Goal: Task Accomplishment & Management: Use online tool/utility

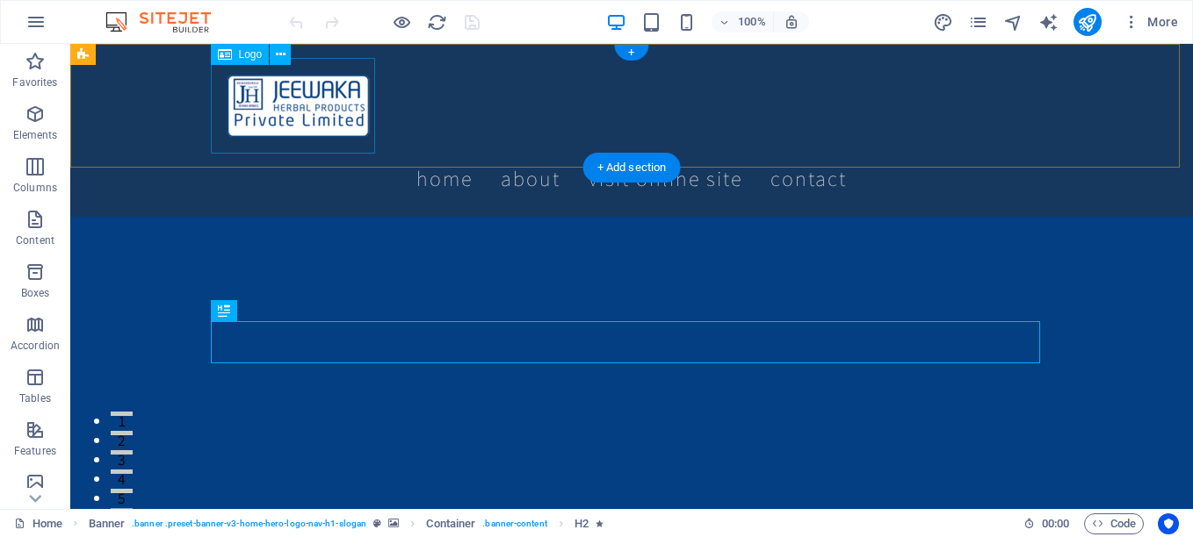
click at [255, 102] on div at bounding box center [631, 106] width 829 height 96
select select "px"
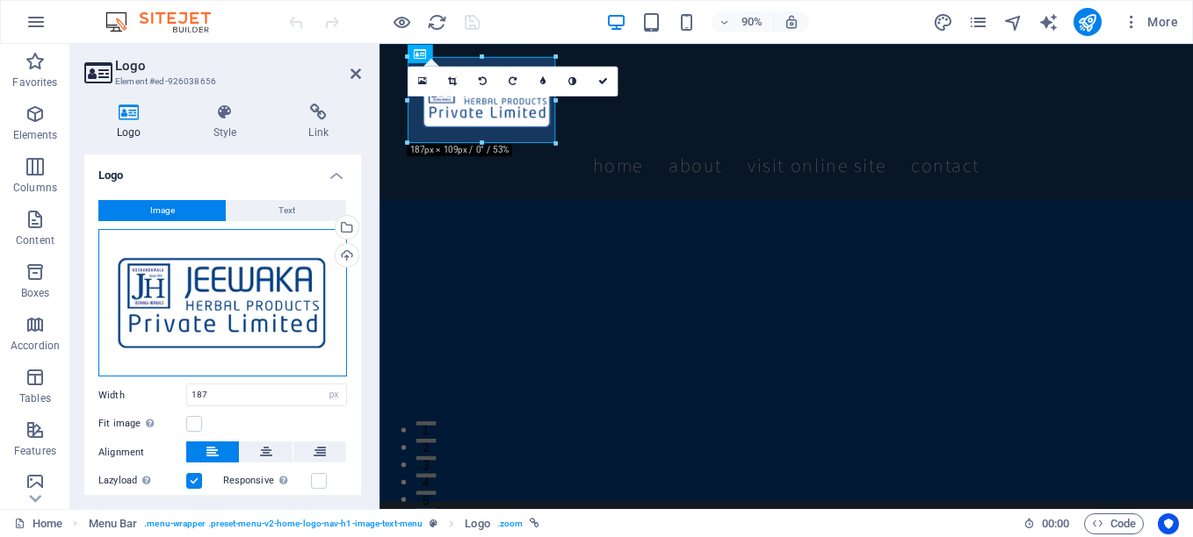
click at [199, 306] on div "Drag files here, click to choose files or select files from Files or our free s…" at bounding box center [222, 303] width 249 height 148
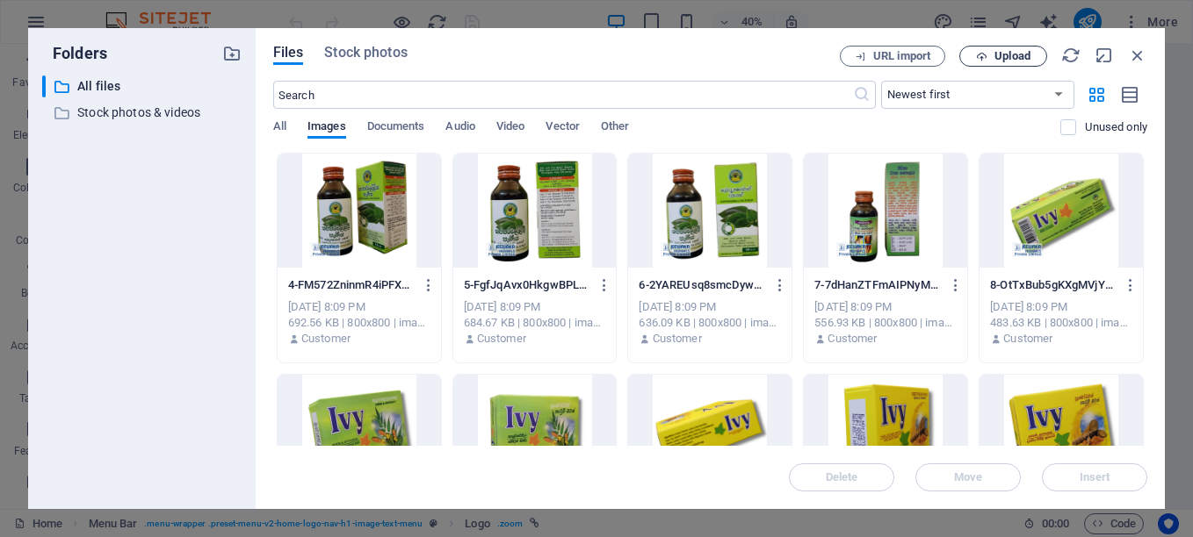
click at [988, 47] on button "Upload" at bounding box center [1003, 56] width 88 height 21
click at [997, 56] on span "Upload" at bounding box center [1012, 56] width 36 height 11
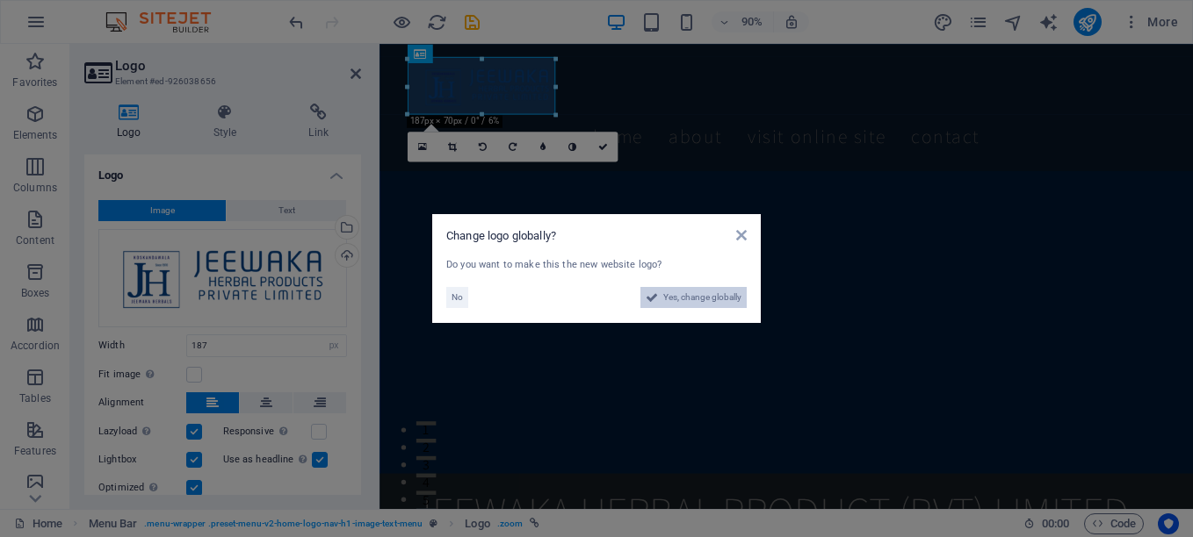
drag, startPoint x: 709, startPoint y: 295, endPoint x: 832, endPoint y: 621, distance: 348.3
click at [709, 295] on span "Yes, change globally" at bounding box center [702, 297] width 78 height 21
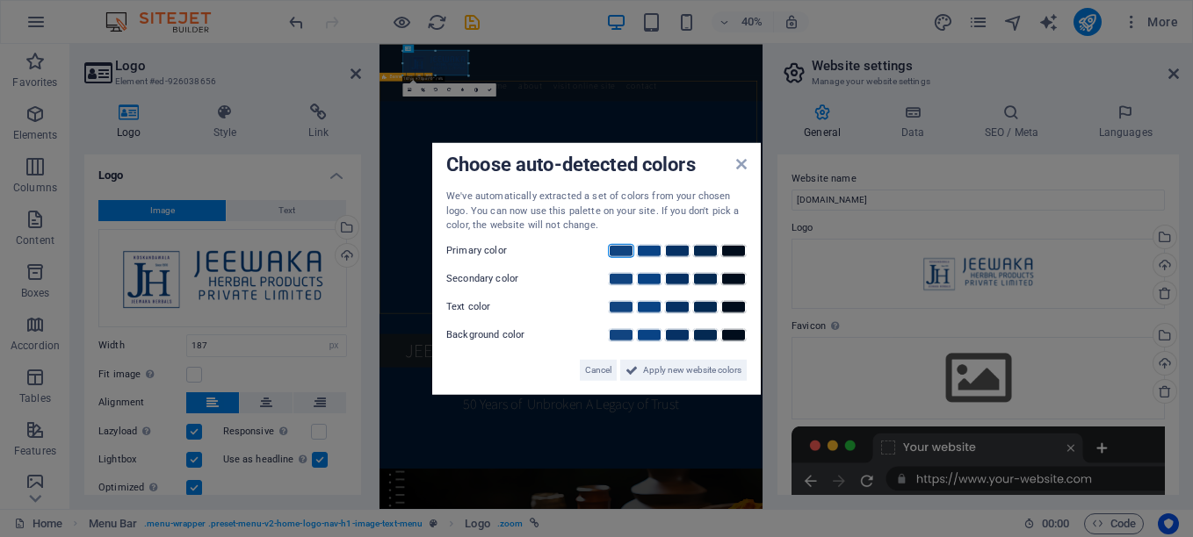
click at [620, 245] on link at bounding box center [621, 250] width 26 height 14
click at [615, 278] on link at bounding box center [621, 278] width 26 height 14
click at [620, 310] on link at bounding box center [621, 306] width 26 height 14
drag, startPoint x: 646, startPoint y: 335, endPoint x: 645, endPoint y: 321, distance: 15.0
click at [646, 334] on link at bounding box center [649, 335] width 26 height 14
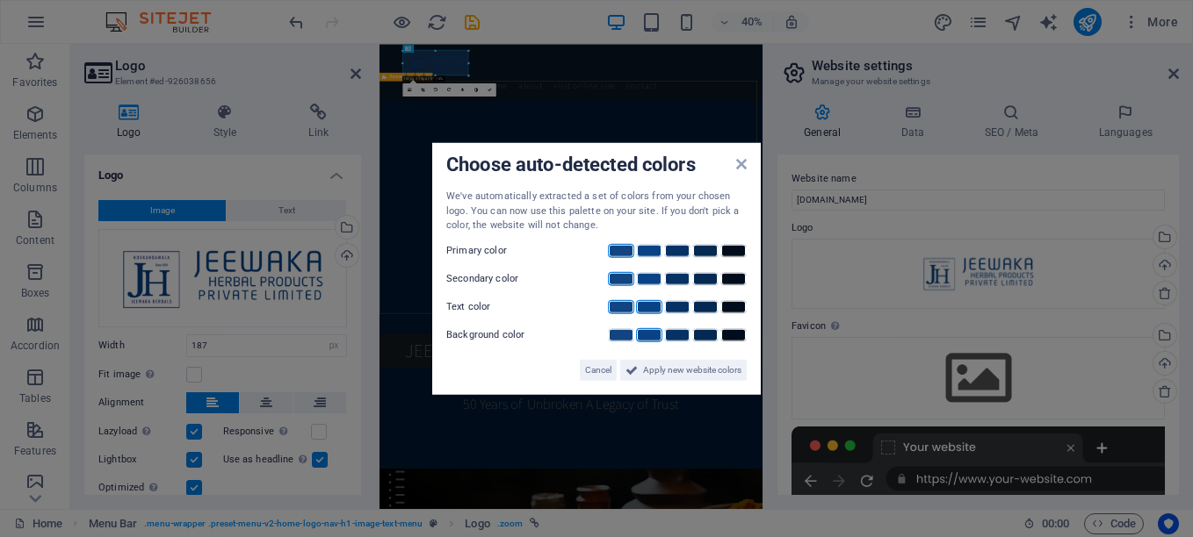
click at [643, 306] on link at bounding box center [649, 306] width 26 height 14
click at [643, 277] on link at bounding box center [649, 278] width 26 height 14
click at [651, 247] on link at bounding box center [649, 250] width 26 height 14
click at [684, 367] on span "Apply new website colors" at bounding box center [692, 369] width 98 height 21
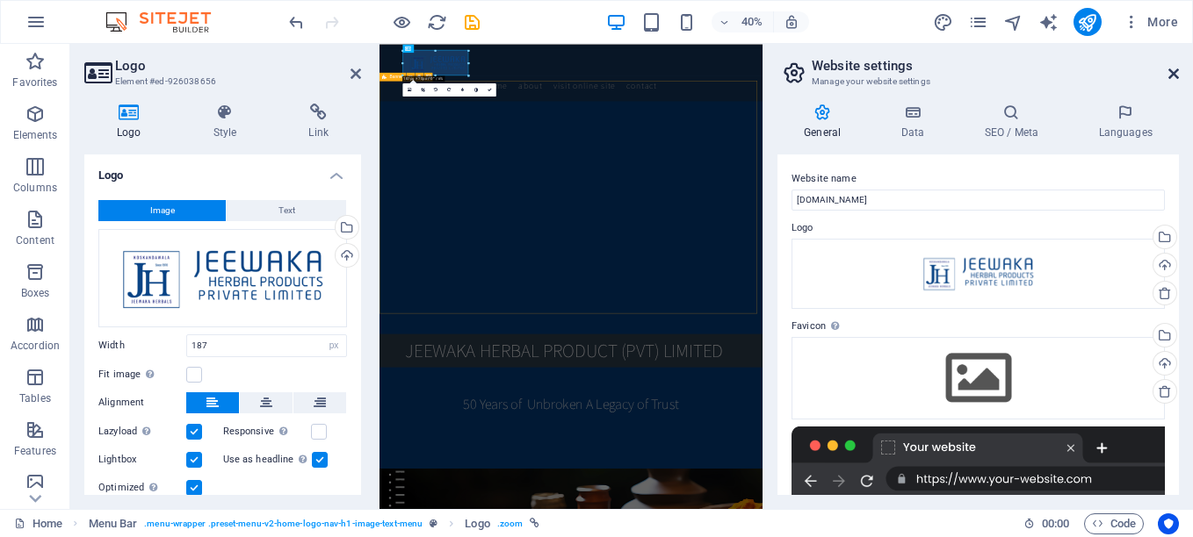
click at [1178, 74] on icon at bounding box center [1173, 74] width 11 height 14
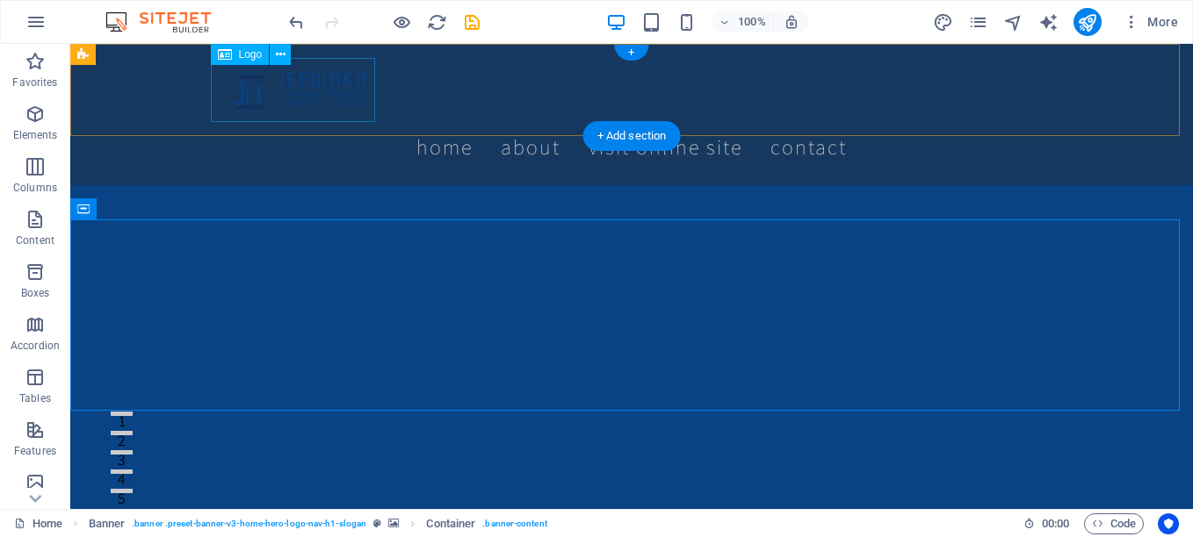
click at [336, 95] on div at bounding box center [631, 90] width 829 height 64
click at [362, 105] on div at bounding box center [631, 90] width 829 height 64
click at [364, 106] on div at bounding box center [631, 90] width 829 height 64
select select "px"
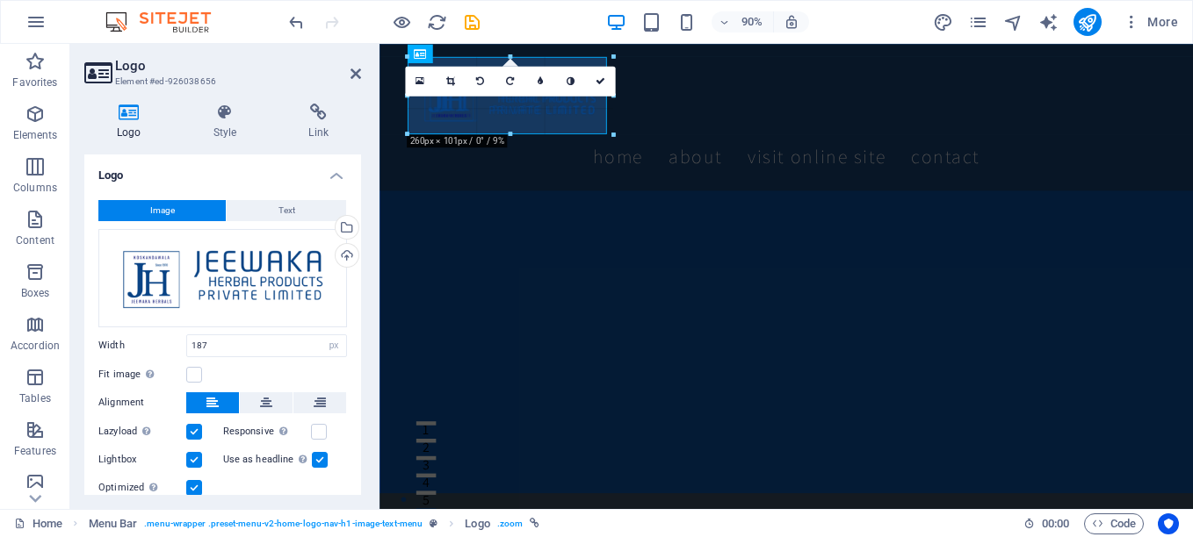
drag, startPoint x: 554, startPoint y: 60, endPoint x: 257, endPoint y: 1, distance: 302.6
type input "252"
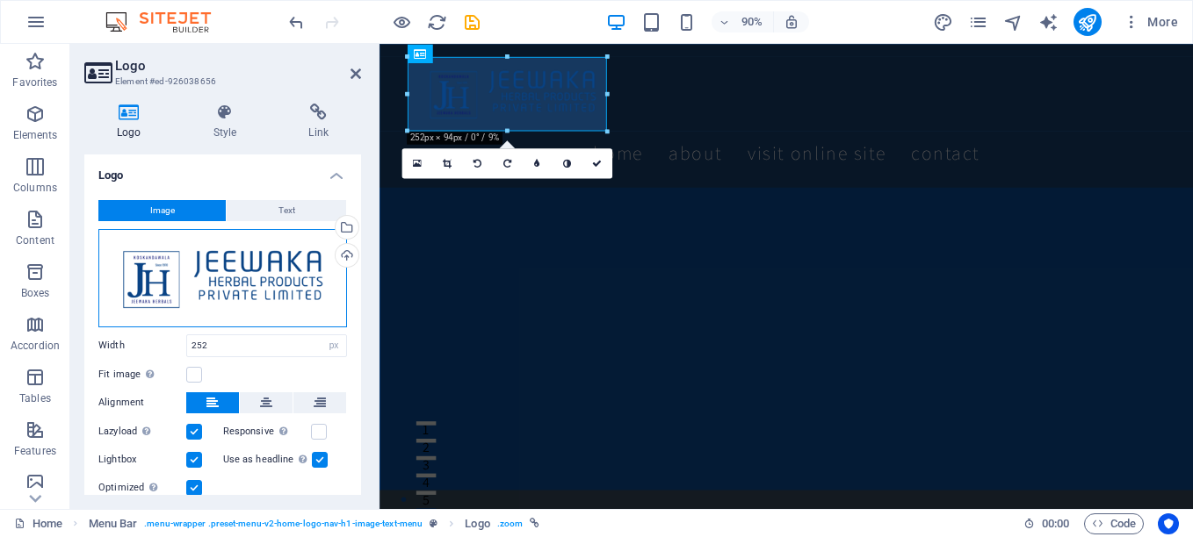
click at [208, 275] on div "Drag files here, click to choose files or select files from Files or our free s…" at bounding box center [222, 278] width 249 height 98
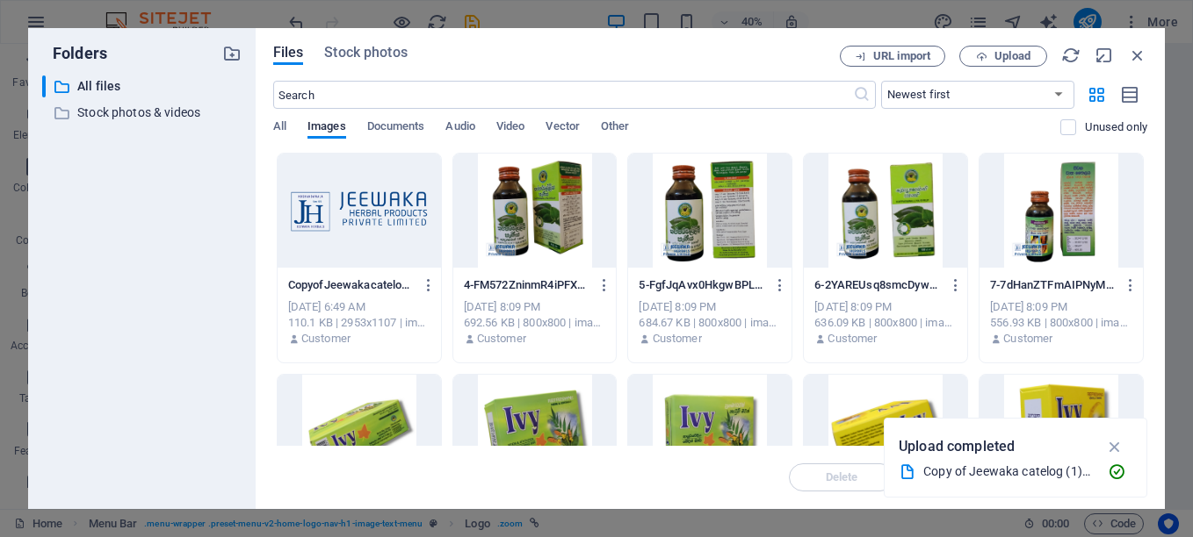
click at [642, 56] on div "Files Stock photos" at bounding box center [556, 55] width 566 height 19
click at [992, 53] on span "Upload" at bounding box center [1003, 56] width 72 height 11
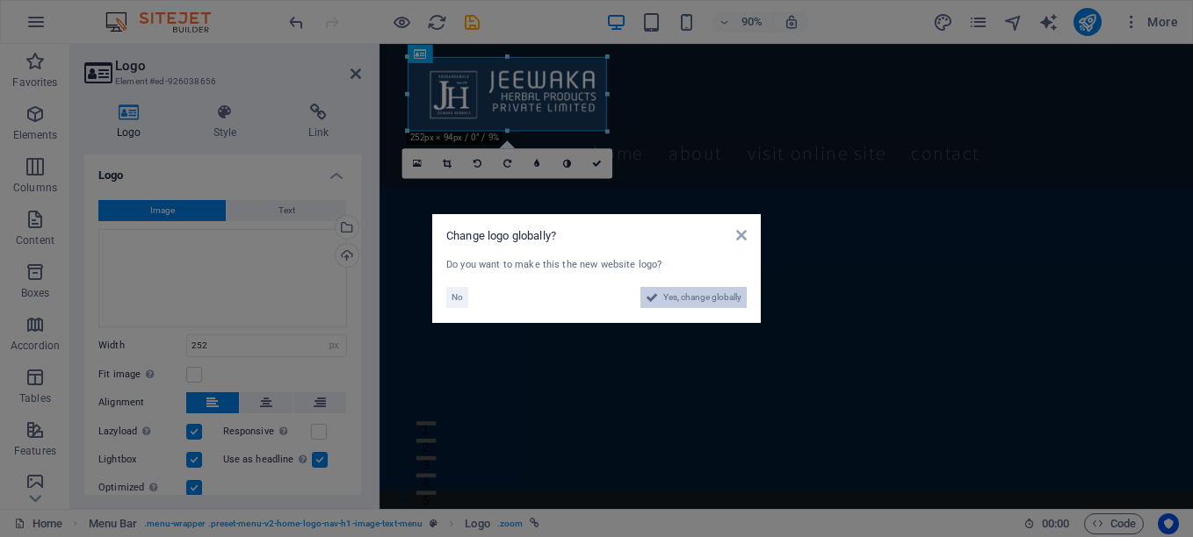
click at [701, 296] on span "Yes, change globally" at bounding box center [702, 297] width 78 height 21
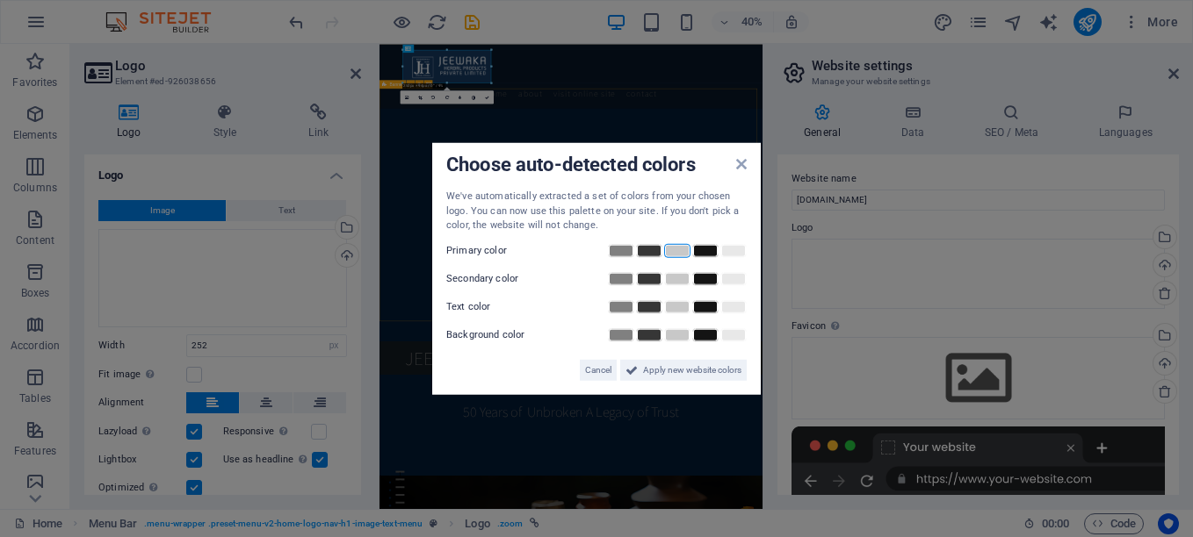
click at [670, 251] on link at bounding box center [677, 250] width 26 height 14
click at [677, 278] on link at bounding box center [677, 278] width 26 height 14
click at [679, 307] on link at bounding box center [677, 306] width 26 height 14
click at [677, 335] on link at bounding box center [677, 335] width 26 height 14
click at [678, 365] on span "Apply new website colors" at bounding box center [692, 369] width 98 height 21
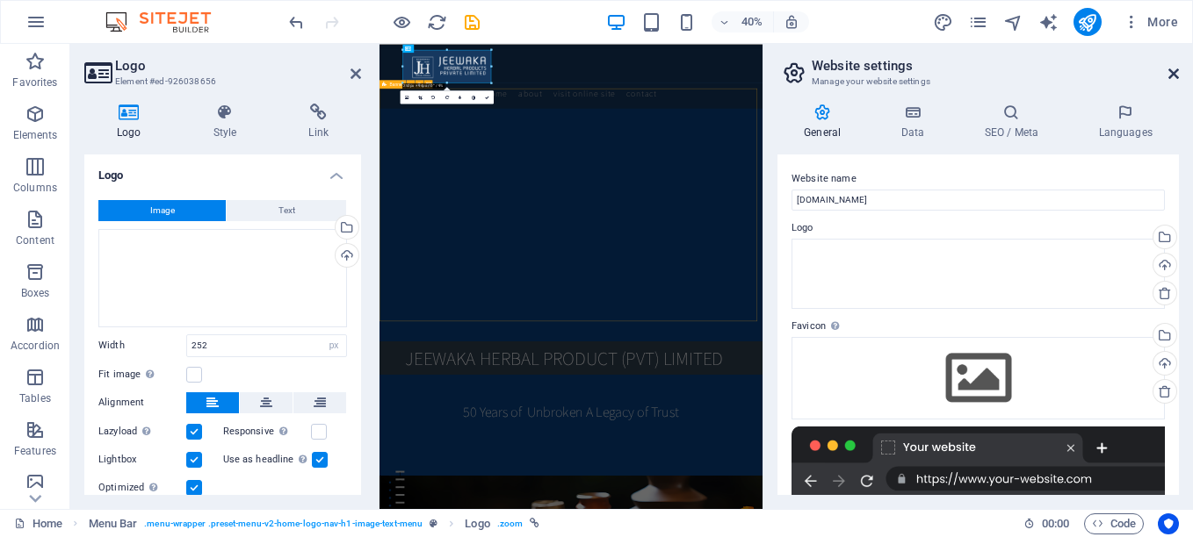
click at [1177, 73] on icon at bounding box center [1173, 74] width 11 height 14
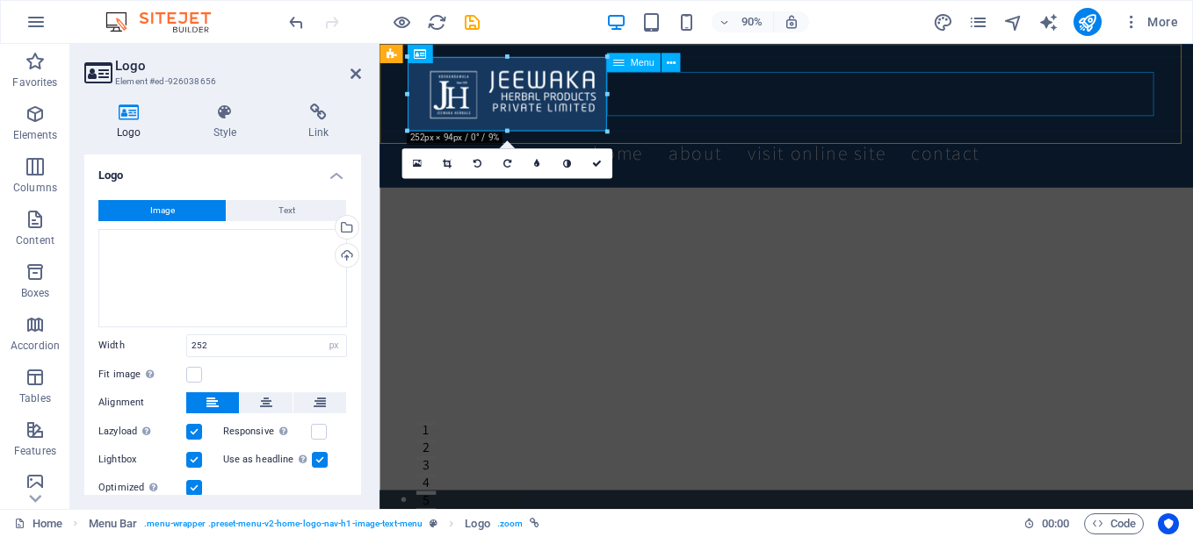
click at [665, 141] on nav "Home About Visit Online SITE Contact" at bounding box center [831, 165] width 829 height 49
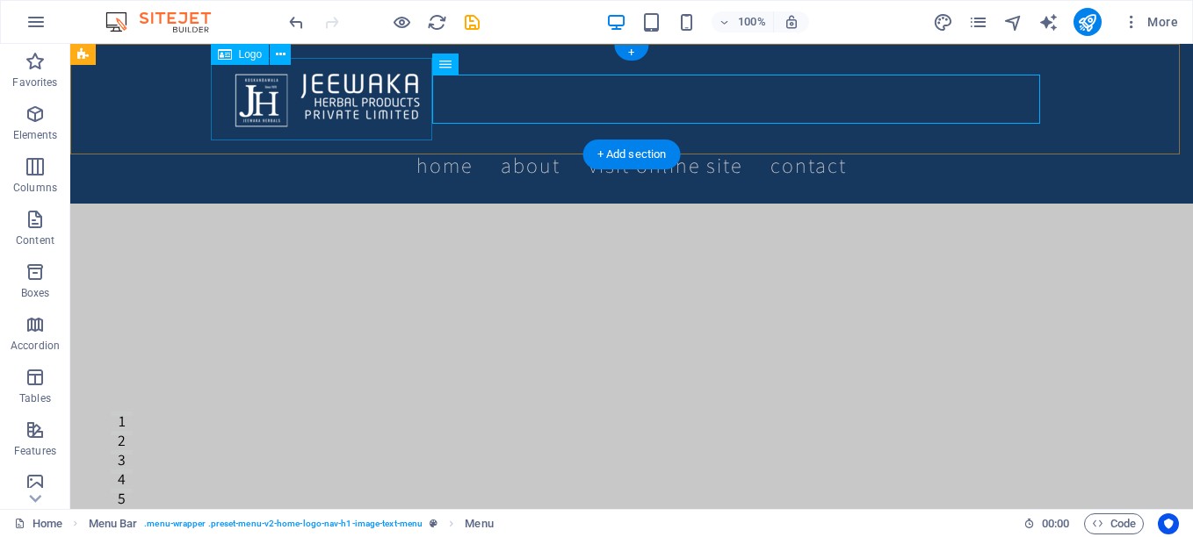
click at [378, 97] on div at bounding box center [631, 99] width 829 height 83
click at [364, 110] on div at bounding box center [631, 99] width 829 height 83
click at [379, 112] on div at bounding box center [631, 99] width 829 height 83
select select "px"
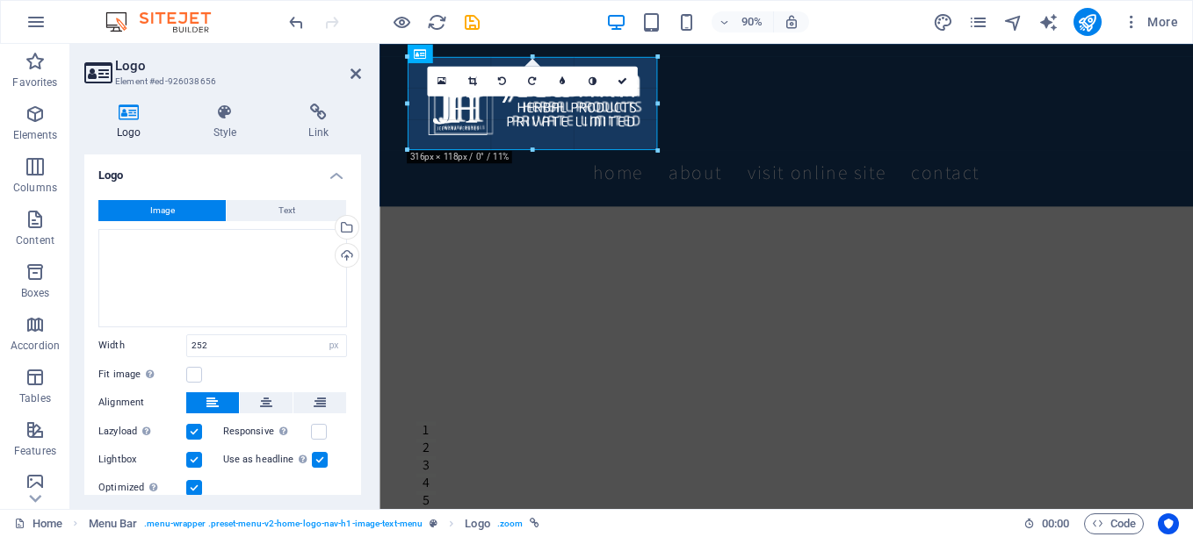
drag, startPoint x: 602, startPoint y: 134, endPoint x: 305, endPoint y: 130, distance: 297.8
type input "316"
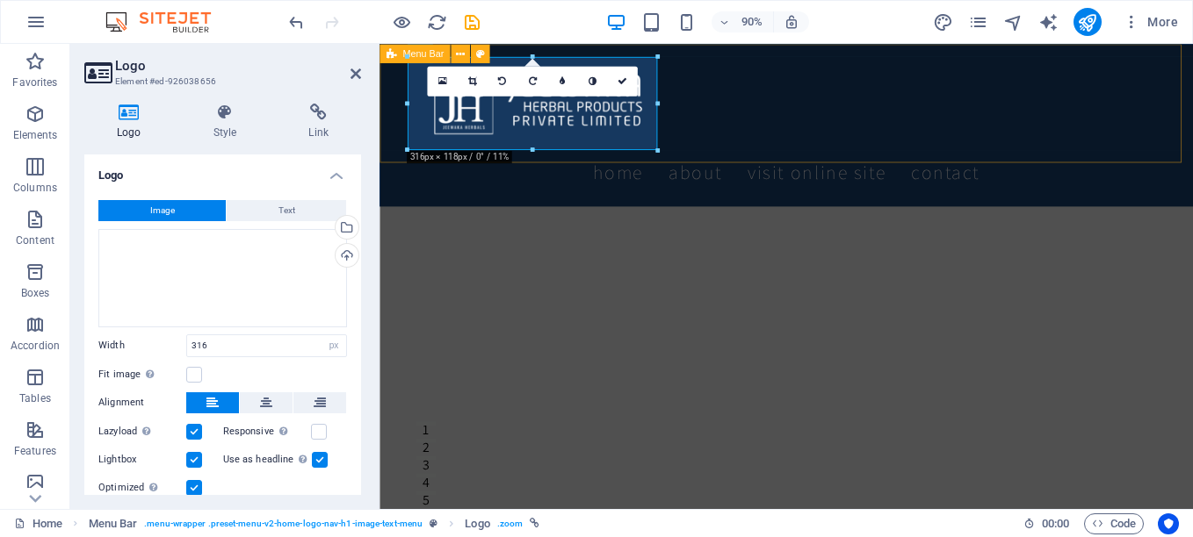
click at [739, 140] on div "Home About Visit Online SITE Contact" at bounding box center [831, 134] width 904 height 181
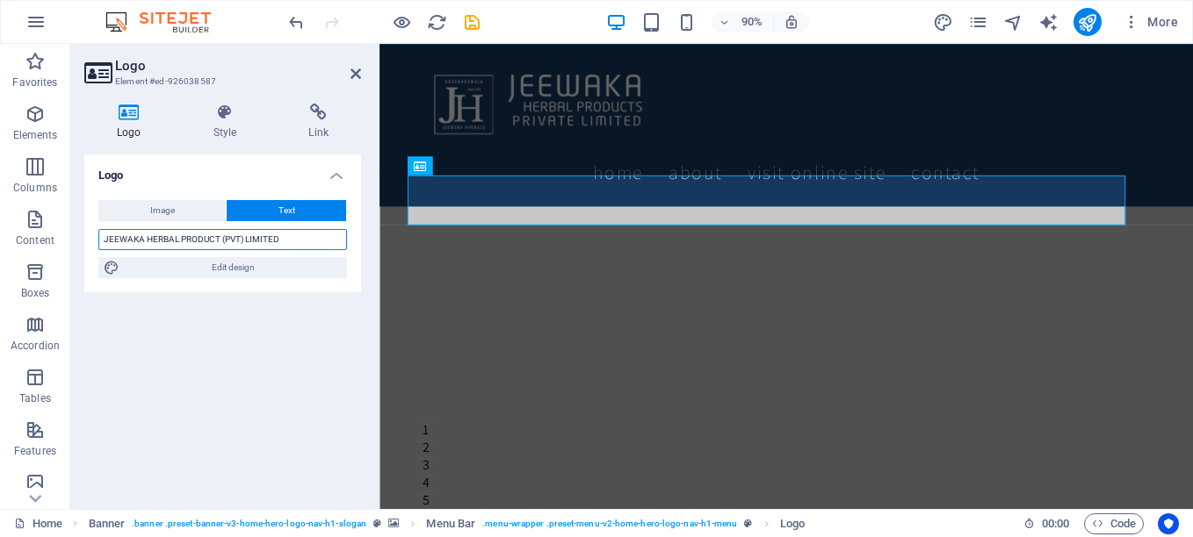
click at [220, 237] on input "JEEWAKA HERBAL PRODUCT (PVT) LIMITED" at bounding box center [222, 239] width 249 height 21
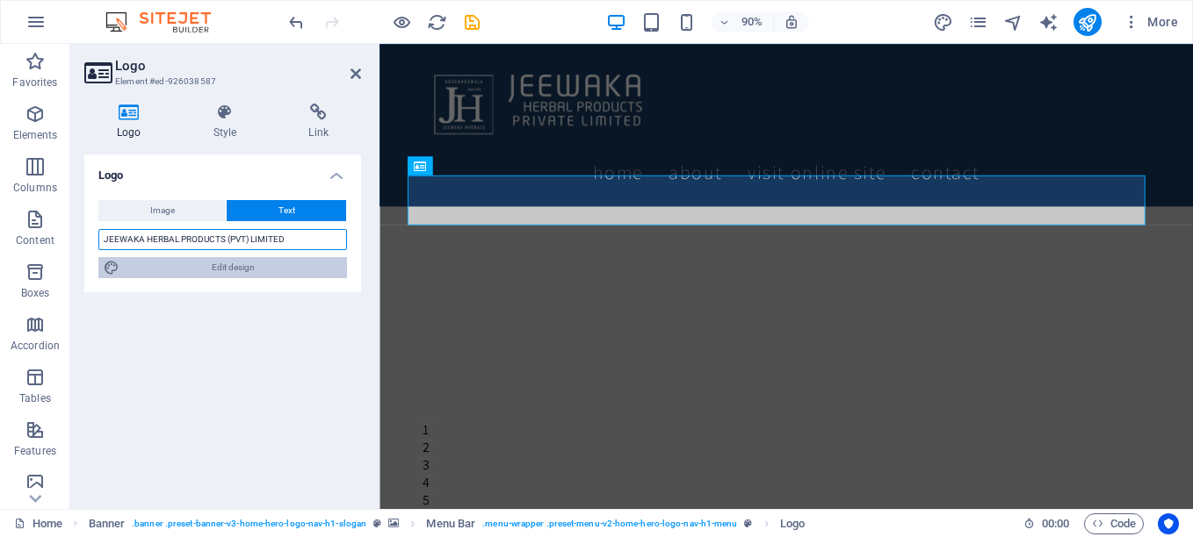
type input "JEEWAKA HERBAL PRODUCTS (PVT) LIMITED"
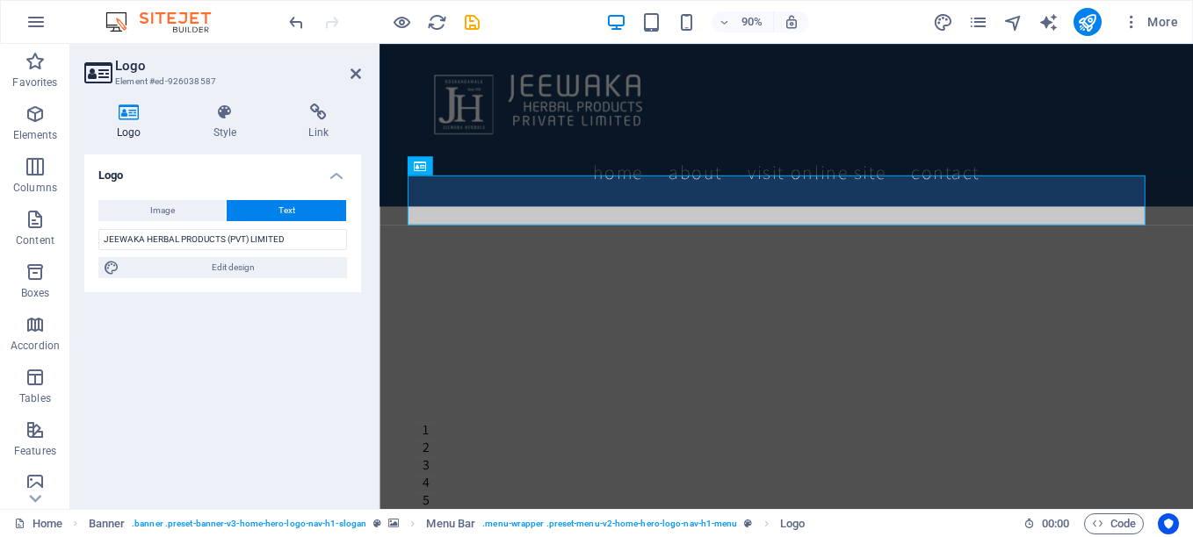
drag, startPoint x: 195, startPoint y: 263, endPoint x: 347, endPoint y: 368, distance: 184.4
click at [195, 263] on span "Edit design" at bounding box center [233, 267] width 217 height 21
select select "rem"
select select "200"
select select "px"
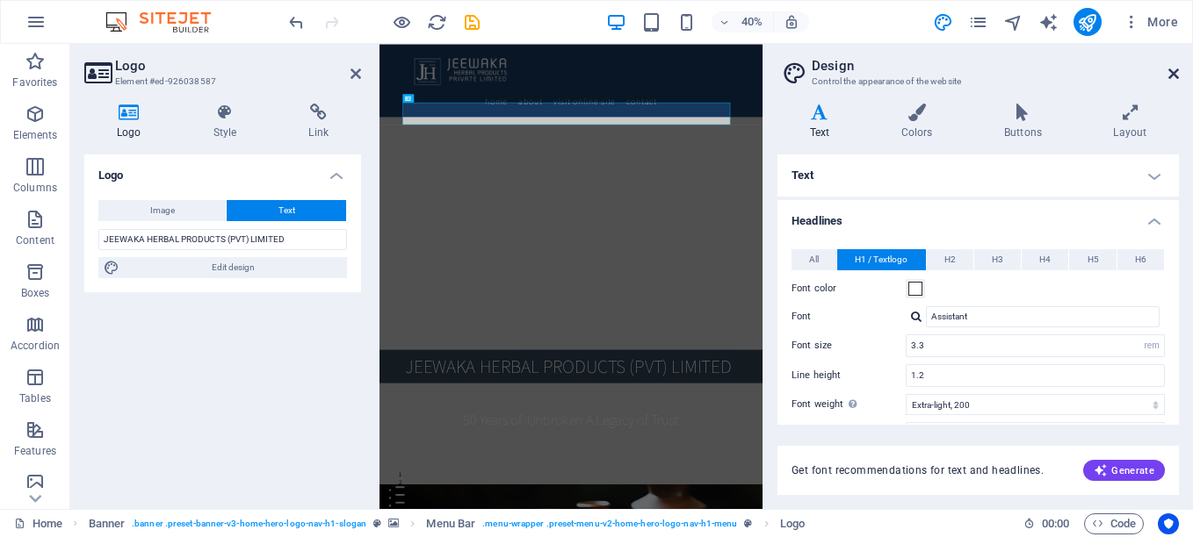
click at [1172, 78] on icon at bounding box center [1173, 74] width 11 height 14
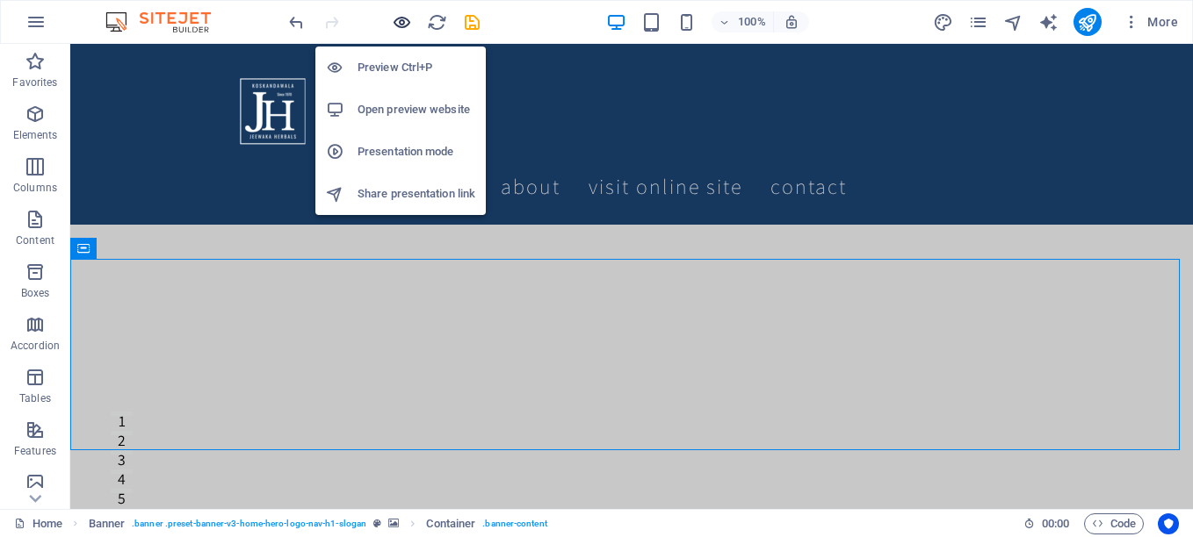
click at [408, 22] on icon "button" at bounding box center [402, 22] width 20 height 20
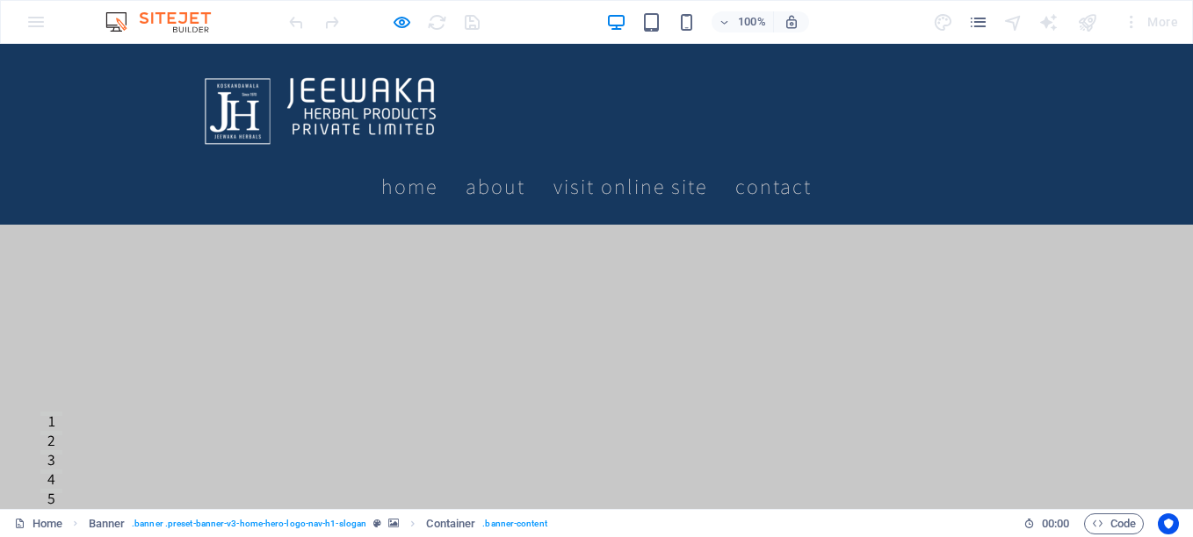
click at [707, 162] on link "Visit Online SITE" at bounding box center [630, 186] width 154 height 49
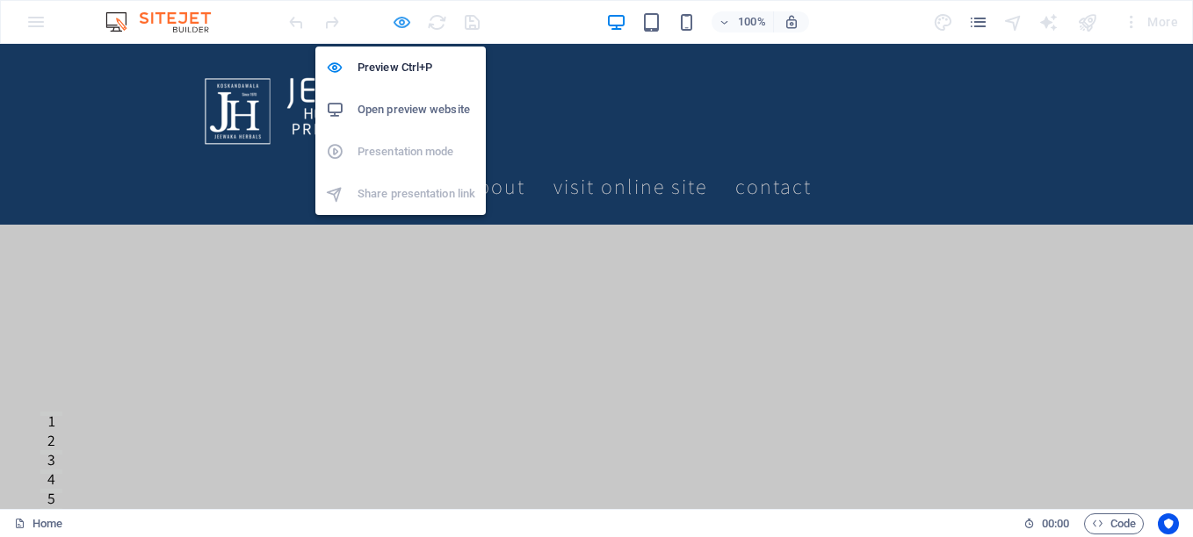
click at [400, 19] on icon "button" at bounding box center [402, 22] width 20 height 20
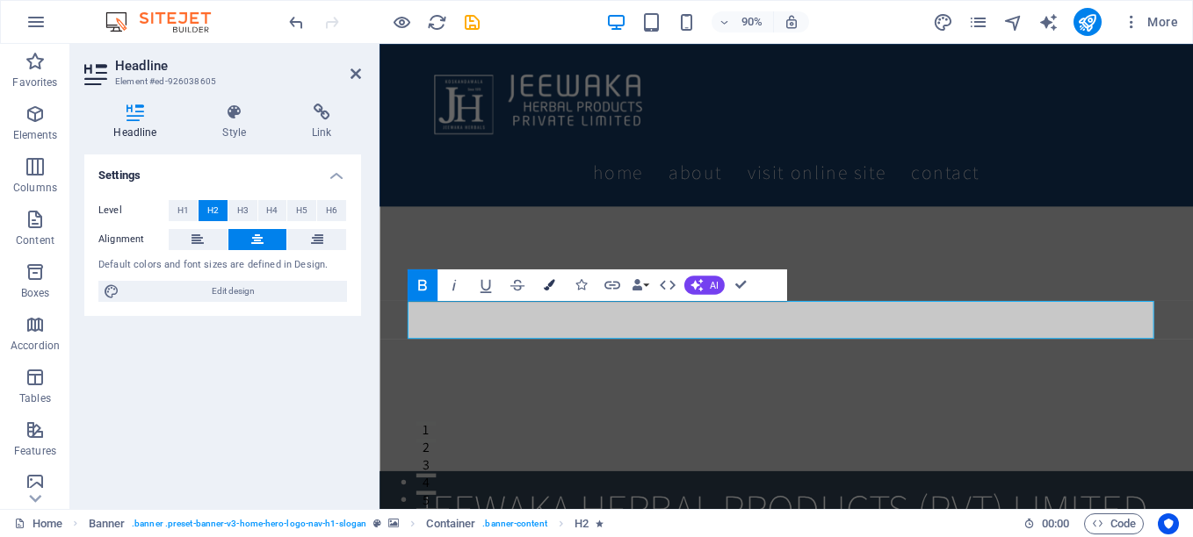
click at [545, 287] on icon "button" at bounding box center [548, 285] width 11 height 11
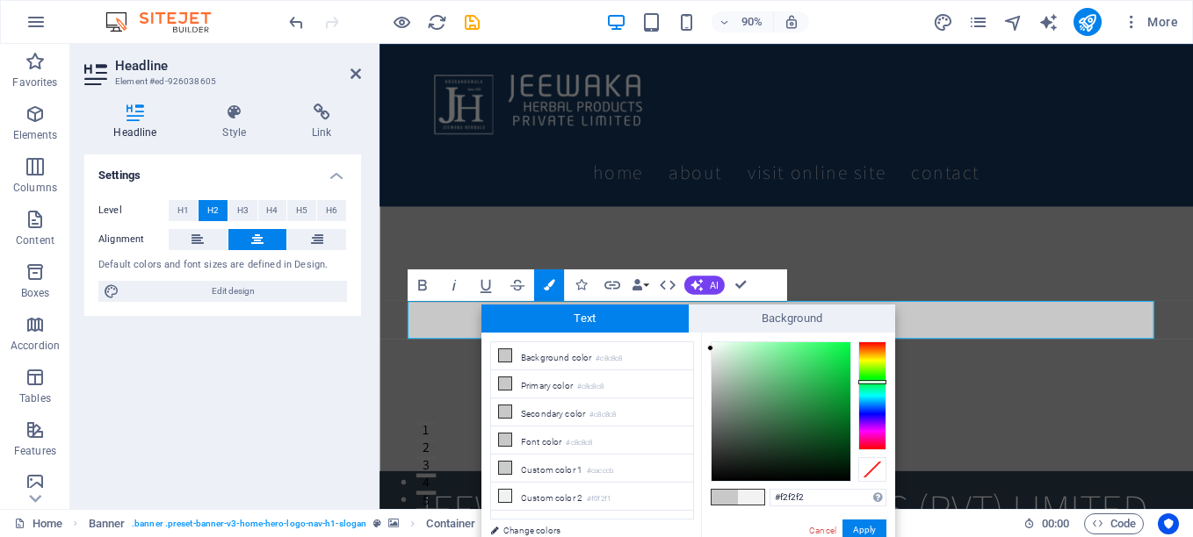
click at [864, 382] on div at bounding box center [872, 396] width 28 height 109
click at [859, 529] on button "Apply" at bounding box center [864, 530] width 44 height 21
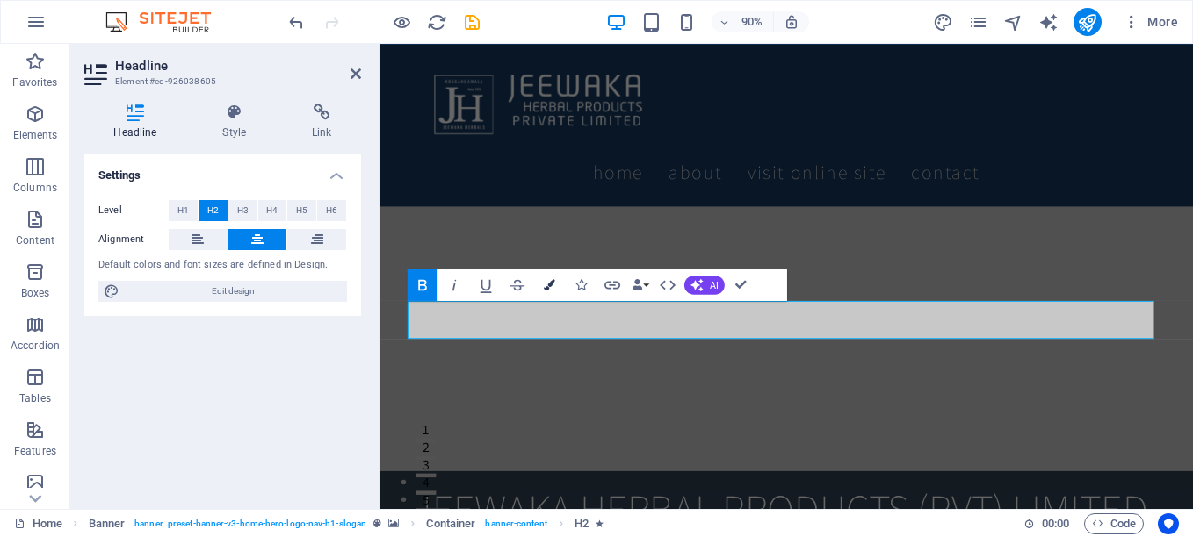
click at [550, 280] on icon "button" at bounding box center [548, 285] width 11 height 11
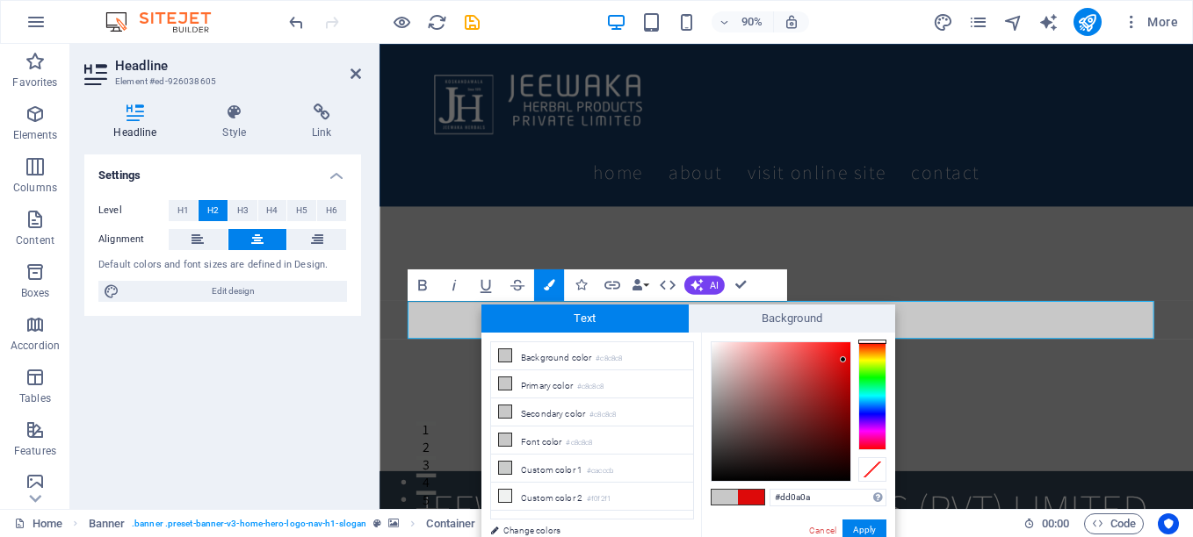
drag, startPoint x: 727, startPoint y: 434, endPoint x: 843, endPoint y: 360, distance: 137.4
click at [843, 360] on div at bounding box center [780, 412] width 139 height 139
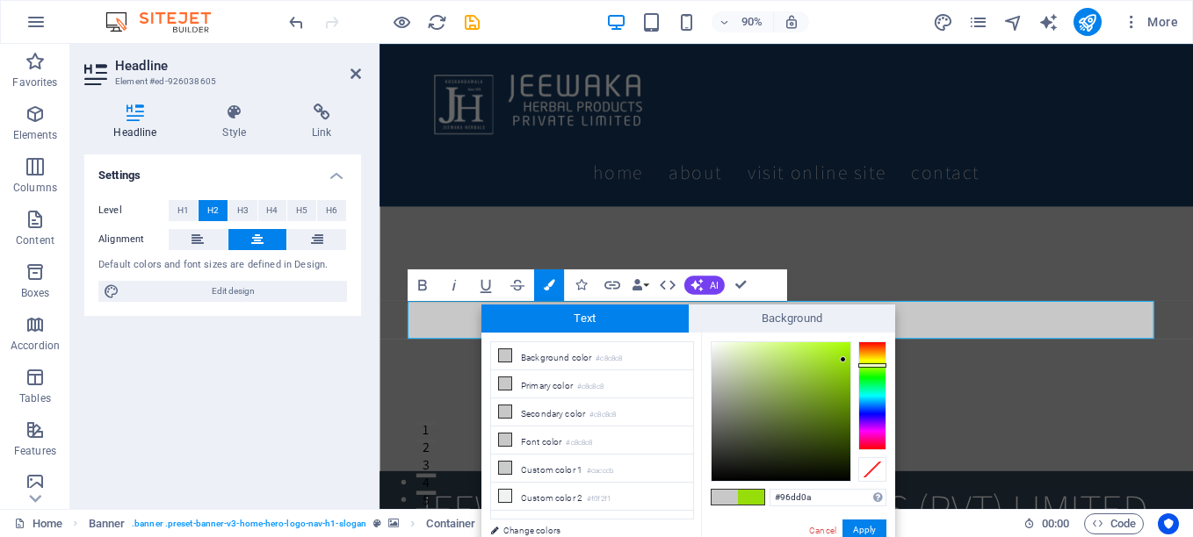
click at [869, 365] on div at bounding box center [872, 396] width 28 height 109
click at [853, 362] on div at bounding box center [799, 412] width 176 height 141
type input "#000000"
click at [861, 527] on button "Apply" at bounding box center [864, 530] width 44 height 21
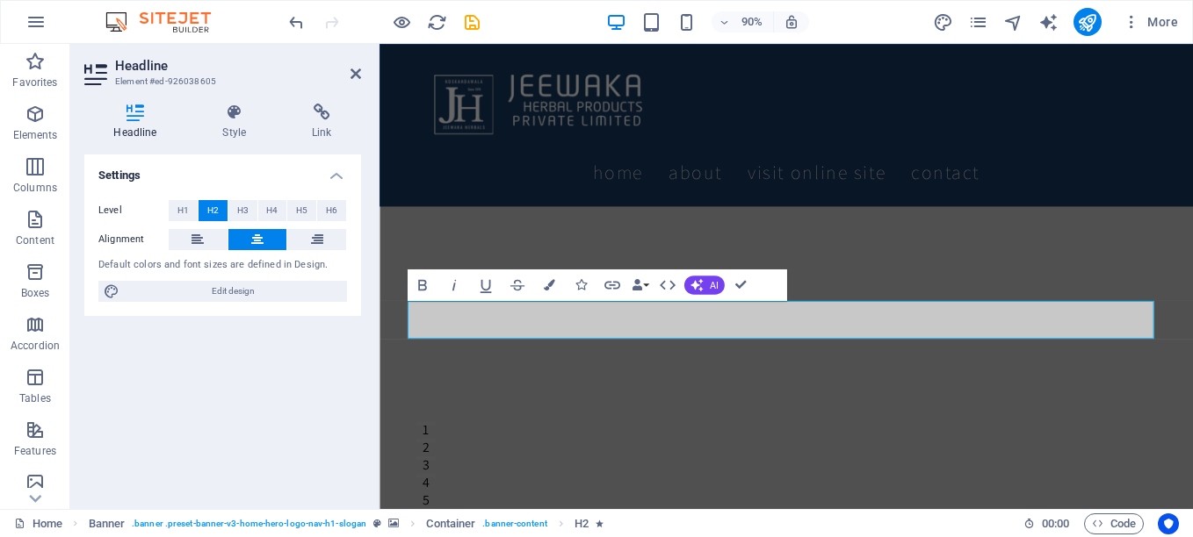
click at [873, 357] on div "H2 Banner Container Menu Bar Logo Menu Banner Menu Bar Logo Container Text on b…" at bounding box center [785, 276] width 813 height 465
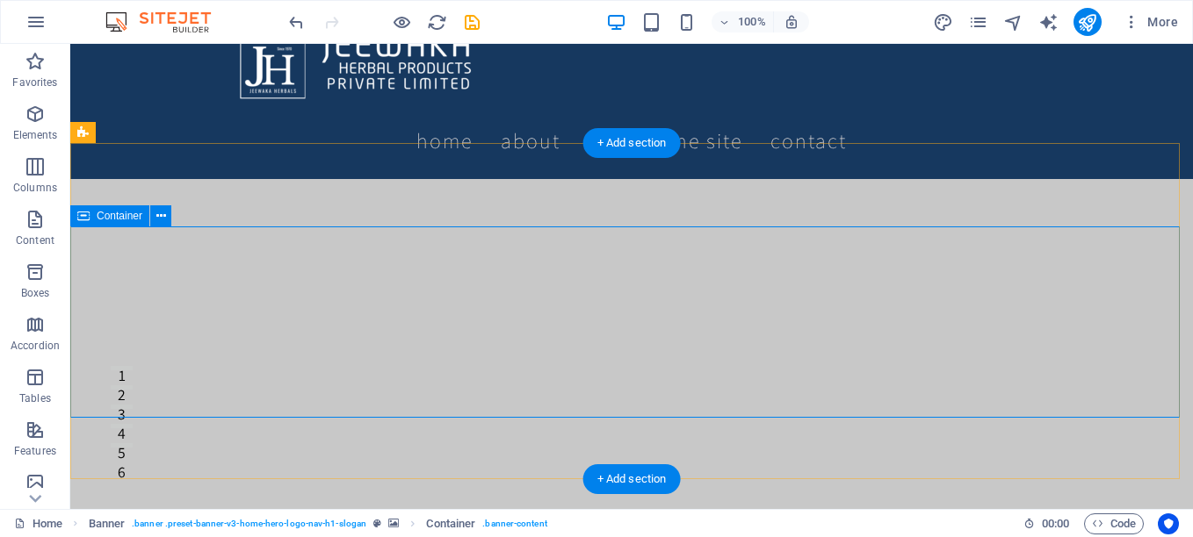
scroll to position [88, 0]
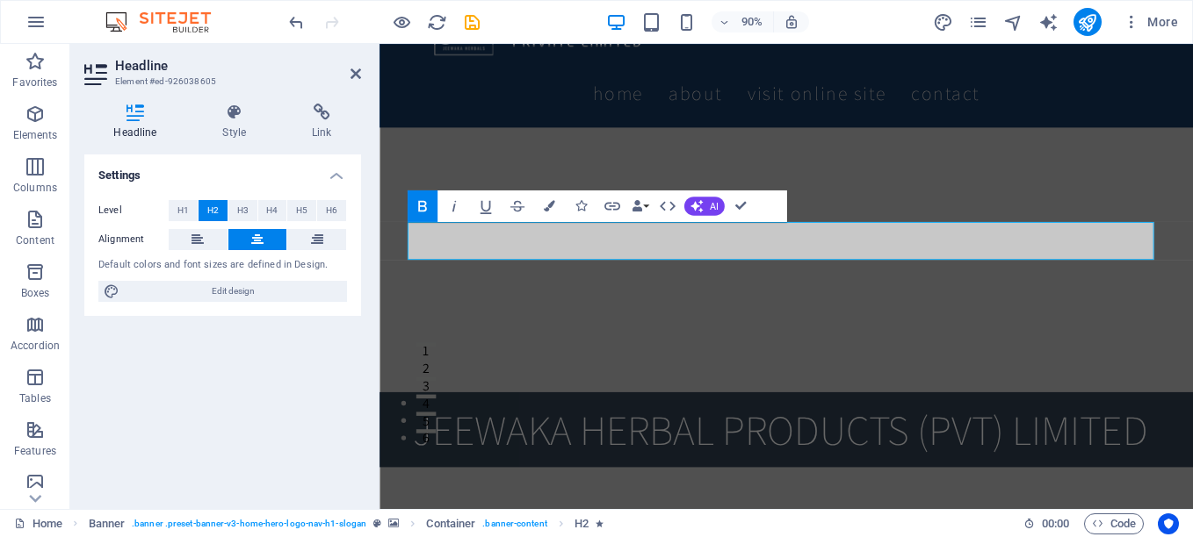
click at [423, 205] on icon "button" at bounding box center [422, 206] width 19 height 19
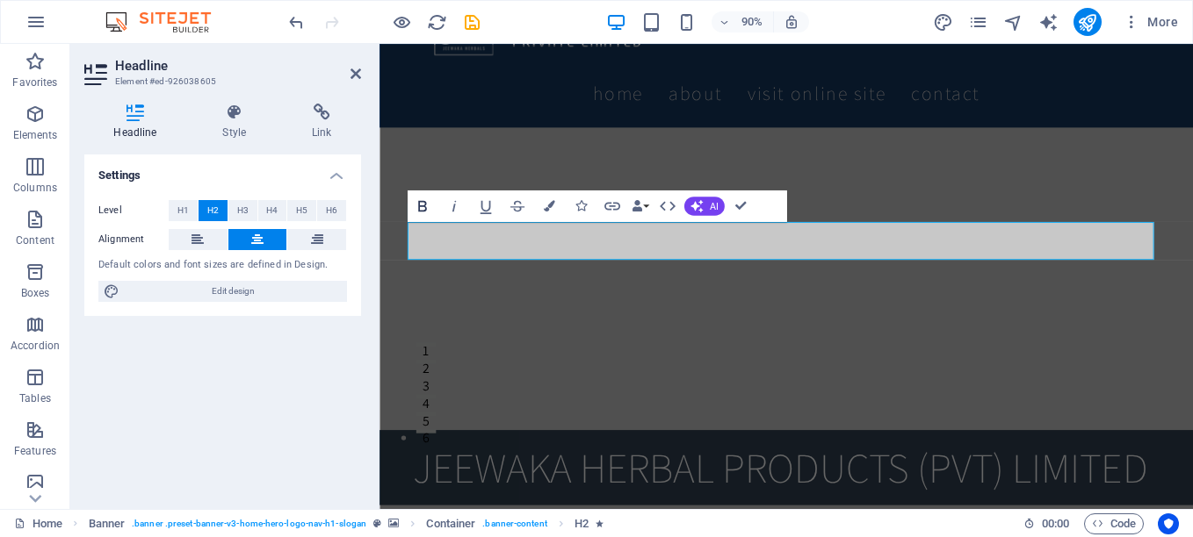
click at [423, 205] on icon "button" at bounding box center [422, 206] width 19 height 19
click at [425, 205] on icon "button" at bounding box center [422, 206] width 9 height 11
click at [426, 205] on icon "button" at bounding box center [422, 206] width 9 height 11
click at [546, 206] on icon "button" at bounding box center [548, 206] width 11 height 11
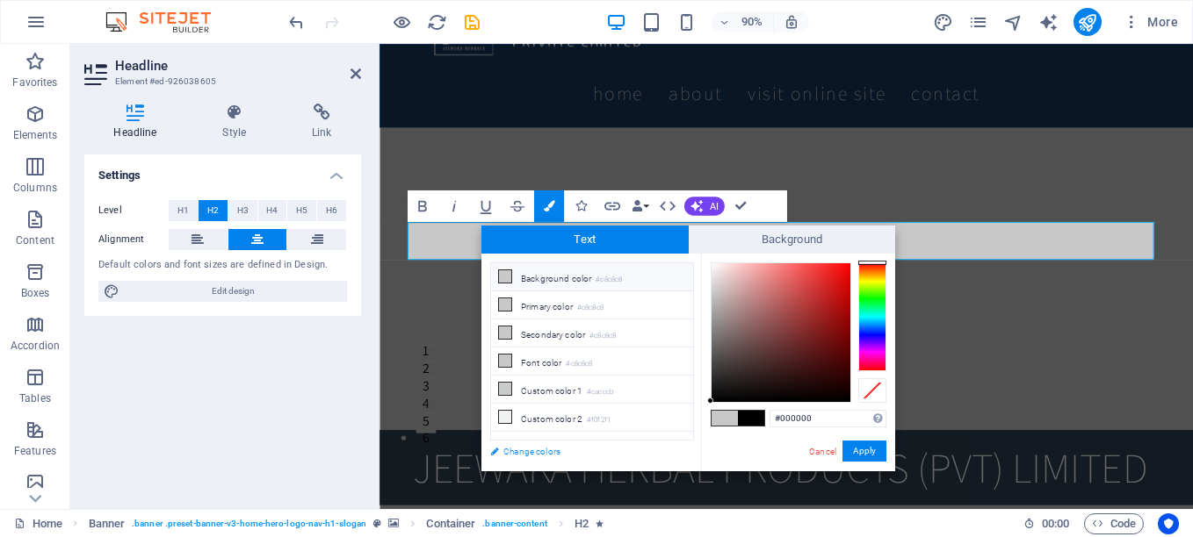
click at [516, 452] on link "Change colors" at bounding box center [583, 452] width 204 height 22
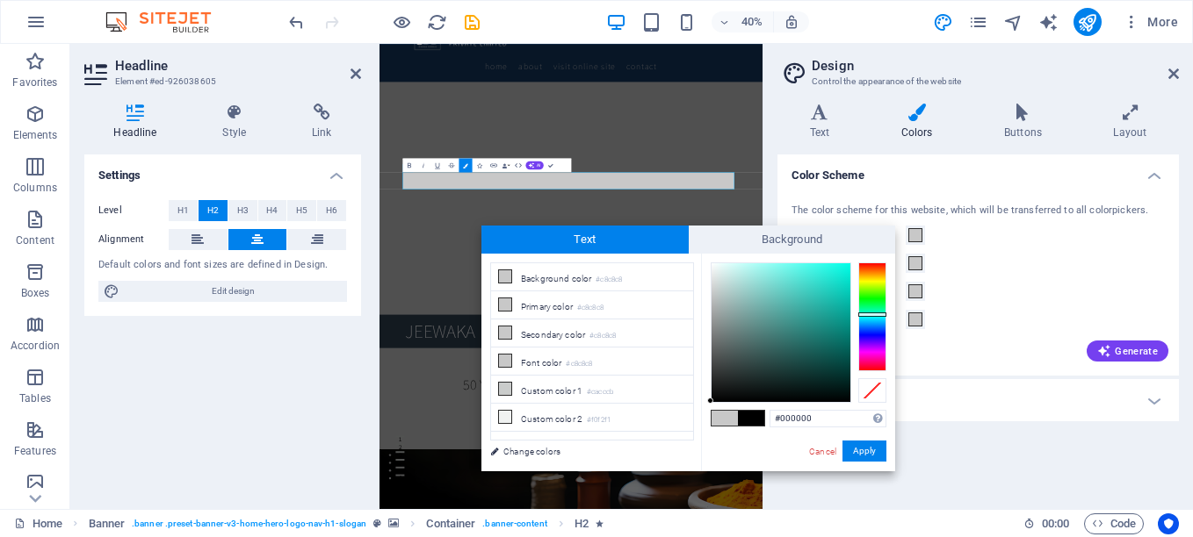
drag, startPoint x: 876, startPoint y: 295, endPoint x: 874, endPoint y: 314, distance: 19.4
click at [874, 314] on div at bounding box center [872, 317] width 28 height 109
type input "#0aead6"
drag, startPoint x: 803, startPoint y: 309, endPoint x: 843, endPoint y: 274, distance: 53.5
click at [843, 274] on div at bounding box center [780, 332] width 139 height 139
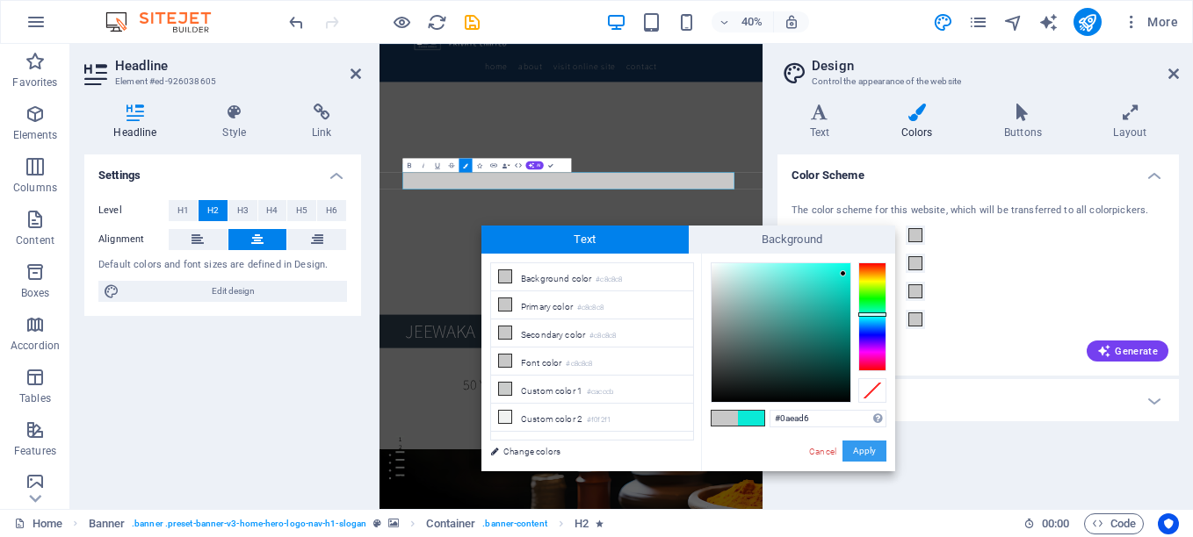
click at [881, 446] on button "Apply" at bounding box center [864, 451] width 44 height 21
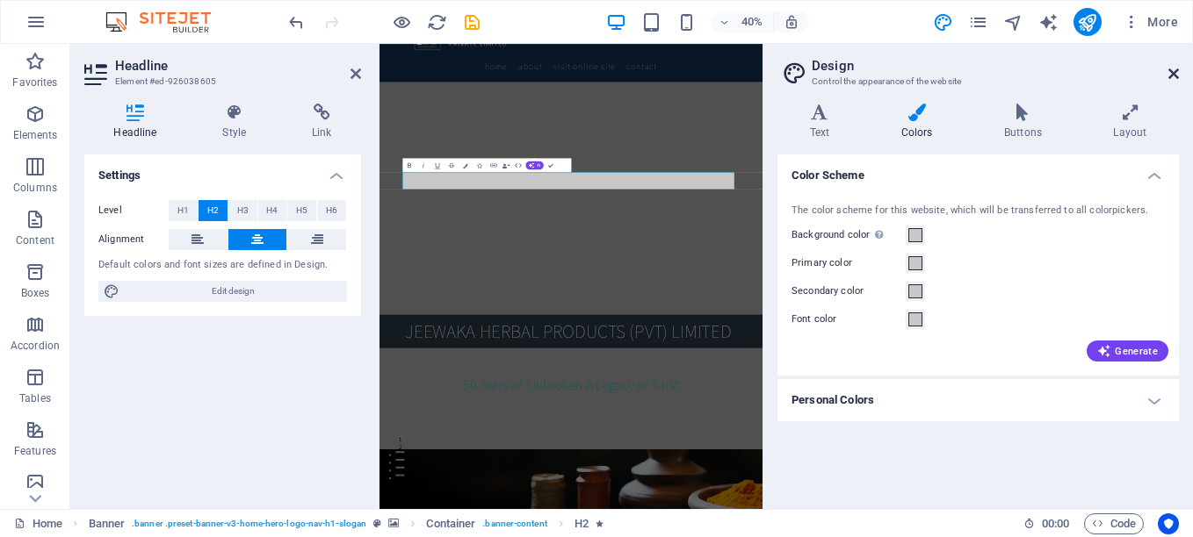
click at [1173, 81] on link at bounding box center [1173, 74] width 11 height 15
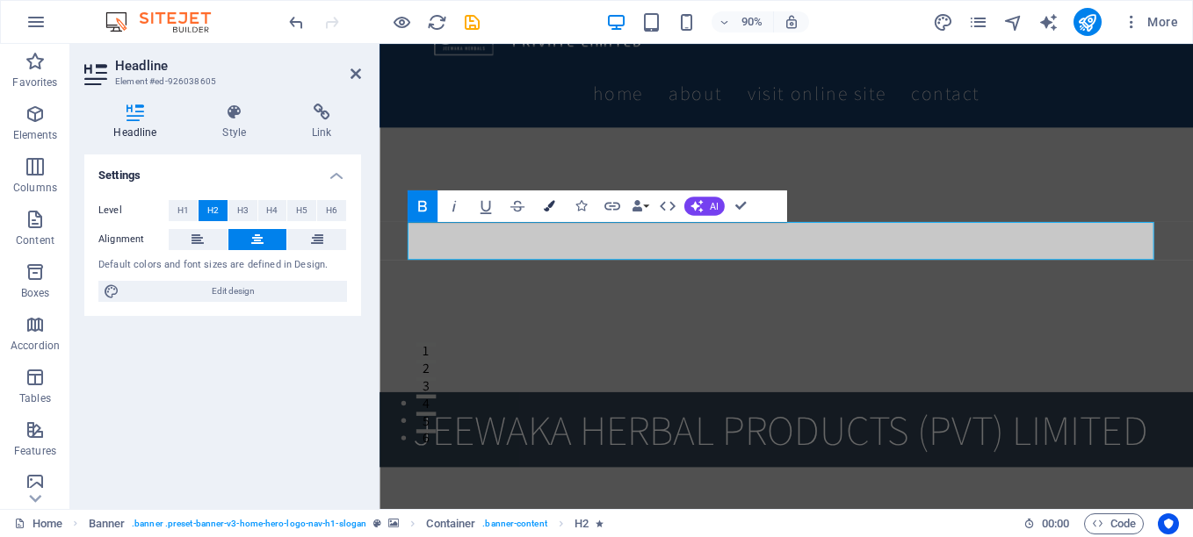
click at [547, 201] on icon "button" at bounding box center [548, 206] width 11 height 11
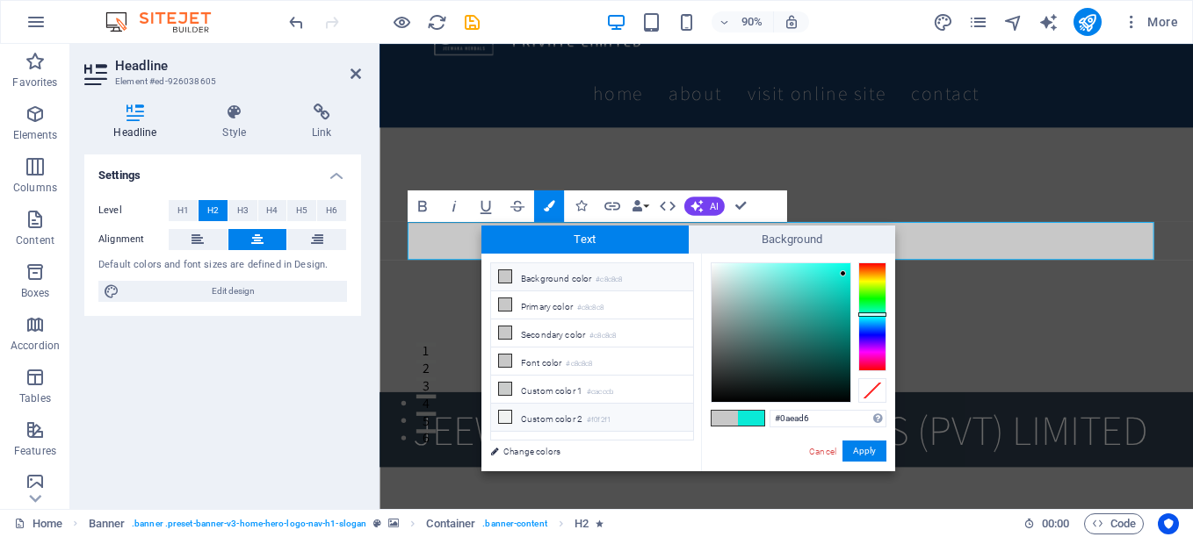
click at [502, 415] on icon at bounding box center [505, 417] width 12 height 12
type input "#f0f2f1"
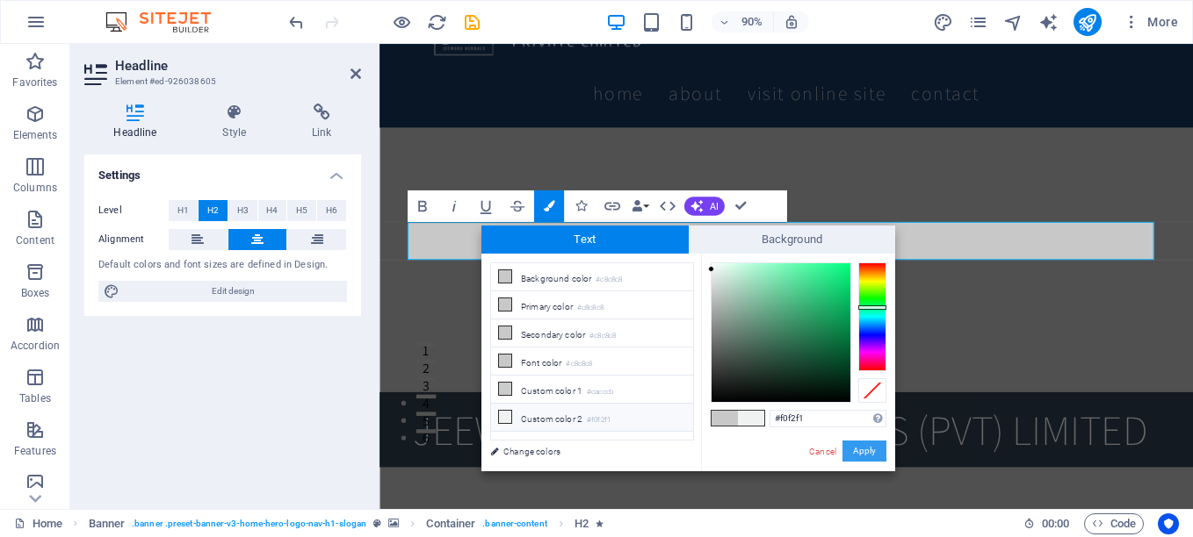
click at [876, 452] on button "Apply" at bounding box center [864, 451] width 44 height 21
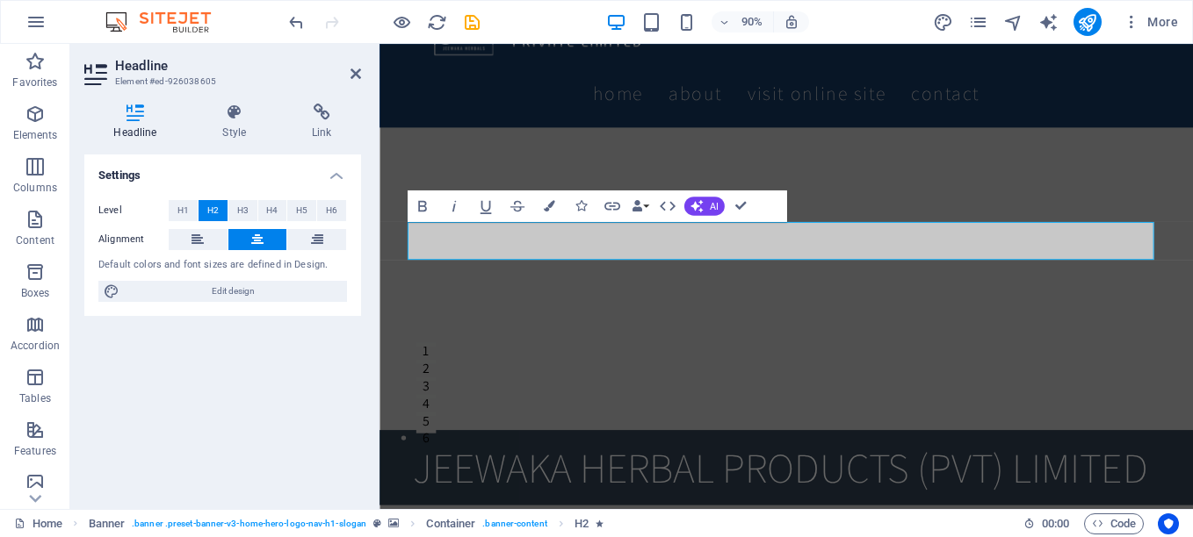
click at [631, 366] on figure at bounding box center [831, 305] width 904 height 336
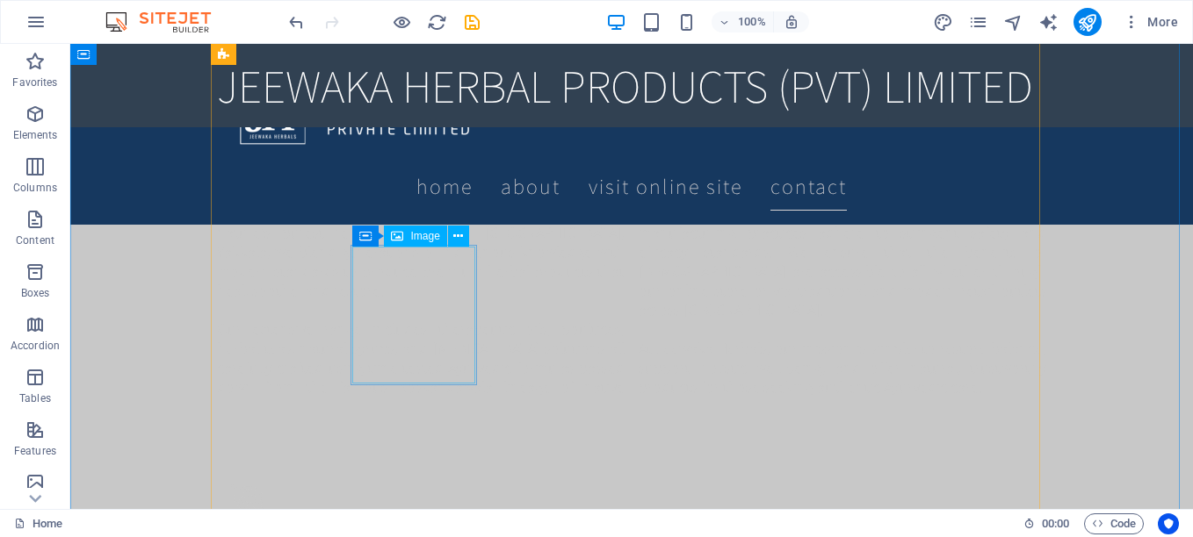
scroll to position [2108, 0]
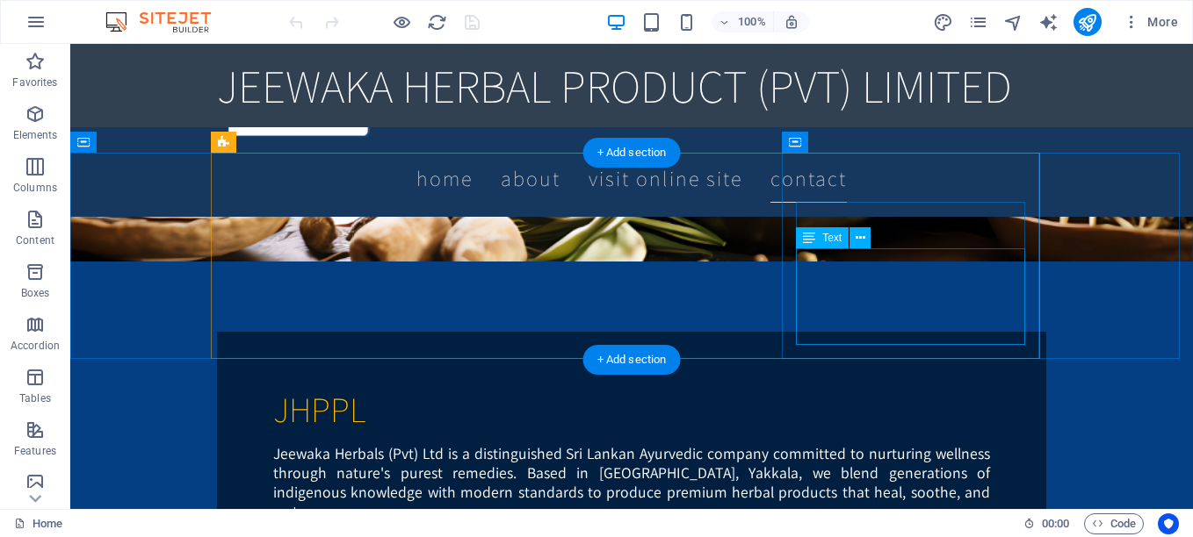
scroll to position [1230, 0]
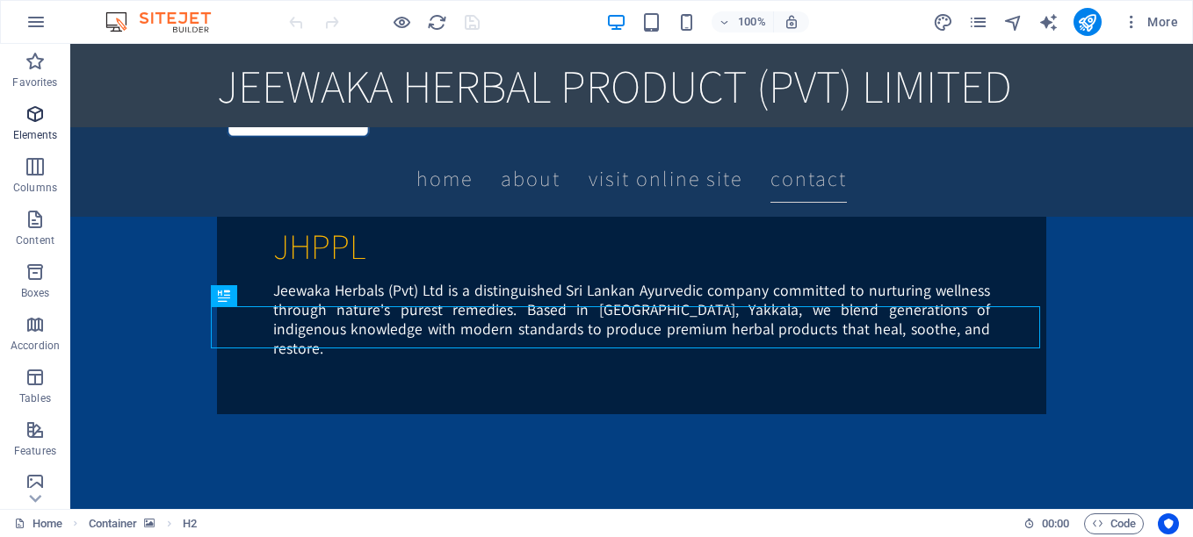
click at [34, 111] on icon "button" at bounding box center [35, 114] width 21 height 21
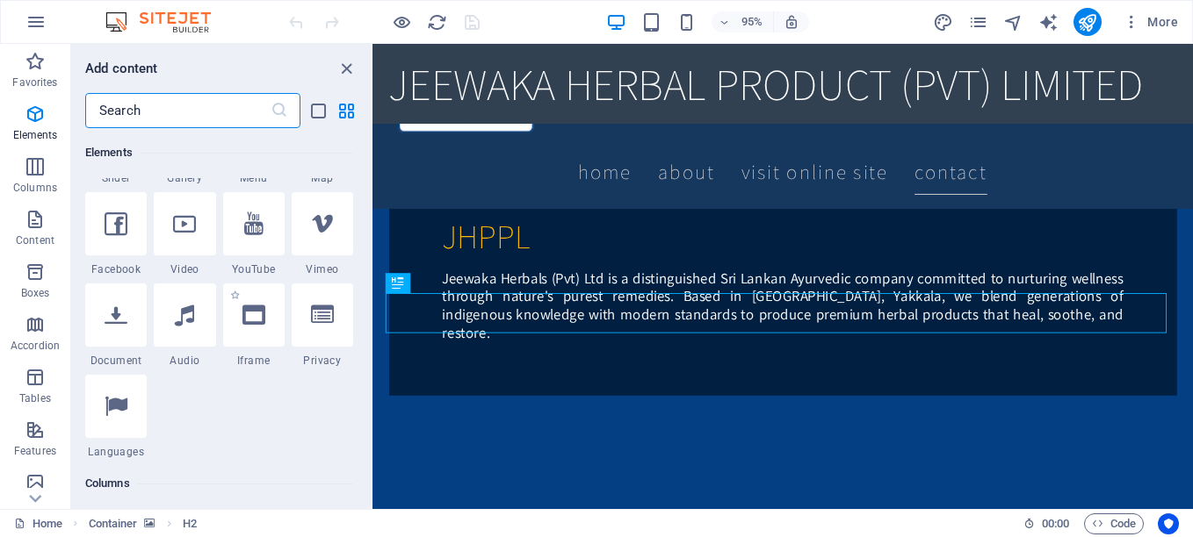
scroll to position [451, 0]
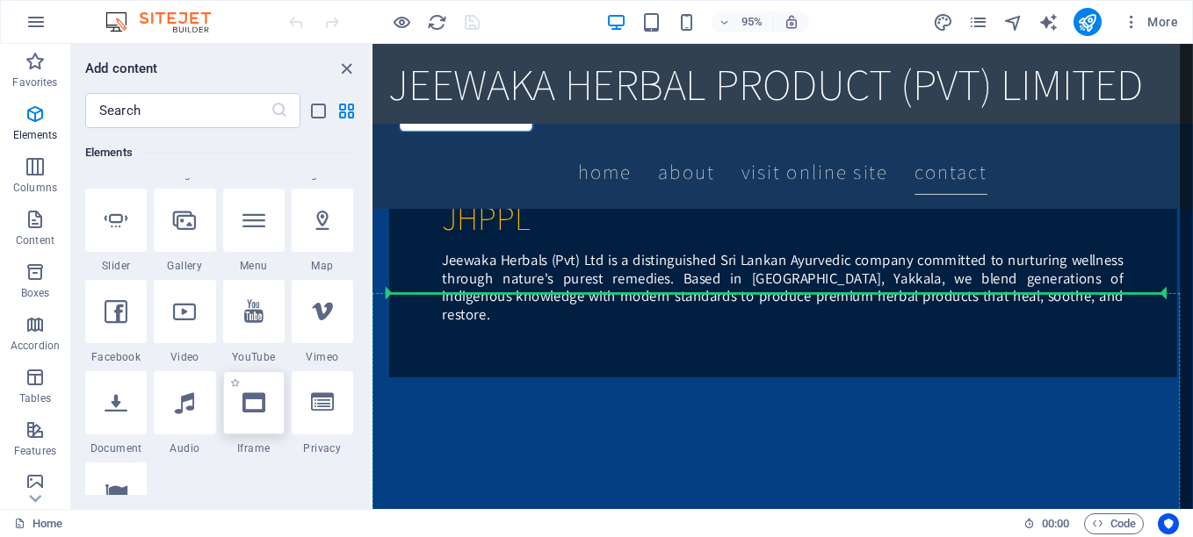
select select "%"
select select "px"
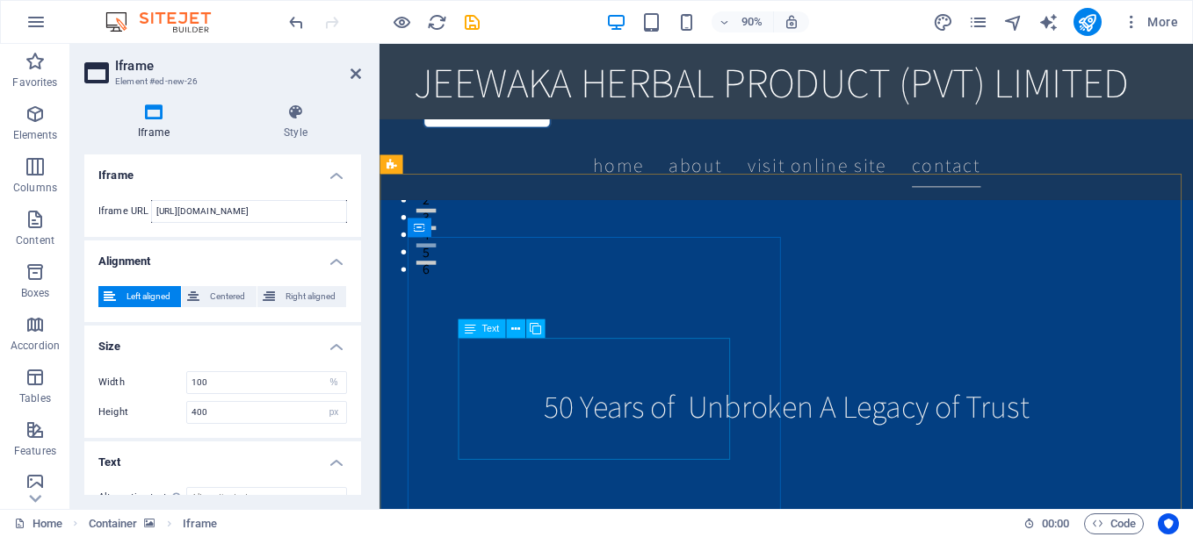
scroll to position [270, 0]
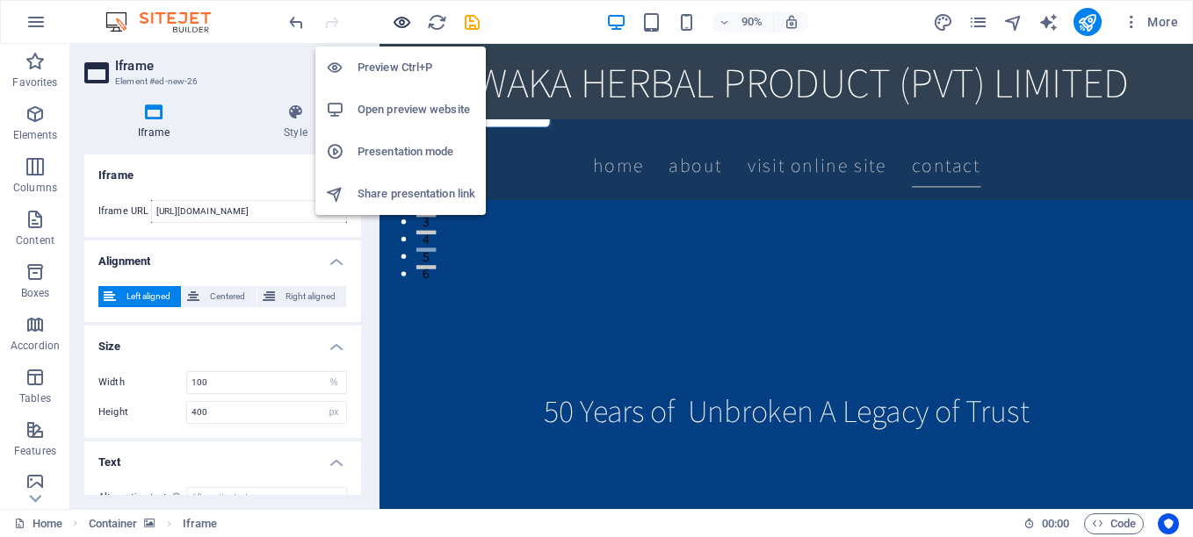
click at [397, 21] on icon "button" at bounding box center [402, 22] width 20 height 20
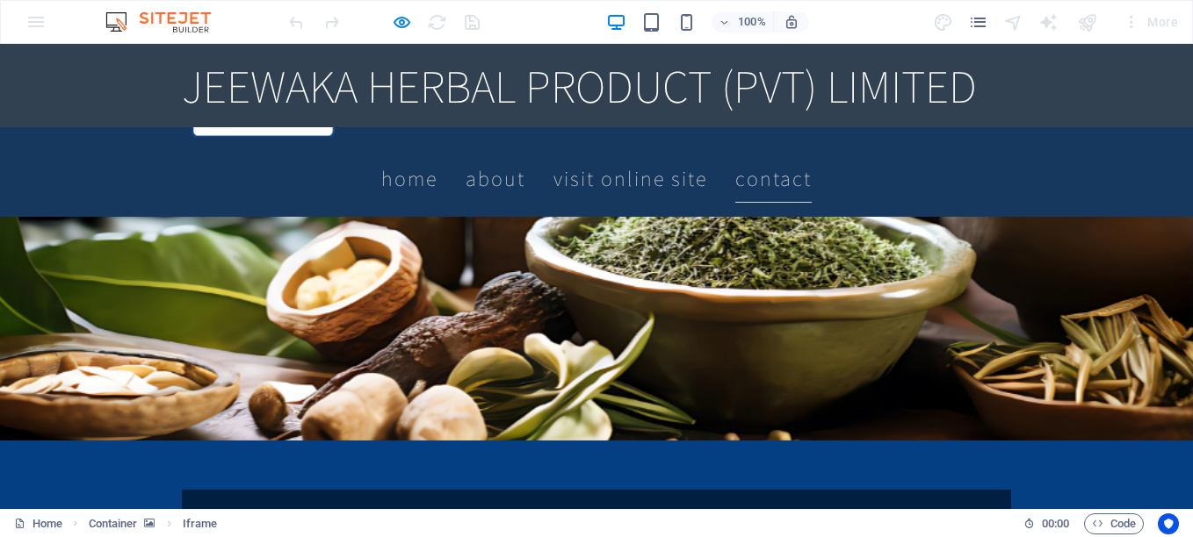
scroll to position [1259, 0]
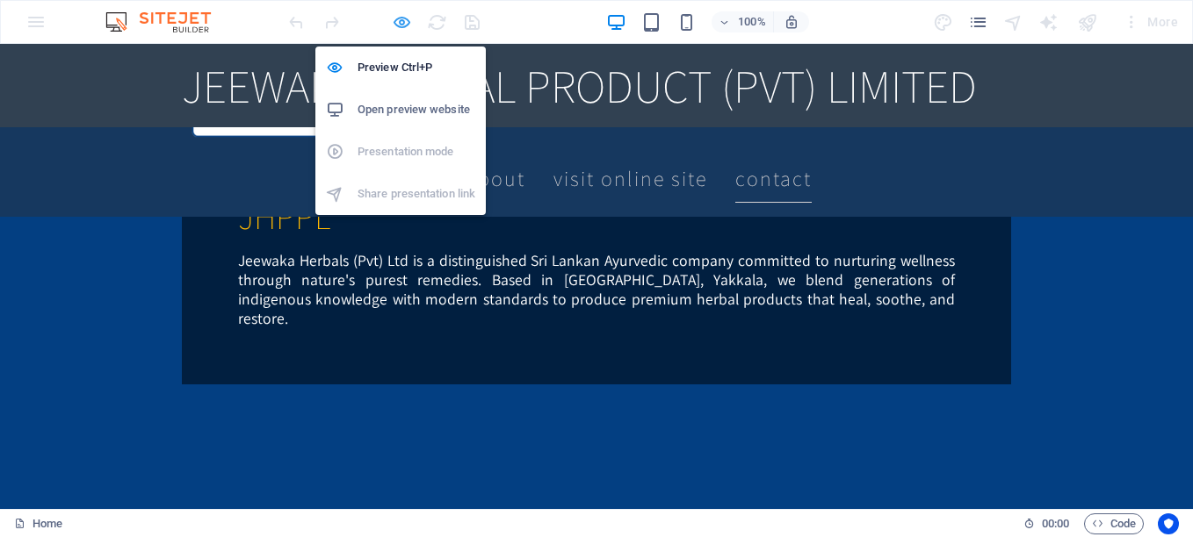
click at [395, 22] on icon "button" at bounding box center [402, 22] width 20 height 20
select select "%"
select select "px"
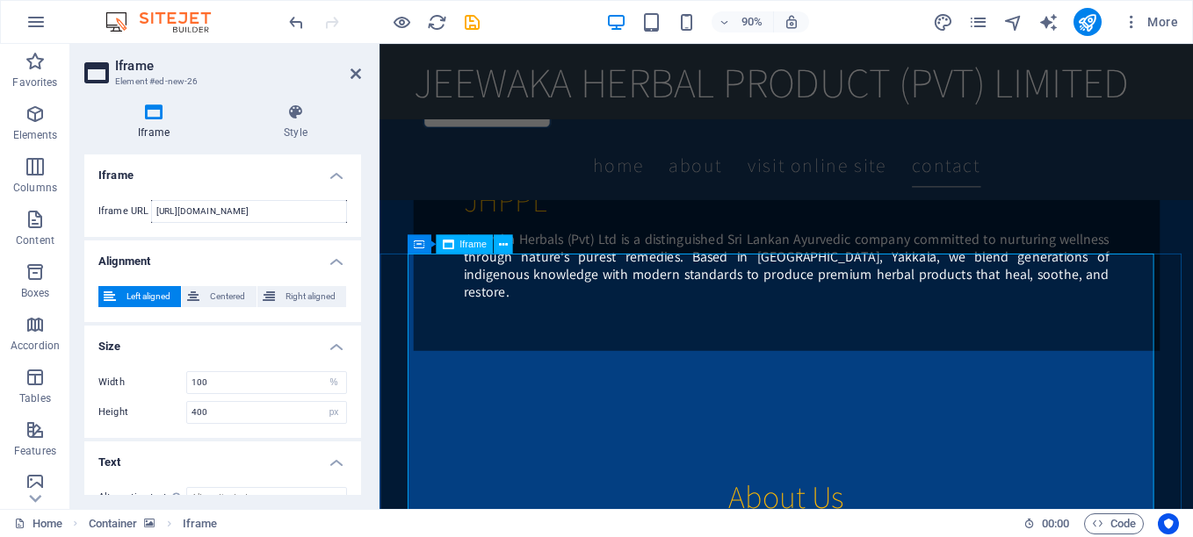
click at [462, 246] on icon at bounding box center [461, 243] width 9 height 17
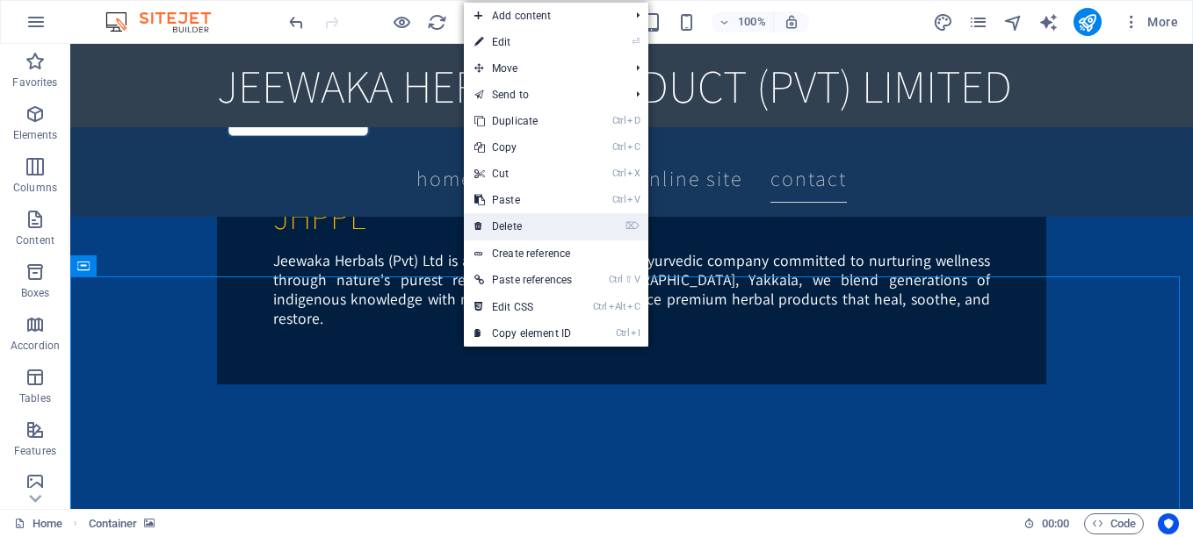
click at [498, 233] on link "⌦ Delete" at bounding box center [523, 226] width 119 height 26
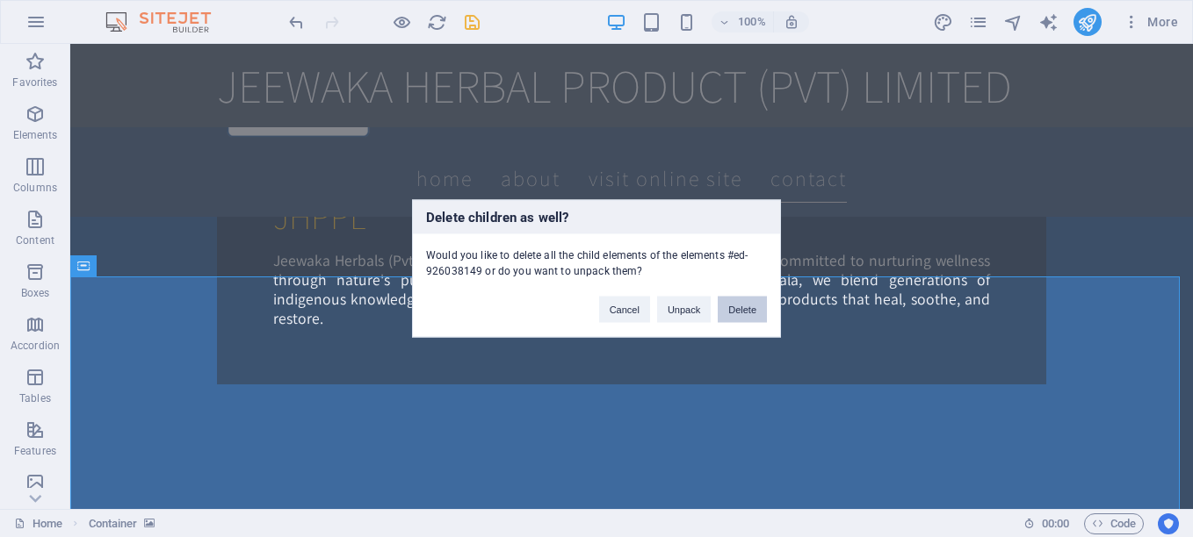
click at [755, 306] on button "Delete" at bounding box center [742, 310] width 49 height 26
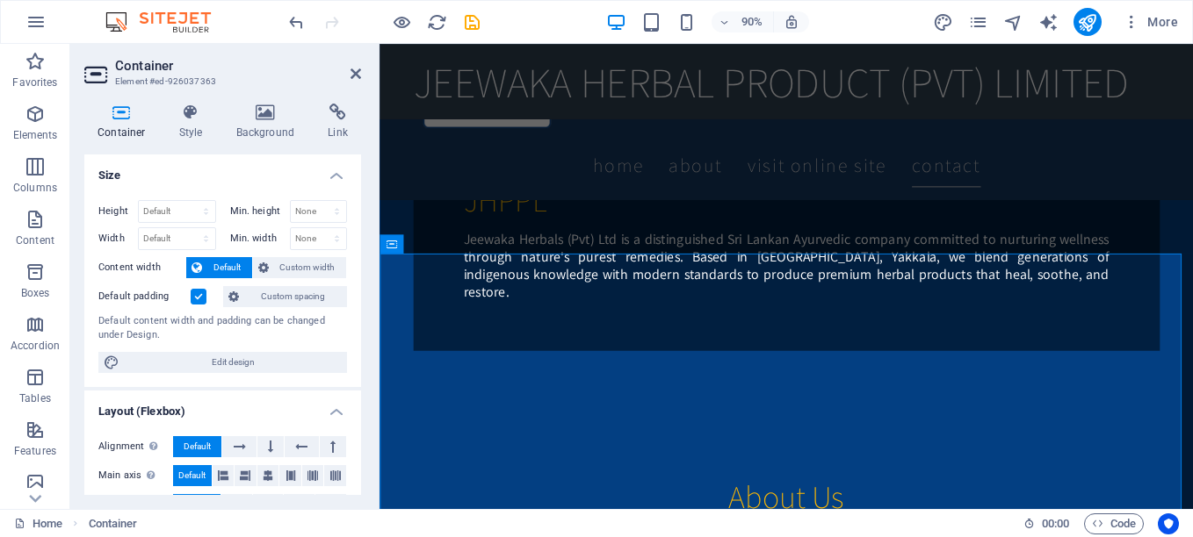
click at [200, 294] on label at bounding box center [199, 297] width 16 height 16
click at [0, 0] on input "Default padding" at bounding box center [0, 0] width 0 height 0
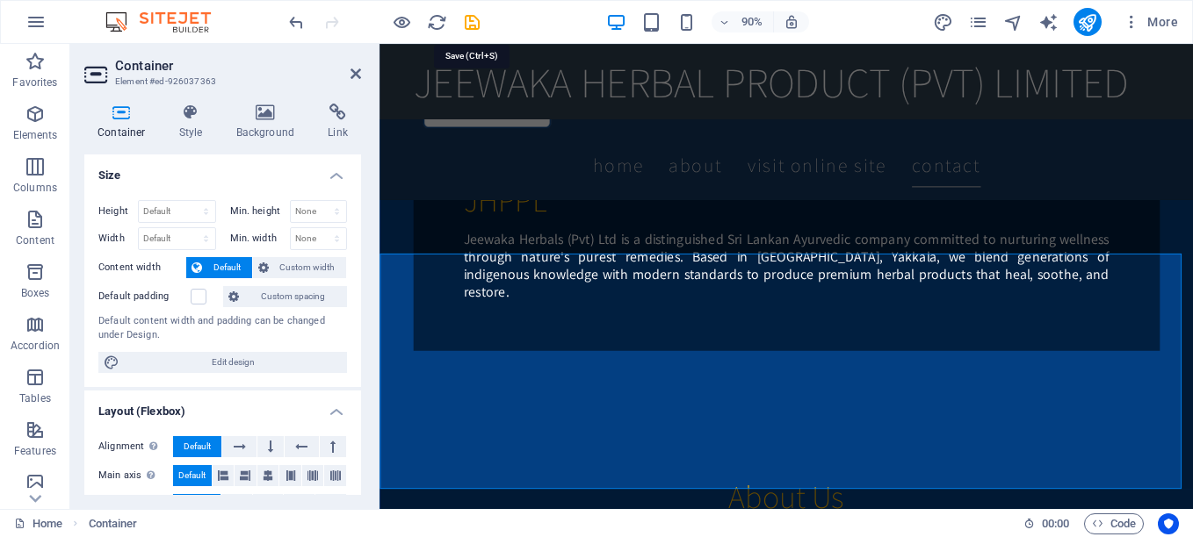
click at [468, 24] on icon "save" at bounding box center [472, 22] width 20 height 20
checkbox input "false"
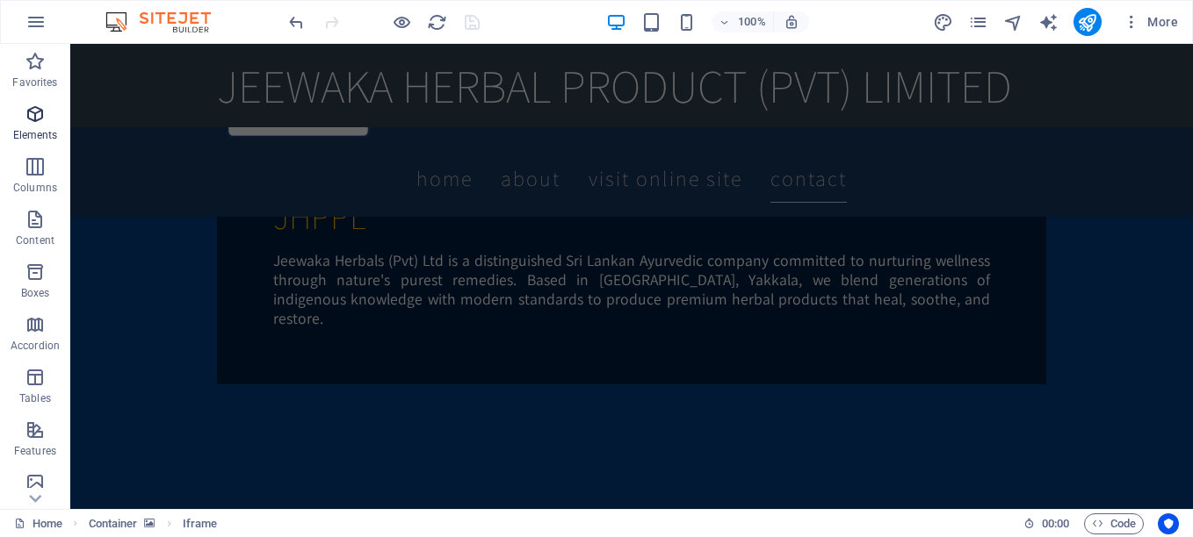
click at [38, 123] on icon "button" at bounding box center [35, 114] width 21 height 21
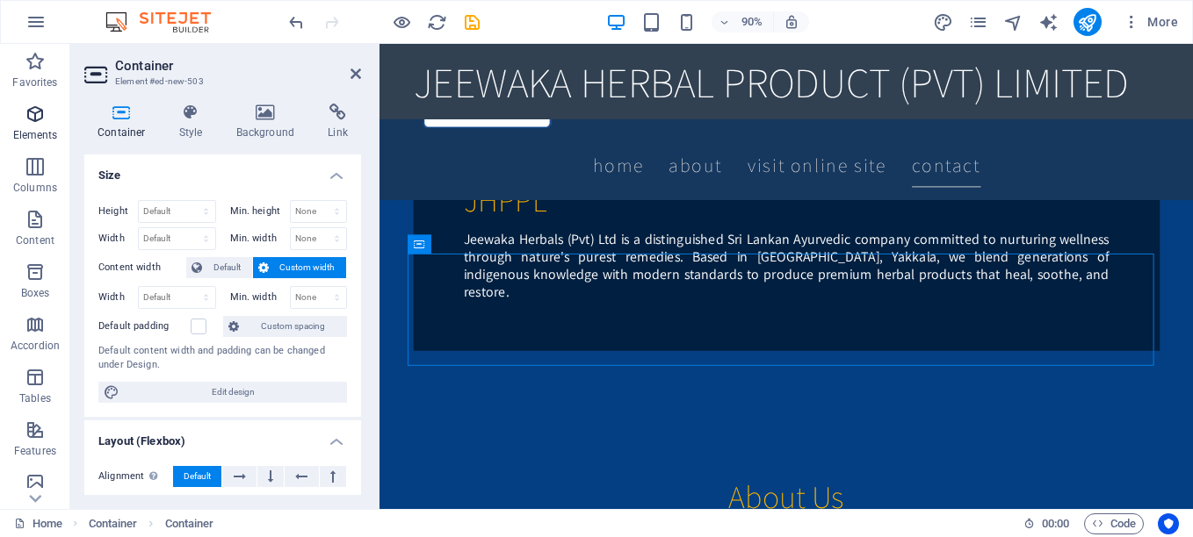
click at [23, 125] on span "Elements" at bounding box center [35, 125] width 70 height 42
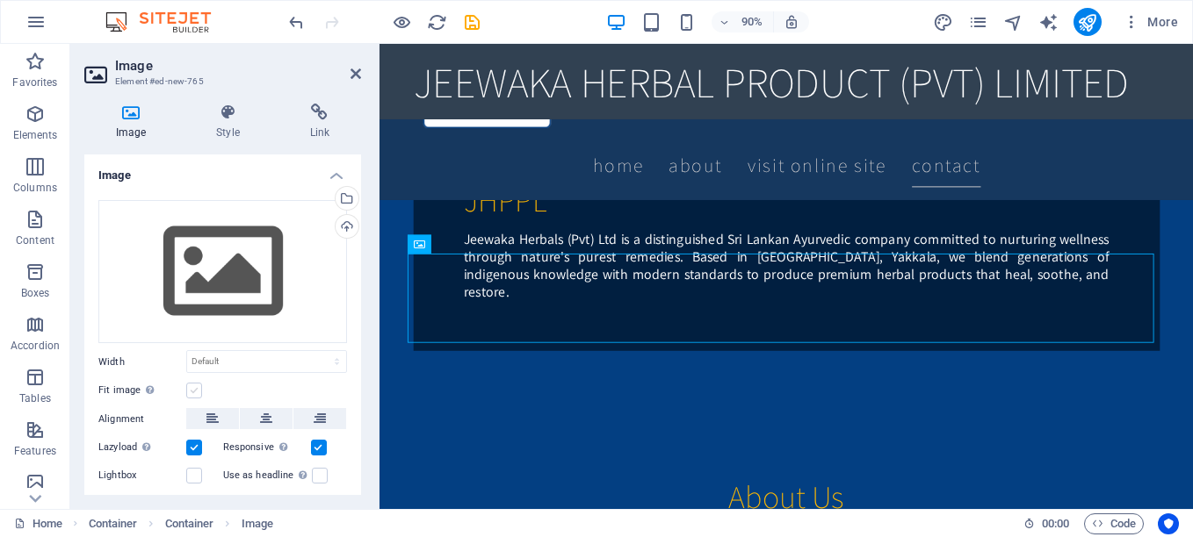
click at [191, 390] on label at bounding box center [194, 391] width 16 height 16
click at [0, 0] on input "Fit image Automatically fit image to a fixed width and height" at bounding box center [0, 0] width 0 height 0
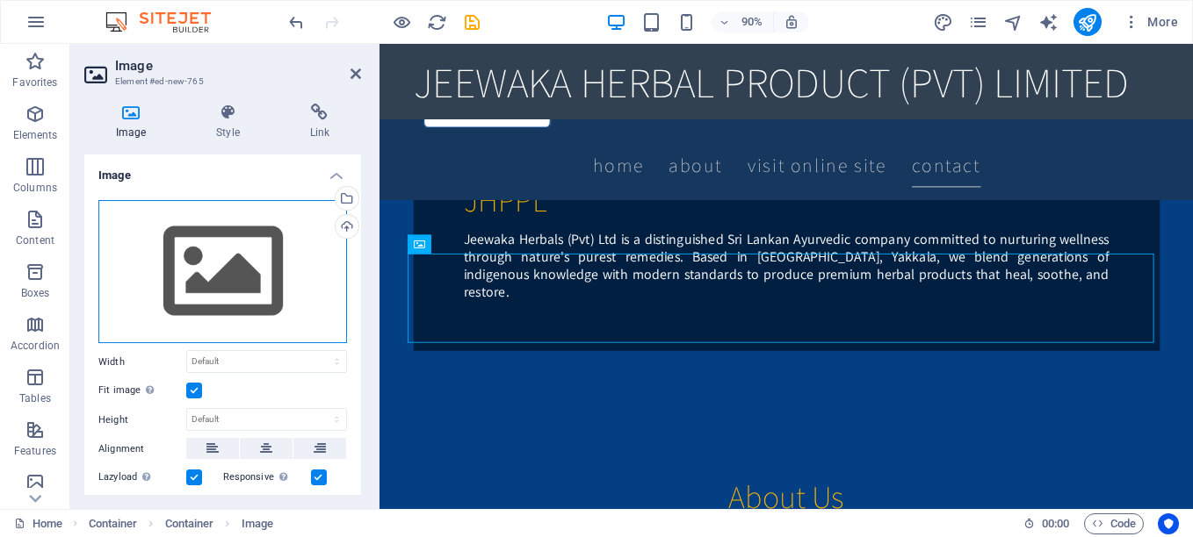
click at [223, 263] on div "Drag files here, click to choose files or select files from Files or our free s…" at bounding box center [222, 272] width 249 height 144
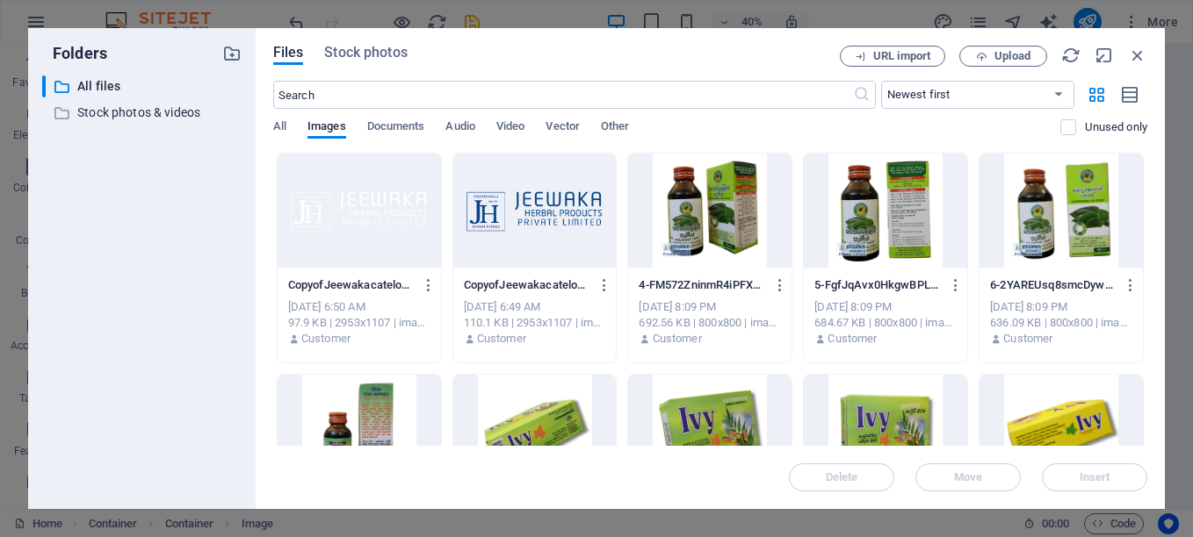
scroll to position [1421, 0]
click at [970, 54] on span "Upload" at bounding box center [1003, 56] width 72 height 11
click at [1136, 55] on icon "button" at bounding box center [1137, 55] width 19 height 19
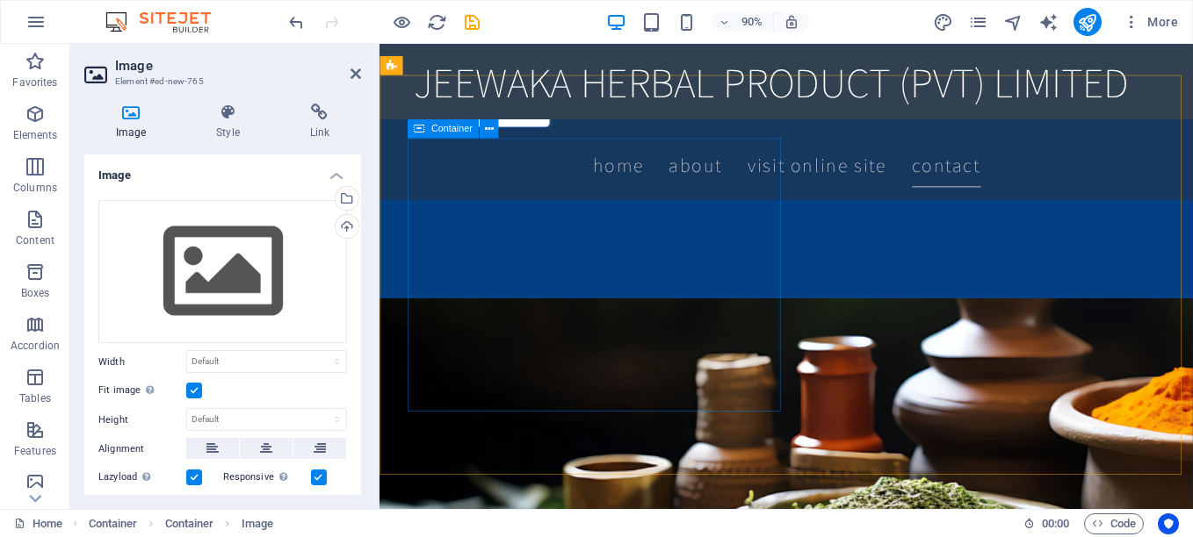
scroll to position [0, 0]
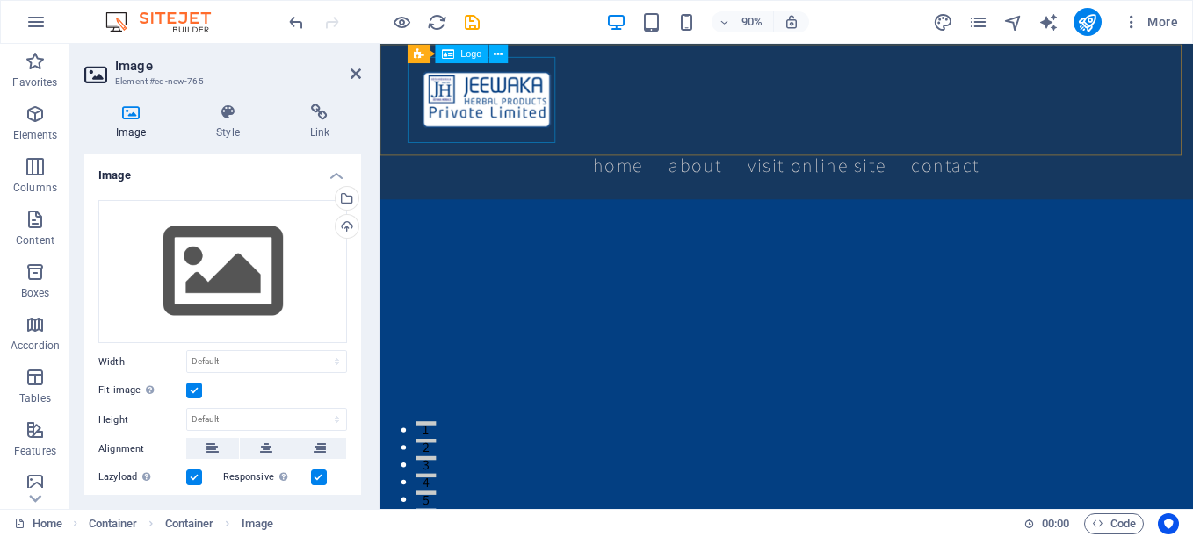
click at [468, 113] on div at bounding box center [831, 106] width 829 height 96
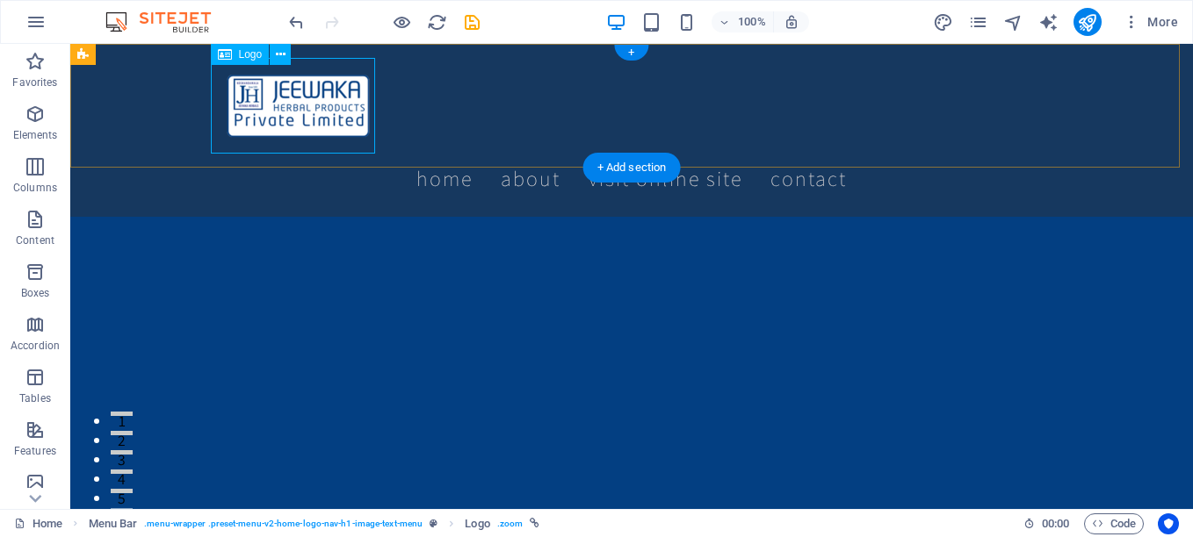
click at [292, 112] on div at bounding box center [631, 106] width 829 height 96
select select "px"
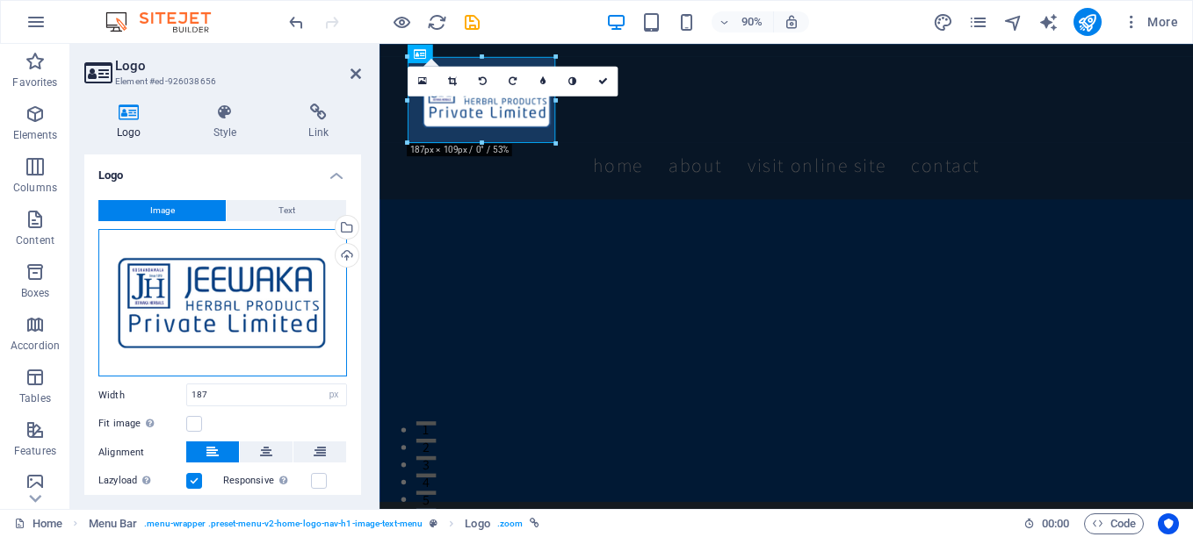
click at [215, 292] on div "Drag files here, click to choose files or select files from Files or our free s…" at bounding box center [222, 303] width 249 height 148
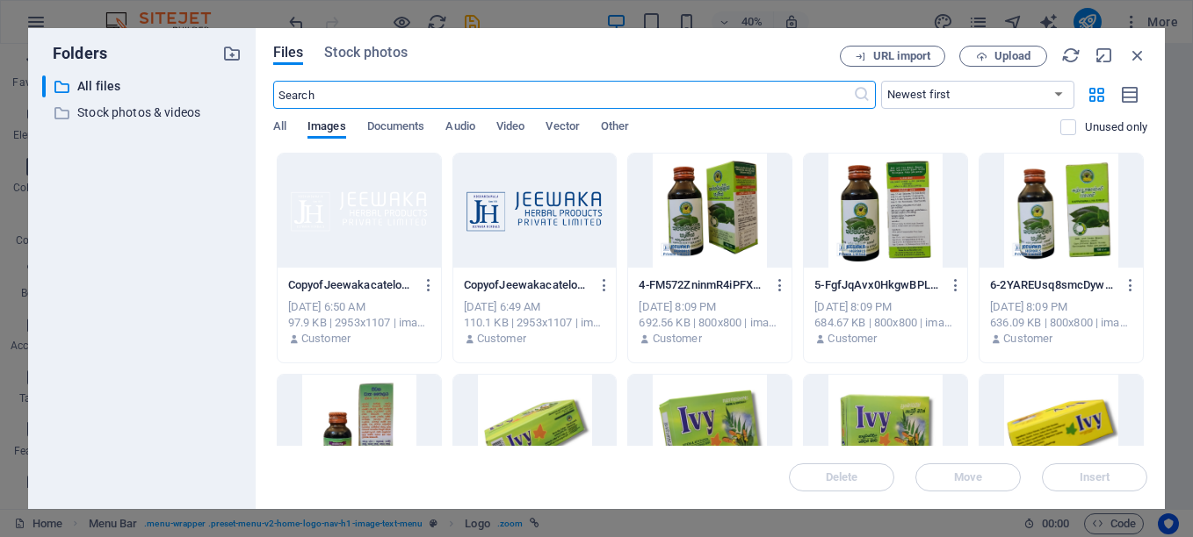
click at [376, 220] on div at bounding box center [359, 211] width 163 height 114
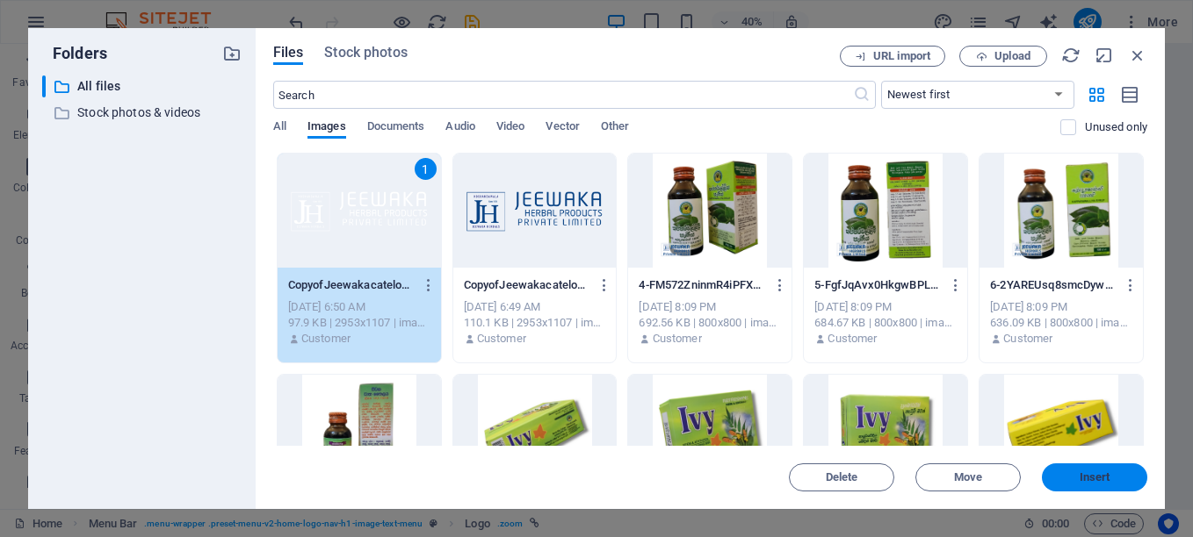
click at [1100, 477] on span "Insert" at bounding box center [1094, 477] width 31 height 11
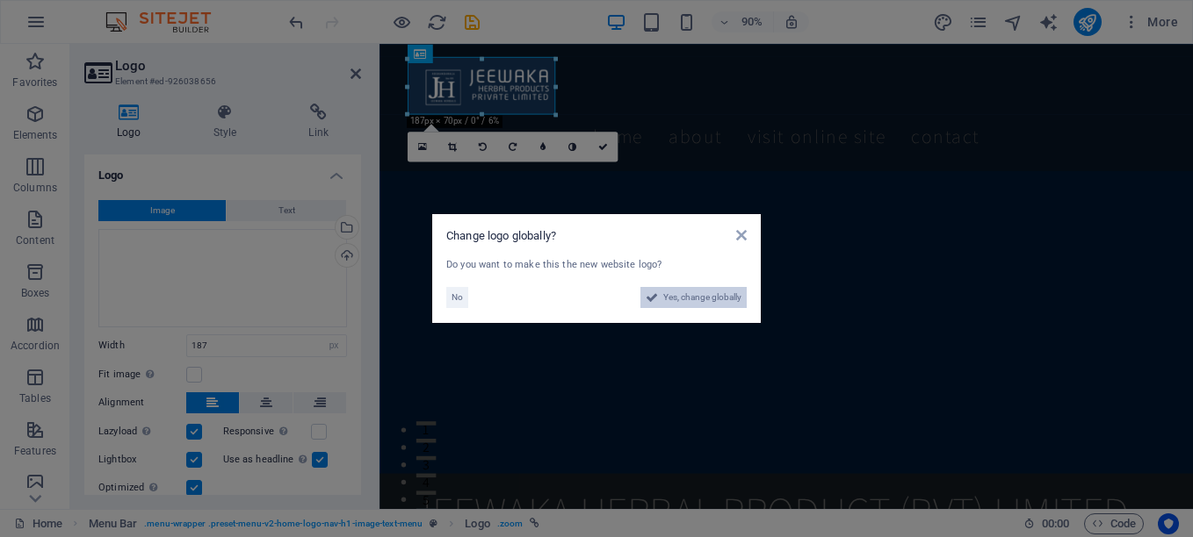
drag, startPoint x: 681, startPoint y: 298, endPoint x: 755, endPoint y: 634, distance: 344.6
click at [681, 298] on span "Yes, change globally" at bounding box center [702, 297] width 78 height 21
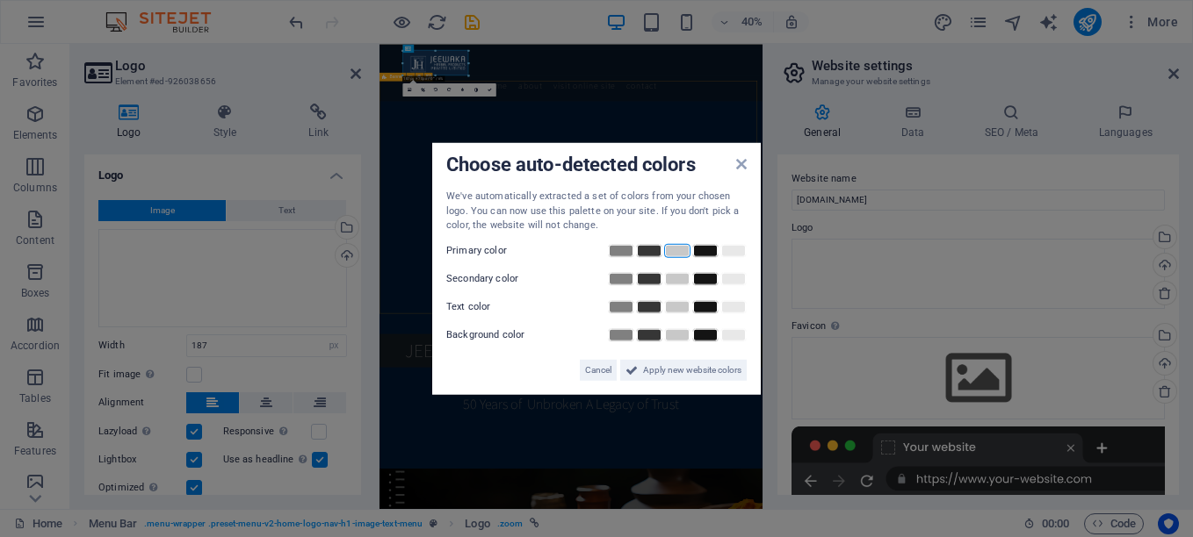
click at [674, 250] on link at bounding box center [677, 250] width 26 height 14
click at [674, 279] on link at bounding box center [677, 278] width 26 height 14
click at [677, 304] on link at bounding box center [677, 306] width 26 height 14
click at [676, 333] on link at bounding box center [677, 335] width 26 height 14
click at [674, 364] on span "Apply new website colors" at bounding box center [692, 369] width 98 height 21
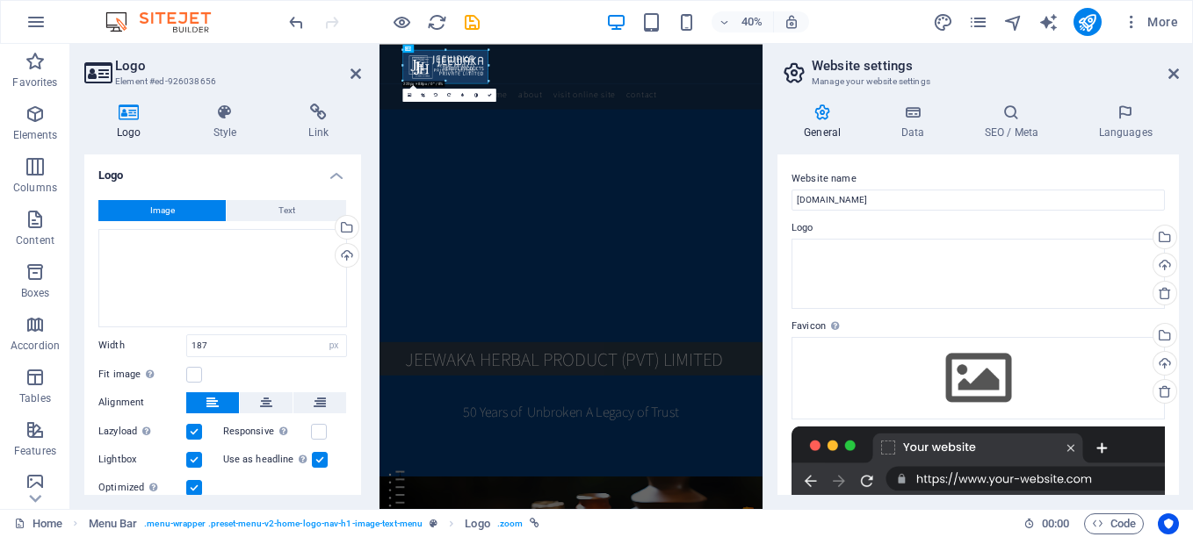
drag, startPoint x: 480, startPoint y: 80, endPoint x: 507, endPoint y: 99, distance: 32.7
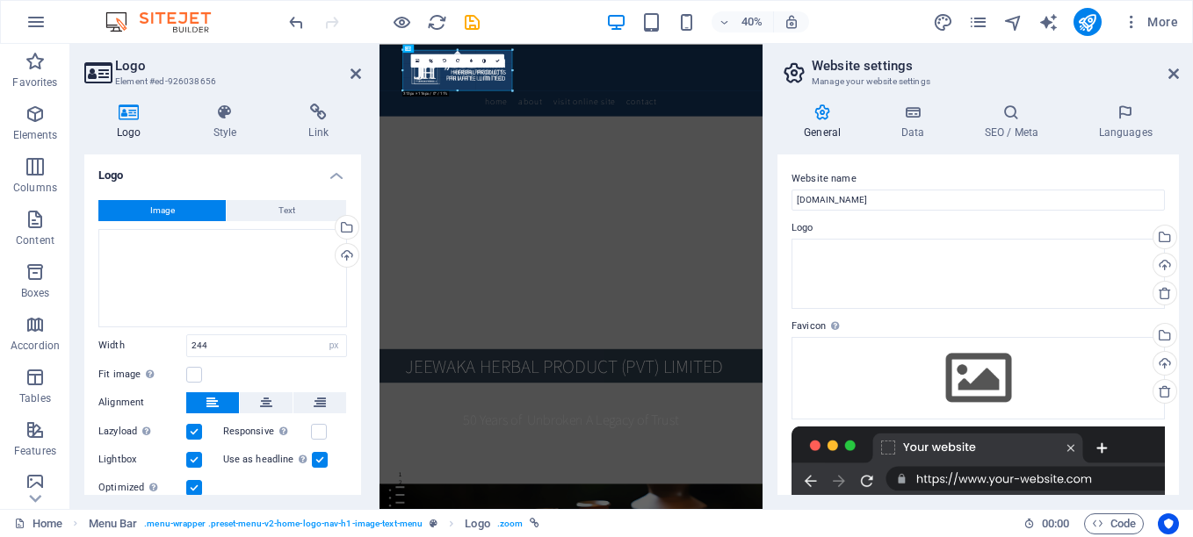
drag, startPoint x: 487, startPoint y: 81, endPoint x: 552, endPoint y: 104, distance: 68.9
type input "313"
click at [474, 27] on icon "save" at bounding box center [472, 22] width 20 height 20
checkbox input "false"
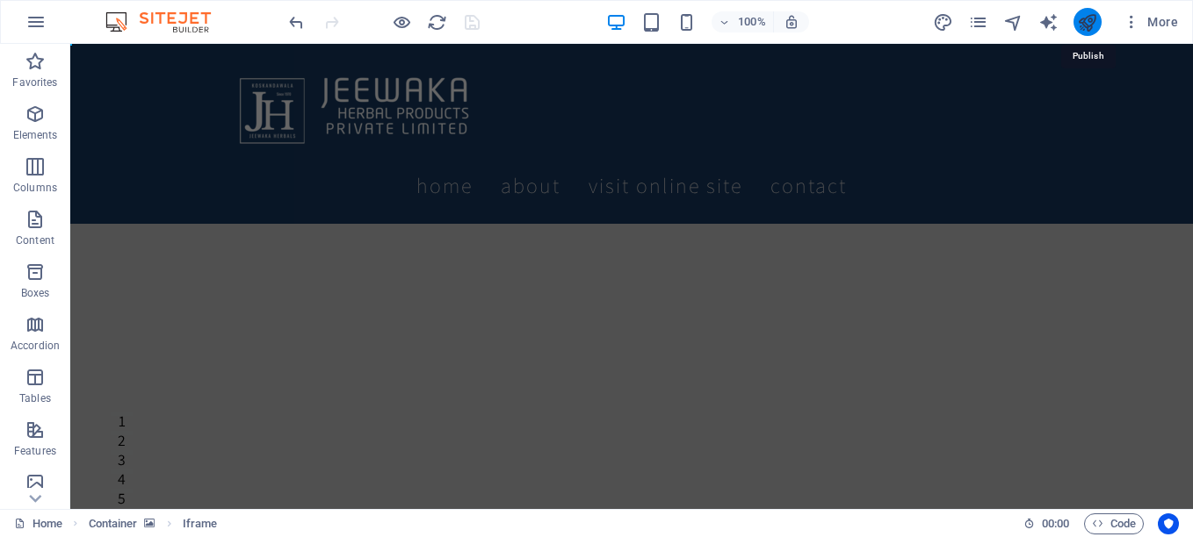
click at [1084, 28] on icon "publish" at bounding box center [1087, 22] width 20 height 20
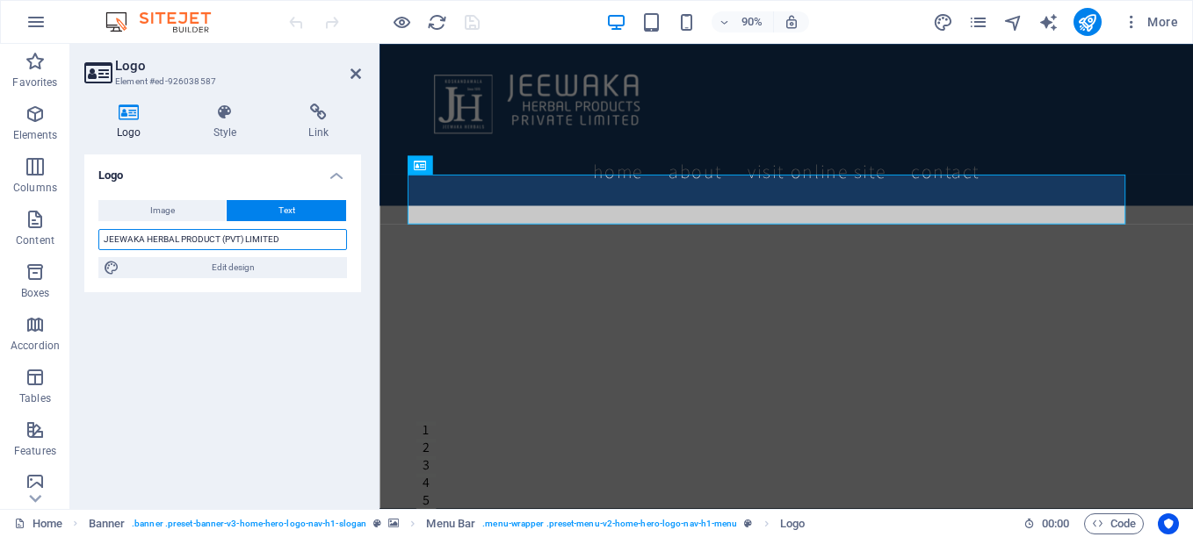
click at [218, 233] on input "JEEWAKA HERBAL PRODUCT (PVT) LIMITED" at bounding box center [222, 239] width 249 height 21
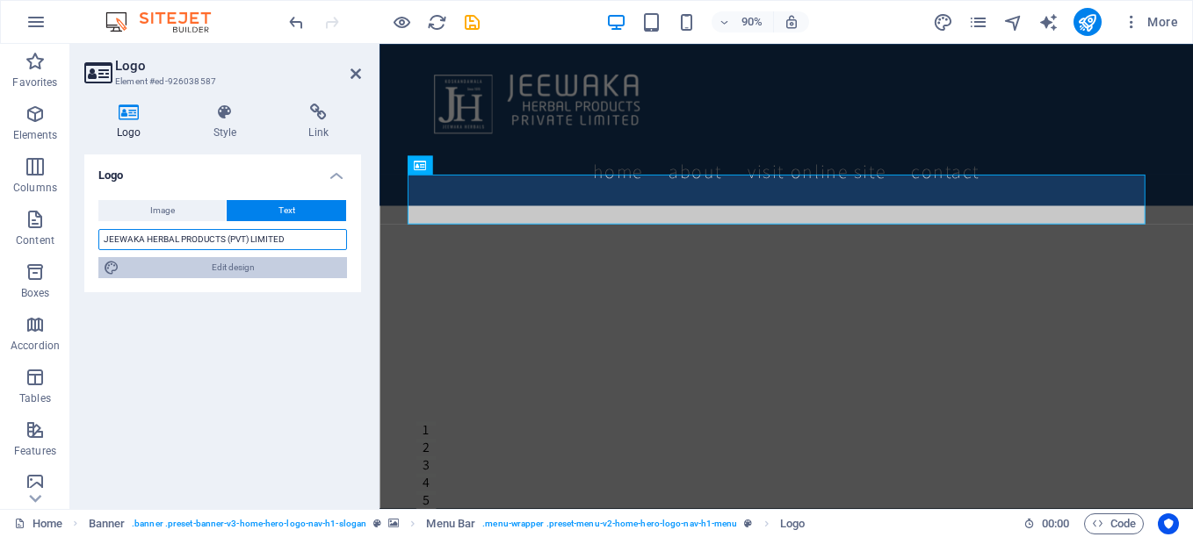
type input "JEEWAKA HERBAL PRODUCTS (PVT) LIMITED"
click at [248, 262] on span "Edit design" at bounding box center [233, 267] width 217 height 21
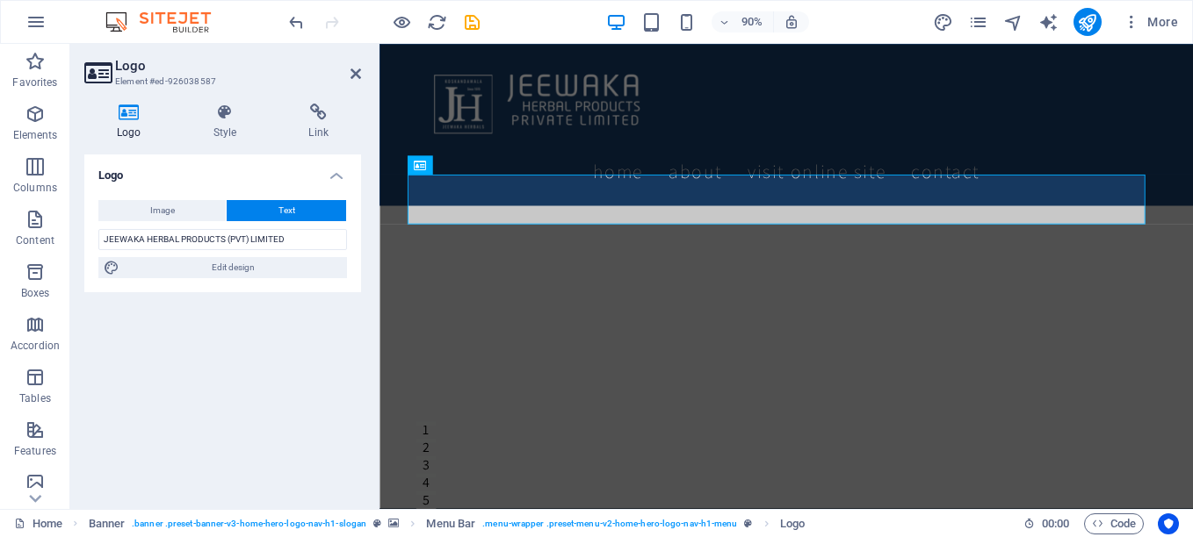
select select "rem"
select select "200"
select select "px"
select select "rem"
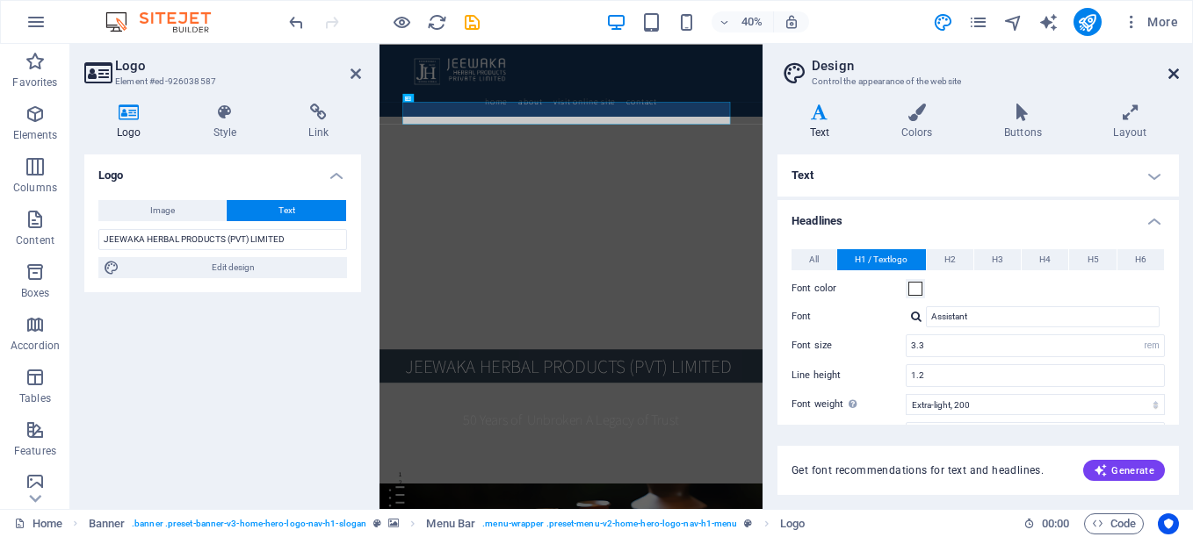
click at [1171, 73] on icon at bounding box center [1173, 74] width 11 height 14
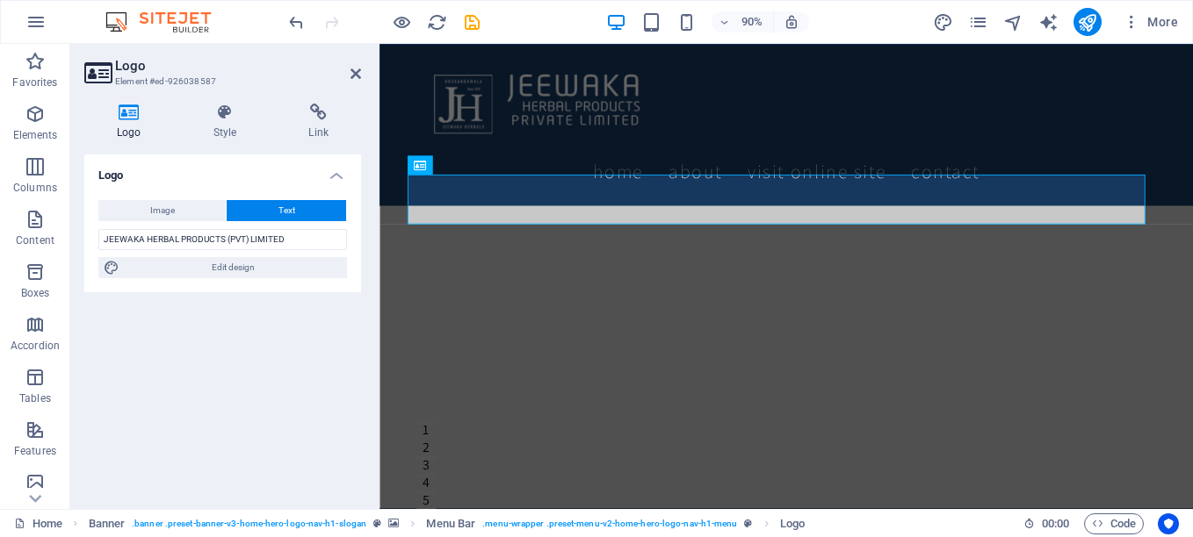
click at [253, 395] on div "Logo Image Text Drag files here, click to choose files or select files from Fil…" at bounding box center [222, 325] width 277 height 341
click at [465, 22] on icon "save" at bounding box center [472, 22] width 20 height 20
checkbox input "false"
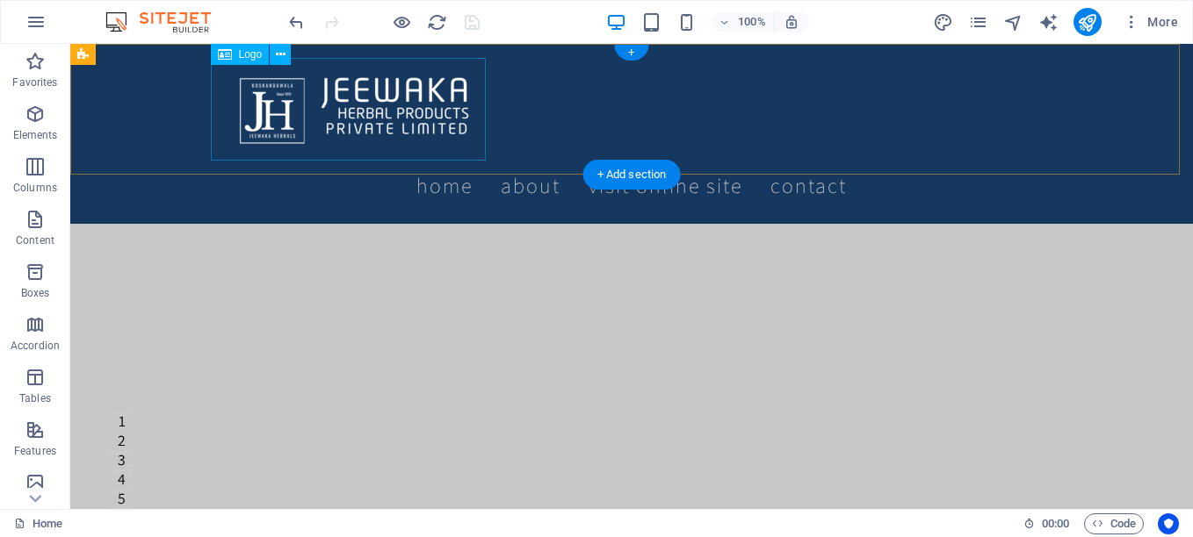
click at [282, 125] on div at bounding box center [631, 109] width 829 height 103
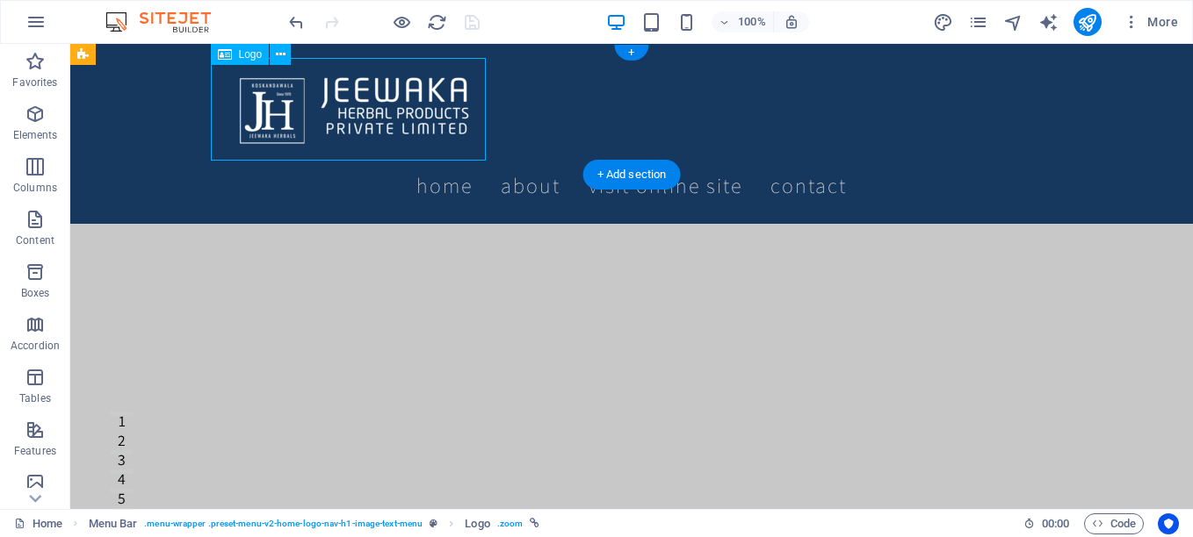
click at [441, 130] on div at bounding box center [631, 109] width 829 height 103
select select "px"
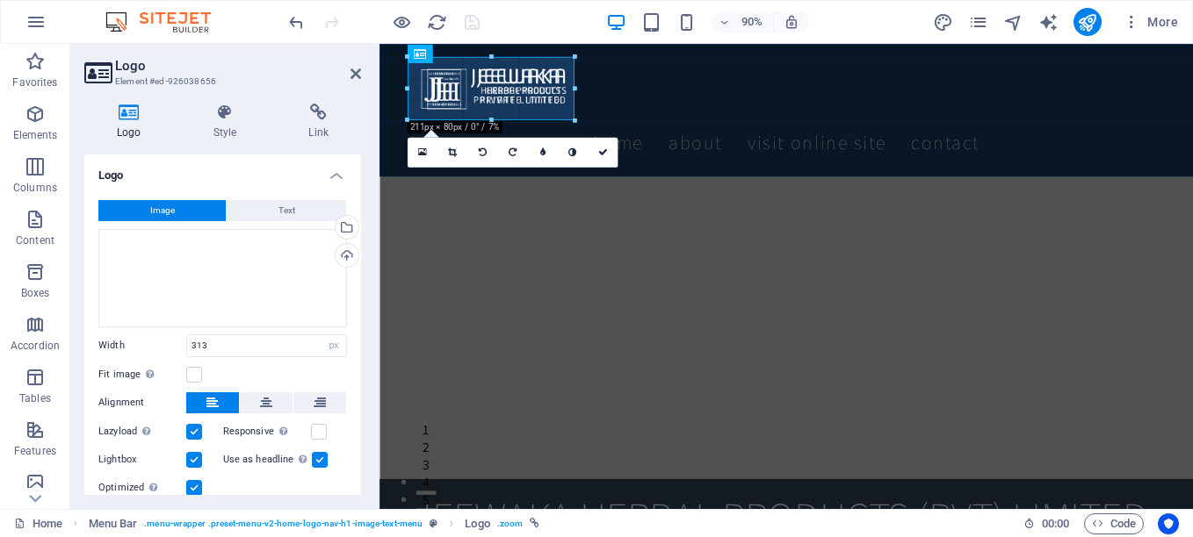
drag, startPoint x: 654, startPoint y: 149, endPoint x: 565, endPoint y: 102, distance: 101.4
type input "211"
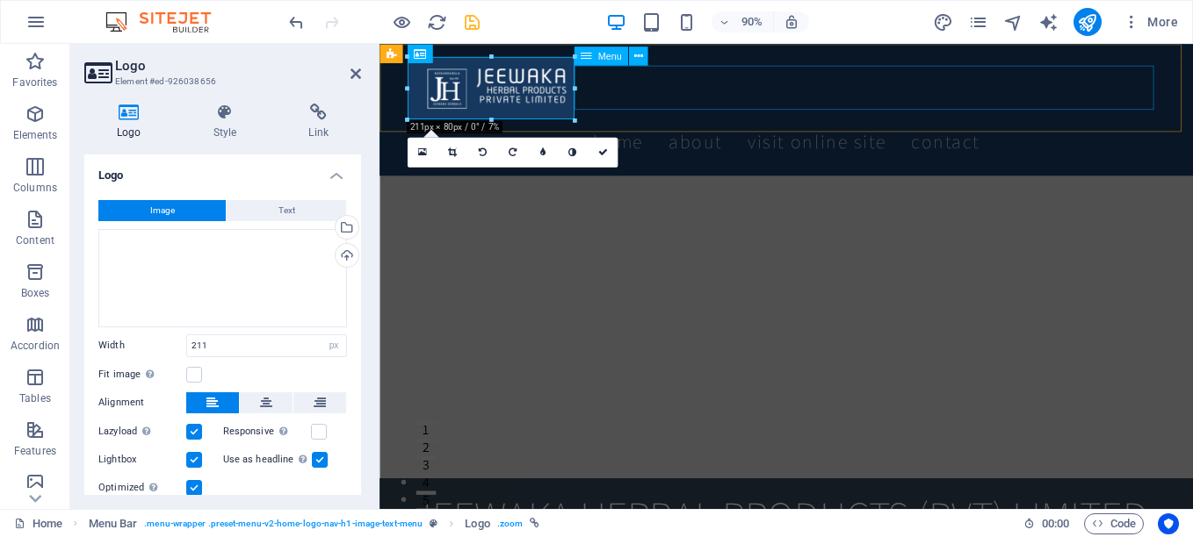
click at [672, 127] on nav "Home About Visit Online SITE Contact" at bounding box center [831, 151] width 829 height 49
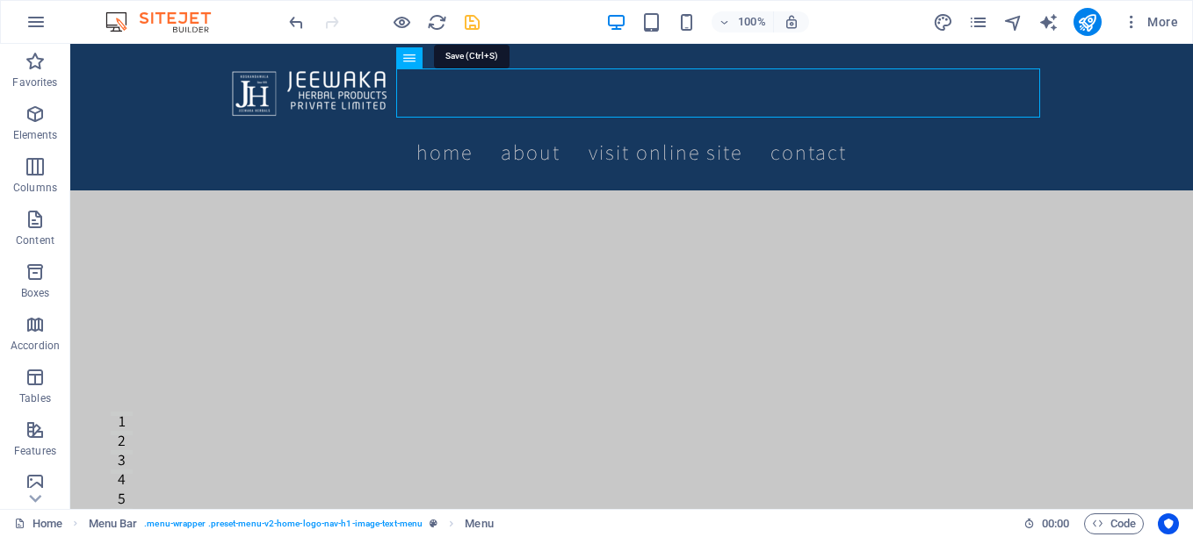
click at [465, 18] on icon "save" at bounding box center [472, 22] width 20 height 20
checkbox input "false"
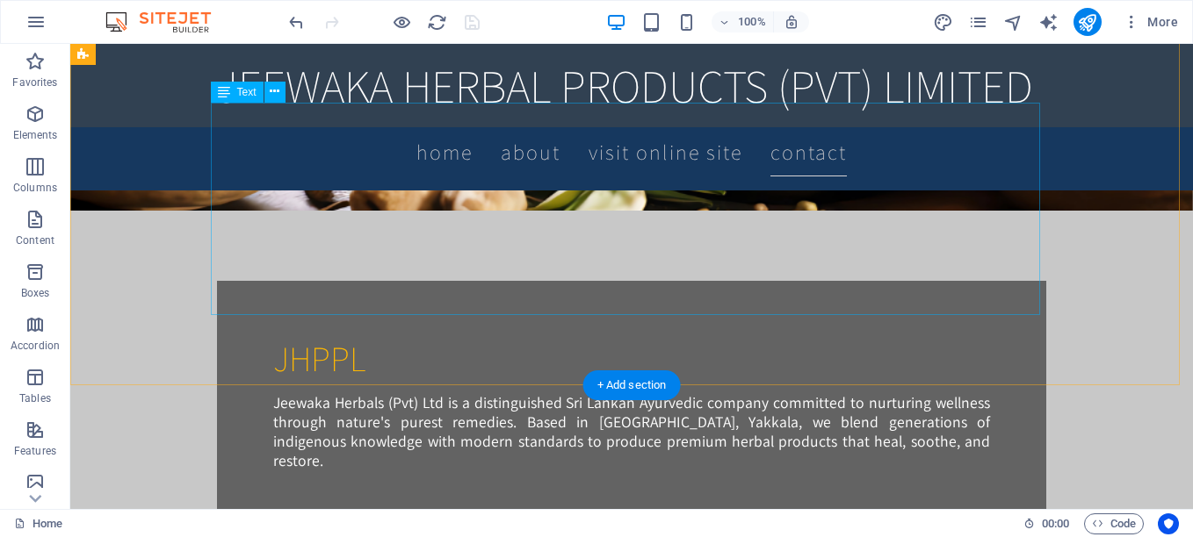
scroll to position [1142, 0]
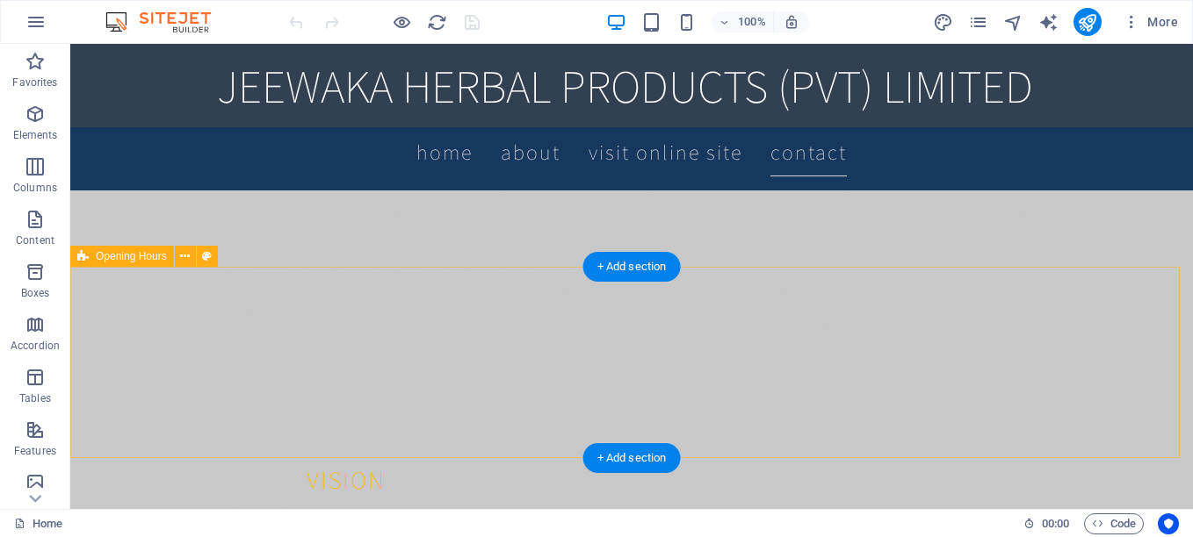
scroll to position [1844, 0]
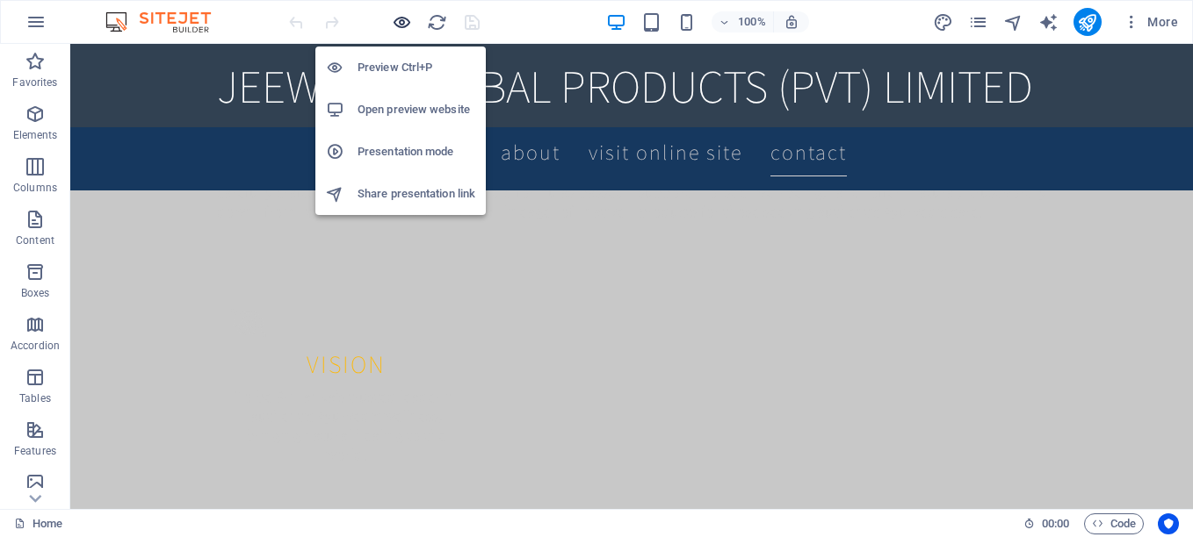
click at [403, 22] on icon "button" at bounding box center [402, 22] width 20 height 20
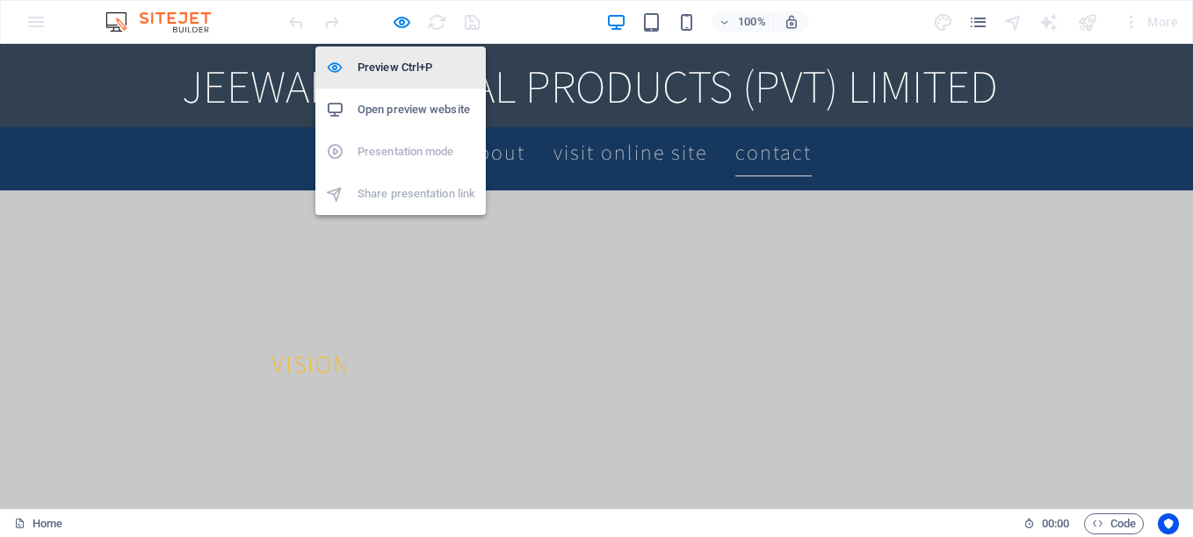
click at [396, 76] on h6 "Preview Ctrl+P" at bounding box center [416, 67] width 118 height 21
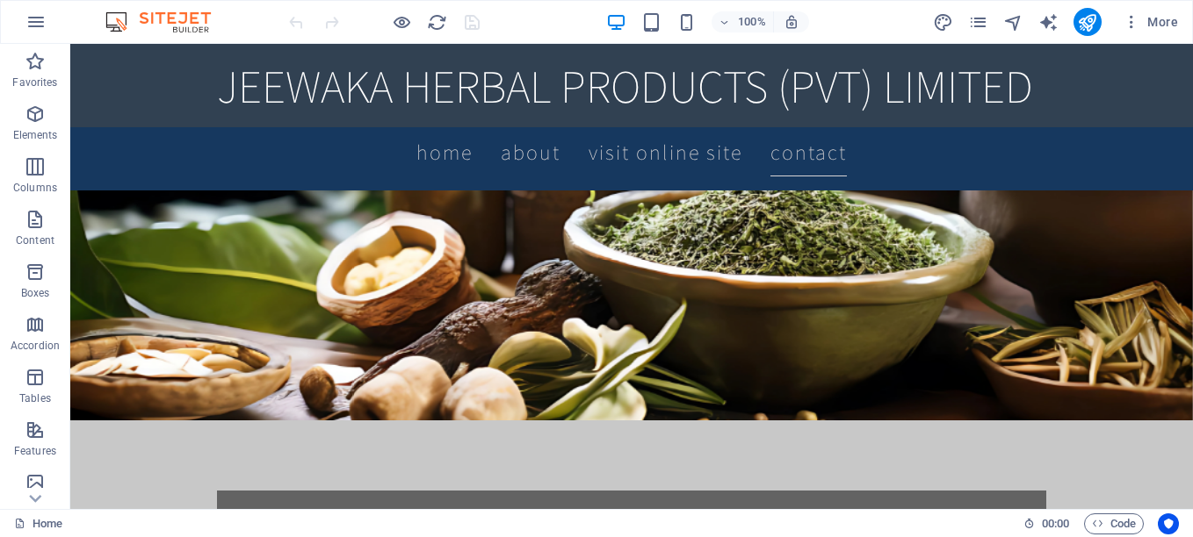
scroll to position [790, 0]
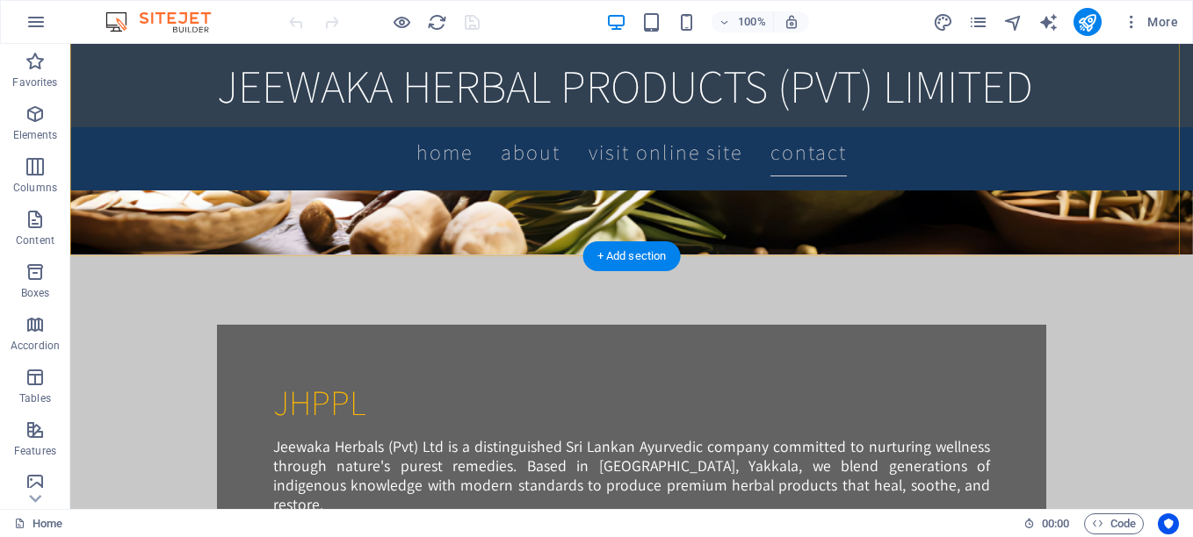
scroll to position [1080, 0]
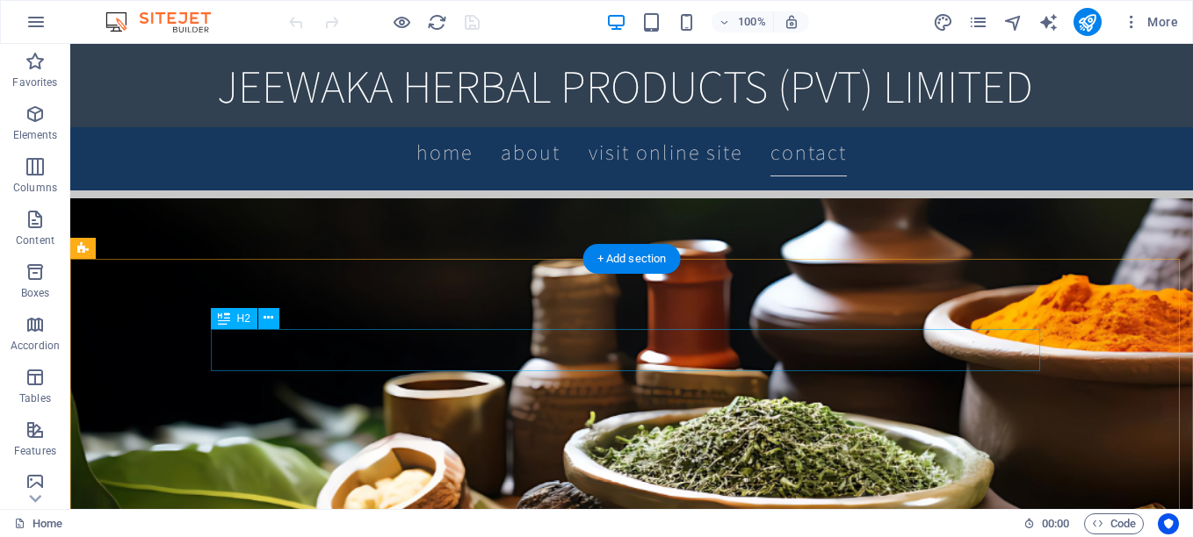
scroll to position [553, 0]
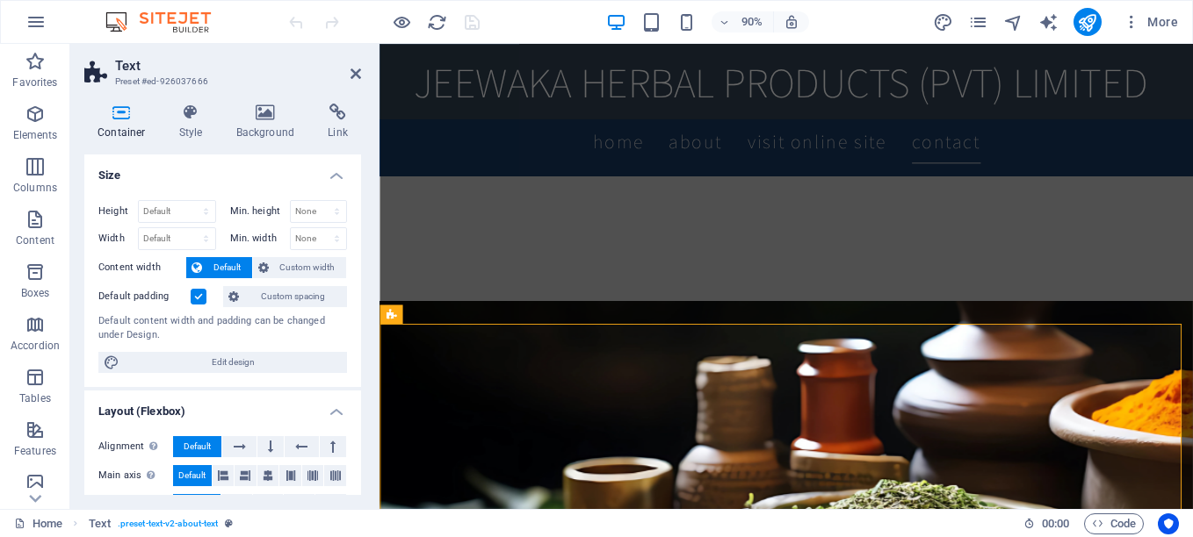
click at [197, 292] on label at bounding box center [199, 297] width 16 height 16
click at [0, 0] on input "Default padding" at bounding box center [0, 0] width 0 height 0
click at [465, 21] on icon "save" at bounding box center [472, 22] width 20 height 20
checkbox input "false"
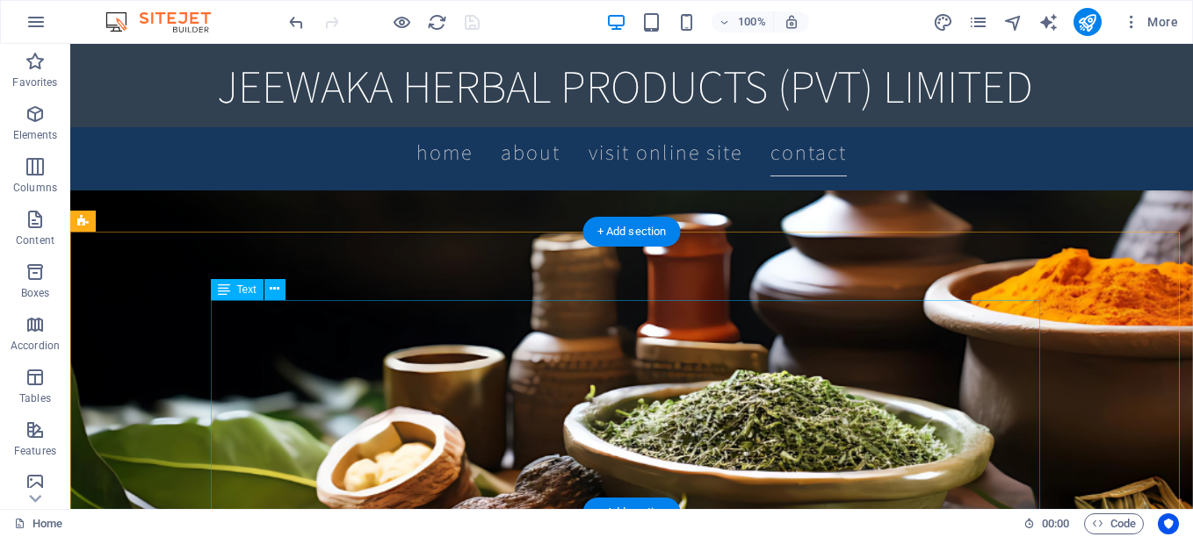
scroll to position [1028, 0]
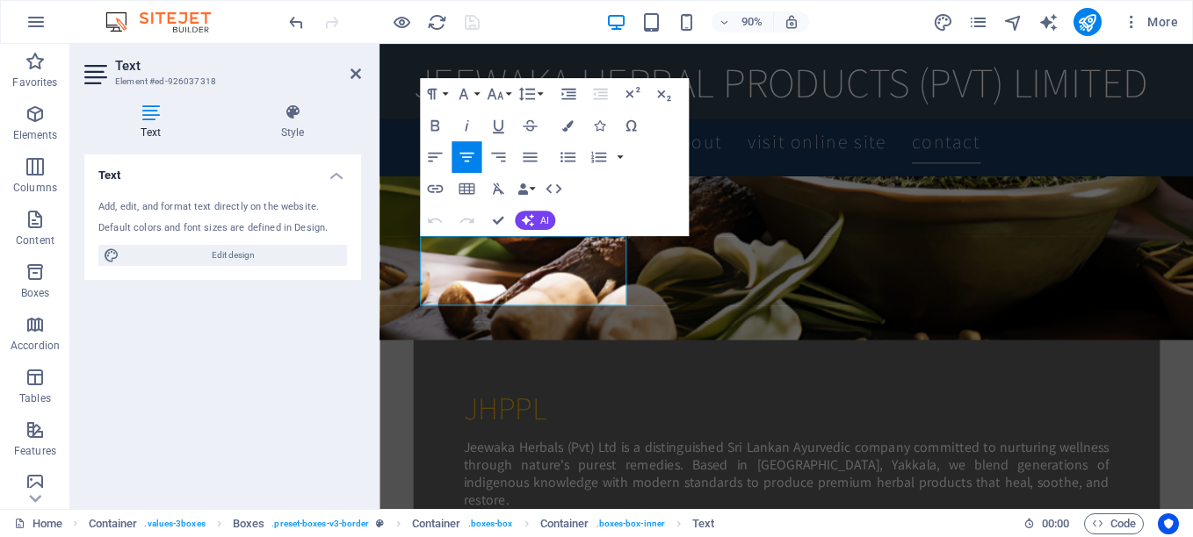
click at [253, 339] on div "Text Add, edit, and format text directly on the website. Default colors and fon…" at bounding box center [222, 325] width 277 height 341
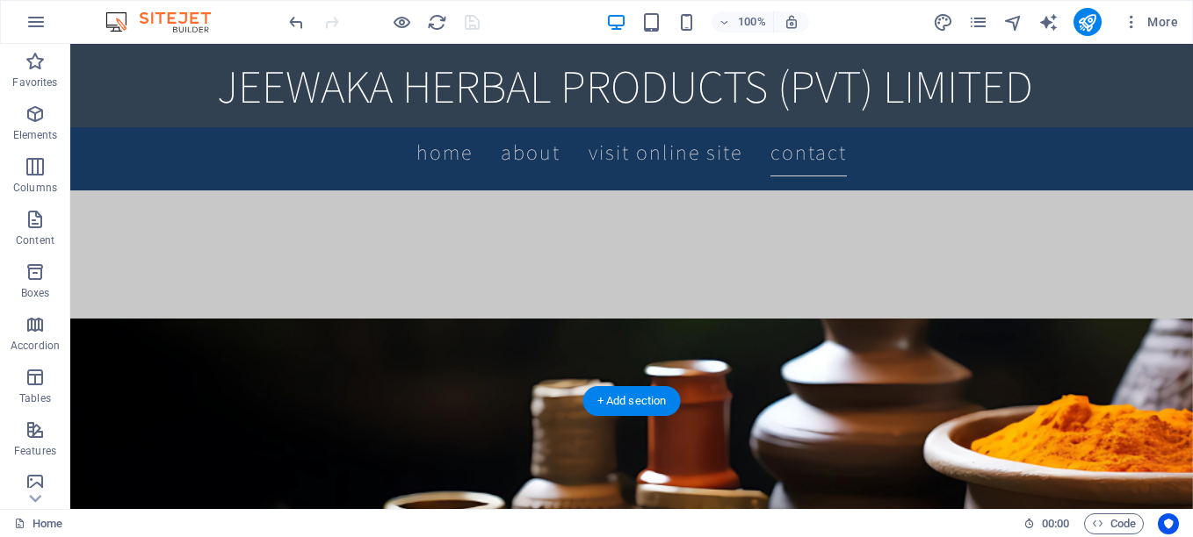
scroll to position [588, 0]
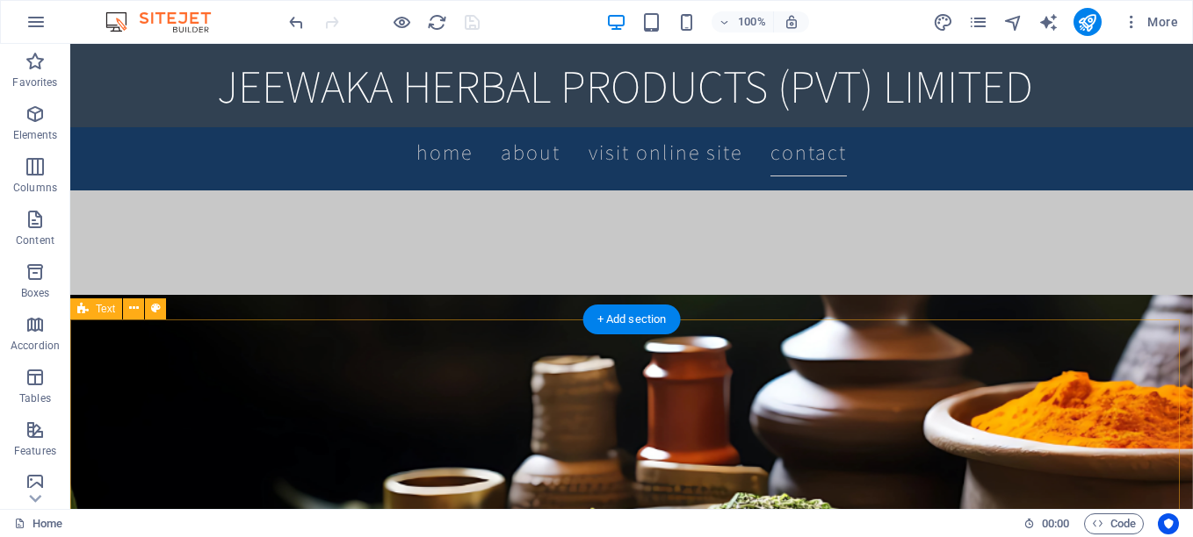
click at [94, 306] on div "Text" at bounding box center [96, 309] width 52 height 21
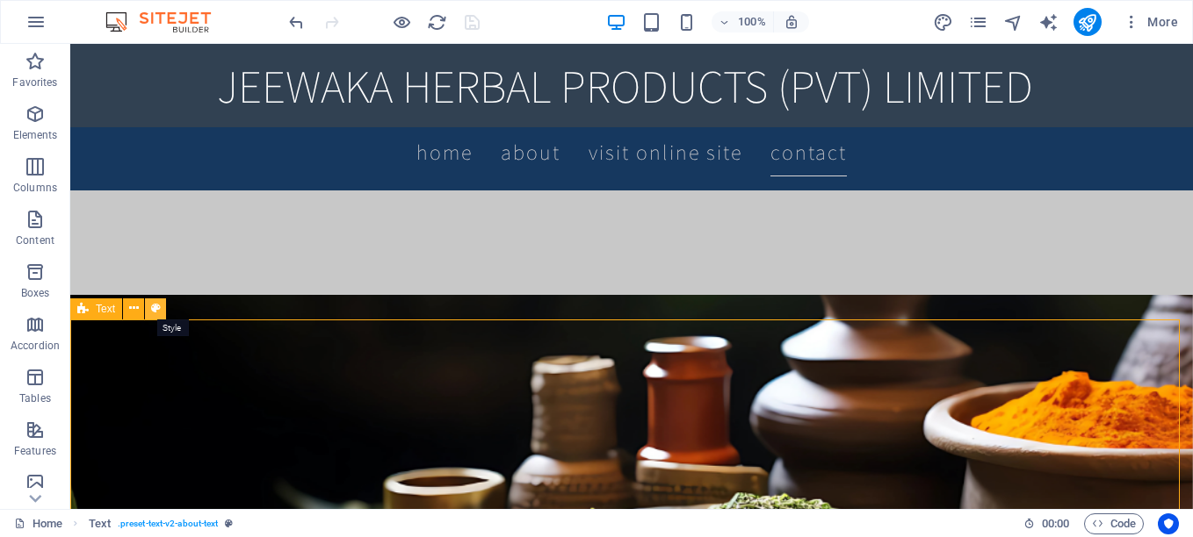
click at [152, 311] on icon at bounding box center [156, 308] width 10 height 18
select select "rem"
select select "preset-text-v2-about-text"
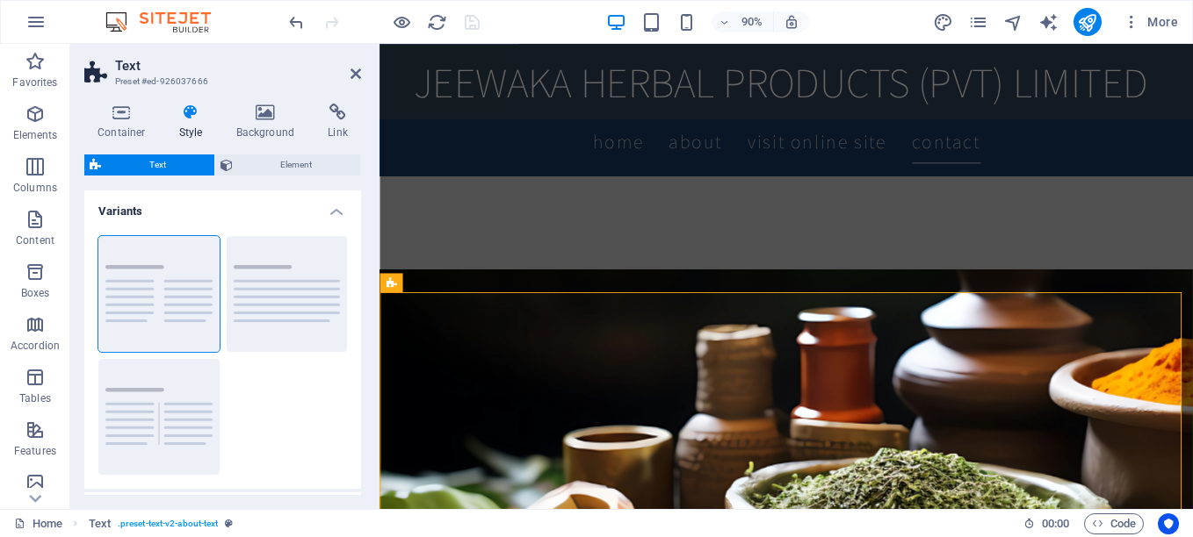
click at [193, 112] on icon at bounding box center [191, 113] width 50 height 18
click at [254, 116] on icon at bounding box center [265, 113] width 85 height 18
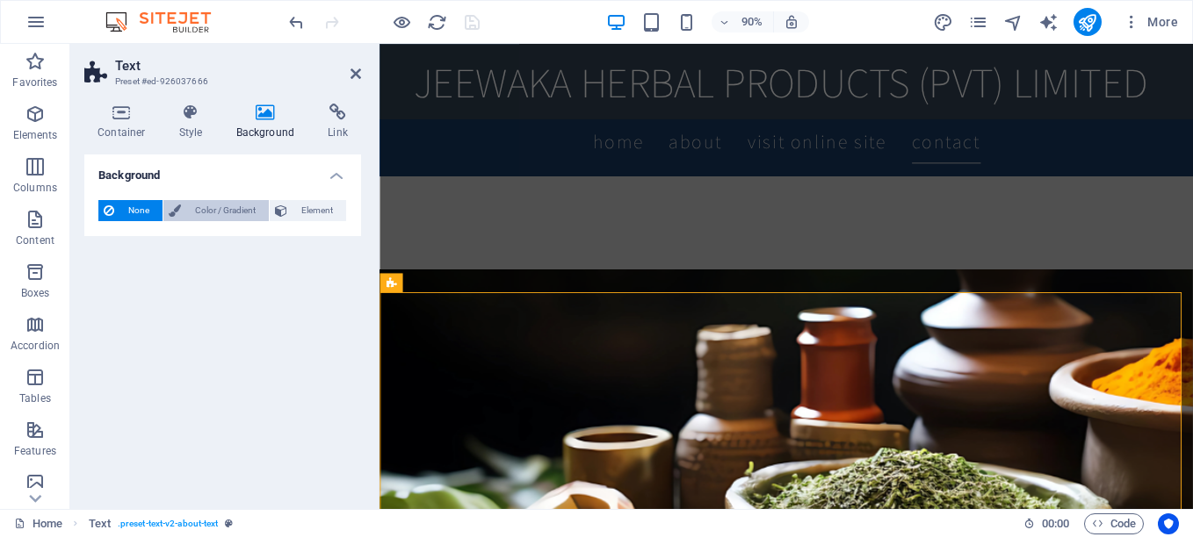
click at [199, 213] on span "Color / Gradient" at bounding box center [224, 210] width 77 height 21
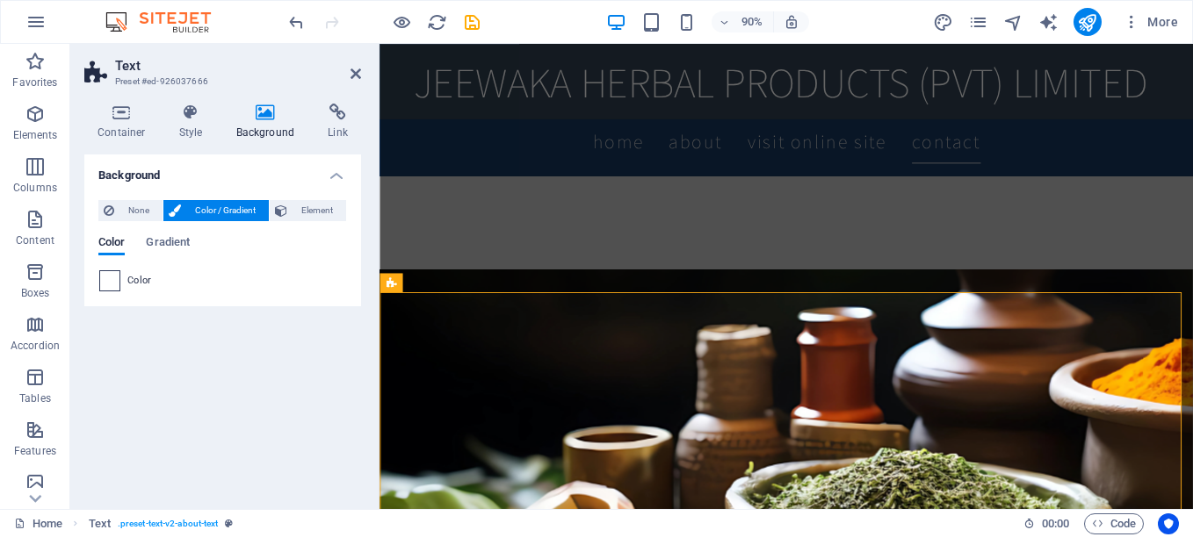
click at [107, 279] on span at bounding box center [109, 280] width 19 height 19
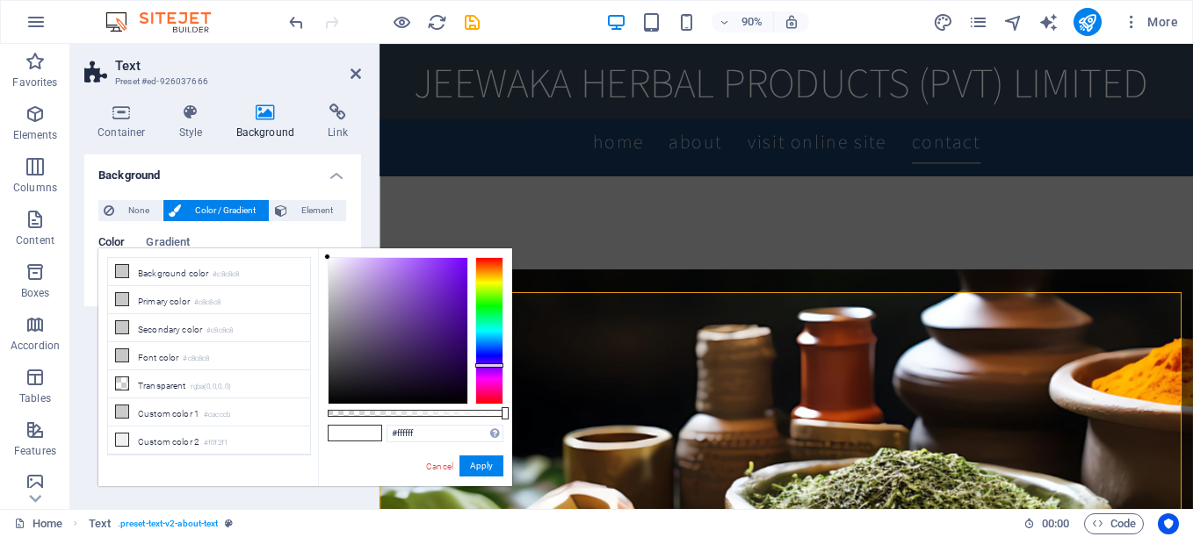
drag, startPoint x: 487, startPoint y: 356, endPoint x: 487, endPoint y: 365, distance: 9.7
click at [487, 365] on div at bounding box center [489, 331] width 28 height 148
drag, startPoint x: 426, startPoint y: 338, endPoint x: 455, endPoint y: 343, distance: 29.3
click at [444, 333] on div at bounding box center [397, 331] width 139 height 146
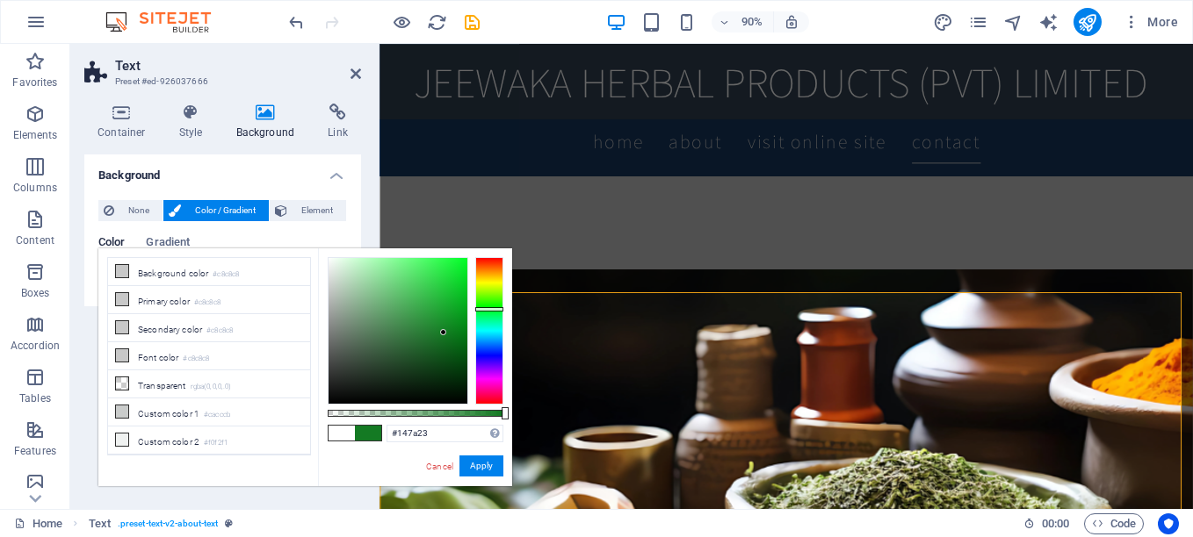
drag, startPoint x: 481, startPoint y: 363, endPoint x: 487, endPoint y: 309, distance: 53.9
click at [487, 309] on div at bounding box center [489, 331] width 28 height 148
drag, startPoint x: 449, startPoint y: 303, endPoint x: 440, endPoint y: 371, distance: 68.2
click at [440, 371] on div at bounding box center [397, 331] width 139 height 146
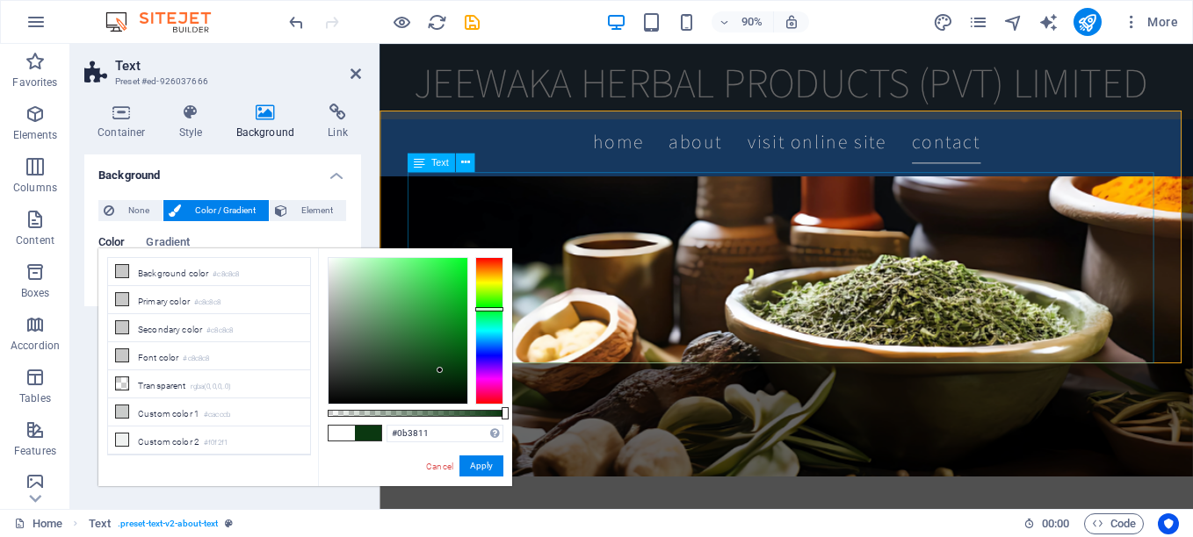
scroll to position [764, 0]
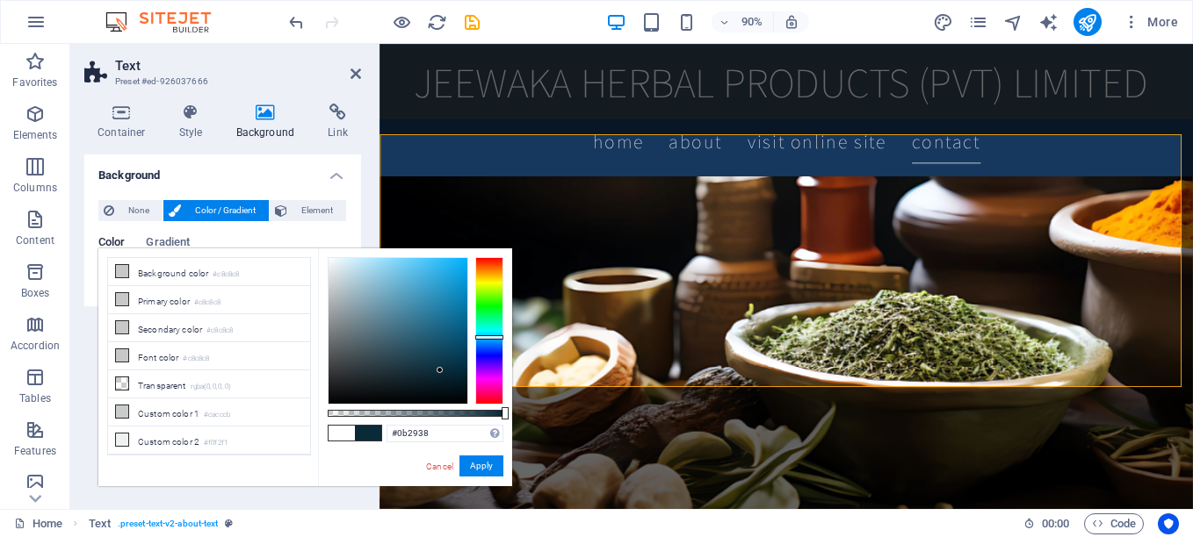
type input "#0b2738"
drag, startPoint x: 490, startPoint y: 309, endPoint x: 496, endPoint y: 339, distance: 30.5
click at [496, 339] on div at bounding box center [489, 339] width 28 height 4
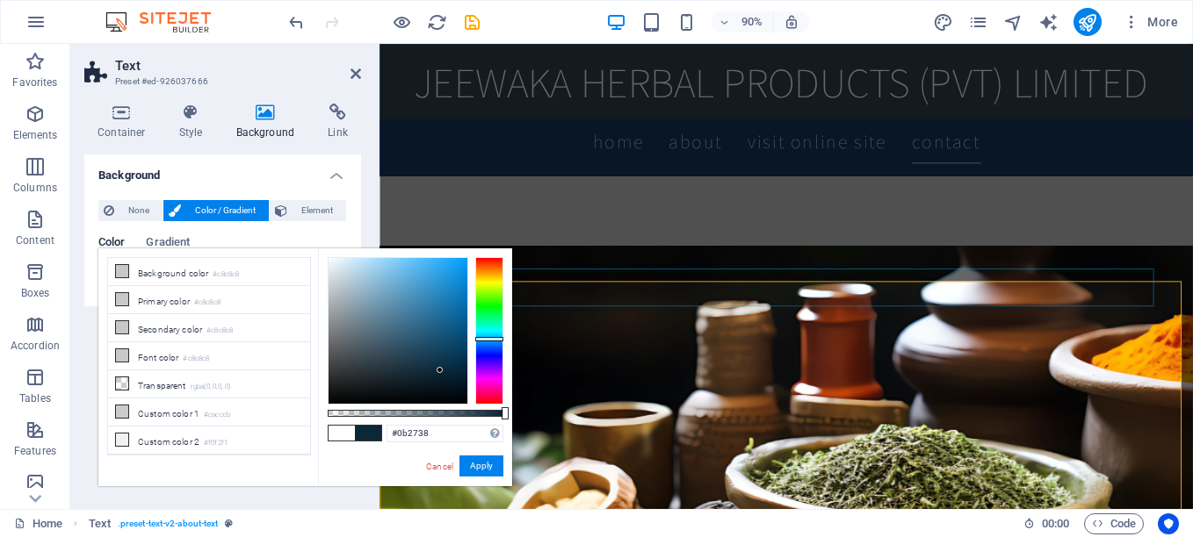
scroll to position [1054, 0]
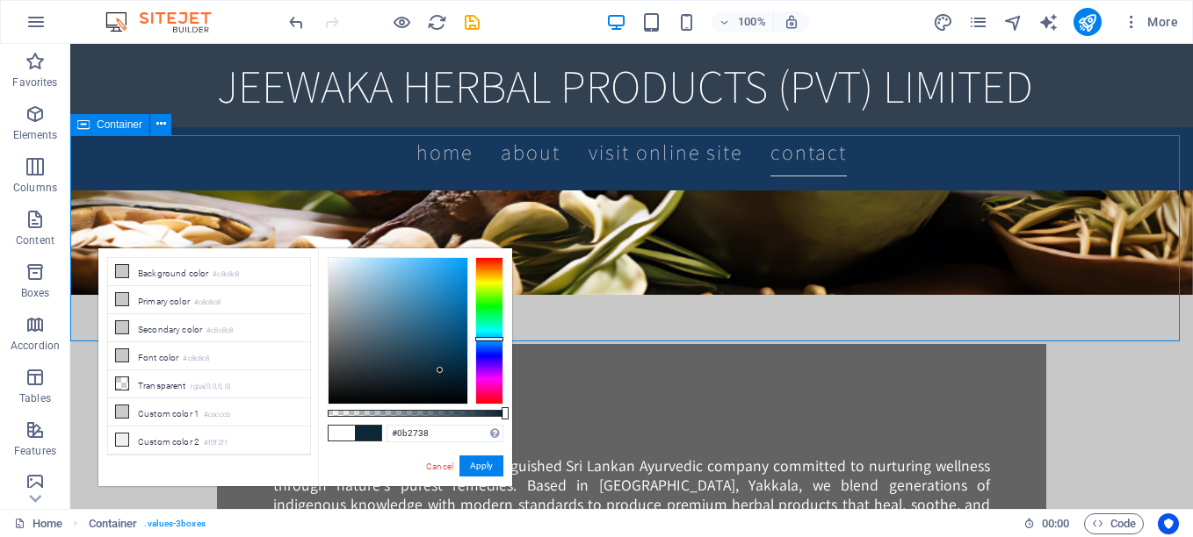
click at [118, 126] on span "Container" at bounding box center [120, 124] width 46 height 11
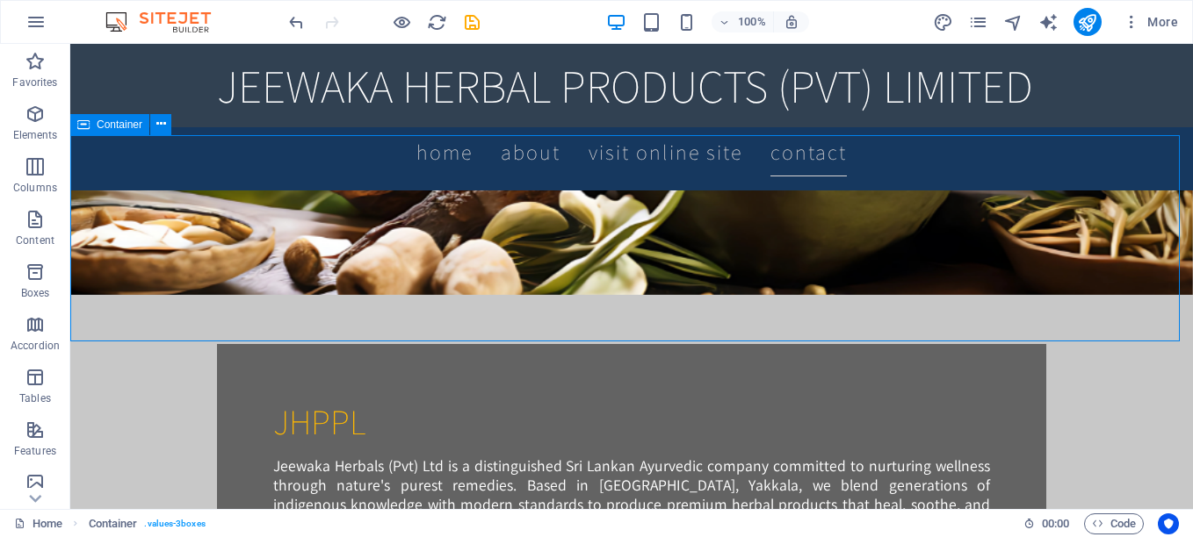
click at [99, 122] on span "Container" at bounding box center [120, 124] width 46 height 11
click at [163, 125] on icon at bounding box center [161, 124] width 10 height 18
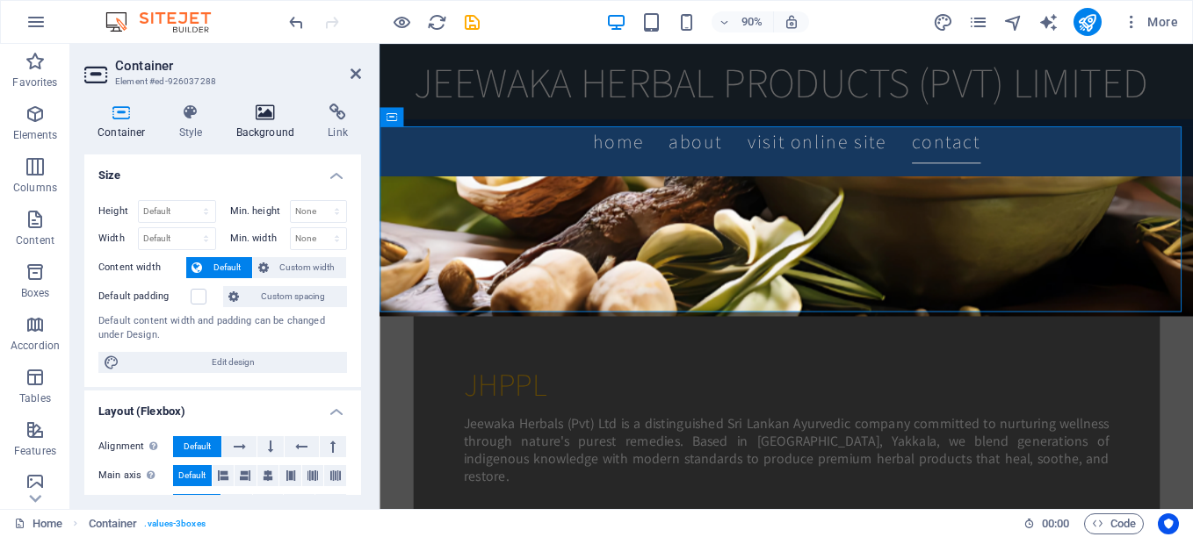
click at [261, 112] on icon at bounding box center [265, 113] width 85 height 18
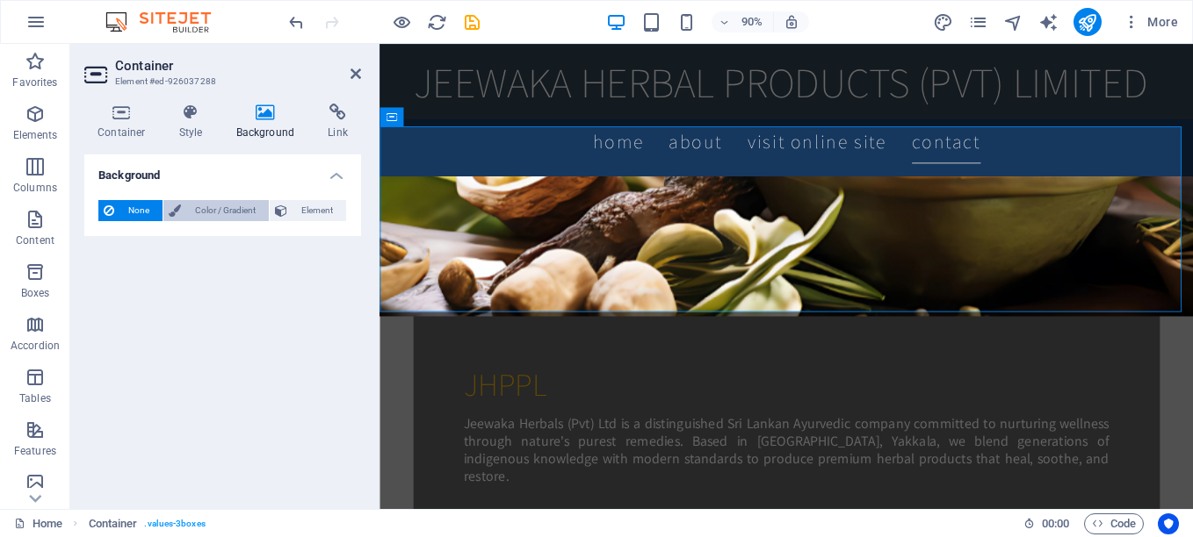
click at [220, 207] on span "Color / Gradient" at bounding box center [224, 210] width 77 height 21
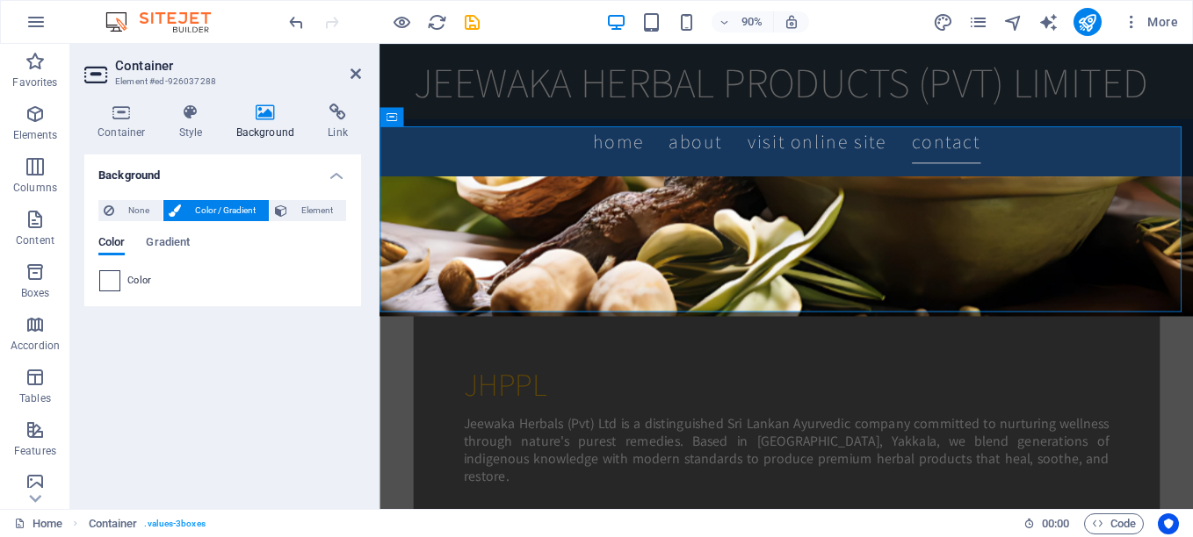
click at [104, 286] on span at bounding box center [109, 280] width 19 height 19
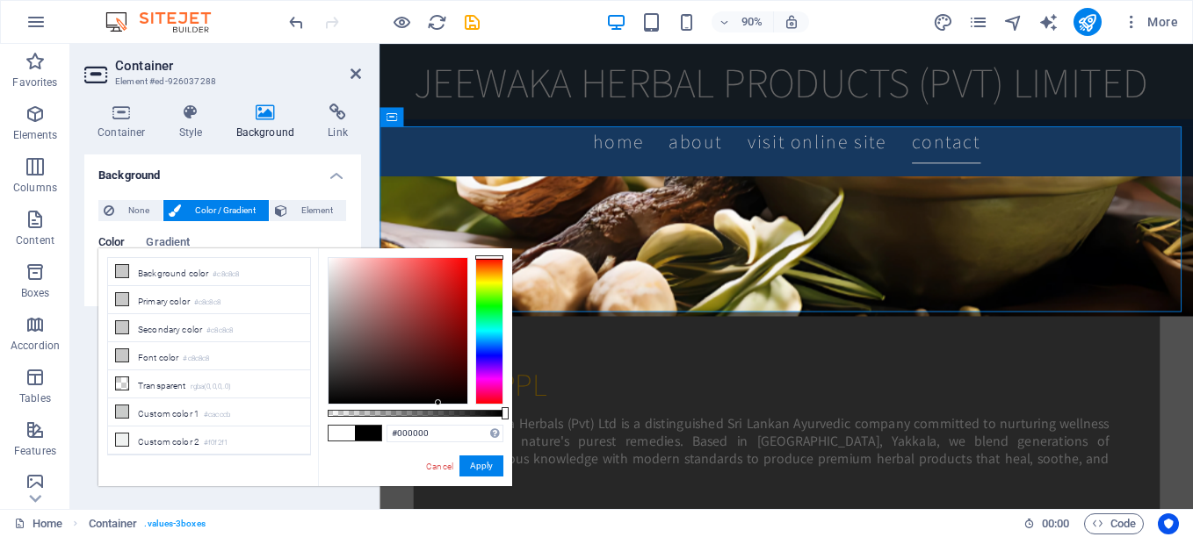
drag, startPoint x: 415, startPoint y: 349, endPoint x: 438, endPoint y: 403, distance: 59.4
click at [438, 403] on div at bounding box center [397, 331] width 139 height 146
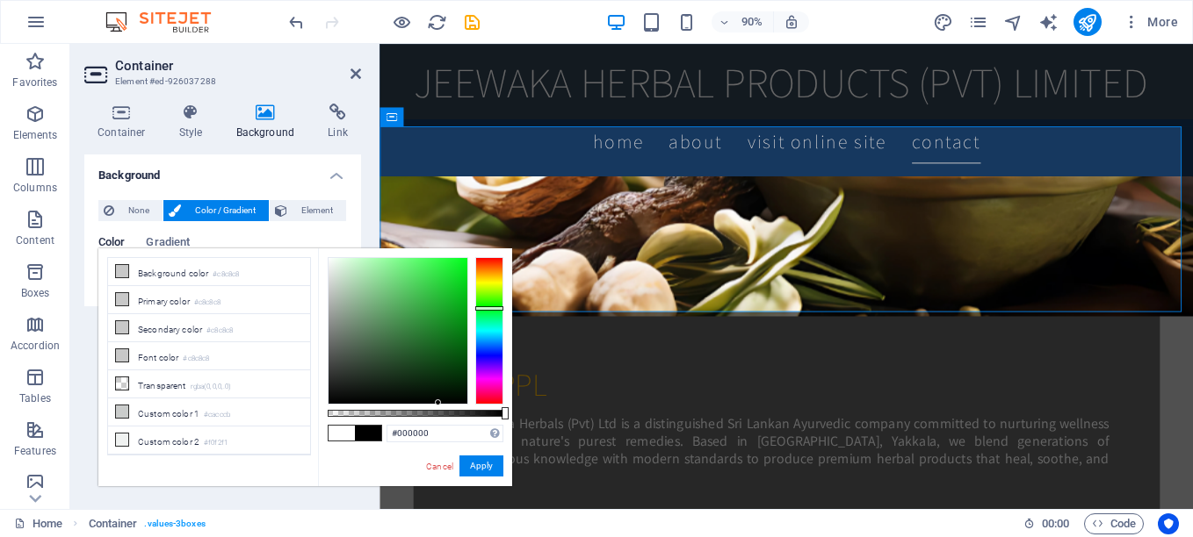
drag, startPoint x: 480, startPoint y: 337, endPoint x: 496, endPoint y: 308, distance: 33.0
click at [496, 308] on div at bounding box center [489, 331] width 28 height 148
drag, startPoint x: 409, startPoint y: 304, endPoint x: 434, endPoint y: 365, distance: 66.2
click at [434, 365] on div at bounding box center [397, 331] width 139 height 146
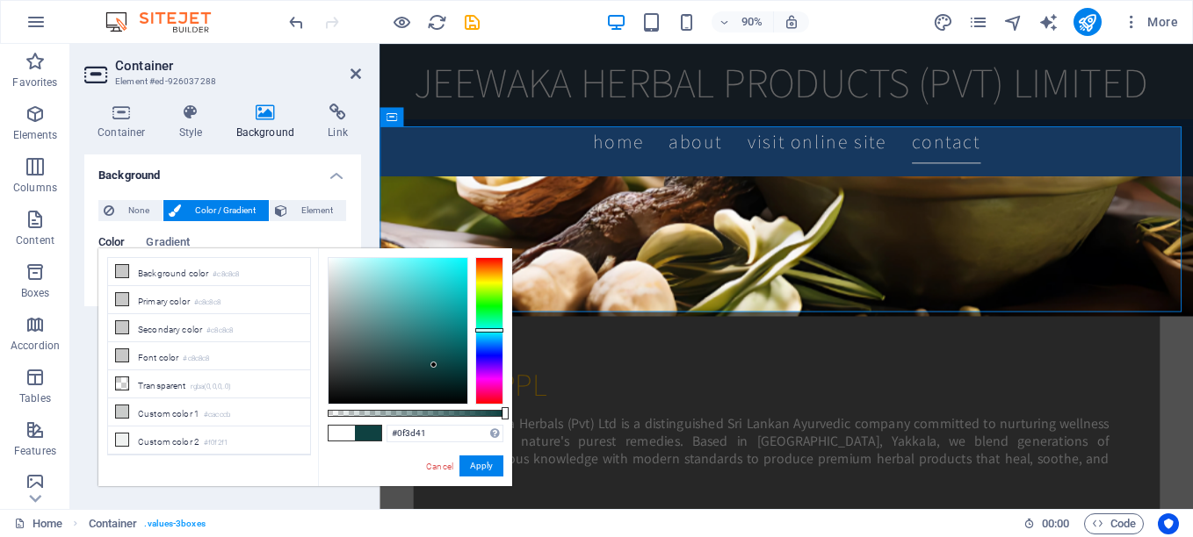
type input "#0f3b41"
drag, startPoint x: 481, startPoint y: 305, endPoint x: 484, endPoint y: 333, distance: 28.2
click at [484, 333] on div at bounding box center [489, 331] width 28 height 148
click at [475, 466] on button "Apply" at bounding box center [481, 466] width 44 height 21
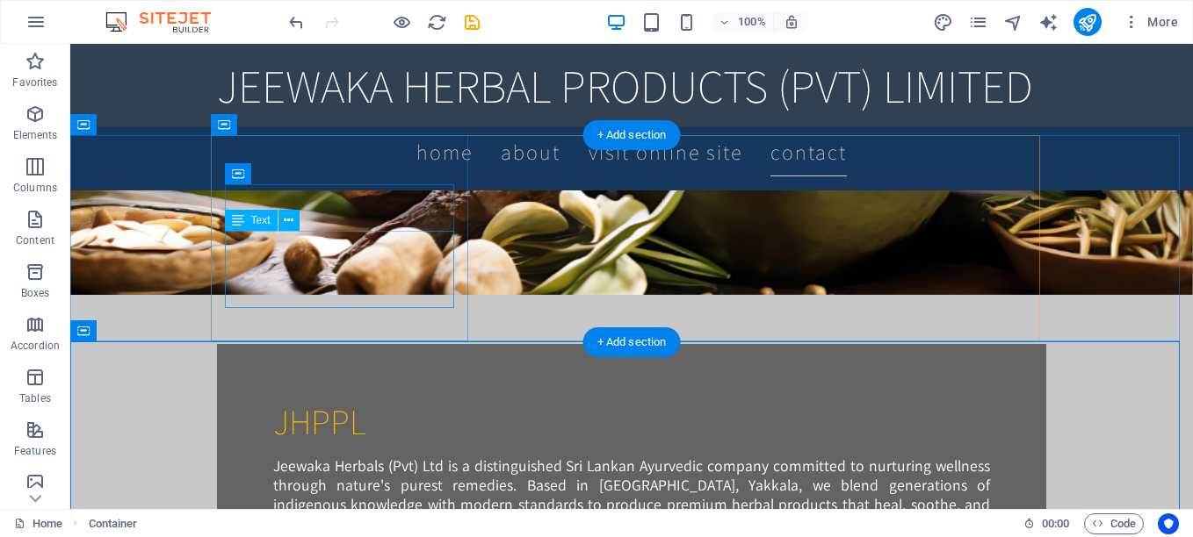
scroll to position [1317, 0]
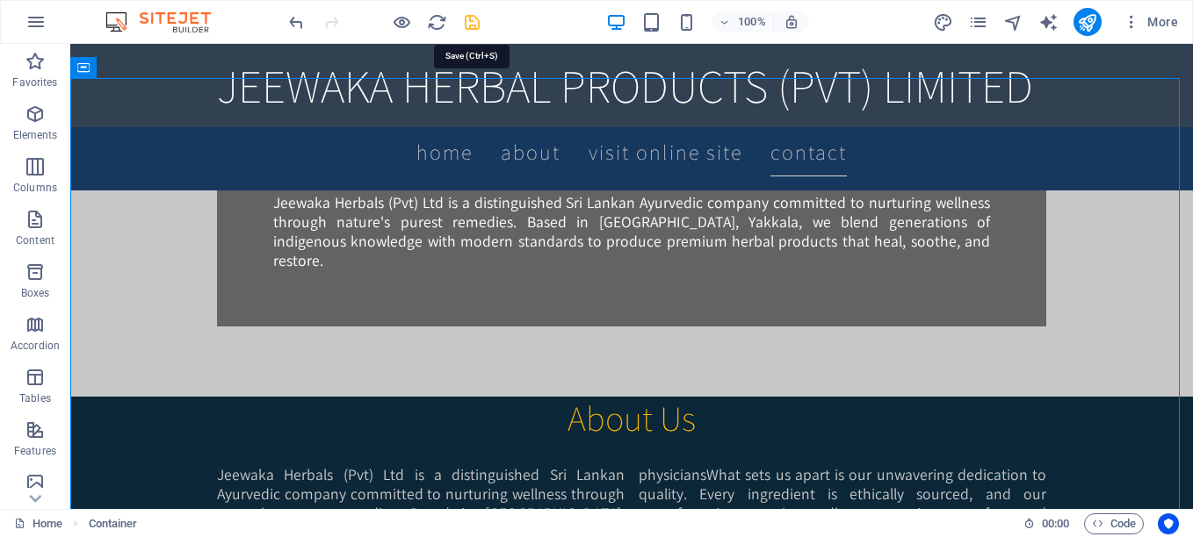
click at [473, 25] on icon "save" at bounding box center [472, 22] width 20 height 20
checkbox input "false"
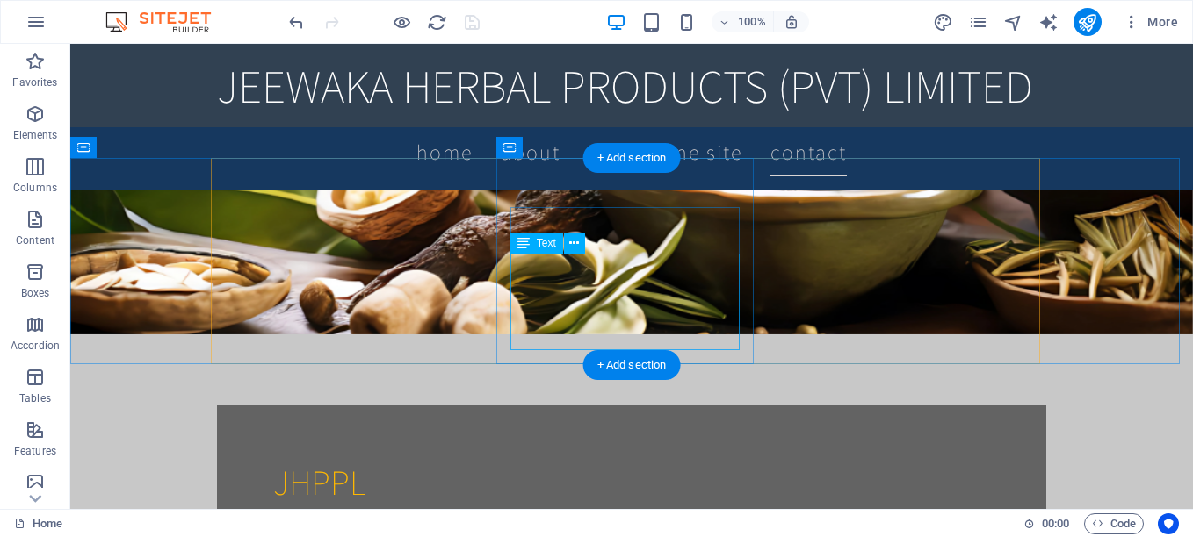
scroll to position [966, 0]
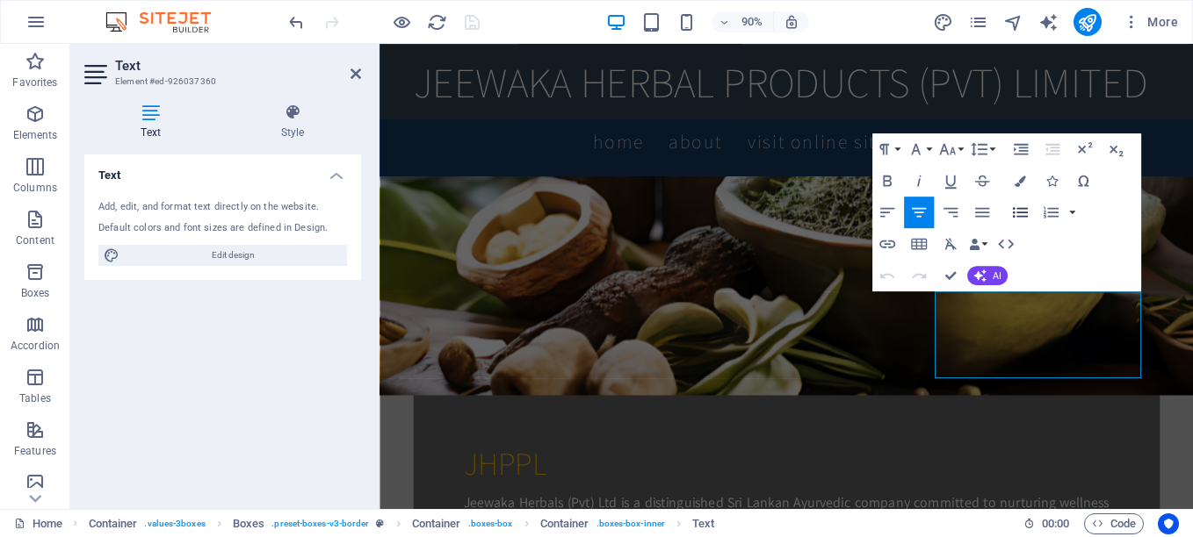
click at [1017, 214] on icon "button" at bounding box center [1019, 212] width 19 height 19
click at [885, 216] on icon "button" at bounding box center [886, 212] width 19 height 19
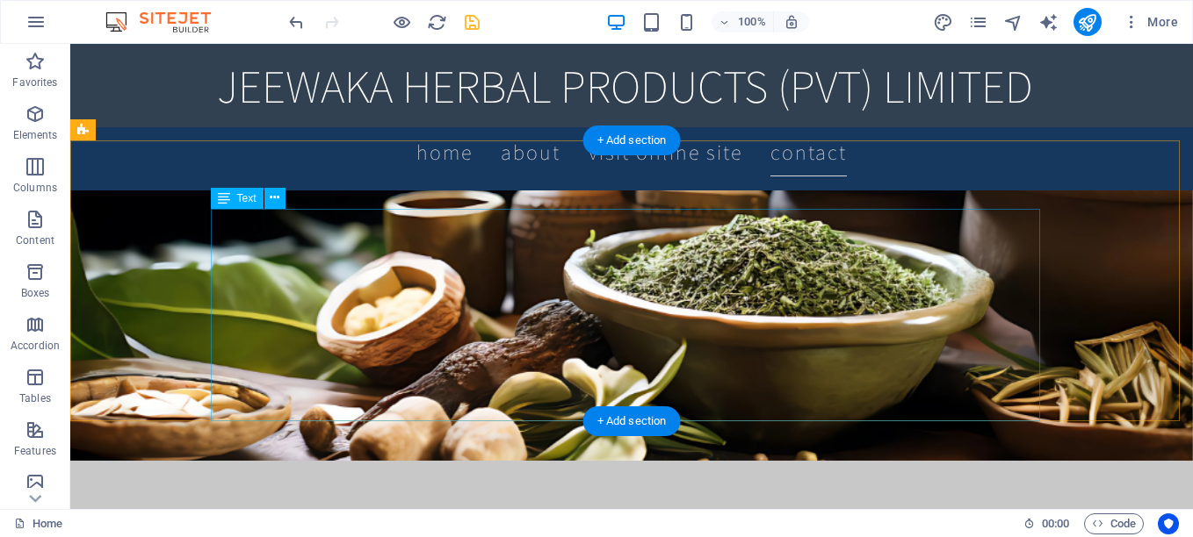
scroll to position [1054, 0]
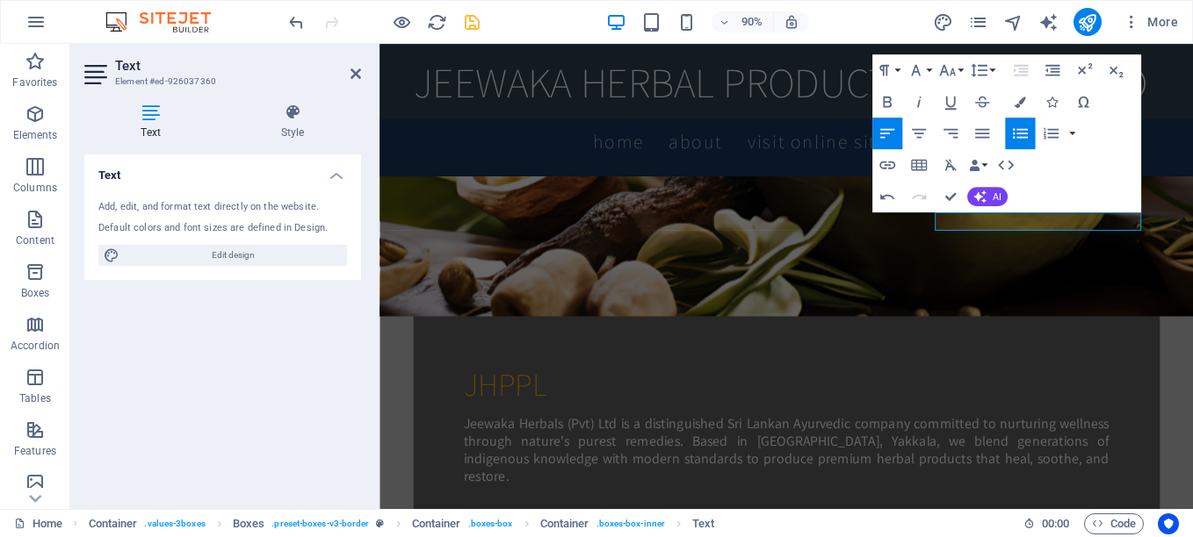
click at [1015, 134] on icon "button" at bounding box center [1019, 133] width 19 height 19
click at [891, 133] on icon "button" at bounding box center [886, 133] width 19 height 19
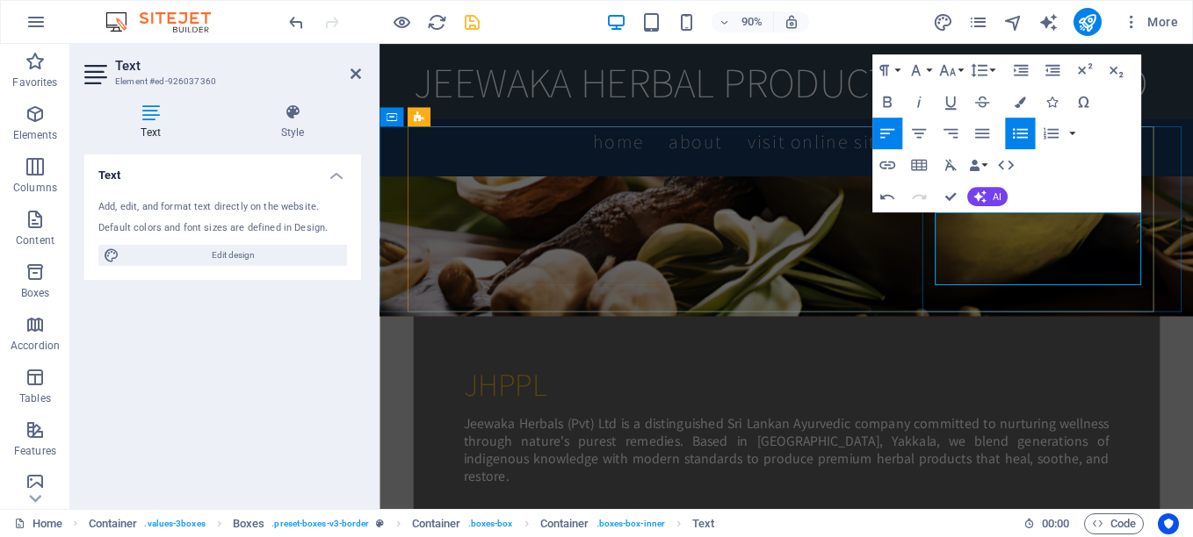
drag, startPoint x: 1071, startPoint y: 260, endPoint x: 1129, endPoint y: 267, distance: 57.5
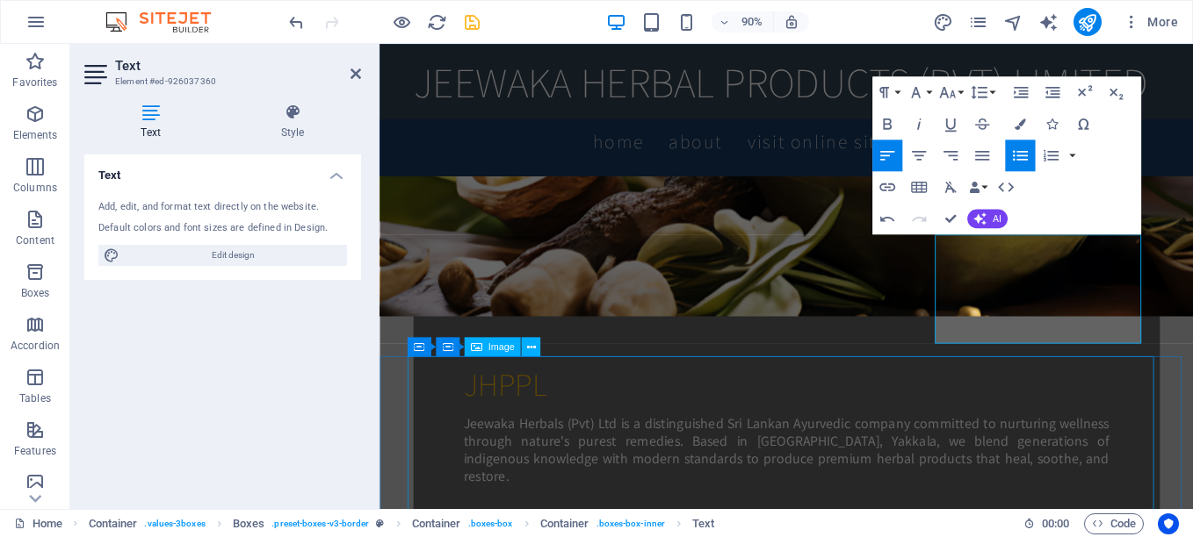
scroll to position [966, 0]
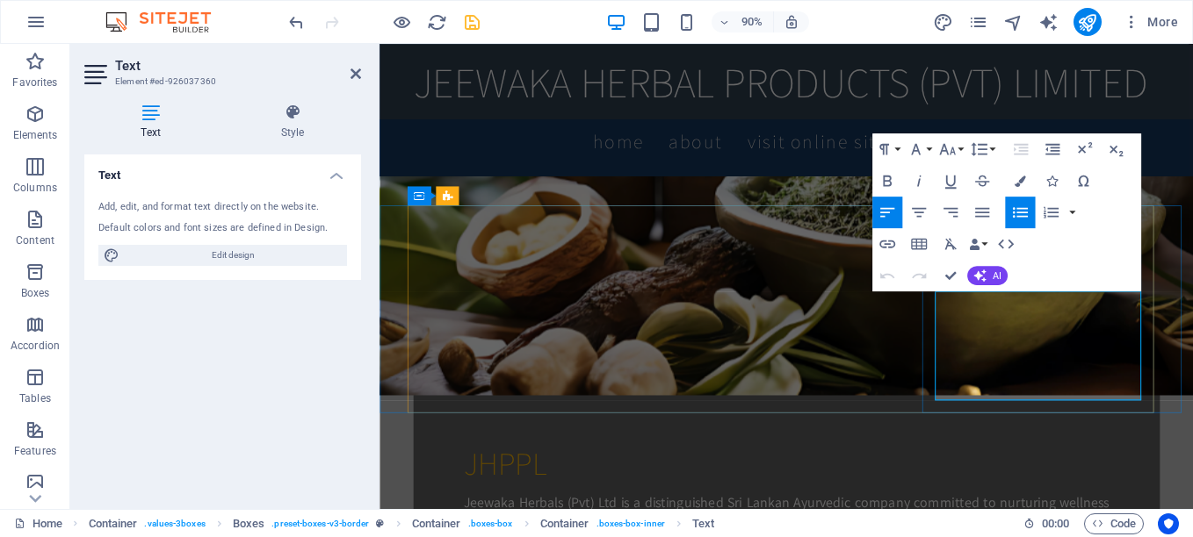
click at [1020, 181] on icon "button" at bounding box center [1018, 181] width 11 height 11
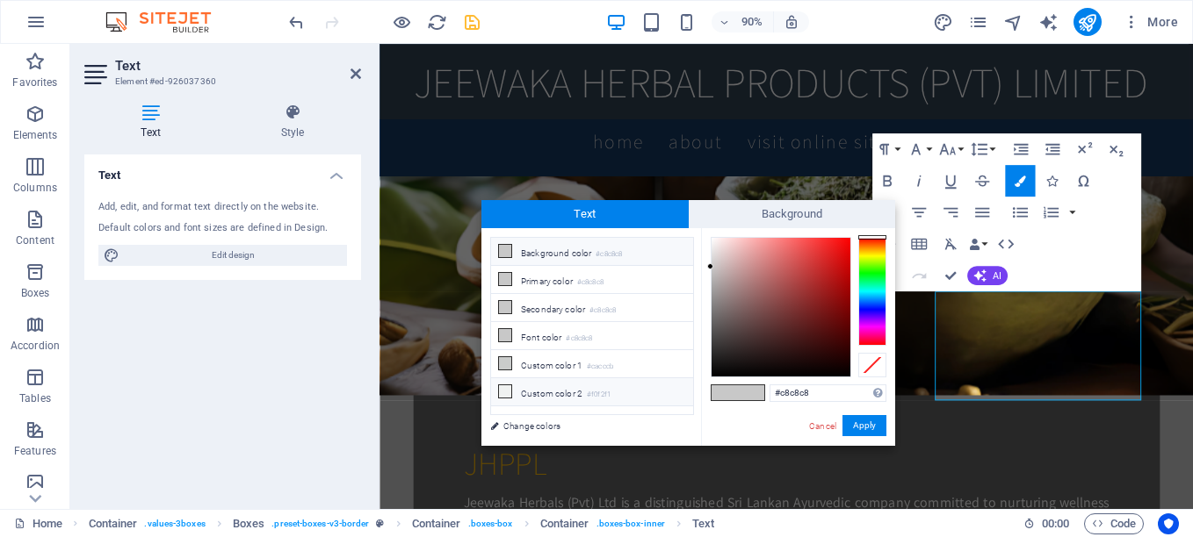
click at [504, 386] on icon at bounding box center [505, 392] width 12 height 12
type input "#f0f2f1"
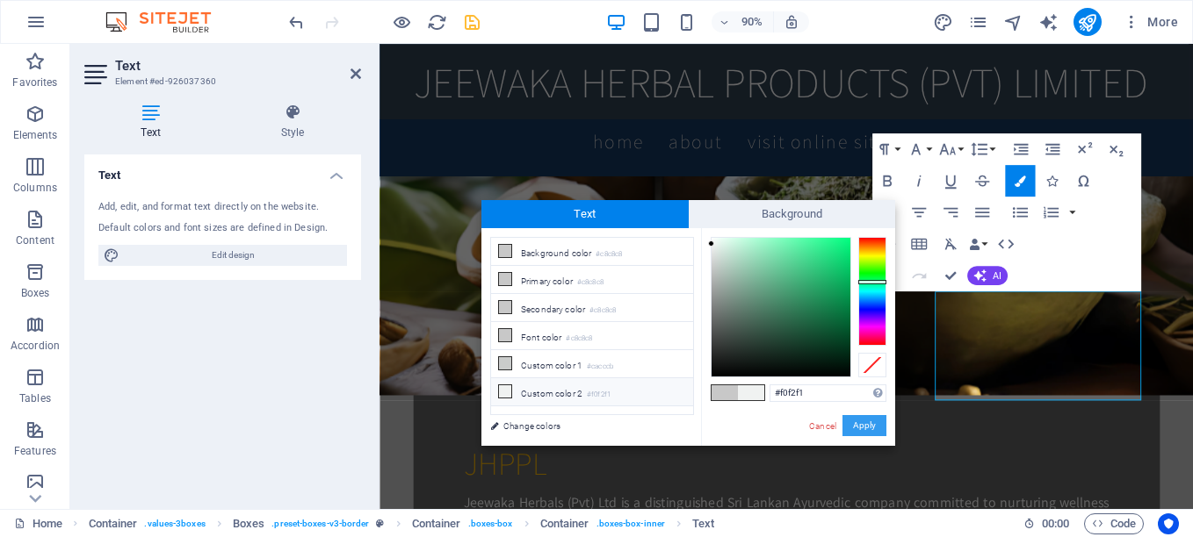
click at [869, 427] on button "Apply" at bounding box center [864, 425] width 44 height 21
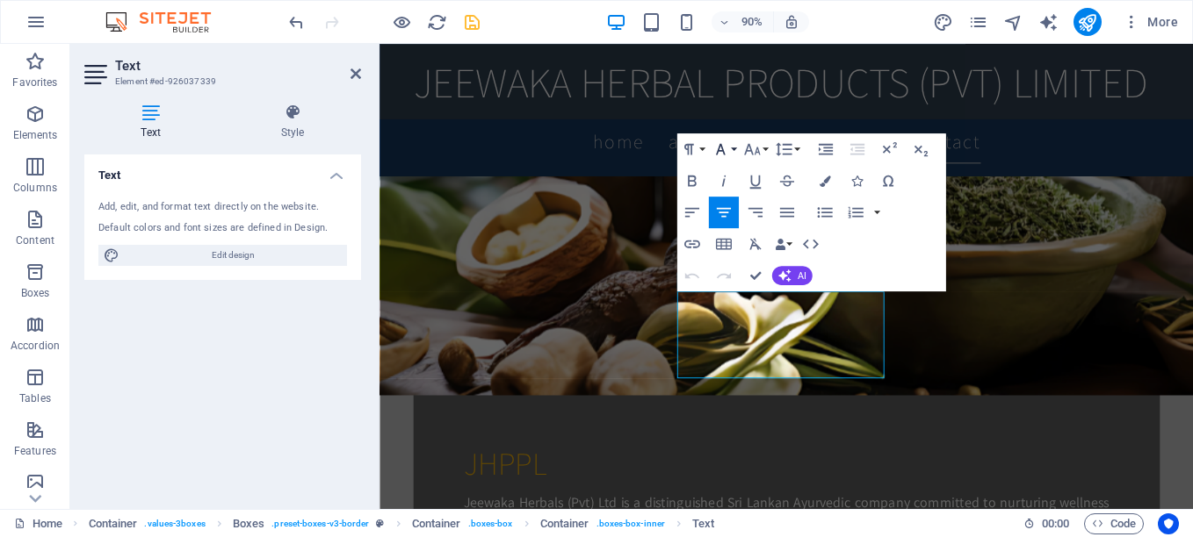
click at [731, 148] on button "Font Family" at bounding box center [724, 149] width 30 height 32
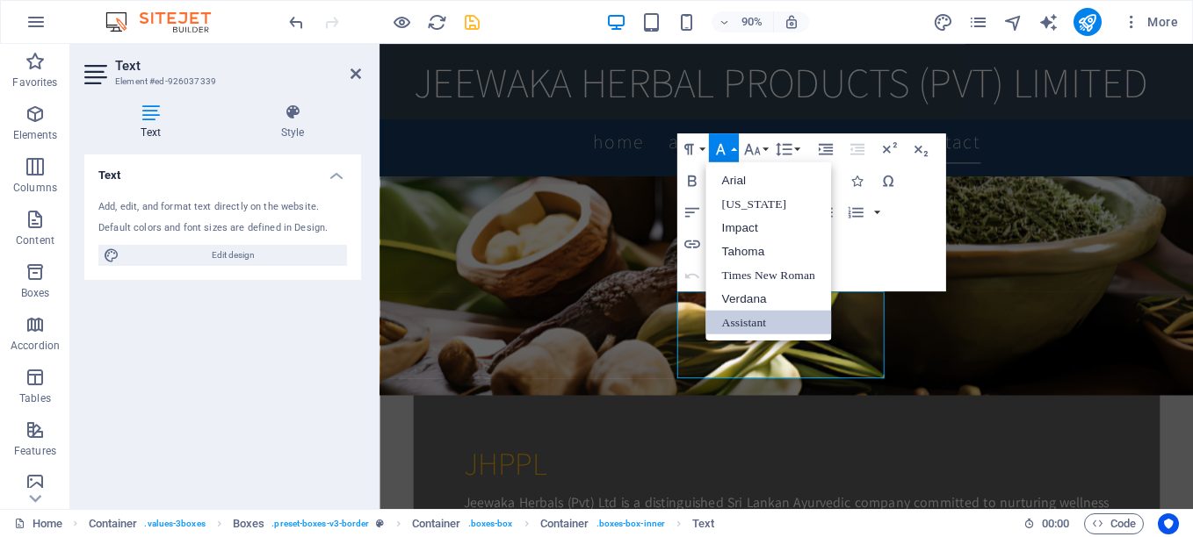
scroll to position [0, 0]
click at [288, 327] on div "Text Add, edit, and format text directly on the website. Default colors and fon…" at bounding box center [222, 325] width 277 height 341
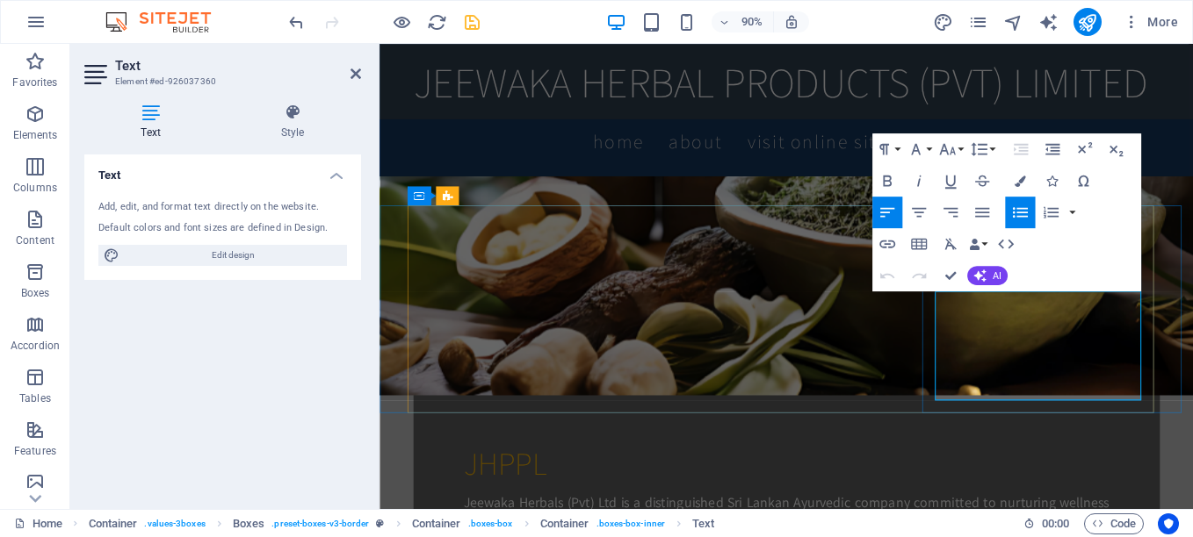
click at [932, 150] on button "Font Family" at bounding box center [918, 149] width 30 height 32
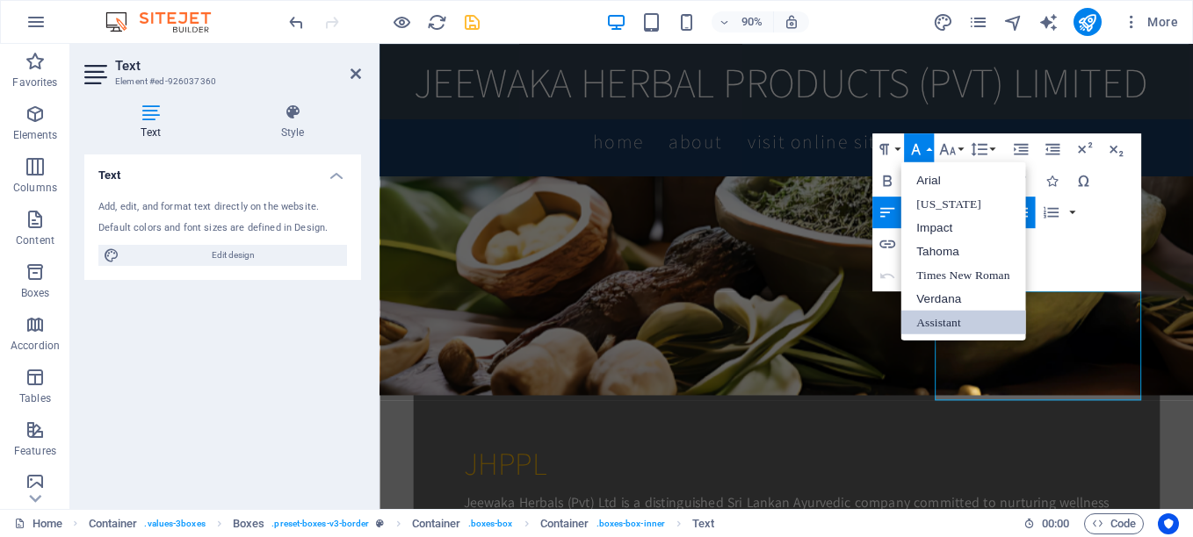
click at [938, 317] on link "Assistant" at bounding box center [962, 323] width 125 height 24
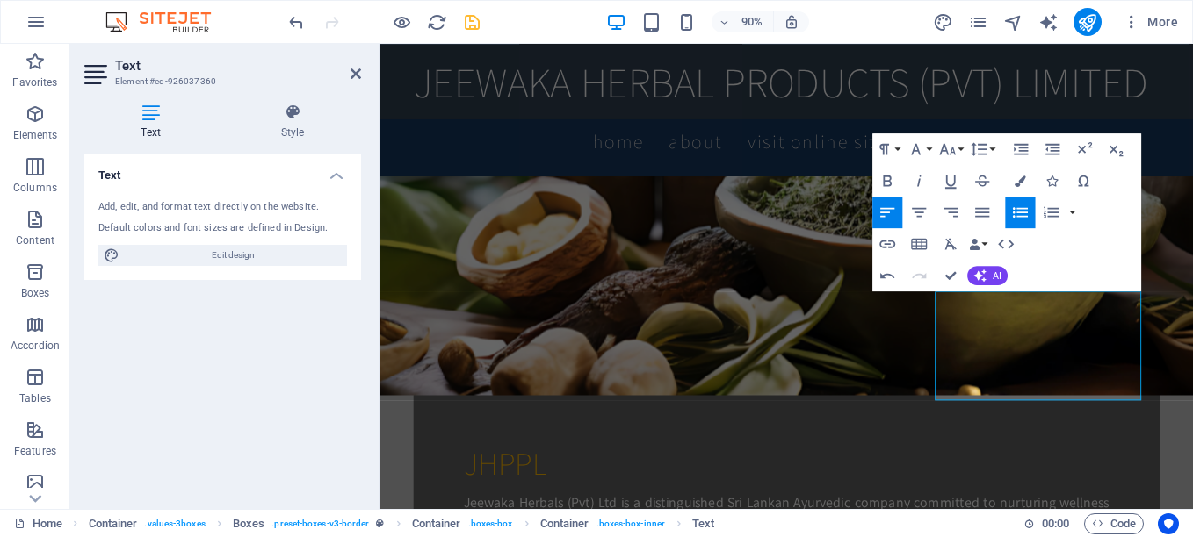
click at [279, 348] on div "Text Add, edit, and format text directly on the website. Default colors and fon…" at bounding box center [222, 325] width 277 height 341
click at [279, 350] on div "Text Add, edit, and format text directly on the website. Default colors and fon…" at bounding box center [222, 325] width 277 height 341
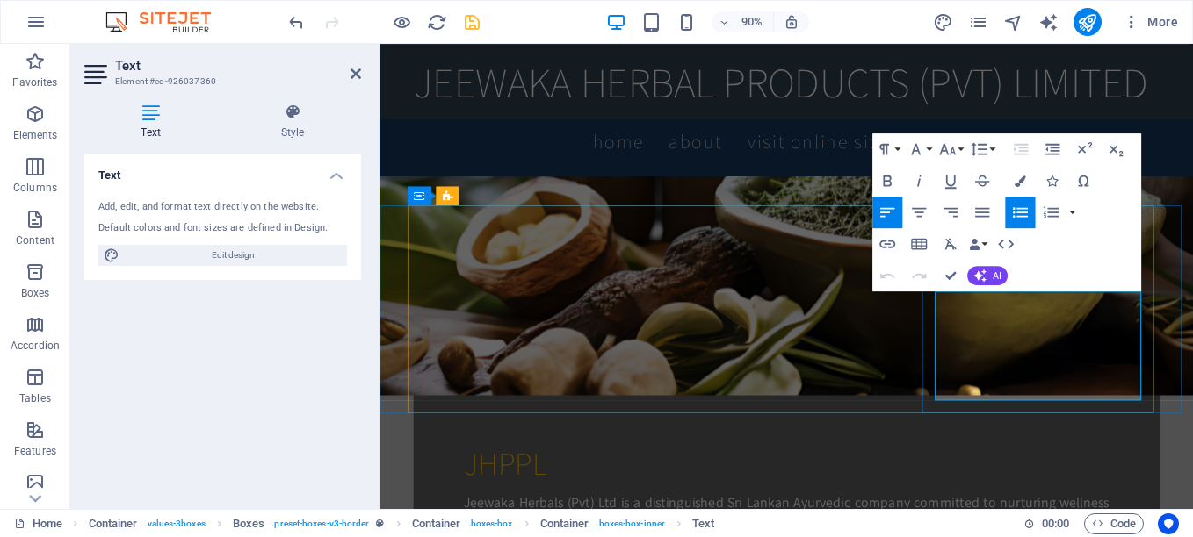
drag, startPoint x: 1011, startPoint y: 328, endPoint x: 1164, endPoint y: 429, distance: 183.2
click at [1015, 183] on icon "button" at bounding box center [1018, 181] width 11 height 11
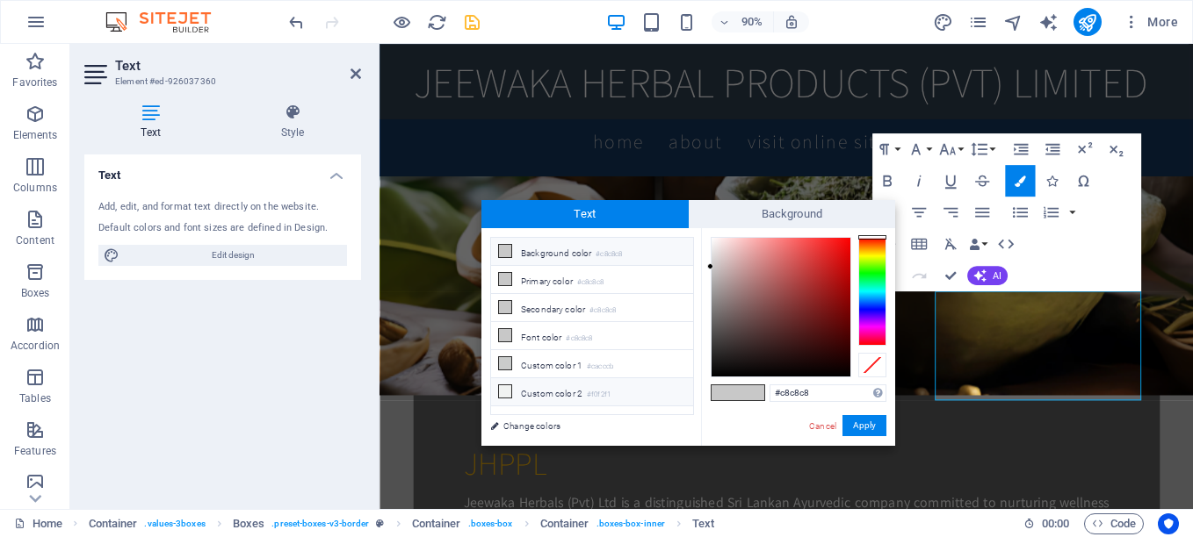
click at [506, 388] on icon at bounding box center [505, 392] width 12 height 12
type input "#f0f2f1"
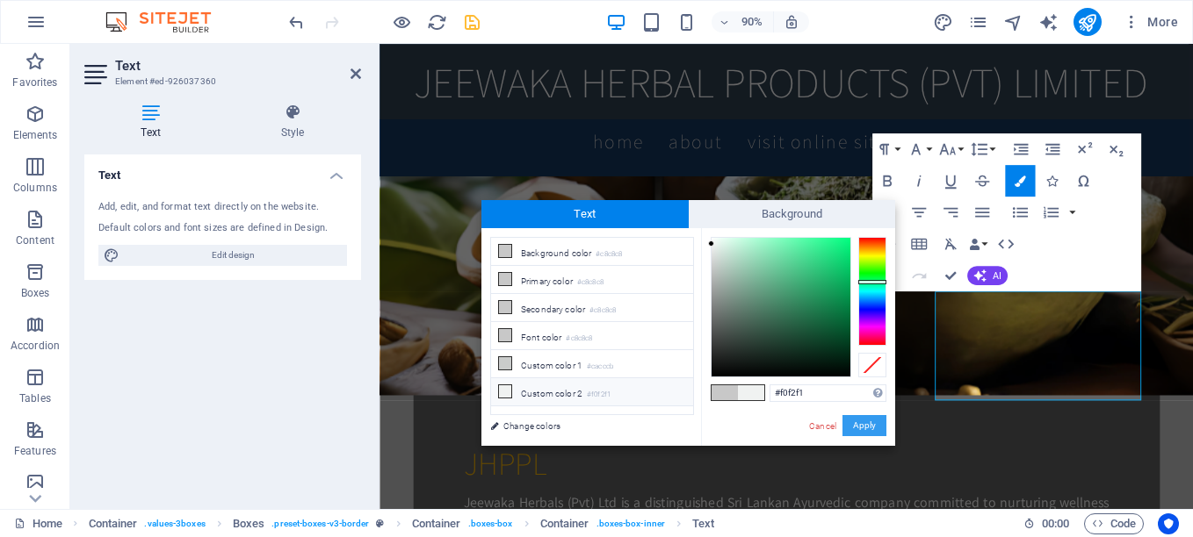
click at [861, 422] on button "Apply" at bounding box center [864, 425] width 44 height 21
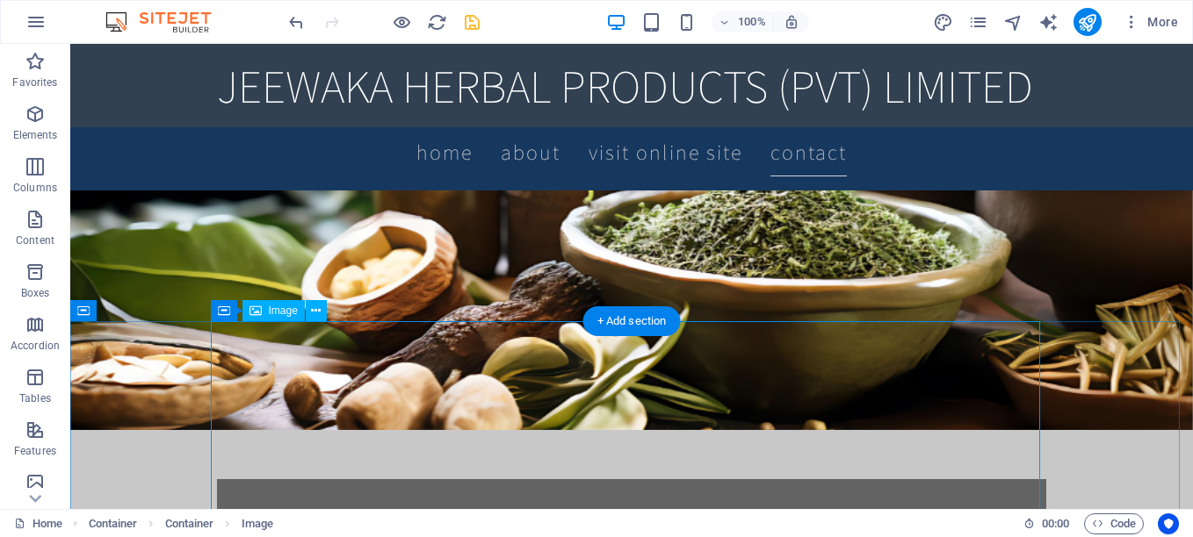
scroll to position [878, 0]
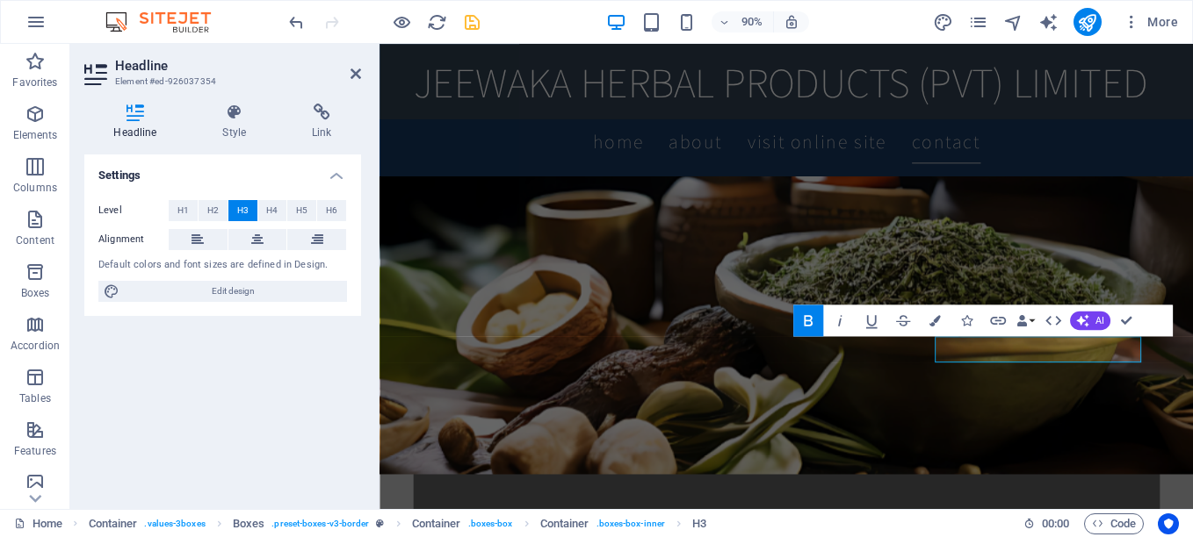
click at [808, 322] on icon "button" at bounding box center [807, 320] width 19 height 19
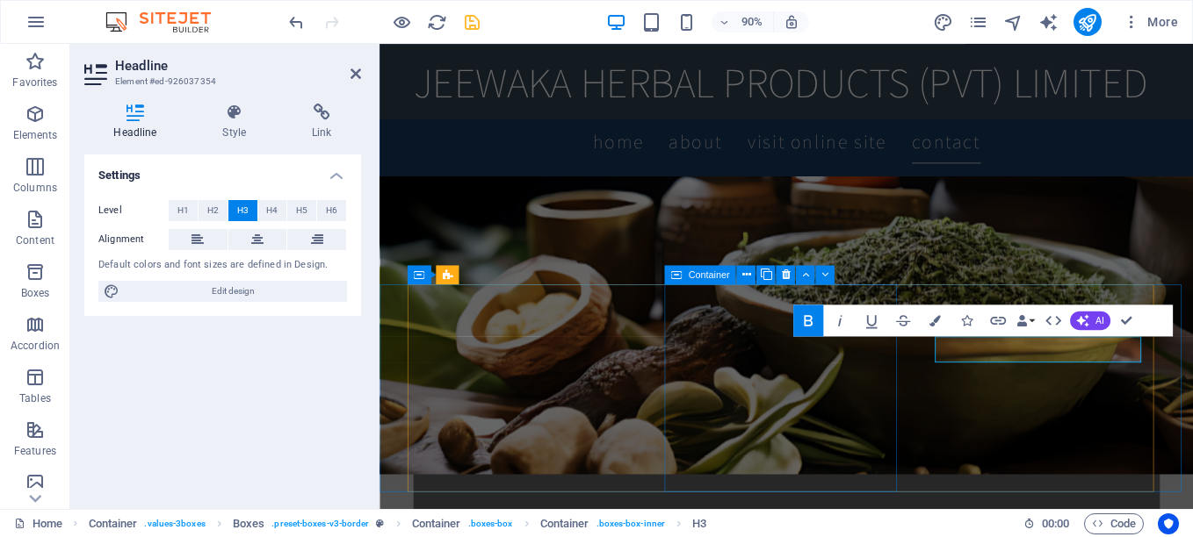
drag, startPoint x: 883, startPoint y: 528, endPoint x: 1142, endPoint y: 479, distance: 263.7
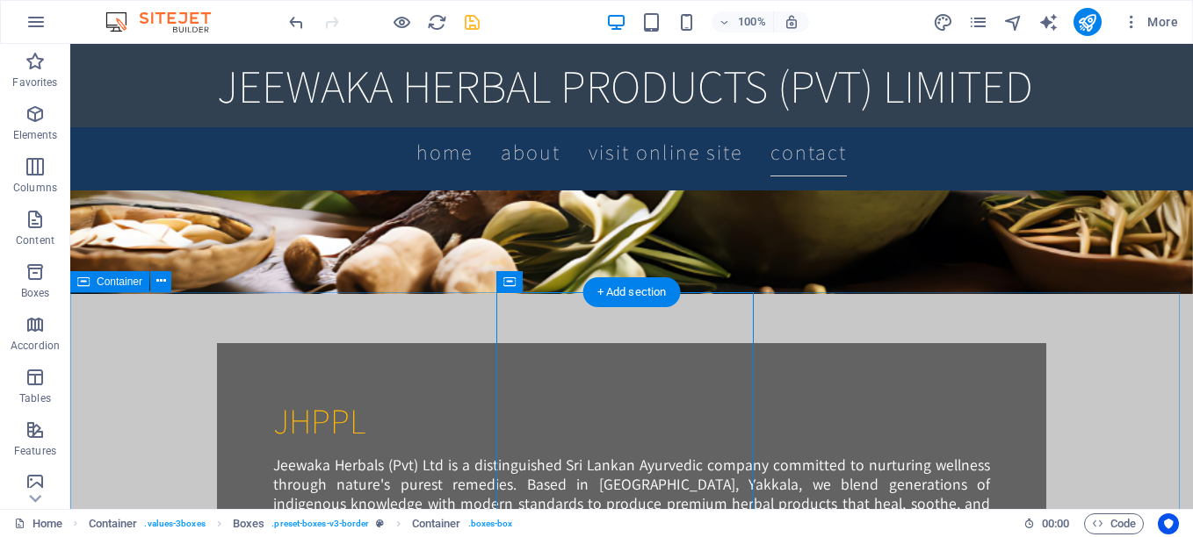
scroll to position [1230, 0]
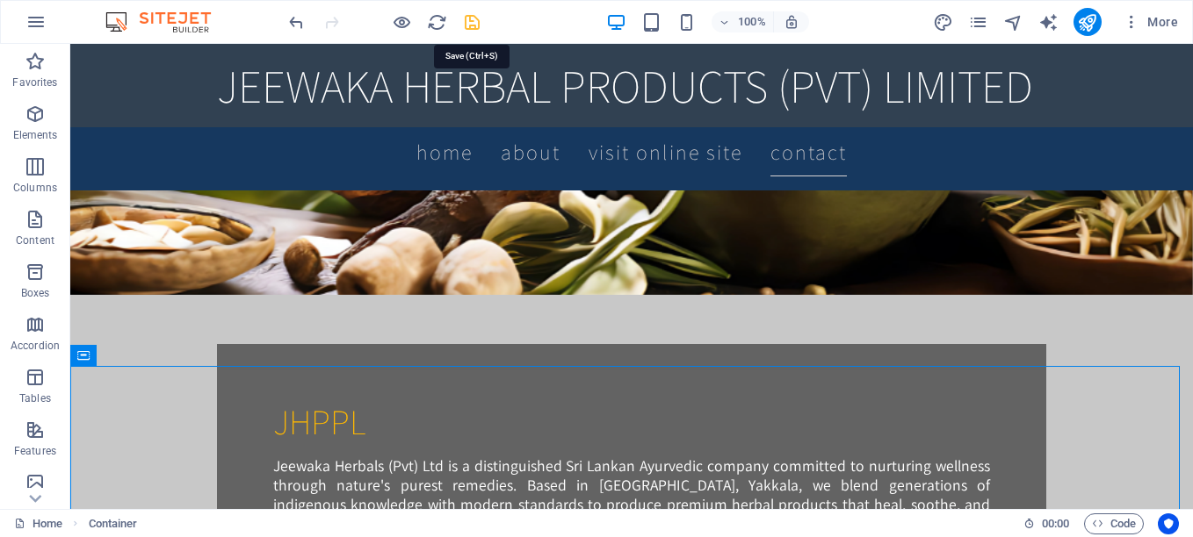
click at [474, 25] on icon "save" at bounding box center [472, 22] width 20 height 20
checkbox input "false"
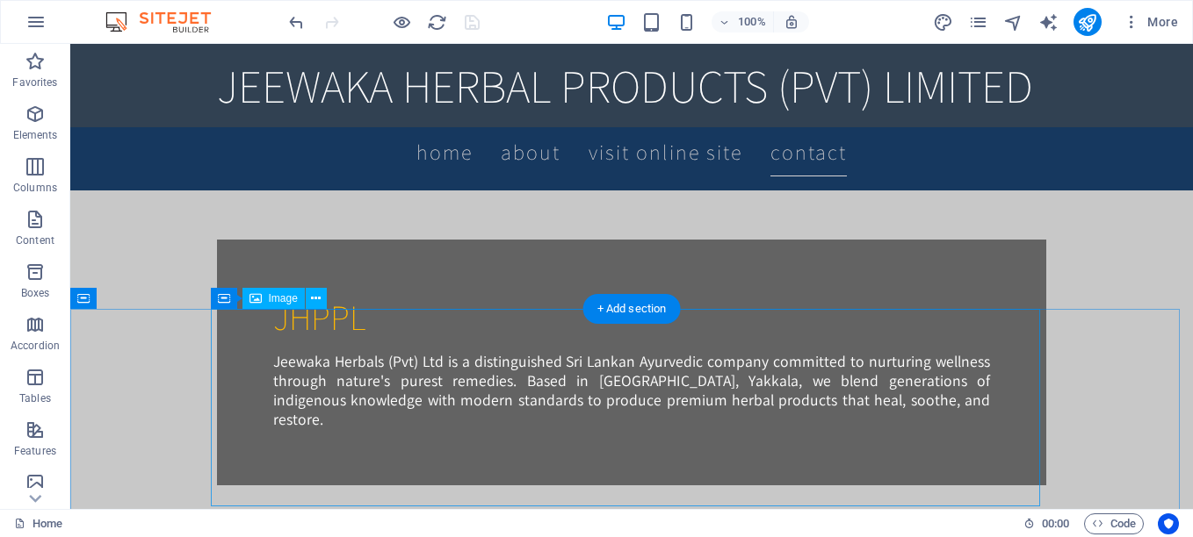
scroll to position [1317, 0]
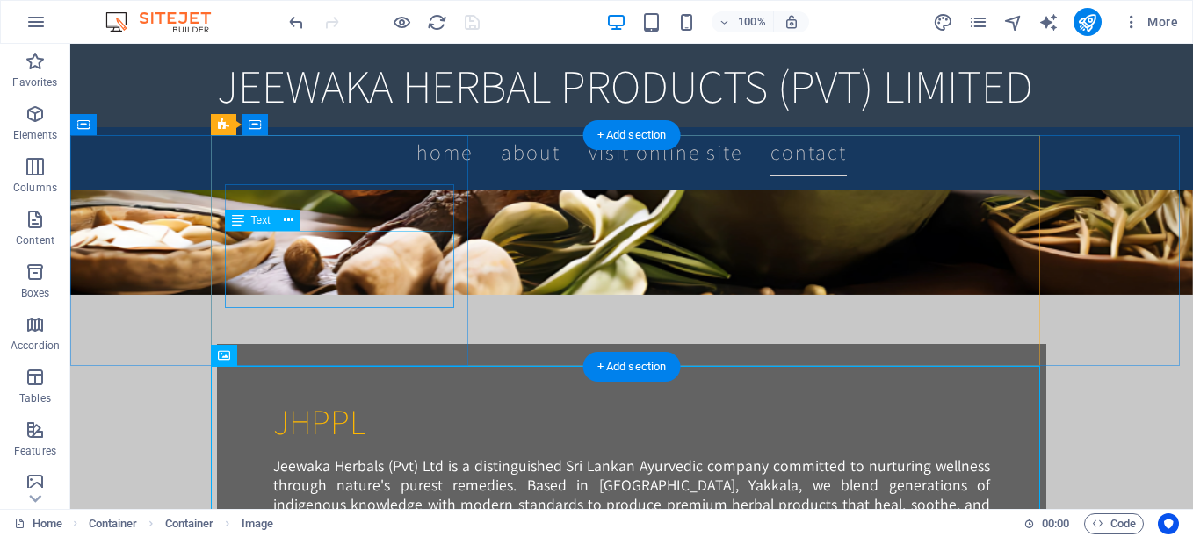
scroll to position [1142, 0]
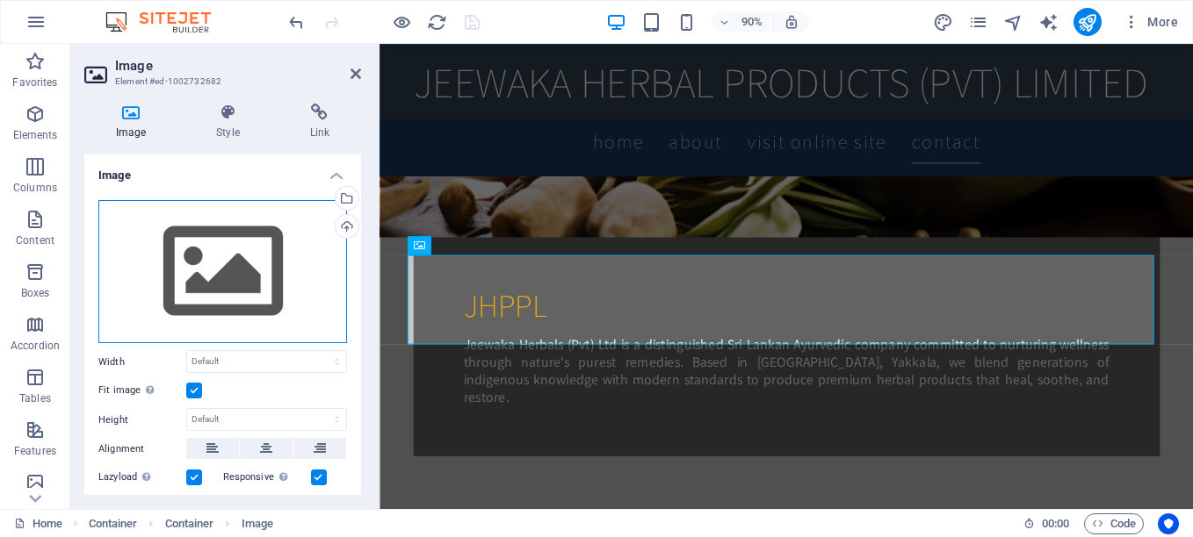
click at [227, 274] on div "Drag files here, click to choose files or select files from Files or our free s…" at bounding box center [222, 272] width 249 height 144
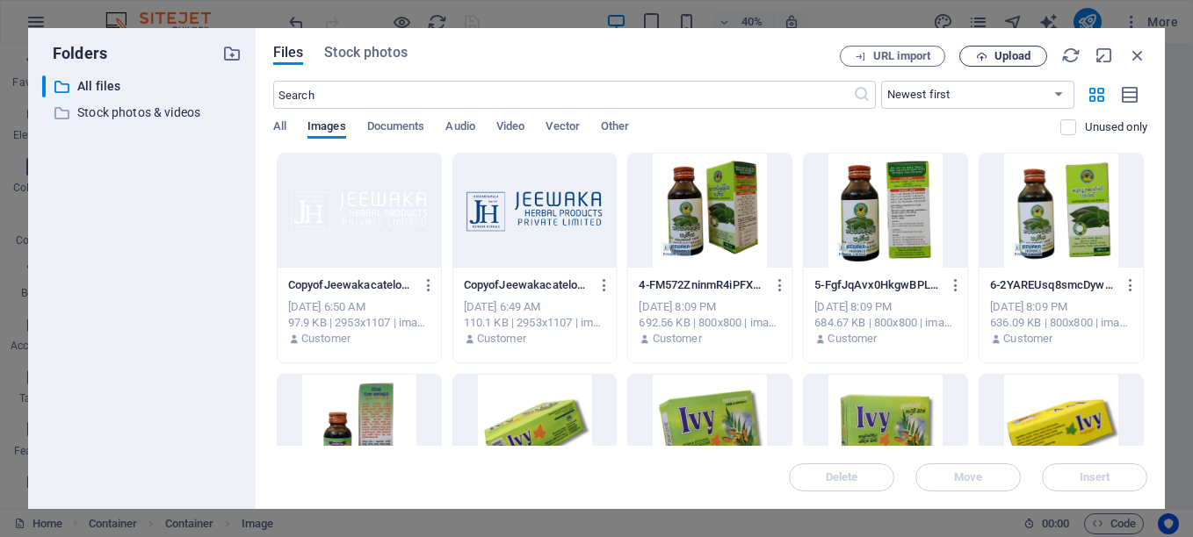
click at [992, 57] on span "Upload" at bounding box center [1003, 56] width 72 height 11
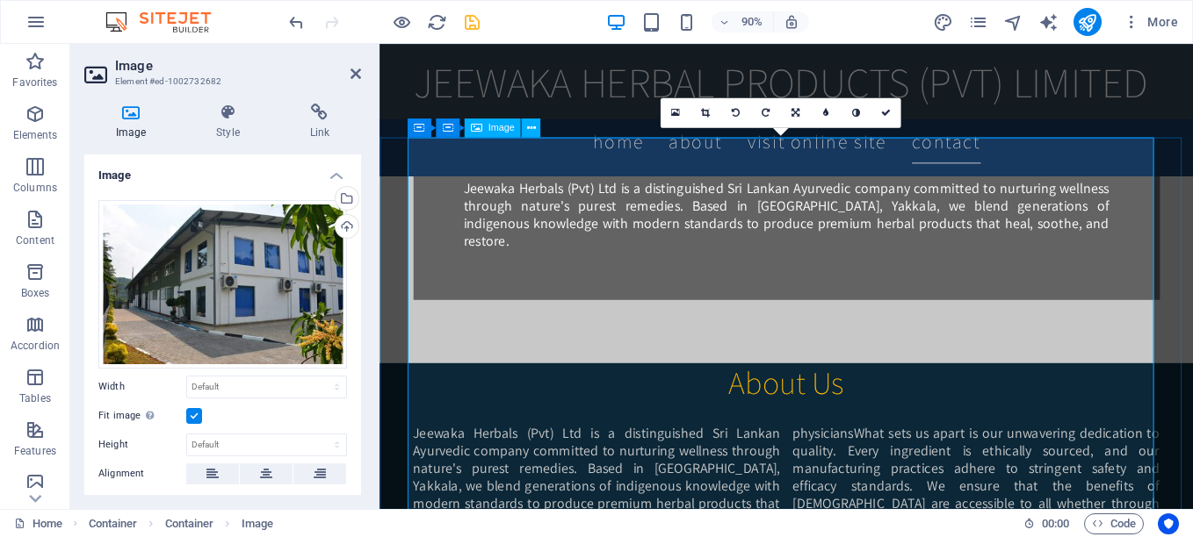
scroll to position [1317, 0]
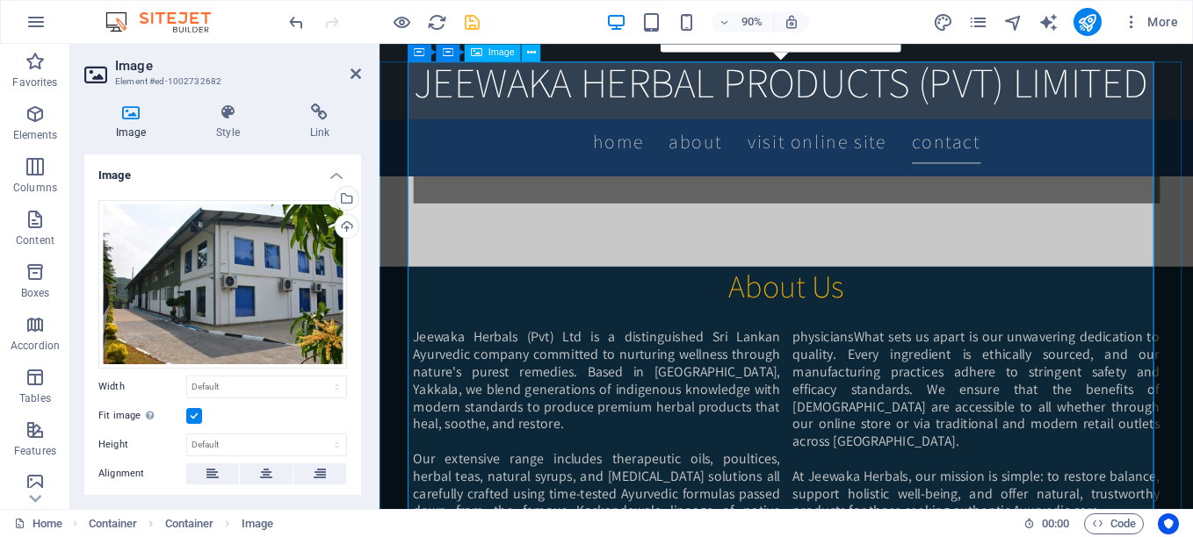
scroll to position [1493, 0]
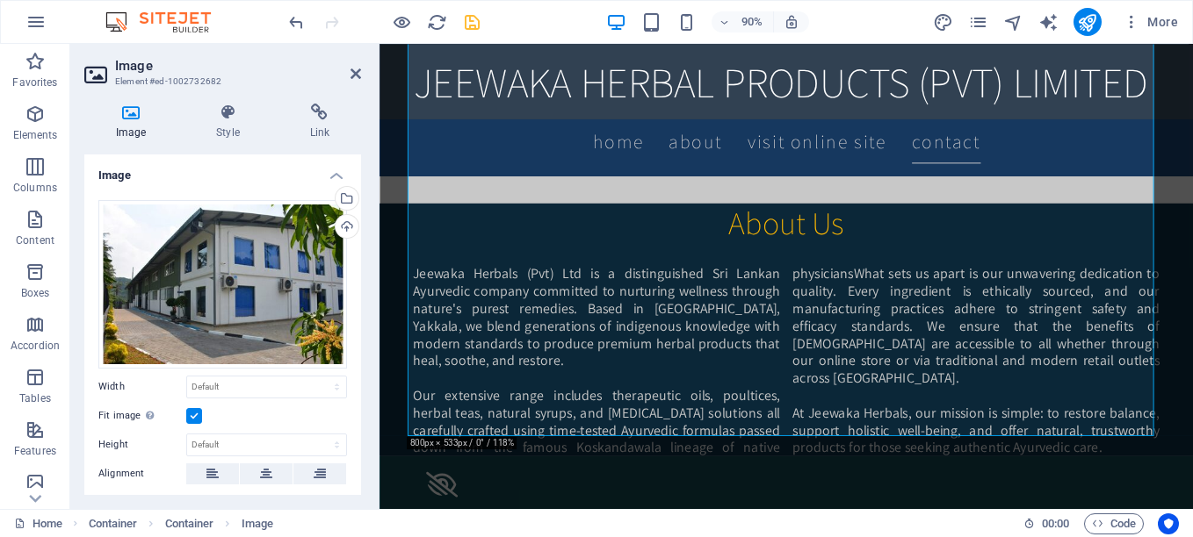
click at [193, 415] on label at bounding box center [194, 416] width 16 height 16
click at [0, 0] on input "Fit image Automatically fit image to a fixed width and height" at bounding box center [0, 0] width 0 height 0
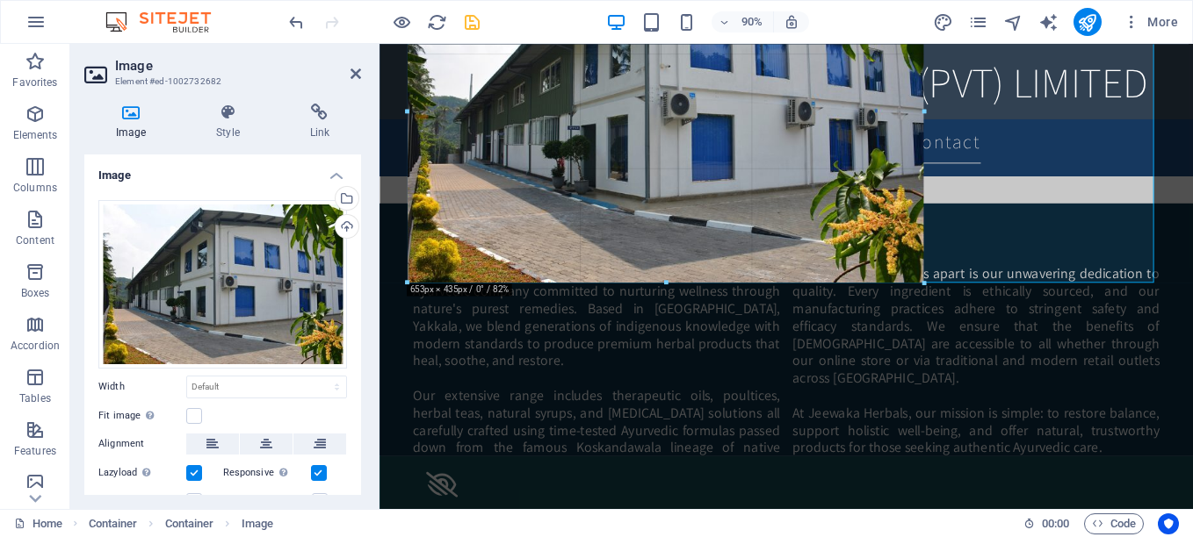
drag, startPoint x: 410, startPoint y: 435, endPoint x: 628, endPoint y: 262, distance: 278.2
type input "653"
select select "px"
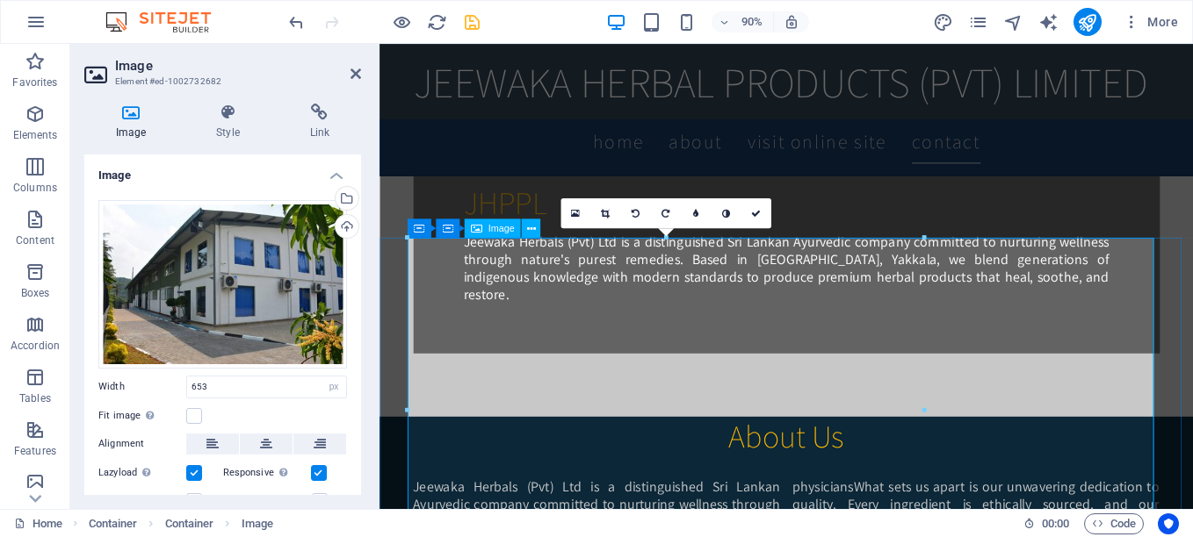
scroll to position [1142, 0]
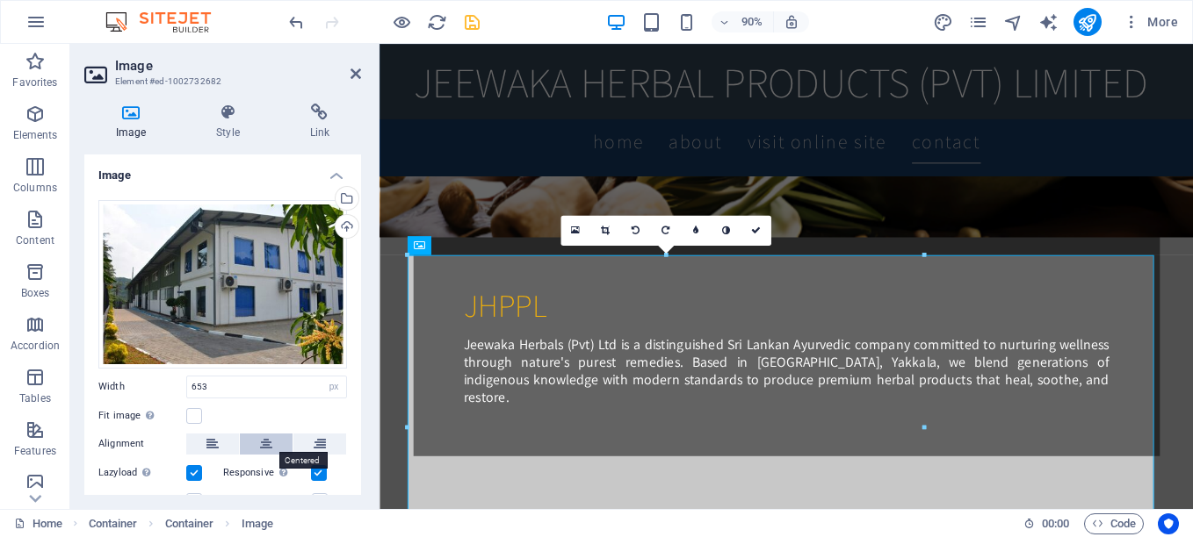
click at [270, 440] on icon at bounding box center [266, 444] width 12 height 21
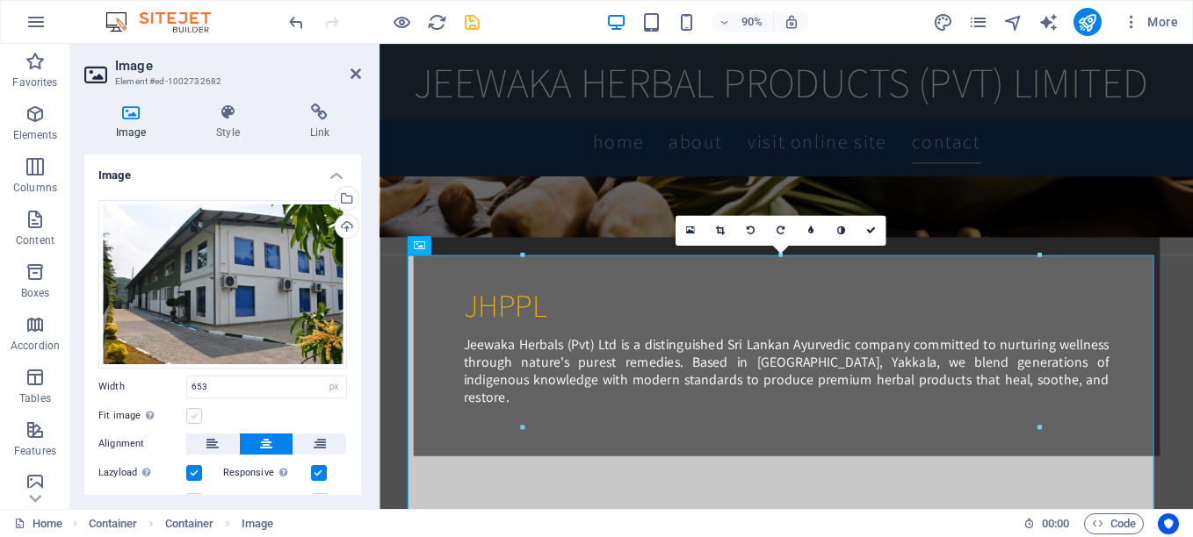
click at [192, 415] on label at bounding box center [194, 416] width 16 height 16
click at [0, 0] on input "Fit image Automatically fit image to a fixed width and height" at bounding box center [0, 0] width 0 height 0
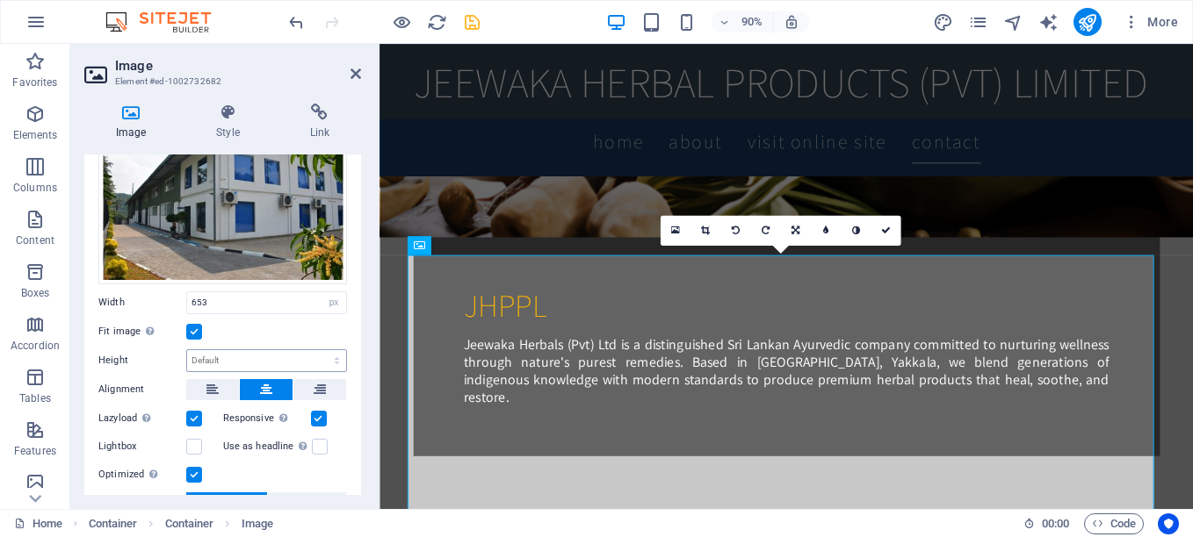
scroll to position [217, 0]
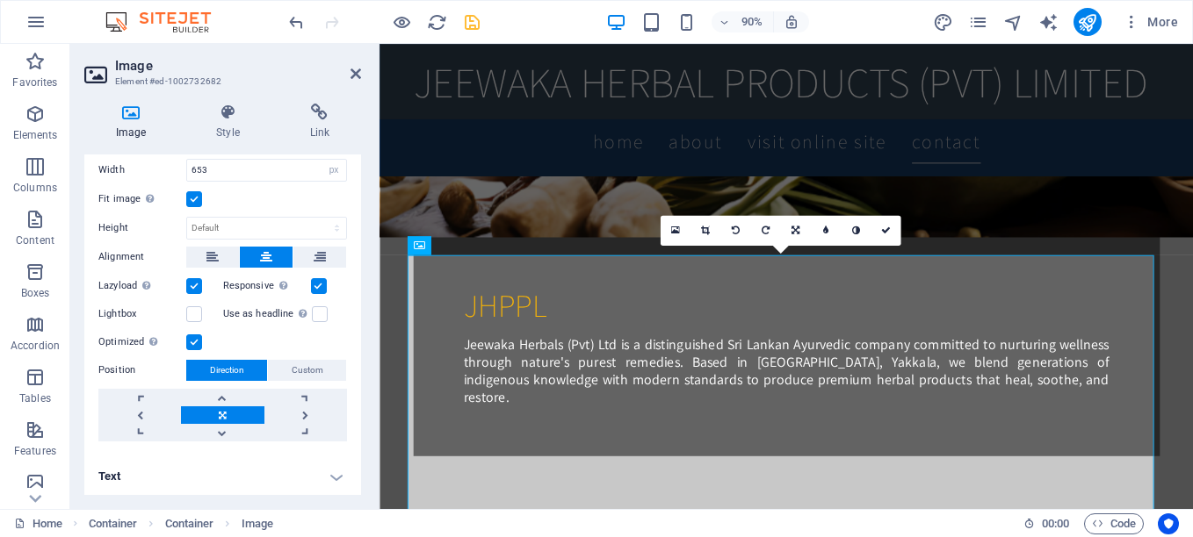
click at [194, 335] on label at bounding box center [194, 343] width 16 height 16
click at [0, 0] on input "Optimized Images are compressed to improve page speed." at bounding box center [0, 0] width 0 height 0
click at [194, 335] on label at bounding box center [194, 343] width 16 height 16
click at [0, 0] on input "Optimized Images are compressed to improve page speed." at bounding box center [0, 0] width 0 height 0
click at [193, 285] on label at bounding box center [194, 286] width 16 height 16
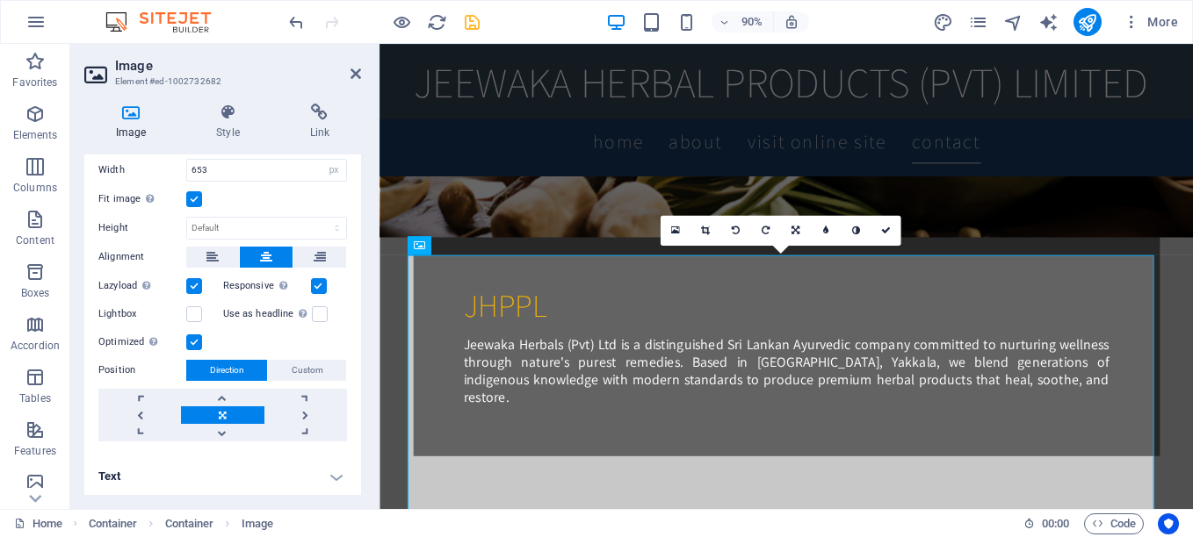
click at [0, 0] on input "Lazyload Loading images after the page loads improves page speed." at bounding box center [0, 0] width 0 height 0
click at [193, 285] on label at bounding box center [194, 286] width 16 height 16
click at [0, 0] on input "Lazyload Loading images after the page loads improves page speed." at bounding box center [0, 0] width 0 height 0
click at [199, 191] on label at bounding box center [194, 199] width 16 height 16
click at [0, 0] on input "Fit image Automatically fit image to a fixed width and height" at bounding box center [0, 0] width 0 height 0
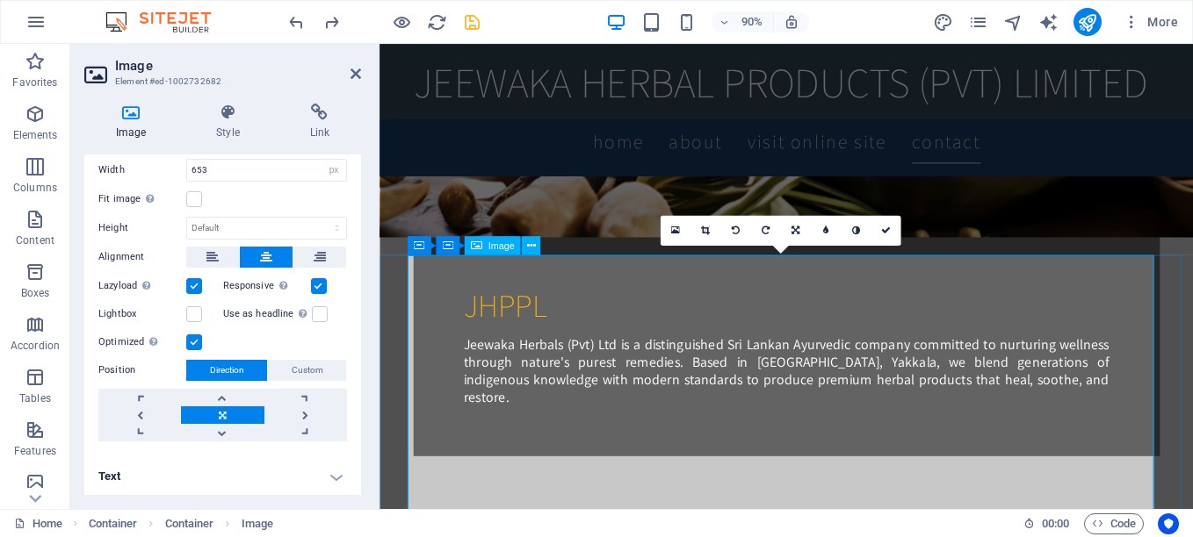
scroll to position [99, 0]
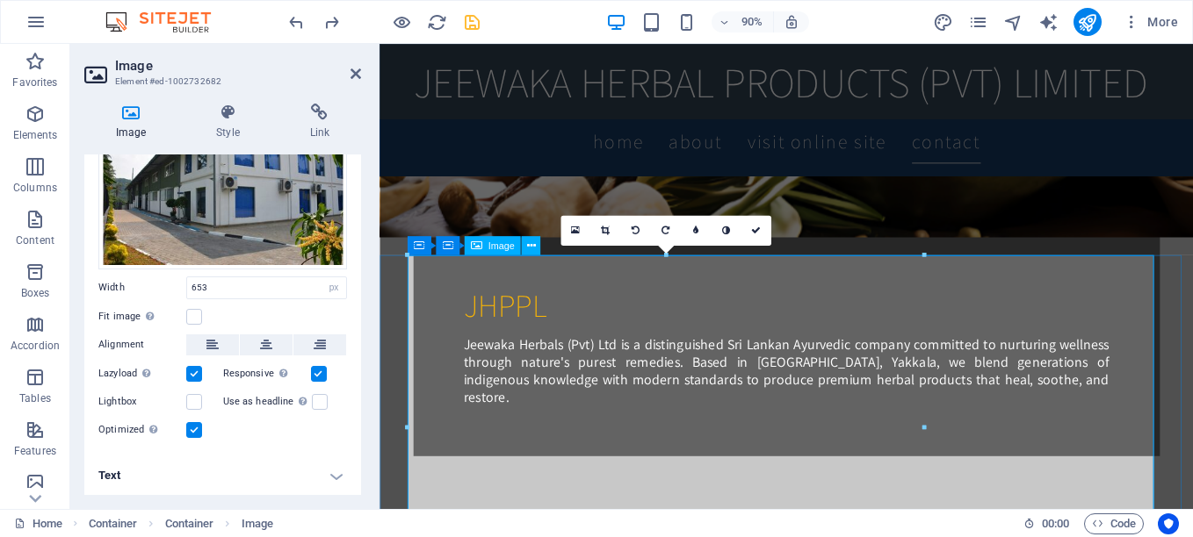
select select "DISABLED_OPTION_VALUE"
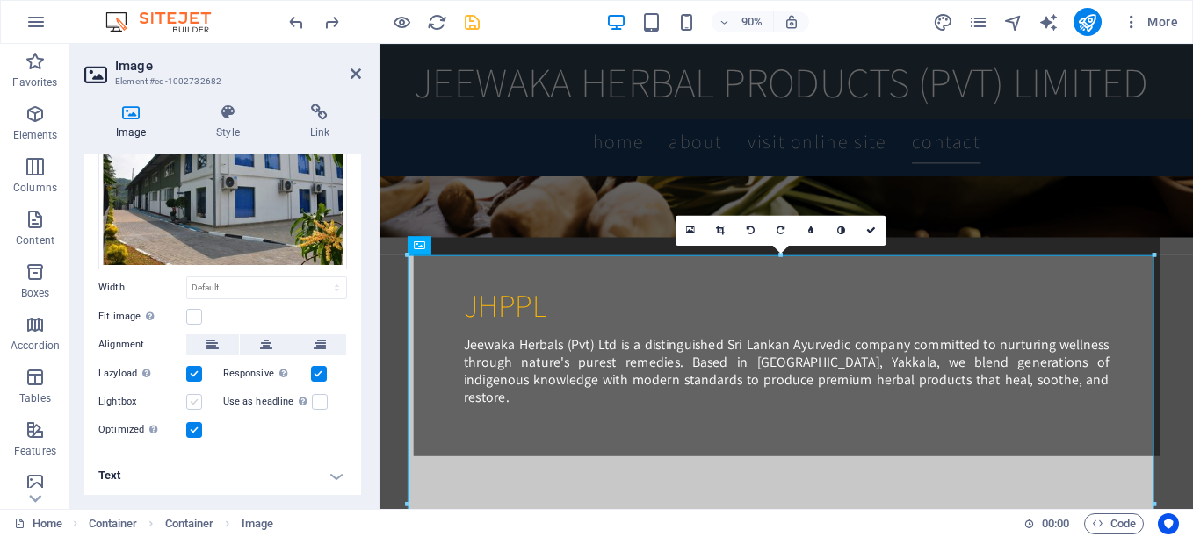
click at [192, 400] on label at bounding box center [194, 402] width 16 height 16
click at [0, 0] on input "Lightbox" at bounding box center [0, 0] width 0 height 0
click at [193, 316] on label at bounding box center [194, 317] width 16 height 16
click at [0, 0] on input "Fit image Automatically fit image to a fixed width and height" at bounding box center [0, 0] width 0 height 0
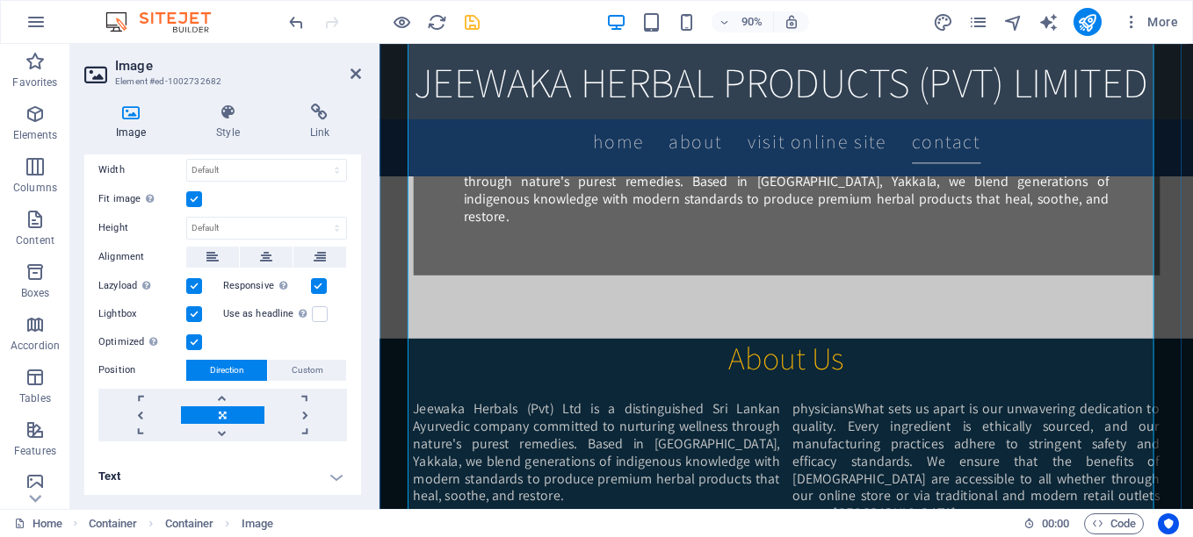
scroll to position [1405, 0]
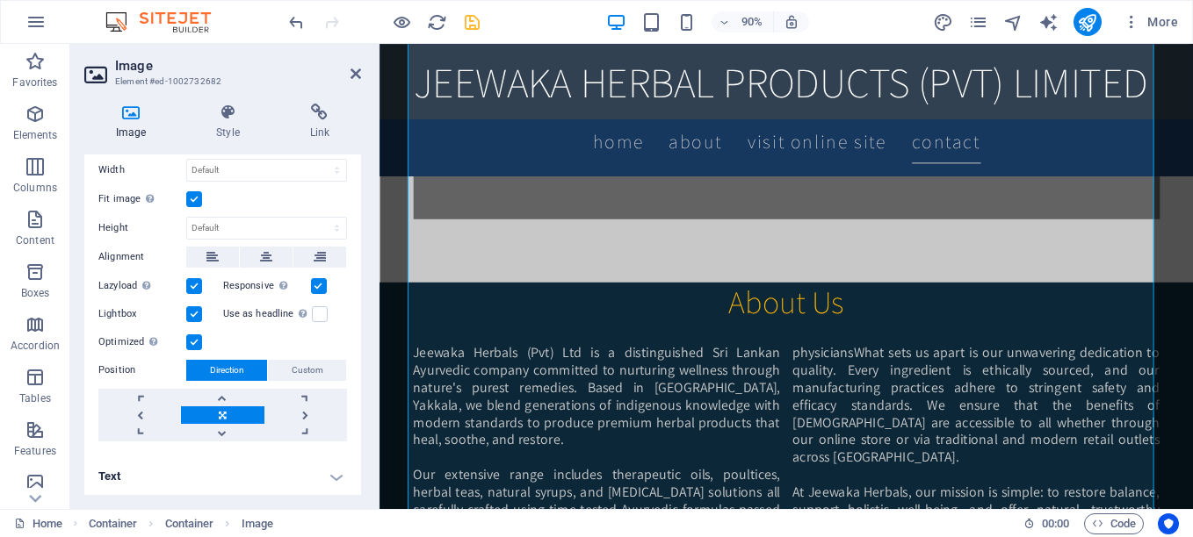
click at [222, 410] on link at bounding box center [222, 416] width 83 height 18
click at [219, 98] on div "Image Style Link Image Drag files here, click to choose files or select files f…" at bounding box center [222, 300] width 305 height 420
click at [223, 116] on icon at bounding box center [227, 113] width 86 height 18
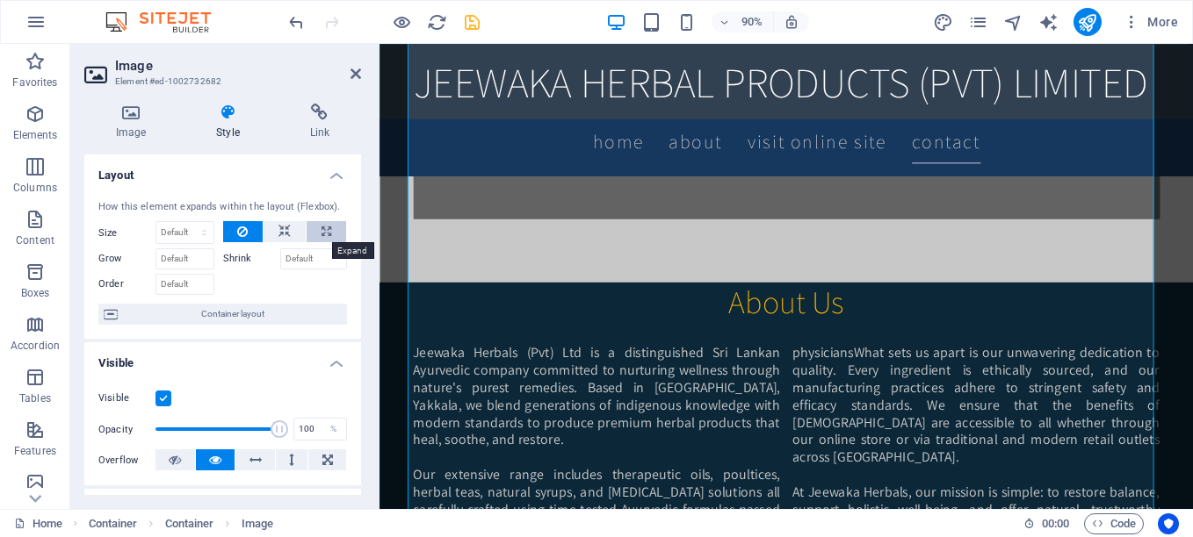
click at [326, 234] on icon at bounding box center [326, 231] width 10 height 21
type input "100"
select select "%"
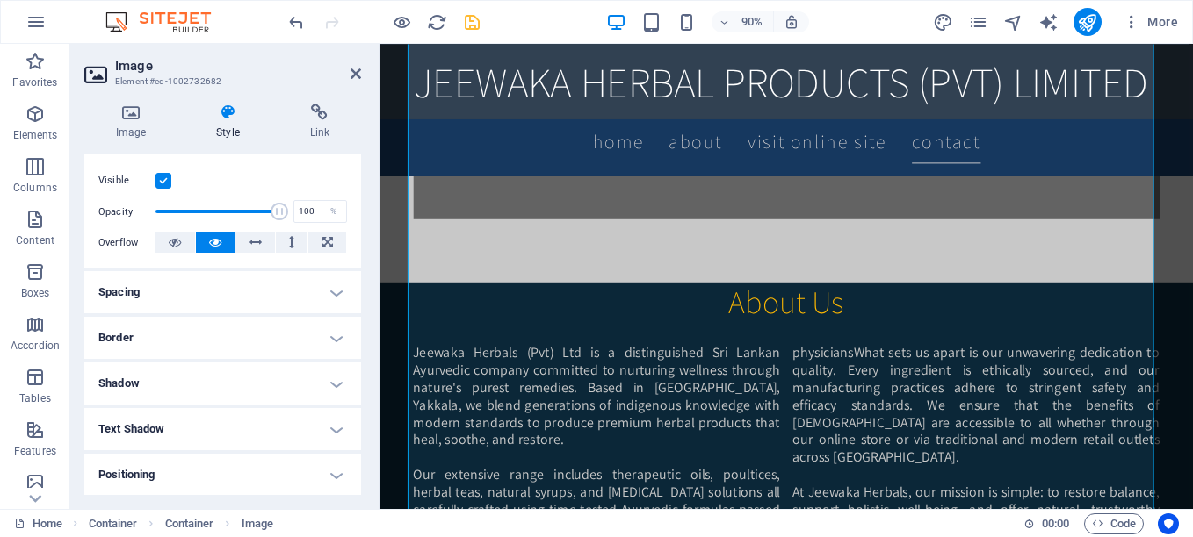
scroll to position [263, 0]
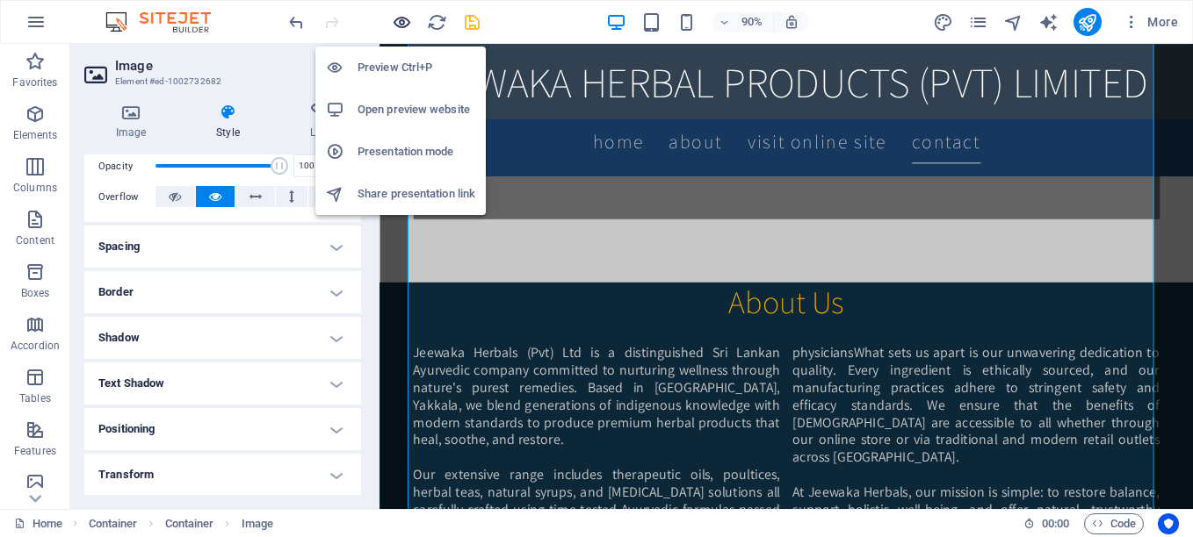
click at [398, 22] on icon "button" at bounding box center [402, 22] width 20 height 20
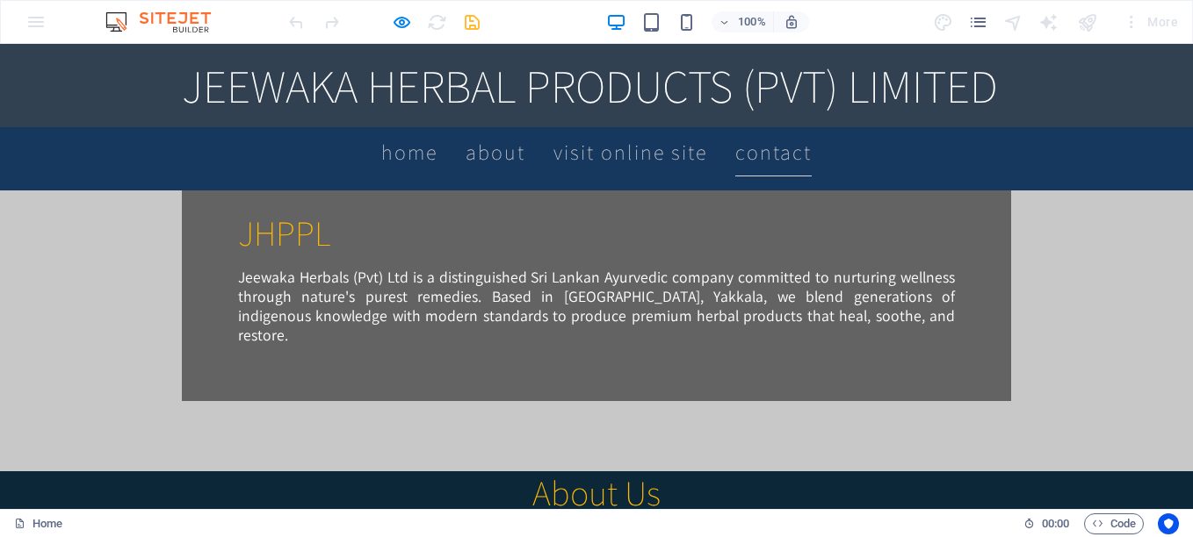
scroll to position [1142, 0]
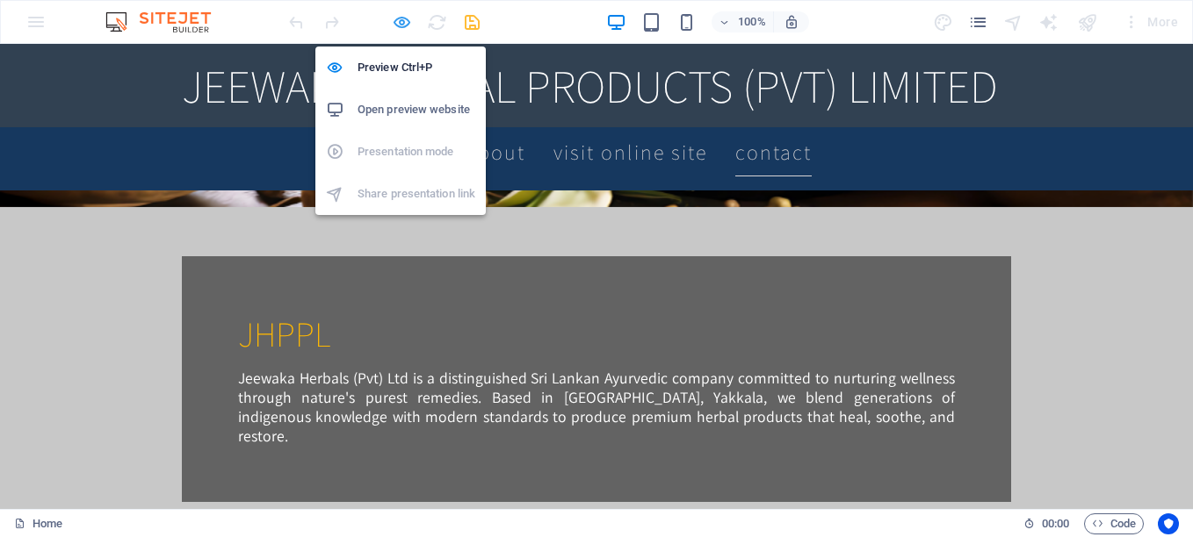
click at [397, 22] on icon "button" at bounding box center [402, 22] width 20 height 20
select select "%"
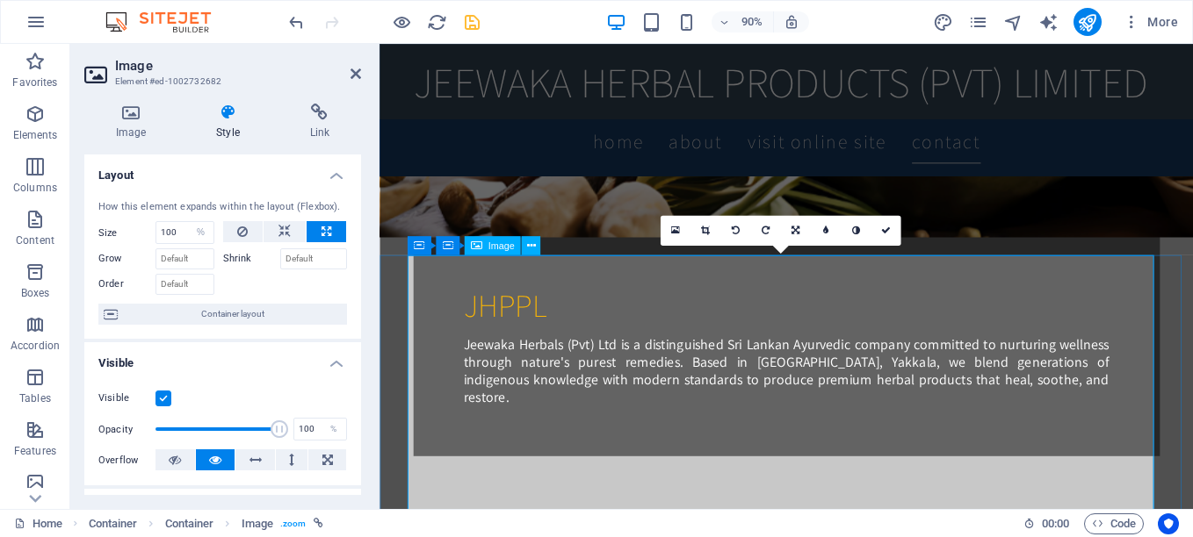
click at [288, 234] on button at bounding box center [284, 231] width 42 height 21
select select "DISABLED_OPTION_VALUE"
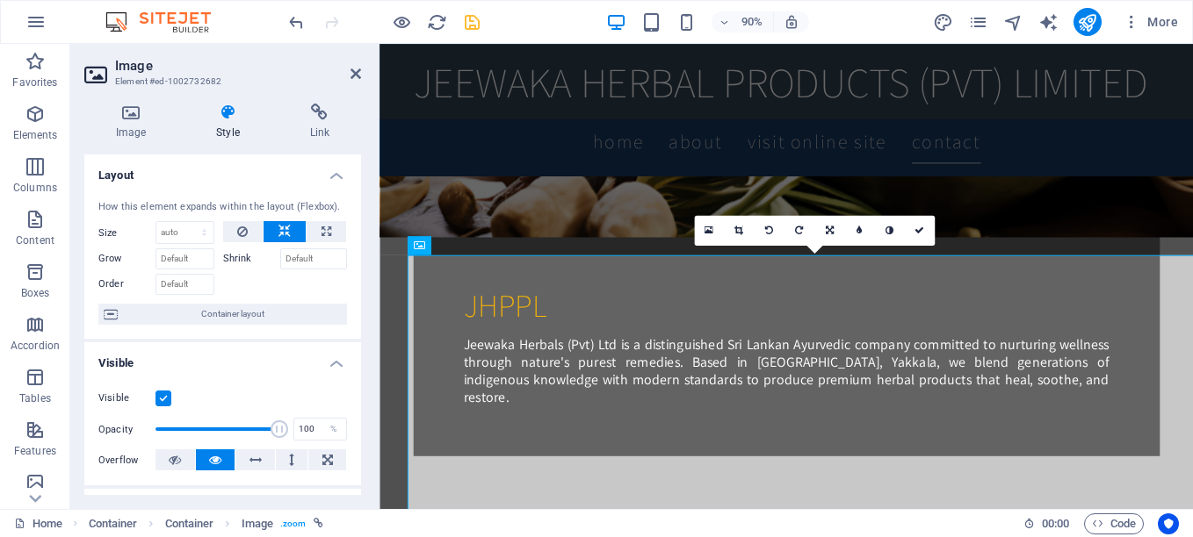
click at [289, 234] on button at bounding box center [284, 231] width 42 height 21
click at [321, 233] on icon at bounding box center [326, 231] width 10 height 21
type input "100"
select select "%"
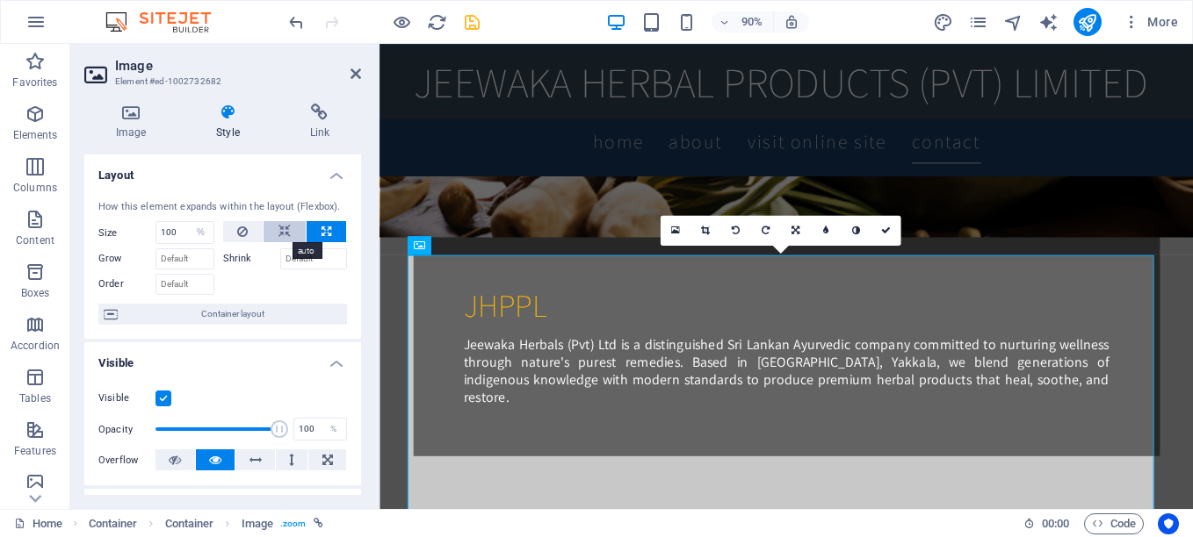
click at [285, 232] on icon at bounding box center [284, 231] width 12 height 21
select select "DISABLED_OPTION_VALUE"
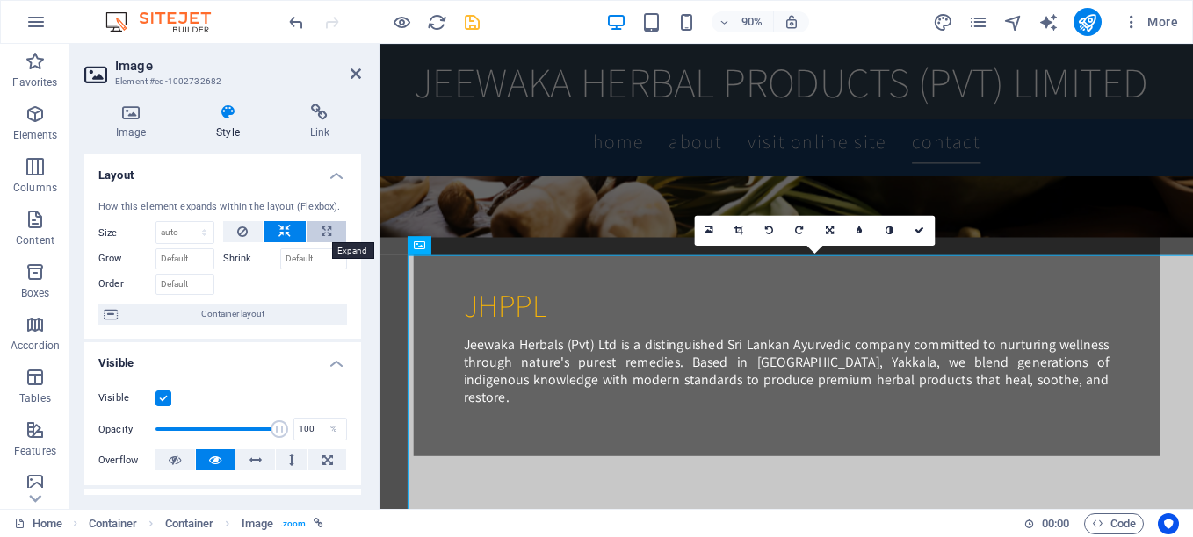
click at [314, 232] on button at bounding box center [327, 231] width 40 height 21
type input "100"
select select "%"
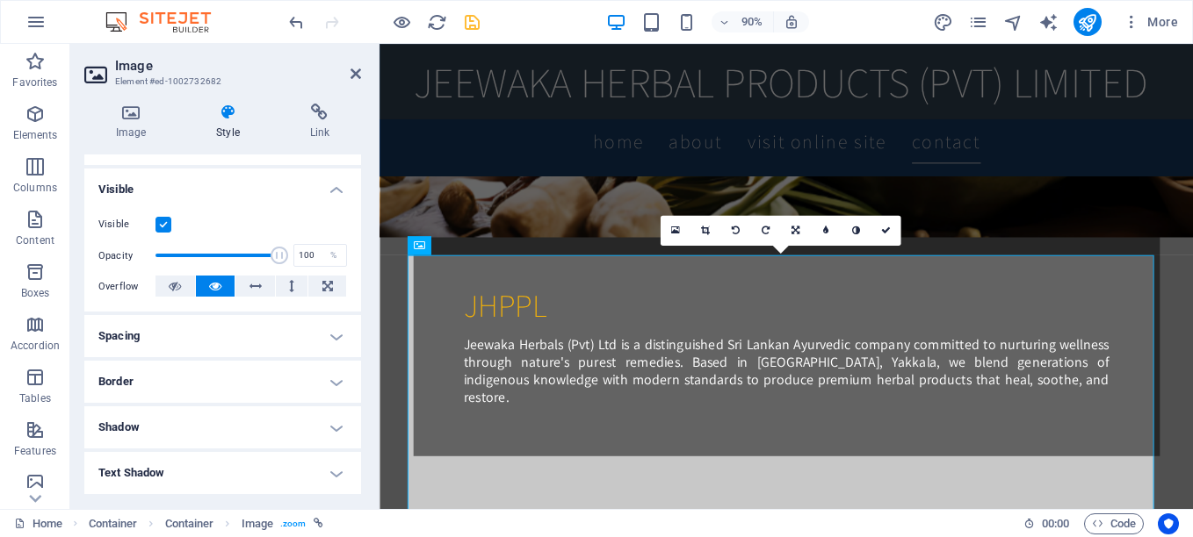
scroll to position [176, 0]
click at [325, 285] on icon at bounding box center [327, 284] width 11 height 21
click at [206, 287] on button at bounding box center [216, 284] width 40 height 21
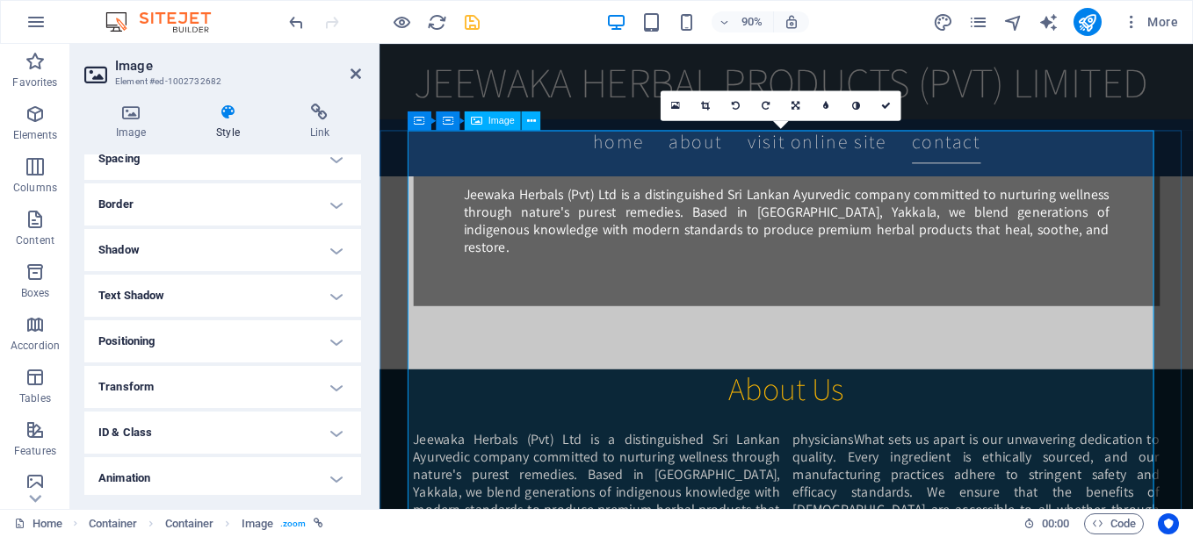
scroll to position [1317, 0]
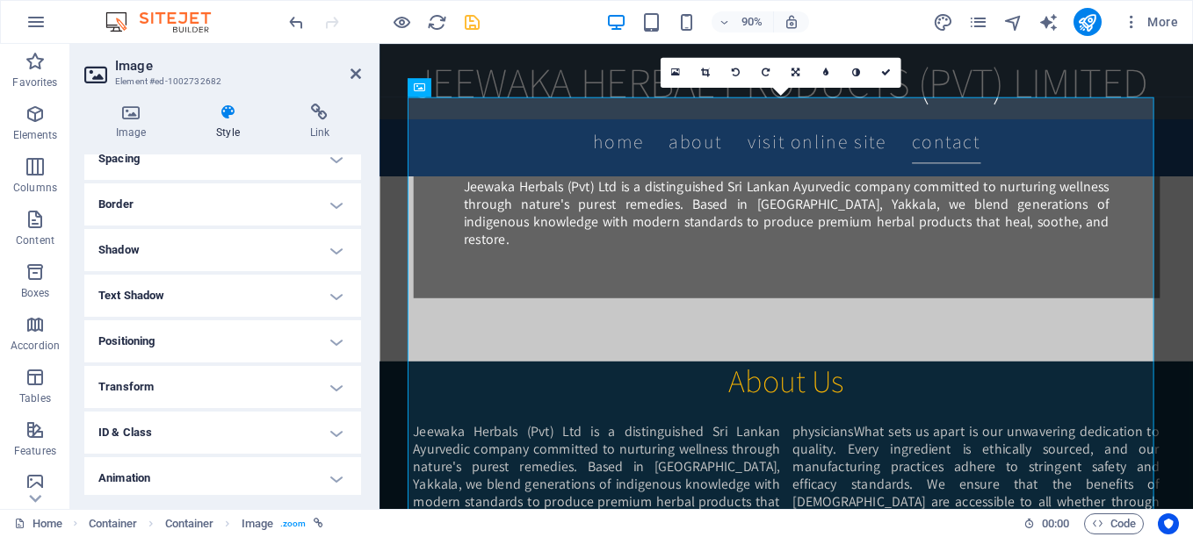
click at [228, 473] on h4 "Animation" at bounding box center [222, 479] width 277 height 42
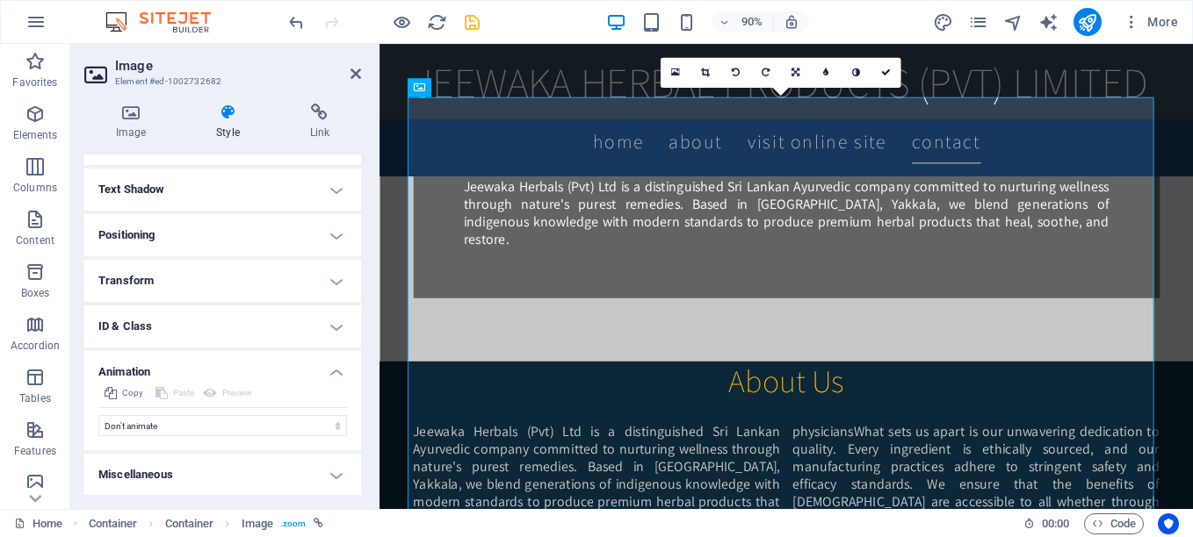
scroll to position [458, 0]
click at [286, 428] on select "Don't animate Show / Hide Slide up/down Zoom in/out Slide left to right Slide r…" at bounding box center [222, 425] width 249 height 21
select select "overlay"
click at [98, 415] on select "Don't animate Show / Hide Slide up/down Zoom in/out Slide left to right Slide r…" at bounding box center [222, 425] width 249 height 21
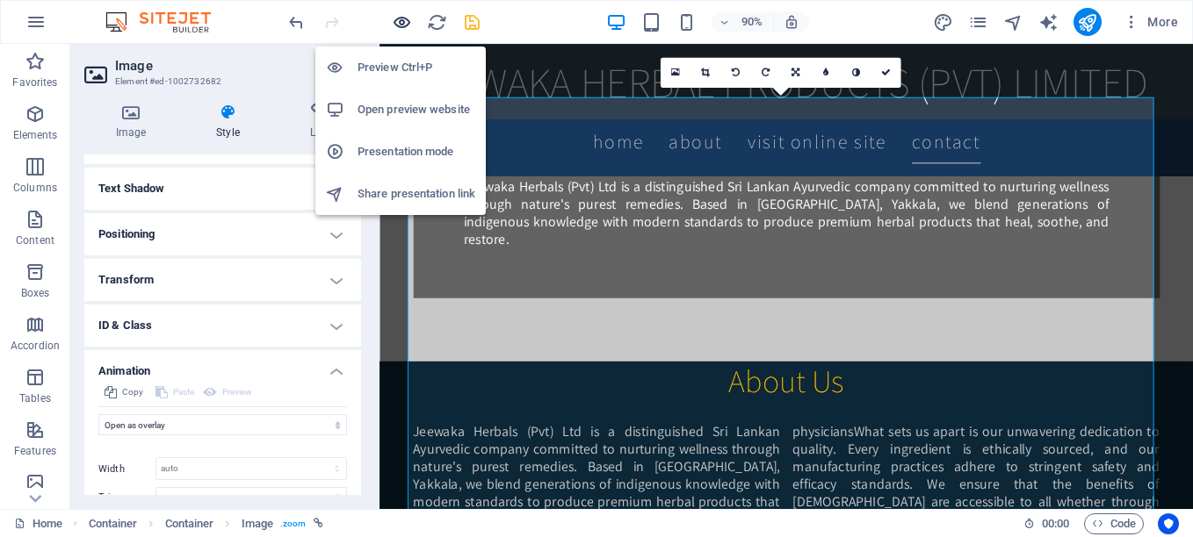
click at [400, 20] on icon "button" at bounding box center [402, 22] width 20 height 20
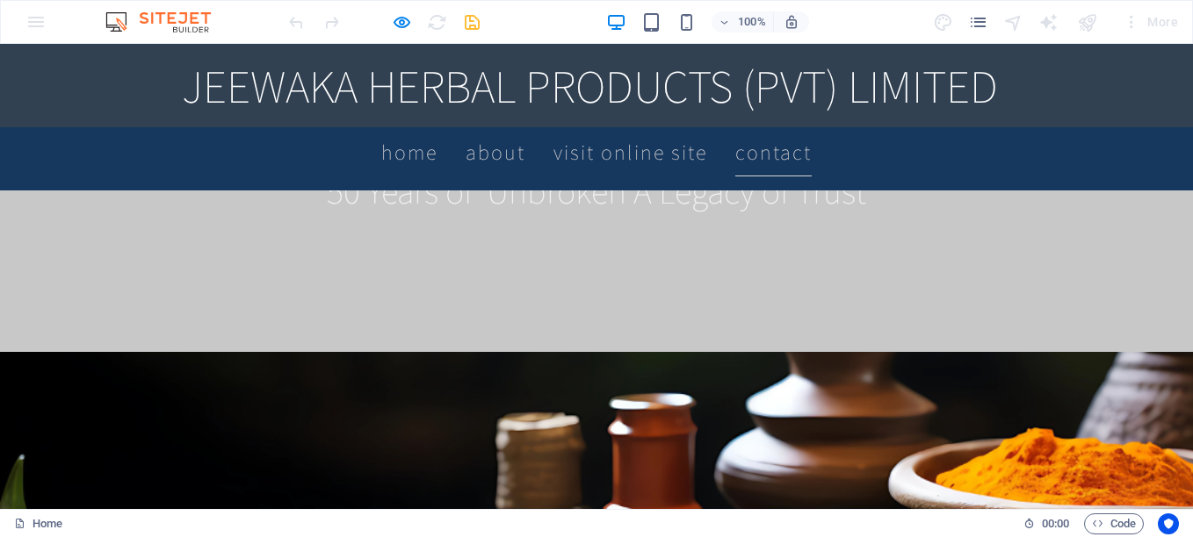
scroll to position [527, 0]
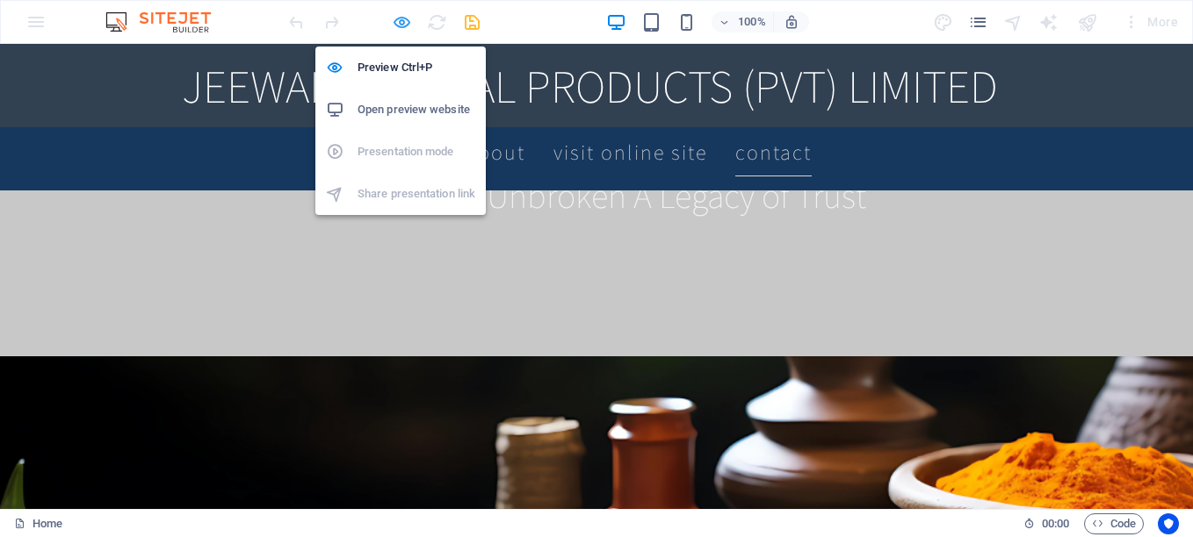
click at [402, 28] on icon "button" at bounding box center [402, 22] width 20 height 20
select select "%"
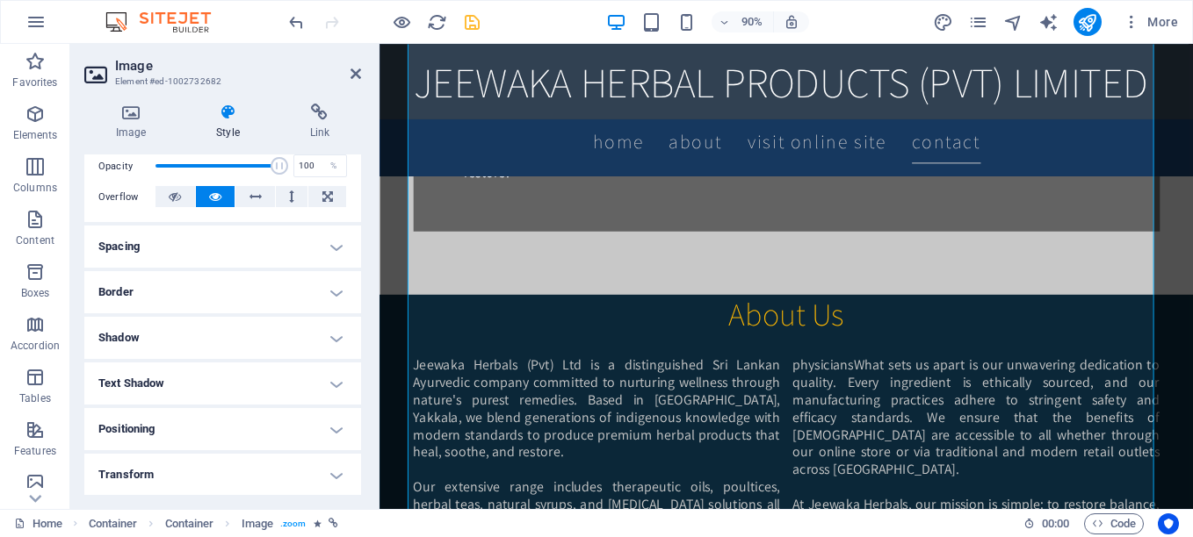
scroll to position [569, 0]
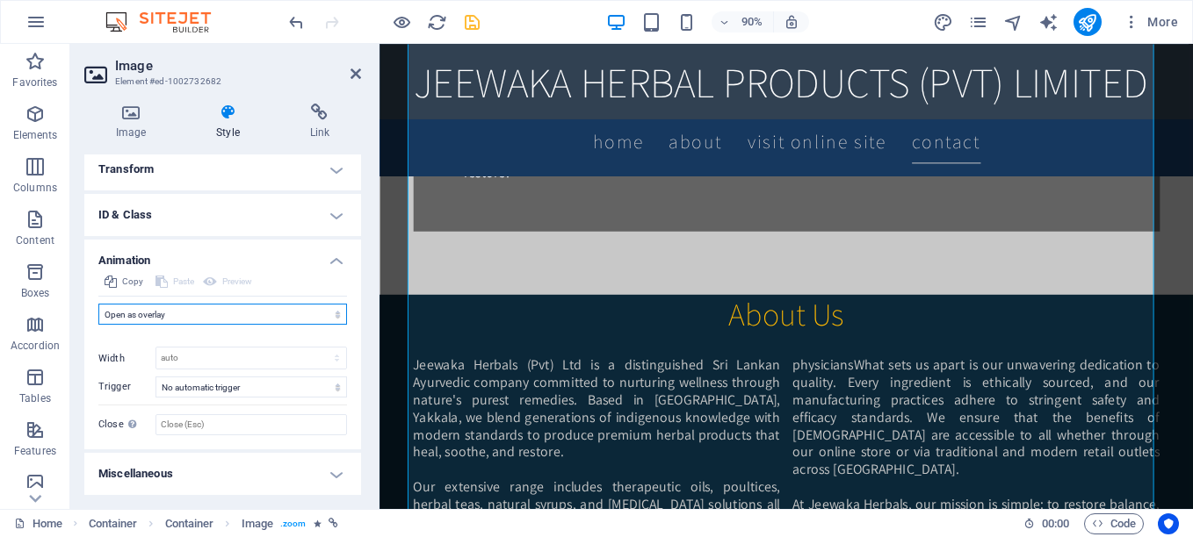
click at [284, 316] on select "Don't animate Show / Hide Slide up/down Zoom in/out Slide left to right Slide r…" at bounding box center [222, 314] width 249 height 21
select select "none"
click at [98, 325] on select "Don't animate Show / Hide Slide up/down Zoom in/out Slide left to right Slide r…" at bounding box center [222, 314] width 249 height 21
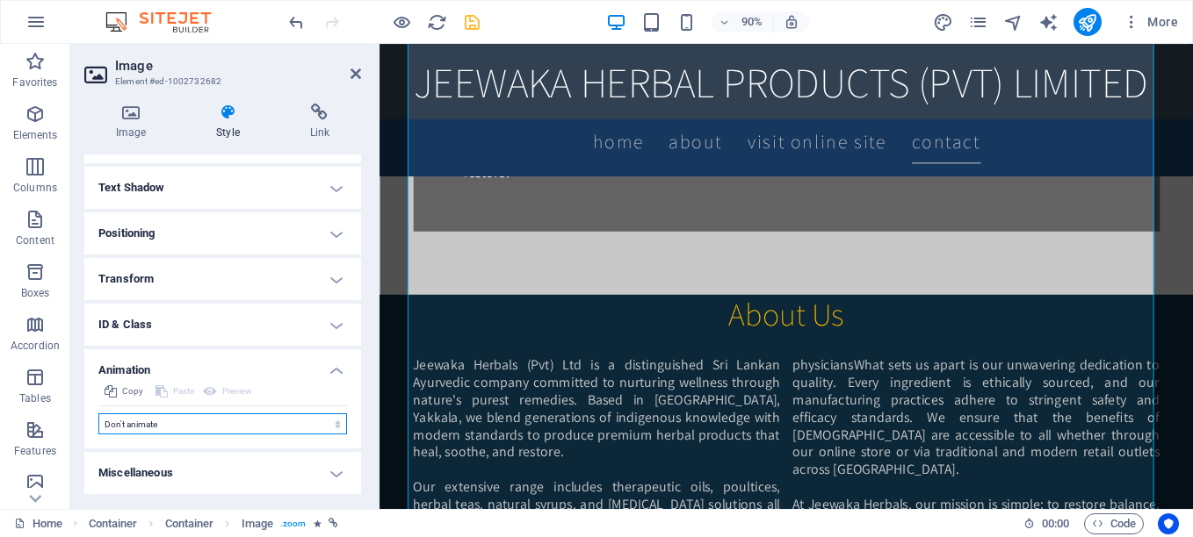
scroll to position [459, 0]
click at [467, 19] on icon "save" at bounding box center [472, 22] width 20 height 20
select select "%"
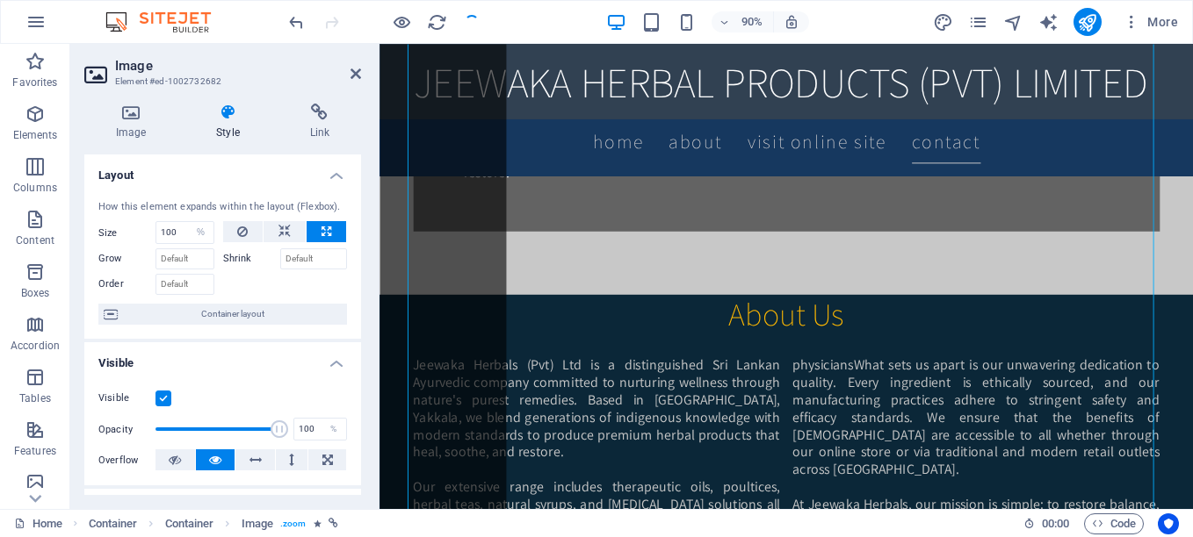
checkbox input "false"
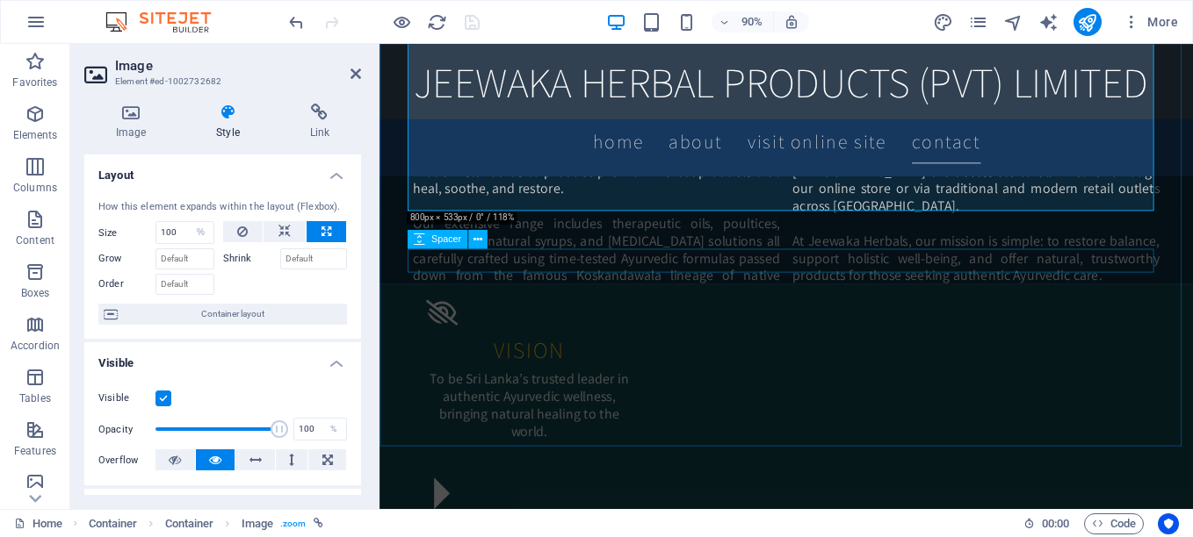
scroll to position [1743, 0]
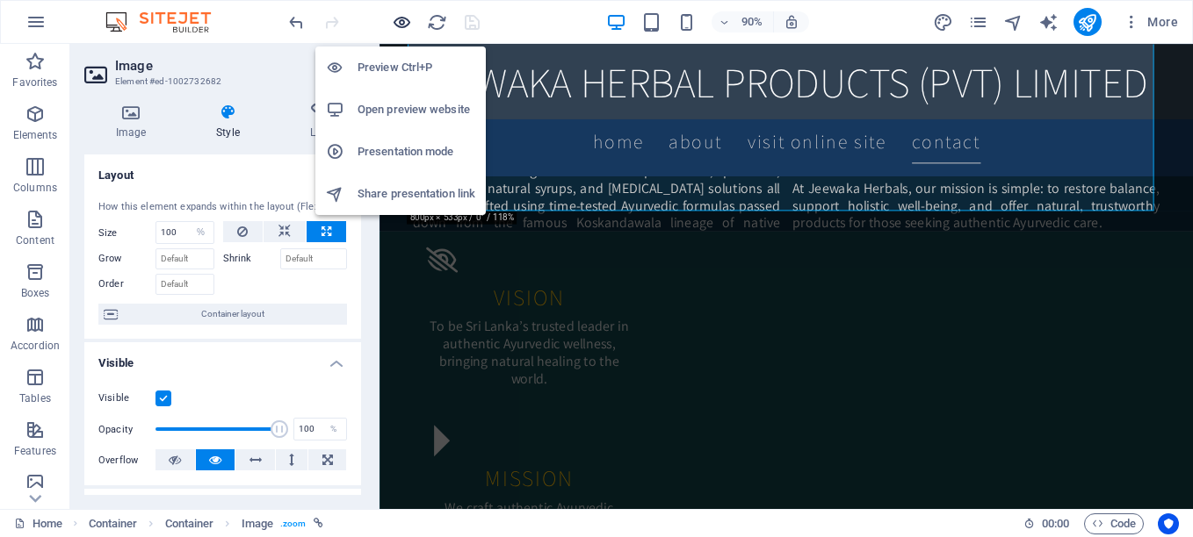
click at [396, 20] on icon "button" at bounding box center [402, 22] width 20 height 20
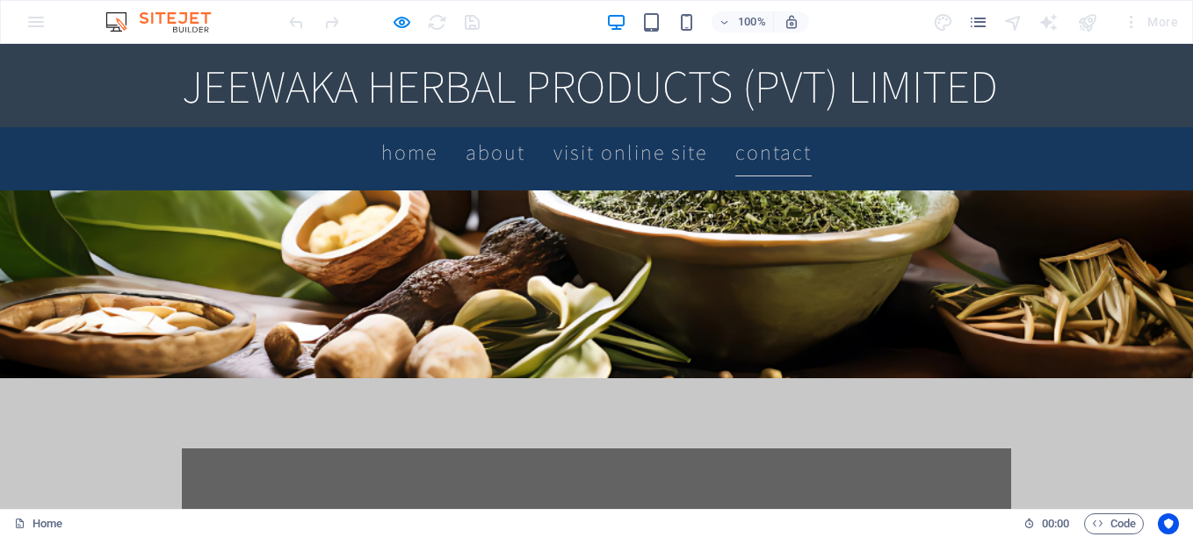
scroll to position [865, 0]
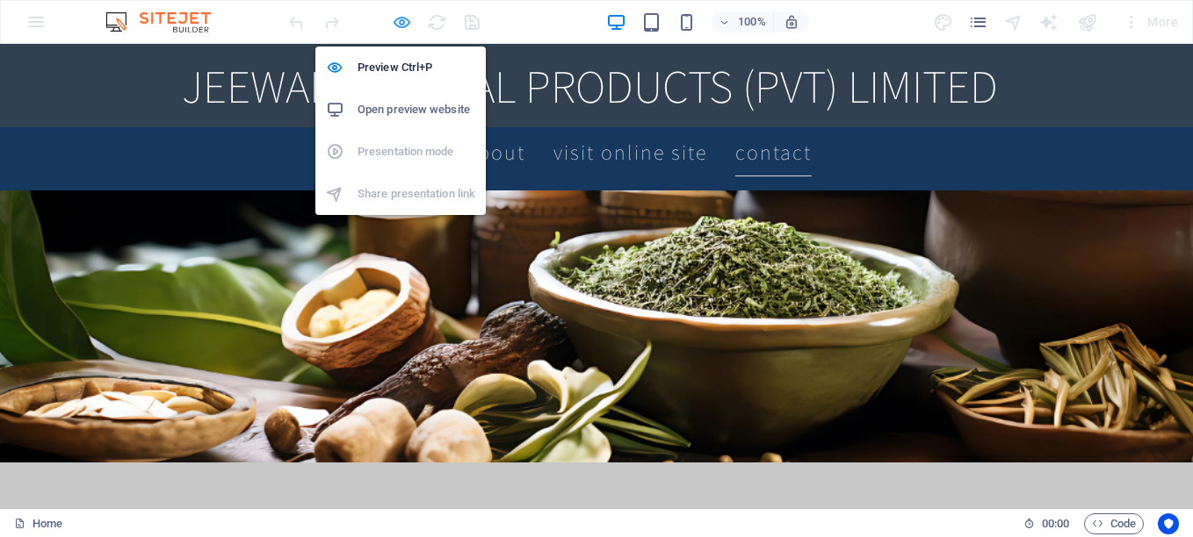
click at [394, 23] on icon "button" at bounding box center [402, 22] width 20 height 20
select select "%"
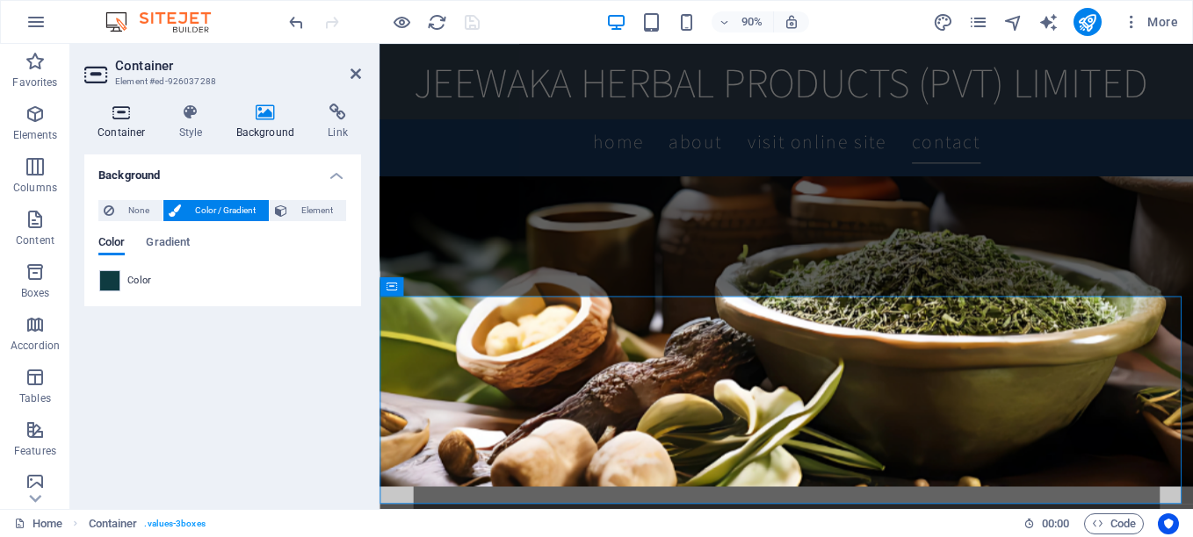
click at [112, 109] on icon at bounding box center [121, 113] width 75 height 18
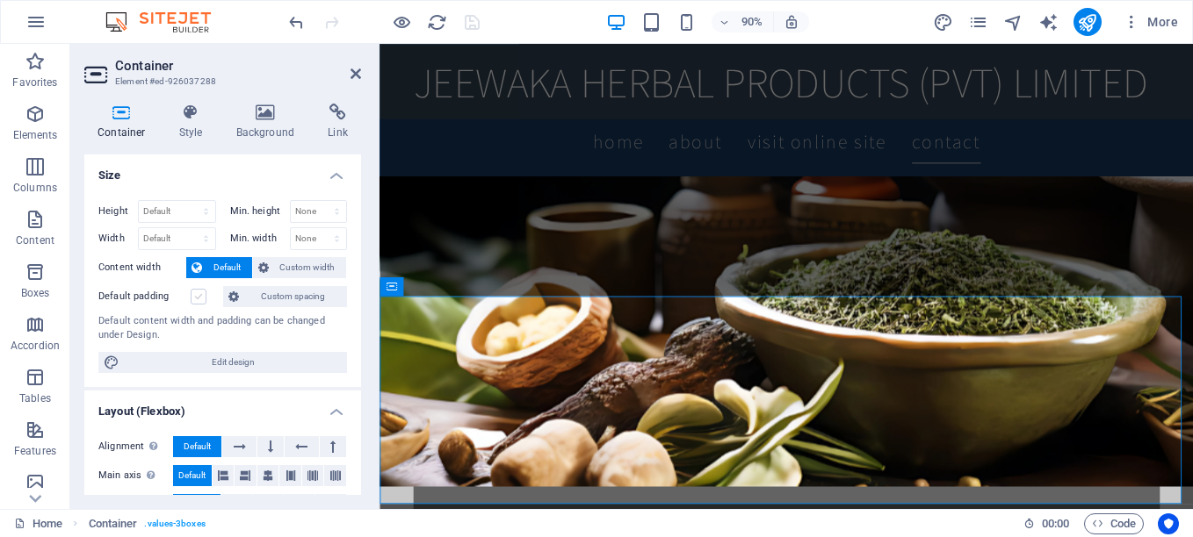
click at [198, 296] on label at bounding box center [199, 297] width 16 height 16
click at [0, 0] on input "Default padding" at bounding box center [0, 0] width 0 height 0
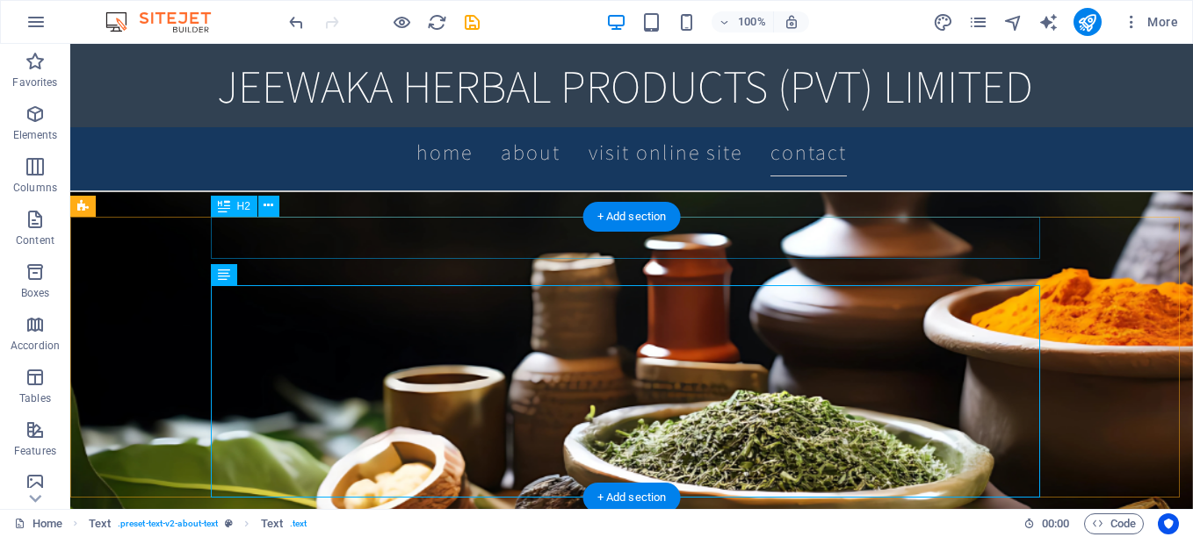
scroll to position [689, 0]
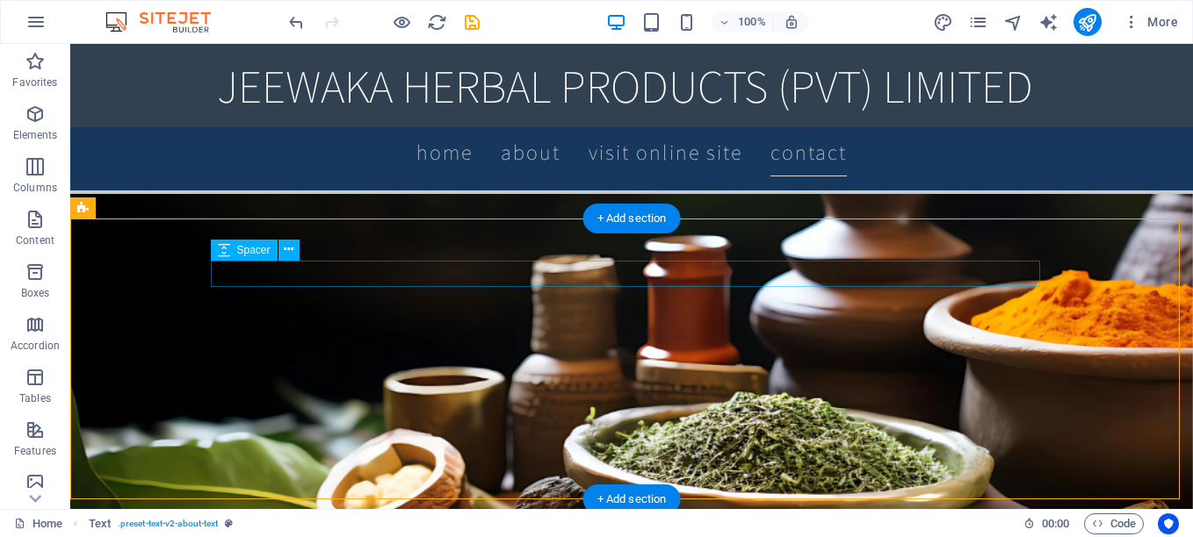
drag, startPoint x: 83, startPoint y: 309, endPoint x: 391, endPoint y: 283, distance: 309.4
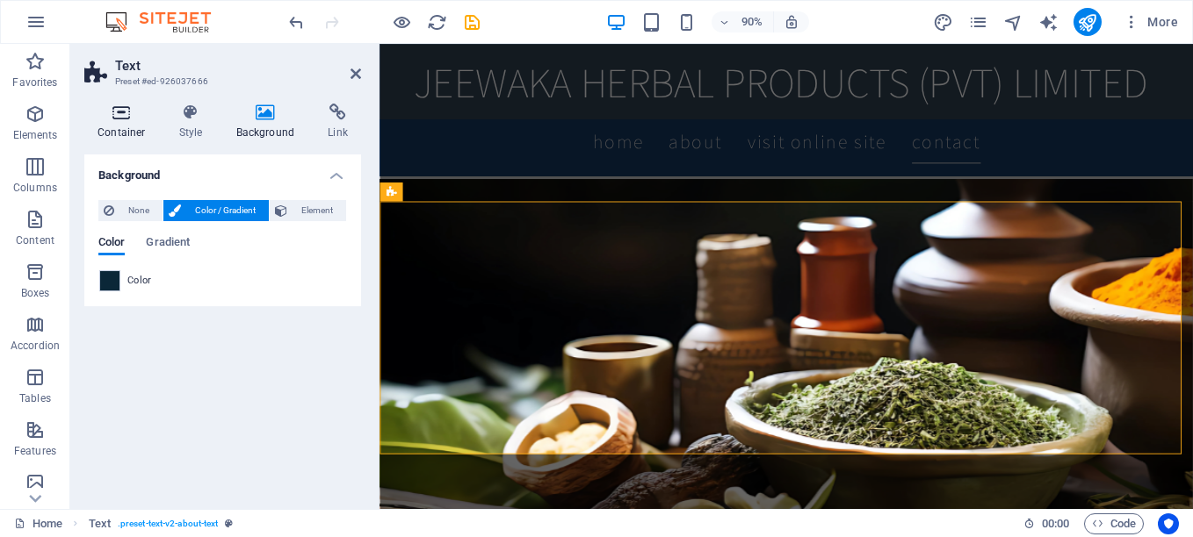
click at [112, 118] on icon at bounding box center [121, 113] width 75 height 18
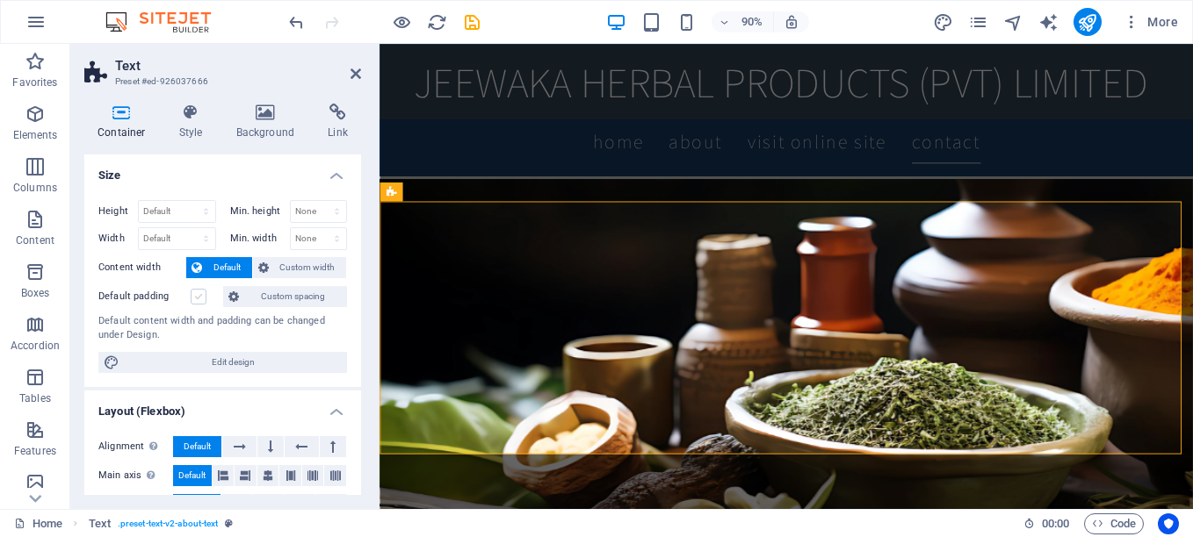
click at [198, 301] on label at bounding box center [199, 297] width 16 height 16
click at [0, 0] on input "Default padding" at bounding box center [0, 0] width 0 height 0
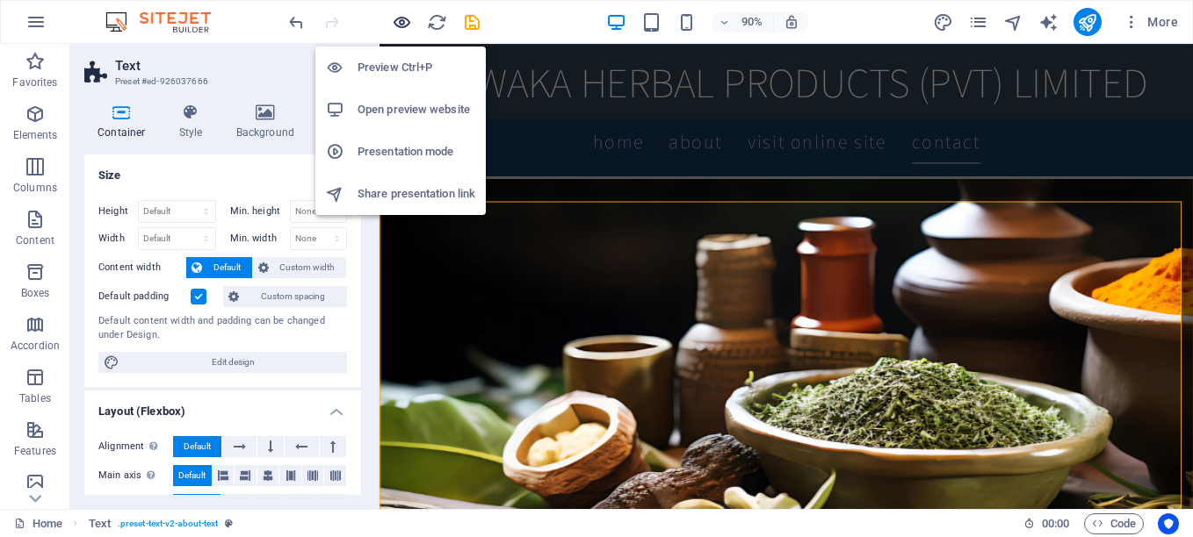
click at [403, 19] on icon "button" at bounding box center [402, 22] width 20 height 20
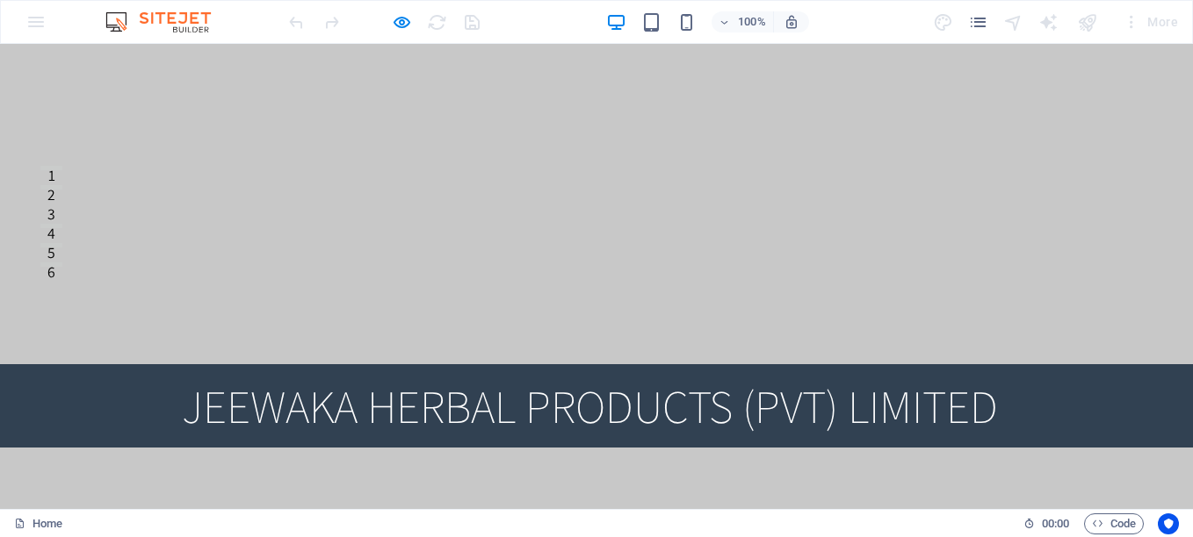
scroll to position [75, 0]
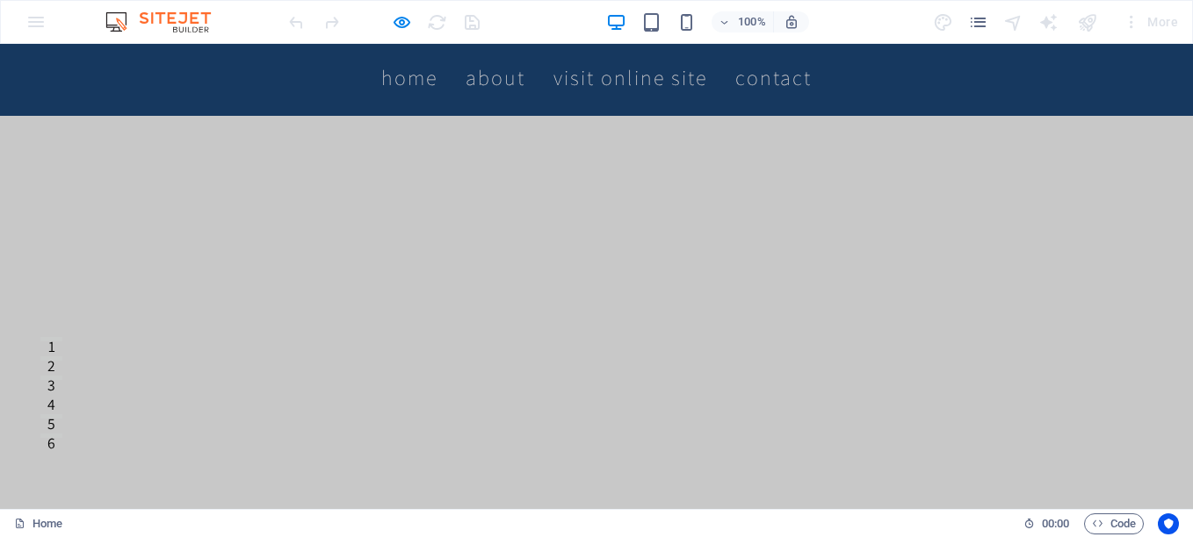
click at [390, 24] on div at bounding box center [383, 22] width 197 height 28
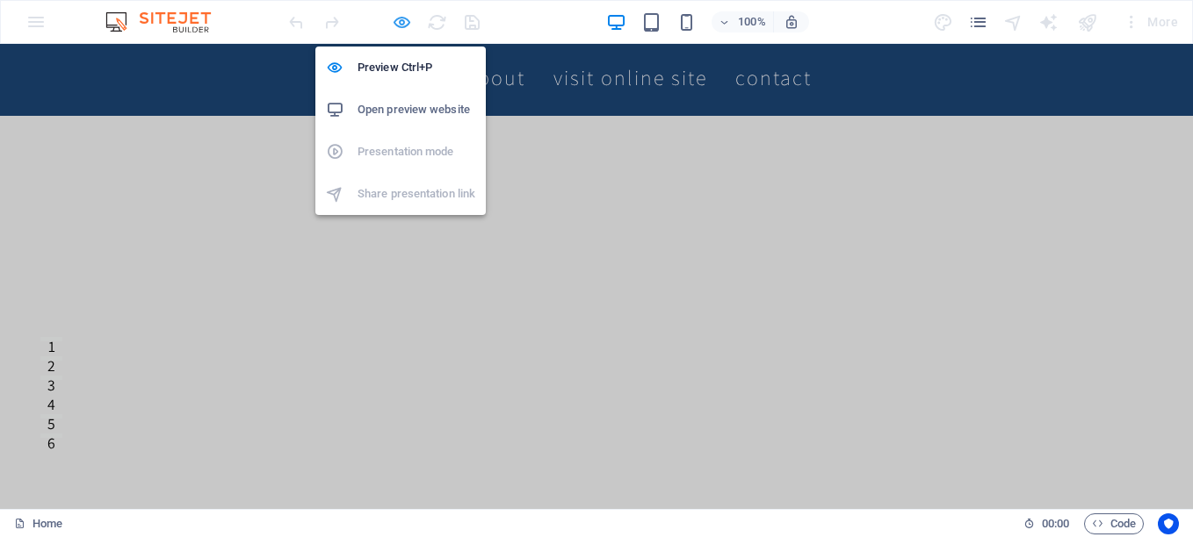
click at [399, 29] on icon "button" at bounding box center [402, 22] width 20 height 20
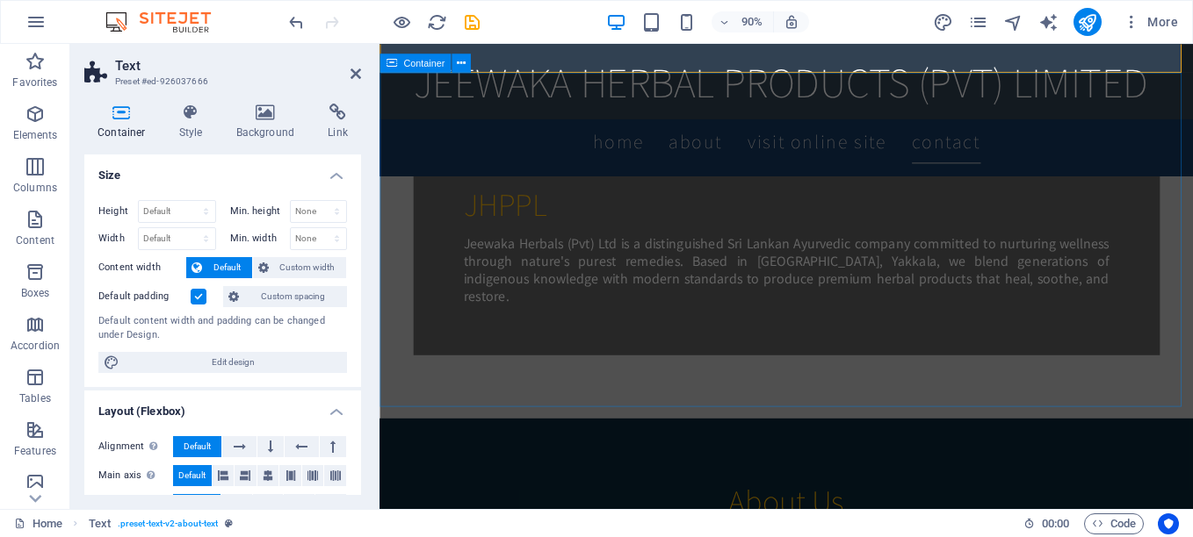
scroll to position [1518, 0]
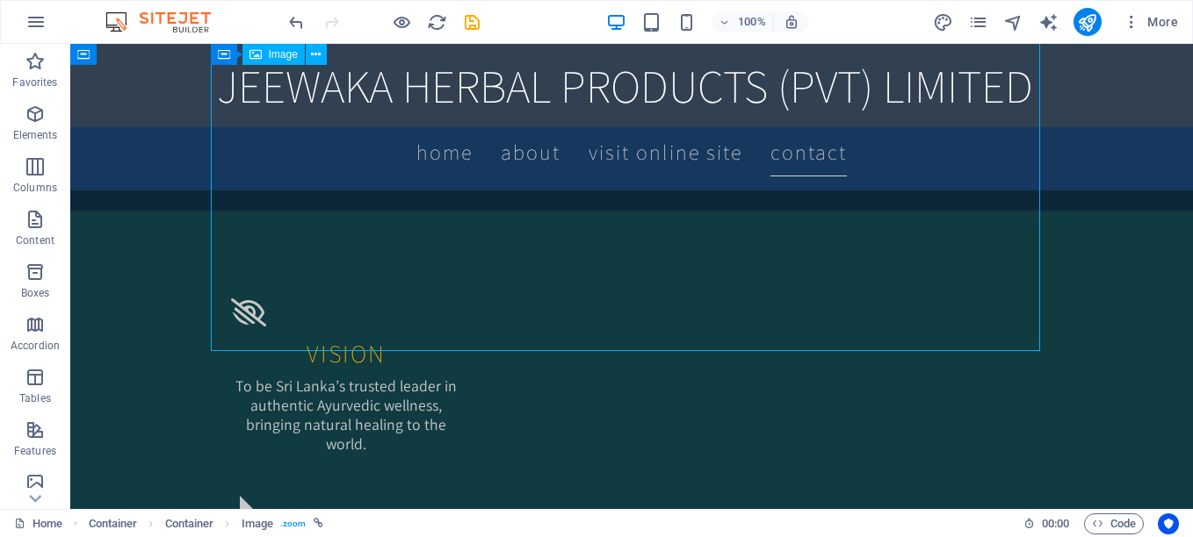
scroll to position [1957, 0]
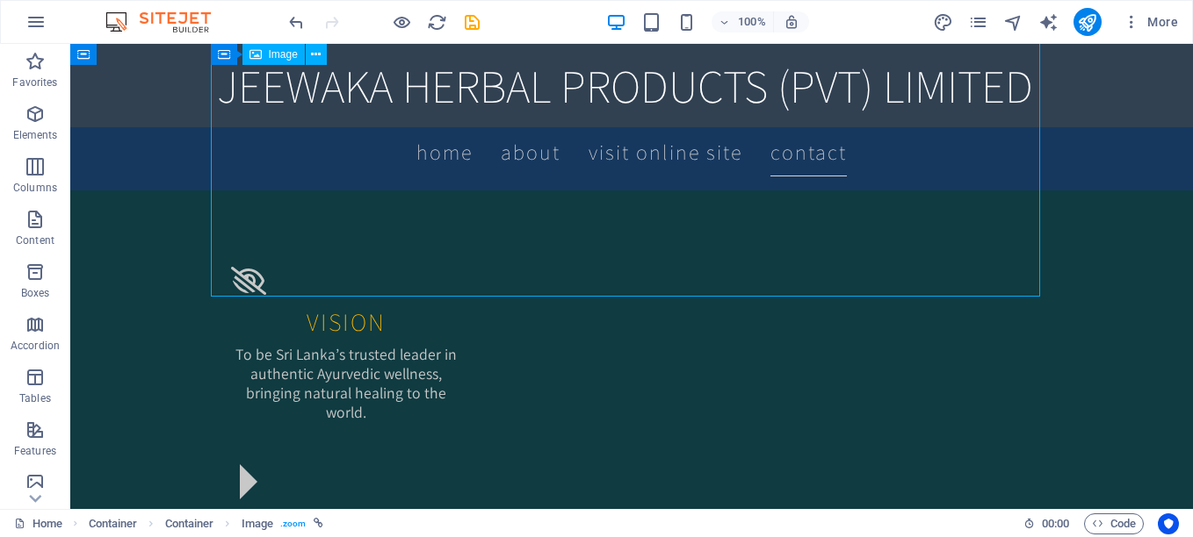
select select "%"
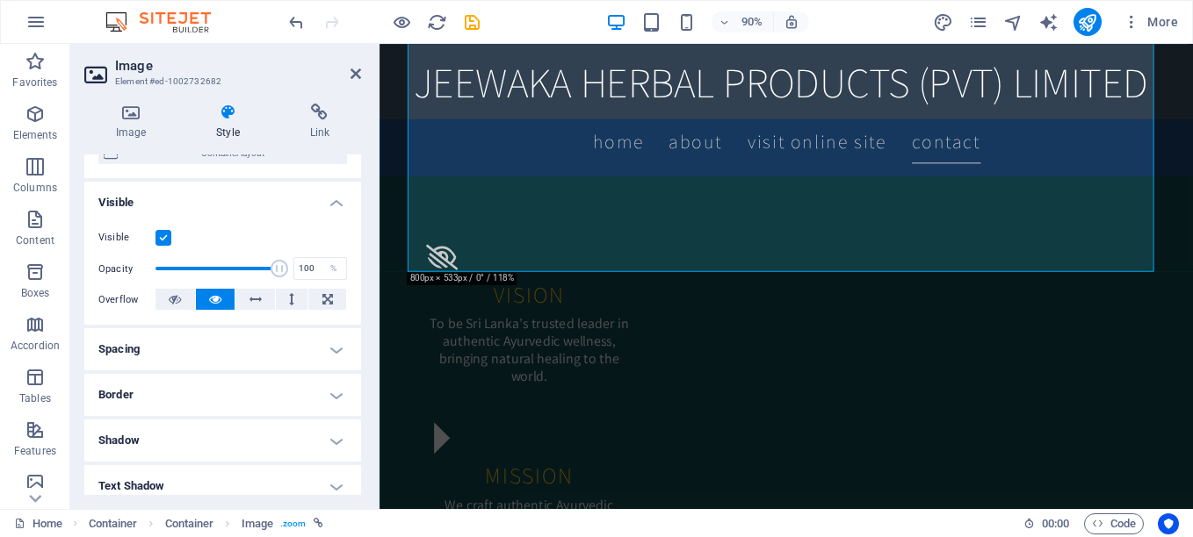
scroll to position [0, 0]
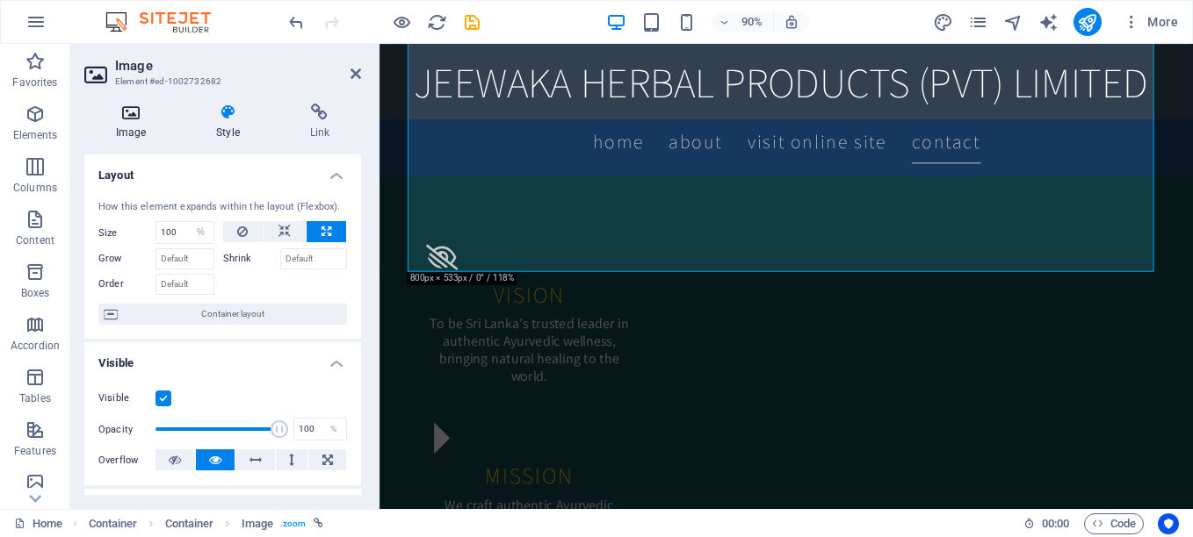
click at [136, 118] on icon at bounding box center [130, 113] width 93 height 18
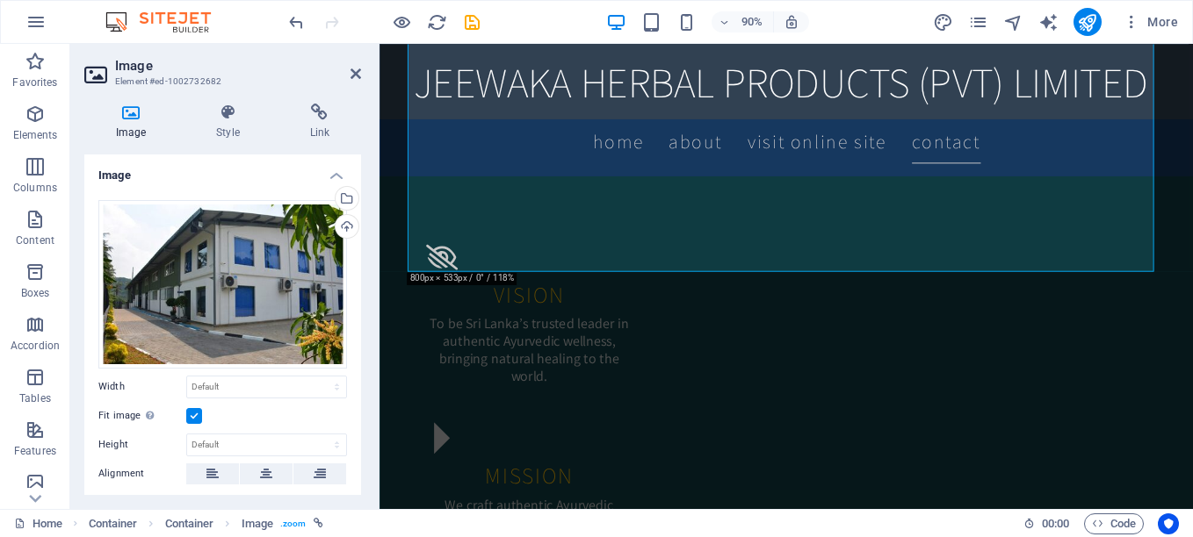
click at [191, 413] on label at bounding box center [194, 416] width 16 height 16
click at [0, 0] on input "Fit image Automatically fit image to a fixed width and height" at bounding box center [0, 0] width 0 height 0
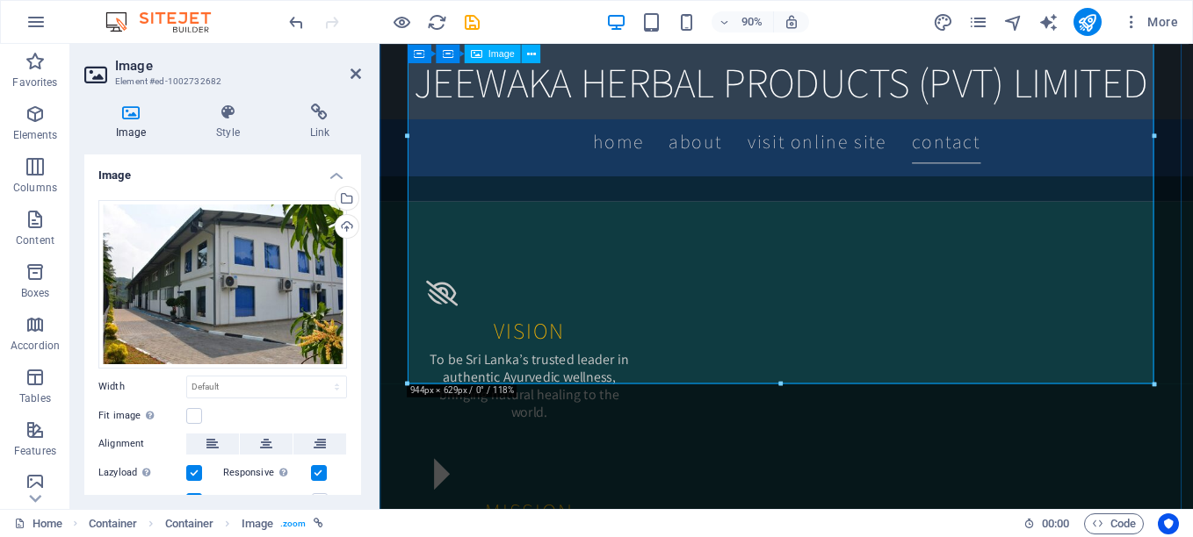
scroll to position [1693, 0]
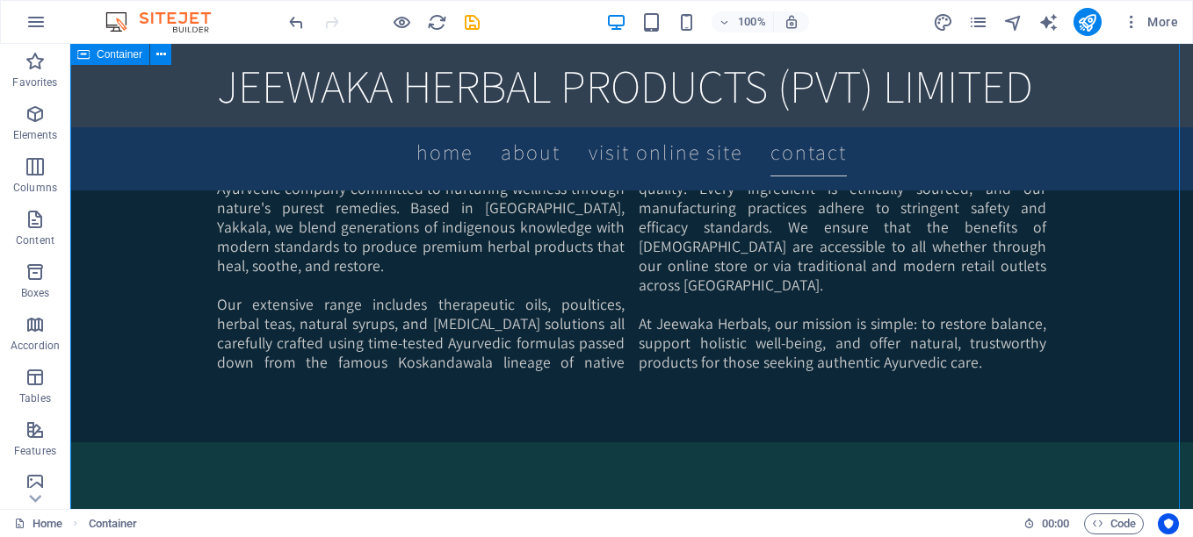
drag, startPoint x: 475, startPoint y: 304, endPoint x: 389, endPoint y: 261, distance: 96.2
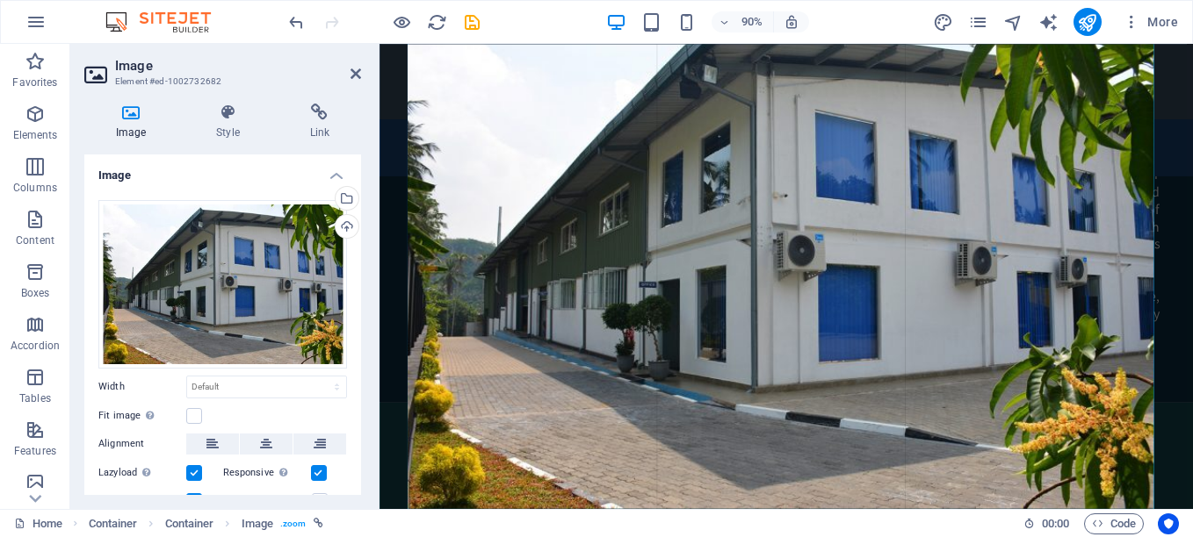
drag, startPoint x: 408, startPoint y: 260, endPoint x: 2, endPoint y: 258, distance: 406.6
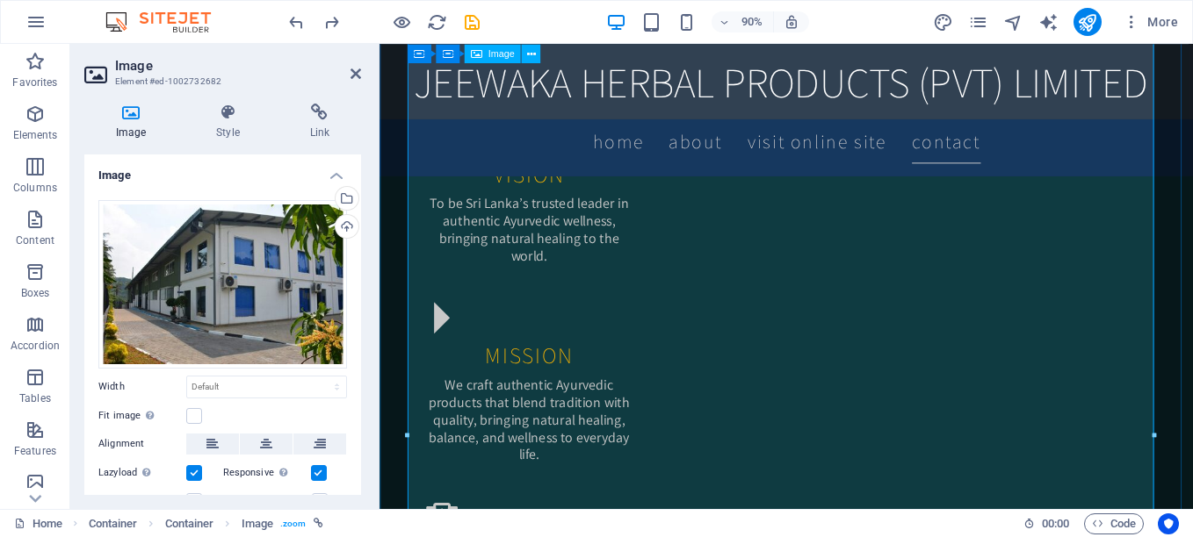
scroll to position [2319, 0]
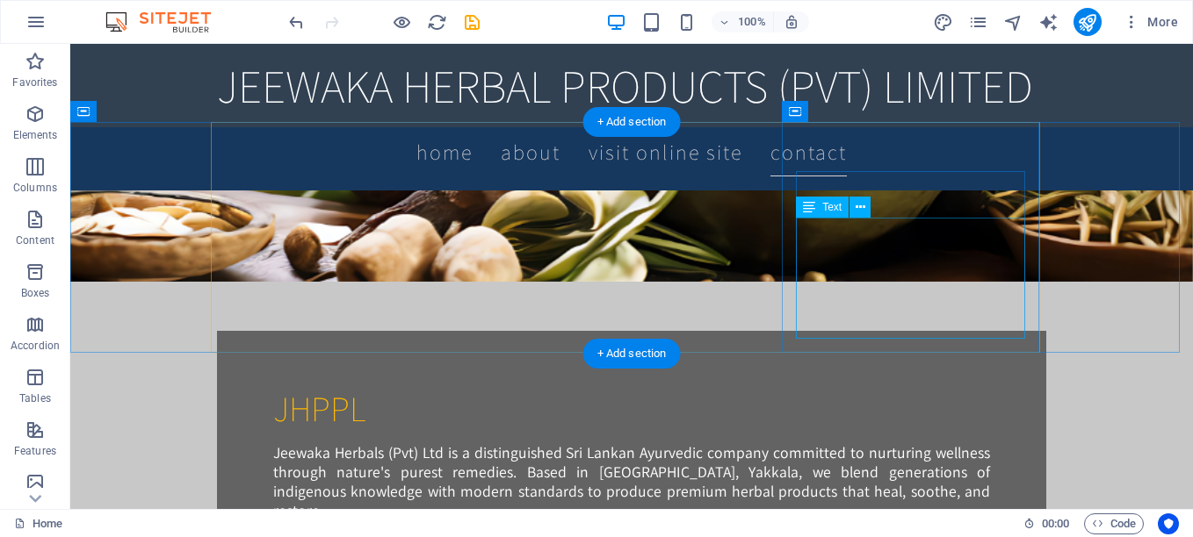
scroll to position [1155, 0]
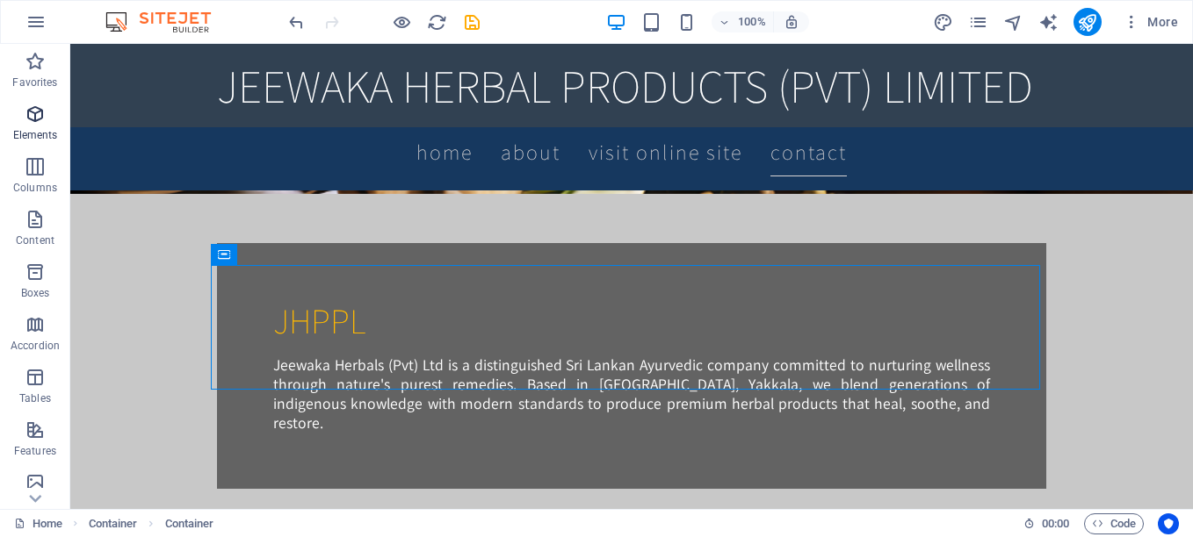
click at [38, 119] on icon "button" at bounding box center [35, 114] width 21 height 21
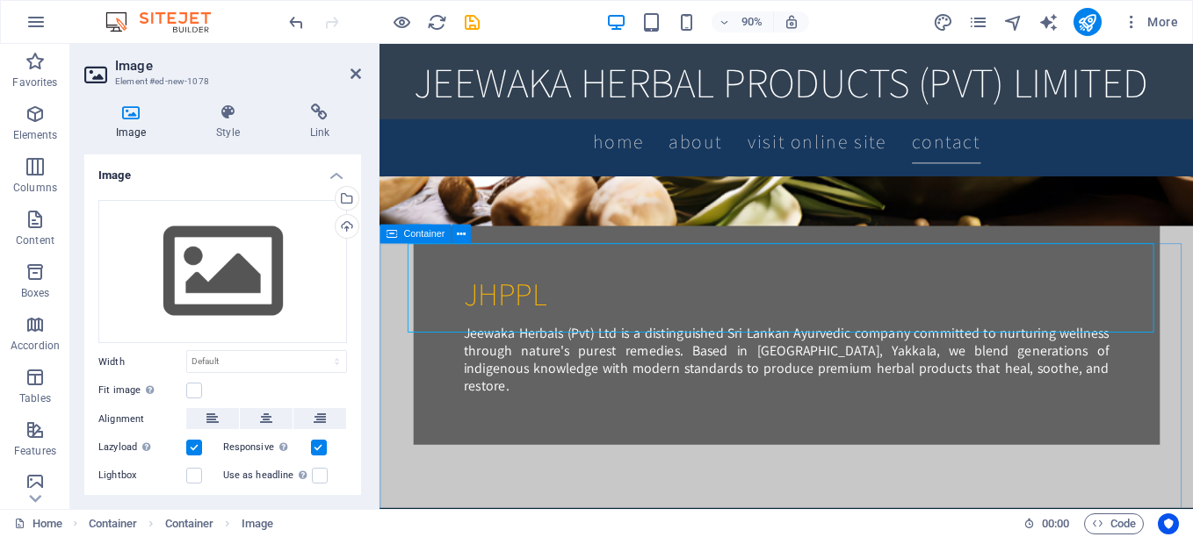
click at [390, 231] on icon at bounding box center [391, 233] width 11 height 19
click at [390, 230] on icon at bounding box center [391, 233] width 11 height 19
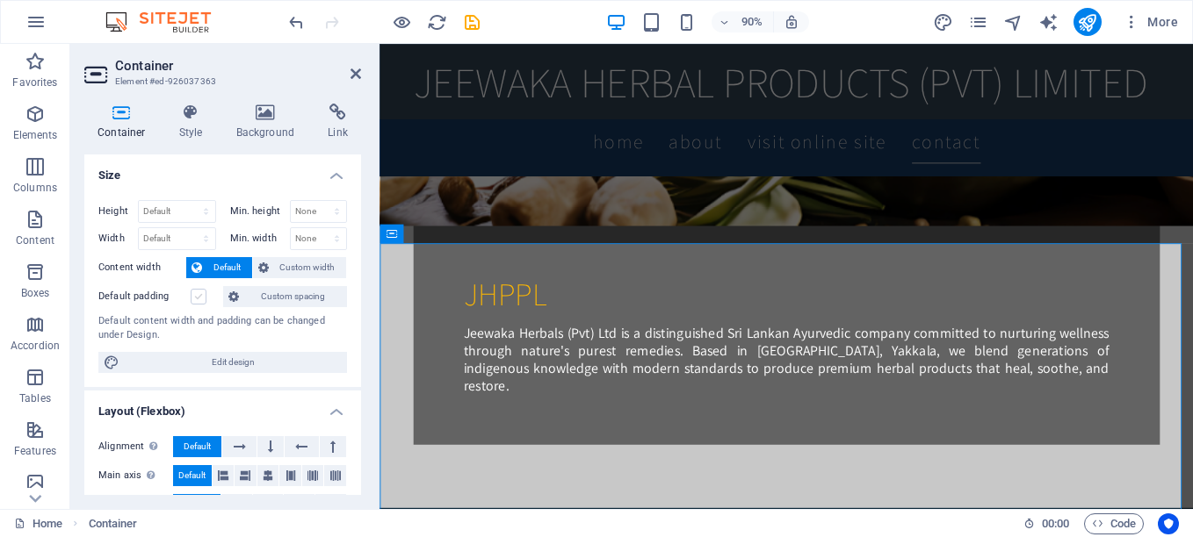
click at [199, 295] on label at bounding box center [199, 297] width 16 height 16
click at [0, 0] on input "Default padding" at bounding box center [0, 0] width 0 height 0
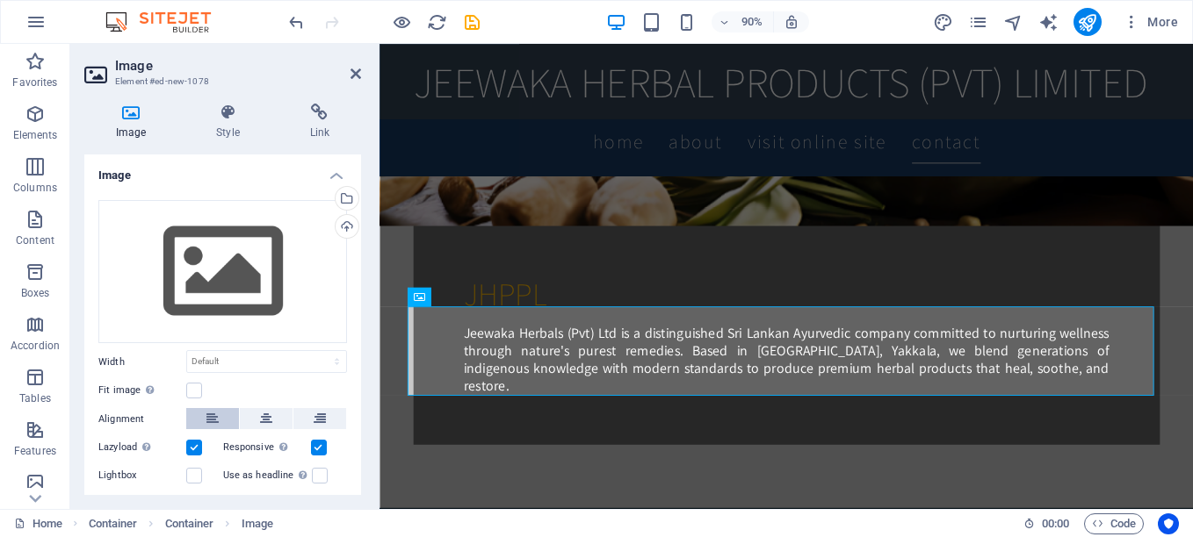
scroll to position [74, 0]
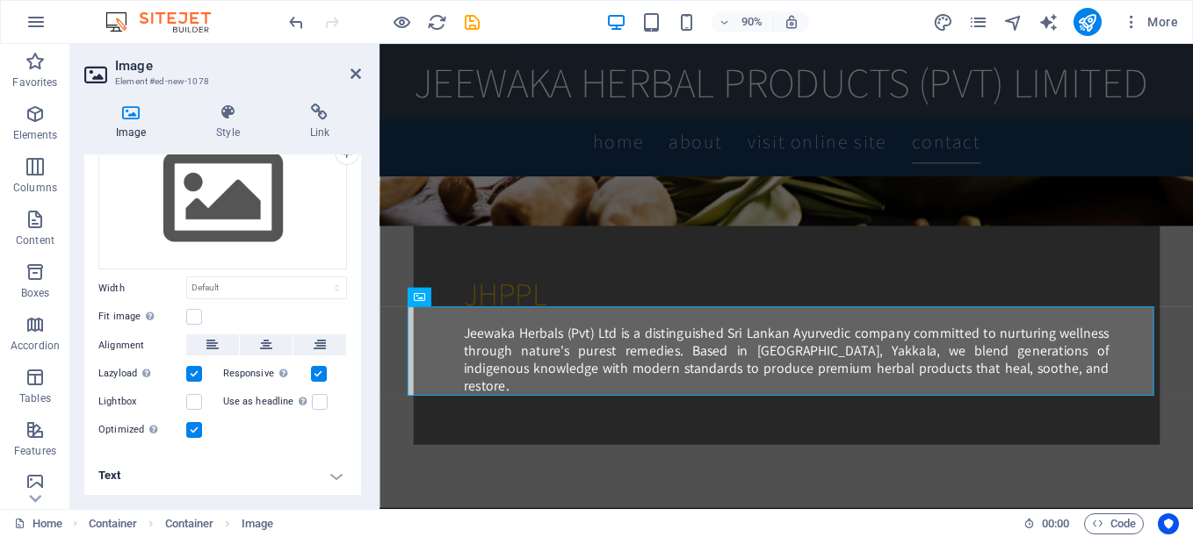
click at [195, 371] on label at bounding box center [194, 374] width 16 height 16
click at [0, 0] on input "Lazyload Loading images after the page loads improves page speed." at bounding box center [0, 0] width 0 height 0
click at [194, 428] on label at bounding box center [194, 430] width 16 height 16
click at [0, 0] on input "Optimized Images are compressed to improve page speed." at bounding box center [0, 0] width 0 height 0
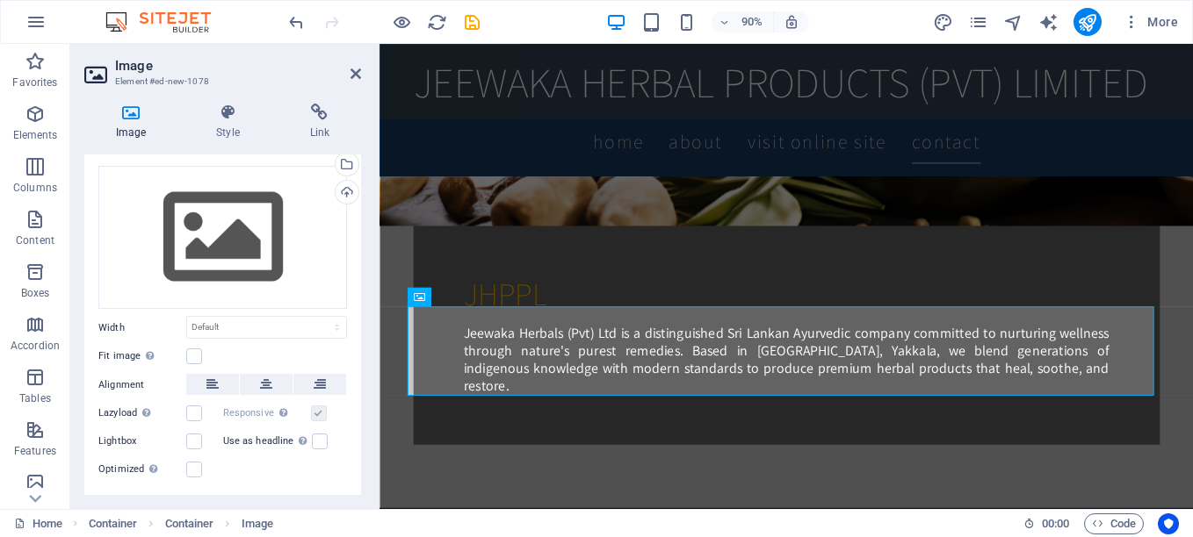
scroll to position [0, 0]
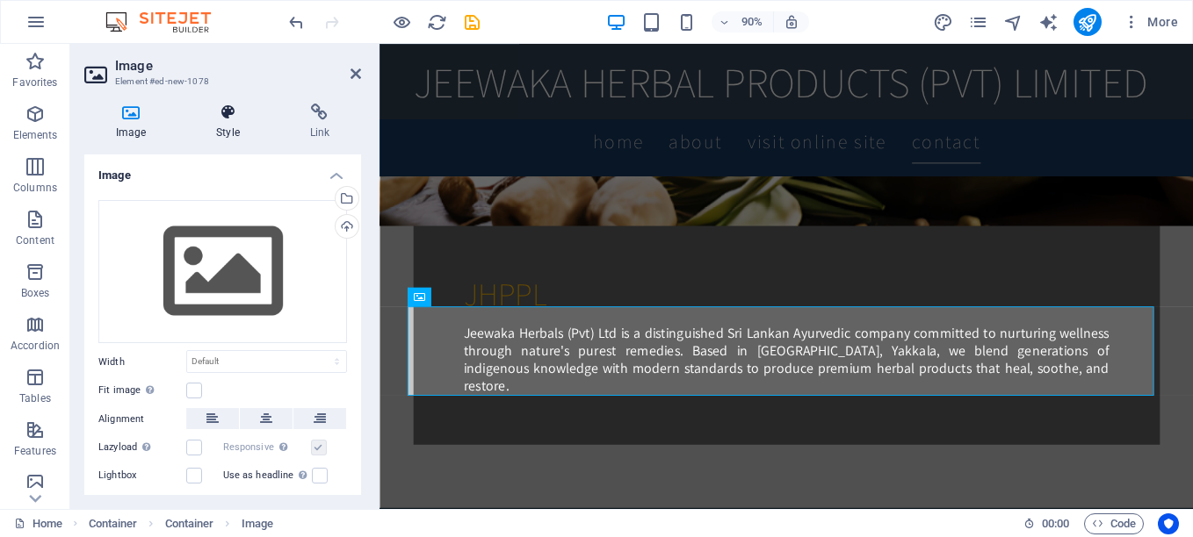
click at [223, 127] on h4 "Style" at bounding box center [230, 122] width 93 height 37
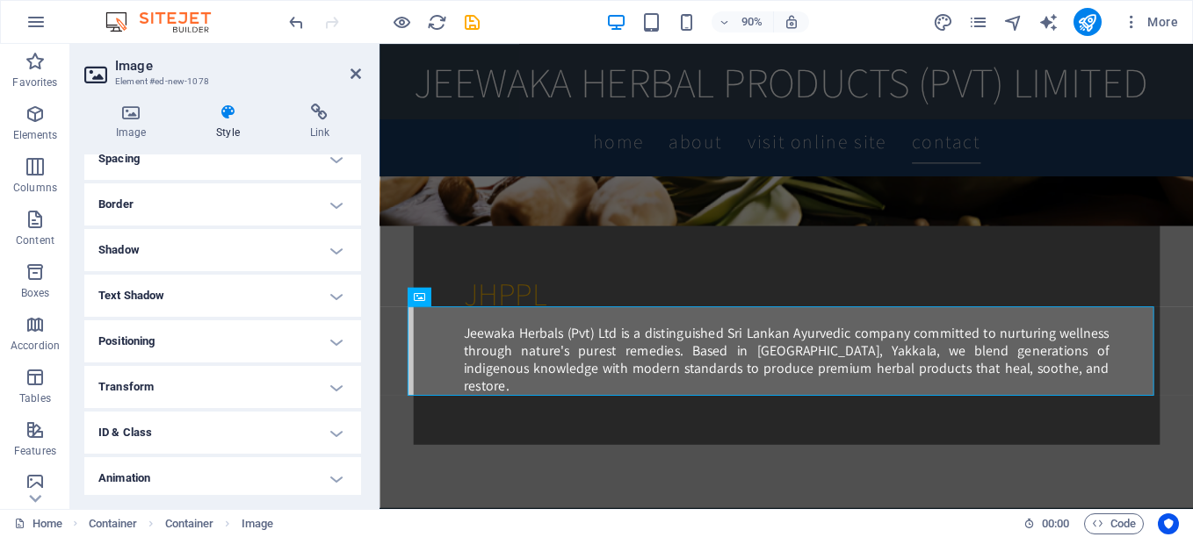
scroll to position [401, 0]
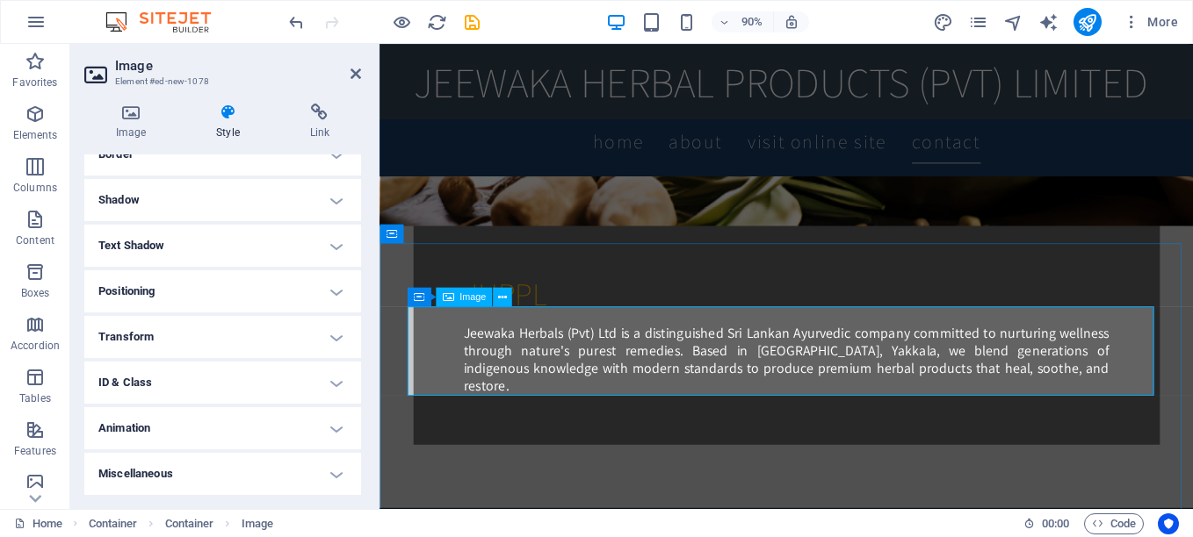
click at [132, 126] on h4 "Image" at bounding box center [134, 122] width 100 height 37
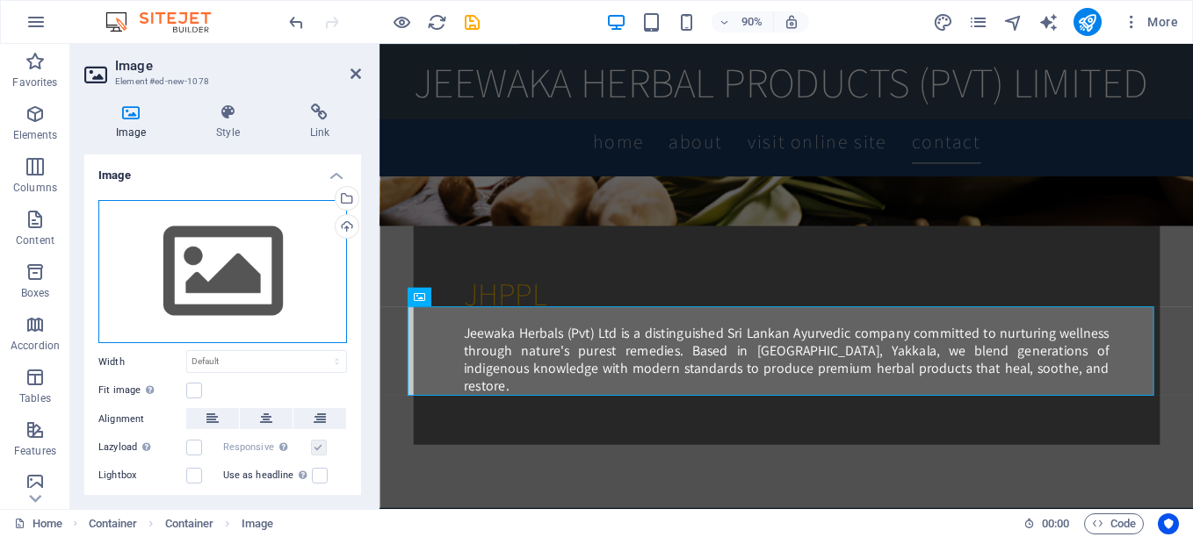
click at [182, 263] on div "Drag files here, click to choose files or select files from Files or our free s…" at bounding box center [222, 272] width 249 height 144
click at [182, 263] on body "JEEWAWAKA HERBAL PRODUCTS PRIVATE LIMITED Home Favorites Elements Columns Conte…" at bounding box center [596, 268] width 1193 height 537
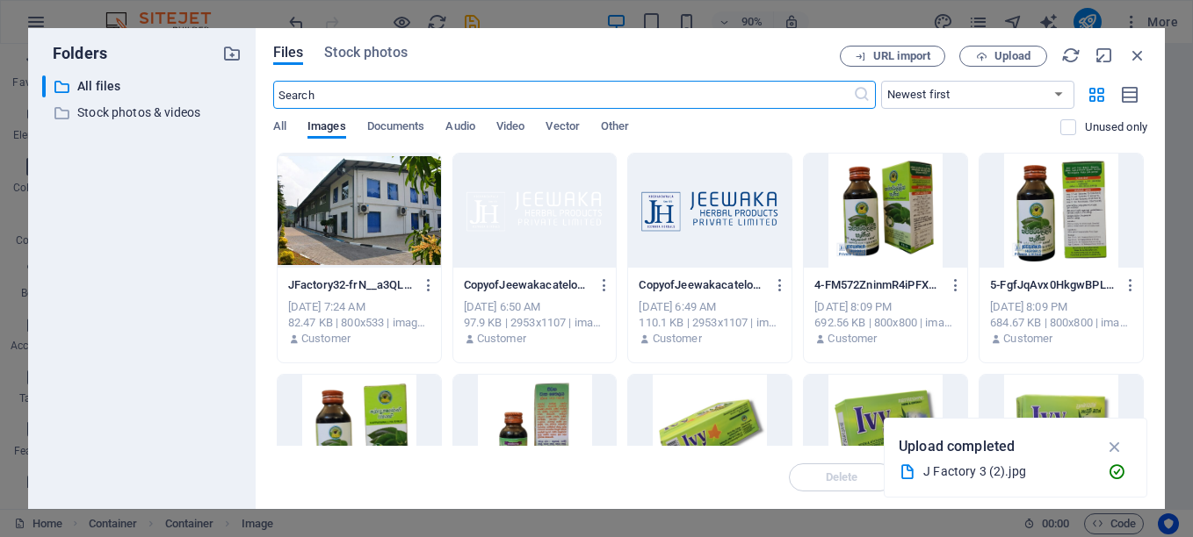
scroll to position [1316, 0]
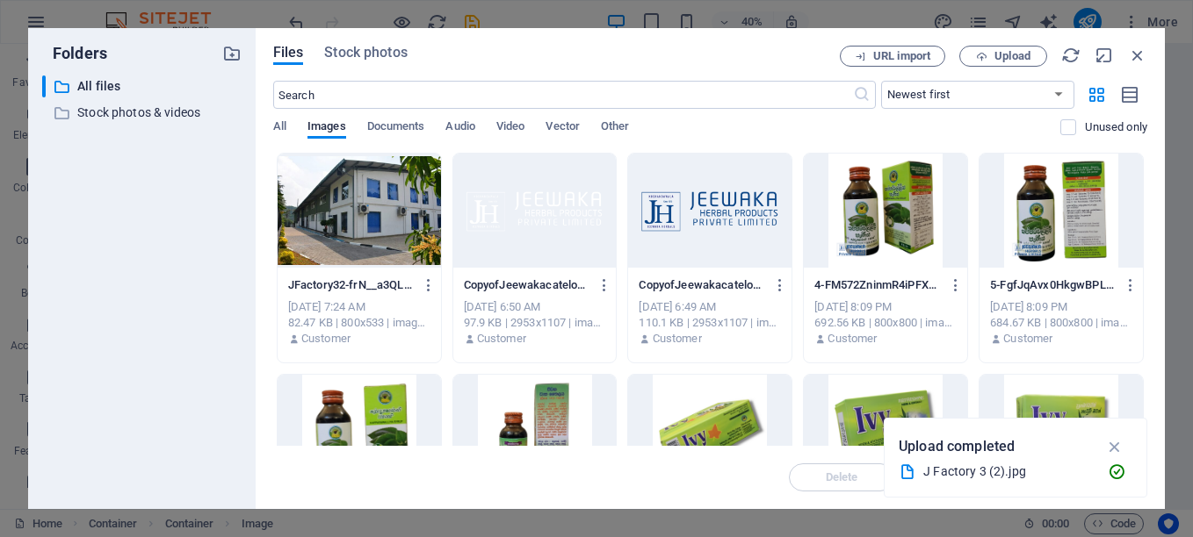
click at [357, 229] on div at bounding box center [359, 211] width 163 height 114
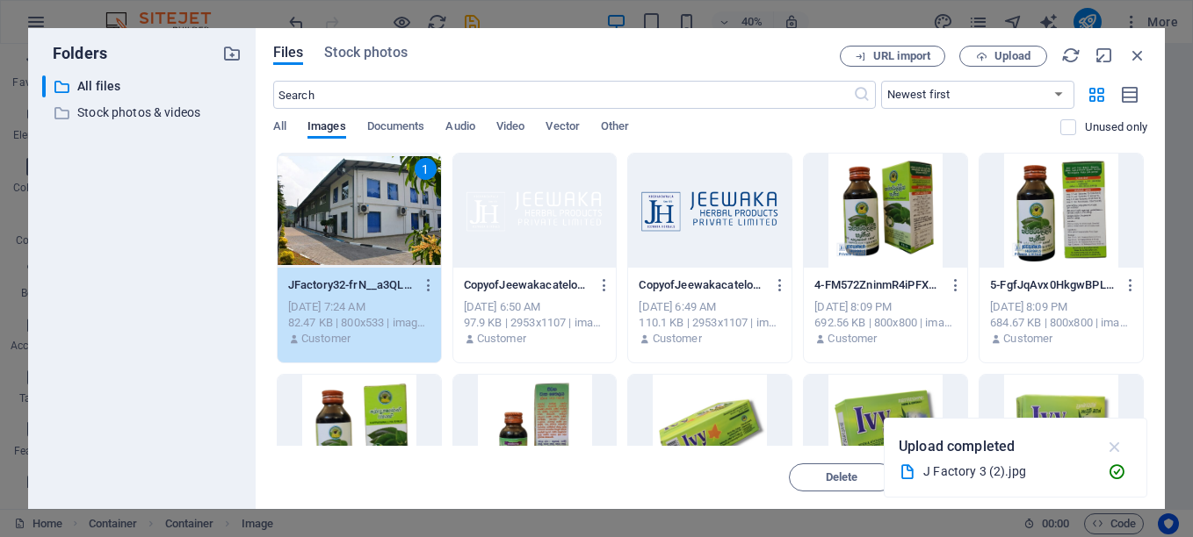
click at [1113, 450] on icon "button" at bounding box center [1115, 446] width 20 height 19
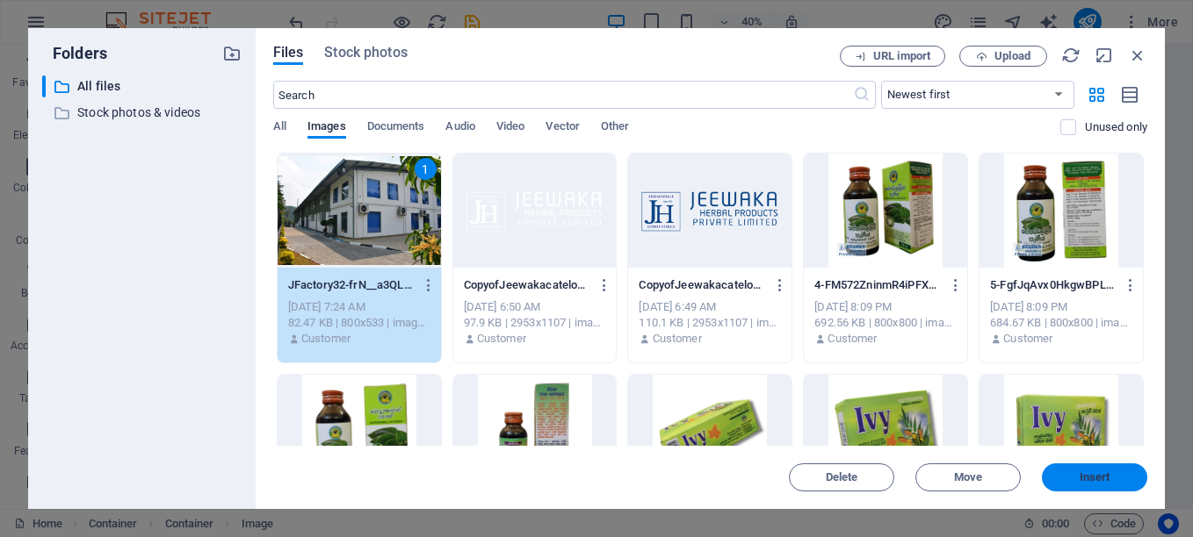
click at [1088, 476] on span "Insert" at bounding box center [1094, 477] width 31 height 11
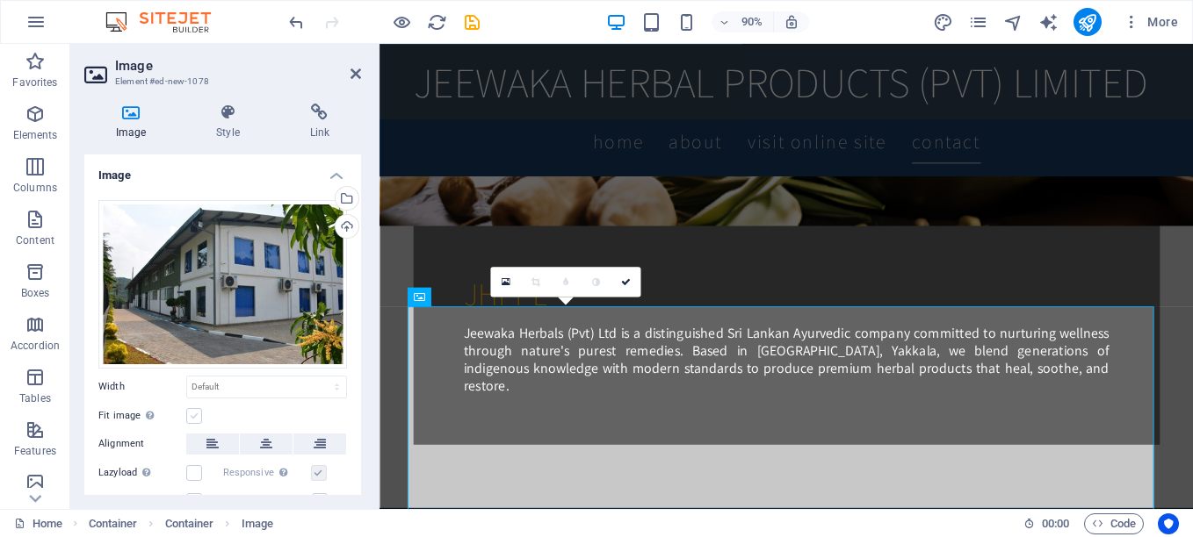
click at [194, 413] on label at bounding box center [194, 416] width 16 height 16
click at [0, 0] on input "Fit image Automatically fit image to a fixed width and height" at bounding box center [0, 0] width 0 height 0
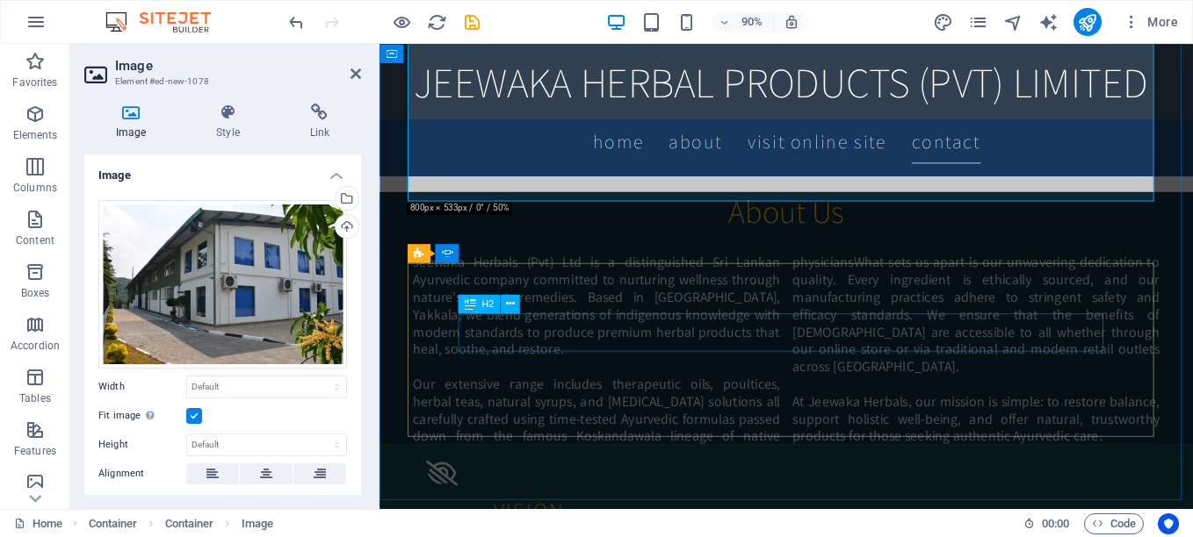
scroll to position [1331, 0]
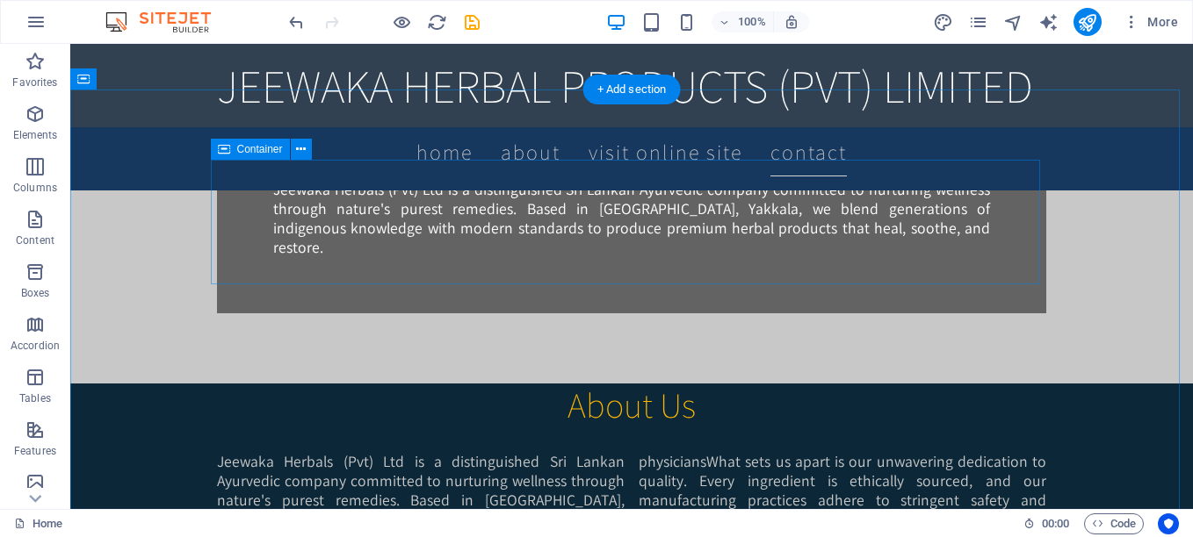
drag, startPoint x: 517, startPoint y: 200, endPoint x: 224, endPoint y: 219, distance: 293.9
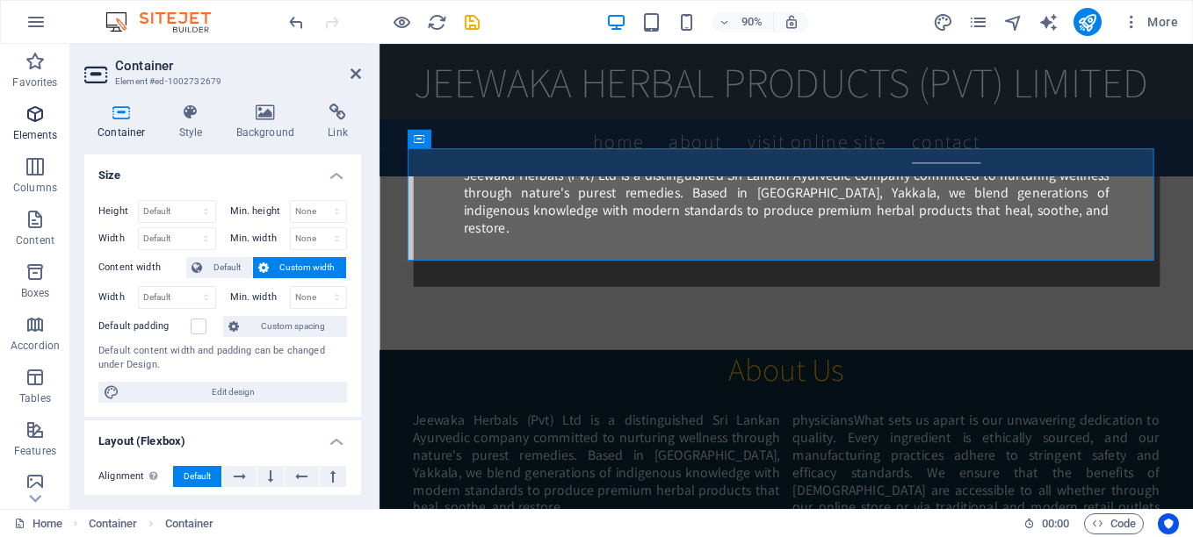
click at [26, 123] on icon "button" at bounding box center [35, 114] width 21 height 21
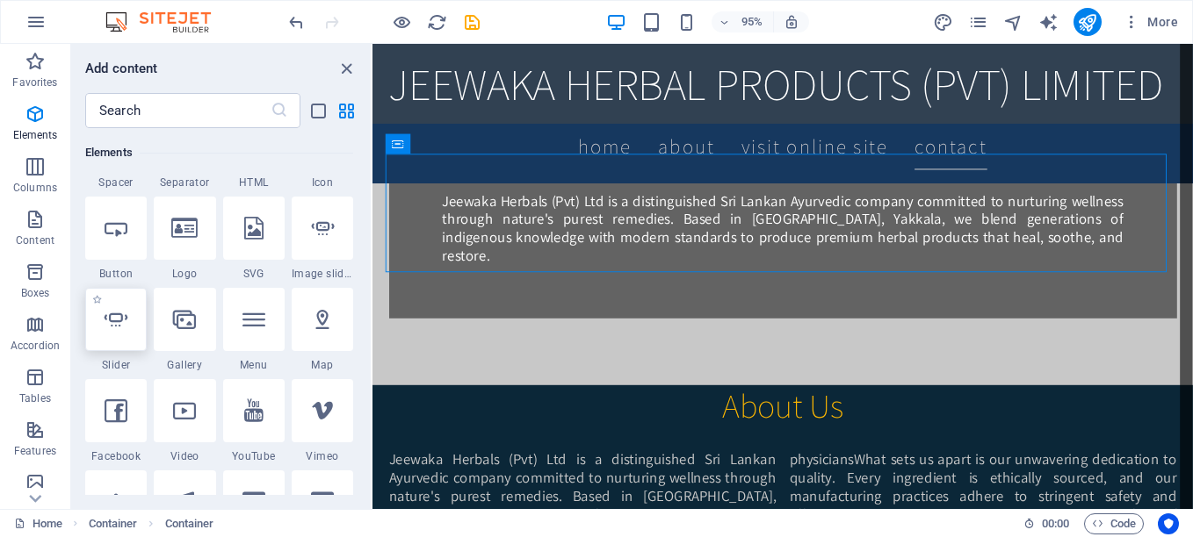
select select "ms"
select select "s"
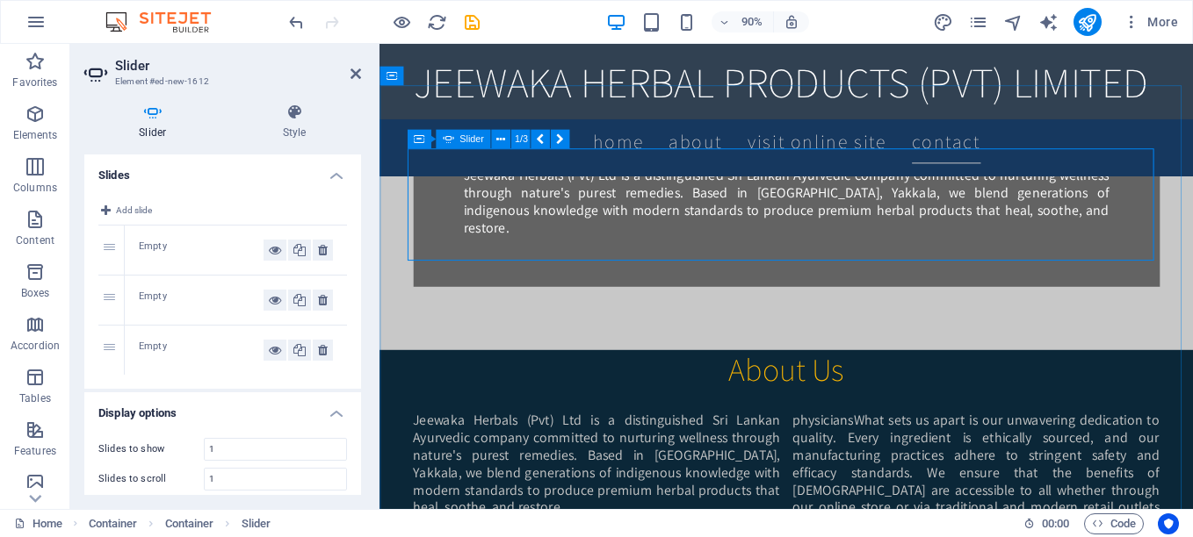
click at [269, 249] on icon at bounding box center [275, 250] width 12 height 21
click at [155, 249] on div "Empty" at bounding box center [201, 250] width 125 height 21
click at [121, 208] on span "Add slide" at bounding box center [134, 210] width 36 height 21
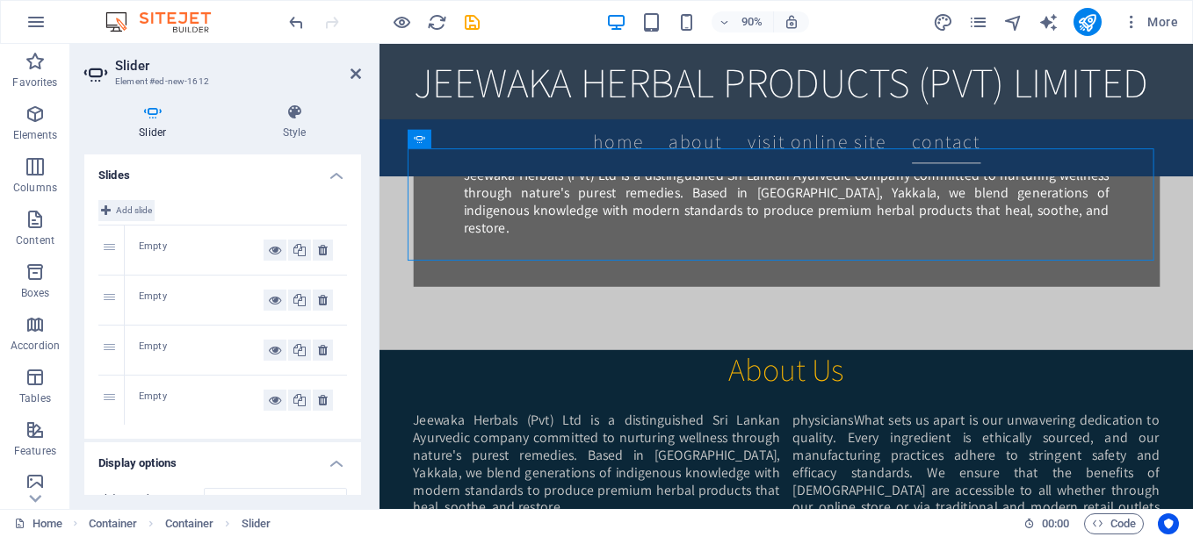
click at [122, 208] on span "Add slide" at bounding box center [134, 210] width 36 height 21
click at [313, 448] on button at bounding box center [323, 450] width 20 height 21
click at [322, 401] on icon at bounding box center [323, 400] width 10 height 21
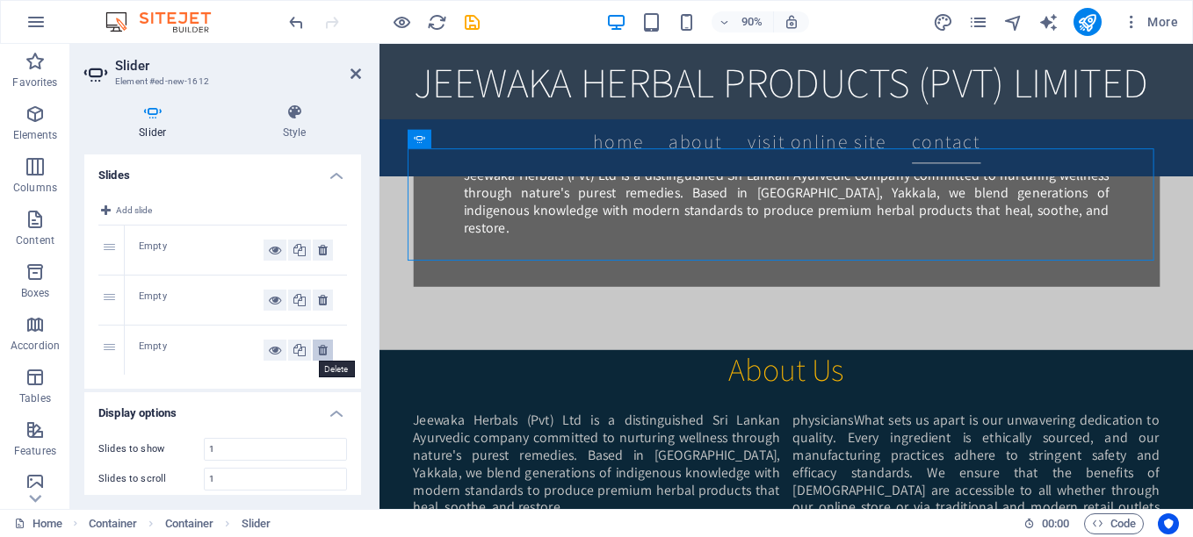
click at [318, 357] on icon at bounding box center [323, 350] width 10 height 21
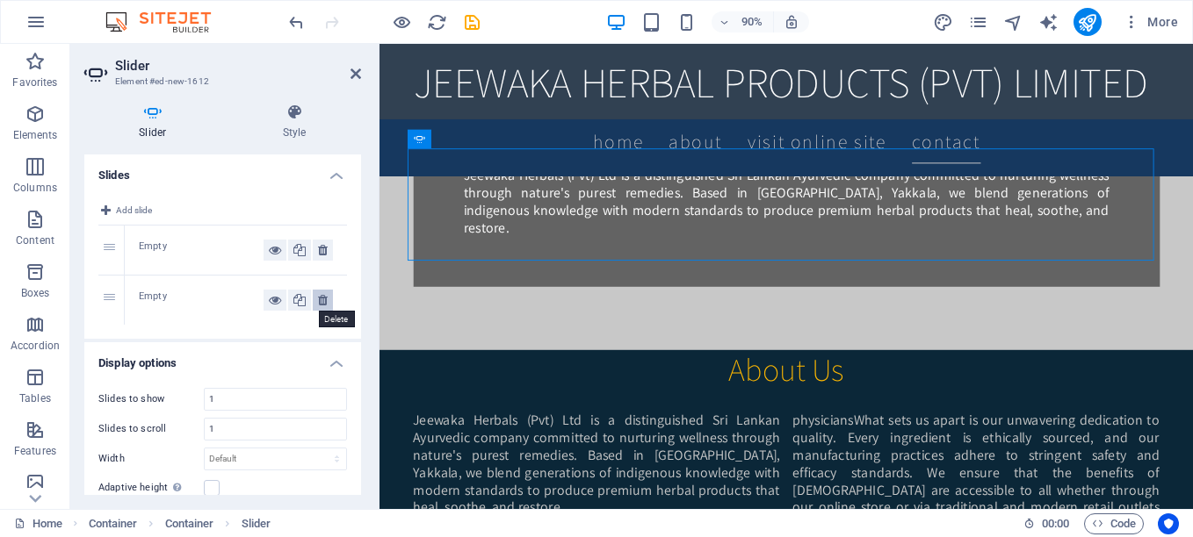
click at [321, 306] on icon at bounding box center [323, 300] width 10 height 21
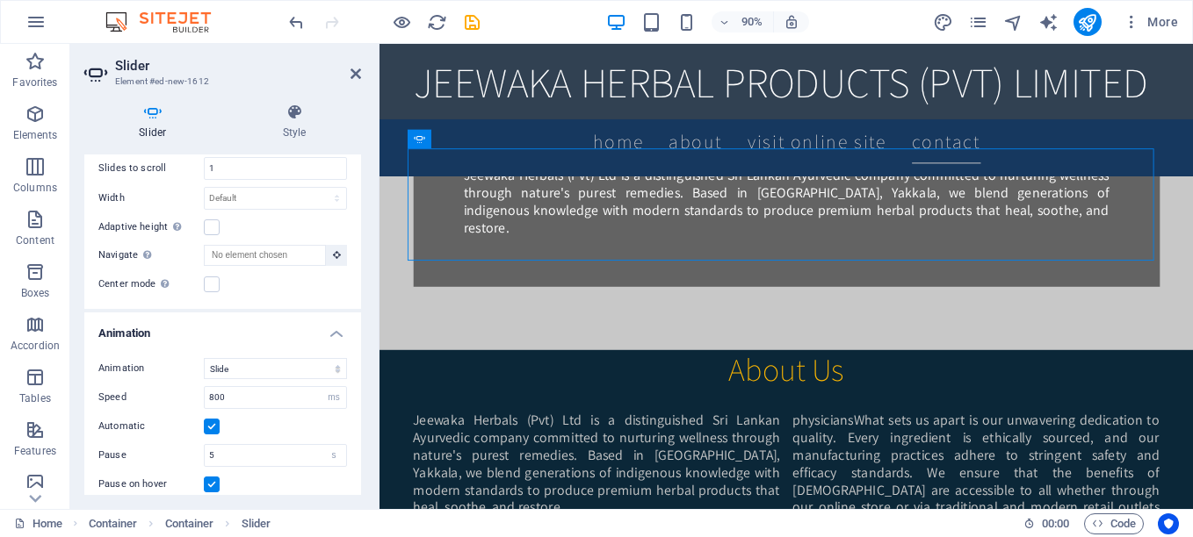
scroll to position [0, 0]
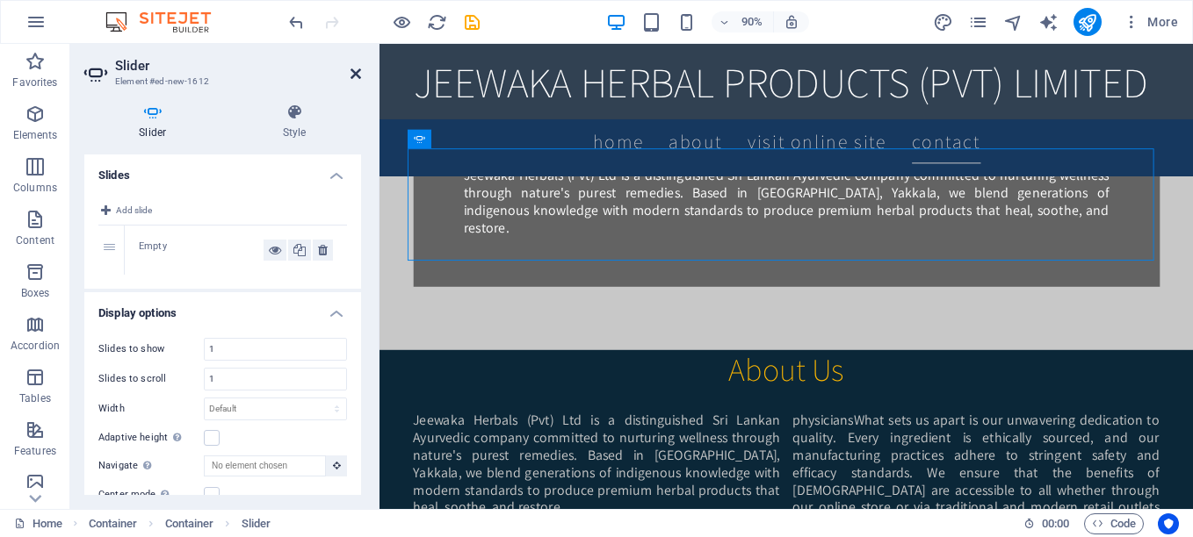
click at [358, 78] on icon at bounding box center [355, 74] width 11 height 14
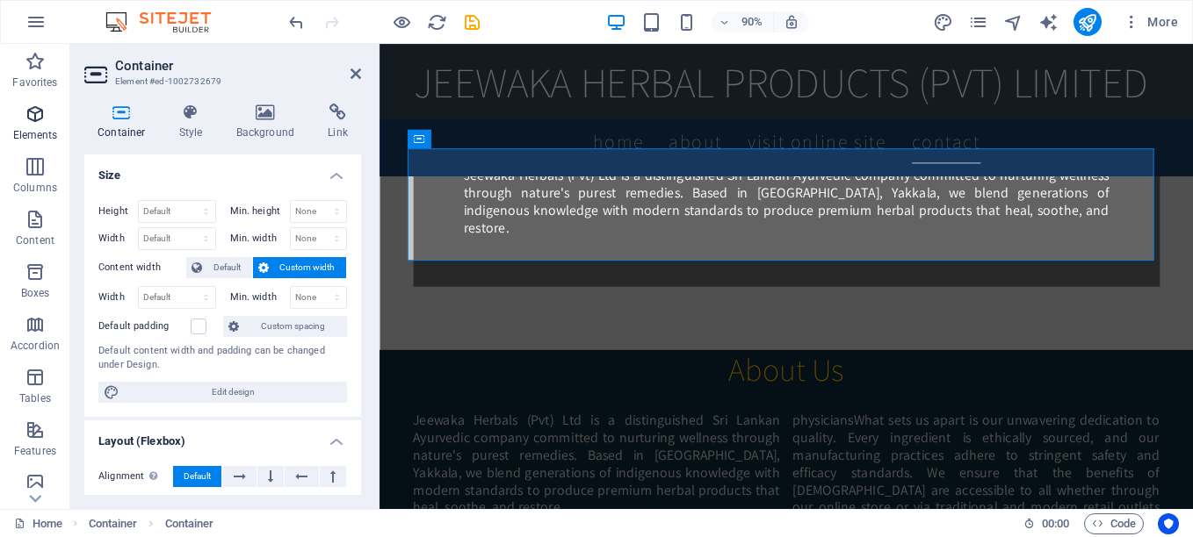
click at [32, 123] on icon "button" at bounding box center [35, 114] width 21 height 21
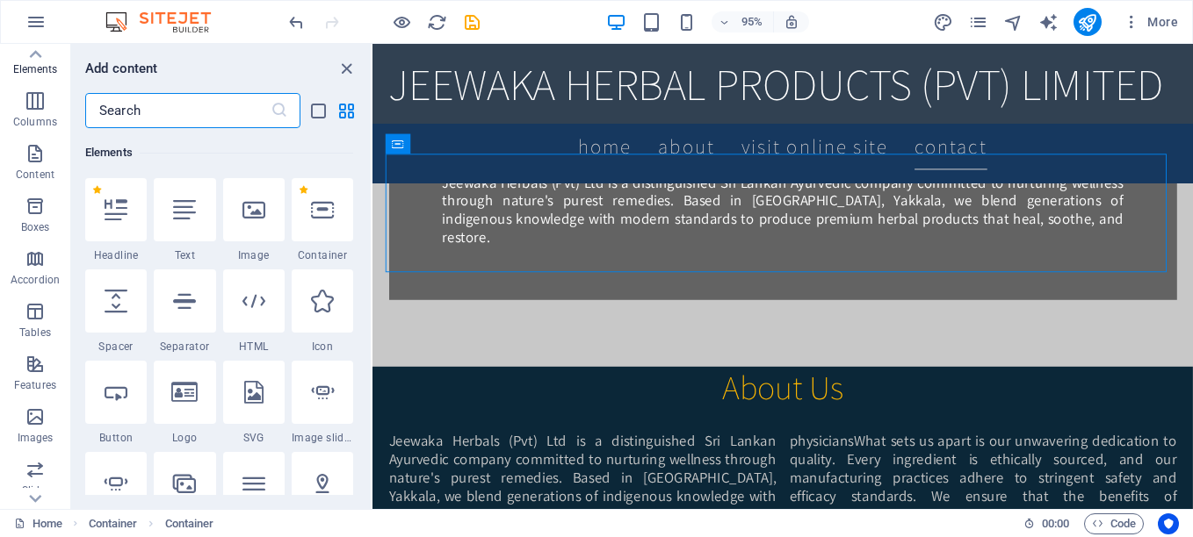
scroll to position [61, 0]
click at [38, 268] on icon "button" at bounding box center [35, 263] width 21 height 21
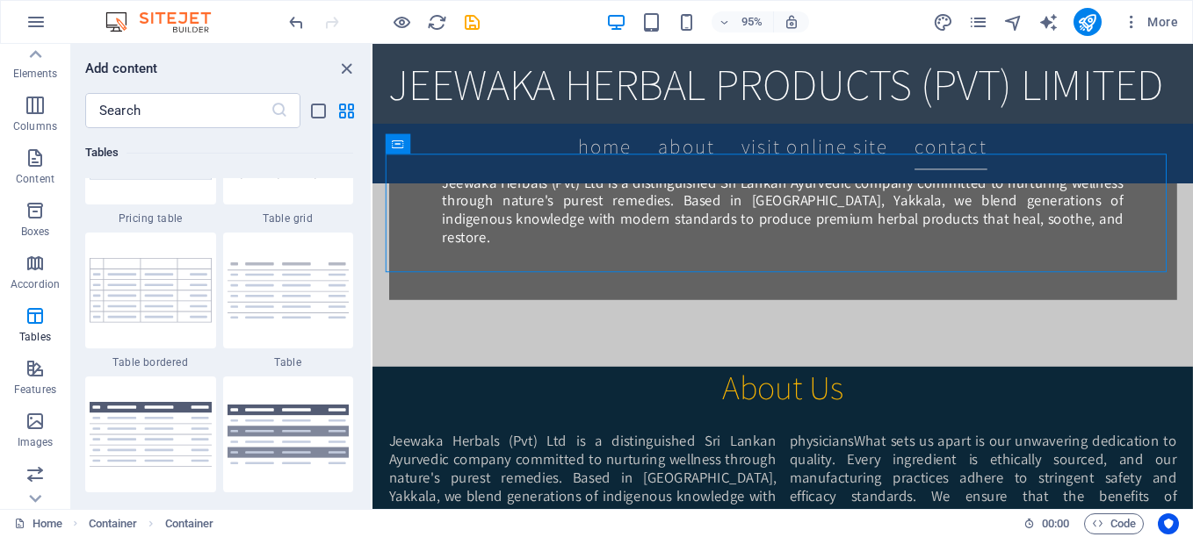
scroll to position [6310, 0]
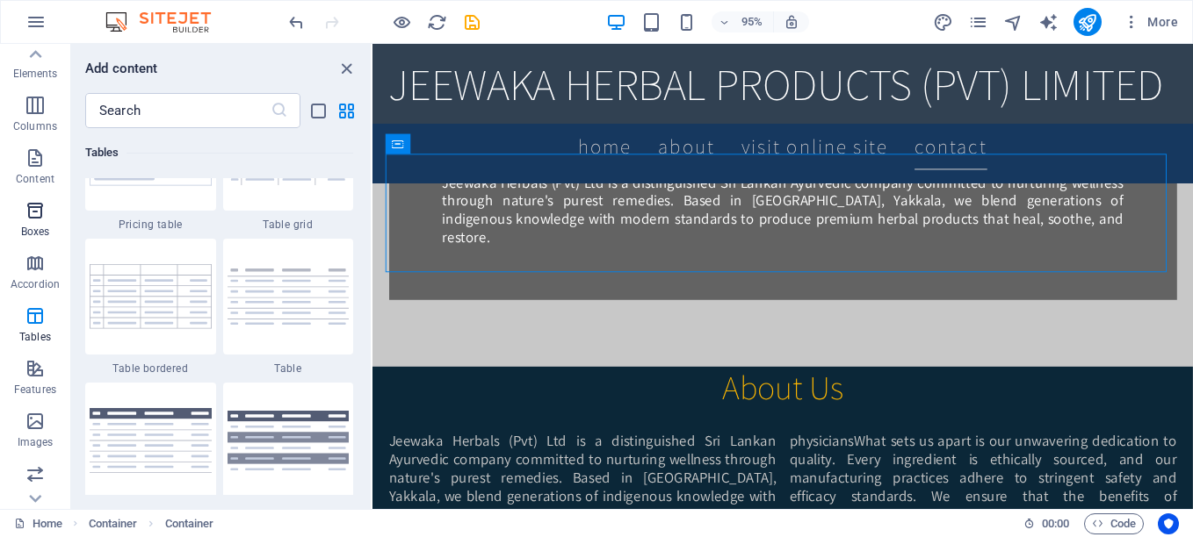
click at [29, 210] on icon "button" at bounding box center [35, 210] width 21 height 21
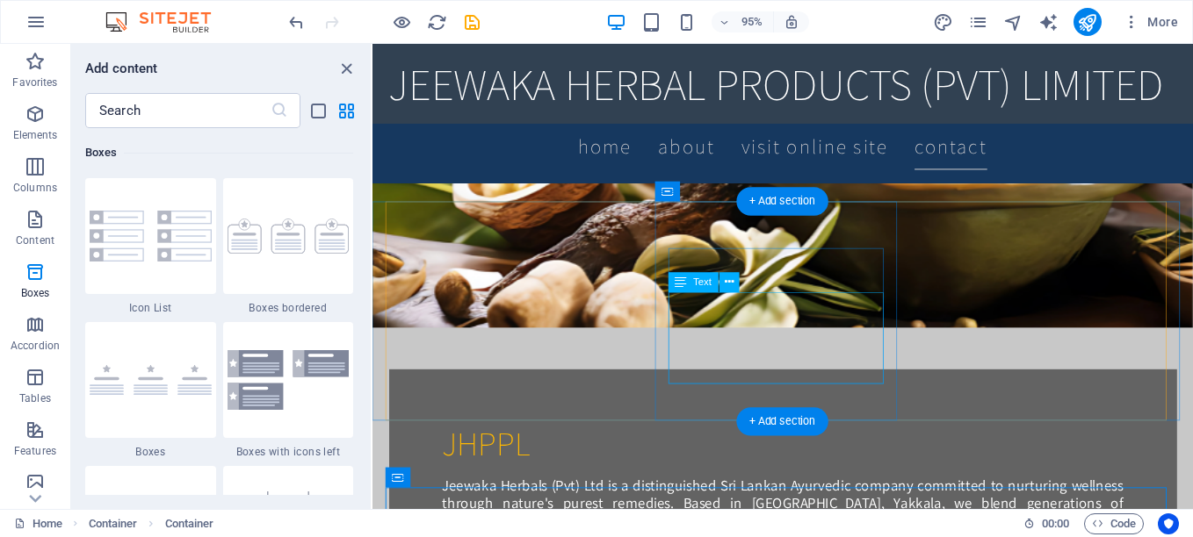
scroll to position [999, 0]
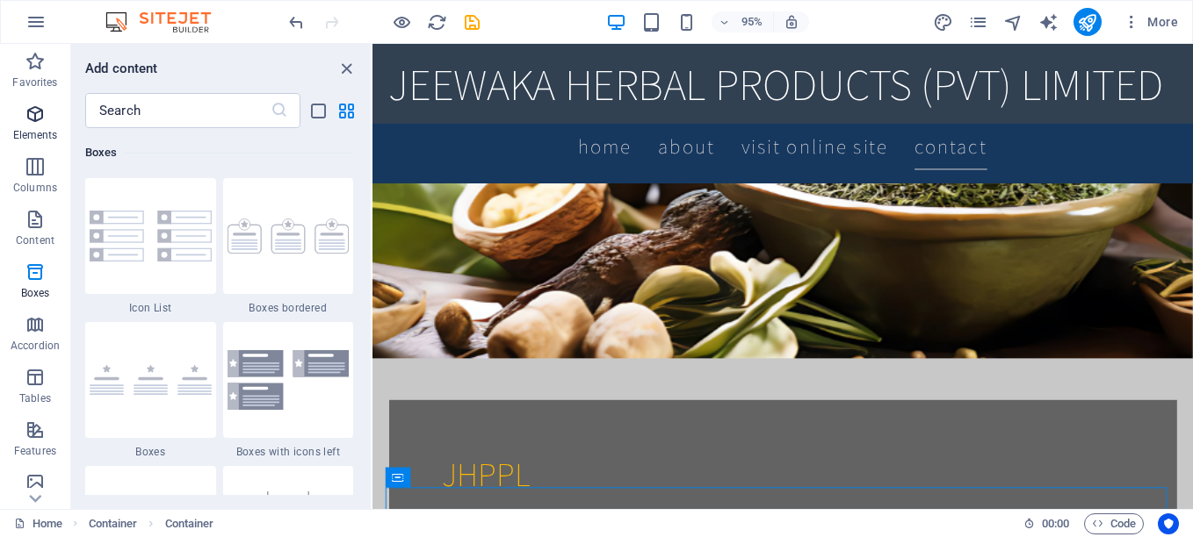
click at [33, 125] on span "Elements" at bounding box center [35, 125] width 70 height 42
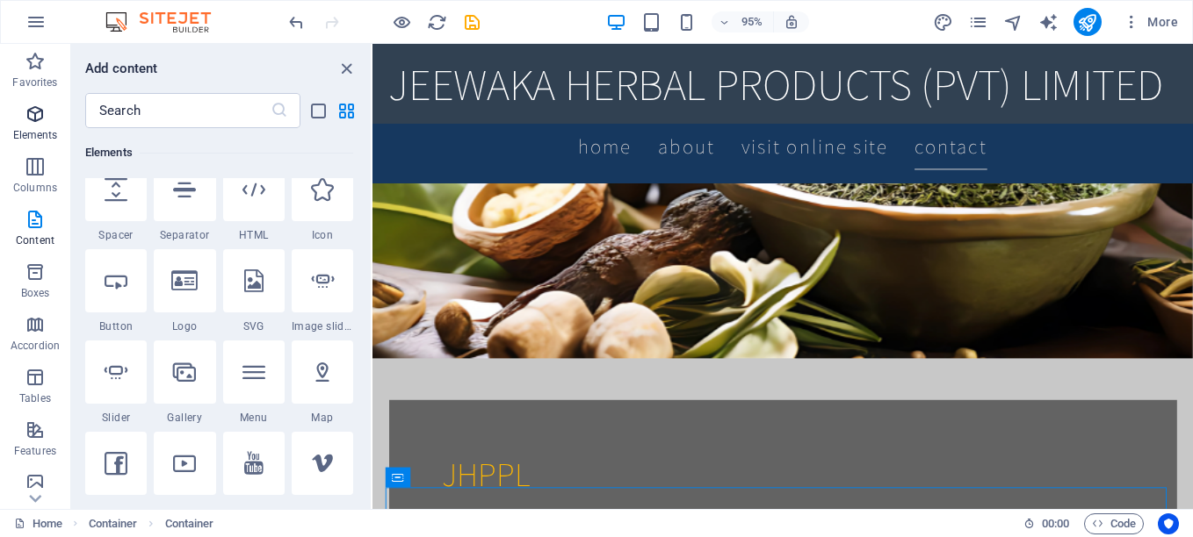
scroll to position [187, 0]
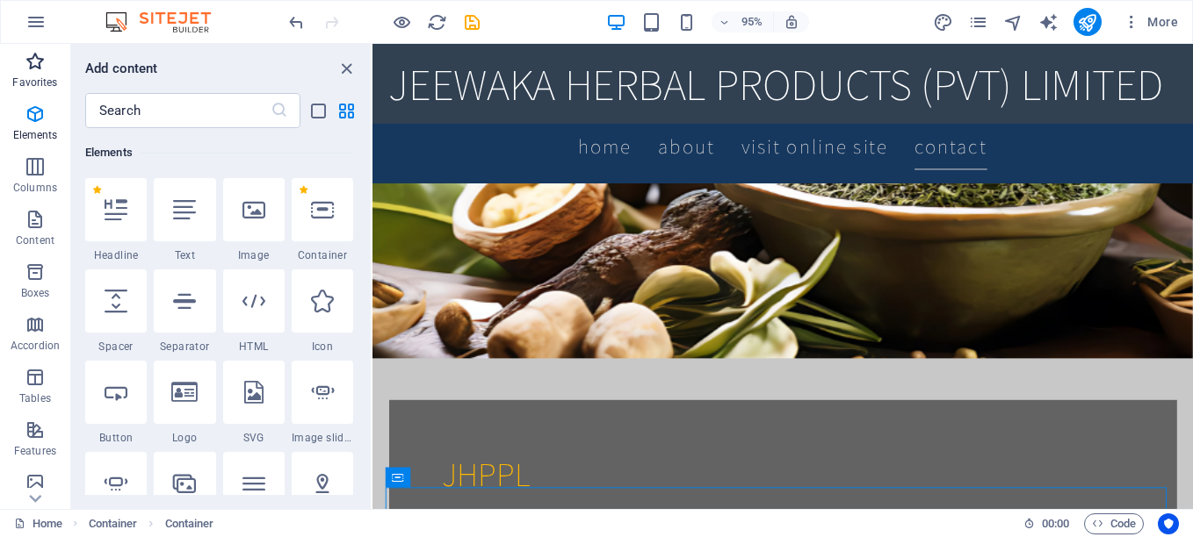
click at [32, 73] on span "Favorites" at bounding box center [35, 72] width 70 height 42
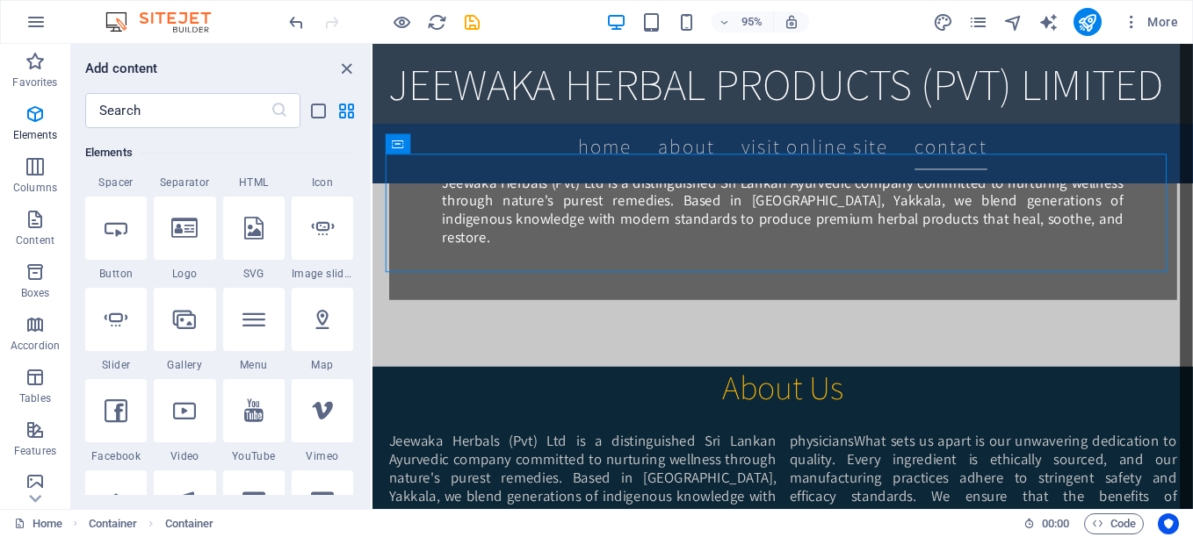
scroll to position [1331, 0]
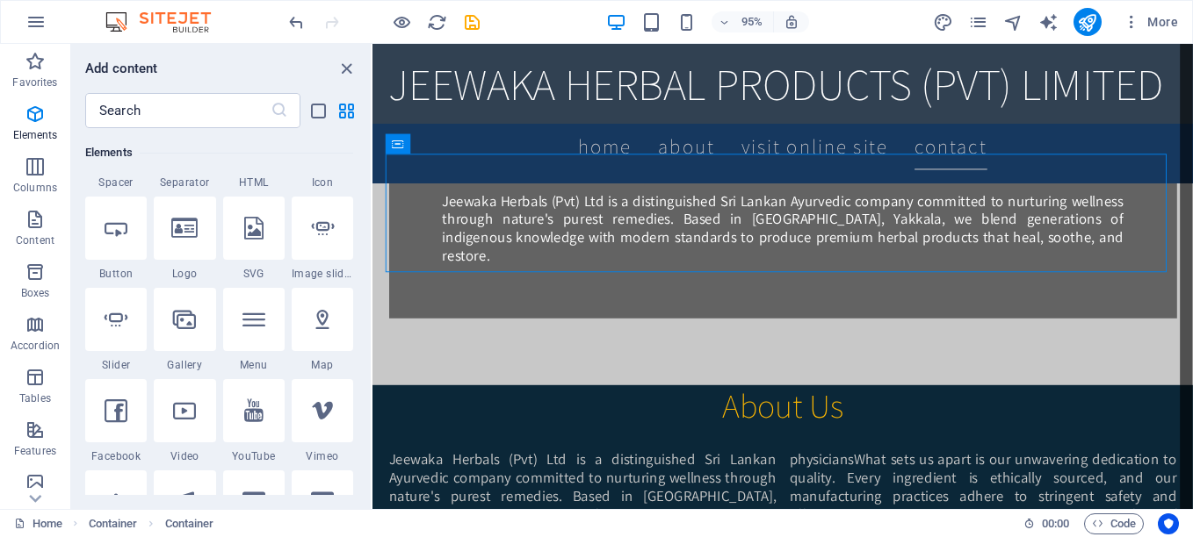
select select "ms"
select select "s"
select select "progressive"
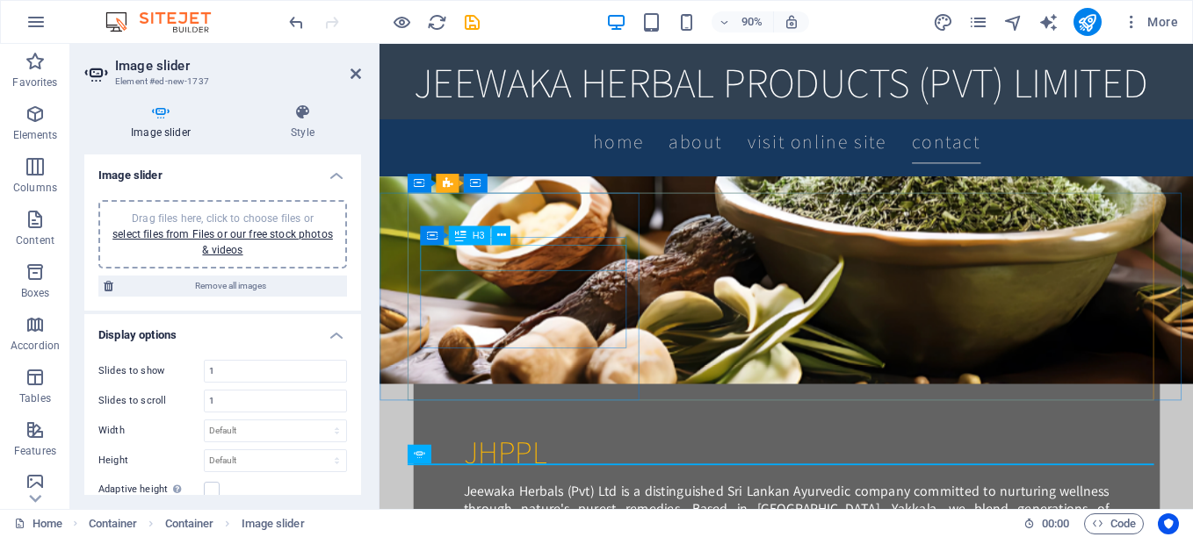
scroll to position [1155, 0]
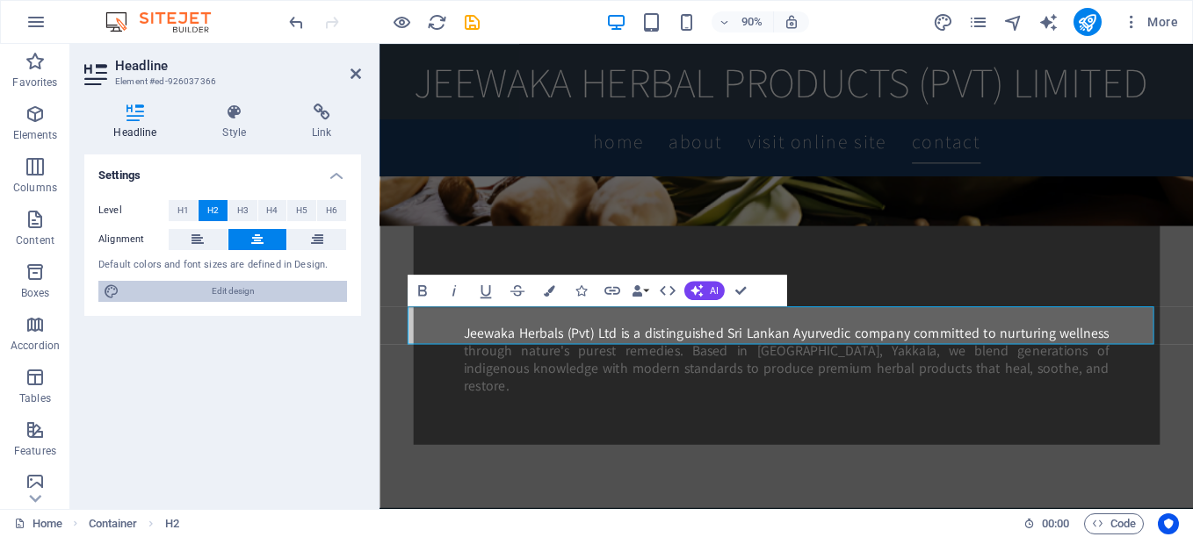
click at [184, 294] on span "Edit design" at bounding box center [233, 291] width 217 height 21
select select "rem"
select select "200"
select select "px"
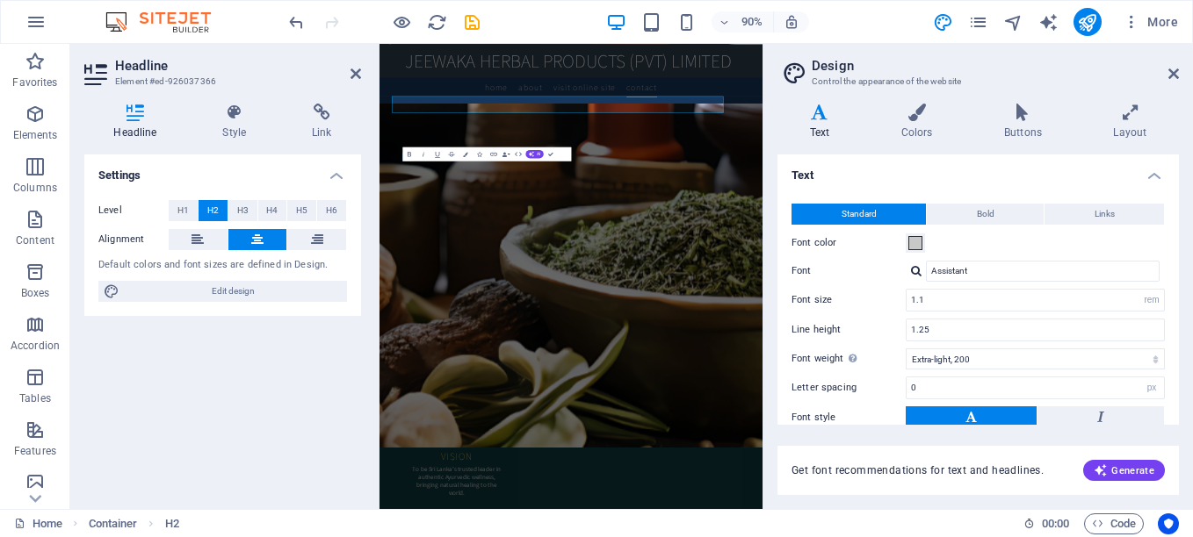
scroll to position [1316, 0]
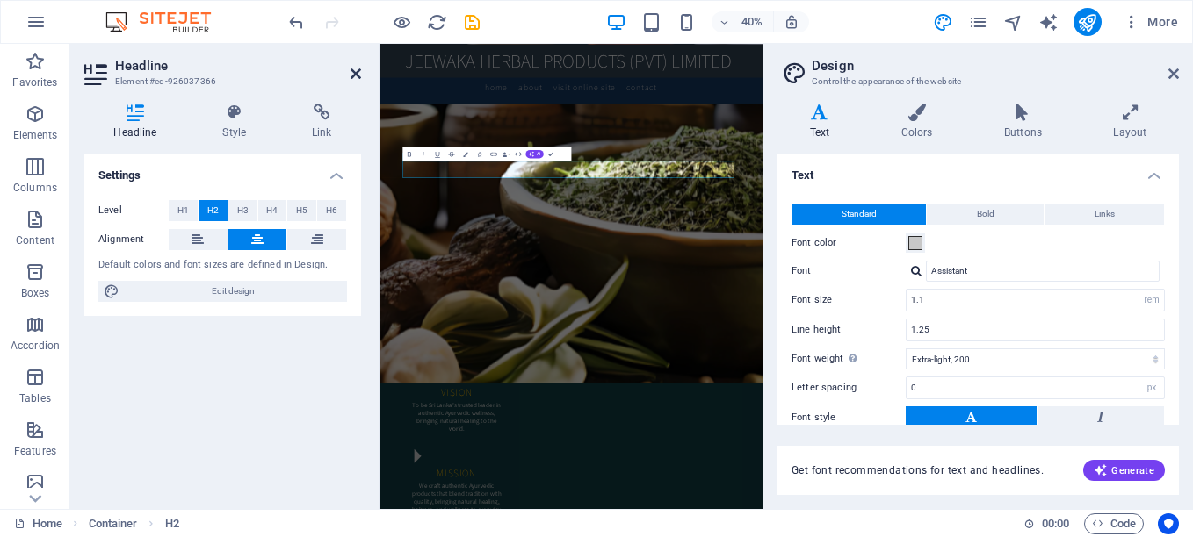
drag, startPoint x: 353, startPoint y: 75, endPoint x: 353, endPoint y: 35, distance: 39.5
click at [353, 75] on icon at bounding box center [355, 74] width 11 height 14
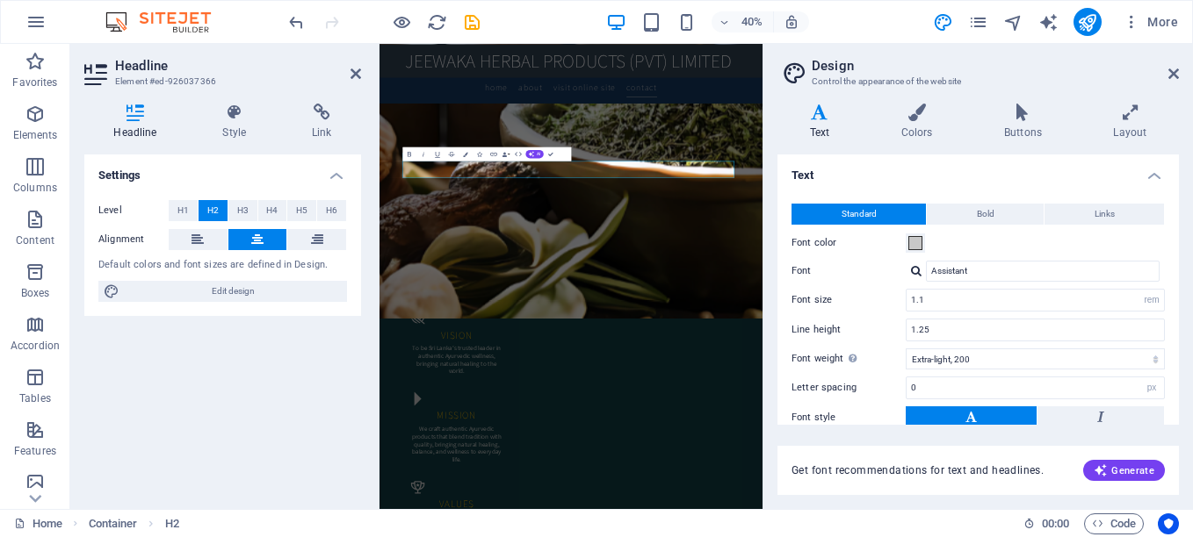
scroll to position [1174, 0]
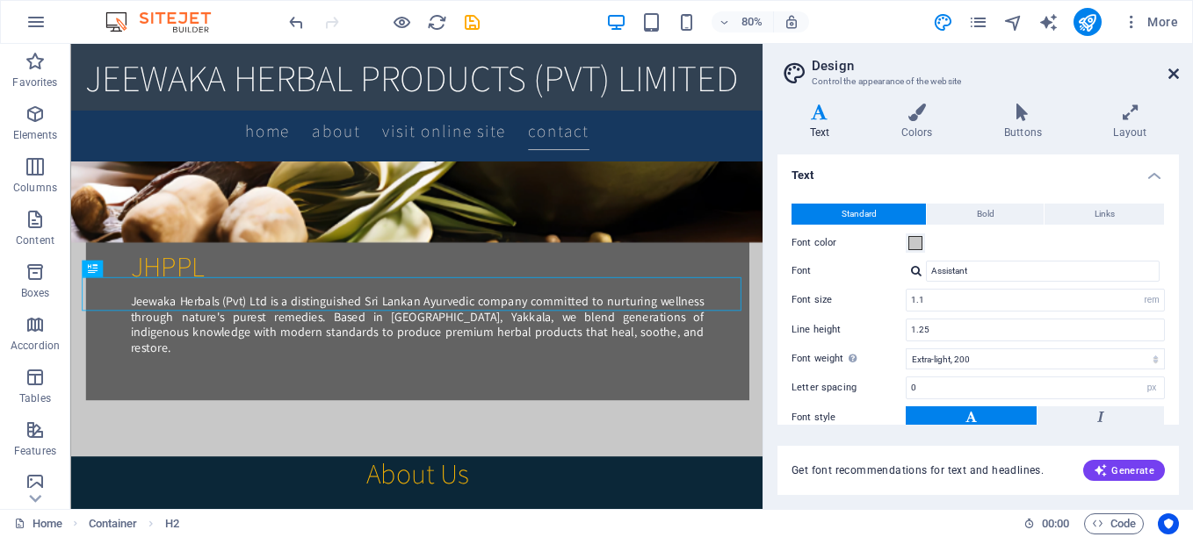
click at [1168, 74] on icon at bounding box center [1173, 74] width 11 height 14
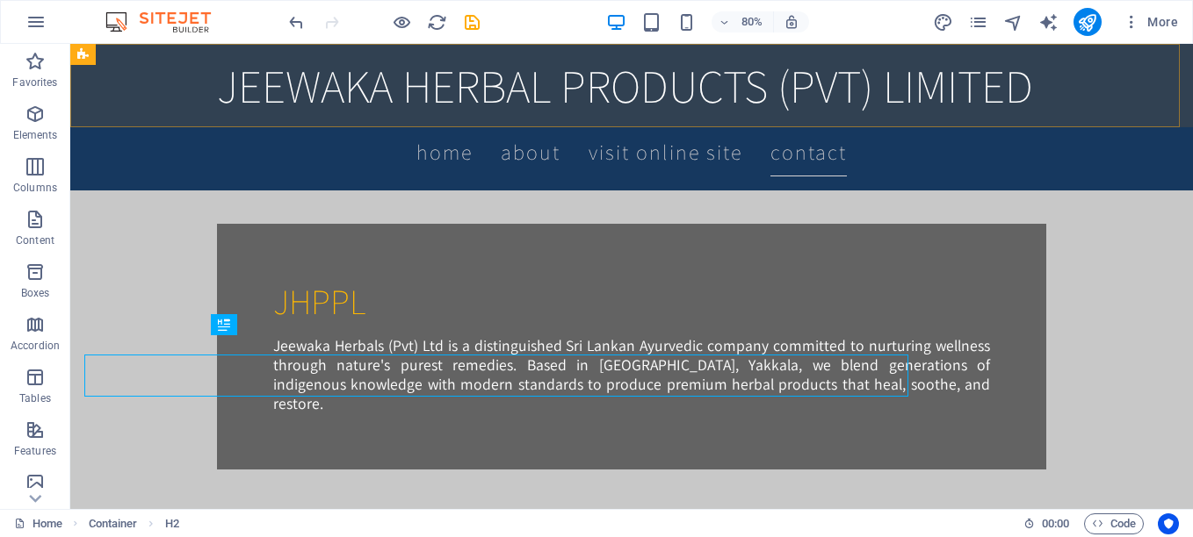
scroll to position [1155, 0]
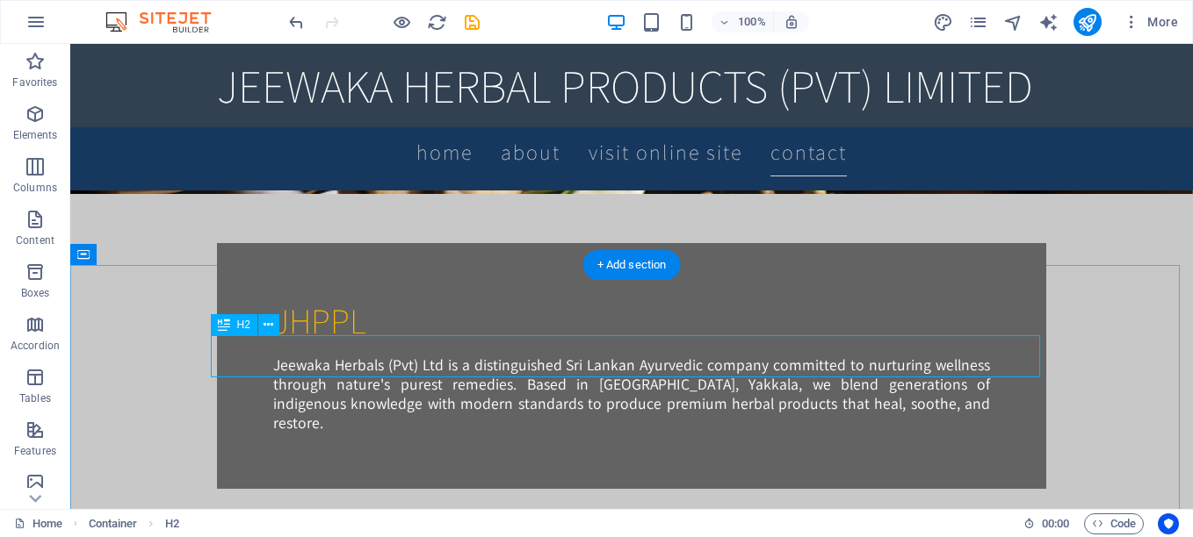
click at [29, 119] on icon "button" at bounding box center [35, 114] width 21 height 21
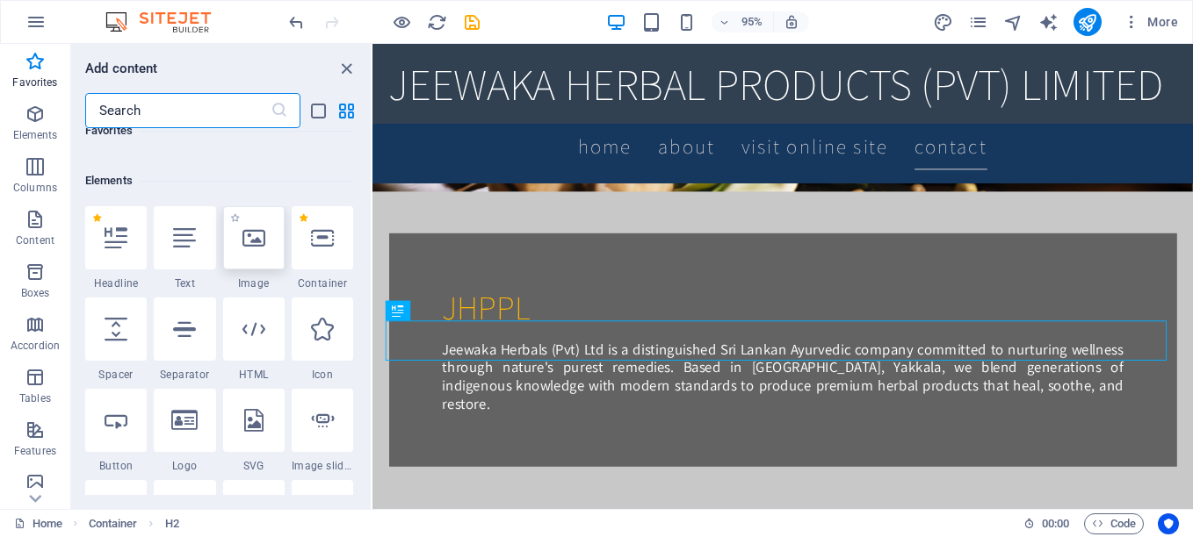
scroll to position [275, 0]
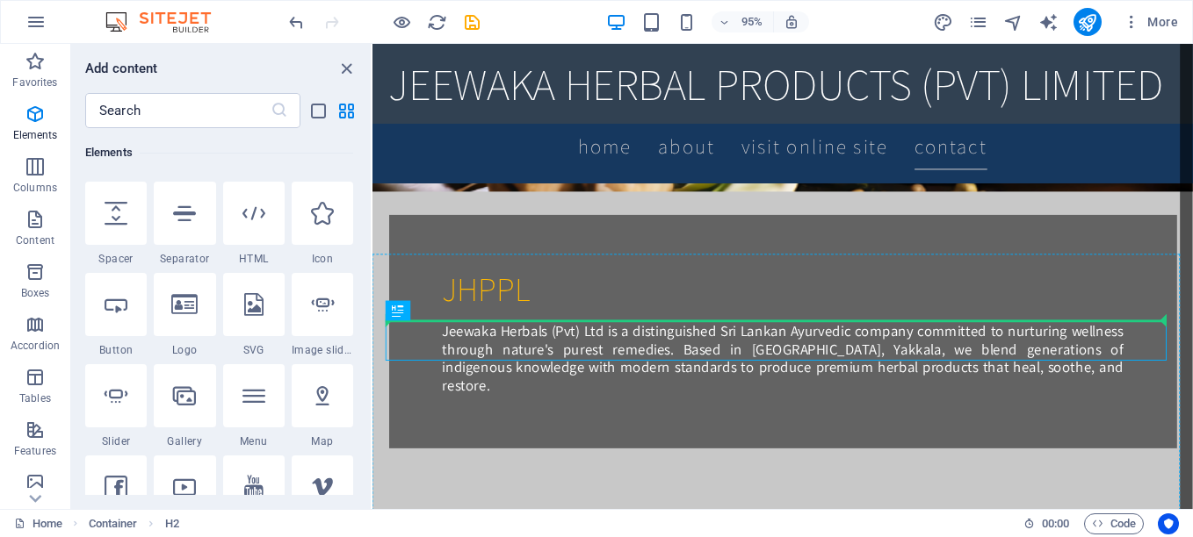
select select "ms"
select select "s"
select select "progressive"
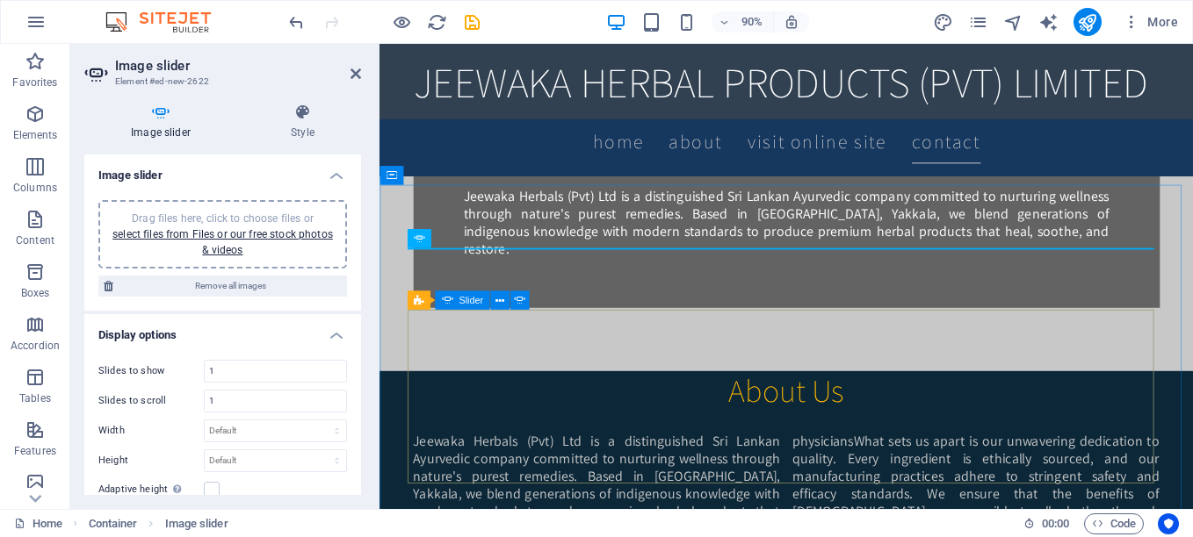
scroll to position [1418, 0]
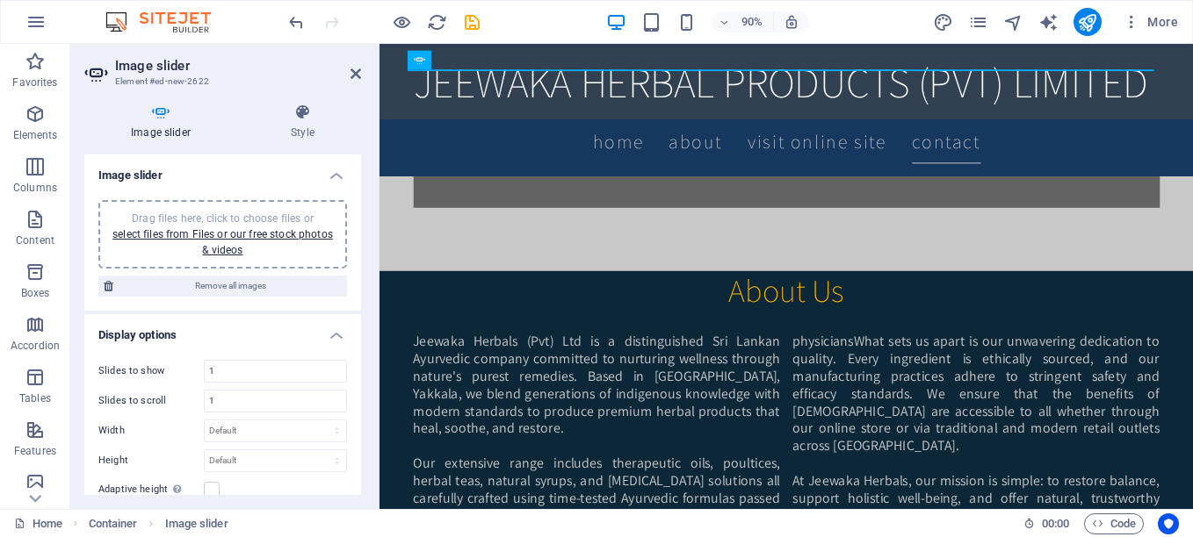
click at [220, 242] on div "Drag files here, click to choose files or select files from Files or our free s…" at bounding box center [222, 234] width 227 height 47
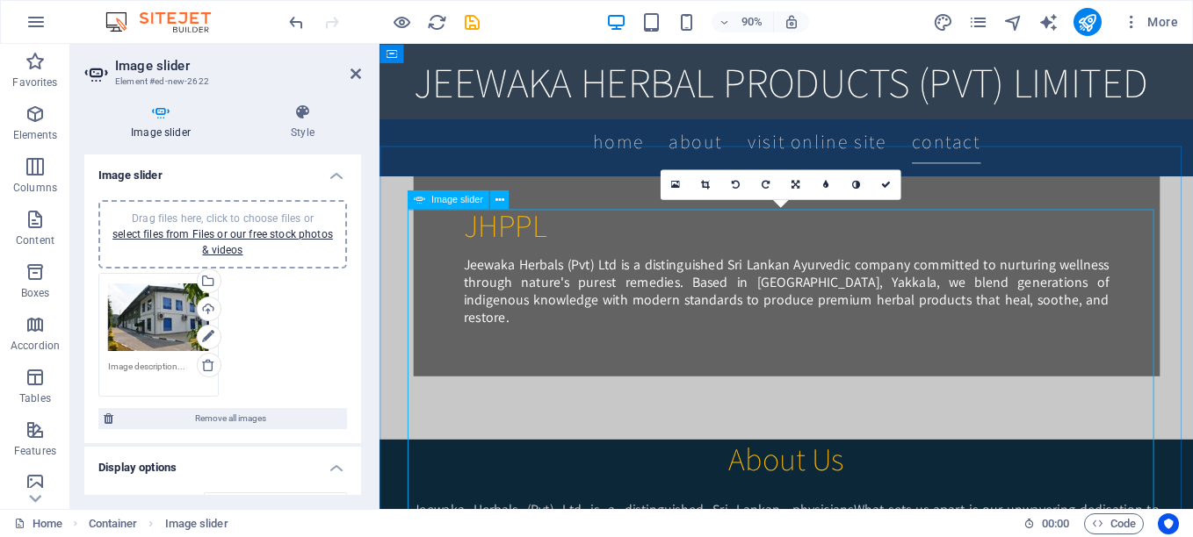
scroll to position [1156, 0]
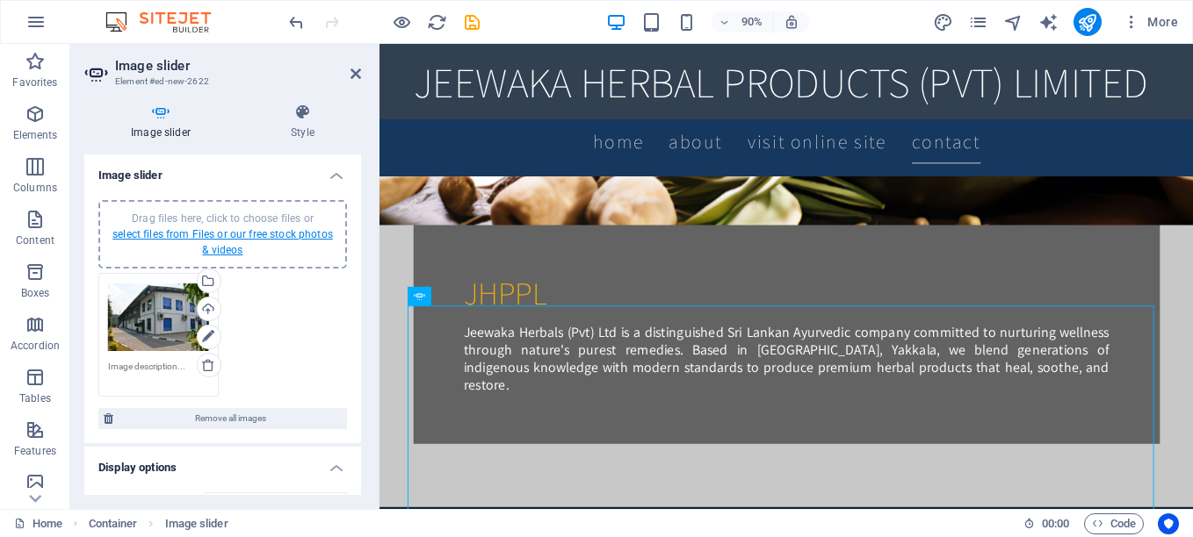
click at [227, 238] on link "select files from Files or our free stock photos & videos" at bounding box center [222, 242] width 220 height 28
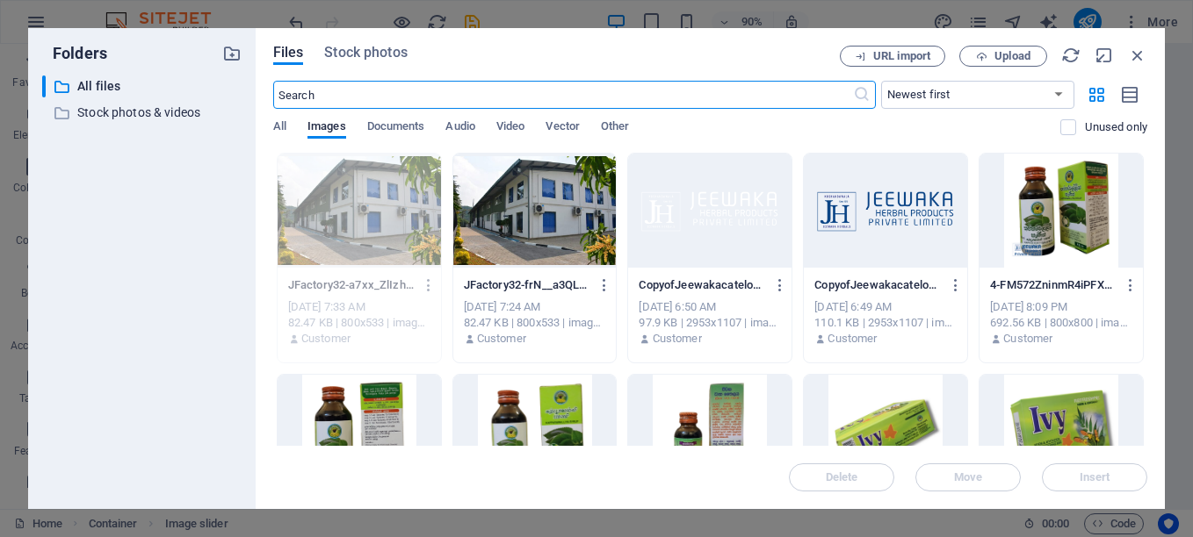
scroll to position [1317, 0]
click at [1018, 51] on span "Upload" at bounding box center [1012, 56] width 36 height 11
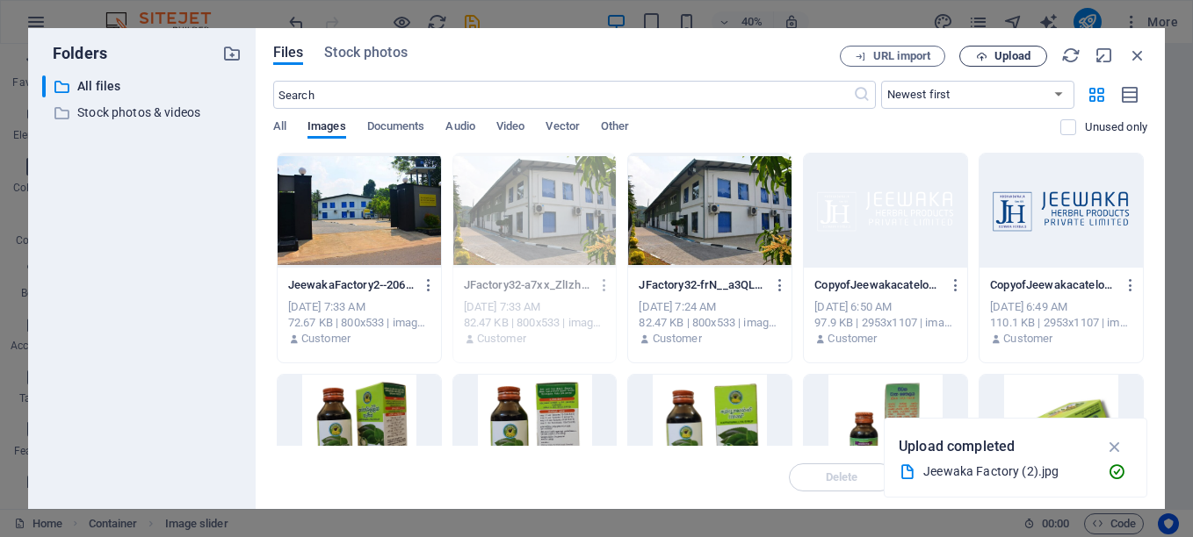
click at [999, 54] on span "Upload" at bounding box center [1012, 56] width 36 height 11
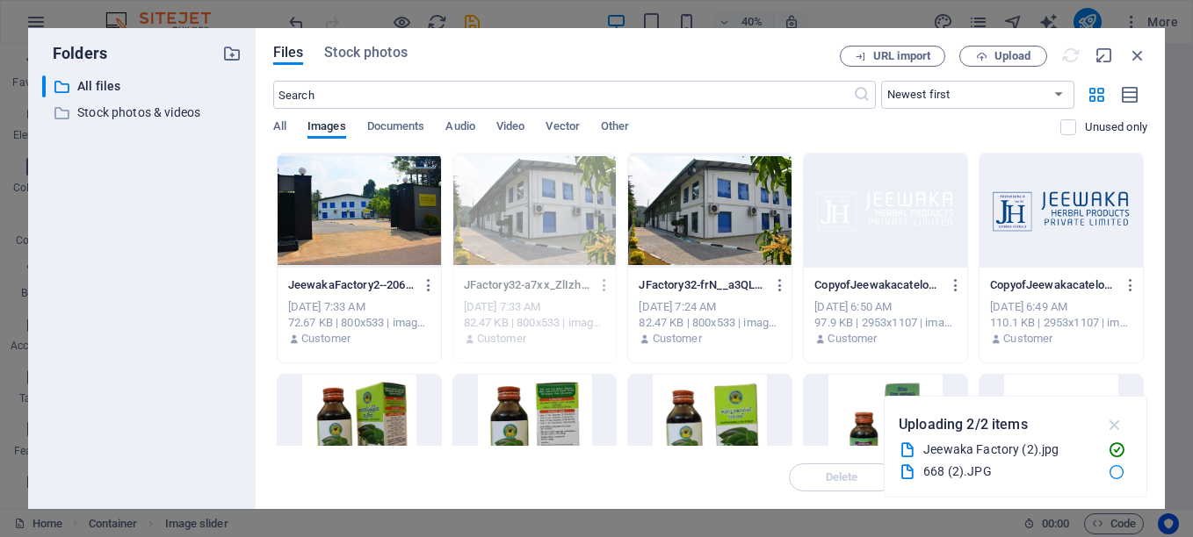
click at [1115, 422] on icon "button" at bounding box center [1115, 424] width 20 height 19
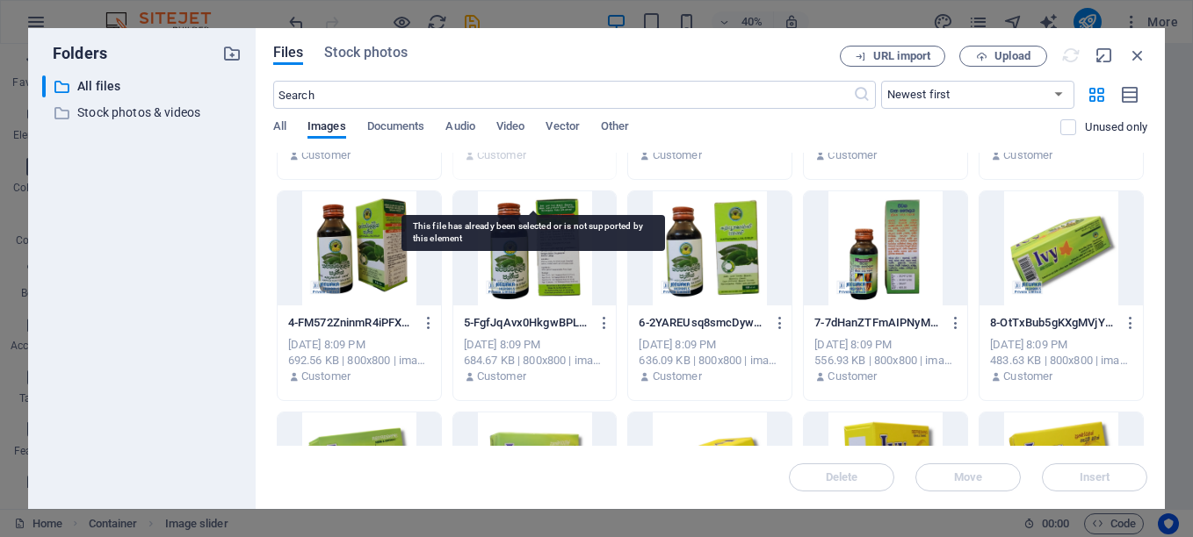
scroll to position [0, 0]
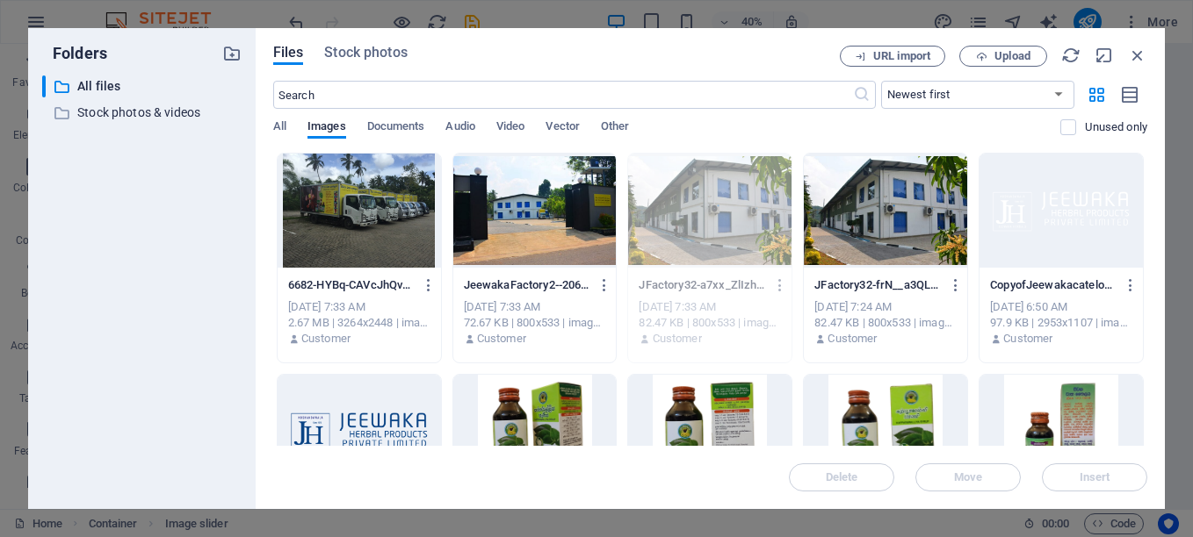
click at [524, 226] on div at bounding box center [534, 211] width 163 height 114
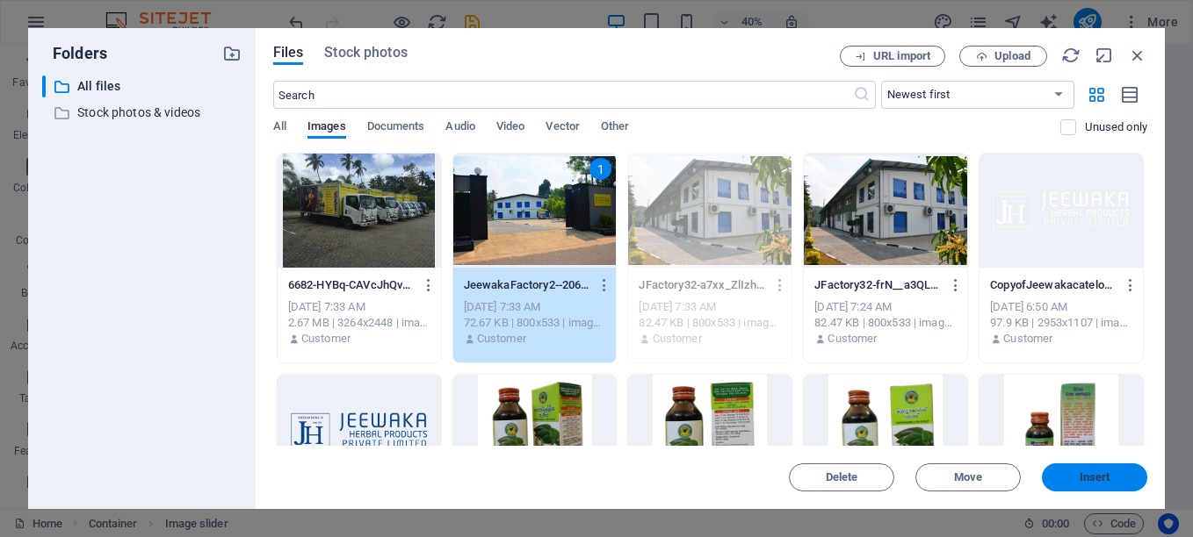
click at [1077, 479] on span "Insert" at bounding box center [1094, 477] width 91 height 11
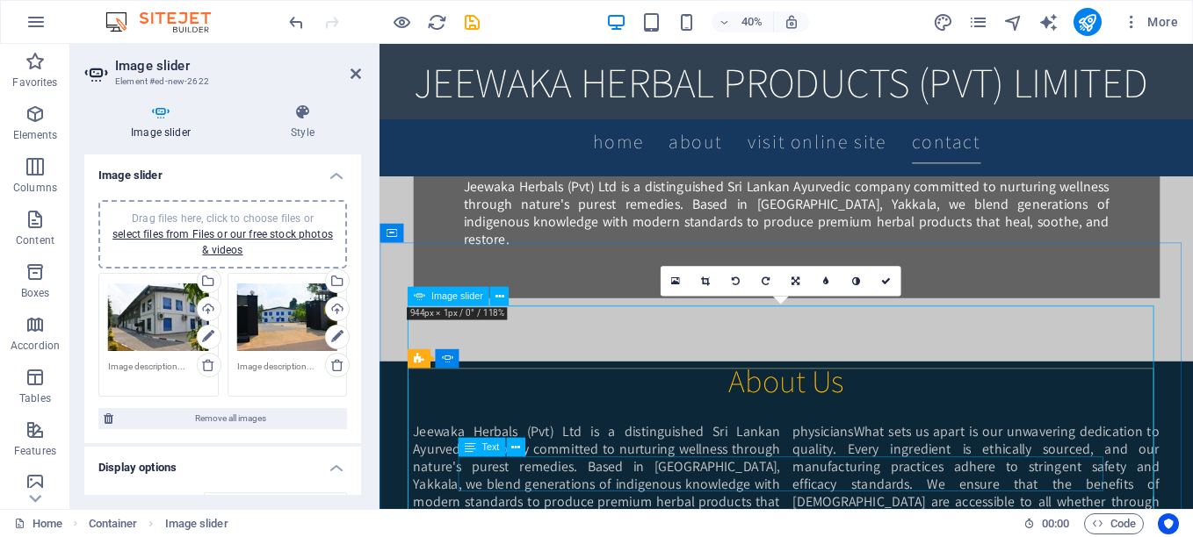
scroll to position [1156, 0]
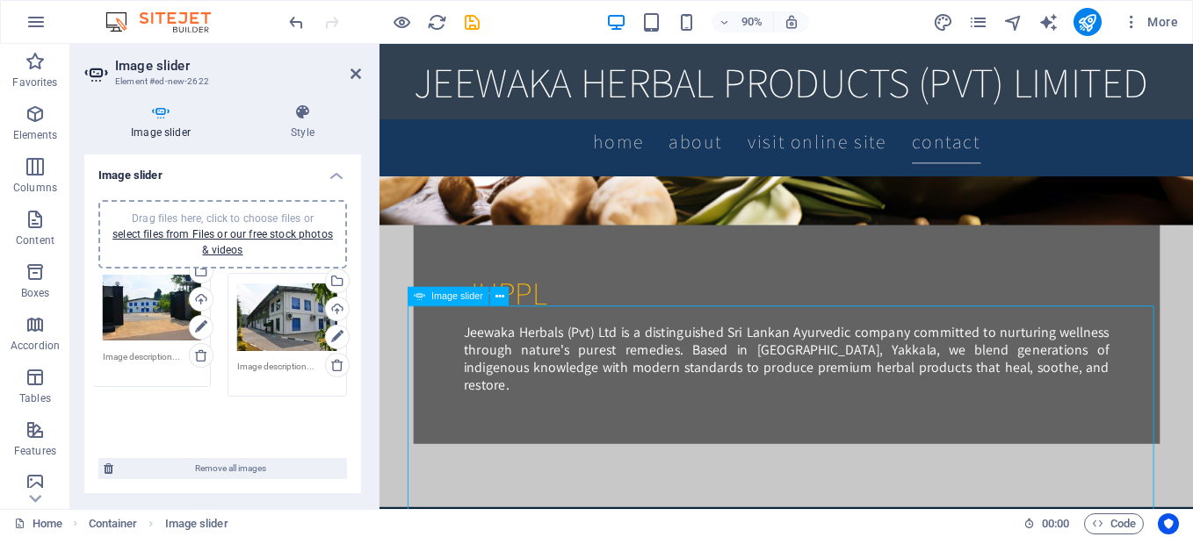
drag, startPoint x: 281, startPoint y: 325, endPoint x: 160, endPoint y: 319, distance: 121.4
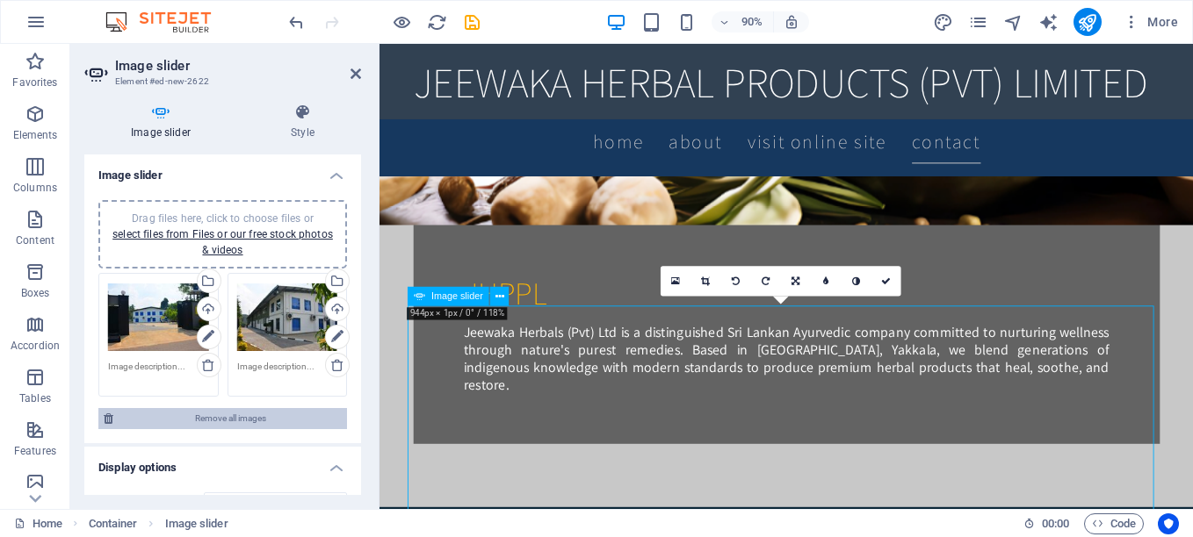
click at [232, 418] on span "Remove all images" at bounding box center [230, 418] width 223 height 21
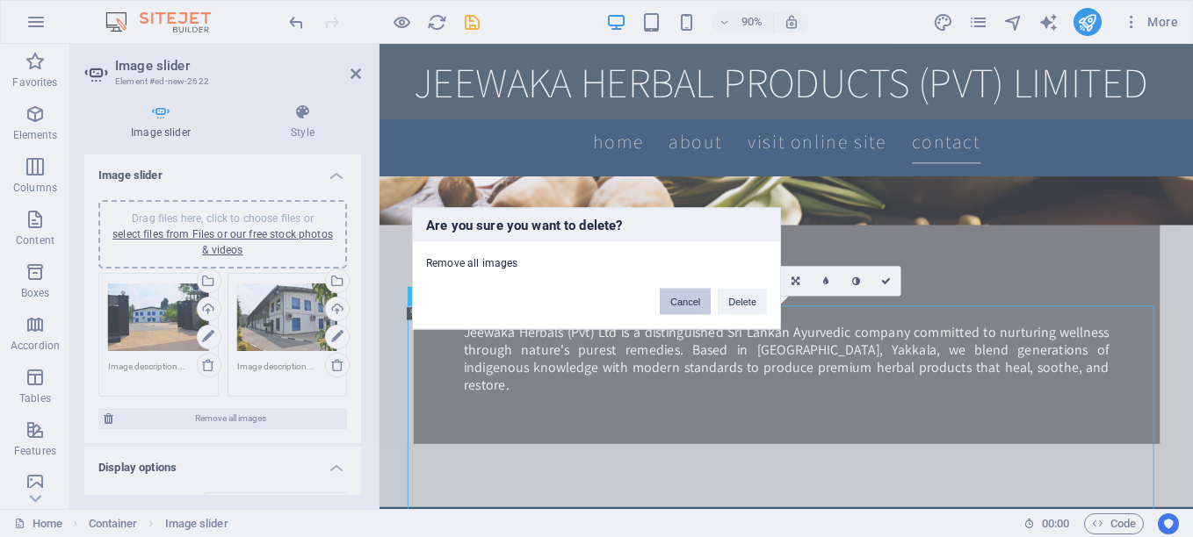
click at [682, 302] on button "Cancel" at bounding box center [685, 302] width 51 height 26
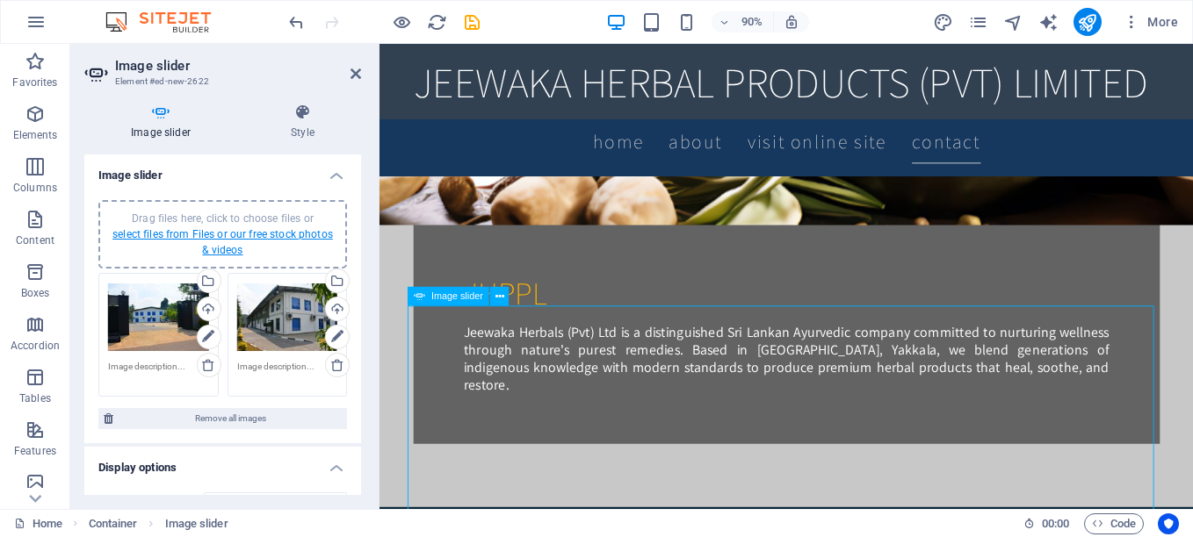
click at [194, 234] on link "select files from Files or our free stock photos & videos" at bounding box center [222, 242] width 220 height 28
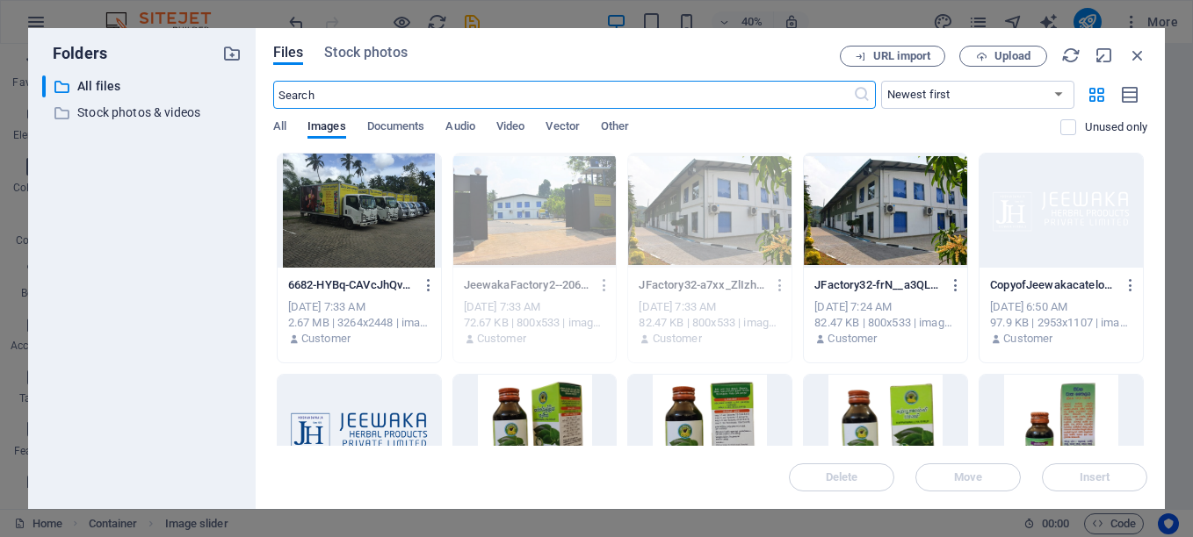
click at [373, 234] on div at bounding box center [359, 211] width 163 height 114
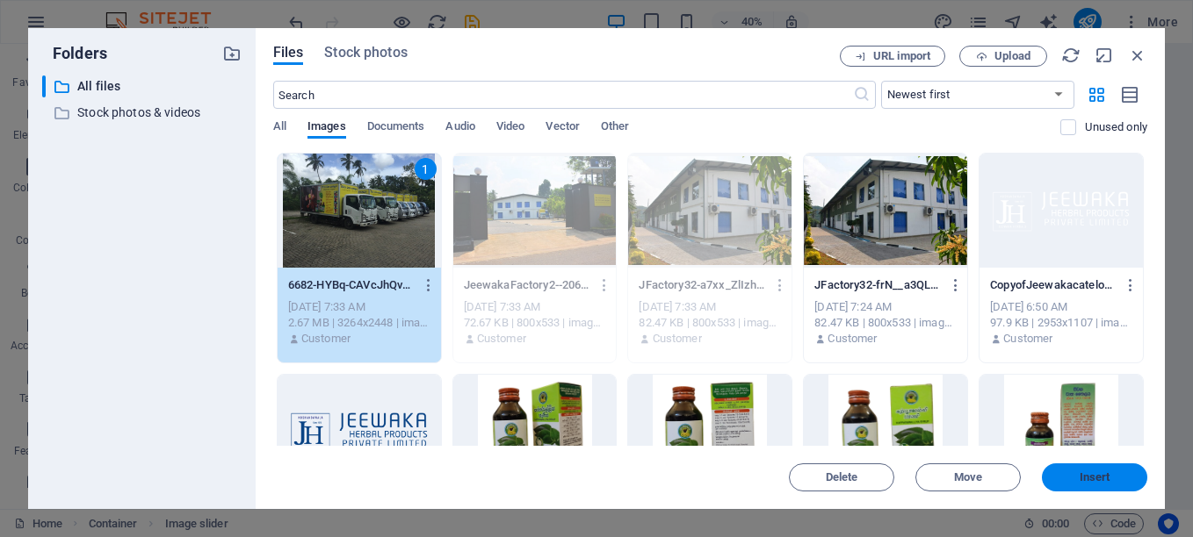
click at [1096, 473] on span "Insert" at bounding box center [1094, 477] width 31 height 11
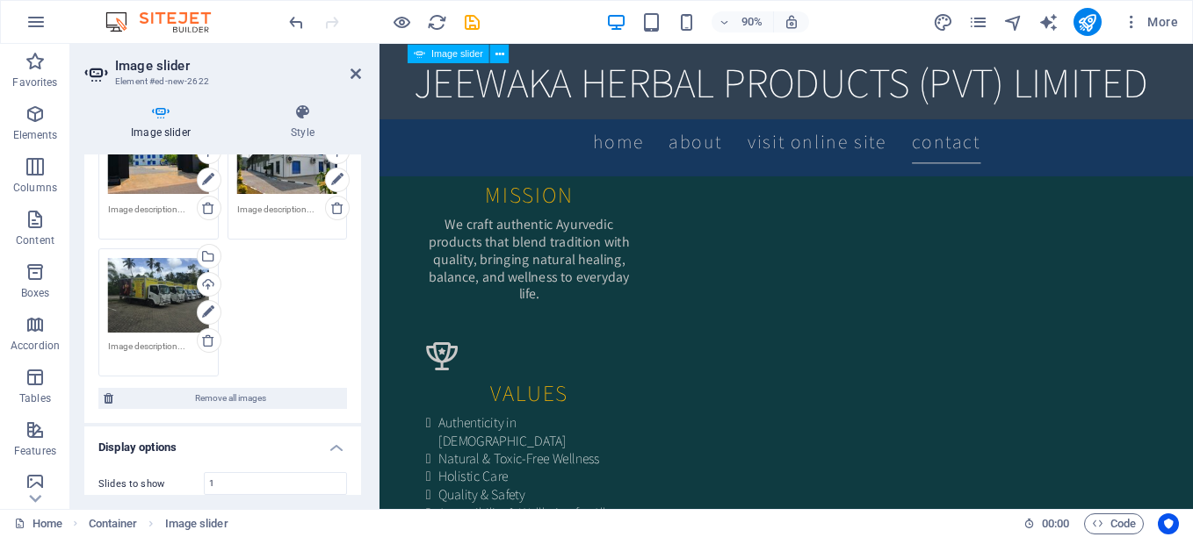
scroll to position [0, 0]
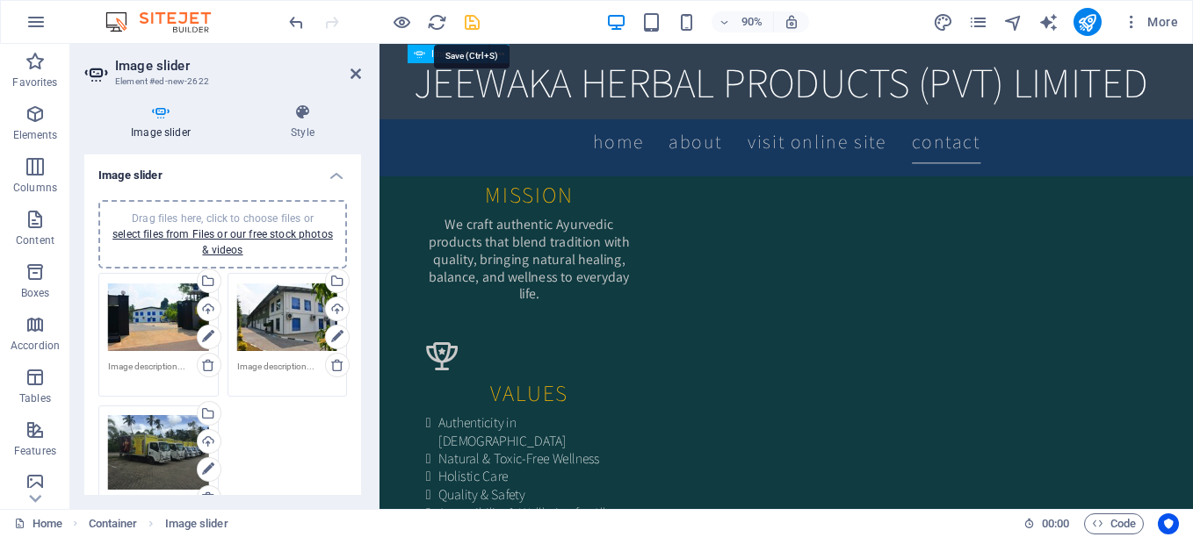
click at [465, 19] on icon "save" at bounding box center [472, 22] width 20 height 20
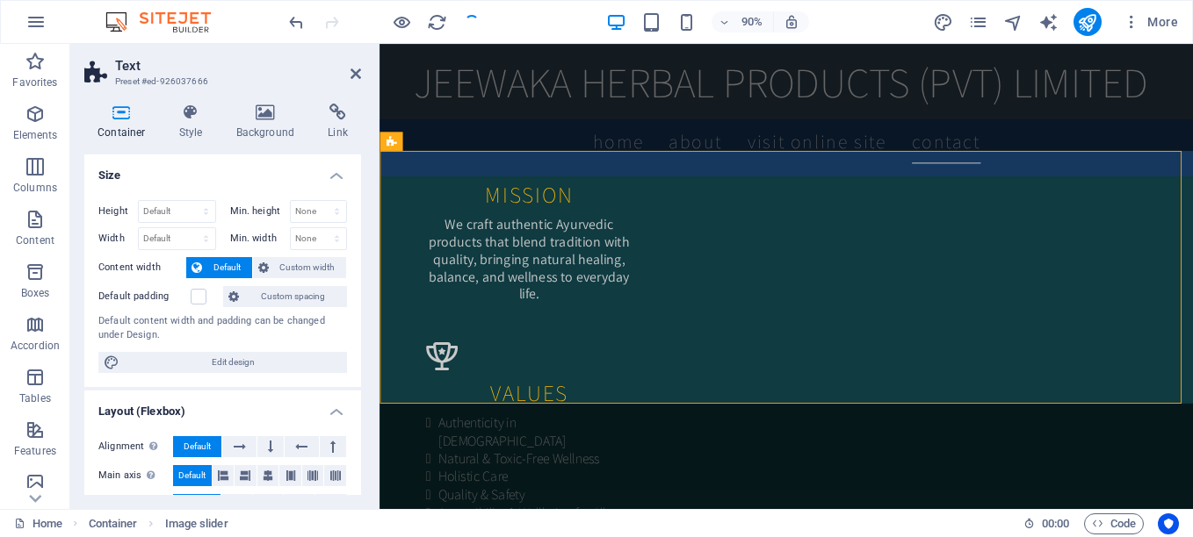
scroll to position [746, 0]
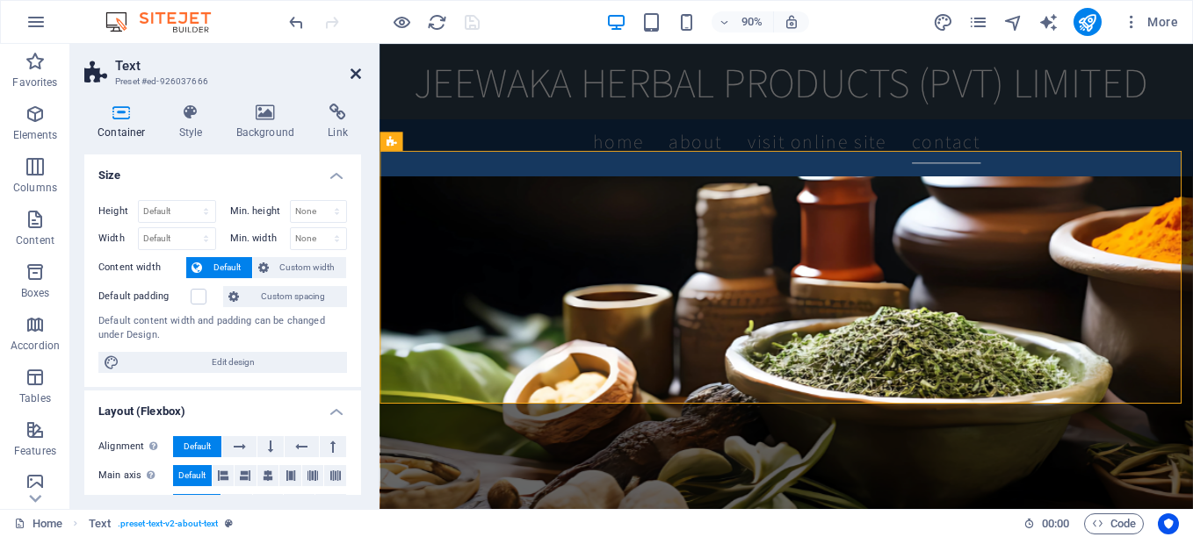
click at [354, 74] on icon at bounding box center [355, 74] width 11 height 14
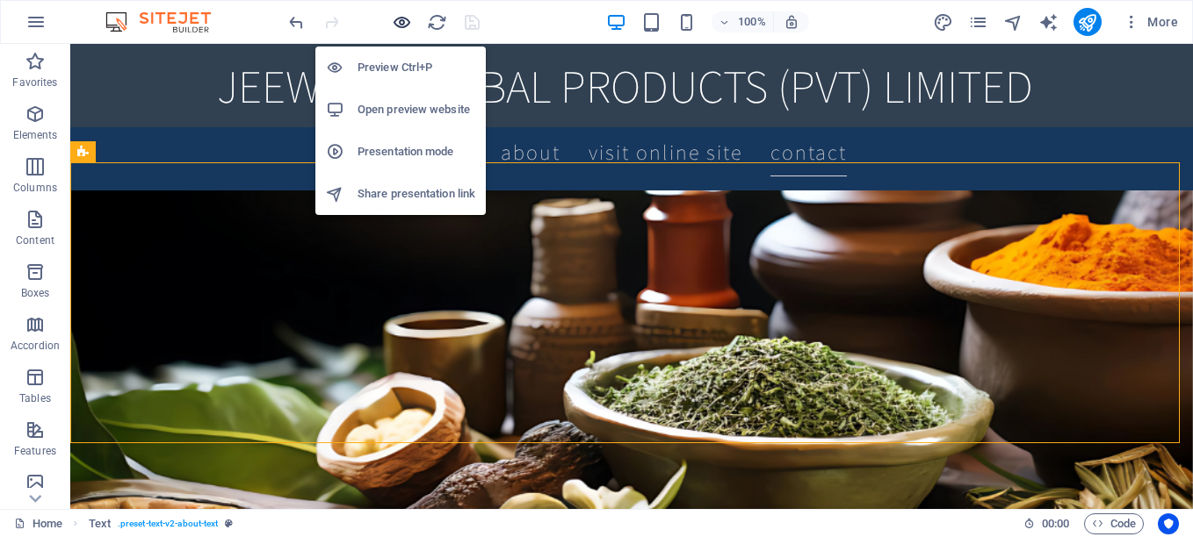
click at [401, 23] on icon "button" at bounding box center [402, 22] width 20 height 20
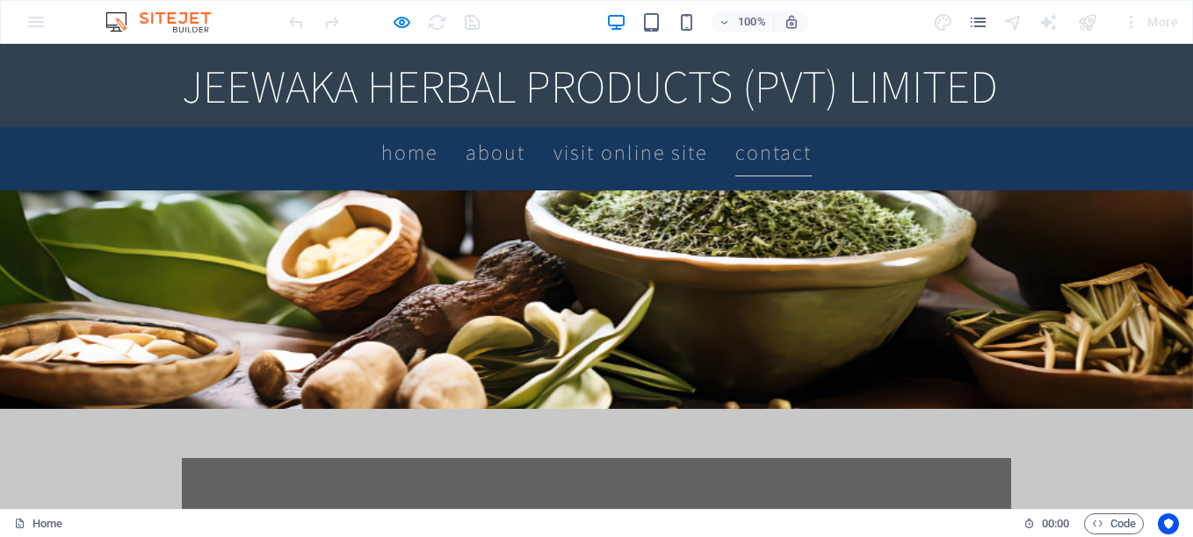
scroll to position [921, 0]
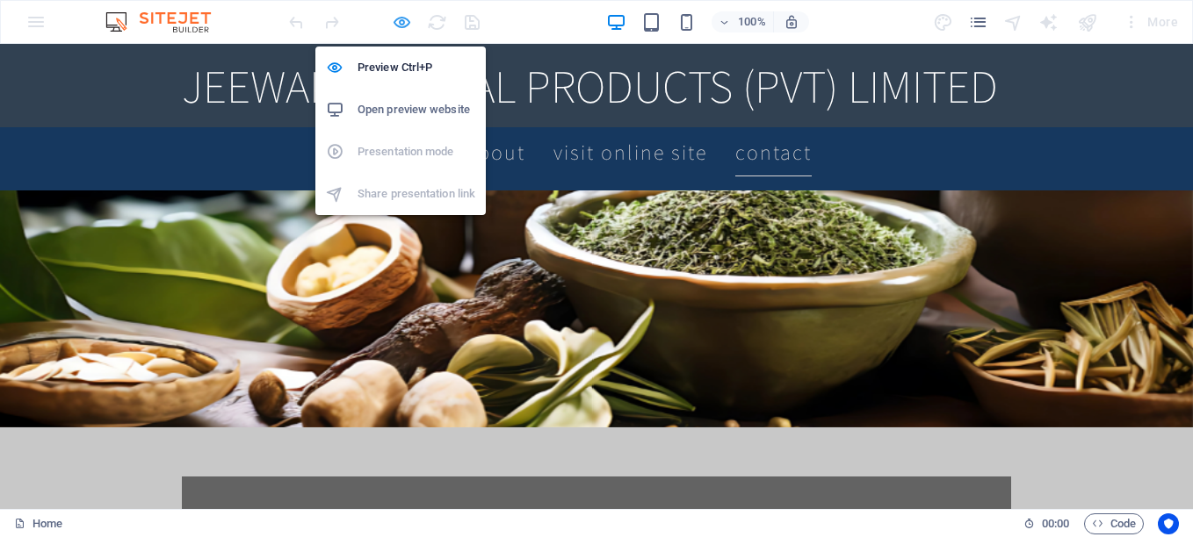
click at [398, 17] on icon "button" at bounding box center [402, 22] width 20 height 20
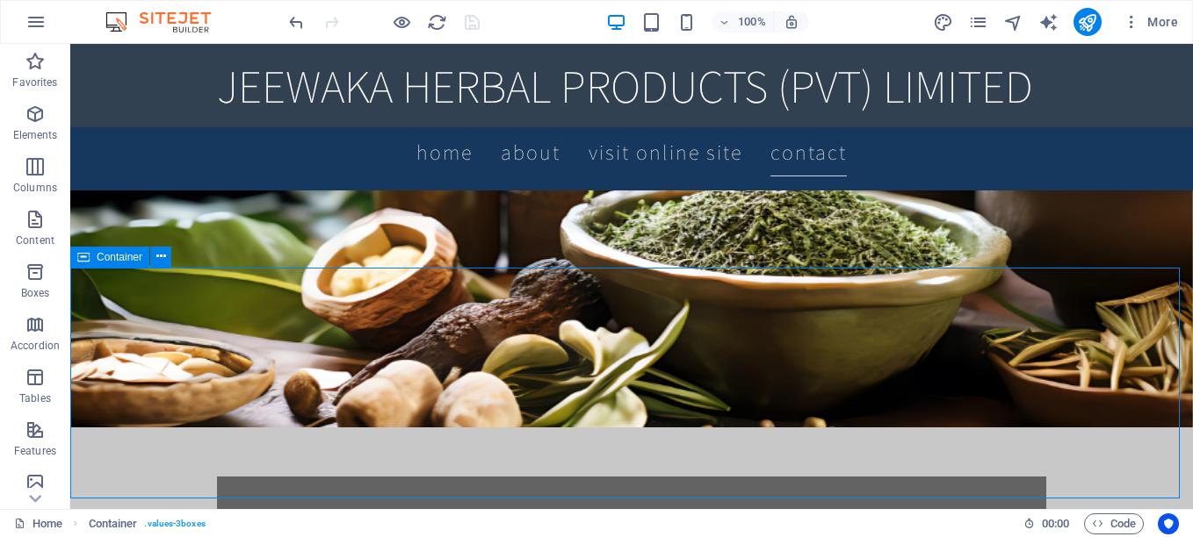
click at [108, 262] on span "Container" at bounding box center [120, 257] width 46 height 11
click at [109, 262] on span "Container" at bounding box center [120, 257] width 46 height 11
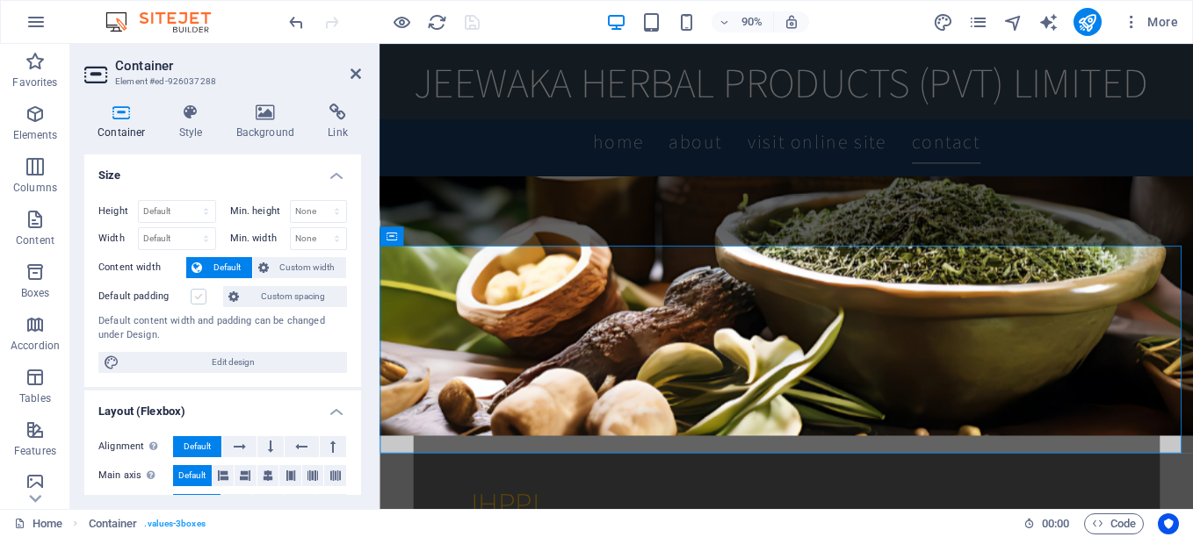
click at [197, 295] on label at bounding box center [199, 297] width 16 height 16
click at [0, 0] on input "Default padding" at bounding box center [0, 0] width 0 height 0
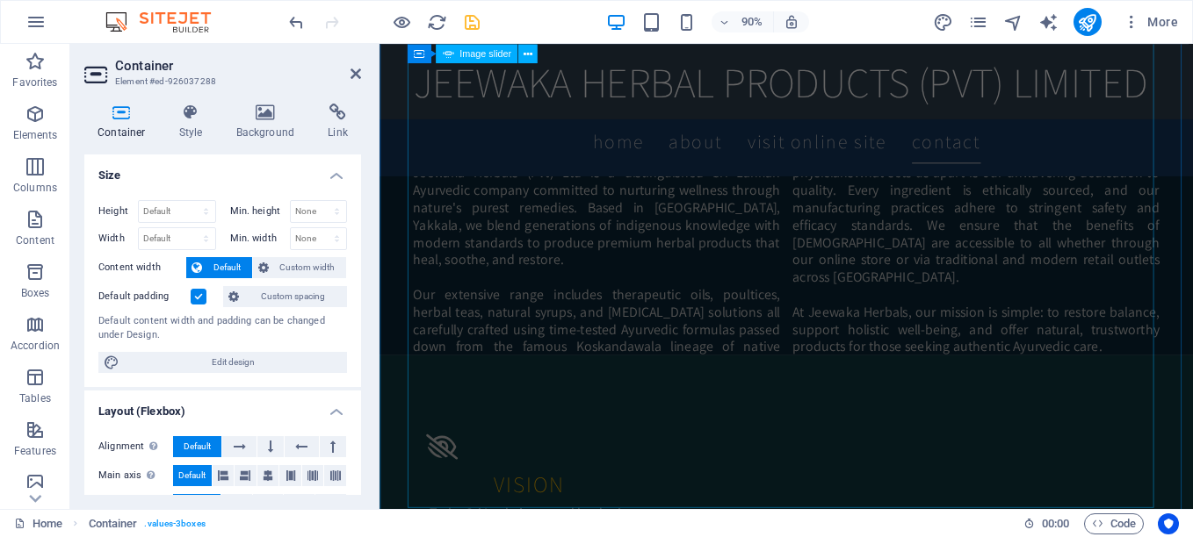
scroll to position [1624, 0]
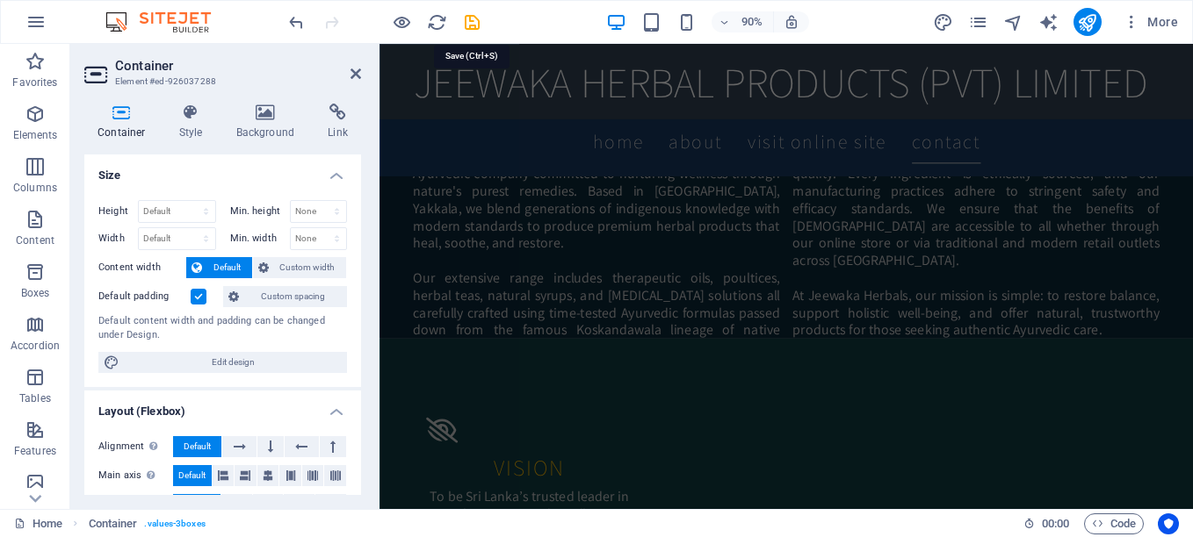
click at [477, 18] on icon "save" at bounding box center [472, 22] width 20 height 20
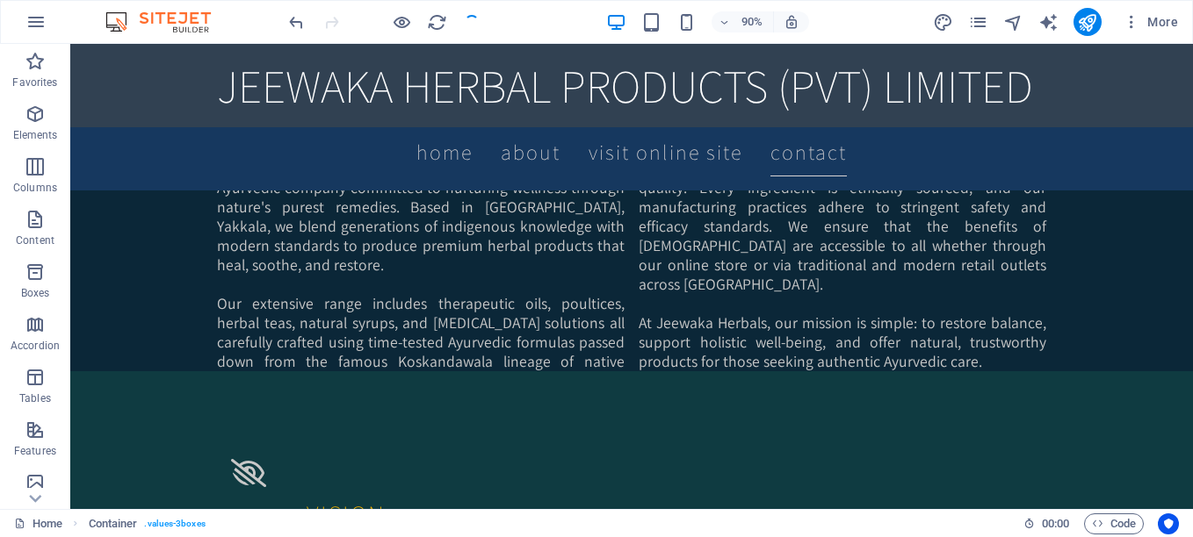
checkbox input "false"
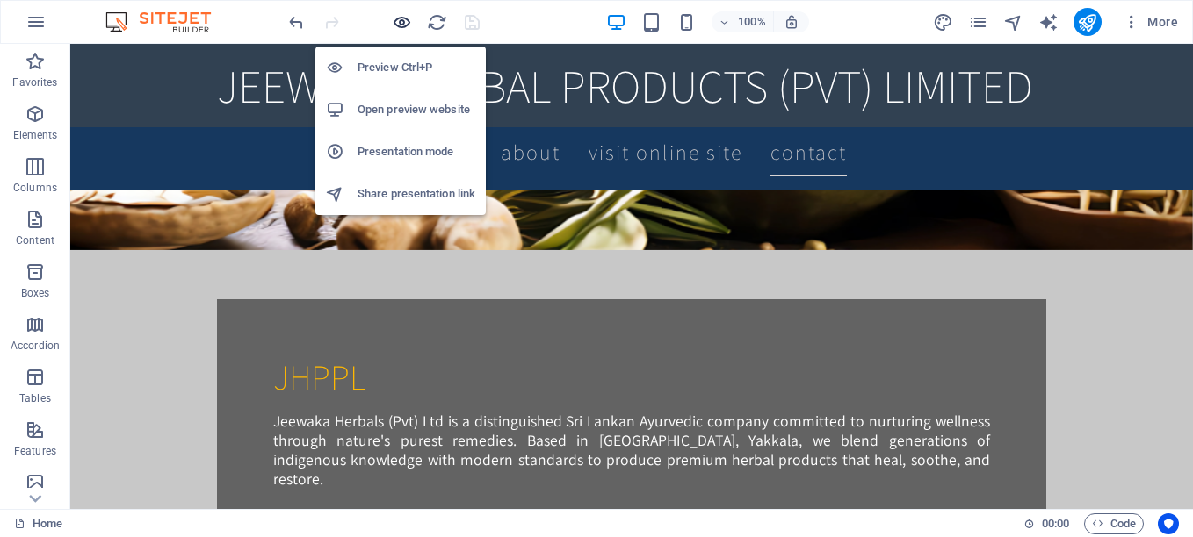
click at [398, 17] on icon "button" at bounding box center [402, 22] width 20 height 20
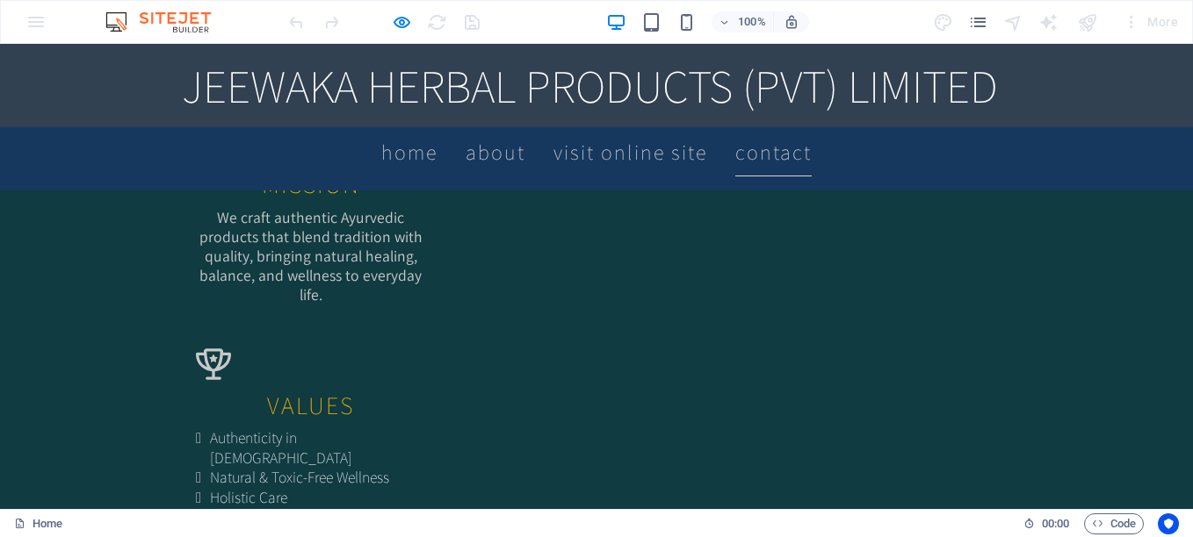
scroll to position [2103, 0]
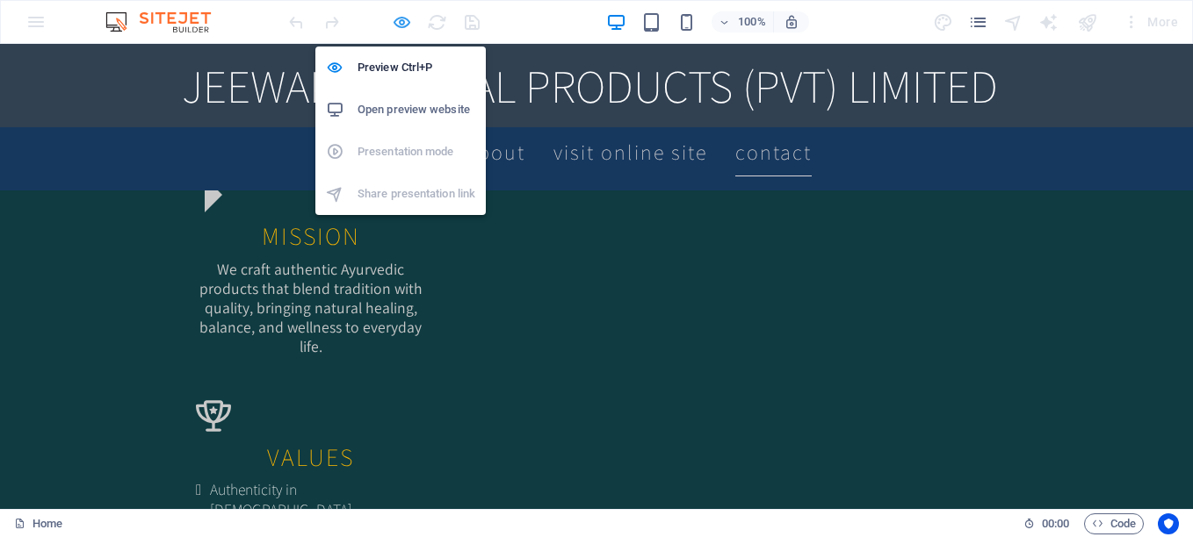
click at [410, 25] on icon "button" at bounding box center [402, 22] width 20 height 20
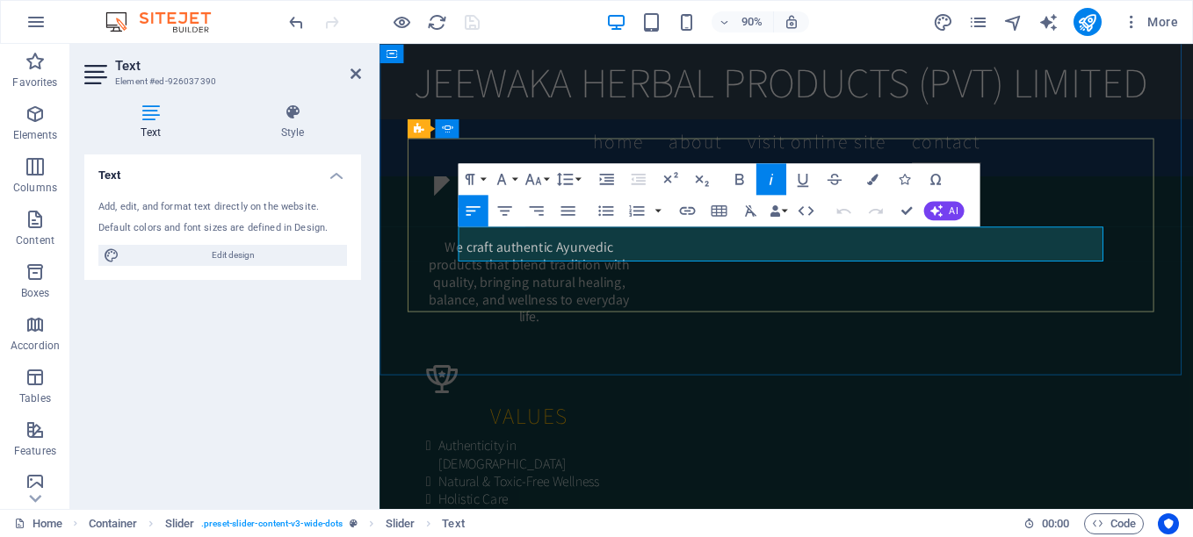
click at [870, 181] on icon "button" at bounding box center [871, 179] width 11 height 11
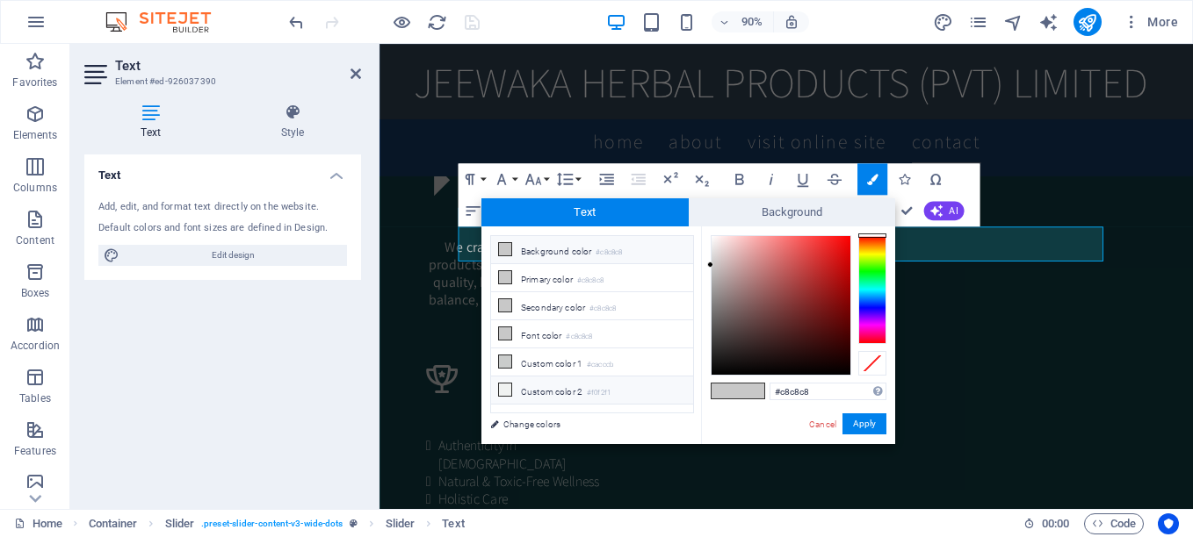
click at [502, 389] on icon at bounding box center [505, 390] width 12 height 12
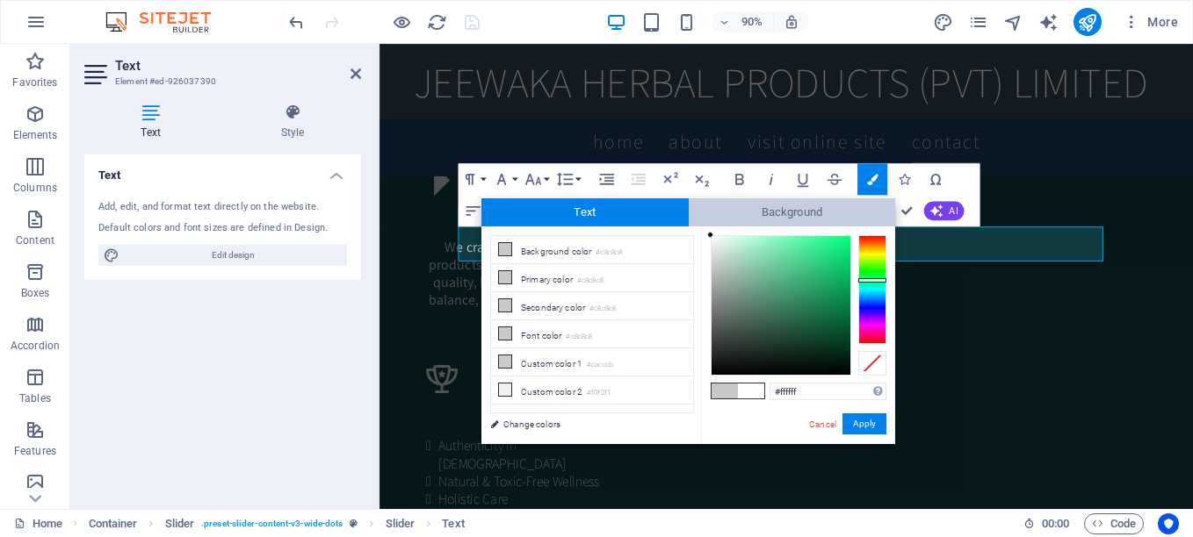
drag, startPoint x: 712, startPoint y: 243, endPoint x: 706, endPoint y: 221, distance: 22.8
click at [706, 221] on div "Text Background less Background color #c8c8c8 Primary color #c8c8c8 Secondary c…" at bounding box center [688, 321] width 414 height 246
type input "#000000"
click at [861, 427] on button "Apply" at bounding box center [864, 424] width 44 height 21
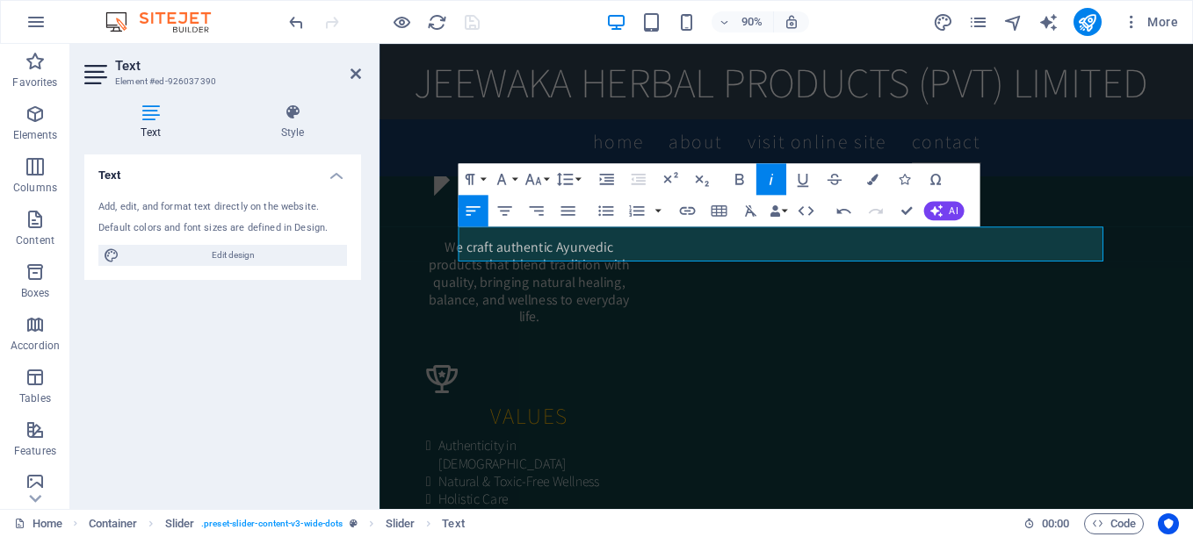
drag, startPoint x: 1078, startPoint y: 275, endPoint x: 783, endPoint y: 264, distance: 295.3
click at [1078, 275] on div "H2 Banner Container Menu Bar Menu Logo Menu Bar Container Text on background Te…" at bounding box center [785, 276] width 813 height 465
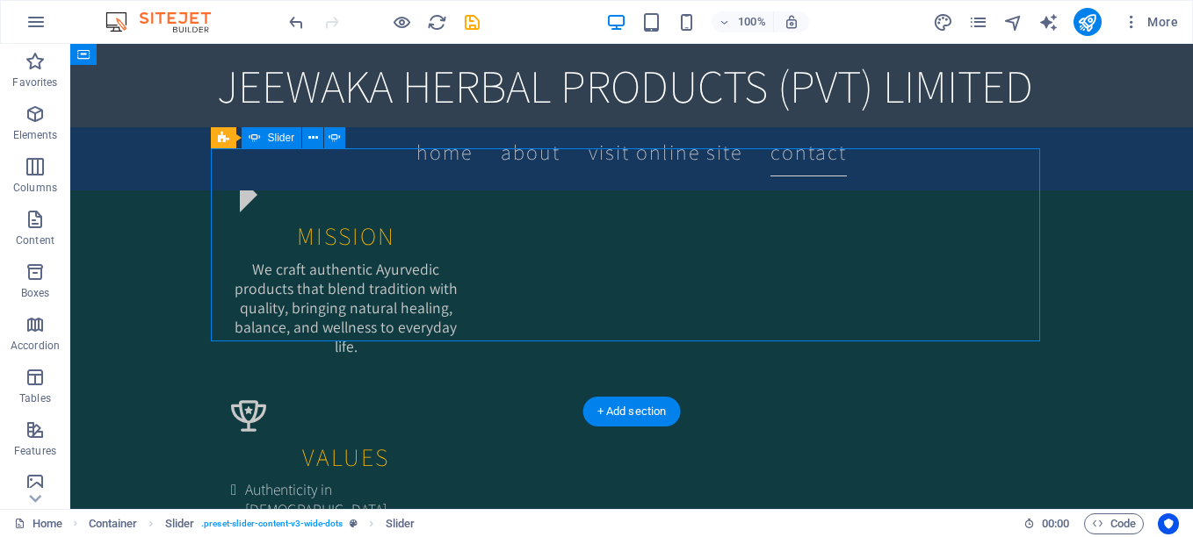
select select "fade"
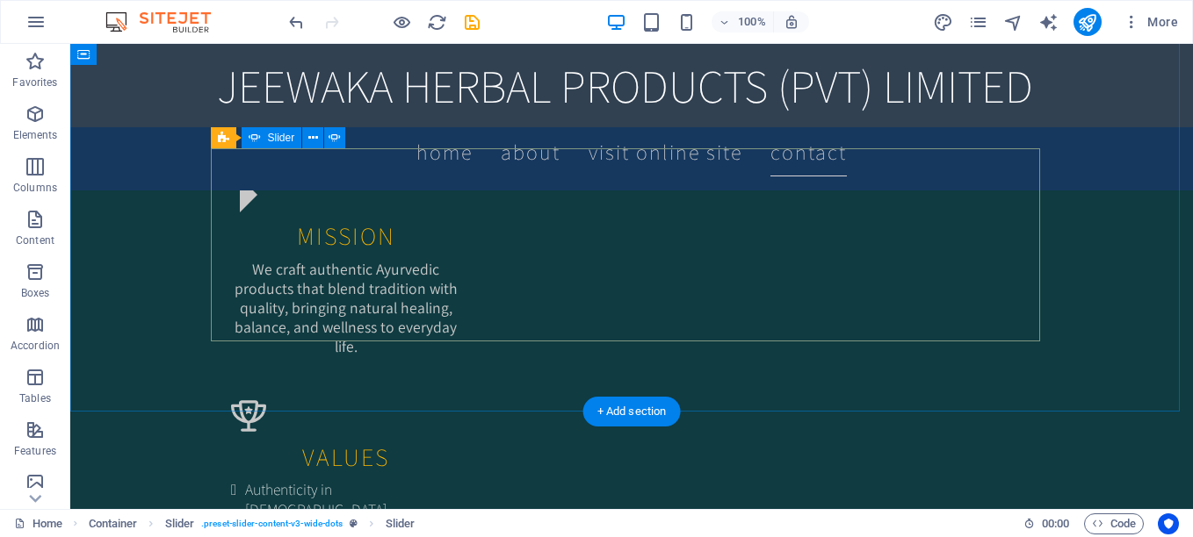
select select "ms"
select select "s"
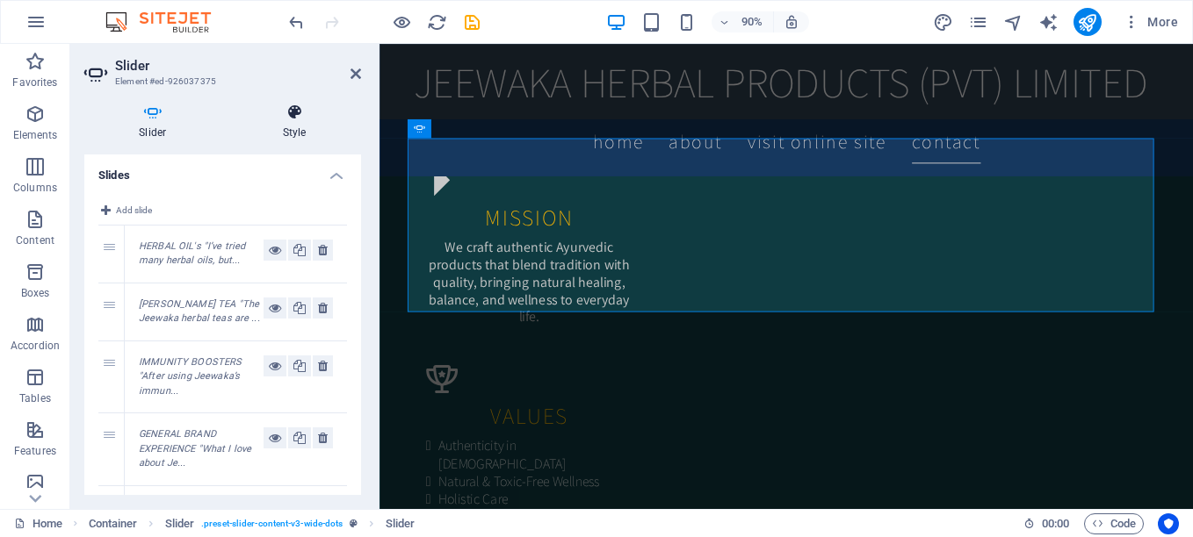
click at [294, 118] on icon at bounding box center [294, 113] width 133 height 18
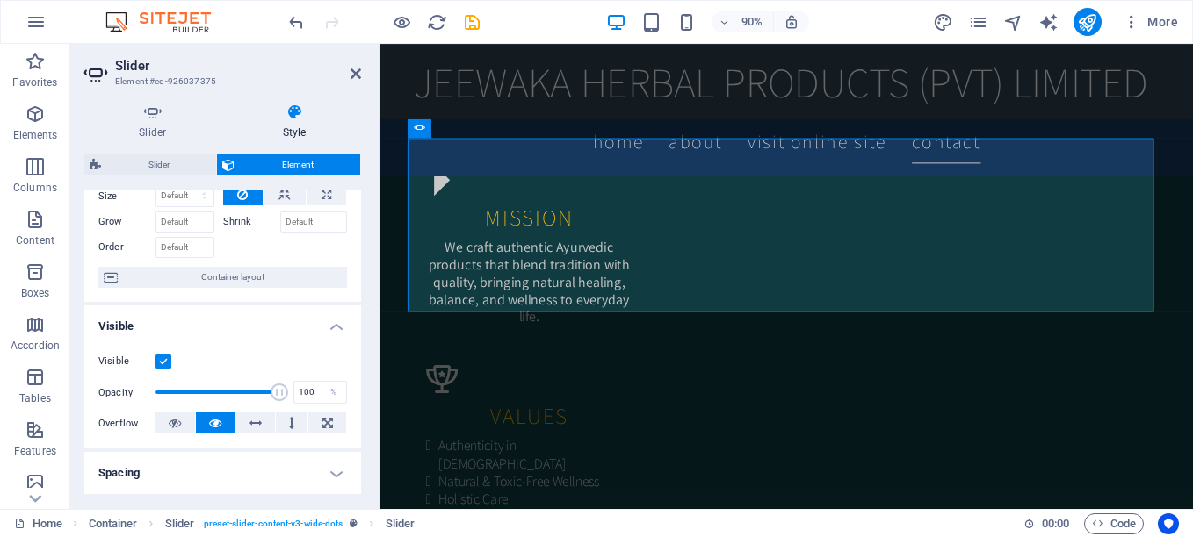
scroll to position [176, 0]
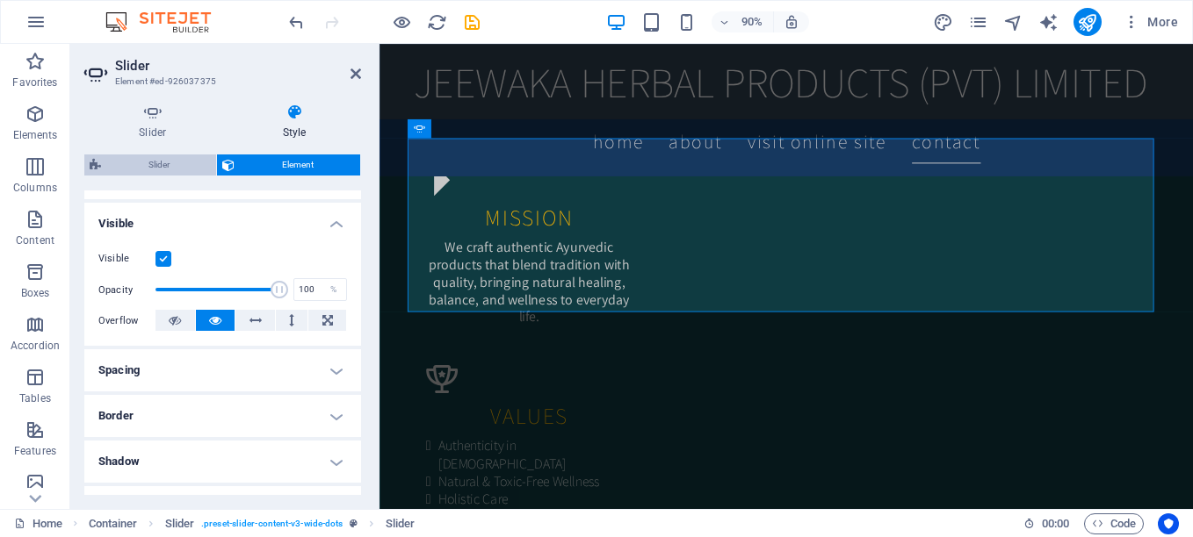
click at [149, 159] on span "Slider" at bounding box center [158, 165] width 105 height 21
select select "rem"
select select "px"
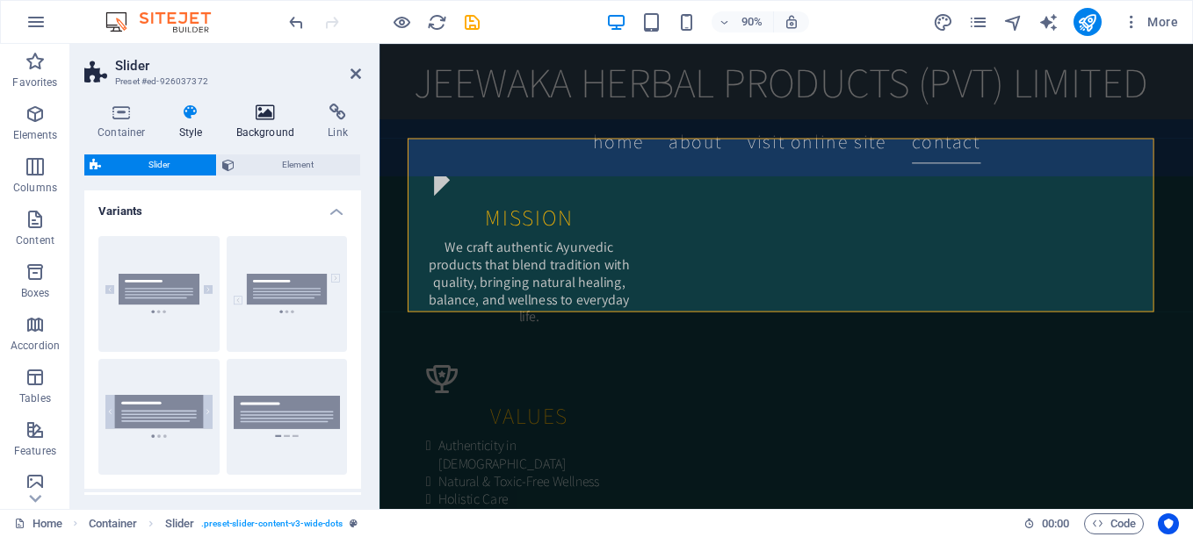
click at [260, 107] on icon at bounding box center [265, 113] width 85 height 18
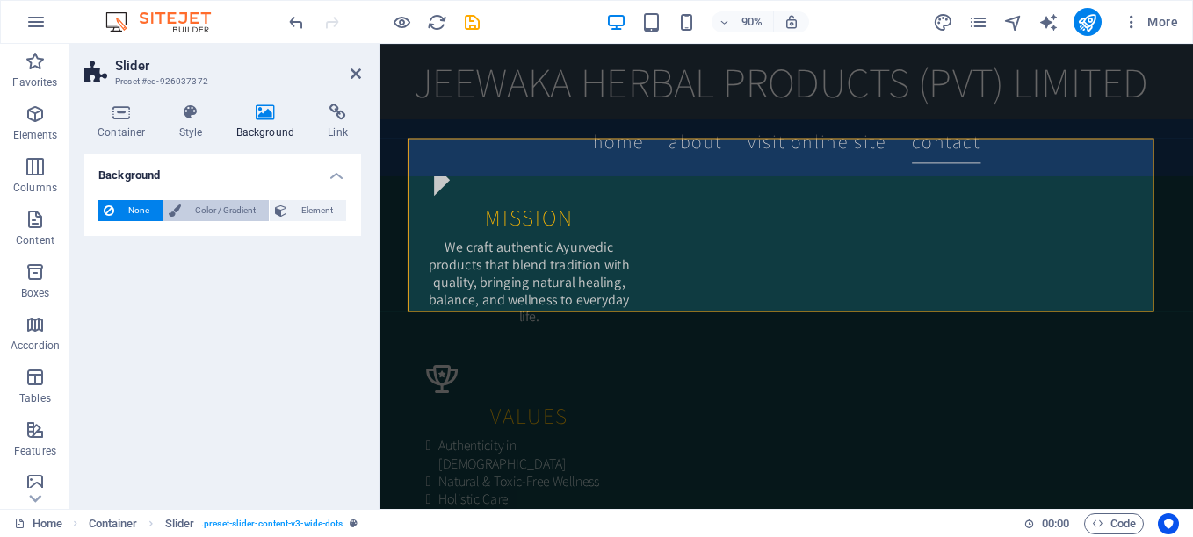
click at [225, 206] on span "Color / Gradient" at bounding box center [224, 210] width 77 height 21
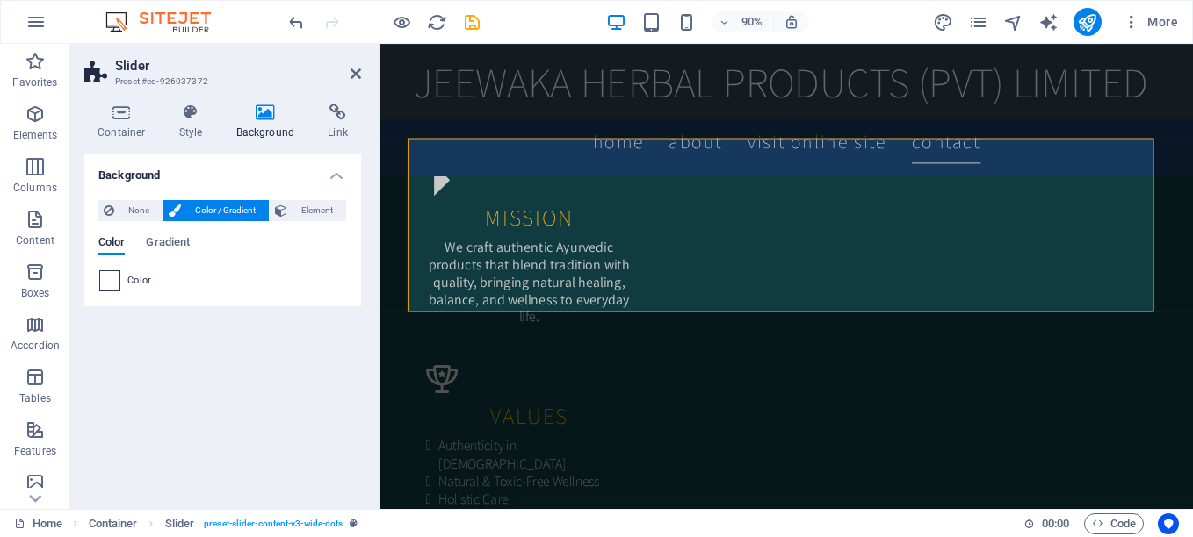
click at [107, 281] on span at bounding box center [109, 280] width 19 height 19
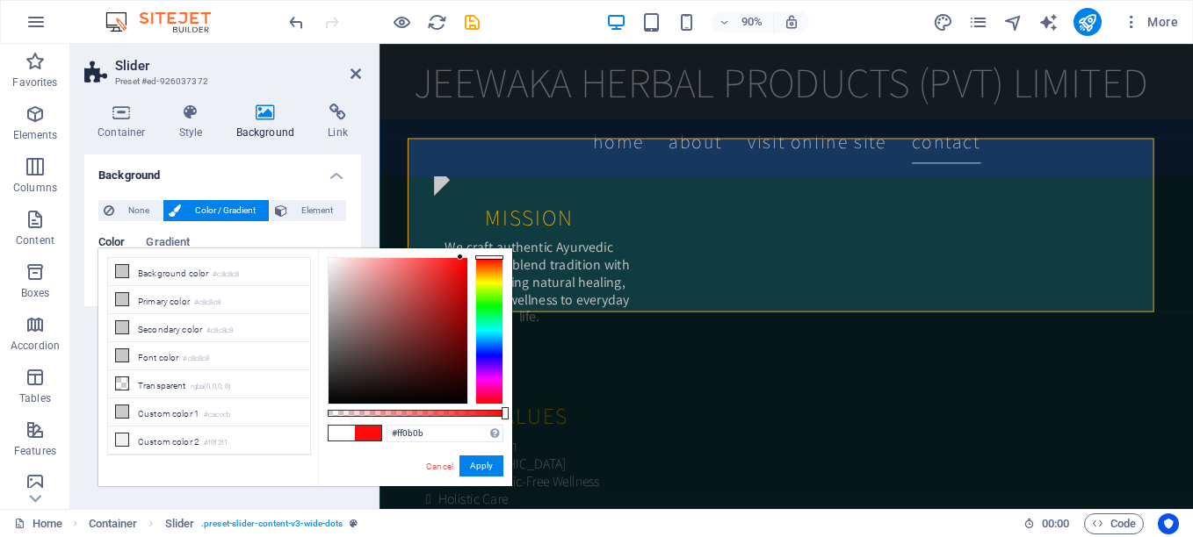
drag, startPoint x: 414, startPoint y: 314, endPoint x: 460, endPoint y: 192, distance: 129.8
click at [460, 192] on body "JEEWAWAKA HERBAL PRODUCTS PRIVATE LIMITED Home Favorites Elements Columns Conte…" at bounding box center [596, 268] width 1193 height 537
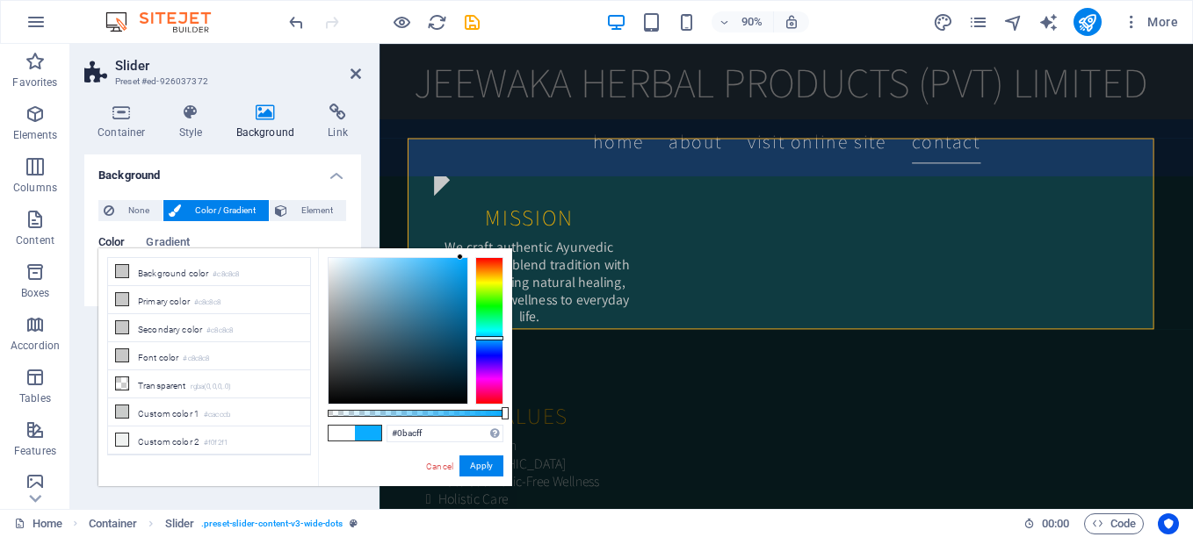
drag, startPoint x: 488, startPoint y: 257, endPoint x: 485, endPoint y: 338, distance: 80.9
click at [485, 338] on div at bounding box center [489, 338] width 28 height 4
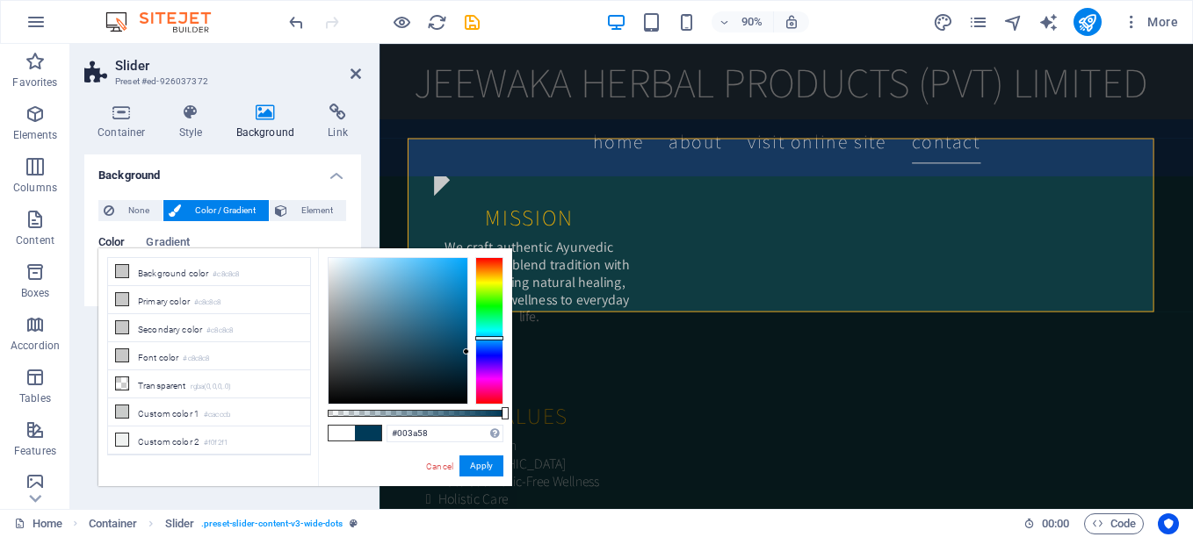
drag, startPoint x: 462, startPoint y: 270, endPoint x: 493, endPoint y: 352, distance: 88.1
click at [493, 352] on div at bounding box center [416, 331] width 176 height 148
click at [494, 341] on div at bounding box center [489, 341] width 28 height 4
type input "#103f66"
drag, startPoint x: 464, startPoint y: 349, endPoint x: 445, endPoint y: 344, distance: 19.0
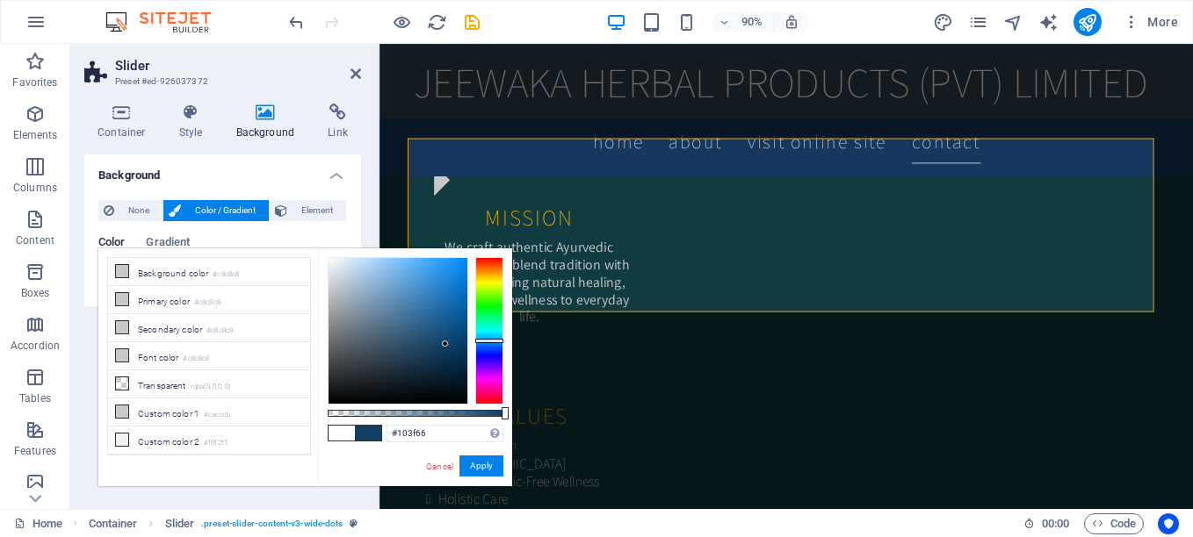
click at [445, 344] on div at bounding box center [445, 344] width 6 height 6
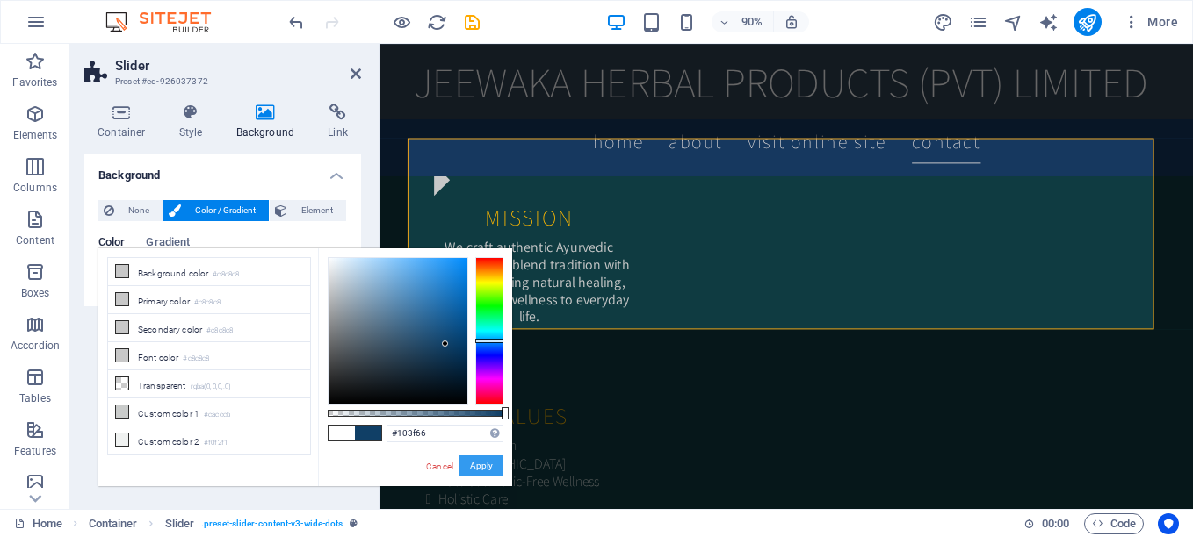
click at [483, 465] on button "Apply" at bounding box center [481, 466] width 44 height 21
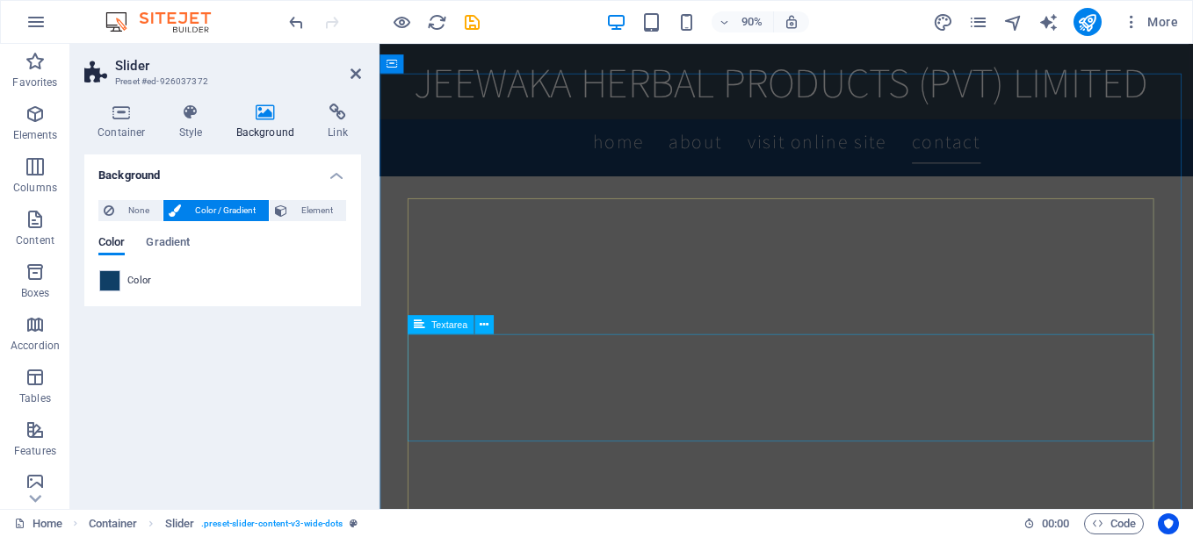
scroll to position [2455, 0]
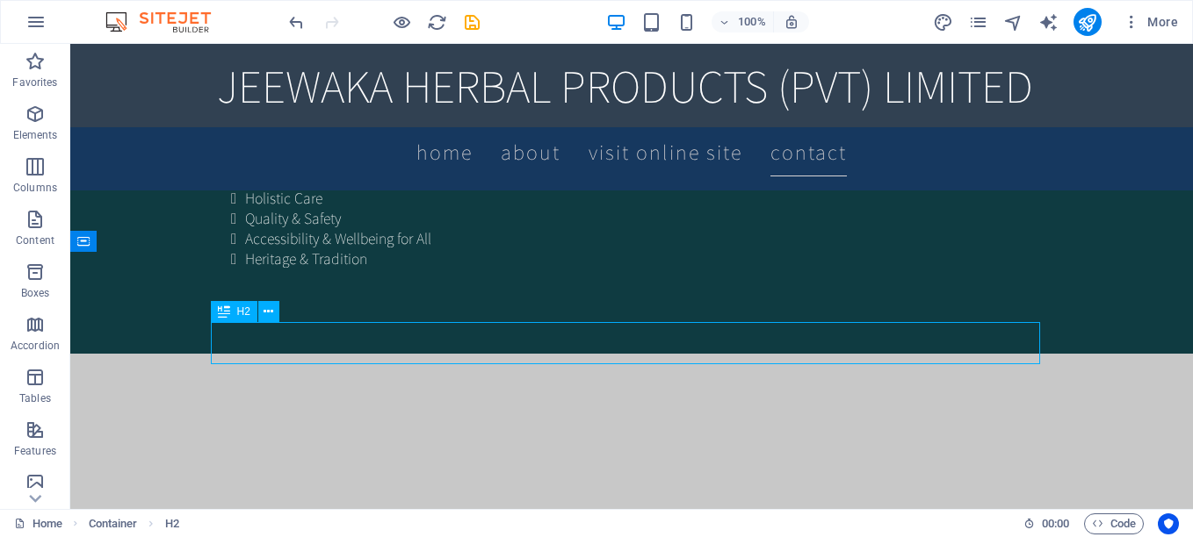
drag, startPoint x: 530, startPoint y: 342, endPoint x: 238, endPoint y: 375, distance: 294.4
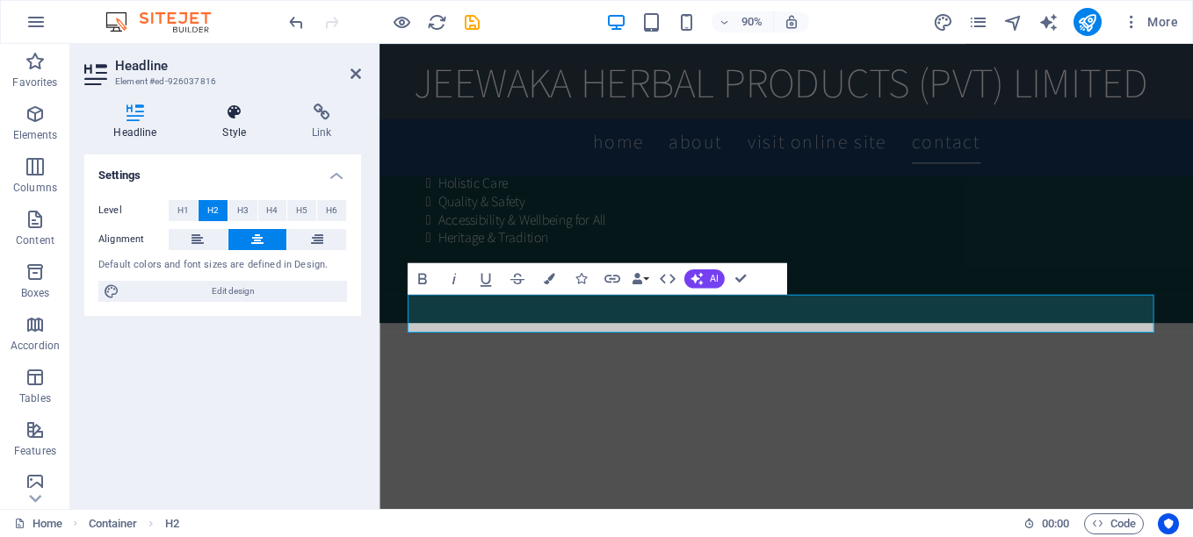
click at [233, 119] on icon at bounding box center [234, 113] width 83 height 18
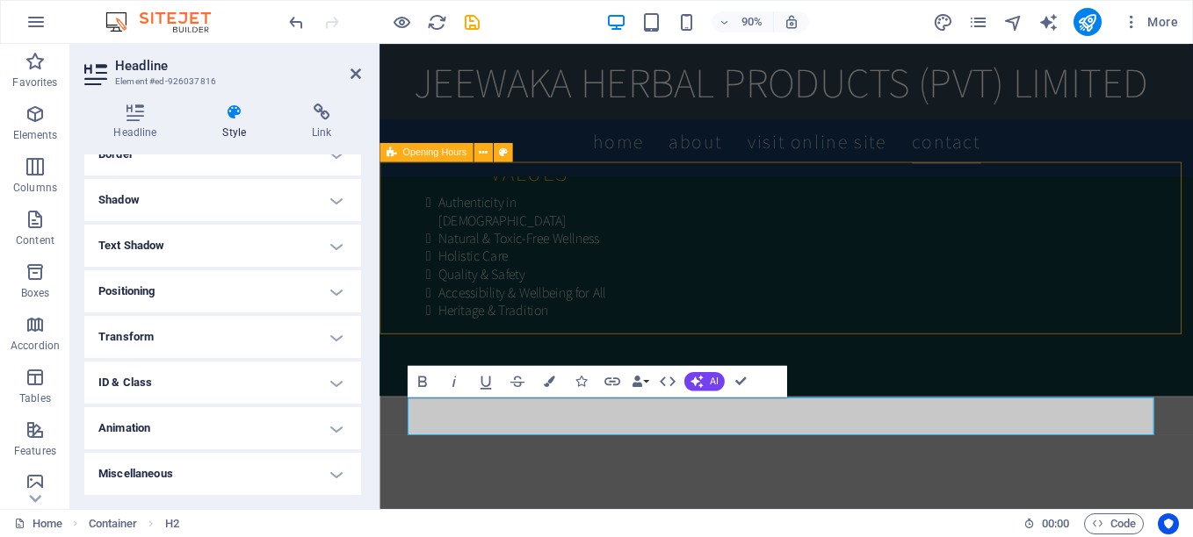
scroll to position [2279, 0]
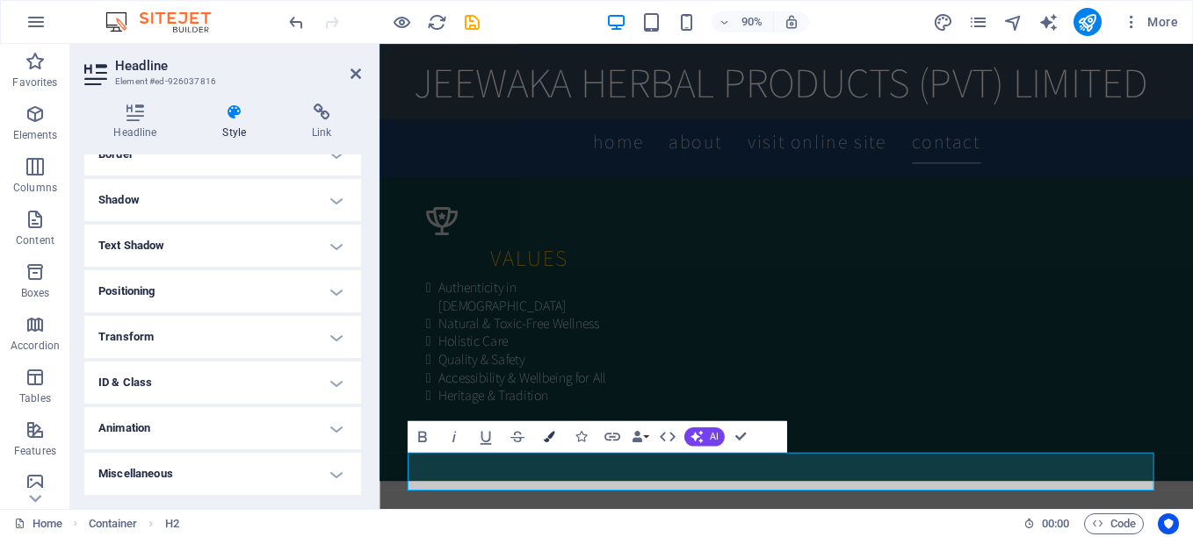
click at [551, 443] on icon "button" at bounding box center [548, 436] width 11 height 11
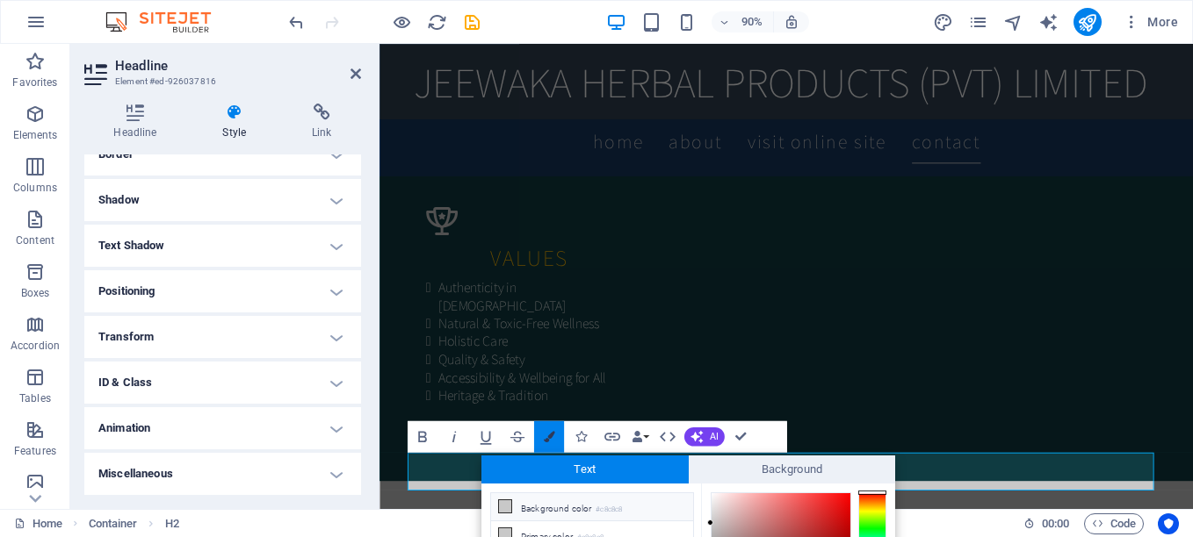
scroll to position [164, 0]
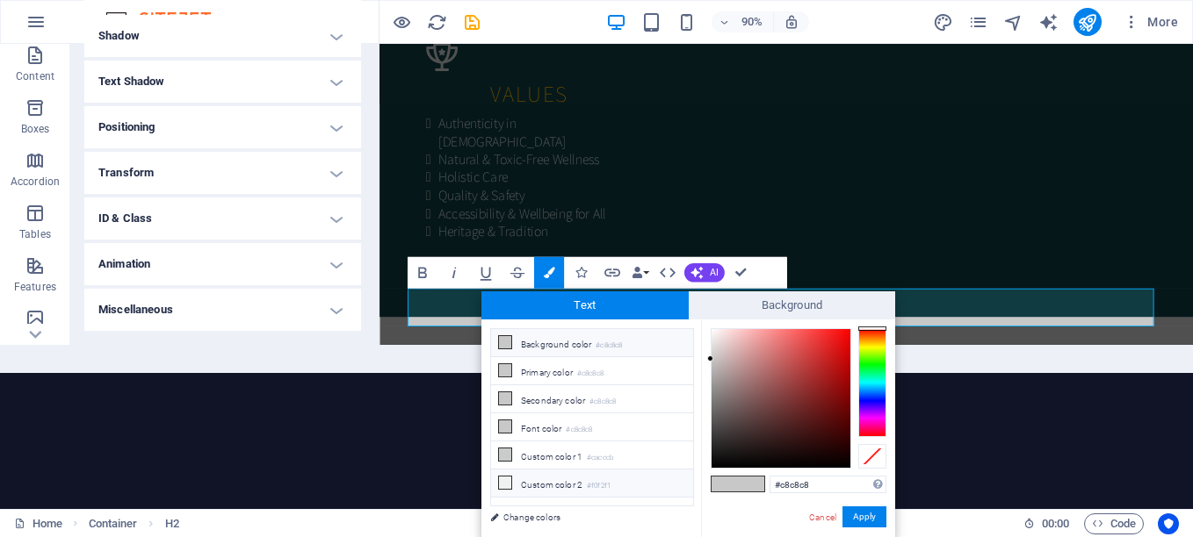
click at [503, 480] on icon at bounding box center [505, 483] width 12 height 12
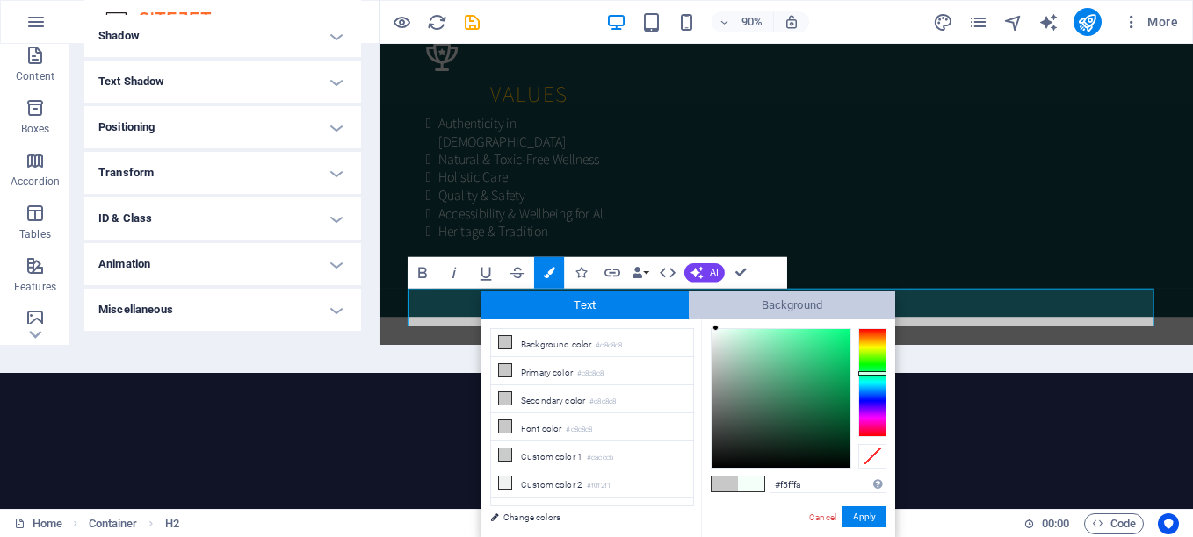
drag, startPoint x: 711, startPoint y: 337, endPoint x: 716, endPoint y: 314, distance: 24.3
click at [716, 314] on div "Text Background less Background color #c8c8c8 Primary color #c8c8c8 Secondary c…" at bounding box center [688, 415] width 414 height 246
drag, startPoint x: 715, startPoint y: 338, endPoint x: 696, endPoint y: 325, distance: 22.7
click at [696, 325] on div "less Background color #c8c8c8 Primary color #c8c8c8 Secondary color #c8c8c8 Fon…" at bounding box center [688, 429] width 414 height 218
type input "#fdfdfd"
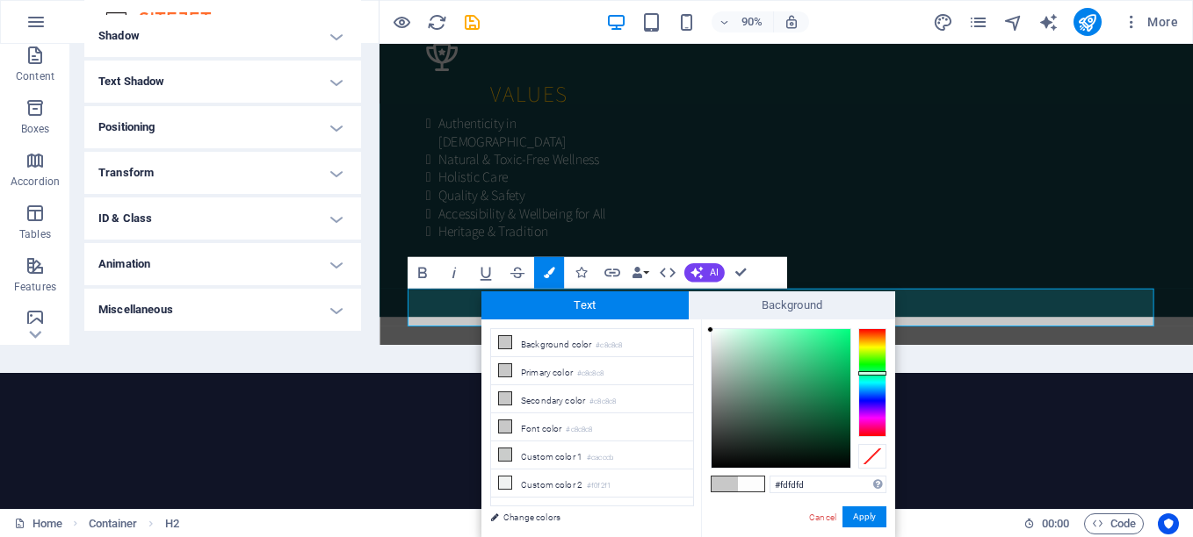
click at [711, 330] on div at bounding box center [710, 330] width 6 height 6
click at [853, 518] on button "Apply" at bounding box center [864, 517] width 44 height 21
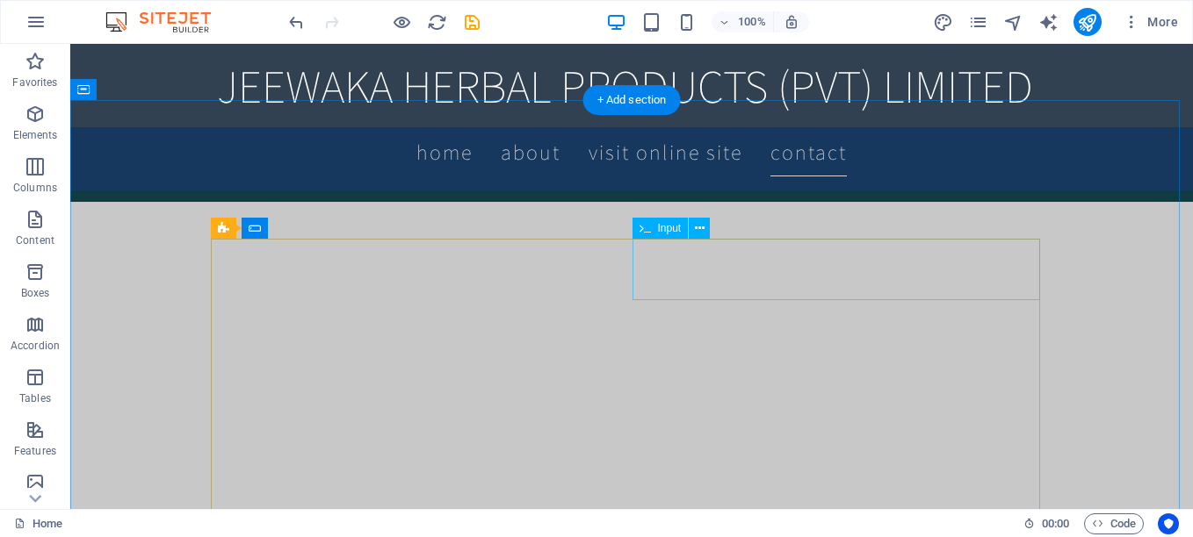
scroll to position [2543, 0]
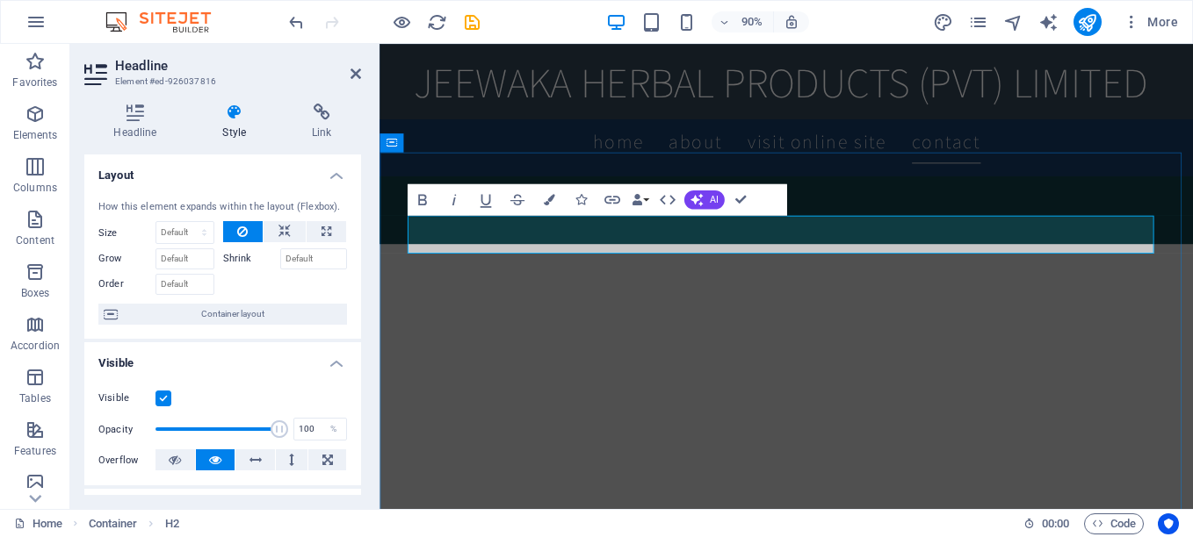
click at [403, 147] on span "Container" at bounding box center [423, 143] width 41 height 10
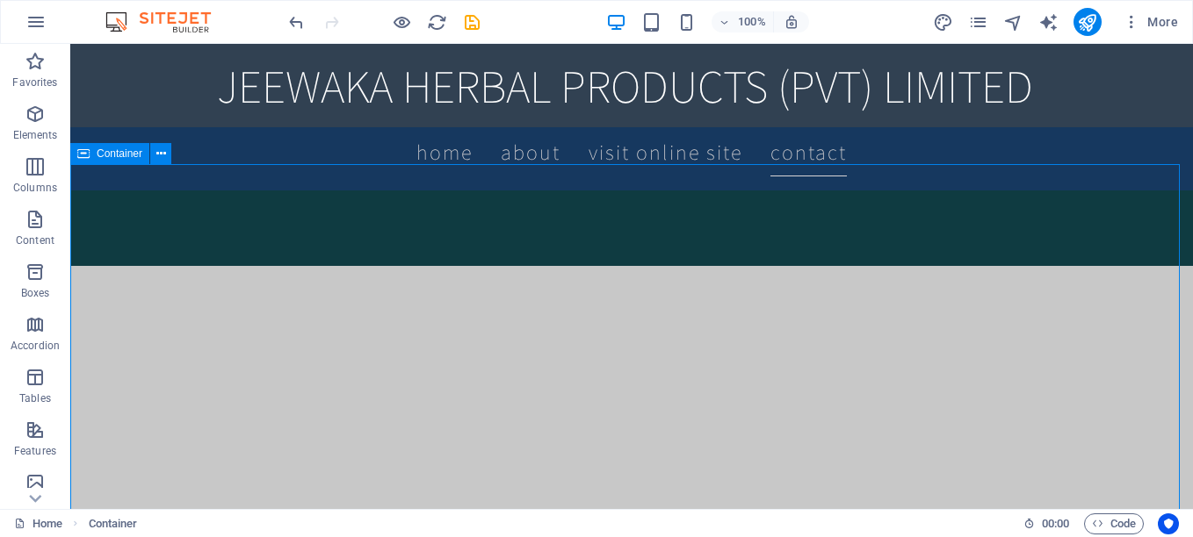
click at [115, 155] on span "Container" at bounding box center [120, 153] width 46 height 11
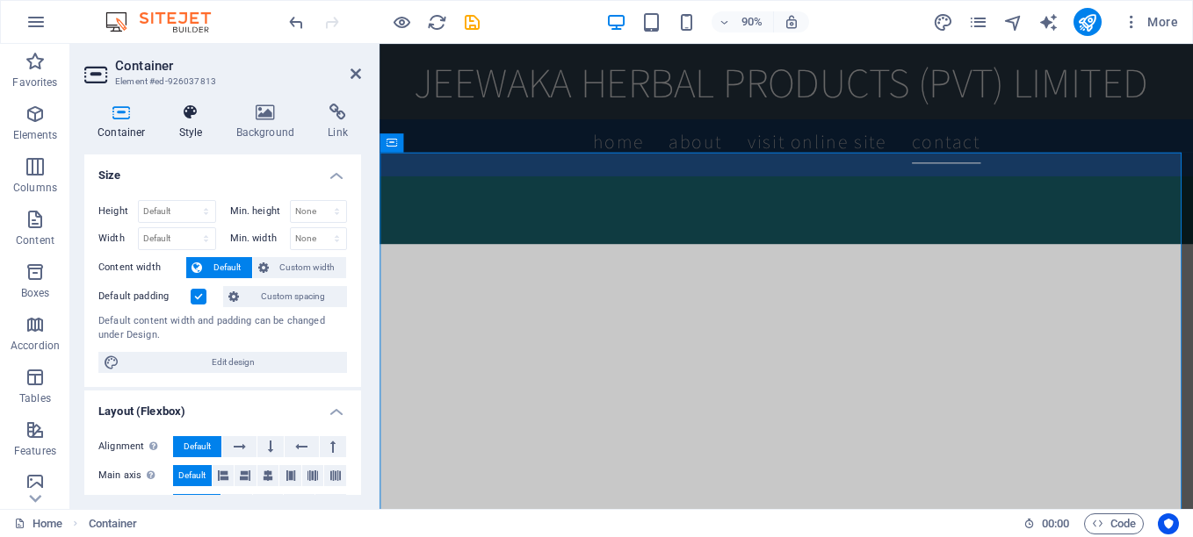
click at [182, 111] on icon at bounding box center [191, 113] width 50 height 18
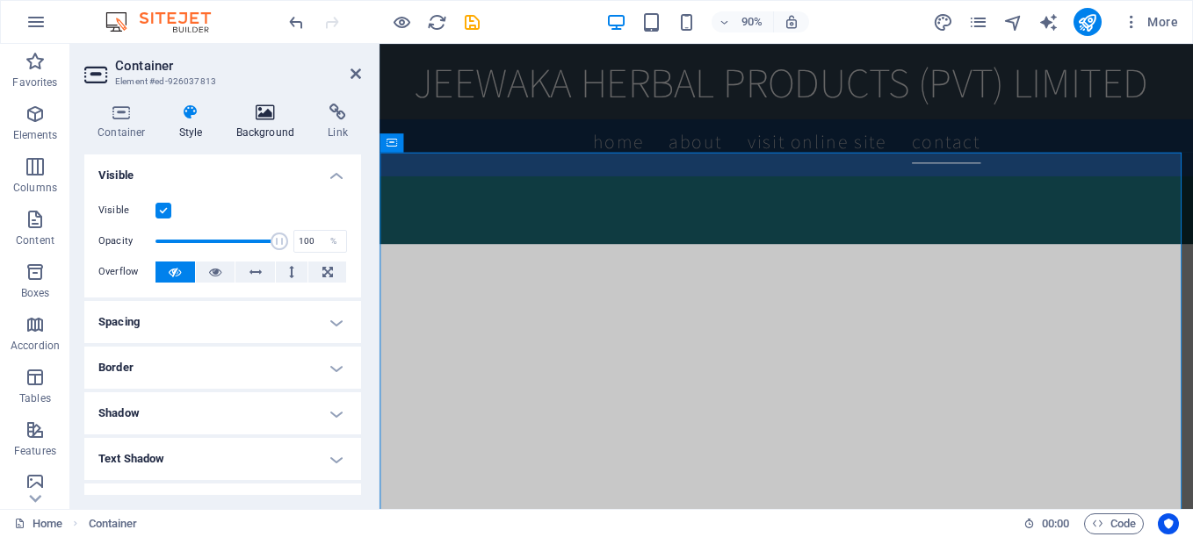
click at [270, 115] on icon at bounding box center [265, 113] width 85 height 18
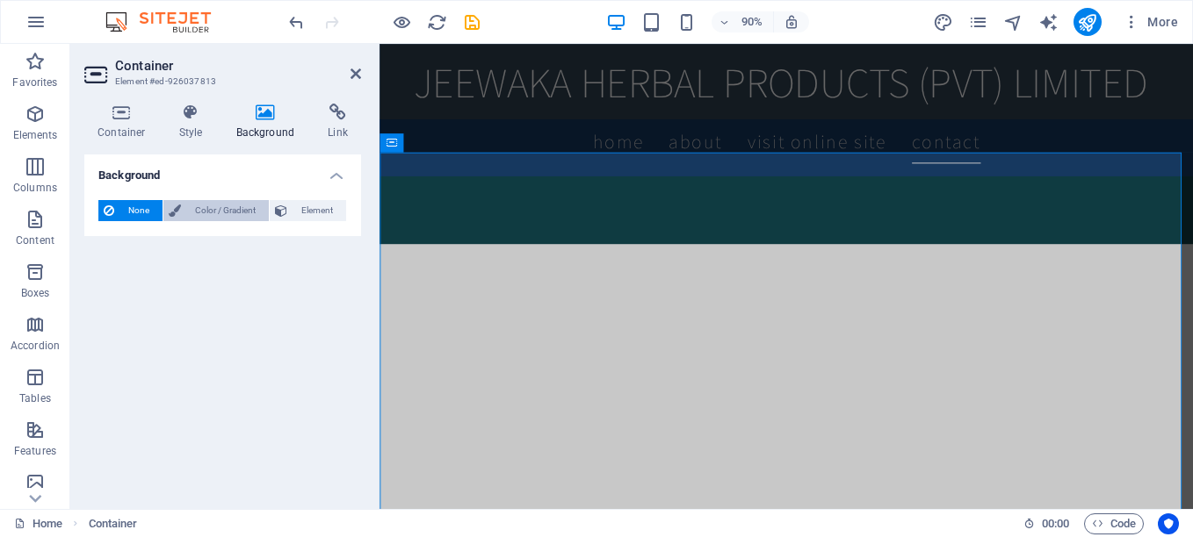
click at [209, 205] on span "Color / Gradient" at bounding box center [224, 210] width 77 height 21
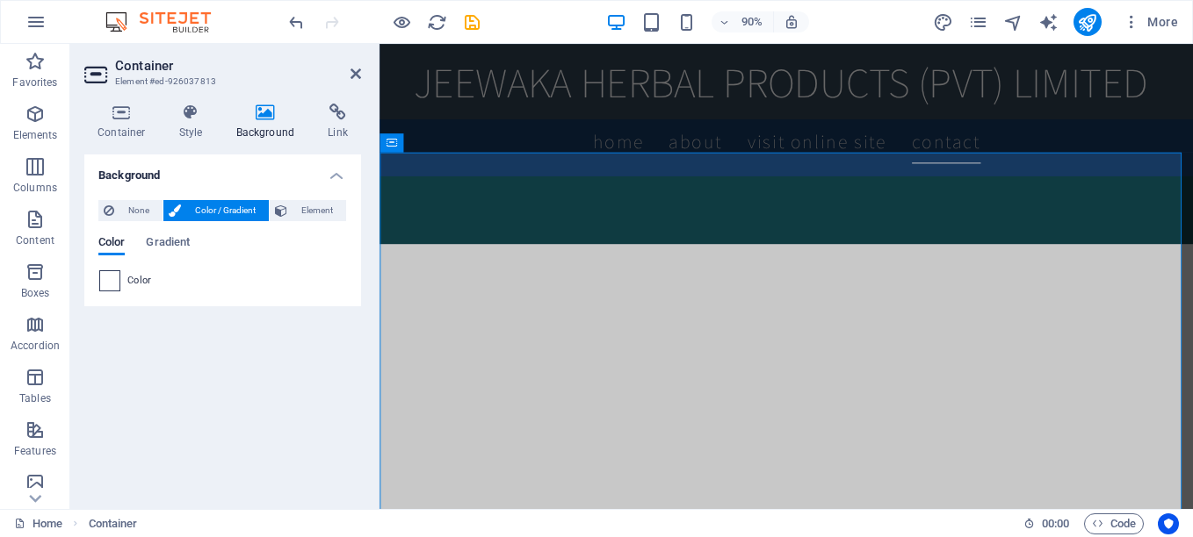
click at [106, 283] on span at bounding box center [109, 280] width 19 height 19
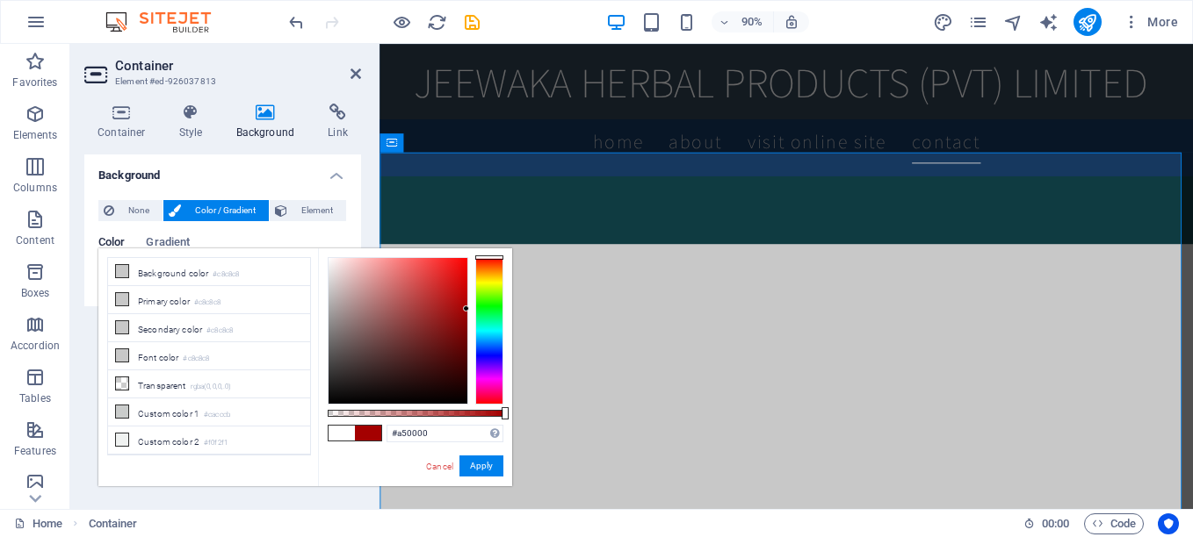
drag, startPoint x: 378, startPoint y: 352, endPoint x: 507, endPoint y: 308, distance: 136.4
click at [507, 308] on div "#a50000 Supported formats #0852ed rgb(8, 82, 237) rgba(8, 82, 237, 90%) hsv(221…" at bounding box center [415, 495] width 194 height 493
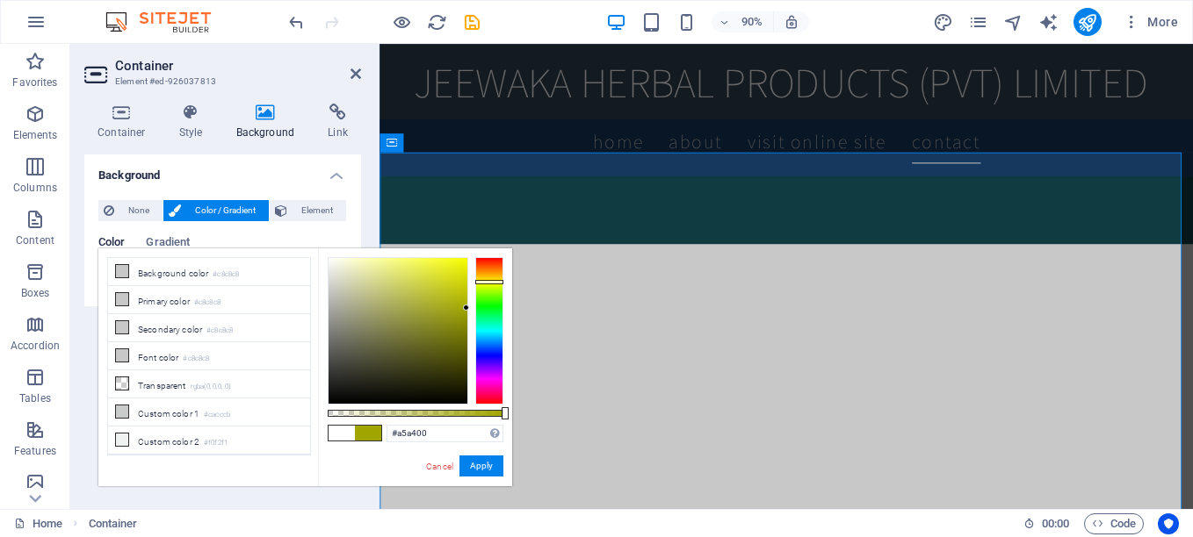
type input "#a59e00"
drag, startPoint x: 483, startPoint y: 255, endPoint x: 496, endPoint y: 280, distance: 28.7
click at [496, 280] on div at bounding box center [489, 280] width 28 height 4
click at [484, 465] on button "Apply" at bounding box center [481, 466] width 44 height 21
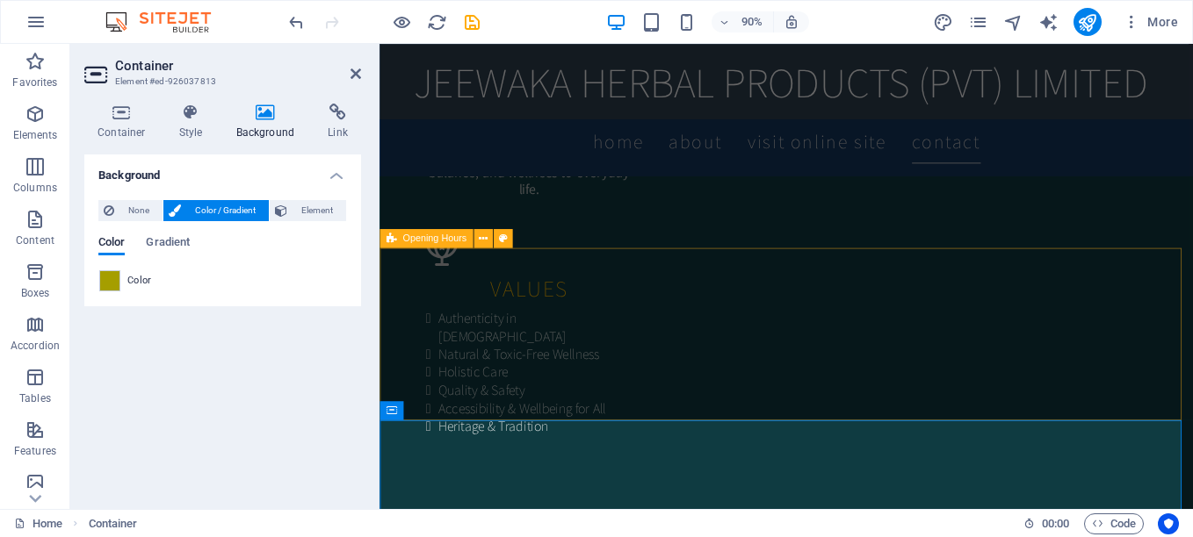
scroll to position [2251, 0]
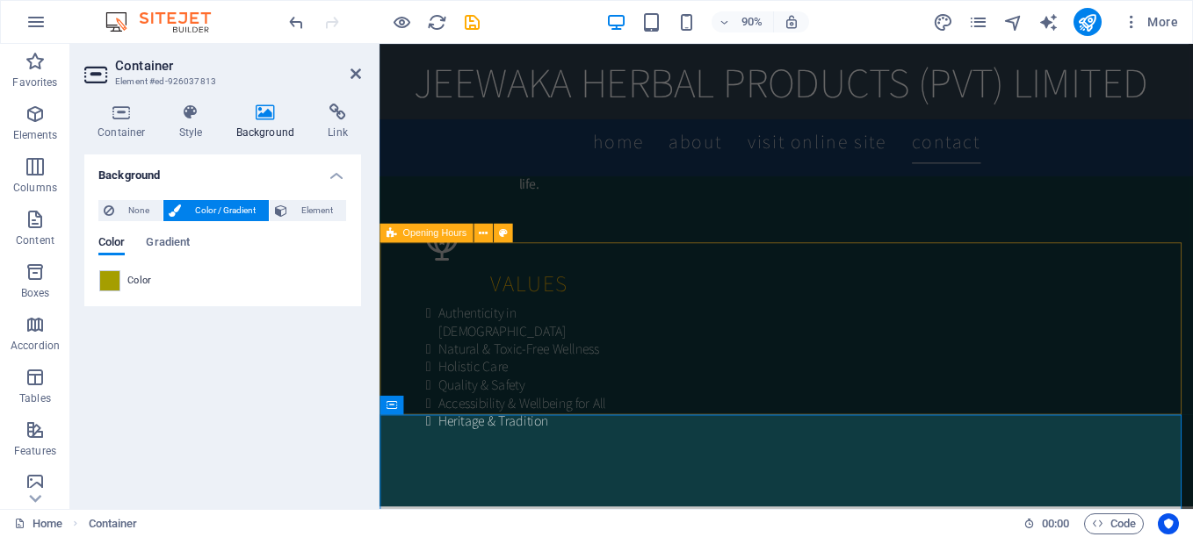
drag, startPoint x: 500, startPoint y: 314, endPoint x: 813, endPoint y: 296, distance: 314.0
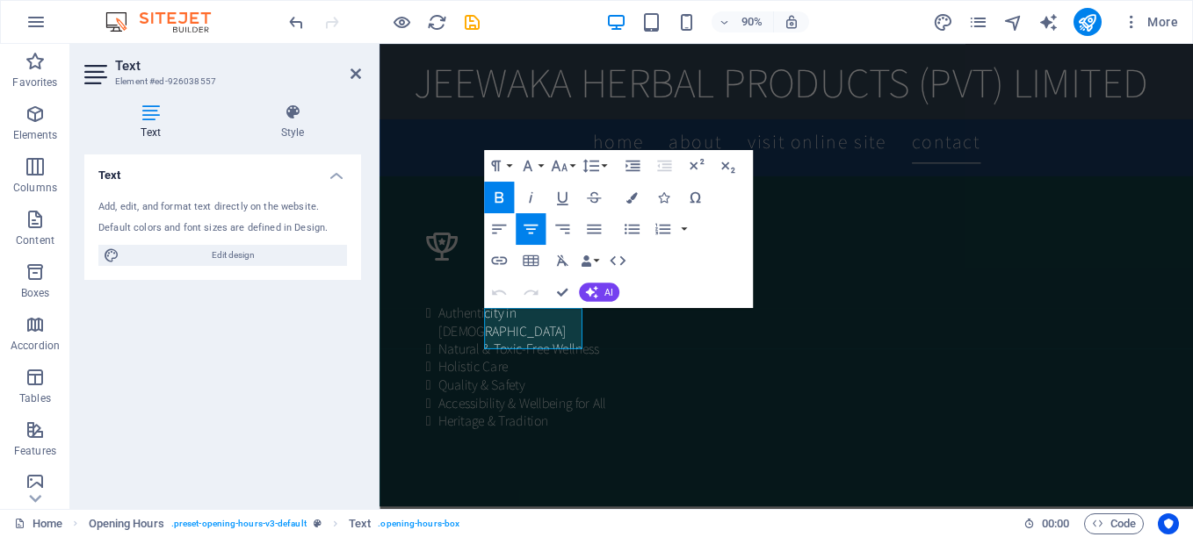
click at [328, 356] on div "Text Add, edit, and format text directly on the website. Default colors and fon…" at bounding box center [222, 325] width 277 height 341
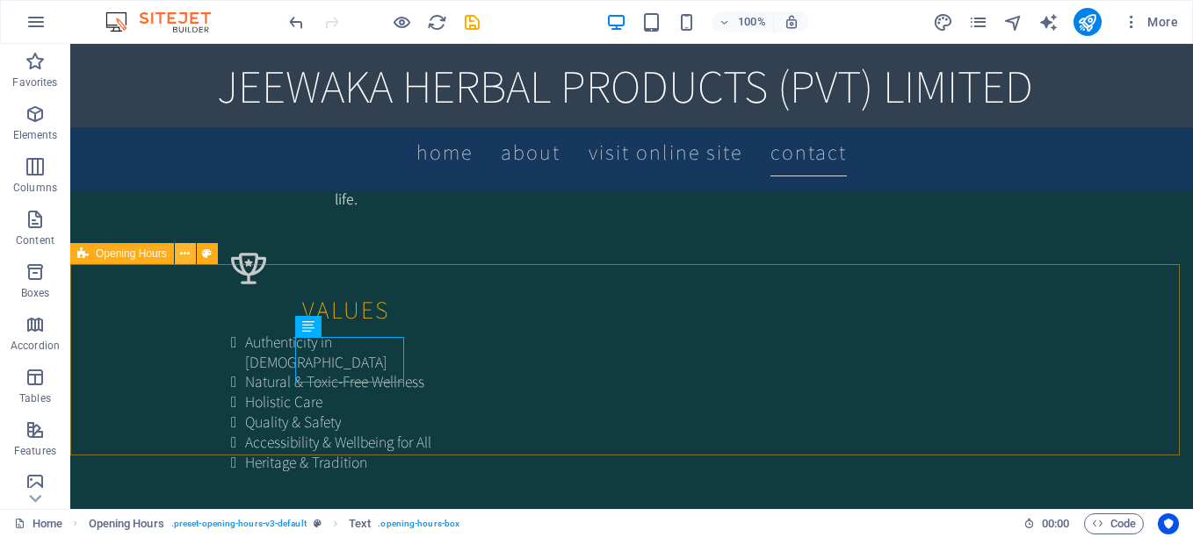
click at [184, 256] on icon at bounding box center [185, 254] width 10 height 18
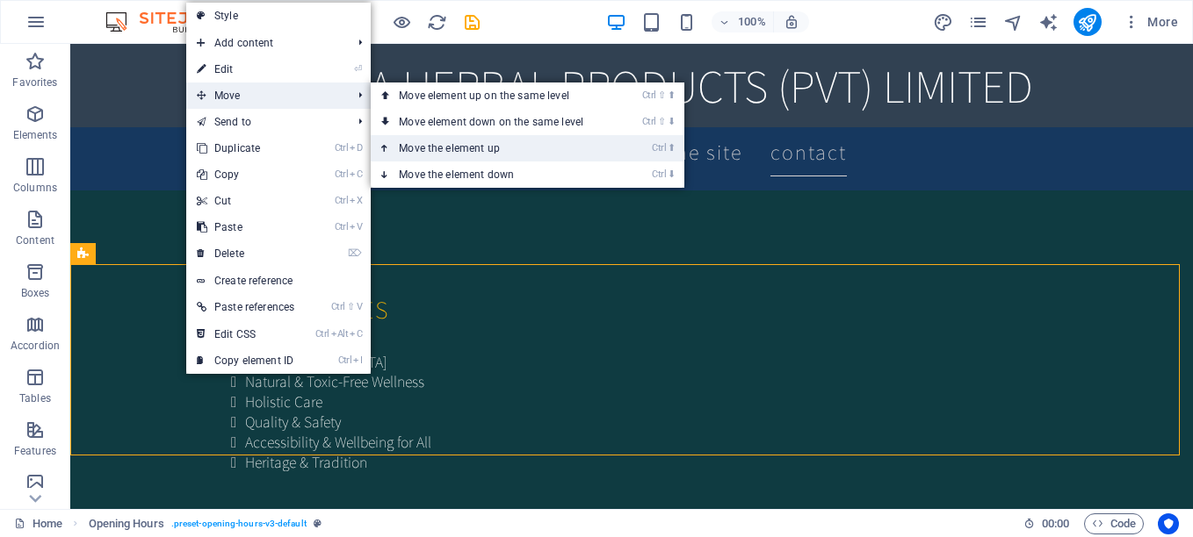
scroll to position [2261, 0]
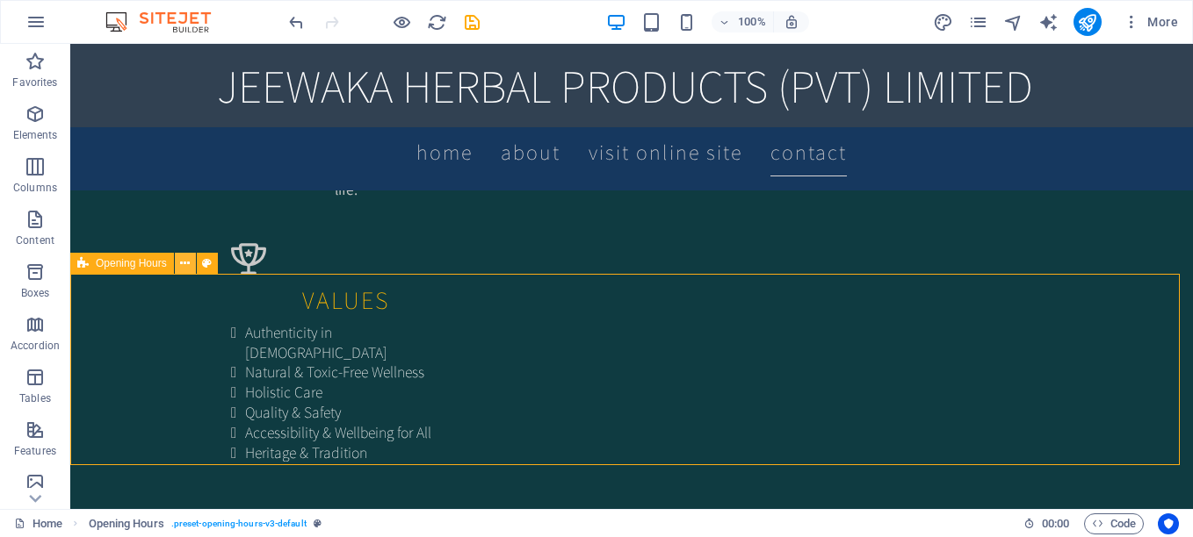
click at [185, 263] on icon at bounding box center [185, 264] width 10 height 18
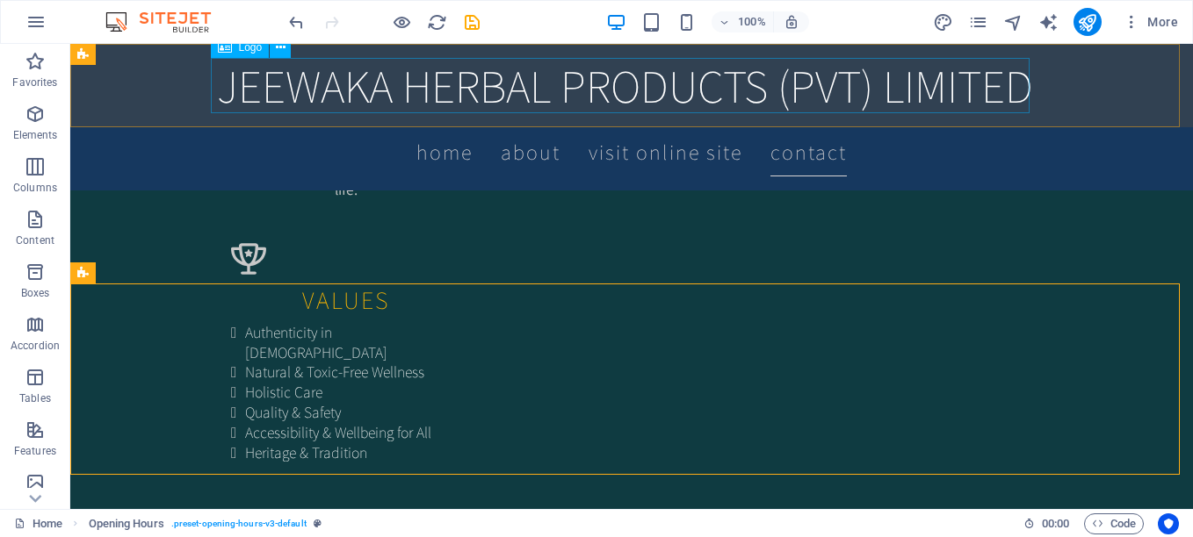
scroll to position [2251, 0]
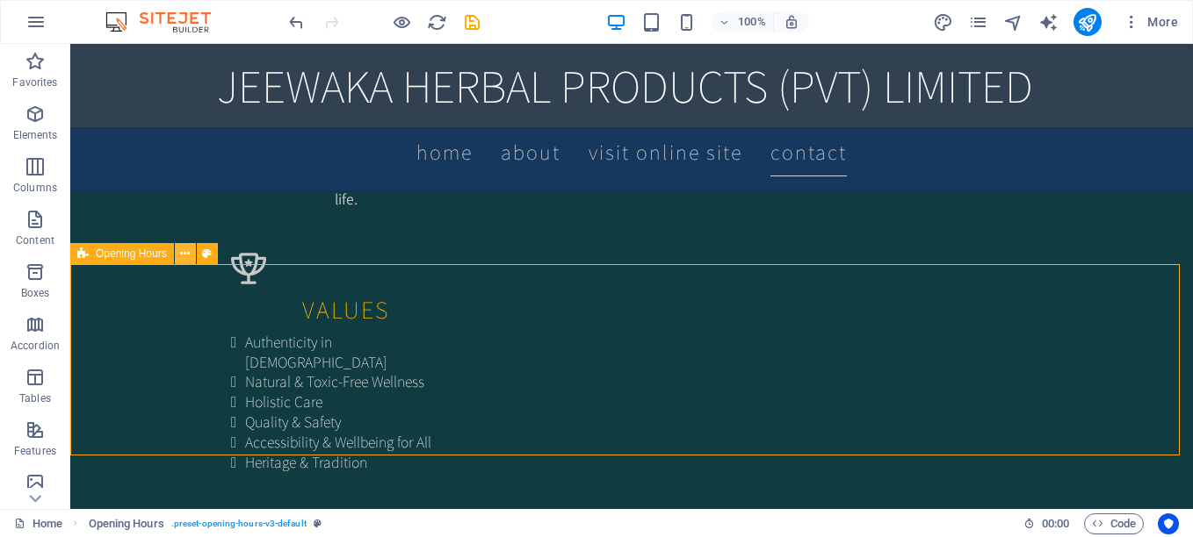
click at [186, 253] on icon at bounding box center [185, 254] width 10 height 18
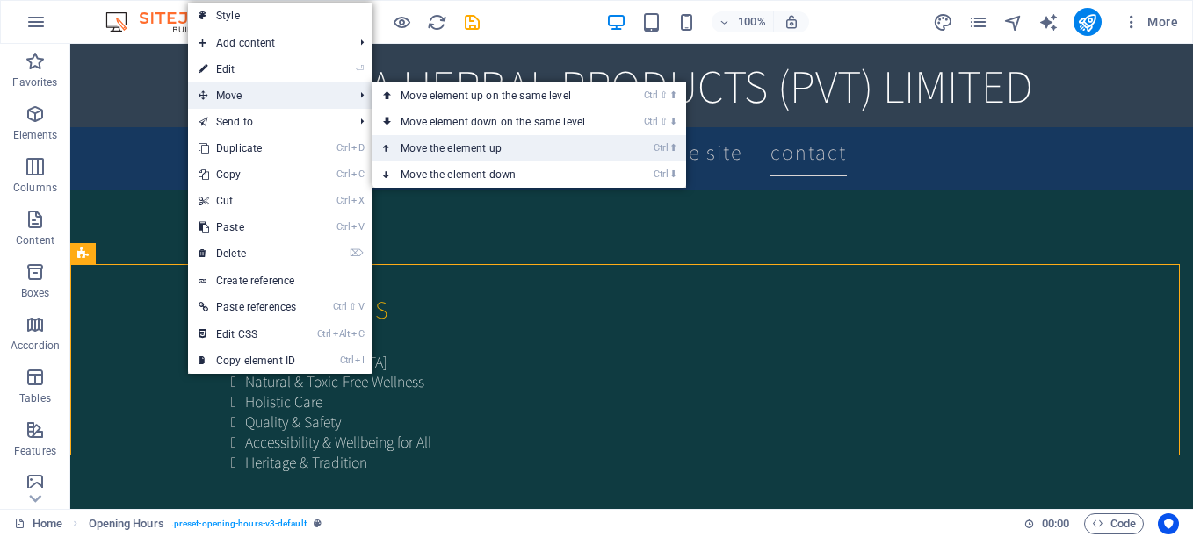
click at [431, 148] on link "Ctrl ⬆ Move the element up" at bounding box center [496, 148] width 248 height 26
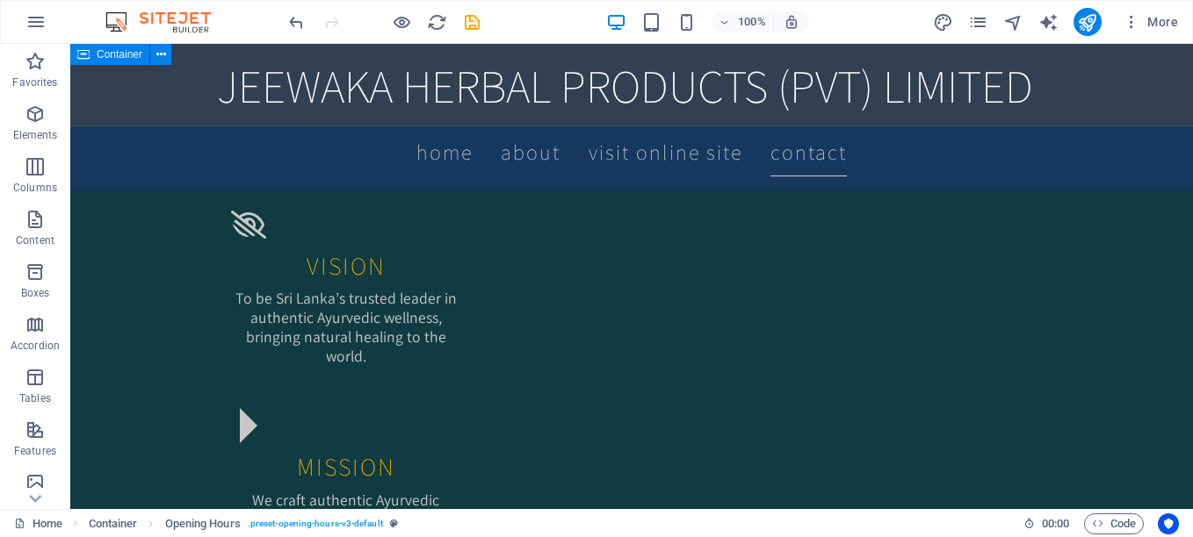
scroll to position [2110, 0]
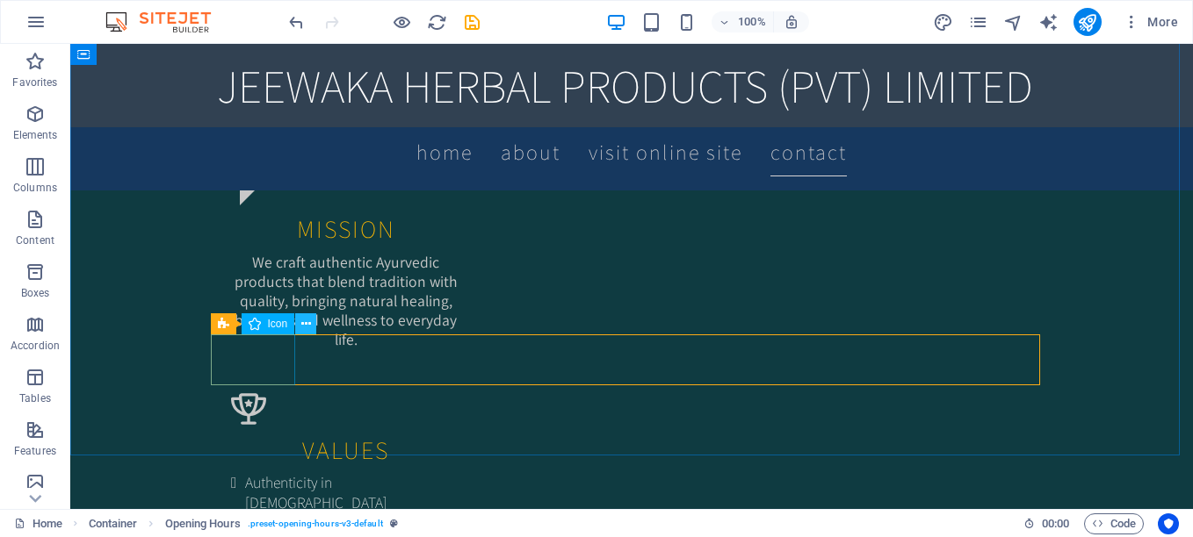
click at [311, 322] on button at bounding box center [305, 324] width 21 height 21
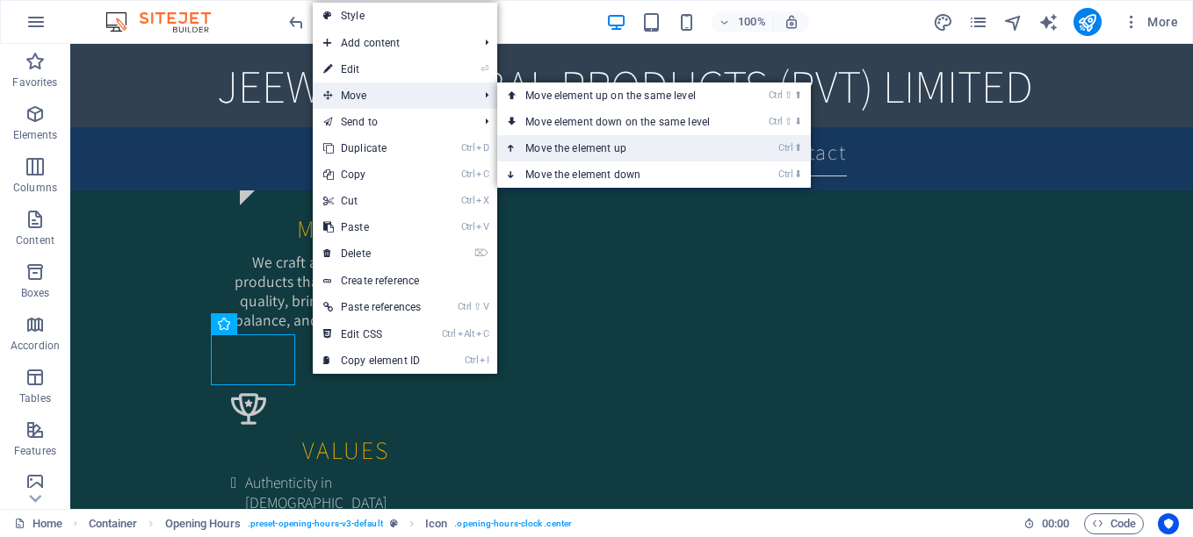
click at [563, 139] on link "Ctrl ⬆ Move the element up" at bounding box center [621, 148] width 248 height 26
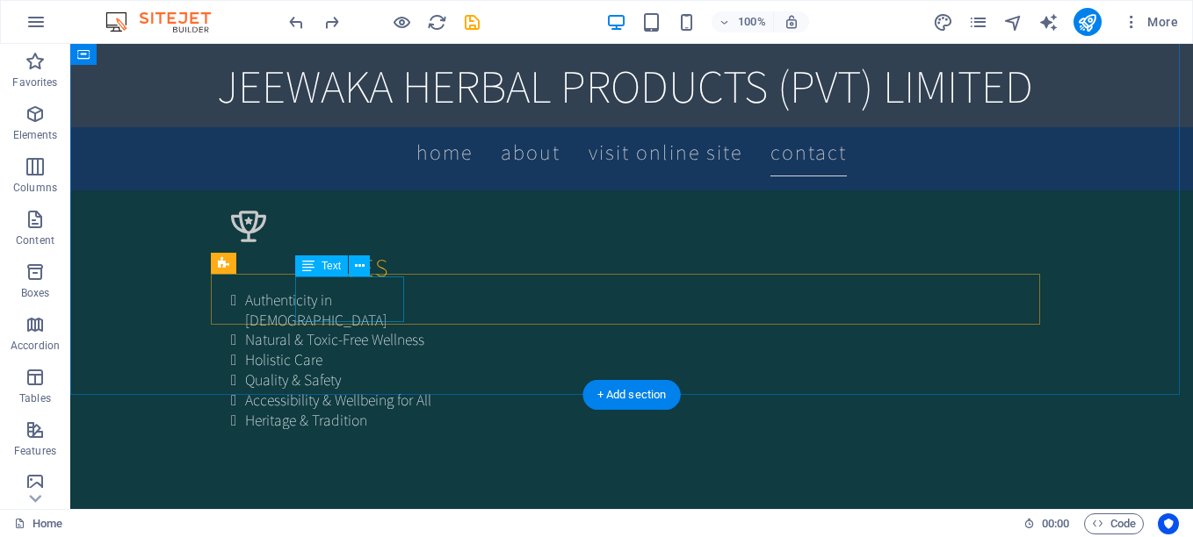
scroll to position [2170, 0]
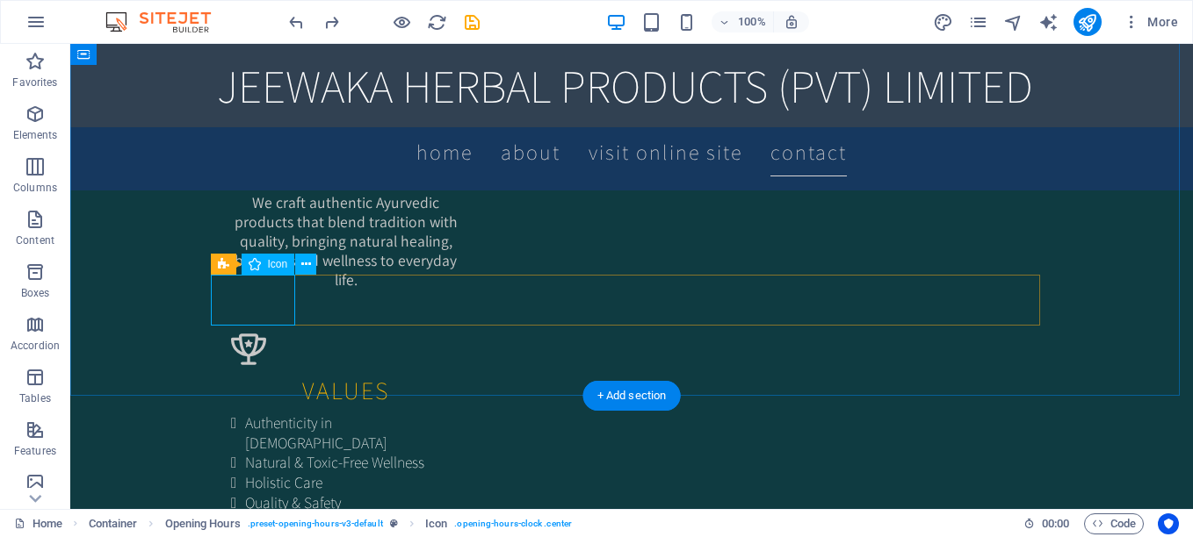
select select "xMidYMid"
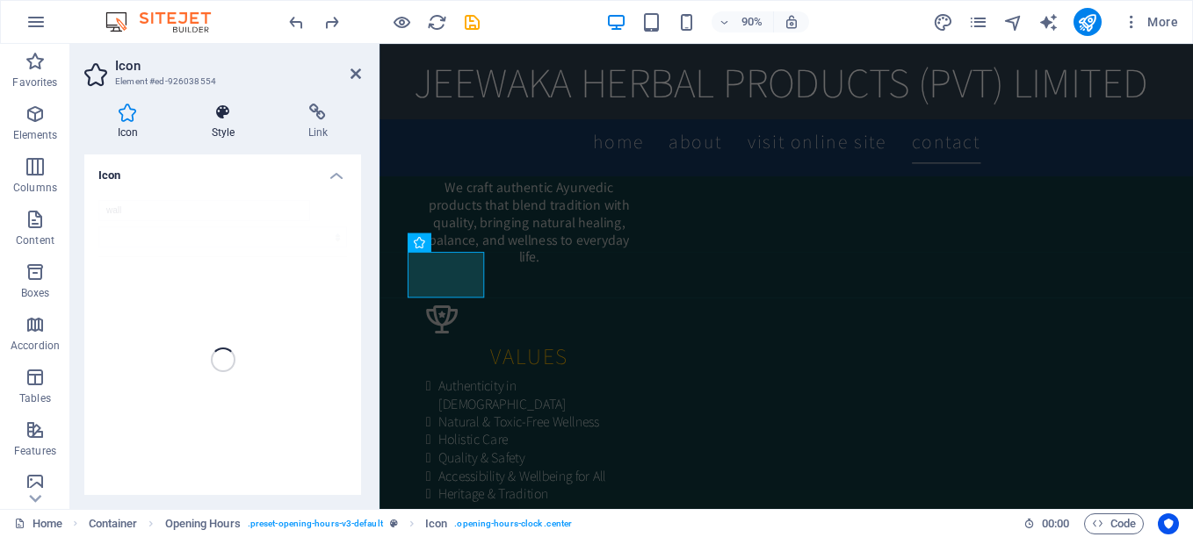
click at [222, 122] on h4 "Style" at bounding box center [226, 122] width 97 height 37
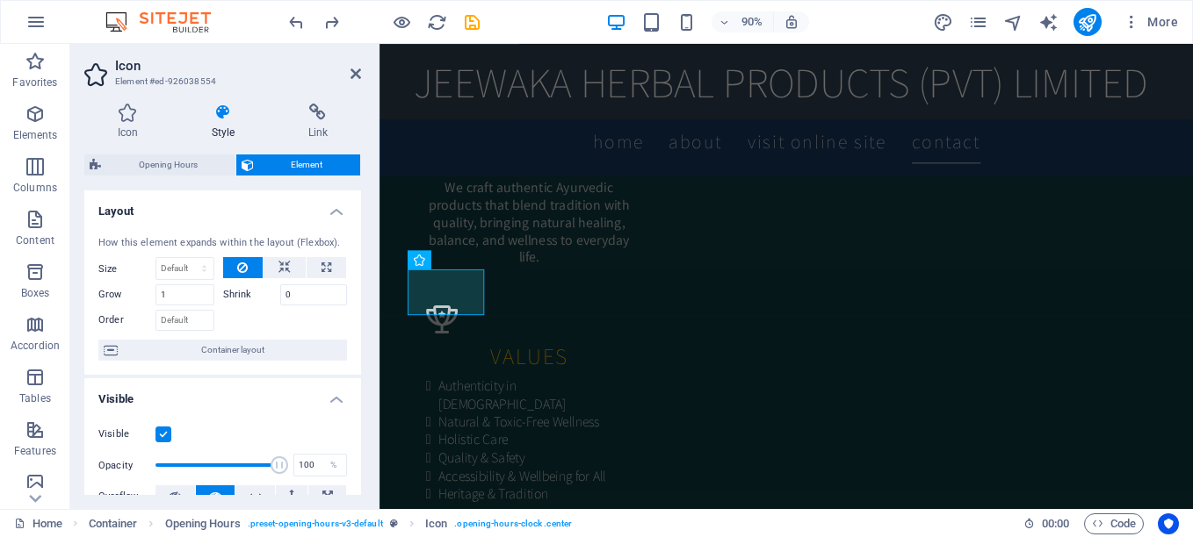
click at [231, 122] on h4 "Style" at bounding box center [226, 122] width 97 height 37
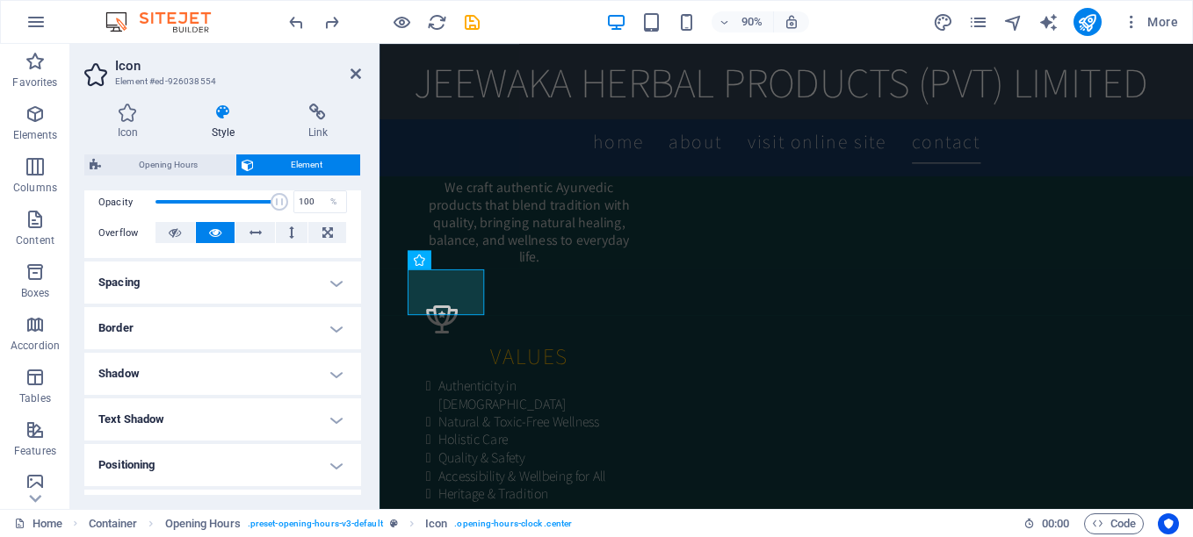
scroll to position [176, 0]
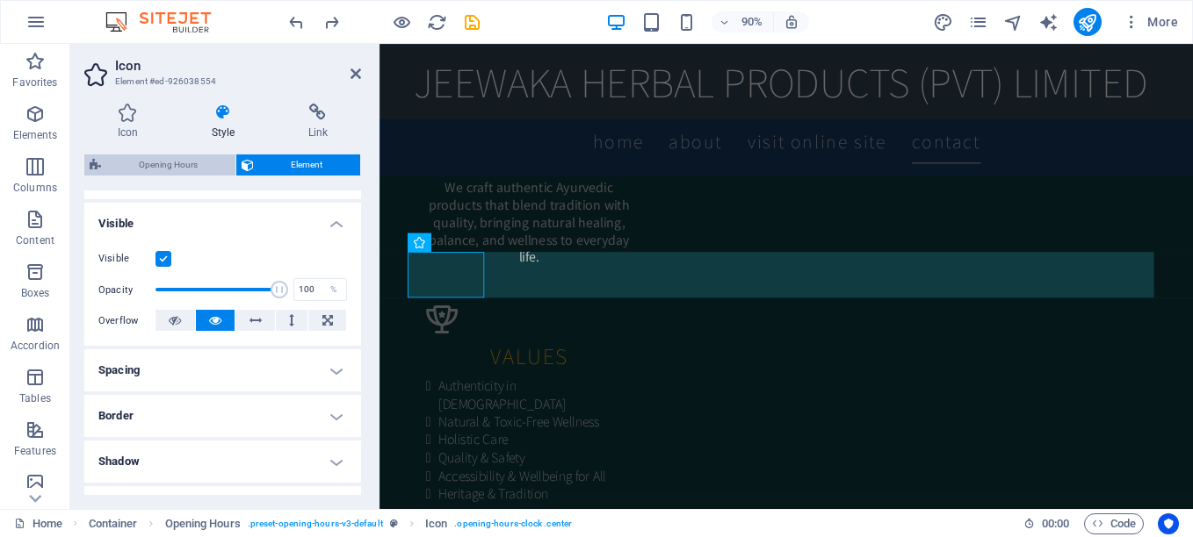
click at [167, 165] on span "Opening Hours" at bounding box center [168, 165] width 124 height 21
select select "rem"
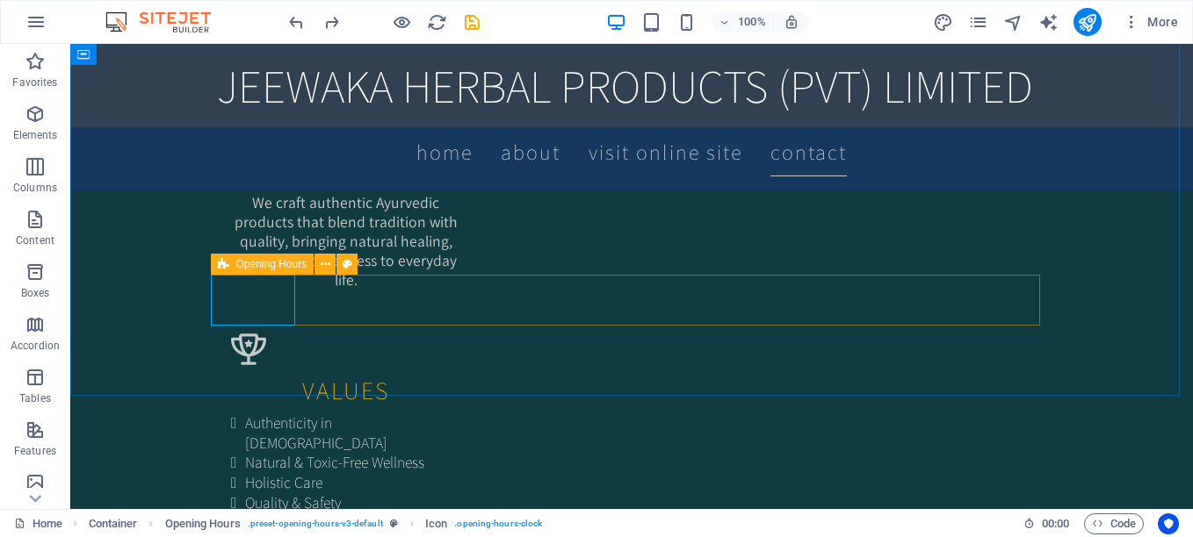
click at [223, 269] on icon at bounding box center [223, 264] width 11 height 21
select select "rem"
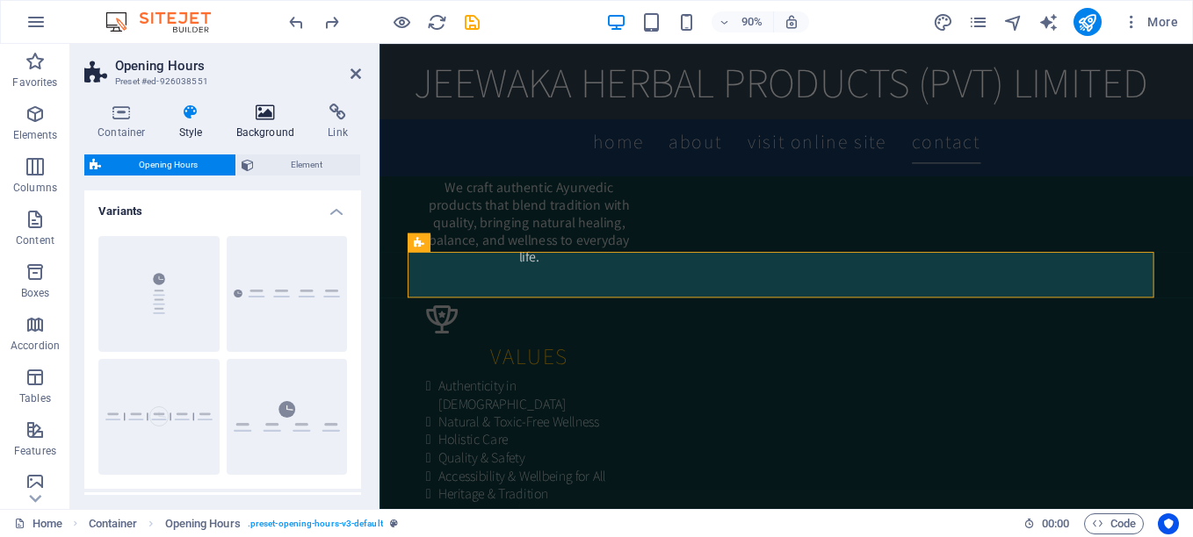
click at [252, 130] on h4 "Background" at bounding box center [269, 122] width 92 height 37
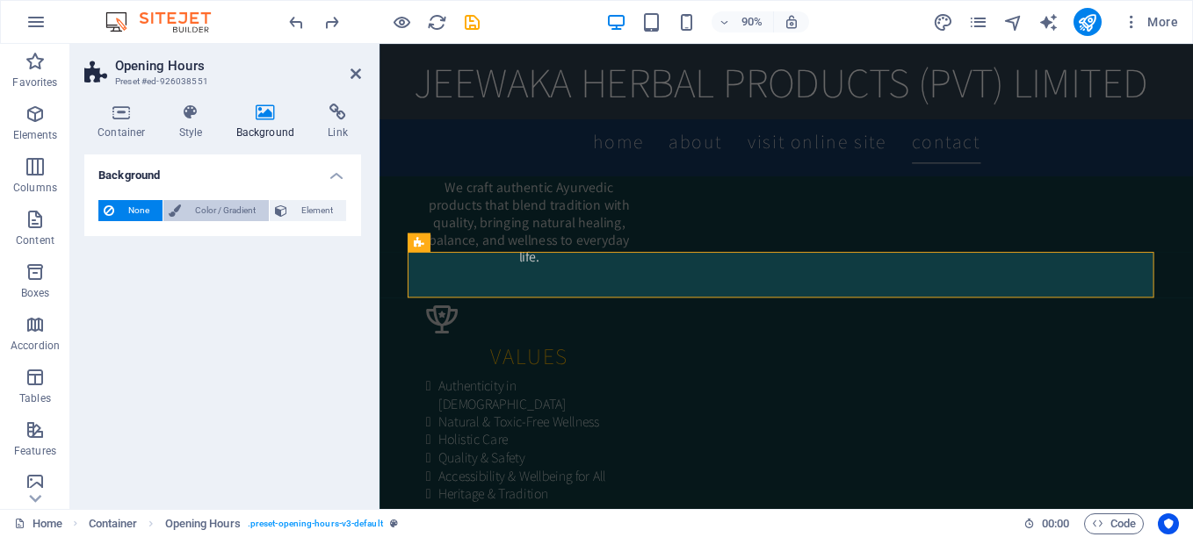
click at [217, 205] on span "Color / Gradient" at bounding box center [224, 210] width 77 height 21
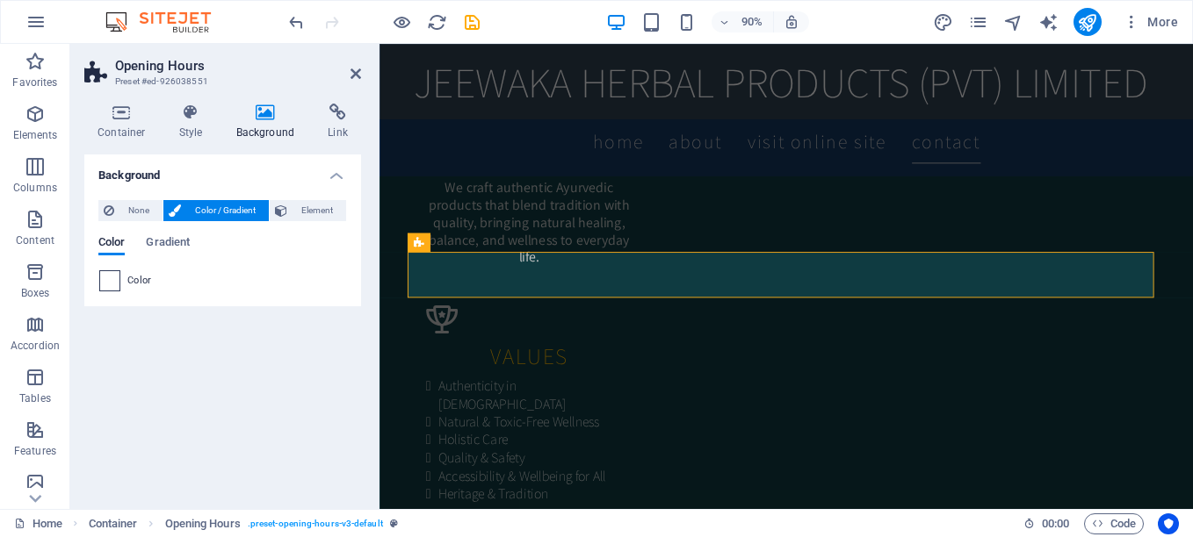
click at [105, 283] on span at bounding box center [109, 280] width 19 height 19
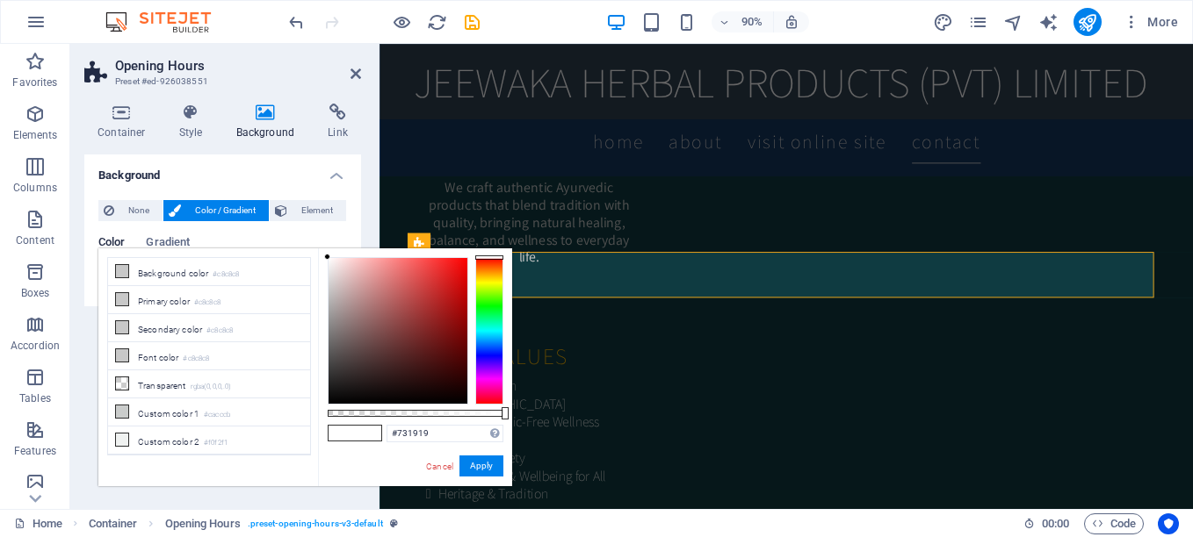
click at [436, 337] on div at bounding box center [397, 331] width 139 height 146
drag, startPoint x: 444, startPoint y: 304, endPoint x: 476, endPoint y: 370, distance: 73.1
click at [476, 370] on div at bounding box center [416, 331] width 176 height 148
drag, startPoint x: 386, startPoint y: 385, endPoint x: 482, endPoint y: 224, distance: 187.1
click at [482, 224] on body "JEEWAWAKA HERBAL PRODUCTS PRIVATE LIMITED Home Favorites Elements Columns Conte…" at bounding box center [596, 268] width 1193 height 537
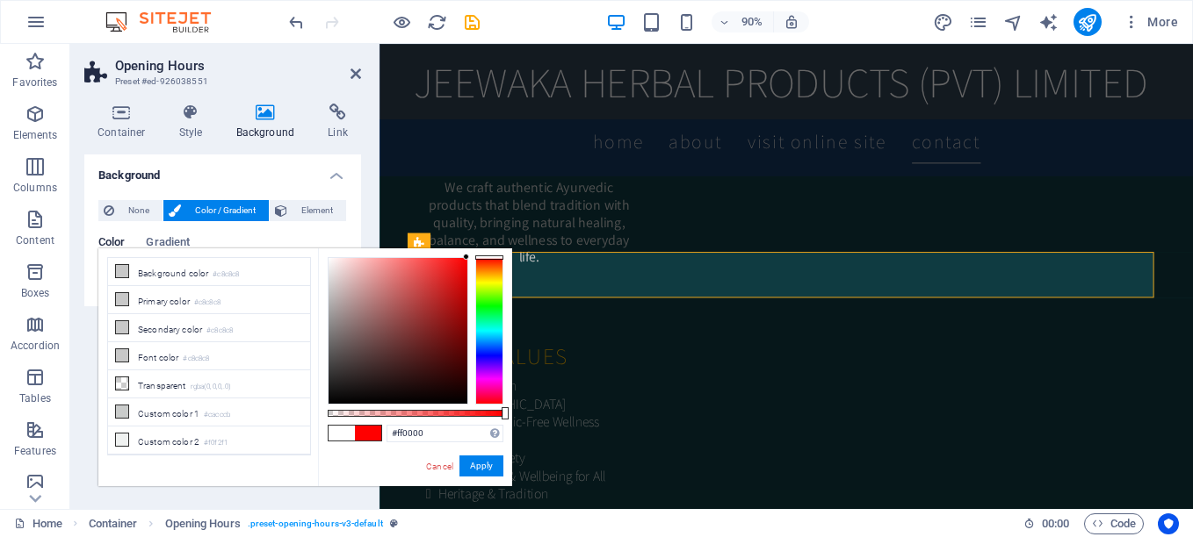
drag, startPoint x: 497, startPoint y: 254, endPoint x: 497, endPoint y: 264, distance: 10.5
click at [497, 264] on div "#ff0000 Supported formats #0852ed rgb(8, 82, 237) rgba(8, 82, 237, 90%) hsv(221…" at bounding box center [415, 495] width 194 height 493
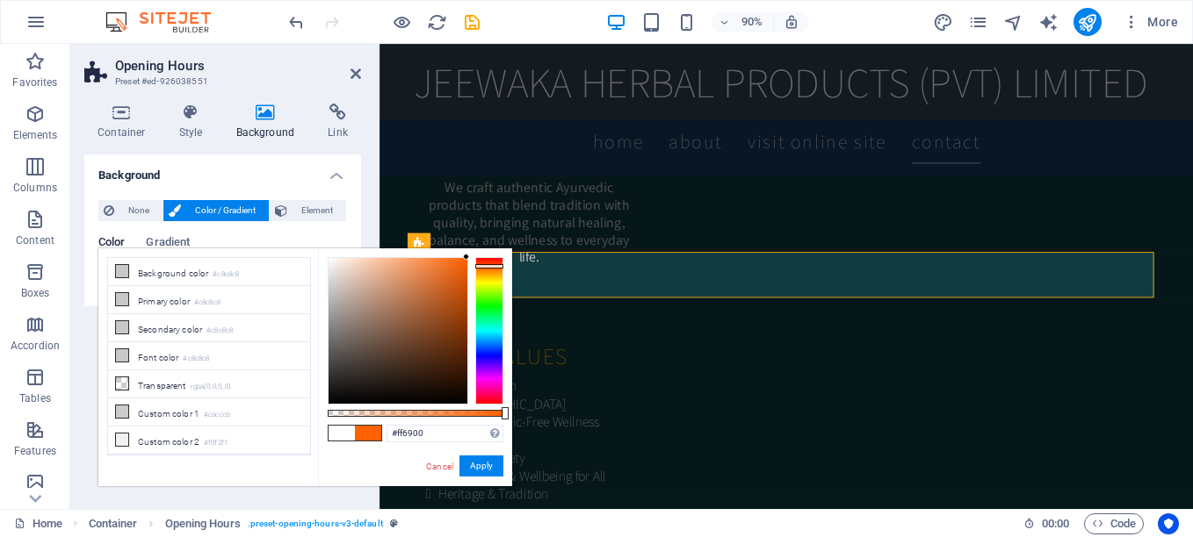
type input "#ff7c00"
drag, startPoint x: 491, startPoint y: 258, endPoint x: 491, endPoint y: 269, distance: 10.5
click at [491, 269] on div at bounding box center [489, 269] width 28 height 4
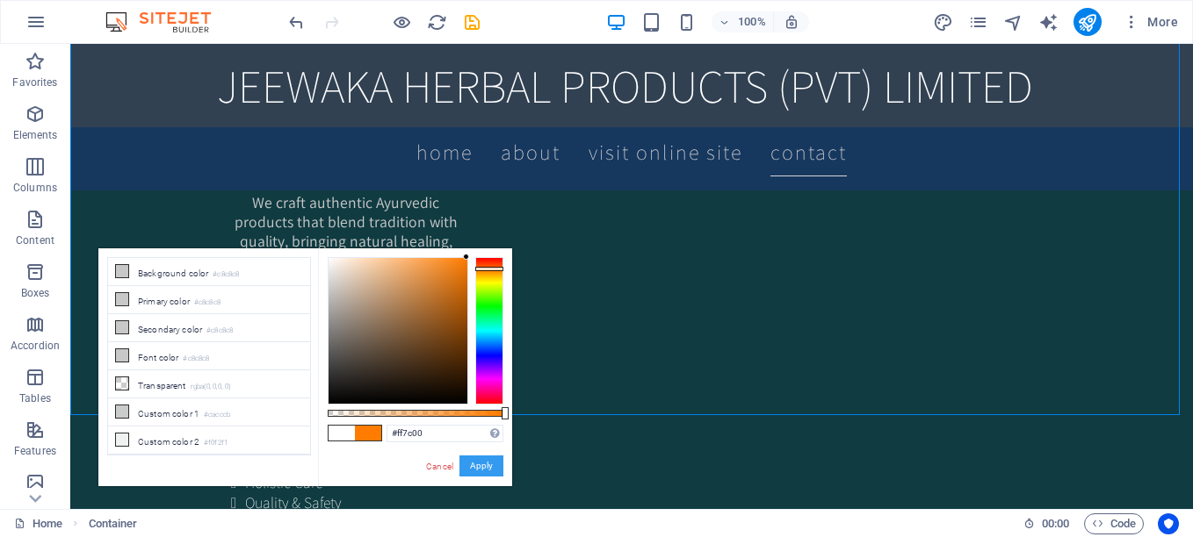
click at [488, 463] on button "Apply" at bounding box center [481, 466] width 44 height 21
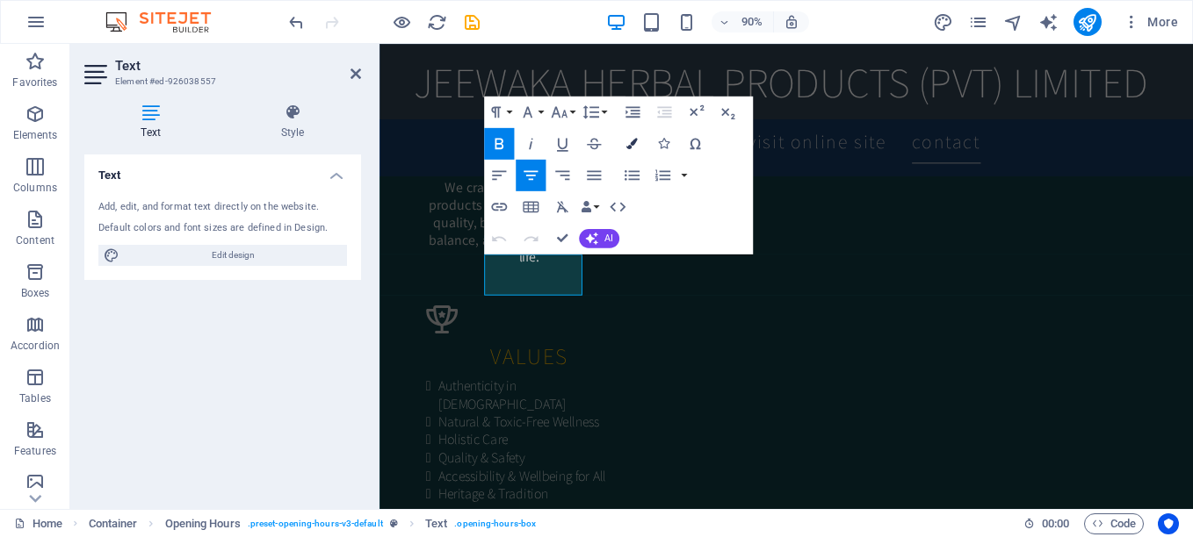
click at [632, 147] on icon "button" at bounding box center [630, 143] width 11 height 11
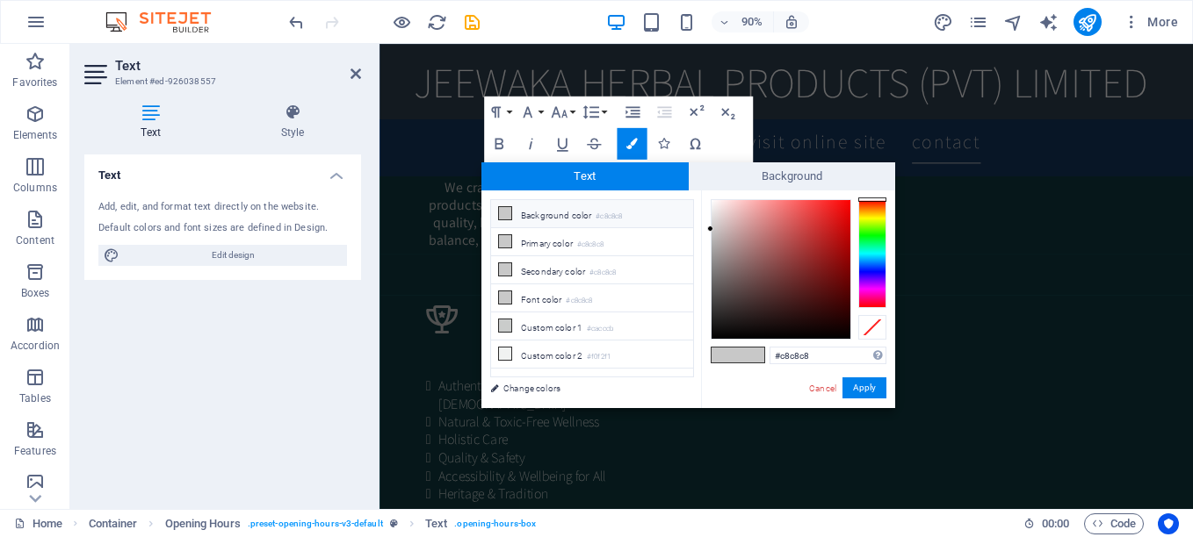
type input "#0f0808"
click at [779, 330] on div at bounding box center [780, 269] width 139 height 139
click at [854, 386] on button "Apply" at bounding box center [864, 388] width 44 height 21
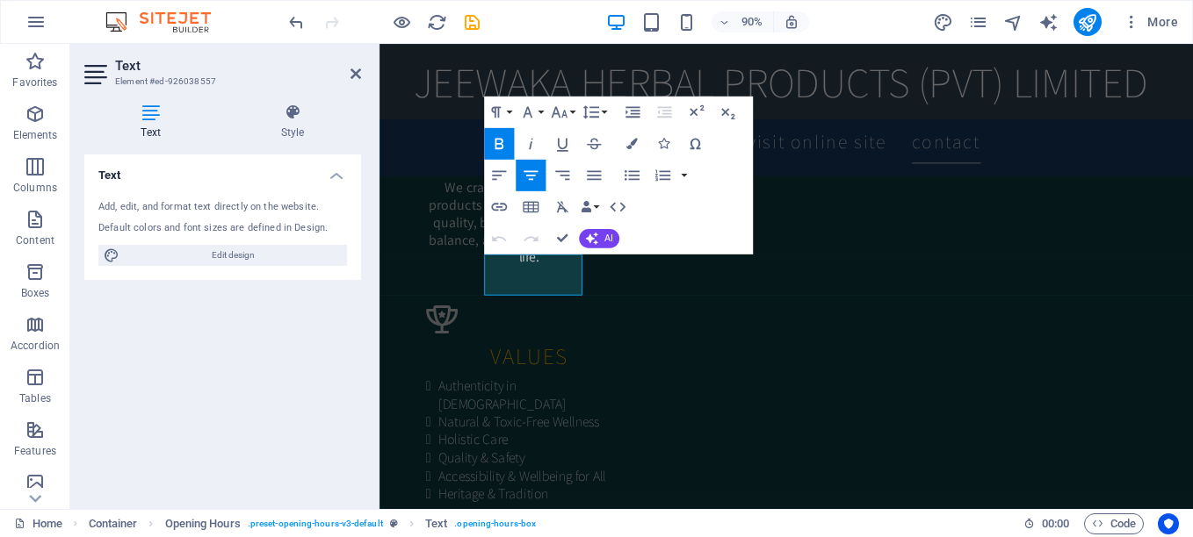
click at [501, 139] on icon "button" at bounding box center [498, 143] width 19 height 19
click at [501, 139] on icon "button" at bounding box center [498, 143] width 9 height 11
click at [501, 140] on icon "button" at bounding box center [498, 143] width 19 height 19
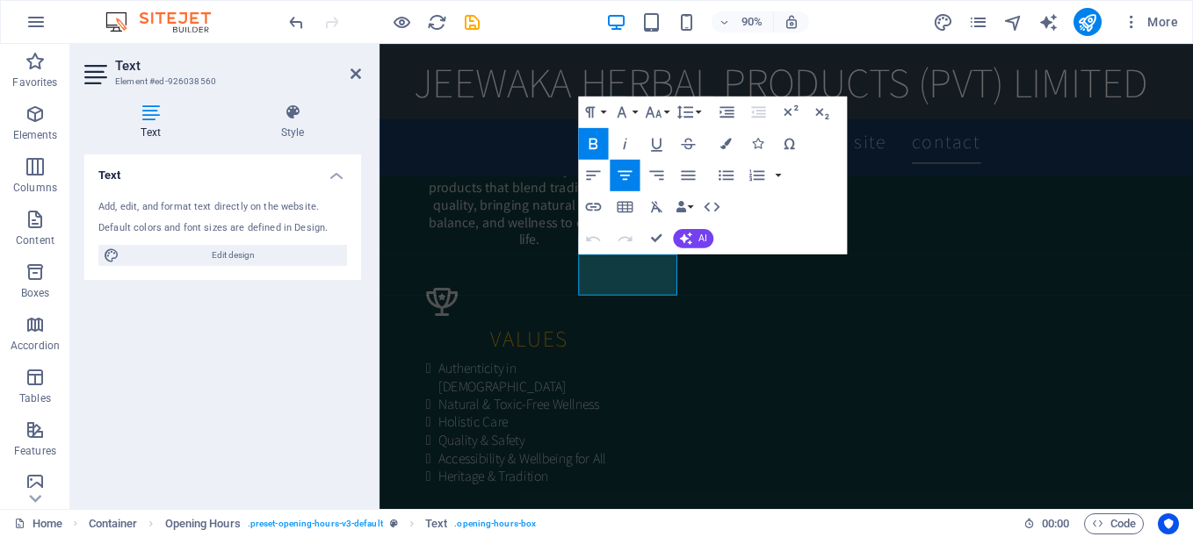
click at [598, 141] on icon "button" at bounding box center [592, 143] width 19 height 19
click at [600, 144] on icon "button" at bounding box center [592, 143] width 19 height 19
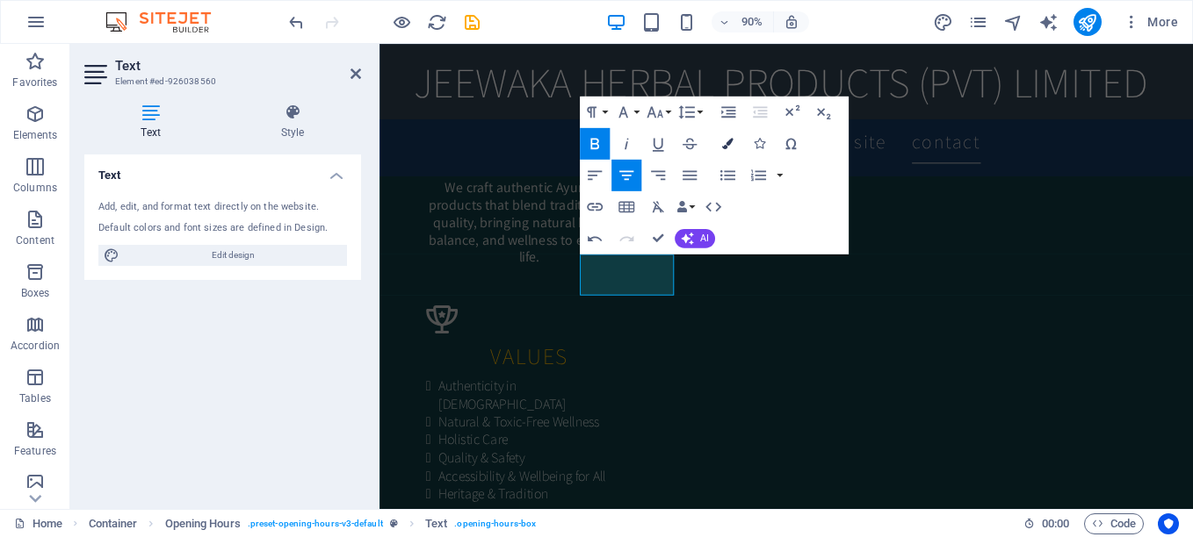
click at [731, 145] on icon "button" at bounding box center [726, 143] width 11 height 11
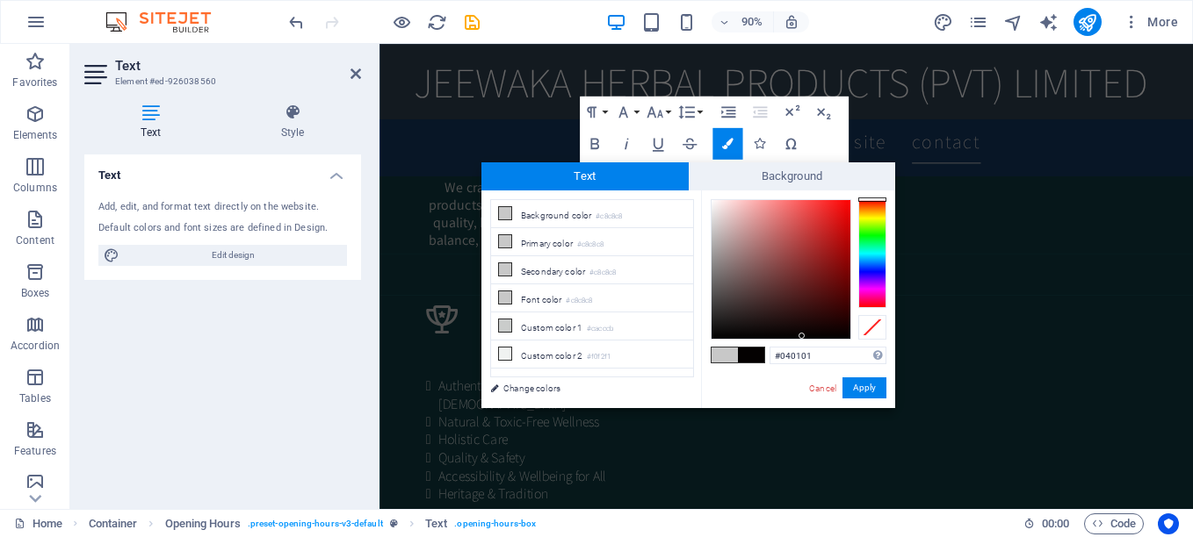
type input "#000000"
drag, startPoint x: 766, startPoint y: 326, endPoint x: 803, endPoint y: 338, distance: 38.9
click at [803, 338] on div at bounding box center [780, 269] width 139 height 139
click at [858, 385] on button "Apply" at bounding box center [864, 388] width 44 height 21
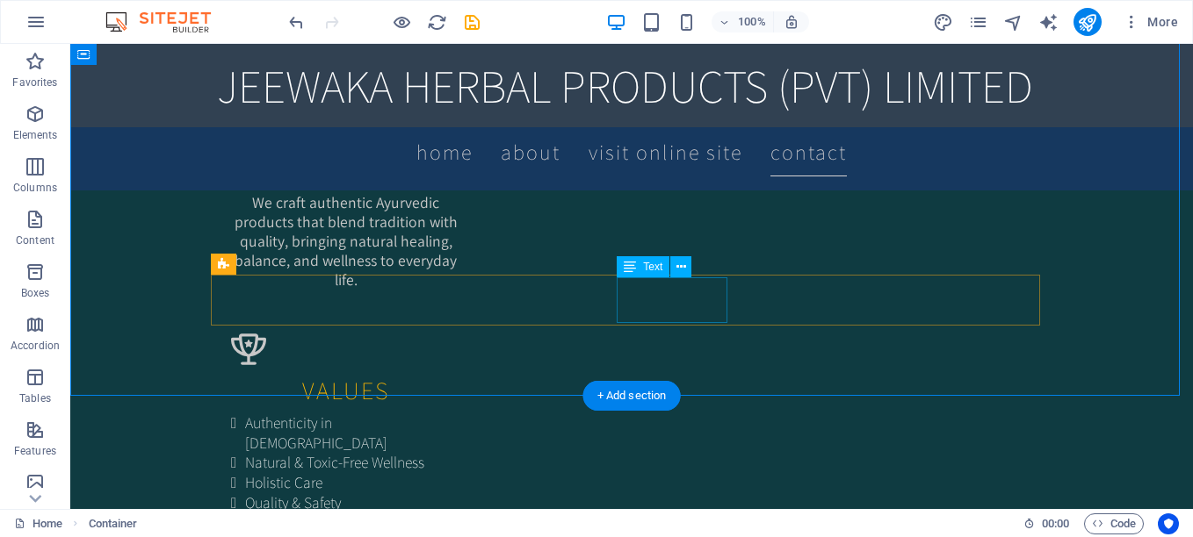
drag, startPoint x: 185, startPoint y: 299, endPoint x: 466, endPoint y: 303, distance: 281.1
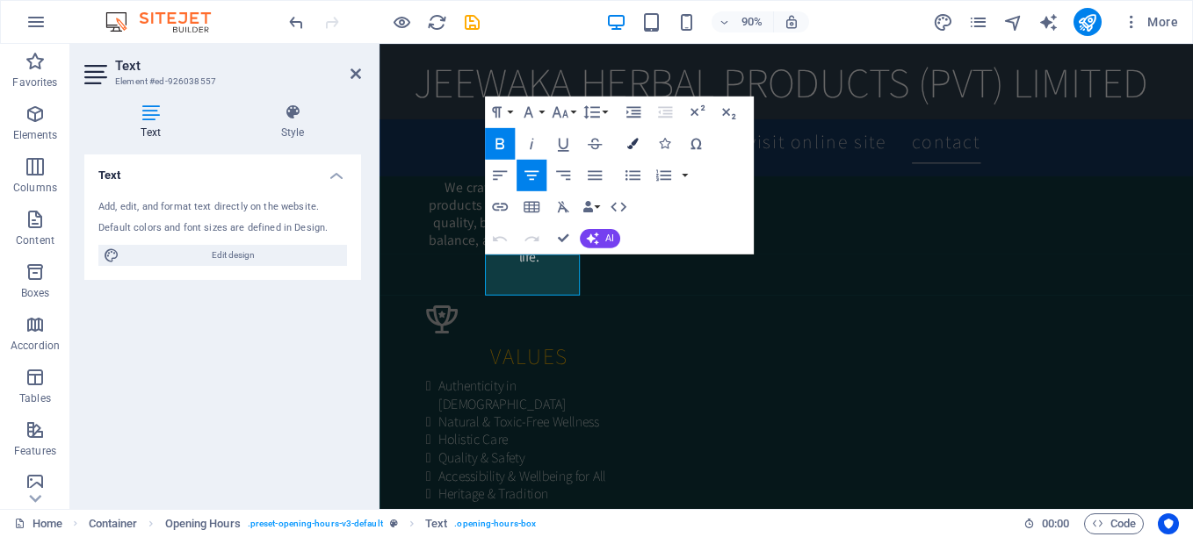
click at [638, 140] on button "Colors" at bounding box center [632, 143] width 30 height 32
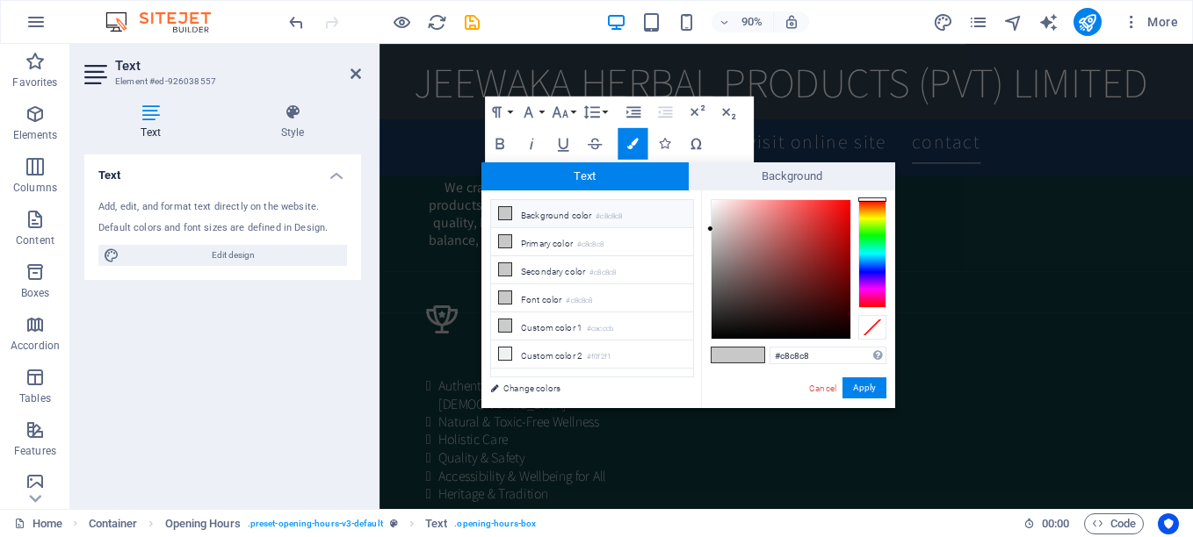
type input "#0a0000"
click at [843, 333] on div at bounding box center [780, 269] width 139 height 139
click at [860, 395] on button "Apply" at bounding box center [864, 388] width 44 height 21
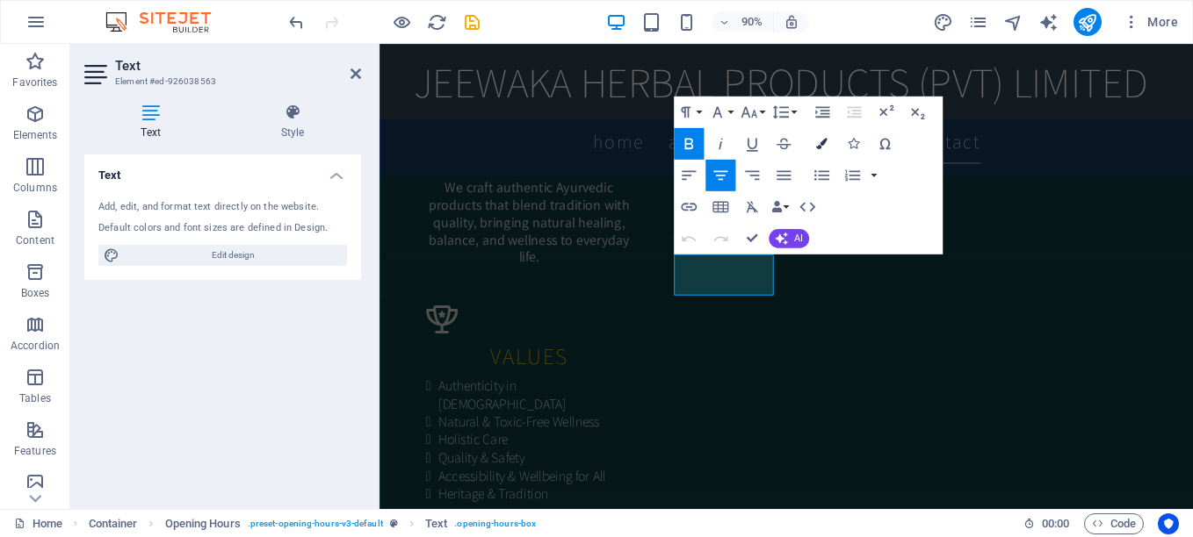
click at [816, 148] on icon "button" at bounding box center [821, 143] width 11 height 11
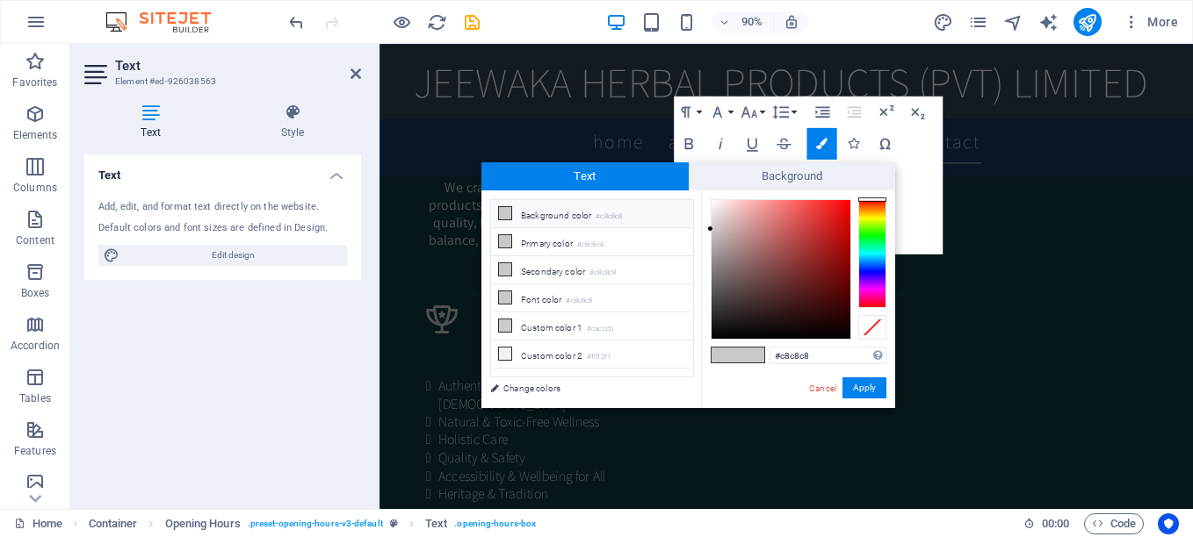
type input "#0a0000"
click at [847, 333] on div at bounding box center [780, 269] width 139 height 139
click at [870, 382] on button "Apply" at bounding box center [864, 388] width 44 height 21
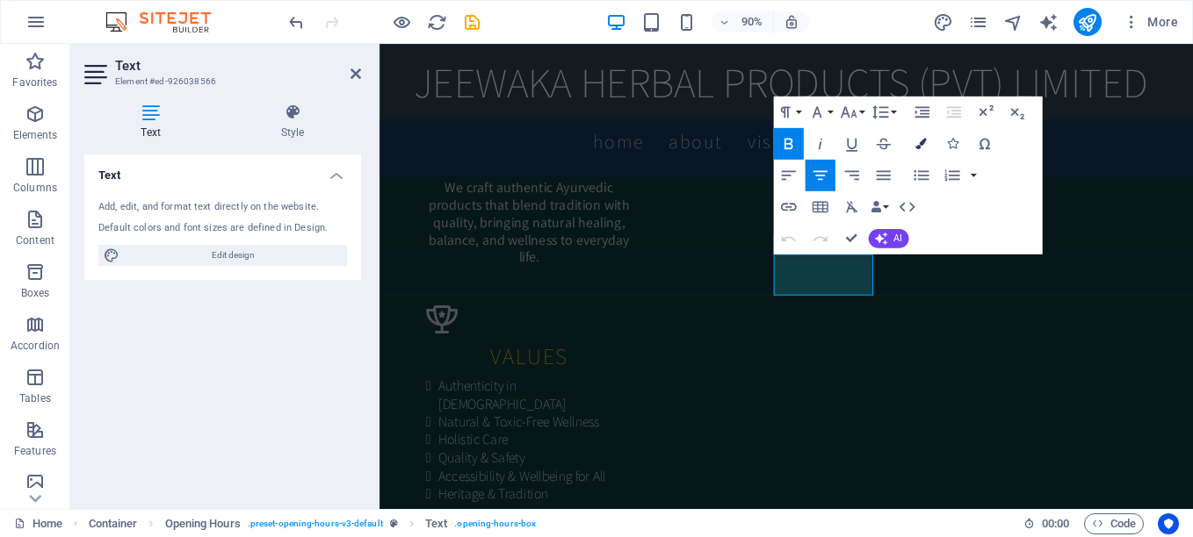
click at [923, 142] on icon "button" at bounding box center [920, 143] width 11 height 11
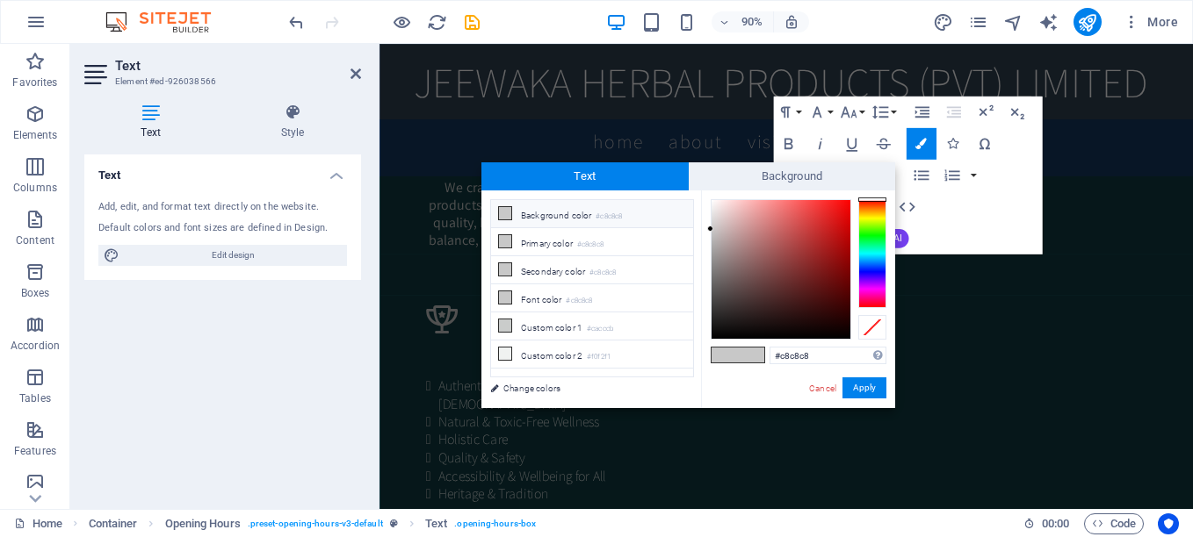
type input "#090000"
click at [845, 334] on div at bounding box center [780, 269] width 139 height 139
click at [864, 391] on button "Apply" at bounding box center [864, 388] width 44 height 21
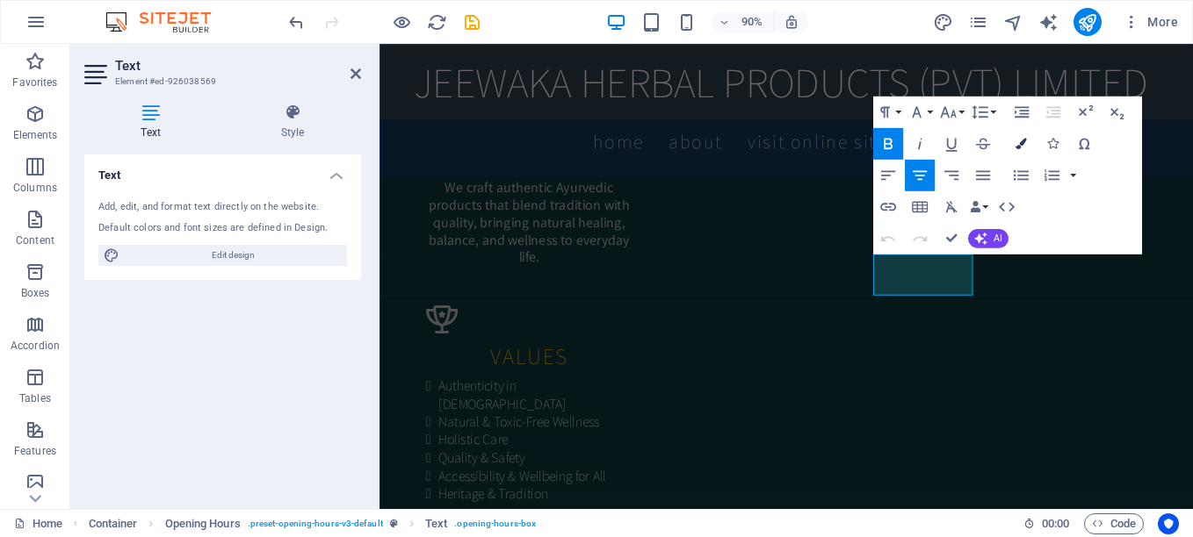
click at [1021, 146] on icon "button" at bounding box center [1019, 143] width 11 height 11
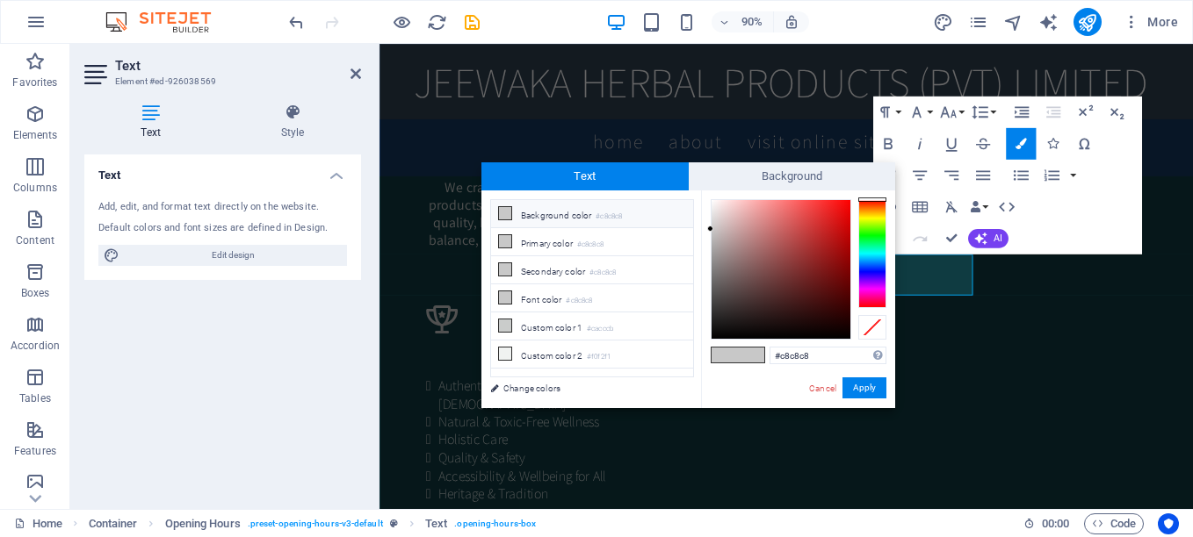
type input "#090000"
click at [846, 334] on div at bounding box center [780, 269] width 139 height 139
click at [862, 389] on button "Apply" at bounding box center [864, 388] width 44 height 21
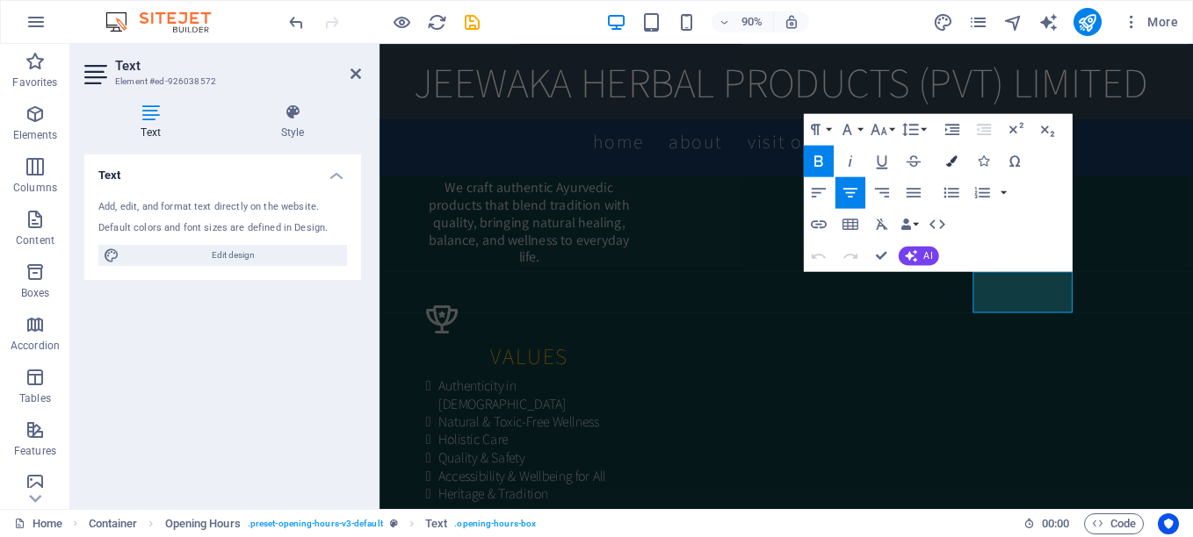
click at [954, 159] on icon "button" at bounding box center [950, 160] width 11 height 11
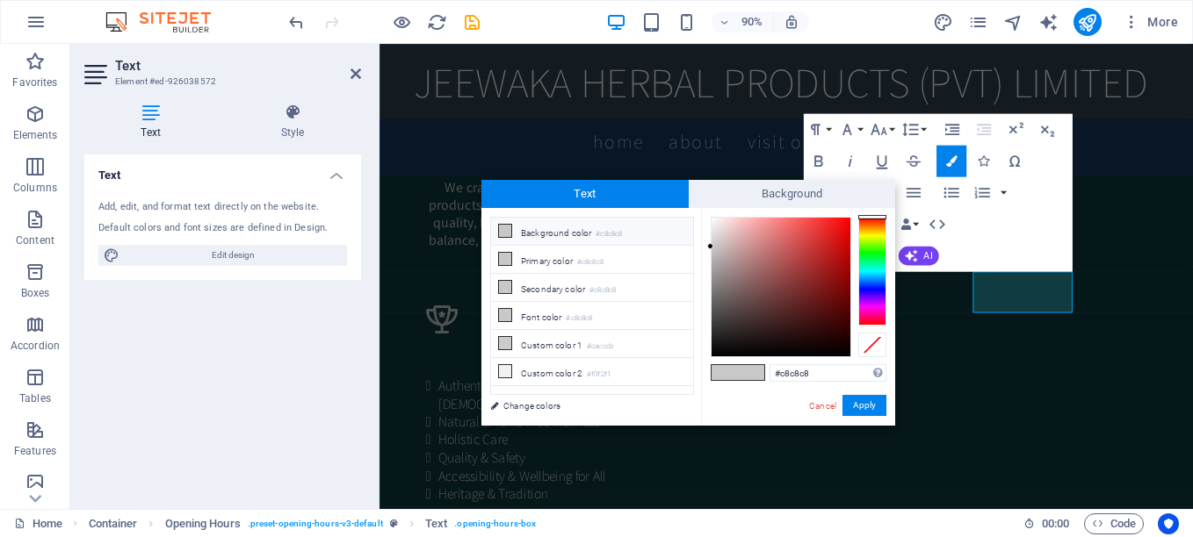
type input "#0a0000"
click at [844, 350] on div at bounding box center [780, 287] width 139 height 139
click at [869, 406] on button "Apply" at bounding box center [864, 405] width 44 height 21
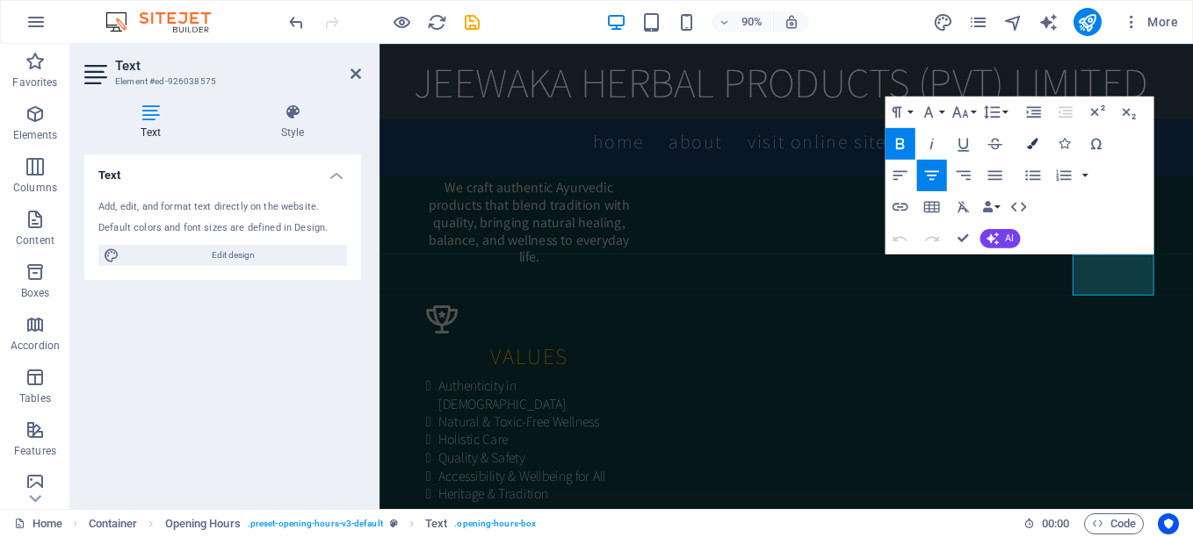
click at [1033, 145] on icon "button" at bounding box center [1032, 143] width 11 height 11
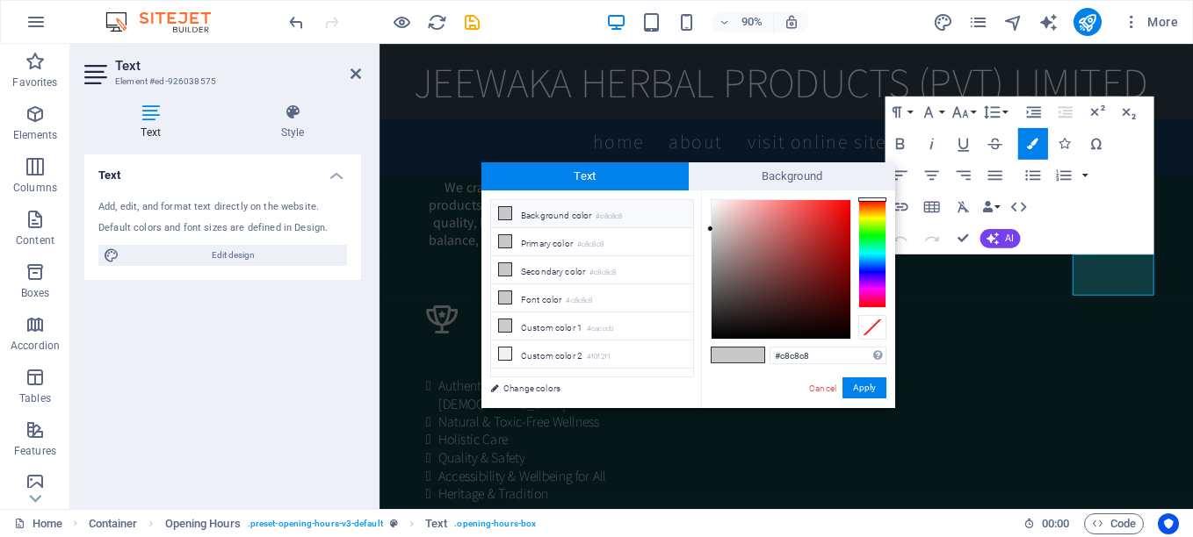
type input "#070000"
click at [846, 335] on div at bounding box center [780, 269] width 139 height 139
click at [866, 386] on button "Apply" at bounding box center [864, 388] width 44 height 21
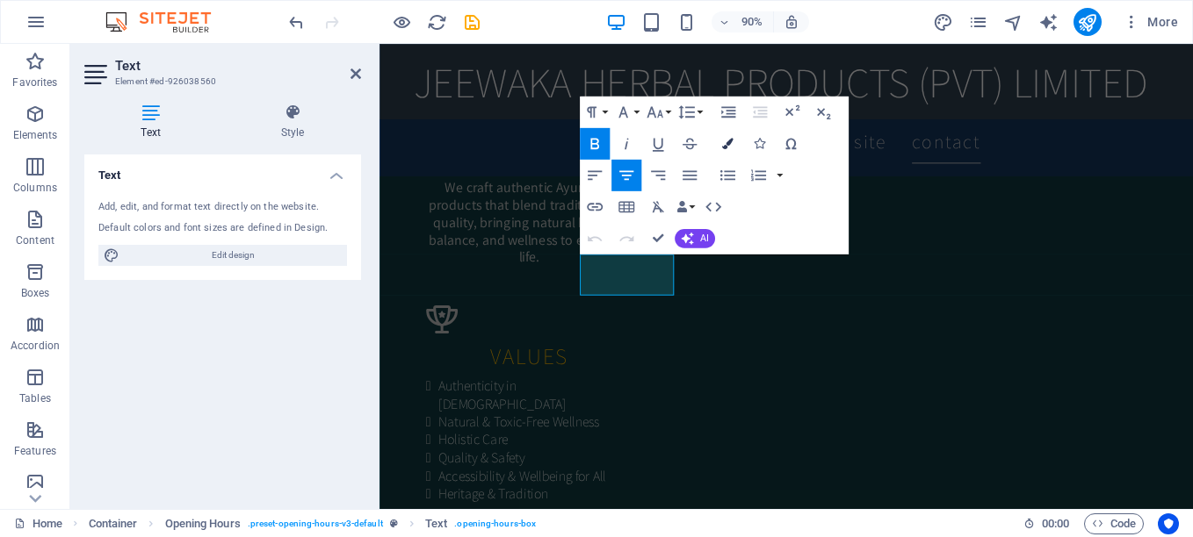
click at [726, 146] on icon "button" at bounding box center [726, 143] width 11 height 11
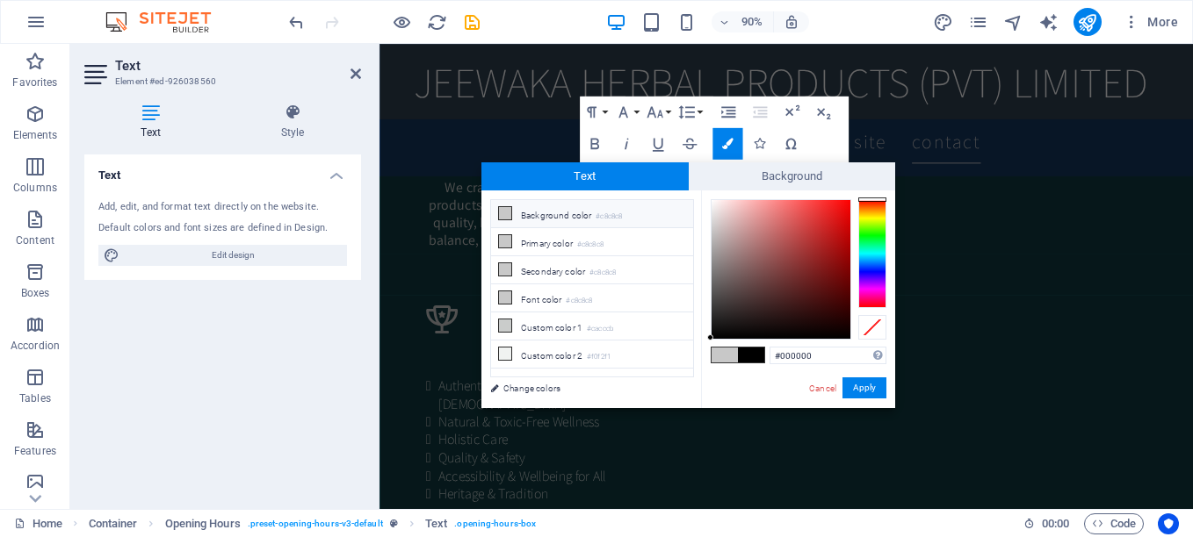
type input "#080101"
click at [840, 334] on div at bounding box center [780, 269] width 139 height 139
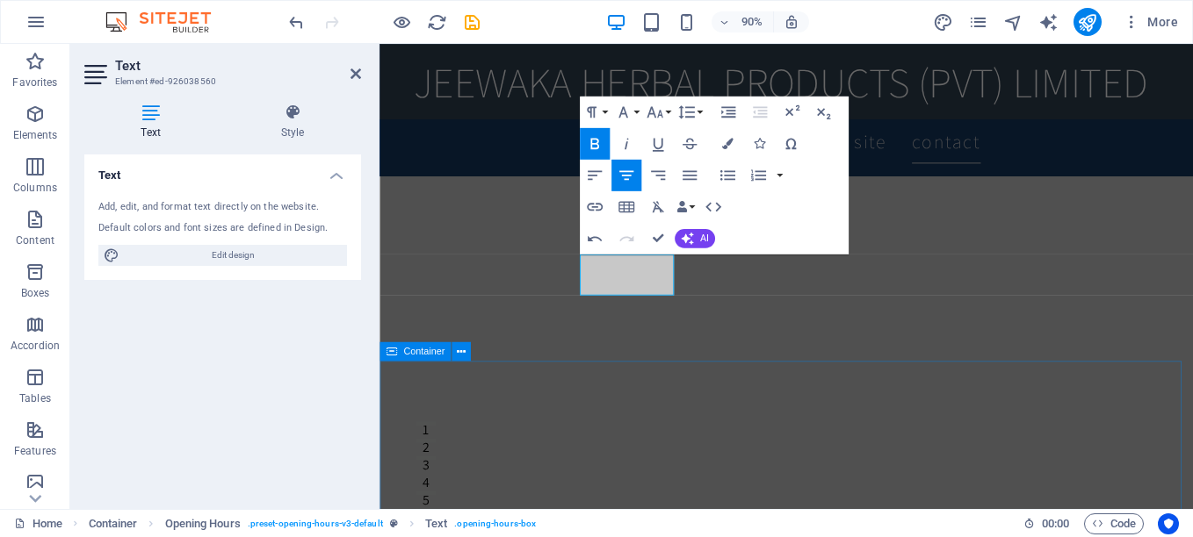
scroll to position [2170, 0]
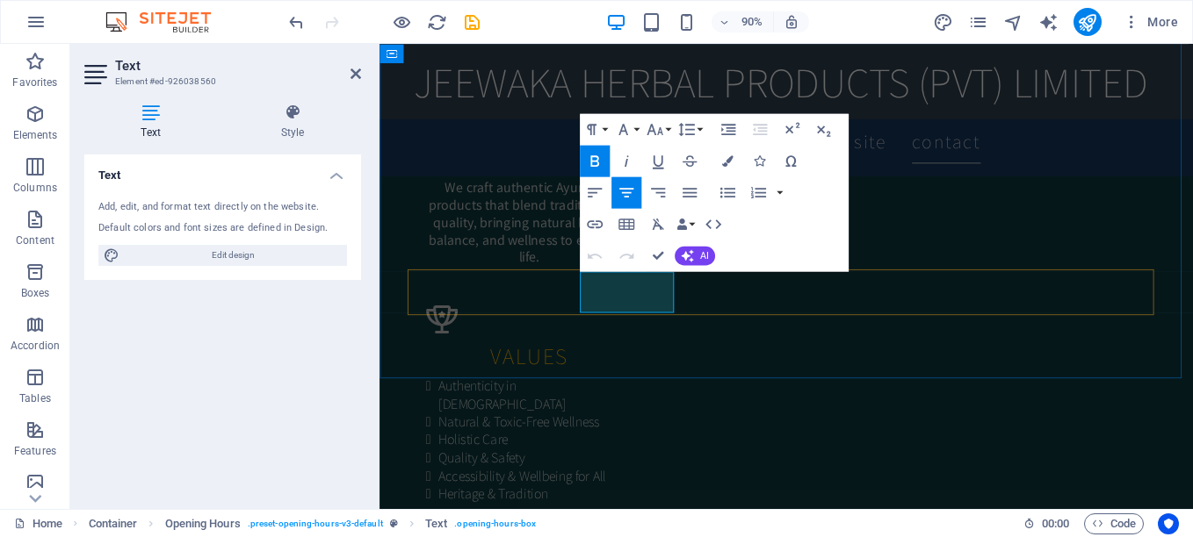
drag, startPoint x: 622, startPoint y: 328, endPoint x: 698, endPoint y: 328, distance: 76.4
click at [727, 164] on icon "button" at bounding box center [726, 160] width 11 height 11
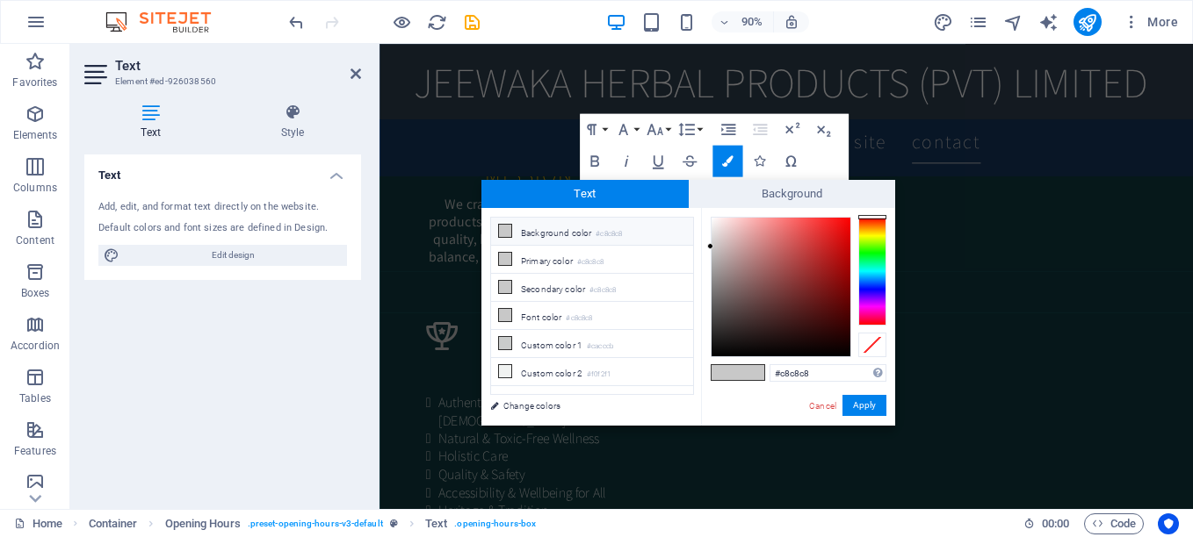
type input "#080000"
click at [844, 351] on div at bounding box center [780, 287] width 139 height 139
click at [863, 406] on button "Apply" at bounding box center [864, 405] width 44 height 21
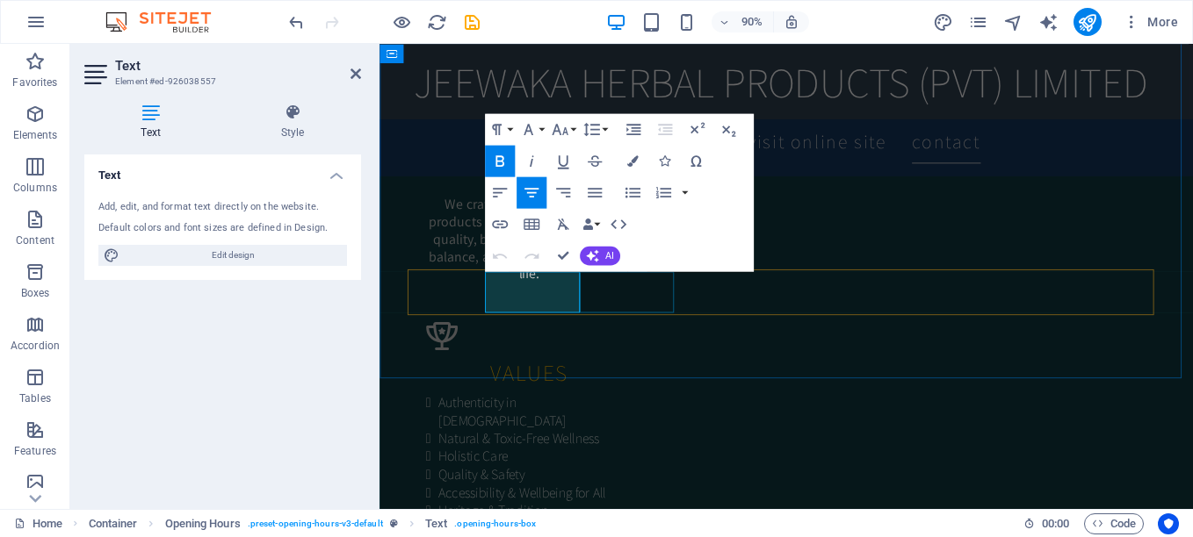
drag, startPoint x: 518, startPoint y: 323, endPoint x: 601, endPoint y: 328, distance: 82.7
click at [628, 161] on icon "button" at bounding box center [632, 160] width 11 height 11
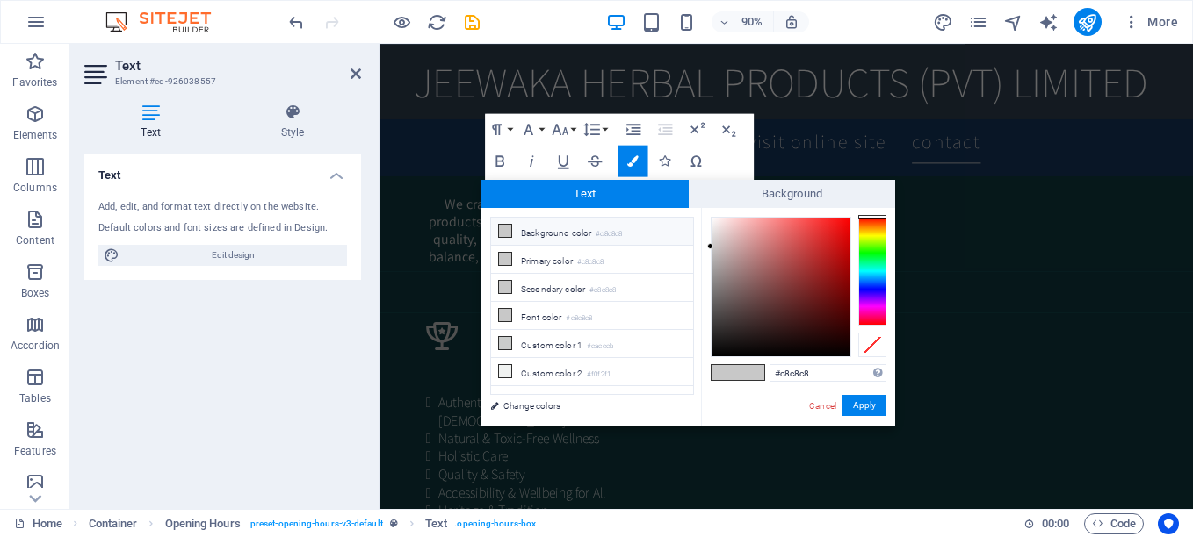
type input "#030000"
click at [847, 354] on div at bounding box center [780, 287] width 139 height 139
click at [866, 408] on button "Apply" at bounding box center [864, 405] width 44 height 21
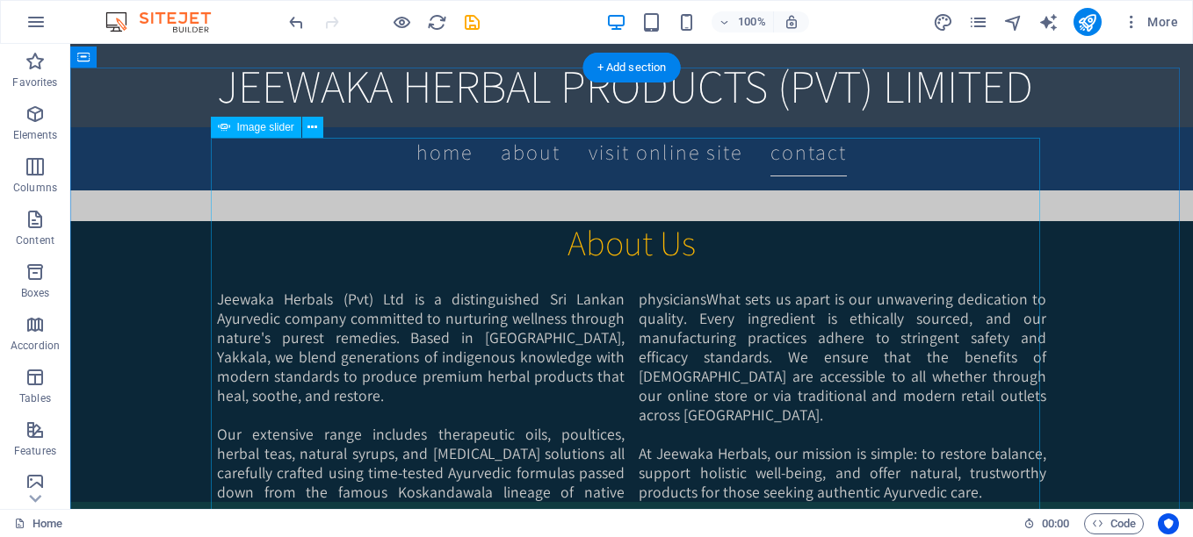
scroll to position [1317, 0]
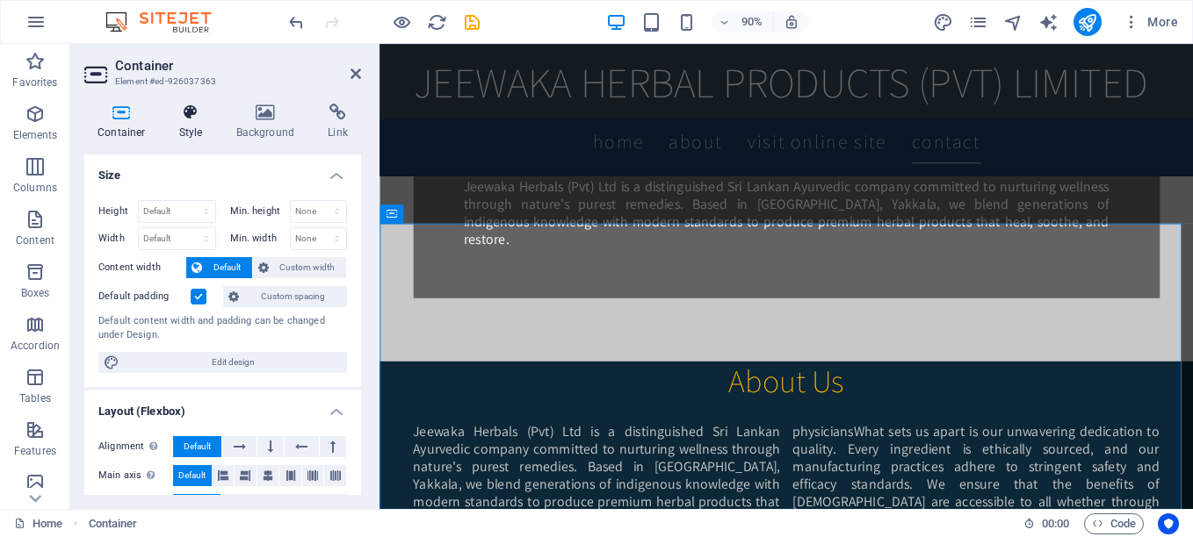
click at [193, 119] on icon at bounding box center [191, 113] width 50 height 18
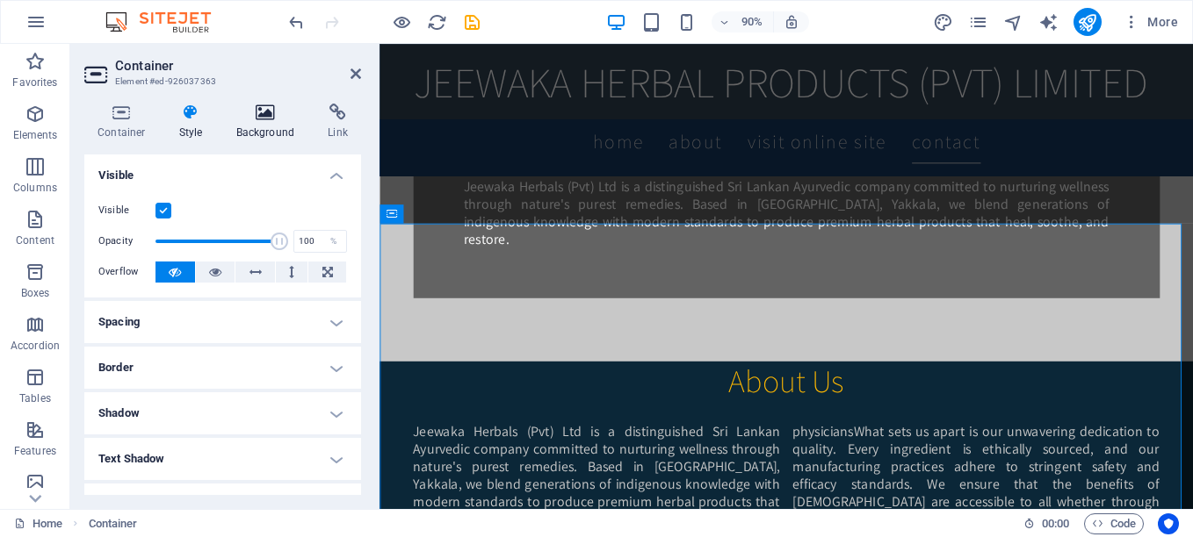
click at [264, 112] on icon at bounding box center [265, 113] width 85 height 18
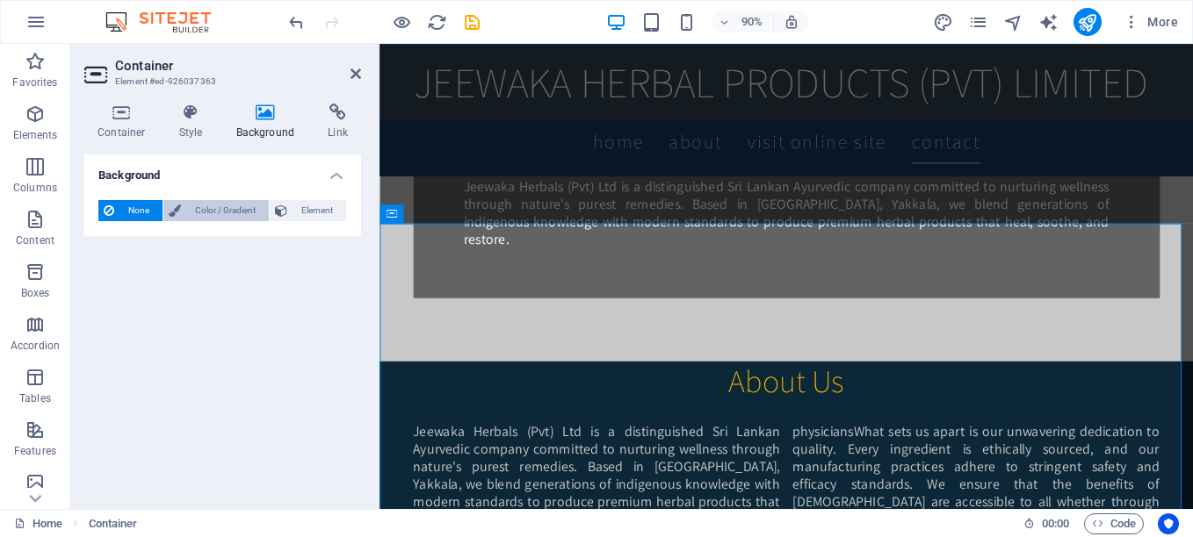
click at [192, 210] on span "Color / Gradient" at bounding box center [224, 210] width 77 height 21
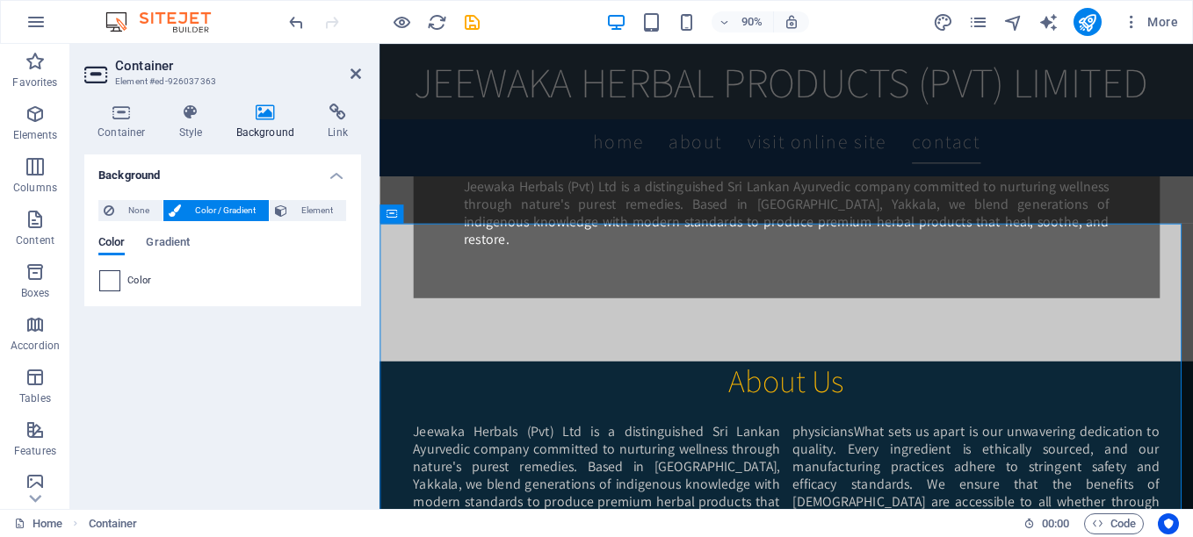
click at [114, 276] on span at bounding box center [109, 280] width 19 height 19
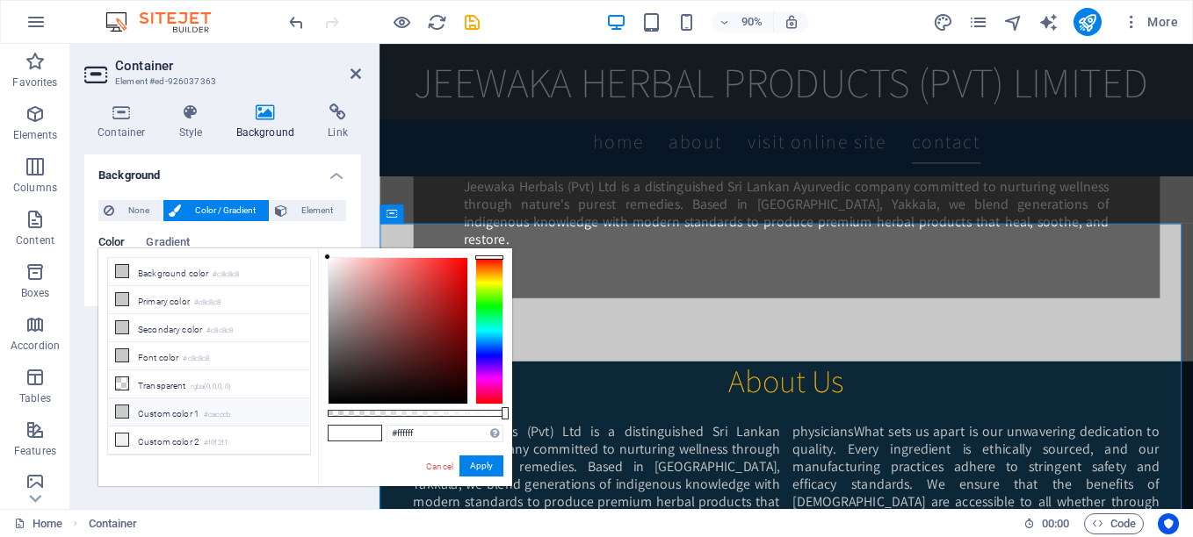
click at [120, 409] on icon at bounding box center [122, 412] width 12 height 12
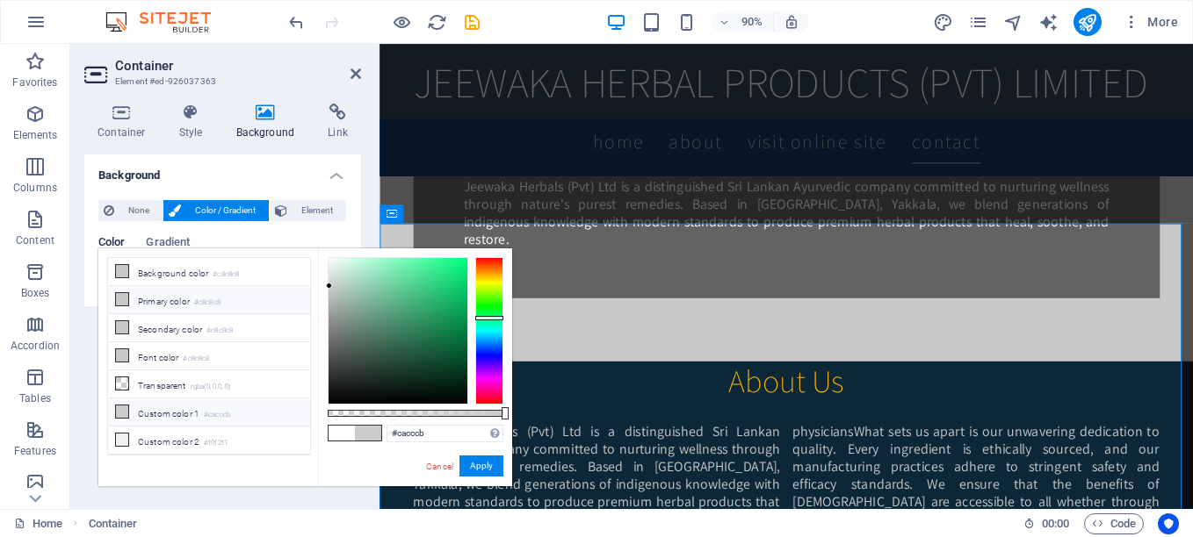
click at [118, 298] on icon at bounding box center [122, 299] width 12 height 12
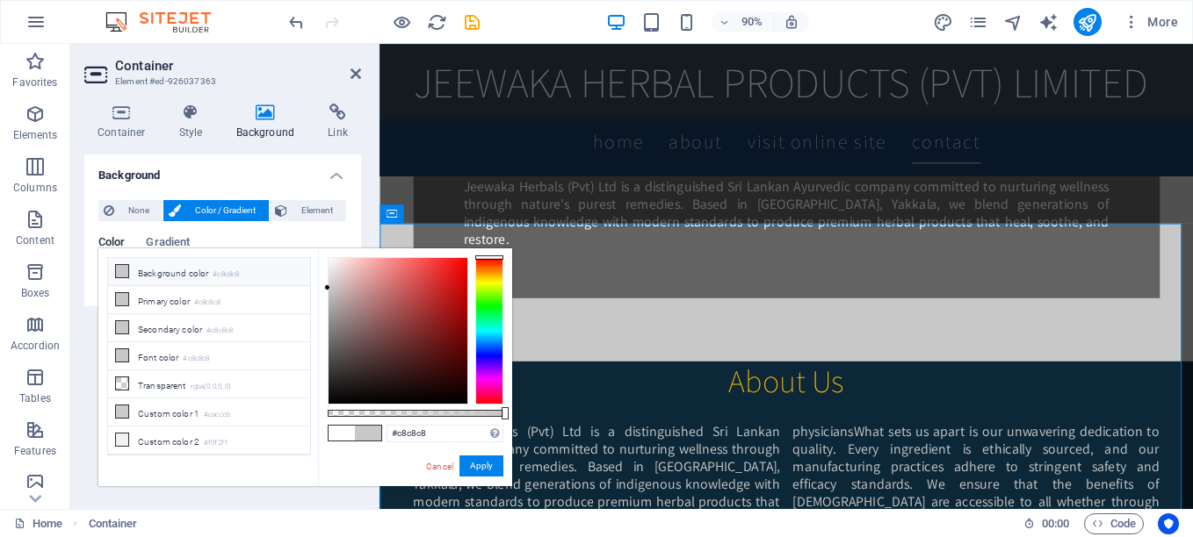
click at [122, 272] on icon at bounding box center [122, 271] width 12 height 12
drag, startPoint x: 451, startPoint y: 378, endPoint x: 466, endPoint y: 314, distance: 65.0
click at [446, 335] on div at bounding box center [397, 331] width 139 height 146
drag, startPoint x: 489, startPoint y: 316, endPoint x: 483, endPoint y: 406, distance: 89.8
click at [483, 406] on div "#761111 Supported formats #0852ed rgb(8, 82, 237) rgba(8, 82, 237, 90%) hsv(221…" at bounding box center [415, 495] width 194 height 493
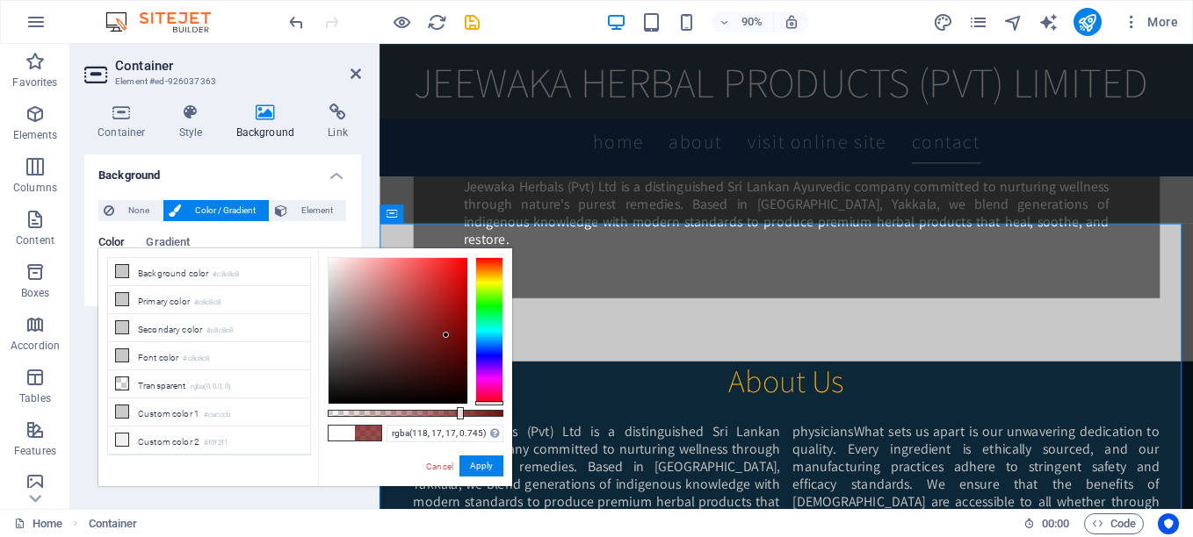
drag, startPoint x: 506, startPoint y: 412, endPoint x: 458, endPoint y: 395, distance: 50.3
click at [458, 395] on div at bounding box center [416, 331] width 176 height 148
drag, startPoint x: 329, startPoint y: 393, endPoint x: 458, endPoint y: 308, distance: 154.7
click at [455, 281] on div at bounding box center [397, 331] width 139 height 146
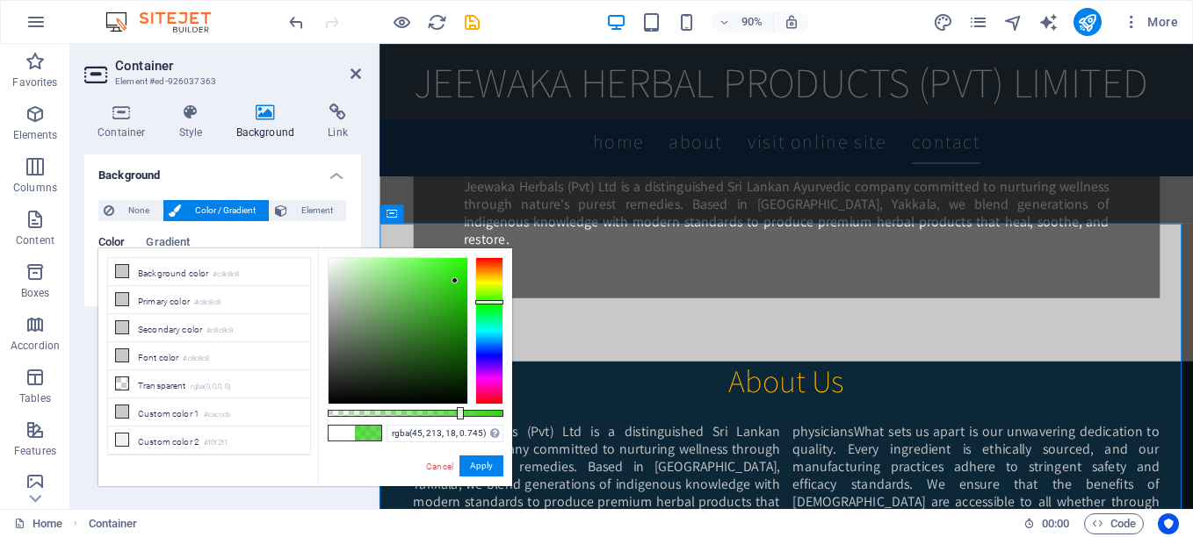
drag, startPoint x: 489, startPoint y: 364, endPoint x: 493, endPoint y: 302, distance: 61.6
click at [493, 302] on div at bounding box center [489, 302] width 28 height 4
drag, startPoint x: 453, startPoint y: 281, endPoint x: 460, endPoint y: 315, distance: 35.0
click at [460, 315] on div at bounding box center [460, 315] width 6 height 6
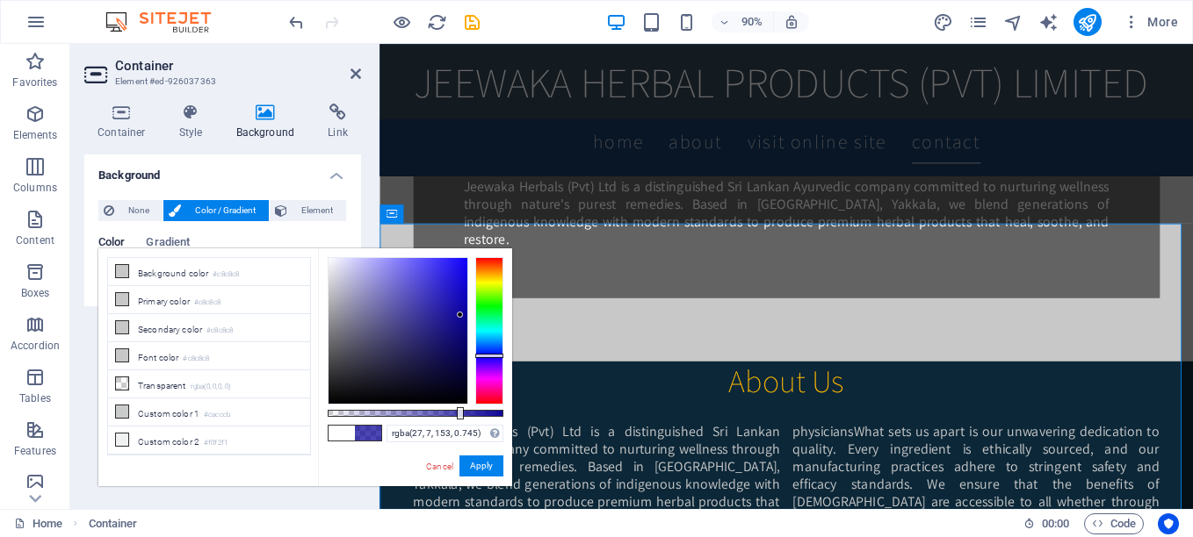
drag, startPoint x: 485, startPoint y: 302, endPoint x: 488, endPoint y: 357, distance: 55.4
click at [488, 357] on div at bounding box center [489, 356] width 28 height 4
drag, startPoint x: 458, startPoint y: 317, endPoint x: 410, endPoint y: 358, distance: 62.9
click at [410, 358] on div at bounding box center [410, 358] width 6 height 6
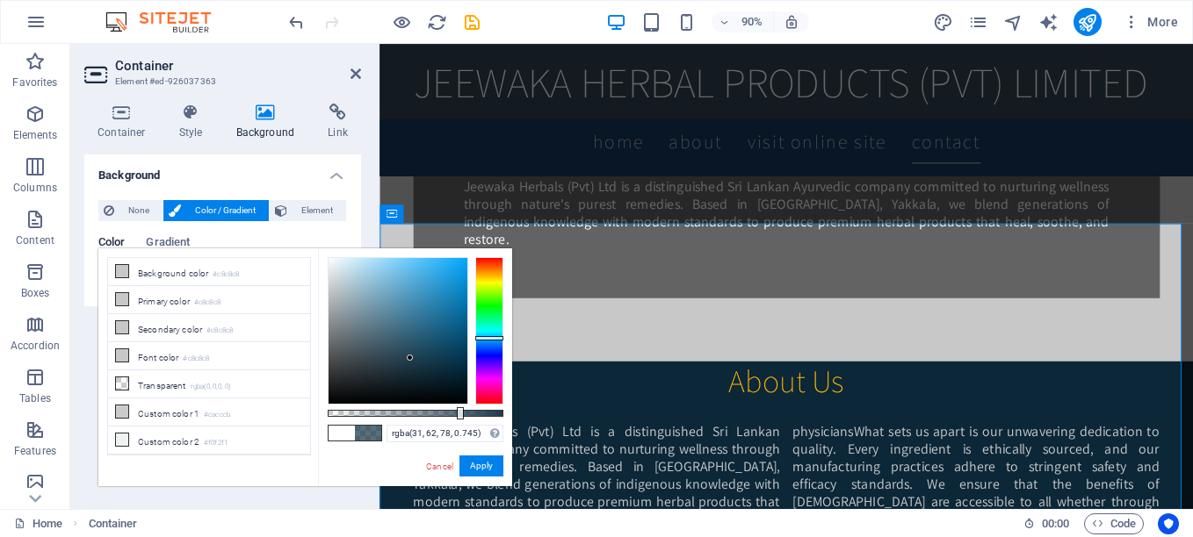
drag, startPoint x: 483, startPoint y: 355, endPoint x: 489, endPoint y: 338, distance: 17.8
click at [489, 338] on div at bounding box center [489, 331] width 28 height 148
type input "rgba(205, 205, 205, 0.745)"
drag, startPoint x: 407, startPoint y: 357, endPoint x: 326, endPoint y: 285, distance: 108.2
click at [326, 285] on div at bounding box center [327, 285] width 6 height 6
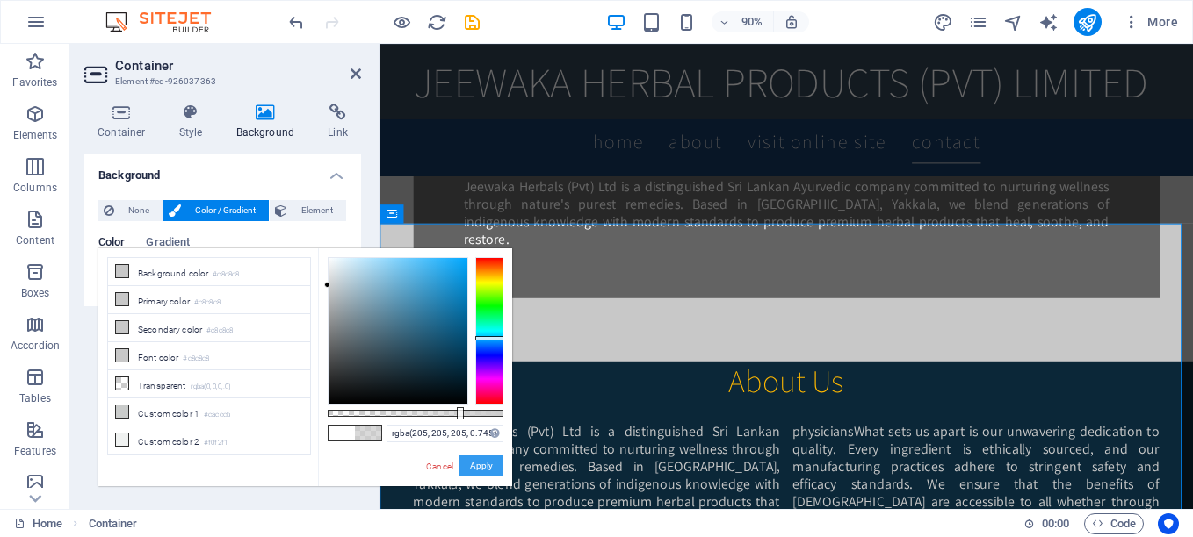
click at [476, 472] on button "Apply" at bounding box center [481, 466] width 44 height 21
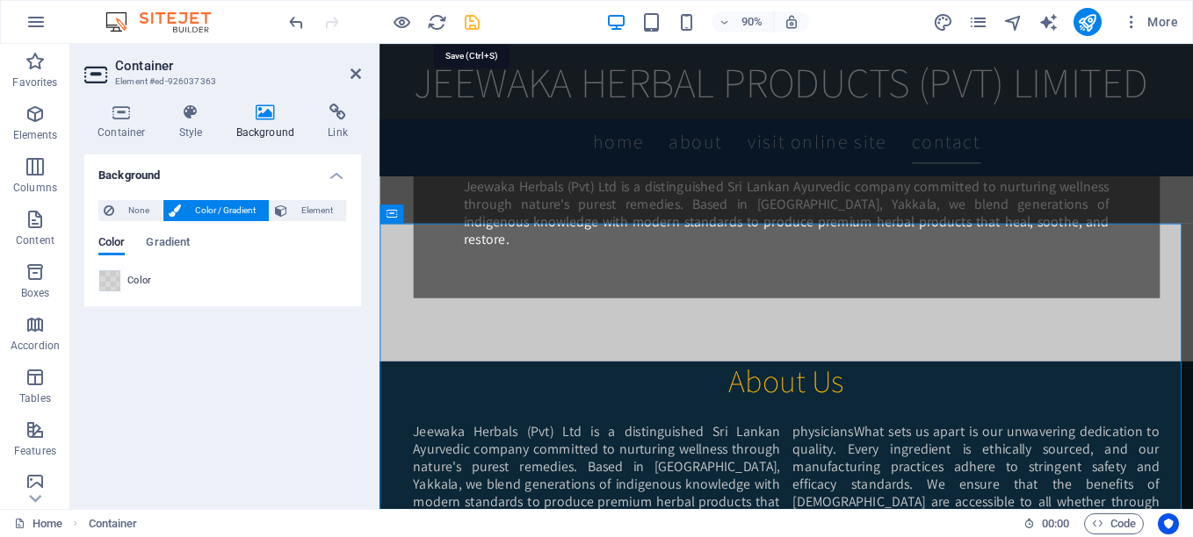
click at [472, 20] on icon "save" at bounding box center [472, 22] width 20 height 20
checkbox input "false"
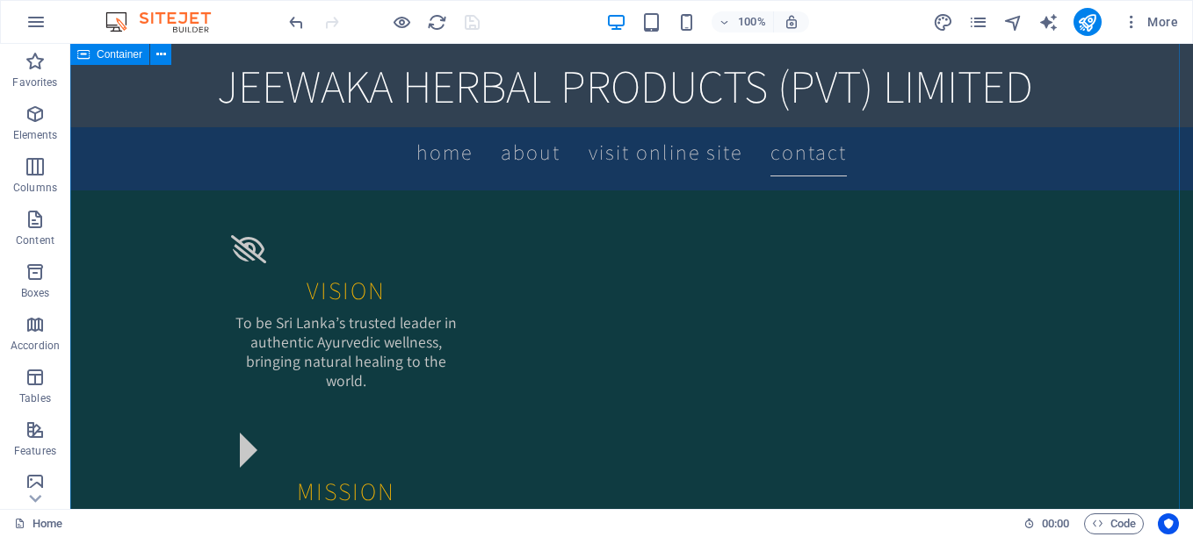
scroll to position [1939, 0]
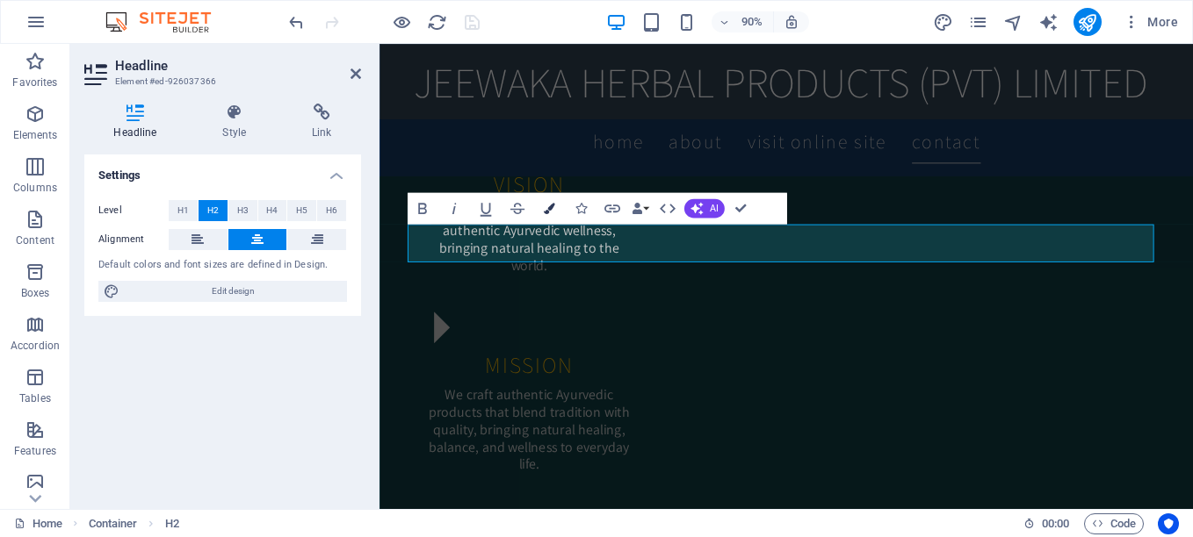
click at [549, 201] on button "Colors" at bounding box center [549, 208] width 30 height 32
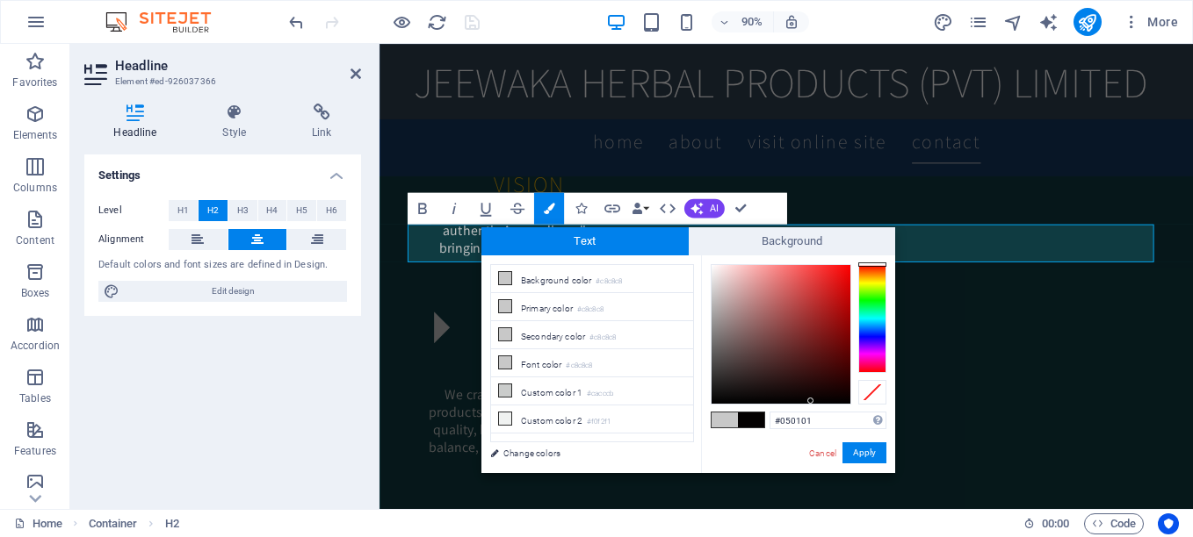
type input "#040101"
drag, startPoint x: 811, startPoint y: 392, endPoint x: 811, endPoint y: 401, distance: 9.7
click at [811, 401] on div at bounding box center [780, 334] width 139 height 139
click at [859, 456] on button "Apply" at bounding box center [864, 453] width 44 height 21
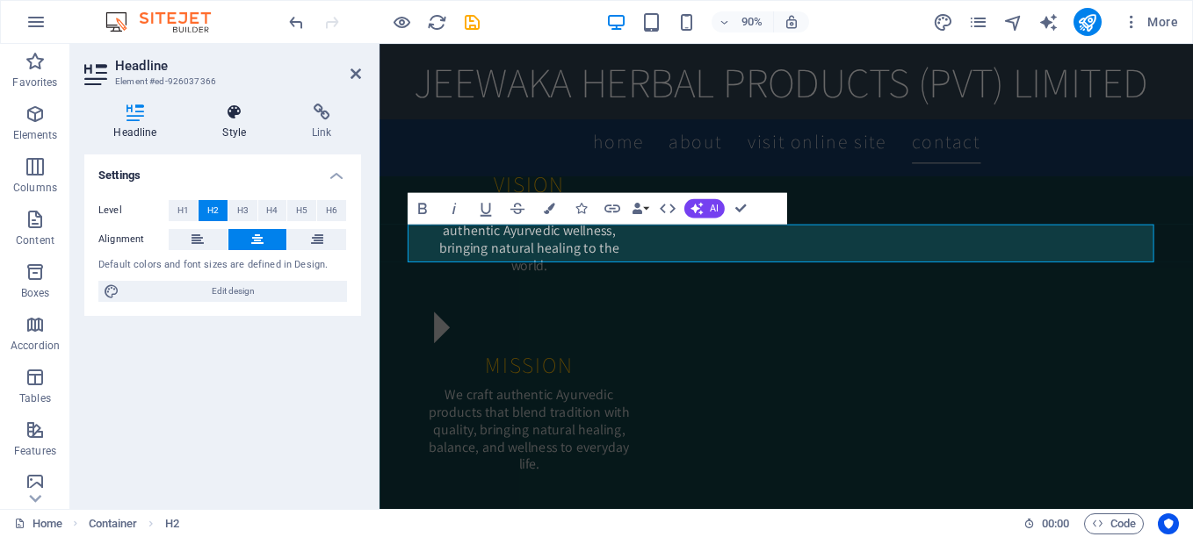
click at [223, 110] on icon at bounding box center [234, 113] width 83 height 18
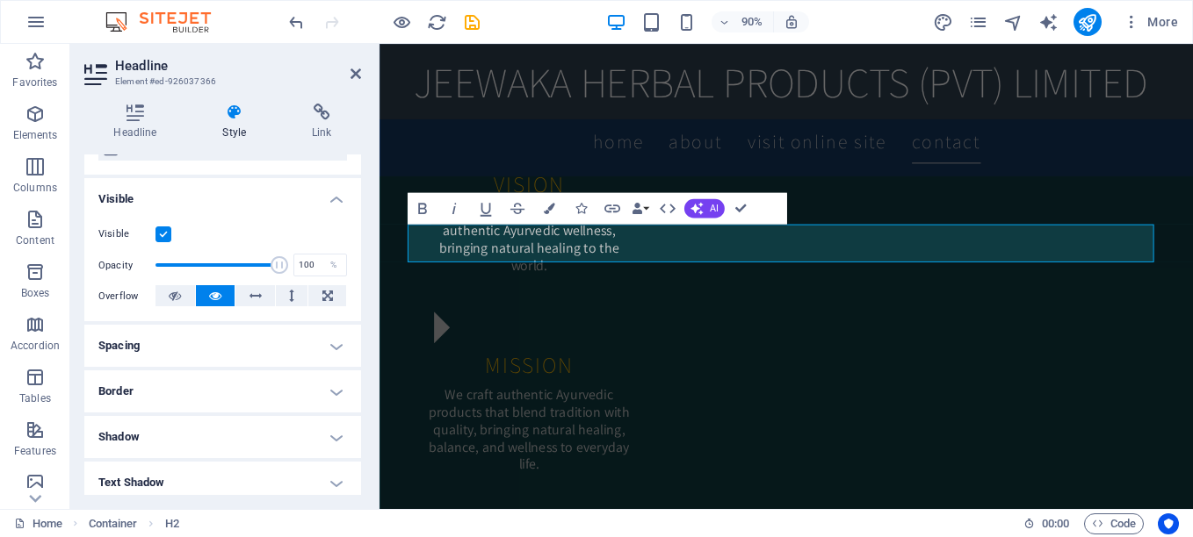
scroll to position [176, 0]
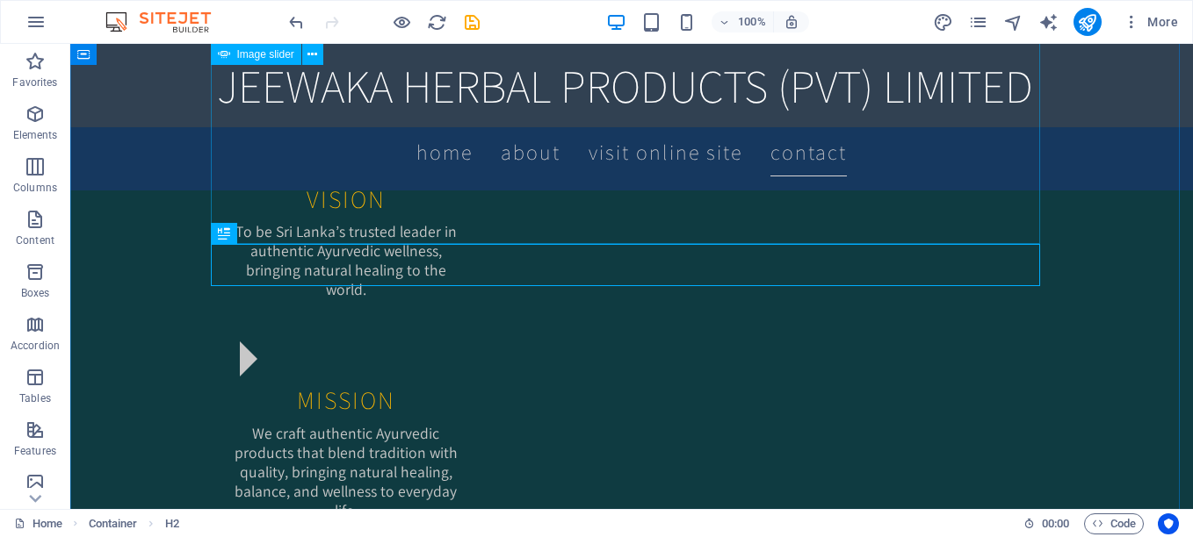
click at [268, 235] on icon at bounding box center [268, 234] width 10 height 18
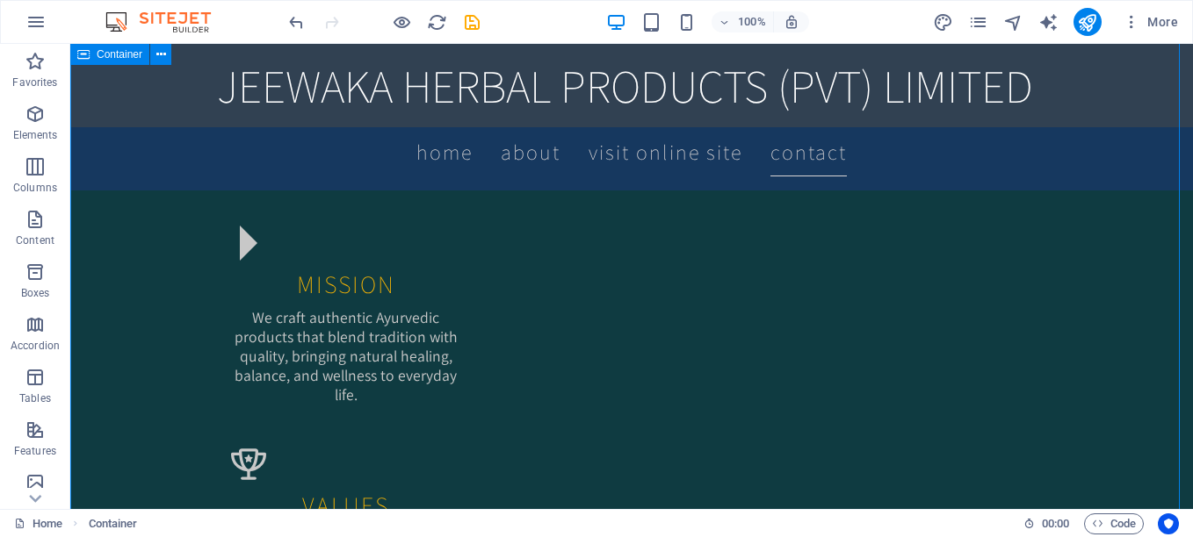
scroll to position [2203, 0]
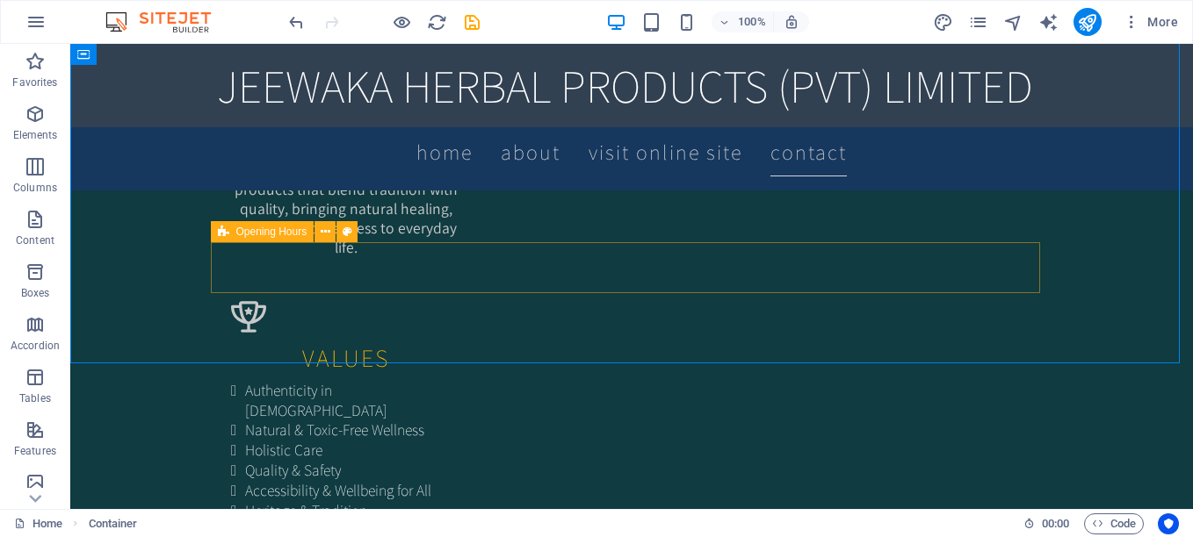
click at [223, 236] on icon at bounding box center [223, 231] width 11 height 21
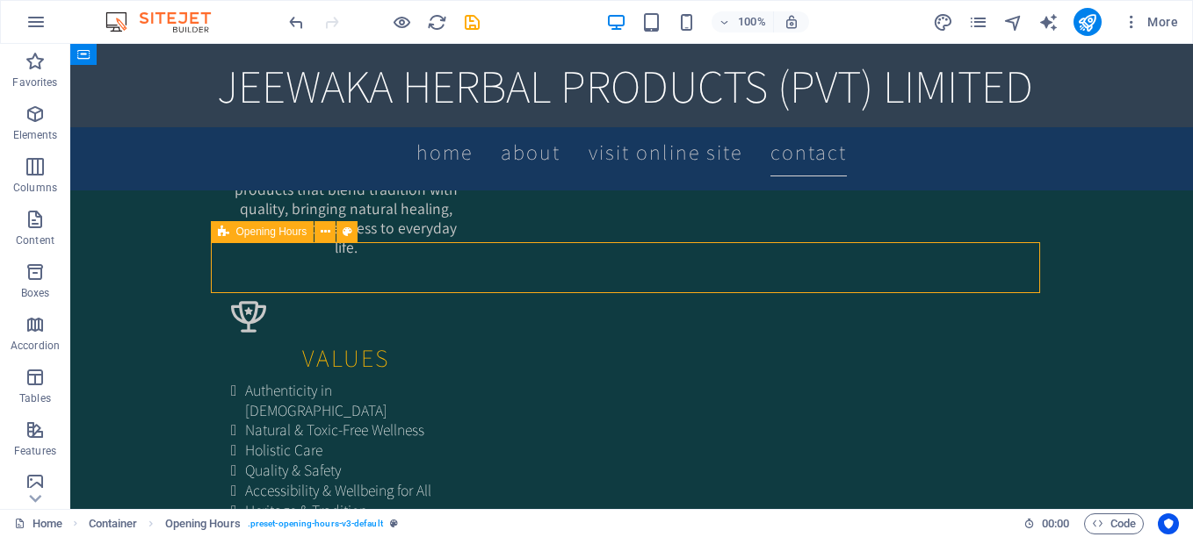
click at [223, 236] on icon at bounding box center [223, 231] width 11 height 21
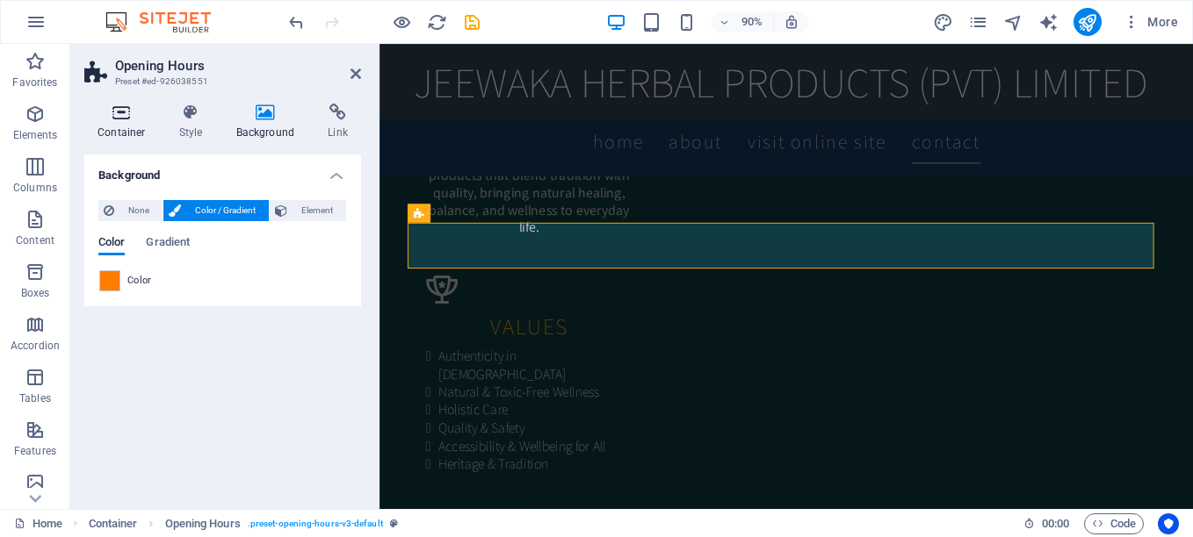
click at [116, 126] on h4 "Container" at bounding box center [125, 122] width 82 height 37
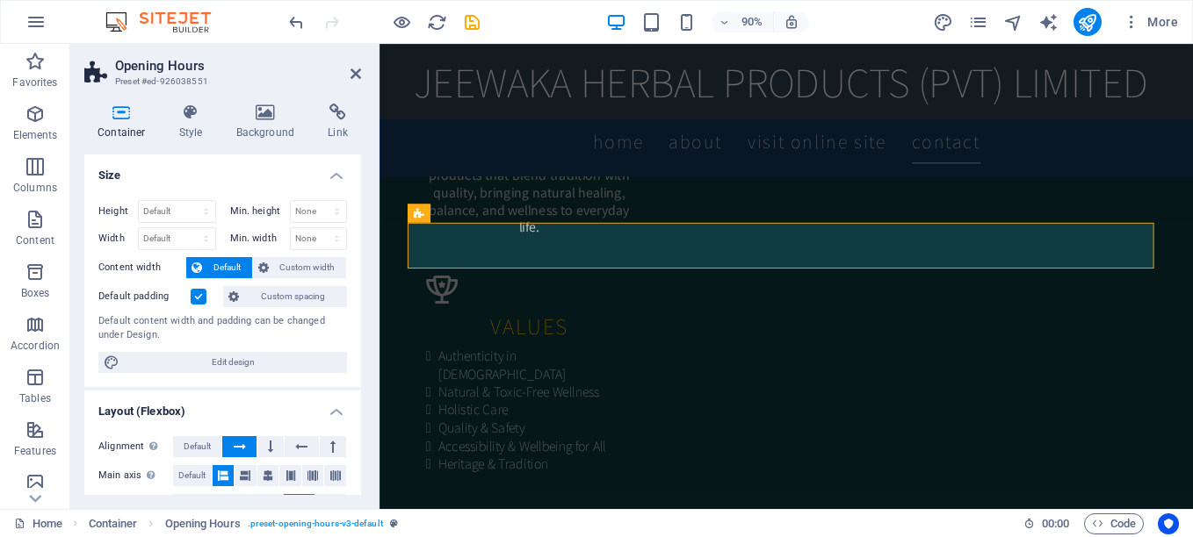
click at [198, 296] on label at bounding box center [199, 297] width 16 height 16
click at [0, 0] on input "Default padding" at bounding box center [0, 0] width 0 height 0
click at [198, 296] on label at bounding box center [199, 297] width 16 height 16
click at [0, 0] on input "Default padding" at bounding box center [0, 0] width 0 height 0
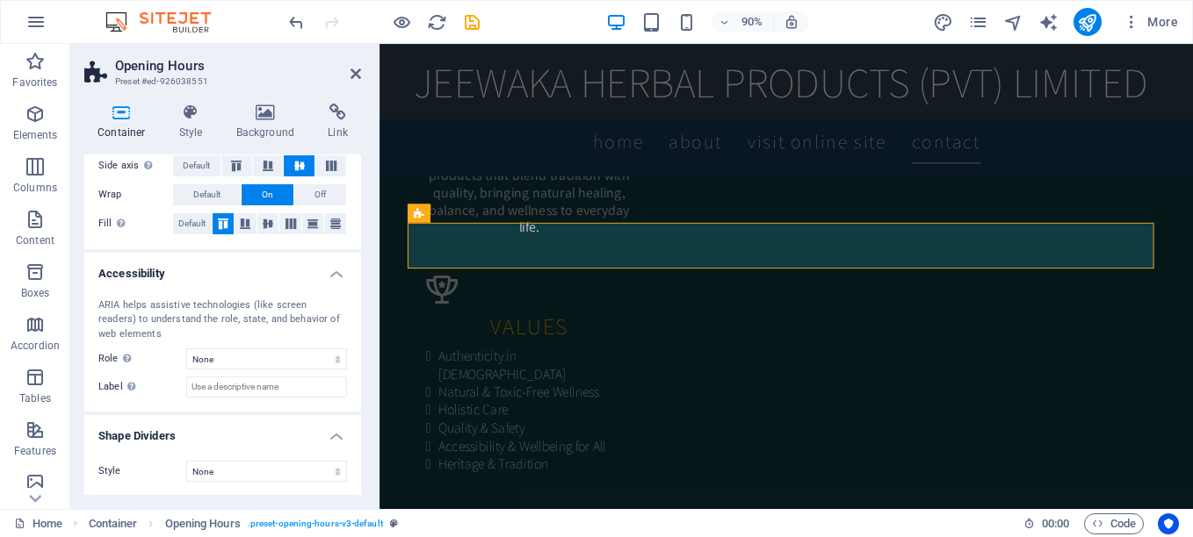
scroll to position [340, 0]
click at [469, 18] on icon "save" at bounding box center [472, 22] width 20 height 20
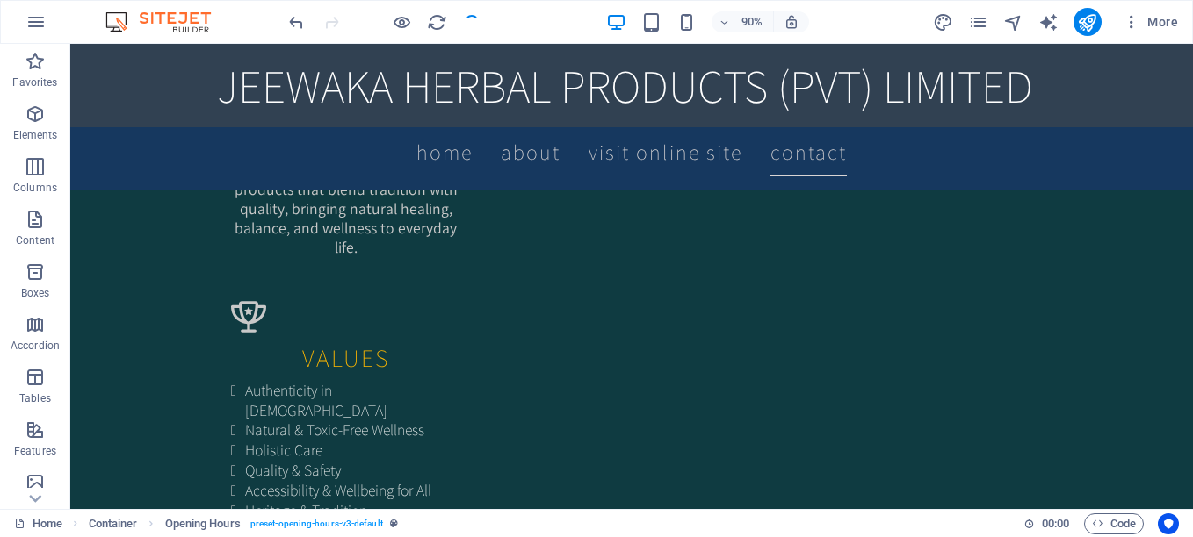
checkbox input "false"
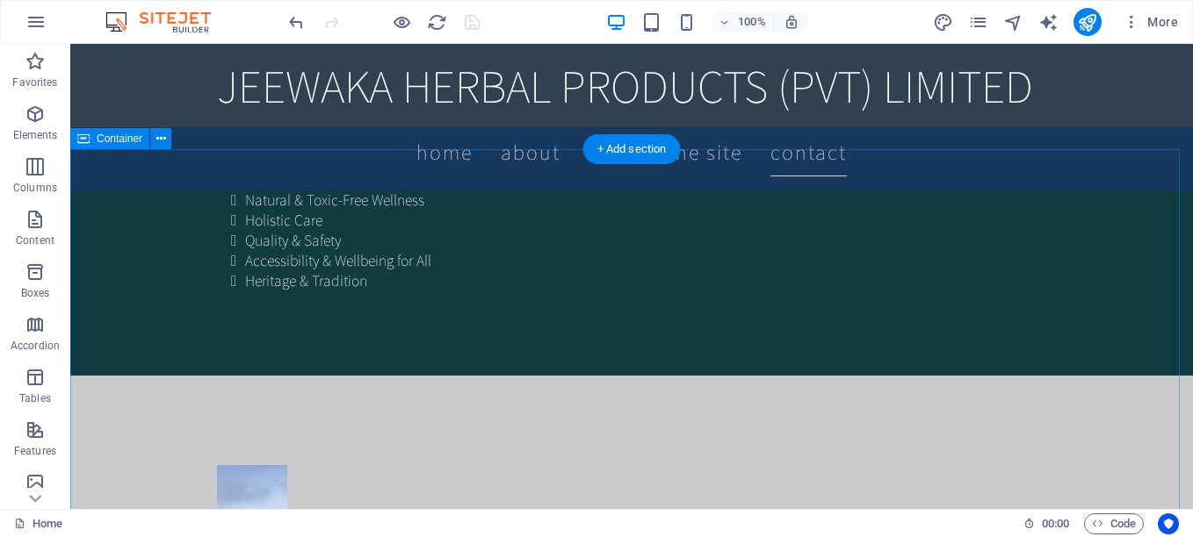
scroll to position [2439, 0]
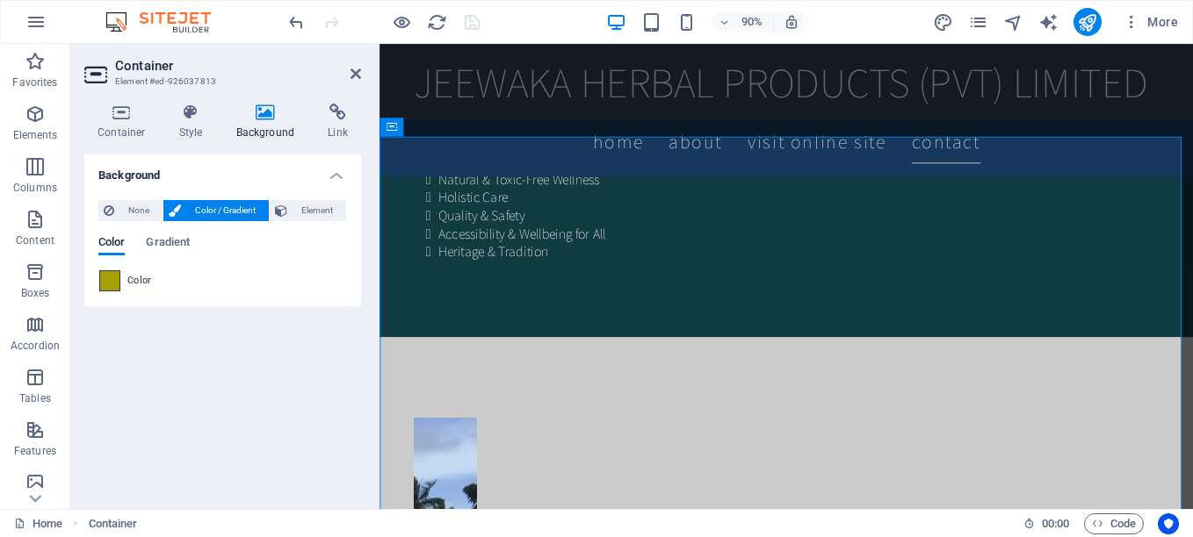
click at [103, 283] on span at bounding box center [109, 280] width 19 height 19
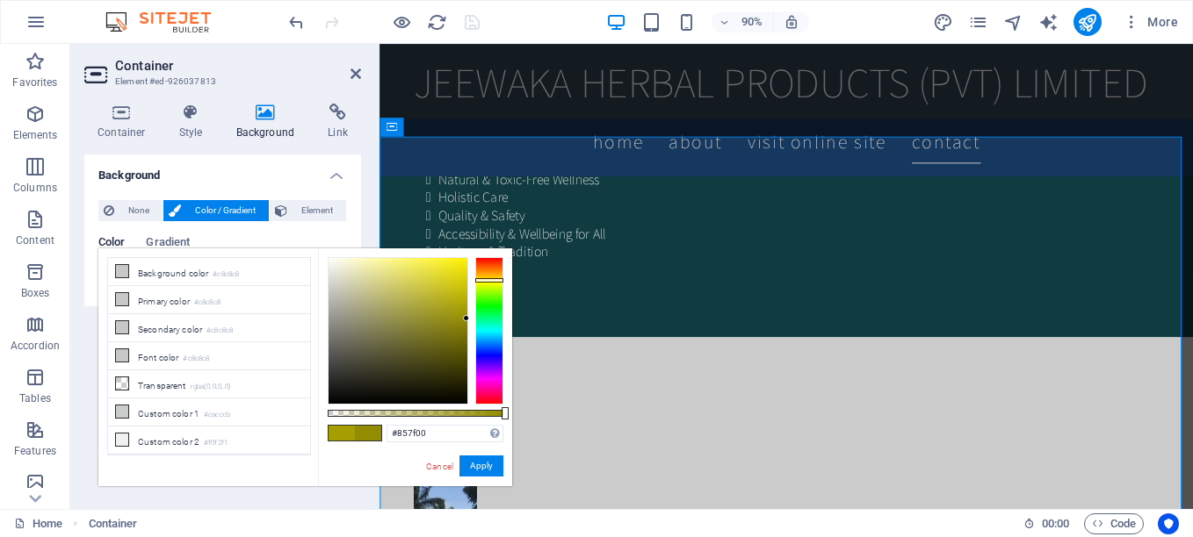
type input "#837d00"
drag, startPoint x: 465, startPoint y: 309, endPoint x: 472, endPoint y: 328, distance: 19.4
click at [472, 328] on div at bounding box center [416, 331] width 176 height 148
click at [478, 462] on button "Apply" at bounding box center [481, 466] width 44 height 21
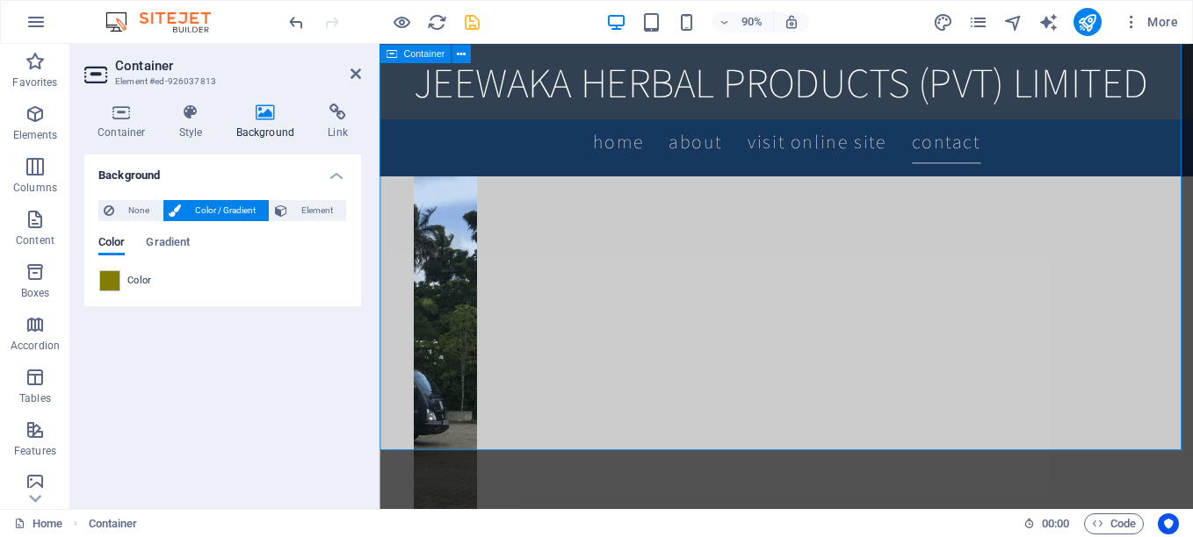
scroll to position [2745, 0]
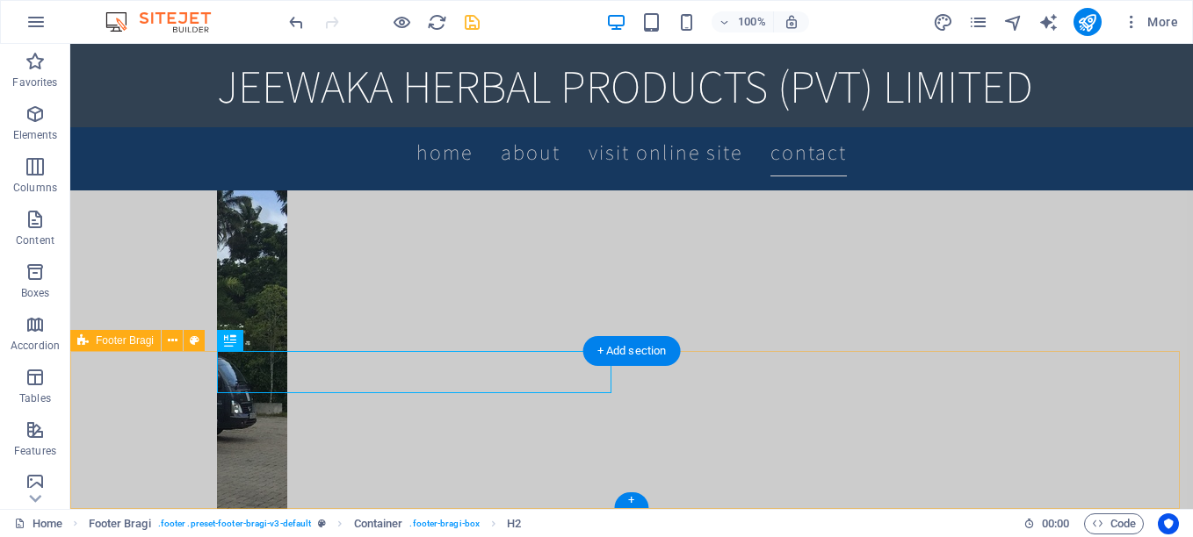
scroll to position [2796, 0]
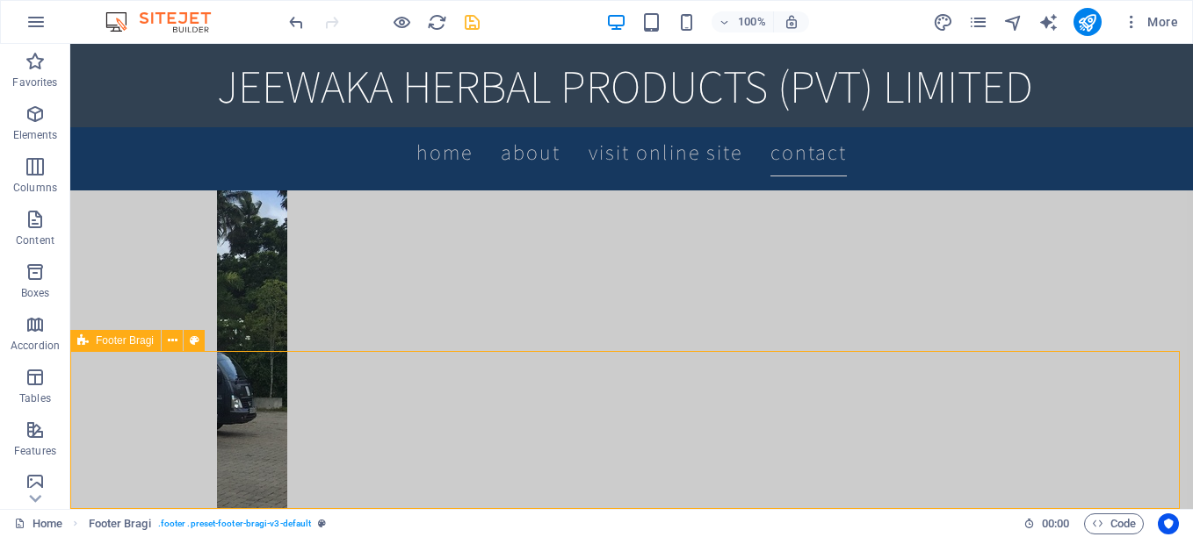
click at [103, 340] on span "Footer Bragi" at bounding box center [125, 340] width 58 height 11
select select "footer"
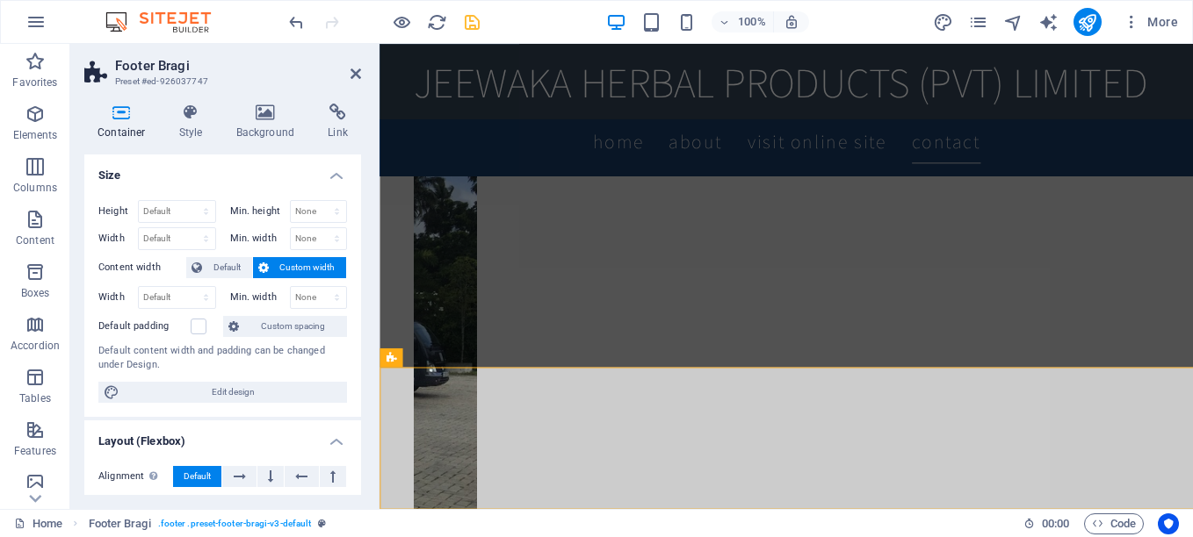
scroll to position [2745, 0]
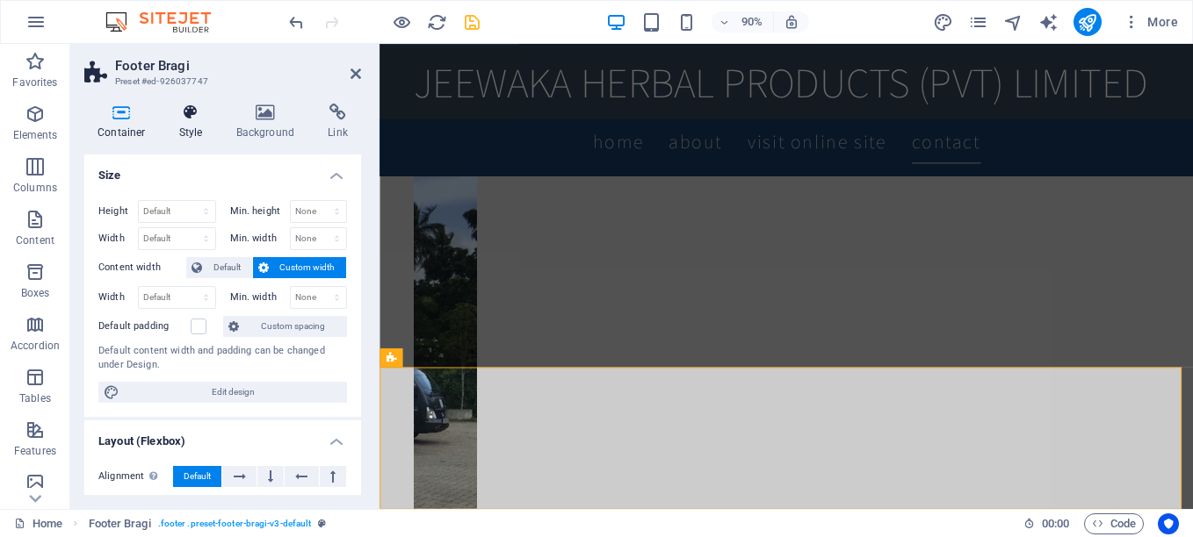
click at [179, 130] on h4 "Style" at bounding box center [194, 122] width 57 height 37
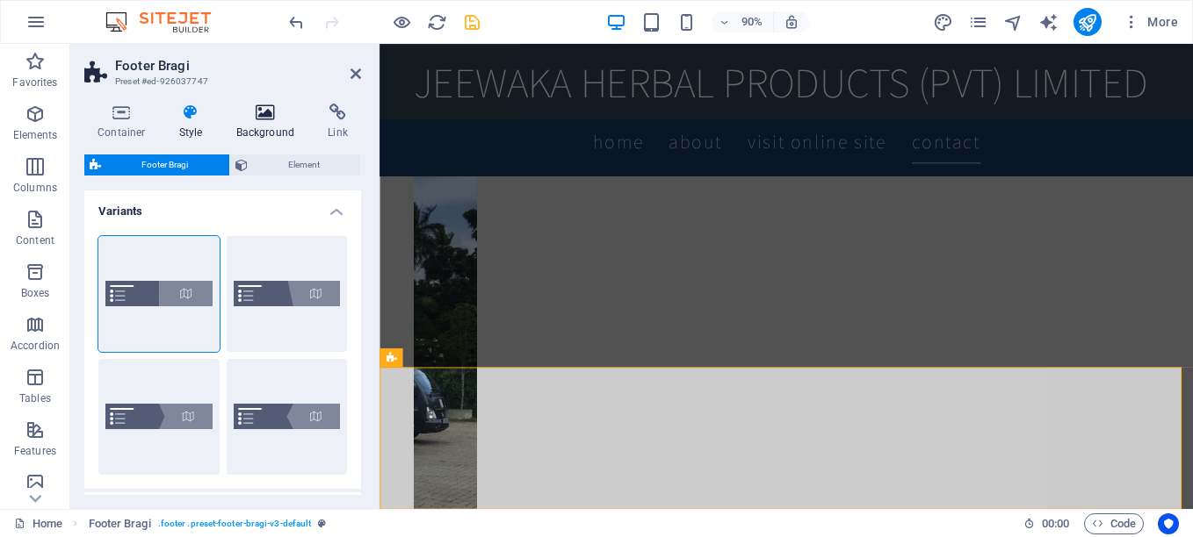
click at [249, 130] on h4 "Background" at bounding box center [269, 122] width 92 height 37
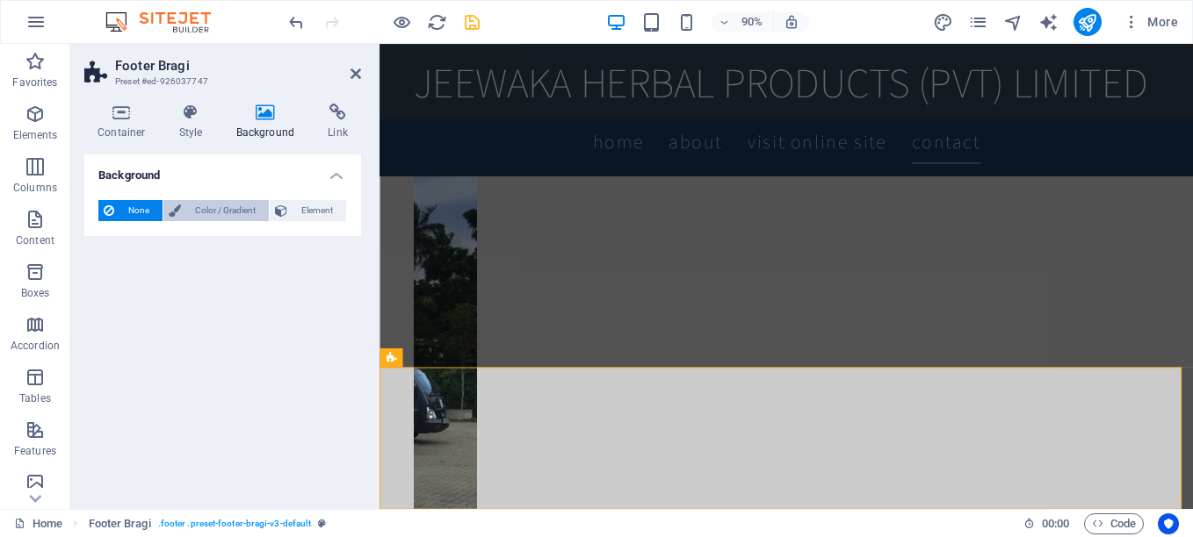
click at [184, 213] on button "Color / Gradient" at bounding box center [215, 210] width 105 height 21
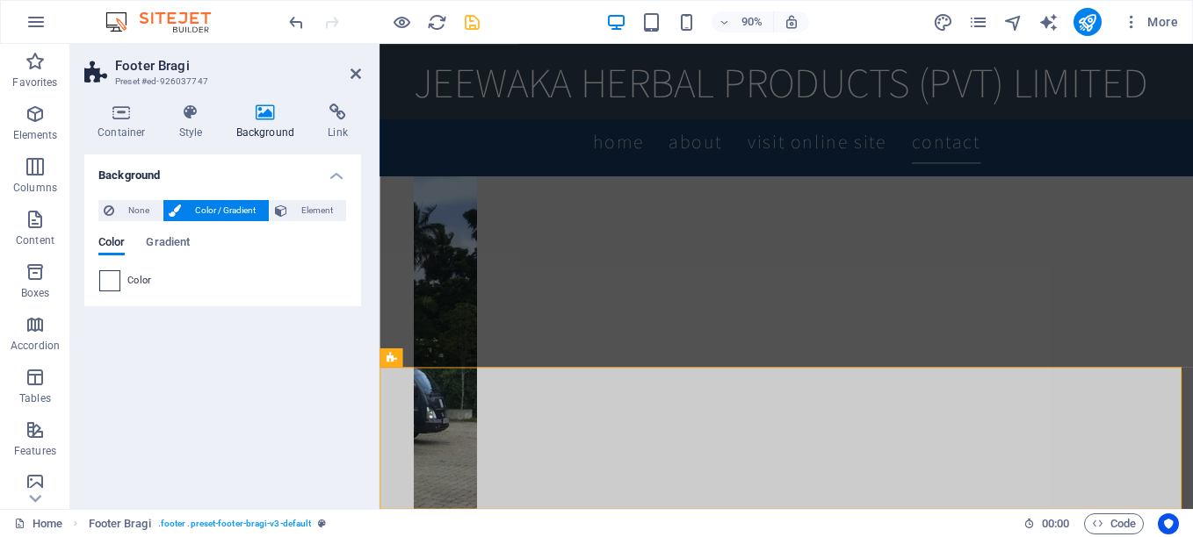
click at [107, 281] on span at bounding box center [109, 280] width 19 height 19
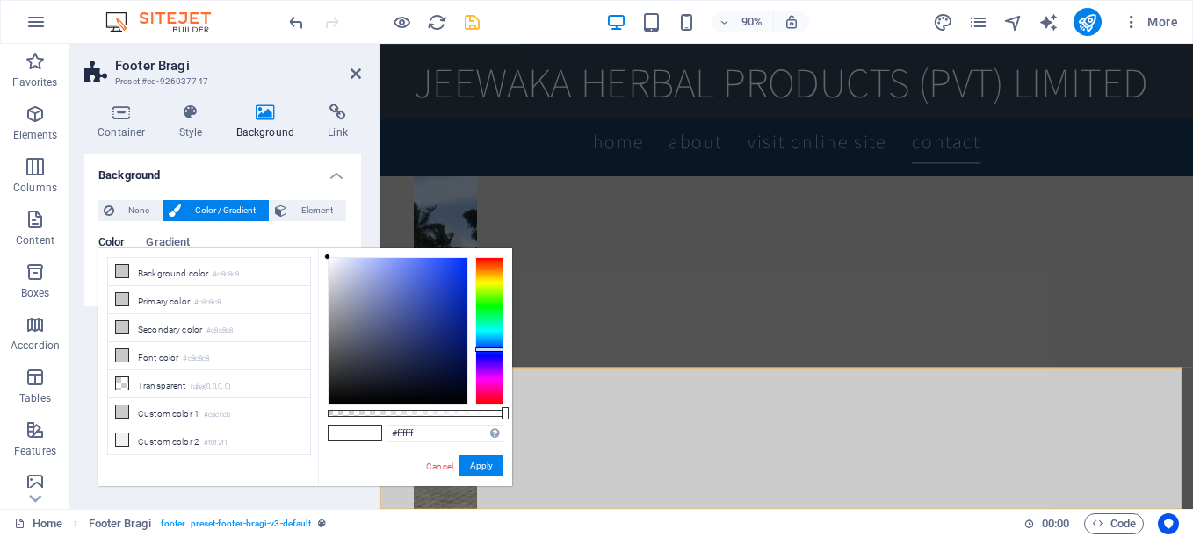
drag, startPoint x: 492, startPoint y: 360, endPoint x: 491, endPoint y: 350, distance: 10.6
click at [491, 350] on div at bounding box center [489, 331] width 28 height 148
drag, startPoint x: 422, startPoint y: 360, endPoint x: 434, endPoint y: 376, distance: 19.5
click at [434, 376] on div at bounding box center [397, 331] width 139 height 146
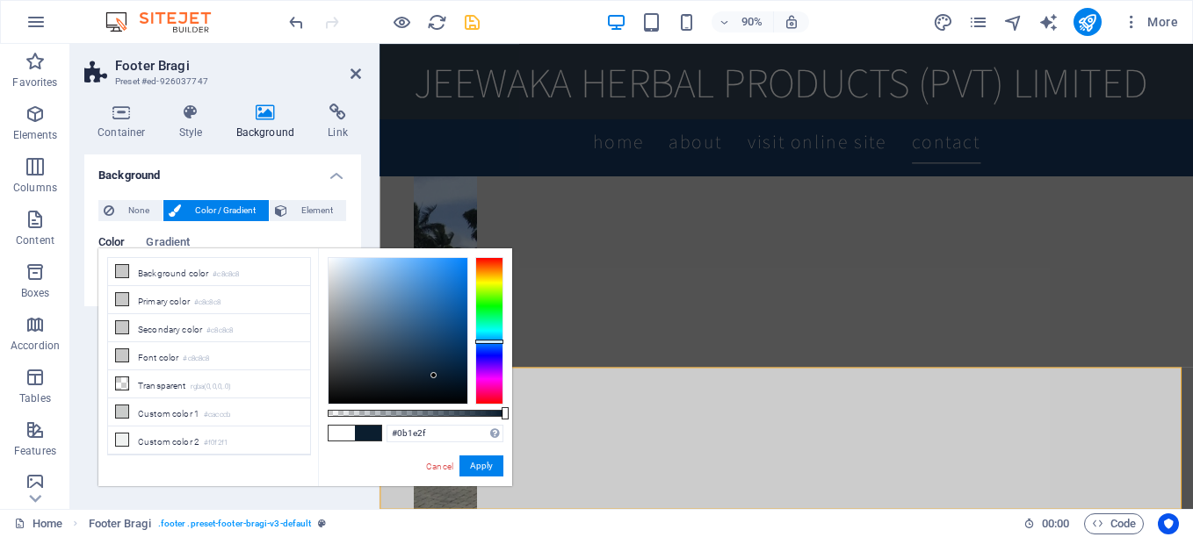
type input "#0b1f2f"
drag, startPoint x: 491, startPoint y: 350, endPoint x: 492, endPoint y: 341, distance: 9.7
click at [492, 341] on div at bounding box center [489, 341] width 28 height 4
click at [484, 465] on button "Apply" at bounding box center [481, 466] width 44 height 21
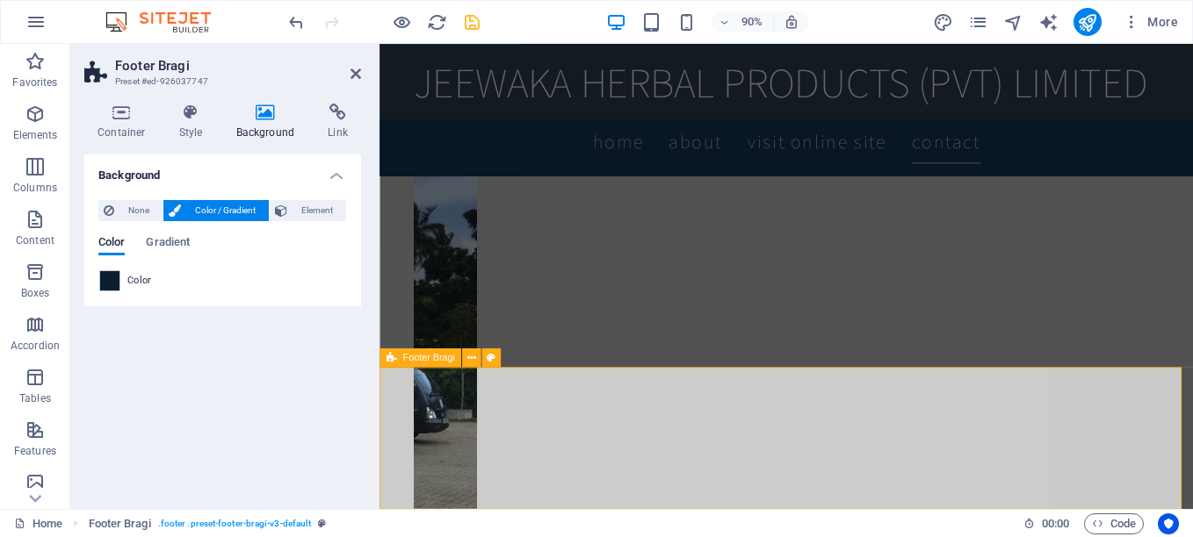
click at [304, 393] on div "Background None Color / Gradient Element Stretch background to full-width Color…" at bounding box center [222, 325] width 277 height 341
click at [468, 23] on icon "save" at bounding box center [472, 22] width 20 height 20
checkbox input "false"
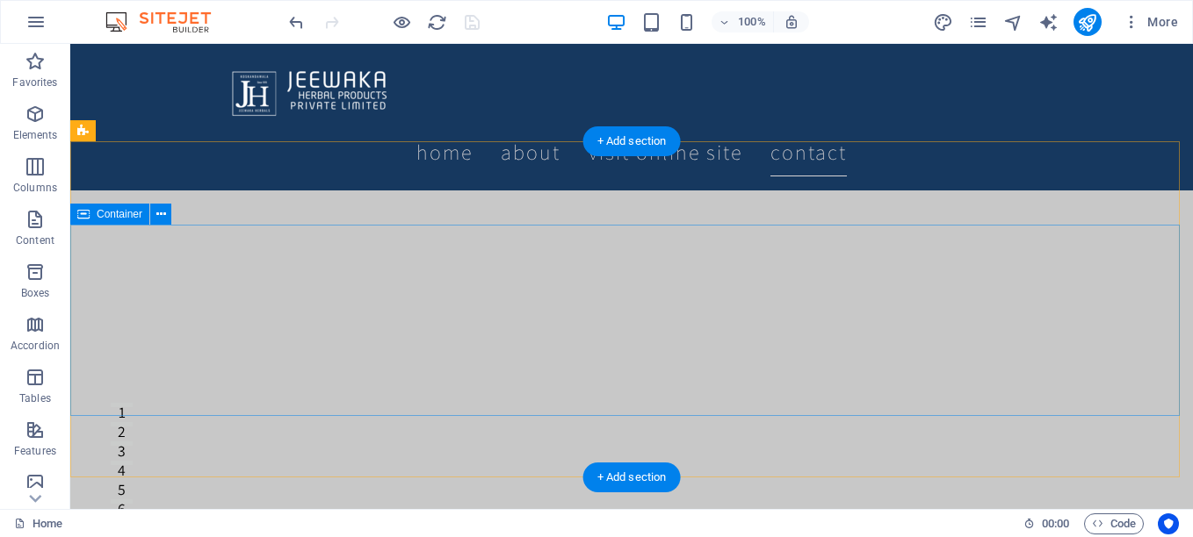
scroll to position [0, 0]
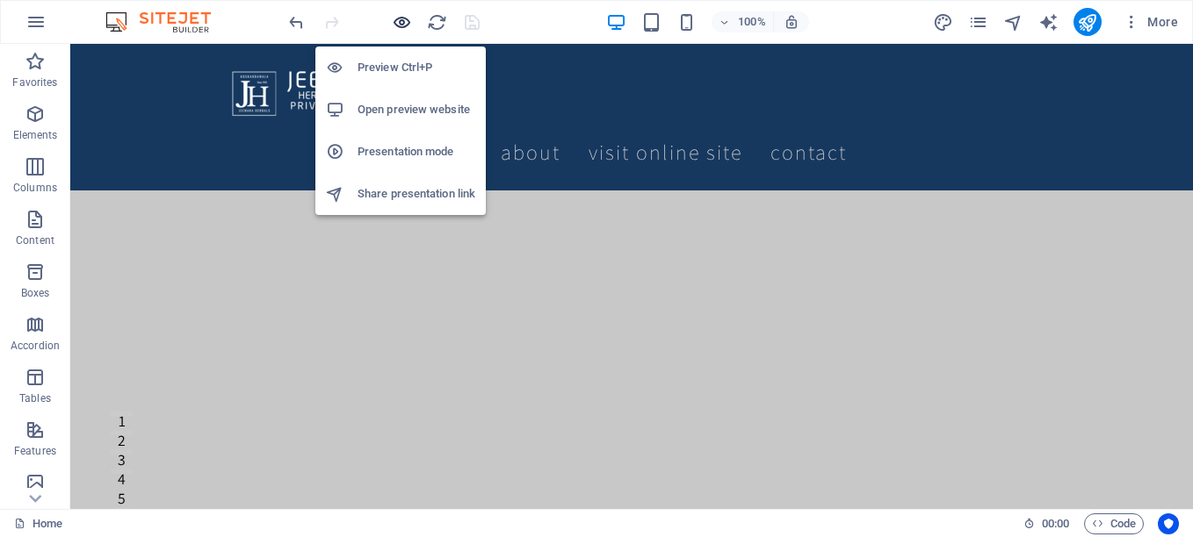
click at [400, 22] on icon "button" at bounding box center [402, 22] width 20 height 20
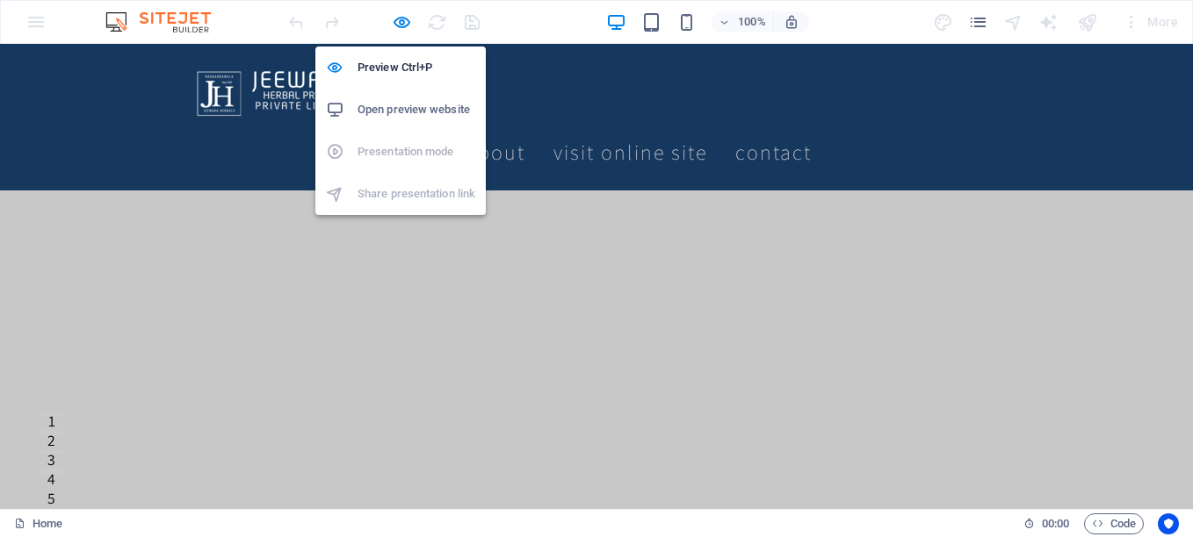
click at [387, 104] on h6 "Open preview website" at bounding box center [416, 109] width 118 height 21
click at [400, 26] on icon "button" at bounding box center [402, 22] width 20 height 20
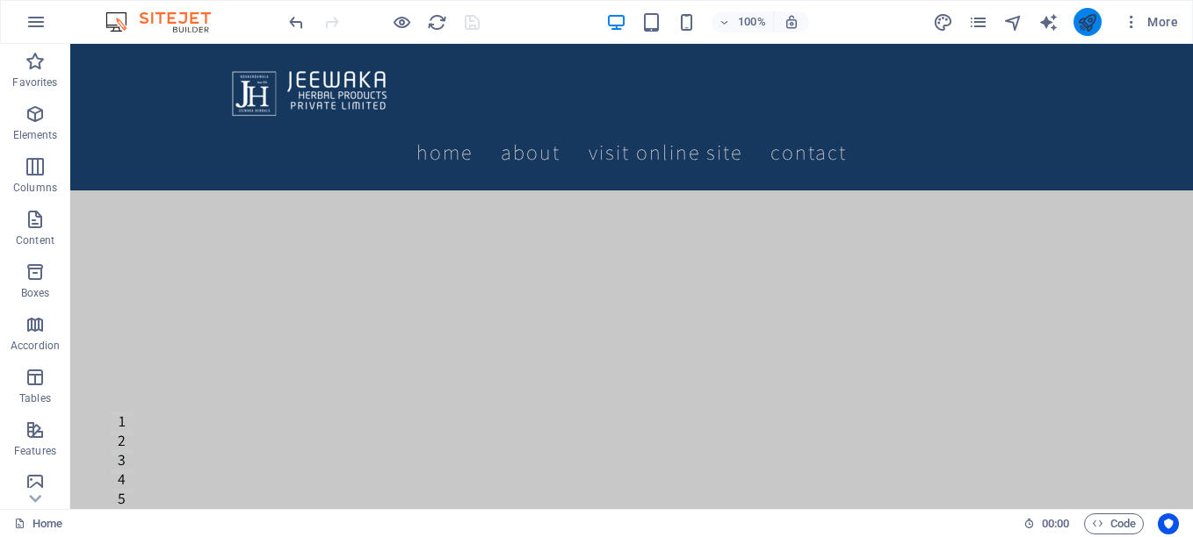
click at [1074, 21] on button "publish" at bounding box center [1087, 22] width 28 height 28
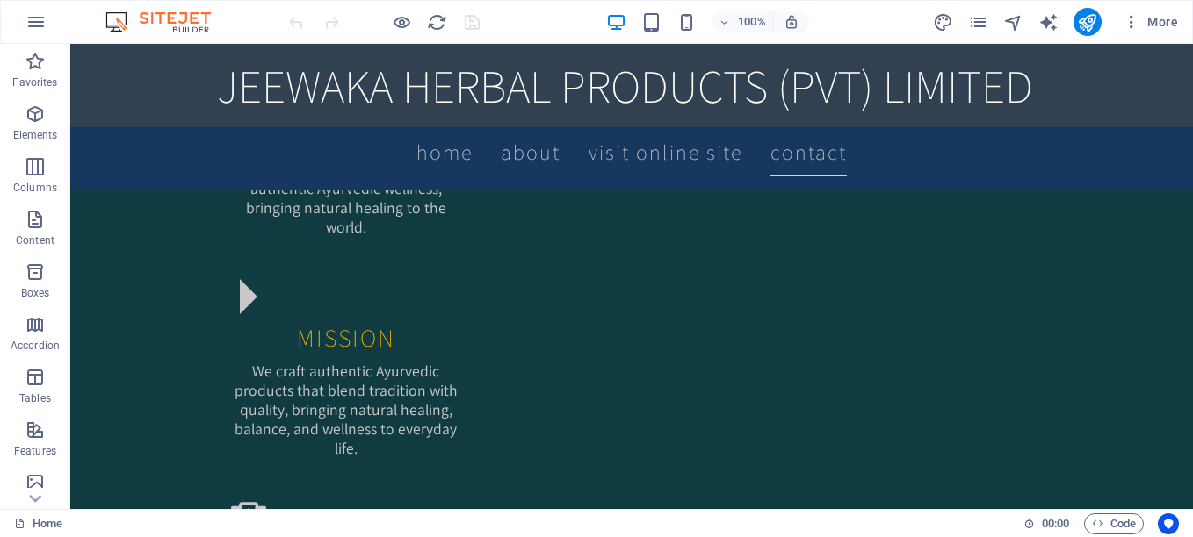
scroll to position [1844, 0]
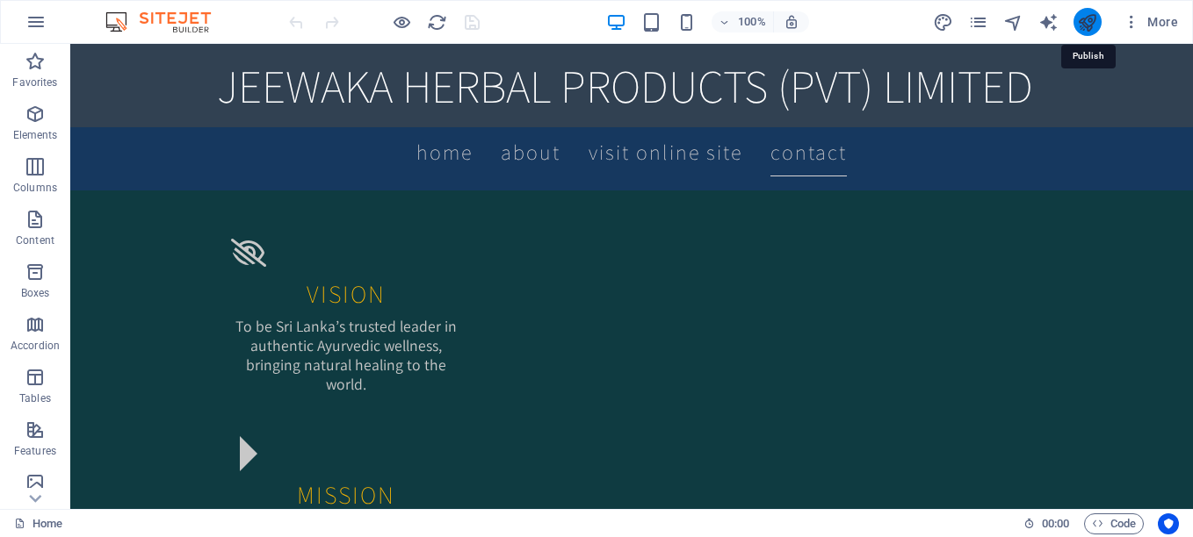
click at [1083, 27] on icon "publish" at bounding box center [1087, 22] width 20 height 20
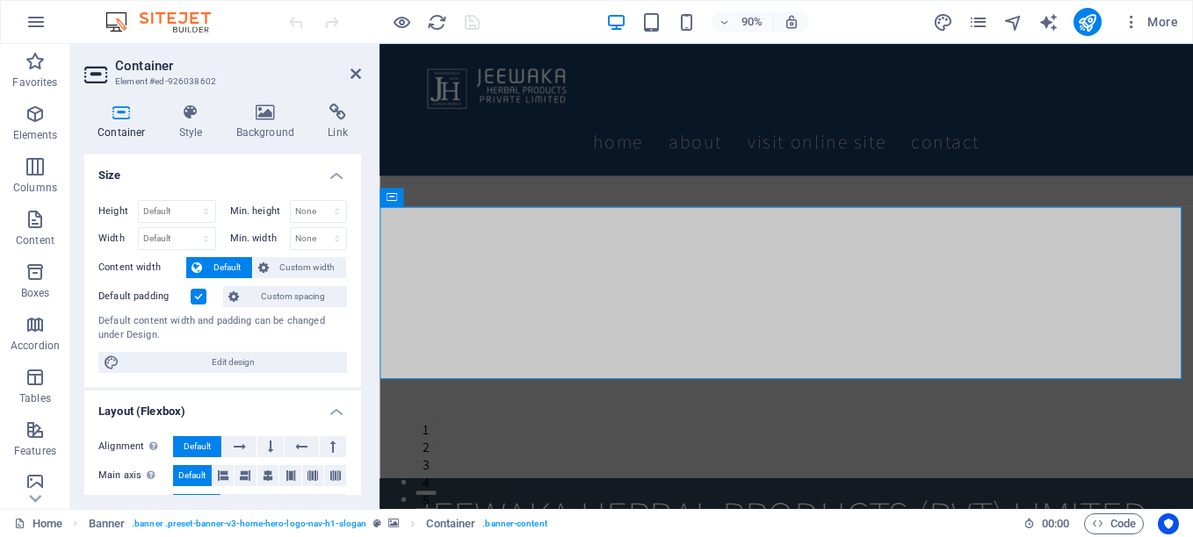
click at [201, 296] on label at bounding box center [199, 297] width 16 height 16
click at [0, 0] on input "Default padding" at bounding box center [0, 0] width 0 height 0
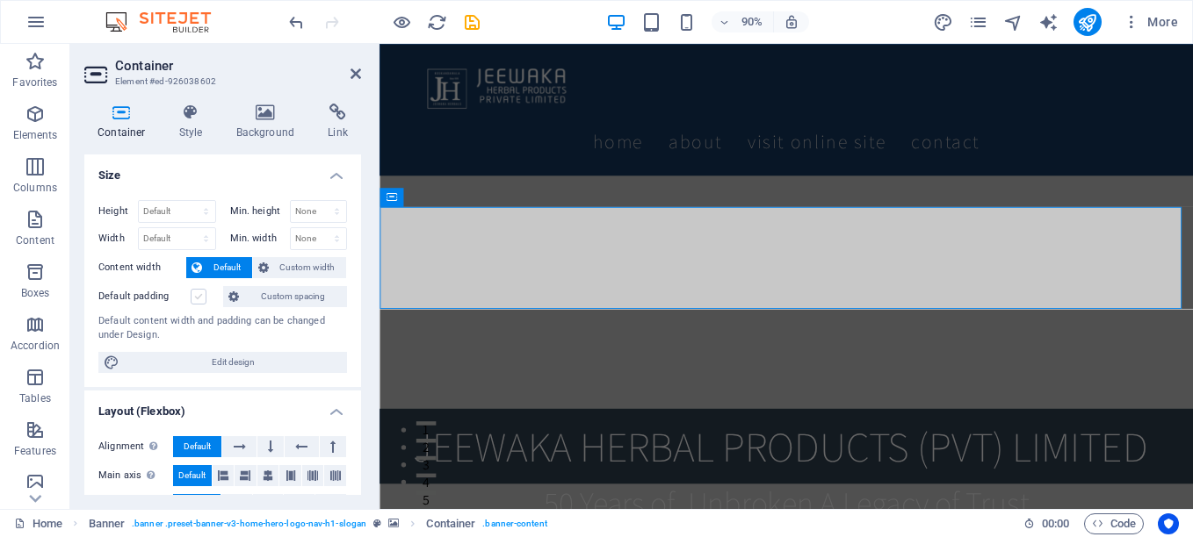
click at [201, 296] on label at bounding box center [199, 297] width 16 height 16
click at [0, 0] on input "Default padding" at bounding box center [0, 0] width 0 height 0
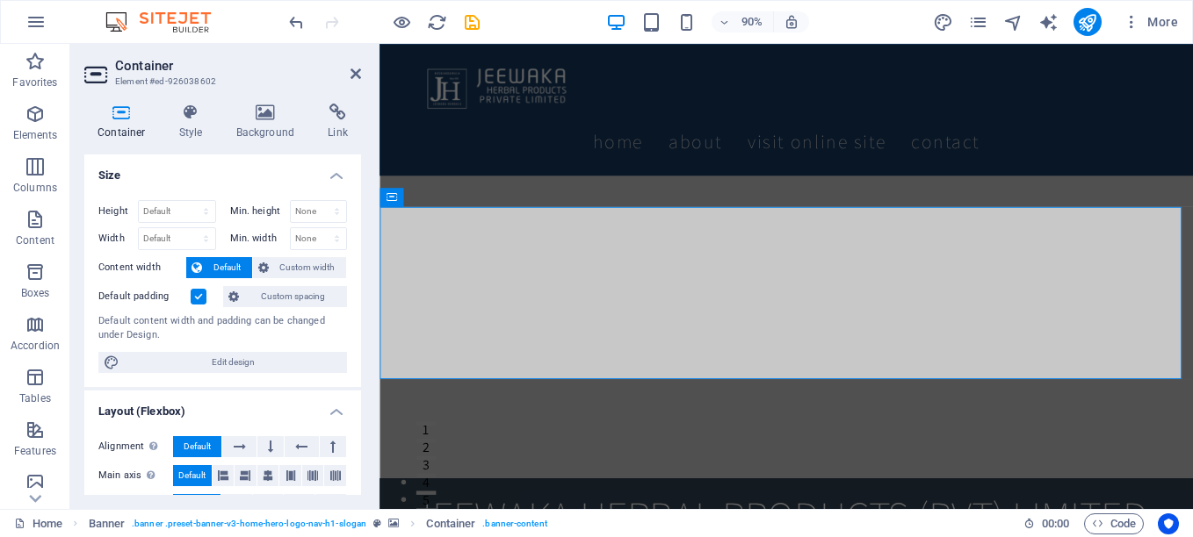
click at [562, 461] on figure at bounding box center [831, 359] width 904 height 336
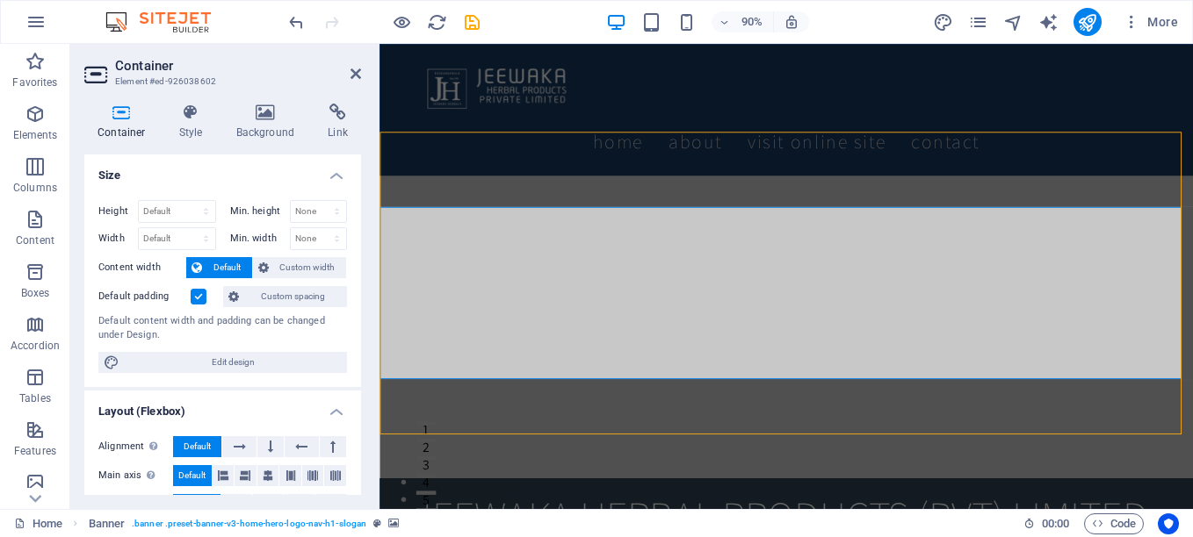
click at [562, 461] on figure at bounding box center [831, 359] width 904 height 336
select select "vh"
select select "header"
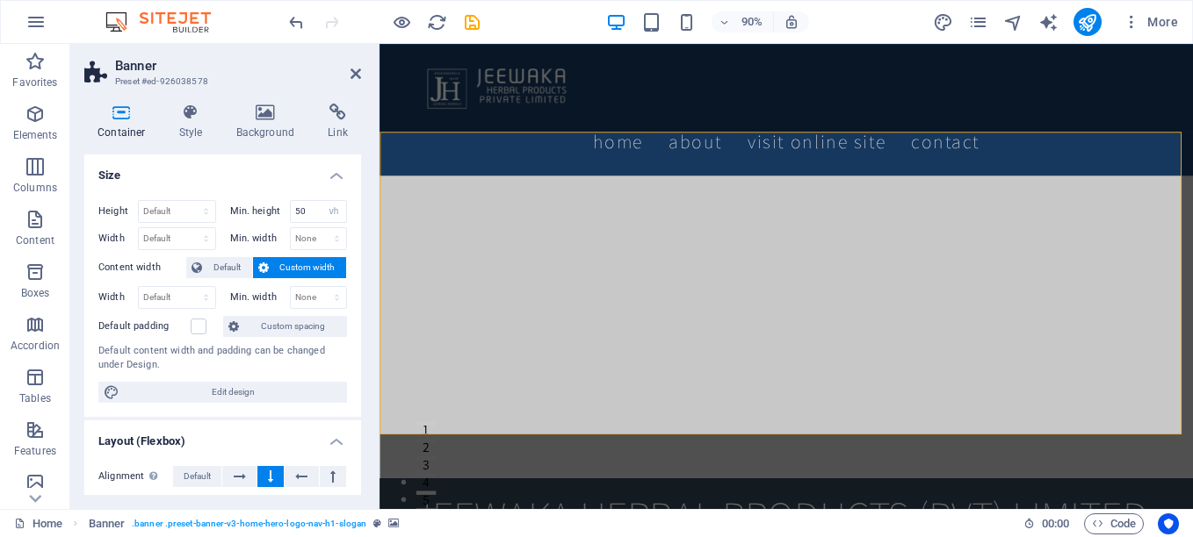
click at [586, 463] on figure at bounding box center [831, 359] width 904 height 336
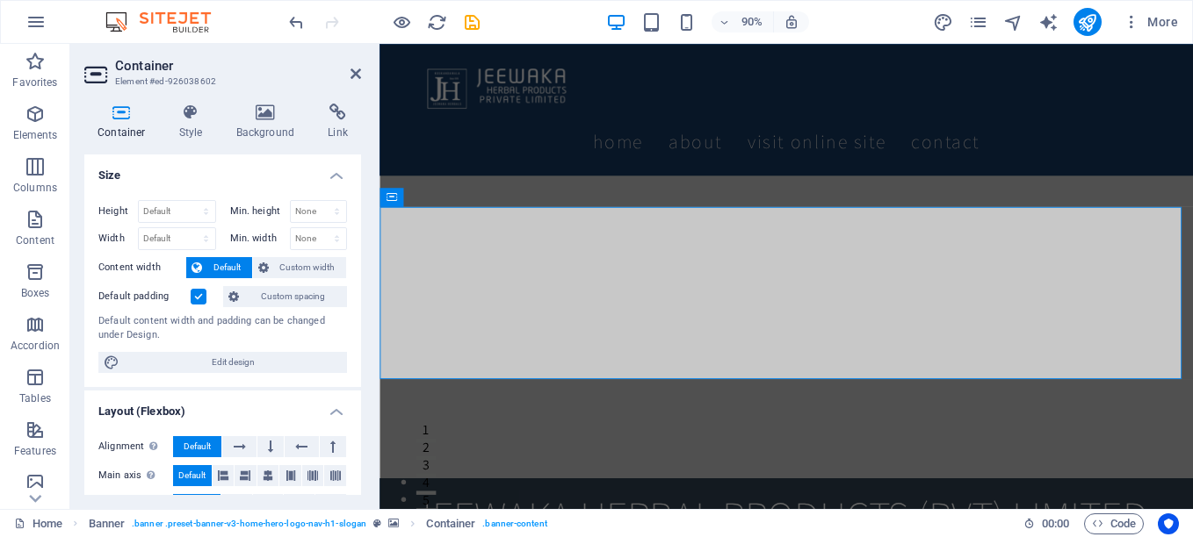
click at [508, 442] on figure at bounding box center [831, 359] width 904 height 336
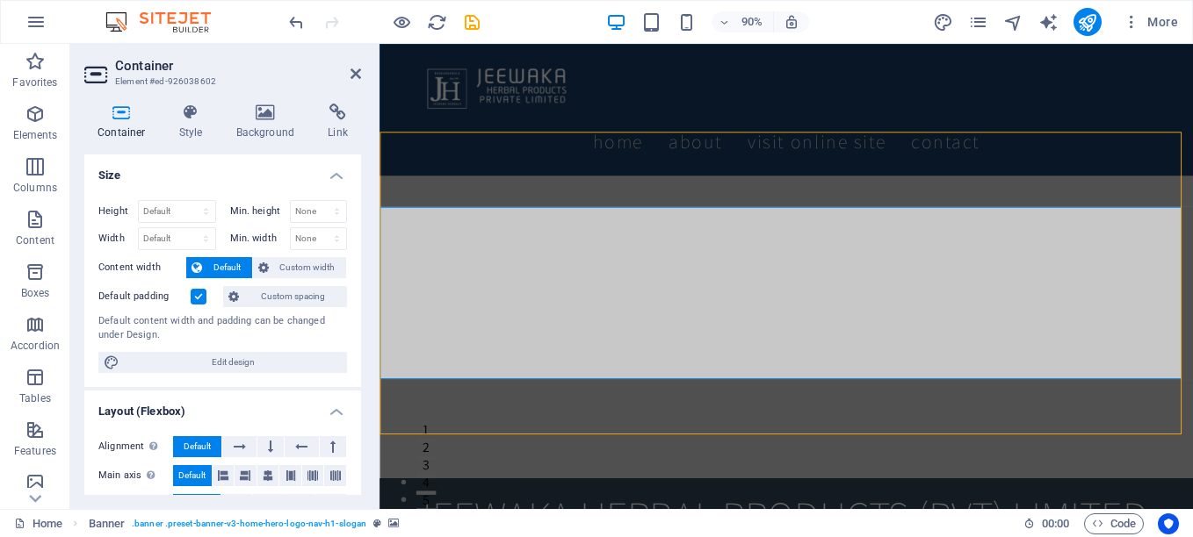
click at [508, 442] on figure at bounding box center [831, 359] width 904 height 336
select select "vh"
select select "header"
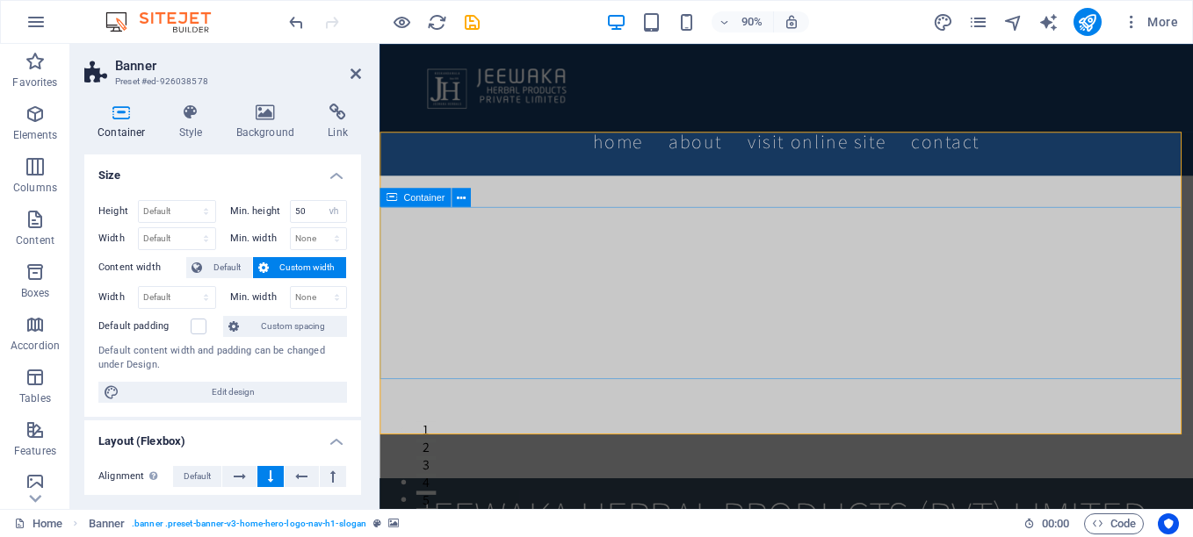
click at [350, 70] on icon at bounding box center [355, 74] width 11 height 14
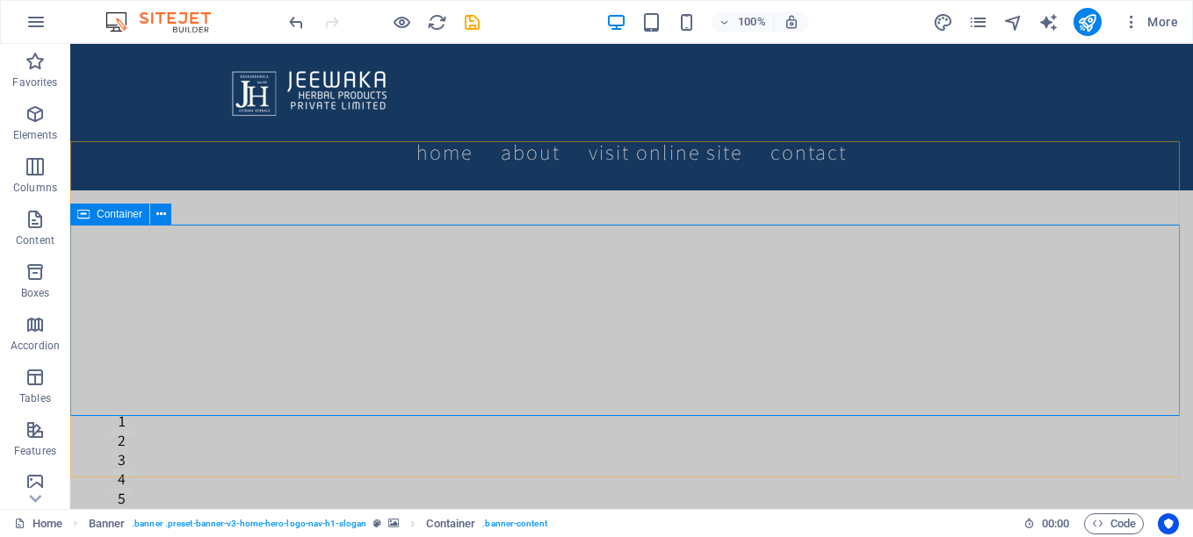
click at [115, 216] on span "Container" at bounding box center [120, 214] width 46 height 11
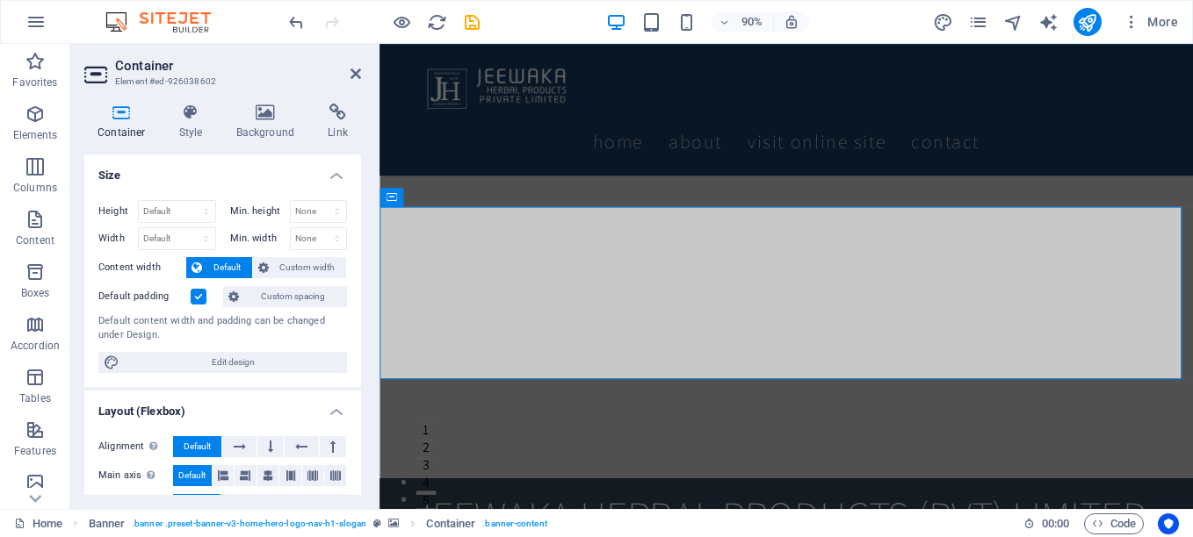
click at [196, 302] on label at bounding box center [199, 297] width 16 height 16
click at [0, 0] on input "Default padding" at bounding box center [0, 0] width 0 height 0
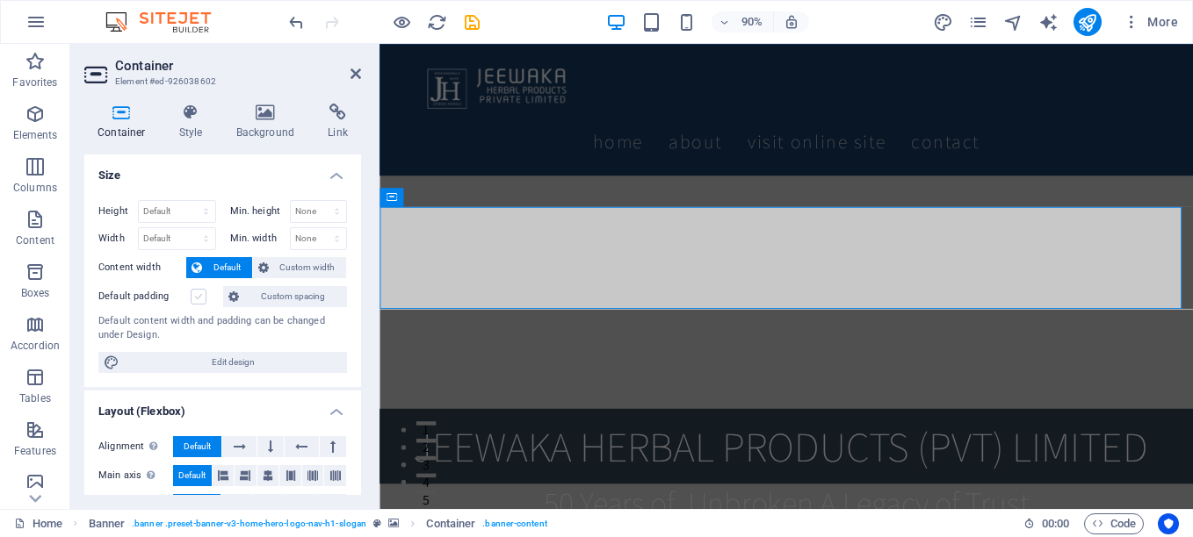
click at [196, 302] on label at bounding box center [199, 297] width 16 height 16
click at [0, 0] on input "Default padding" at bounding box center [0, 0] width 0 height 0
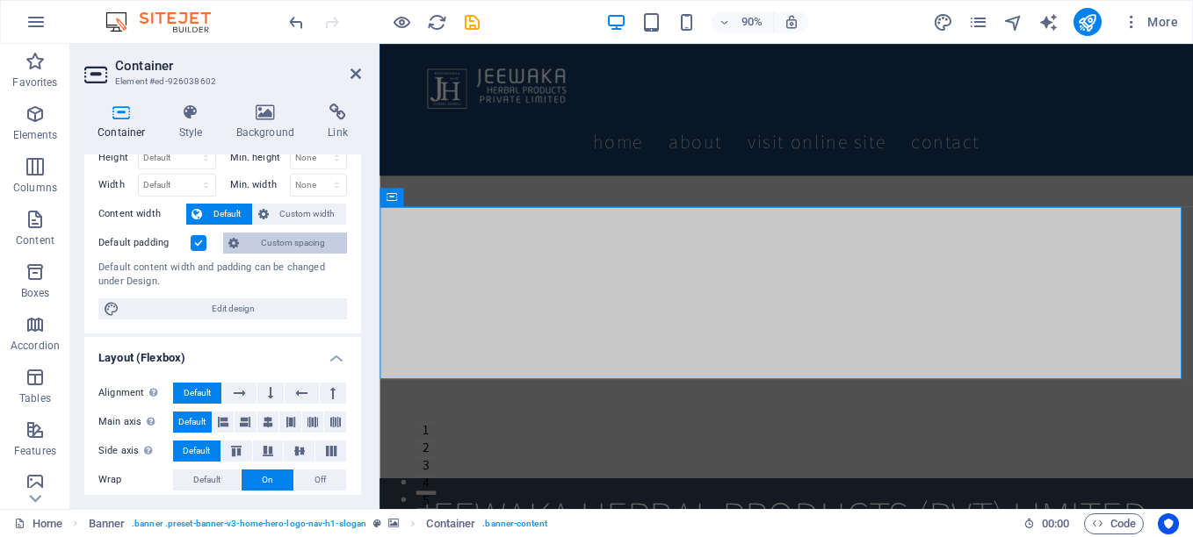
scroll to position [88, 0]
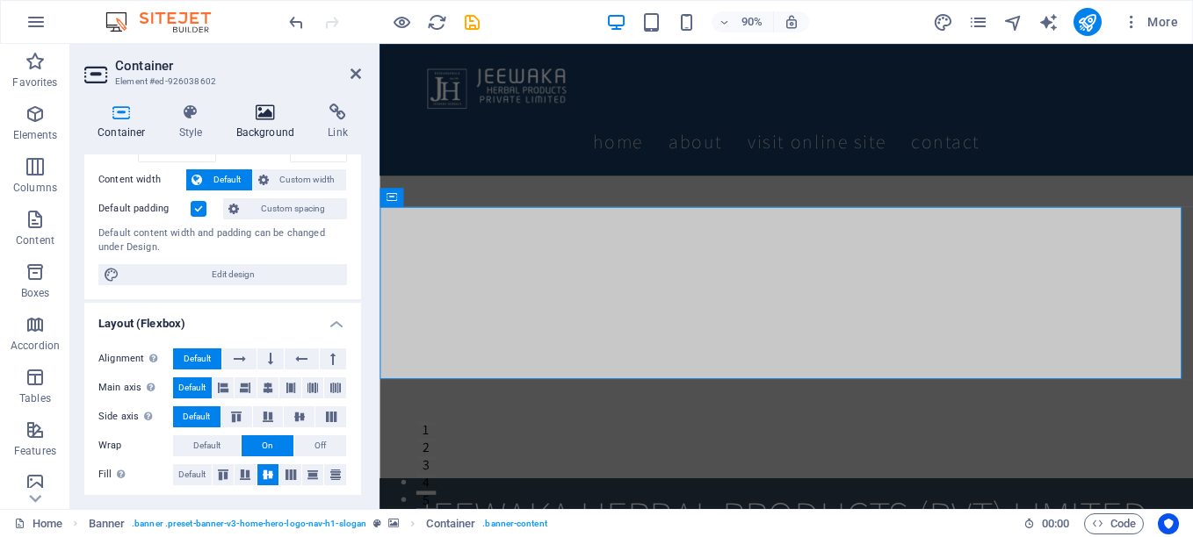
click at [270, 119] on icon at bounding box center [265, 113] width 85 height 18
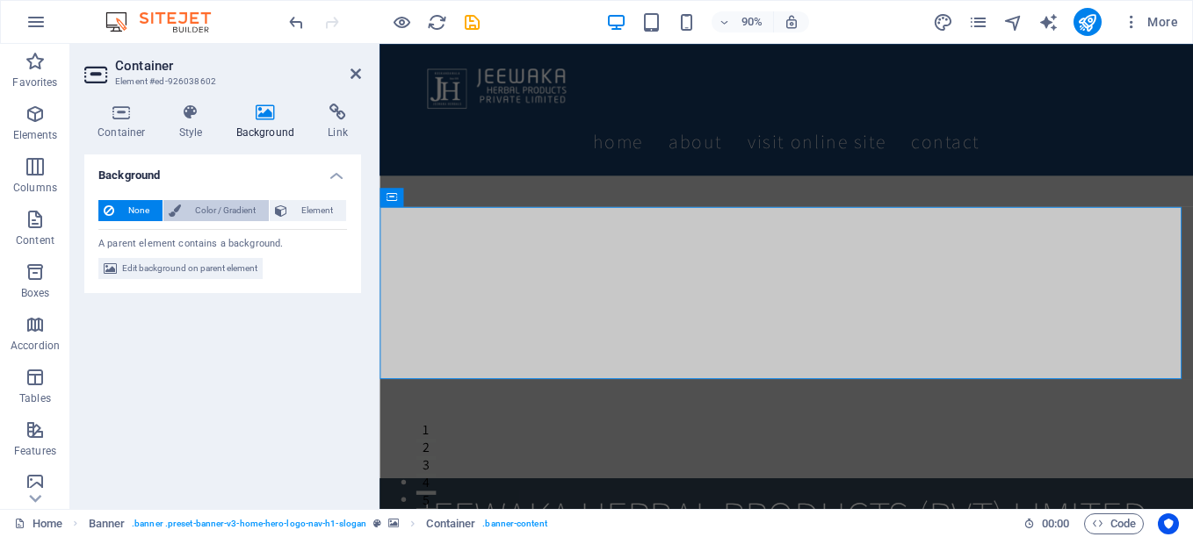
click at [205, 212] on span "Color / Gradient" at bounding box center [224, 210] width 77 height 21
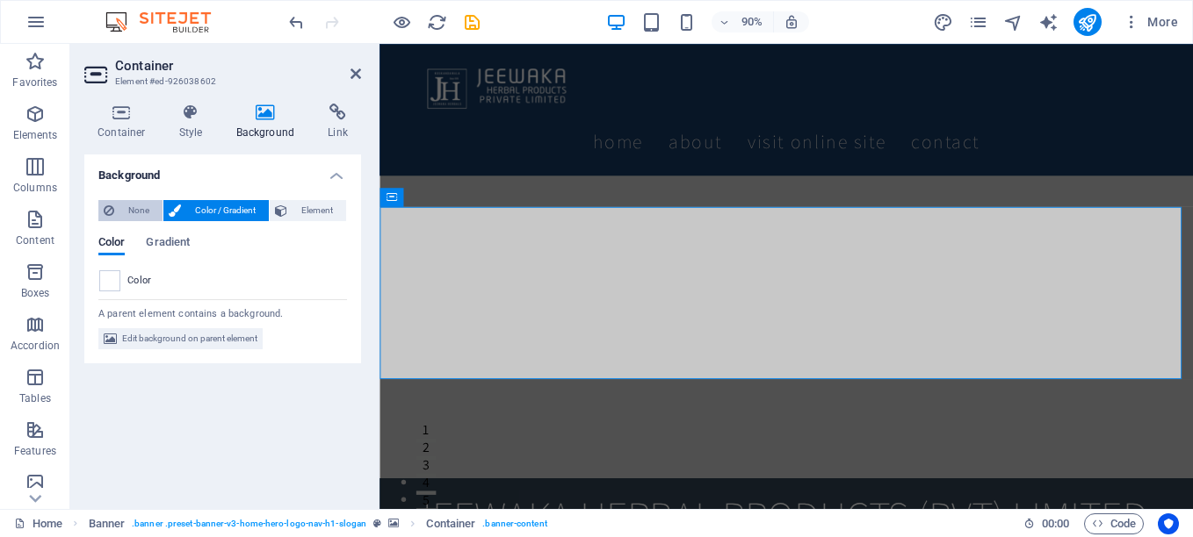
click at [117, 213] on button "None" at bounding box center [130, 210] width 64 height 21
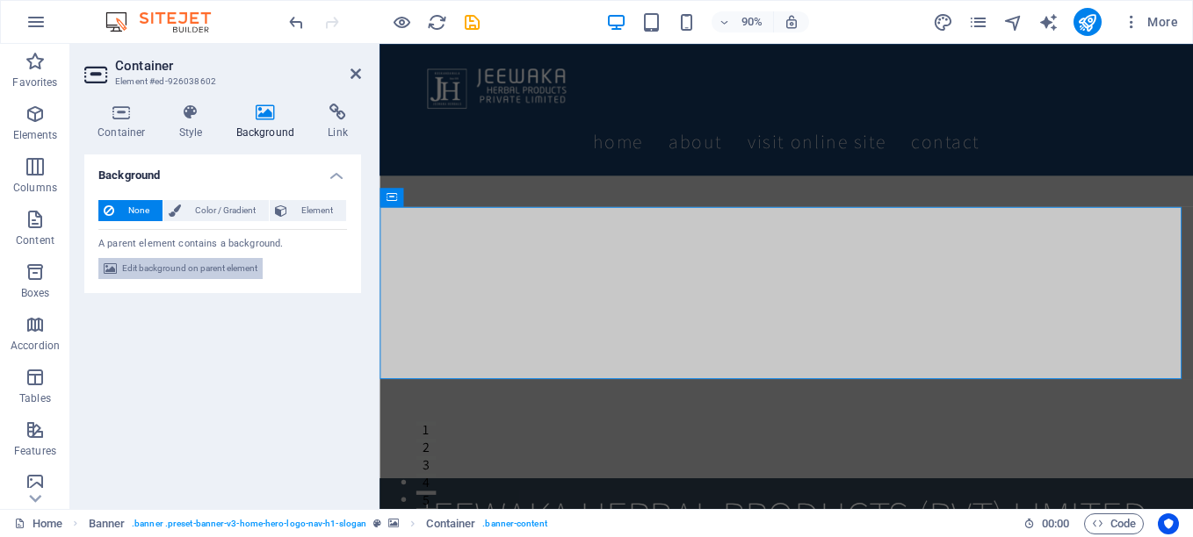
click at [202, 270] on span "Edit background on parent element" at bounding box center [189, 268] width 135 height 21
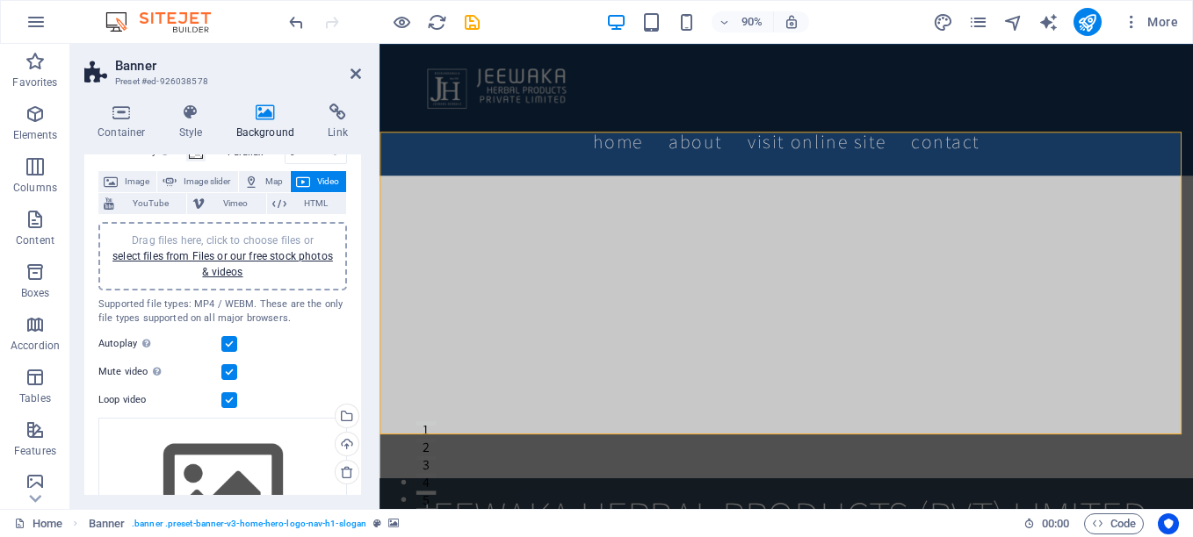
drag, startPoint x: 233, startPoint y: 371, endPoint x: 242, endPoint y: 380, distance: 13.7
click at [233, 371] on label at bounding box center [229, 372] width 16 height 16
click at [0, 0] on input "Mute video Autoplay will be available if muted is checked" at bounding box center [0, 0] width 0 height 0
click at [227, 346] on label at bounding box center [229, 344] width 16 height 16
click at [0, 0] on input "Autoplay Autoplay is only available if muted is checked" at bounding box center [0, 0] width 0 height 0
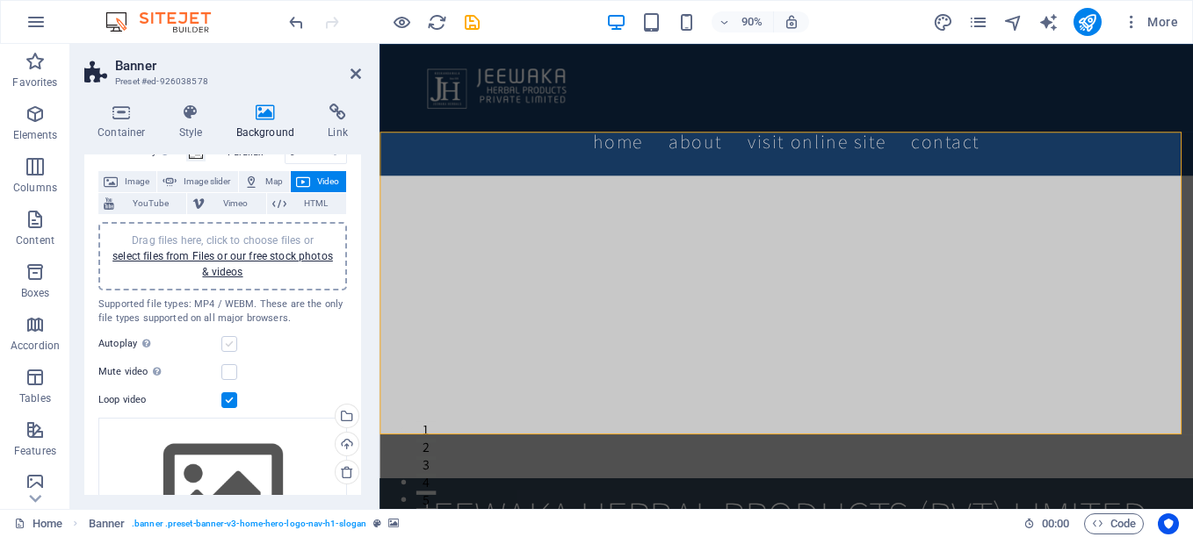
click at [225, 343] on label at bounding box center [229, 344] width 16 height 16
click at [0, 0] on input "Autoplay Autoplay is only available if muted is checked" at bounding box center [0, 0] width 0 height 0
click at [230, 373] on label at bounding box center [229, 372] width 16 height 16
click at [0, 0] on input "Mute video Autoplay will be available if muted is checked" at bounding box center [0, 0] width 0 height 0
click at [227, 345] on label at bounding box center [229, 344] width 16 height 16
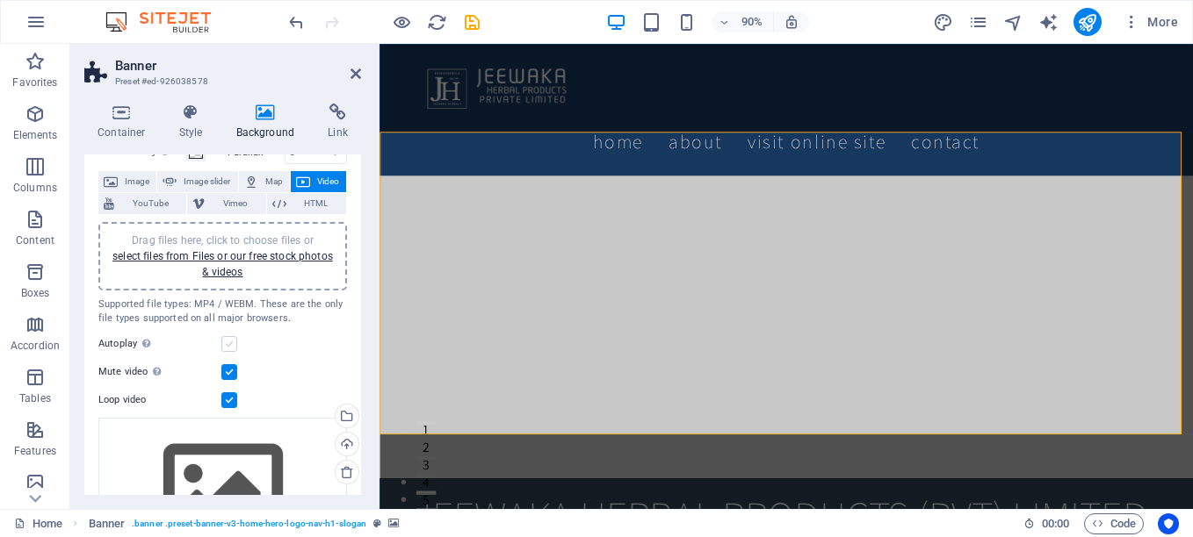
click at [0, 0] on input "Autoplay Autoplay is only available if muted is checked" at bounding box center [0, 0] width 0 height 0
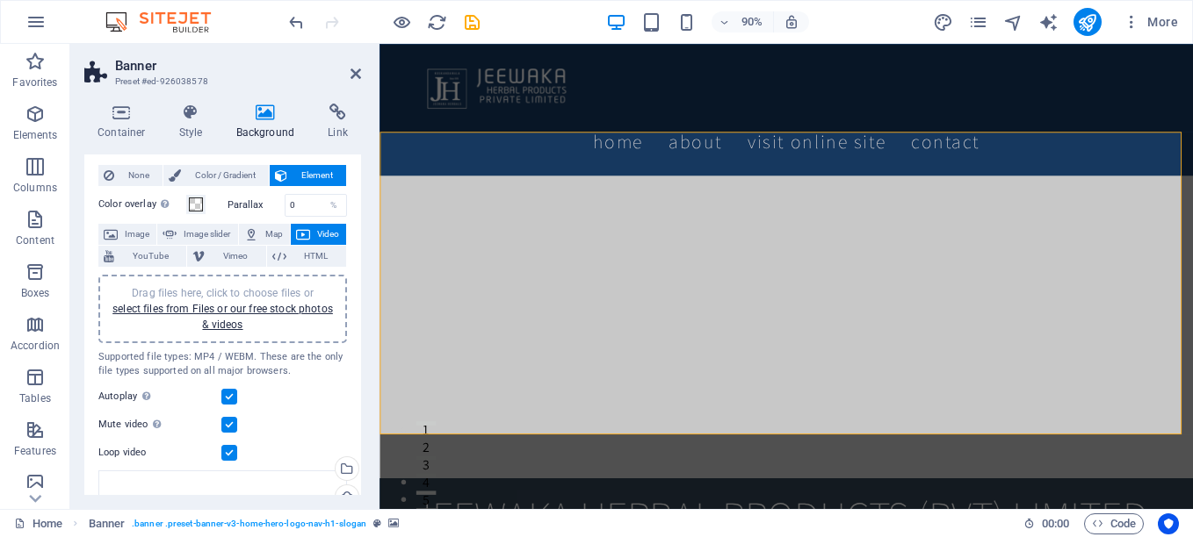
scroll to position [0, 0]
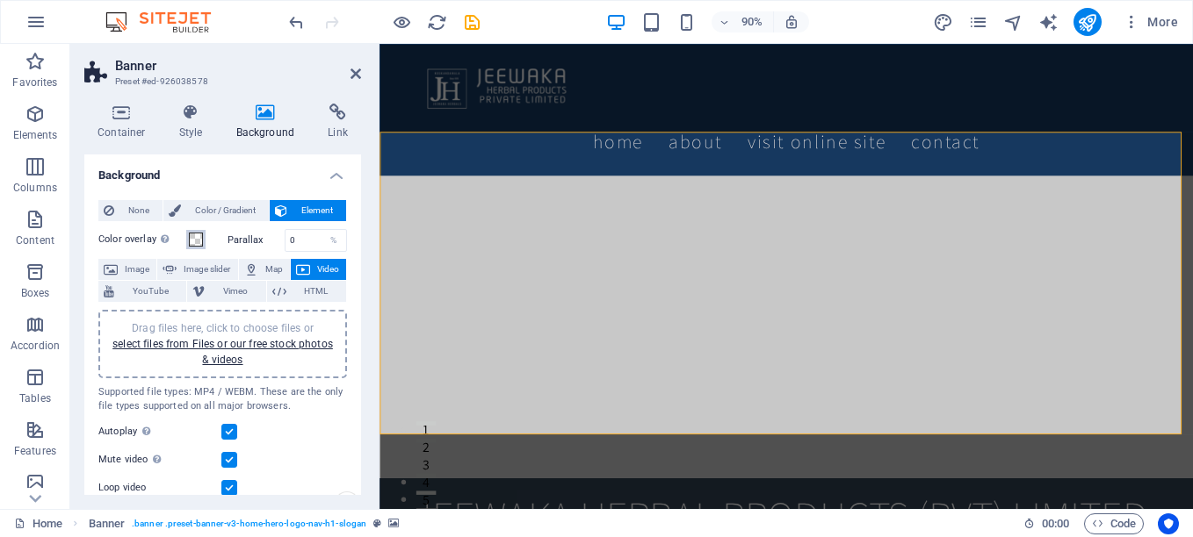
click at [196, 237] on span at bounding box center [196, 240] width 14 height 14
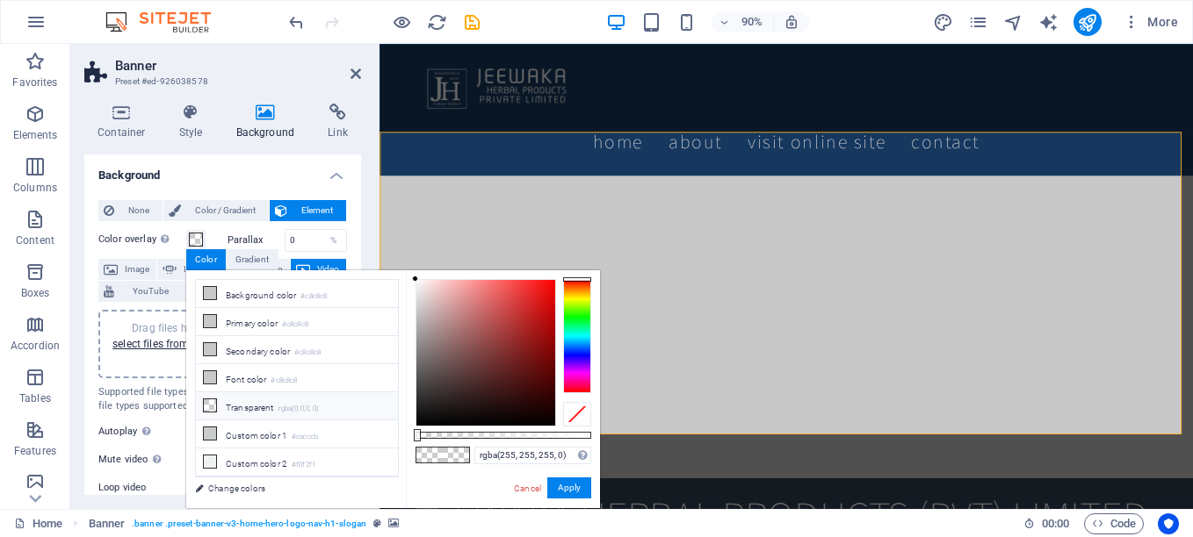
click at [213, 400] on icon at bounding box center [210, 406] width 12 height 12
type input "rgba(0, 0, 0, 0)"
drag, startPoint x: 204, startPoint y: 494, endPoint x: 563, endPoint y: 488, distance: 359.2
click at [563, 488] on button "Apply" at bounding box center [569, 488] width 44 height 21
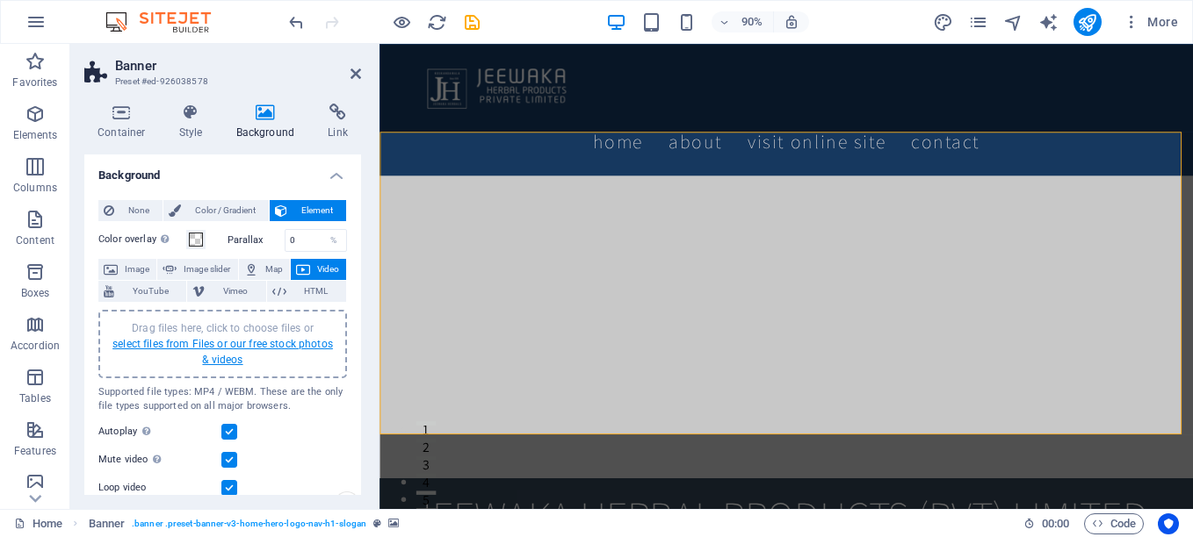
click at [223, 348] on link "select files from Files or our free stock photos & videos" at bounding box center [222, 352] width 220 height 28
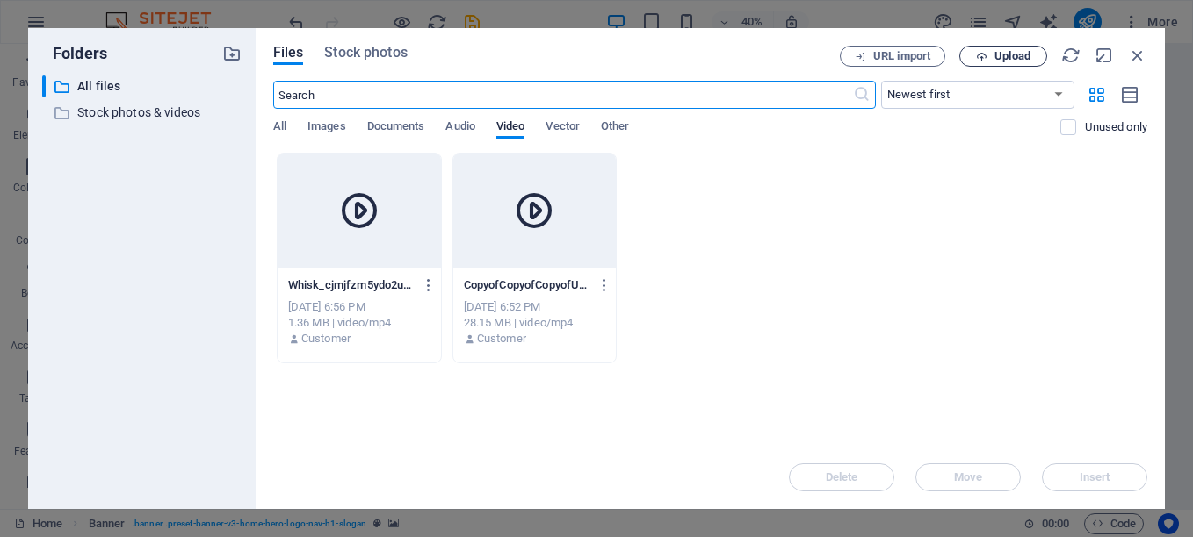
click at [1024, 48] on button "Upload" at bounding box center [1003, 56] width 88 height 21
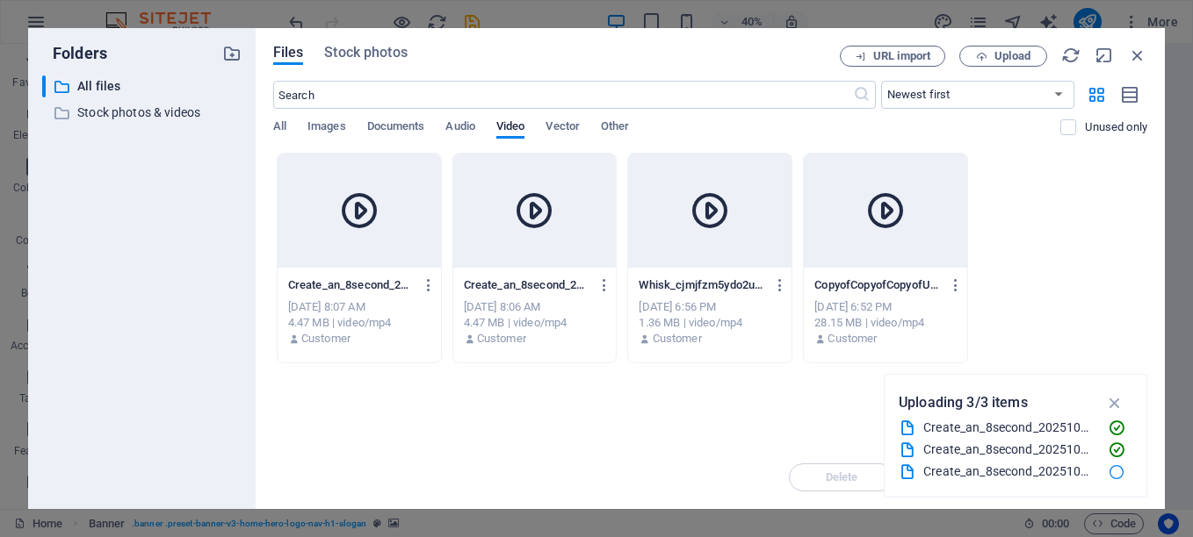
click at [303, 240] on div at bounding box center [359, 211] width 163 height 114
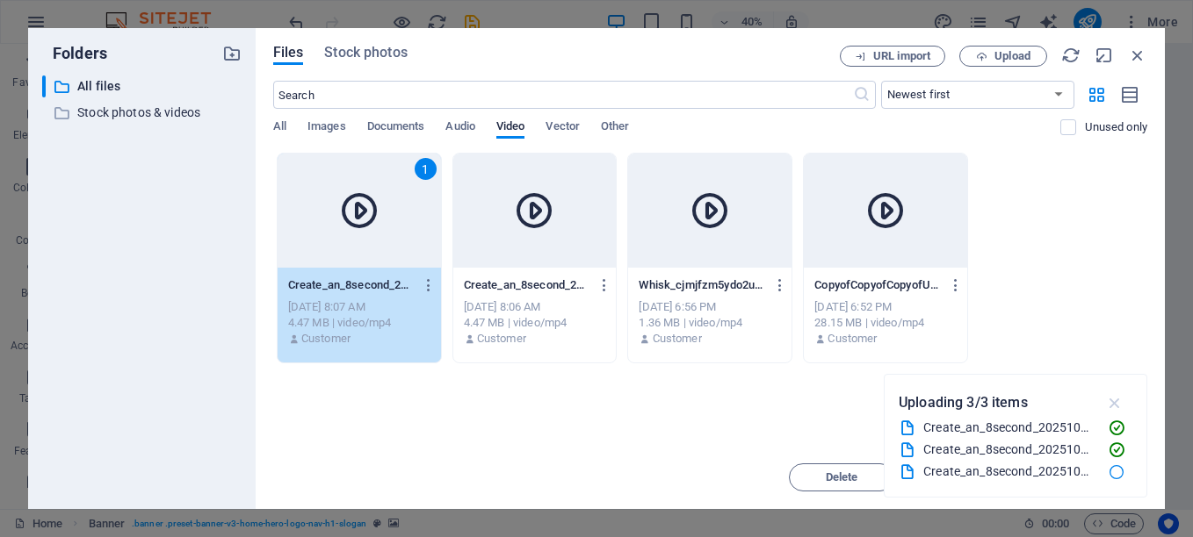
click at [1116, 402] on icon "button" at bounding box center [1115, 402] width 20 height 19
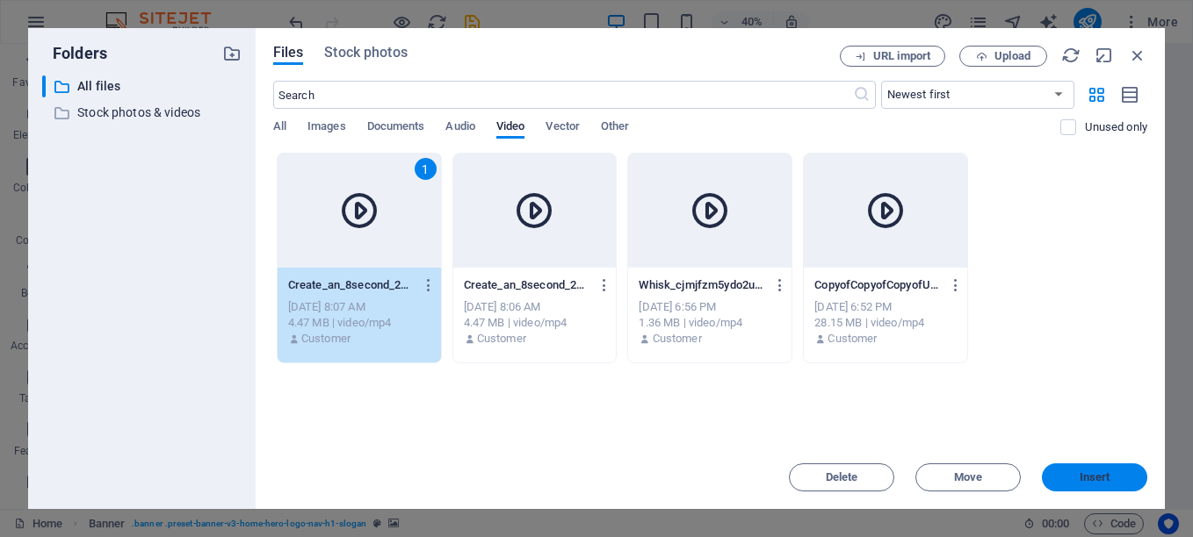
click at [1099, 472] on span "Insert" at bounding box center [1094, 477] width 31 height 11
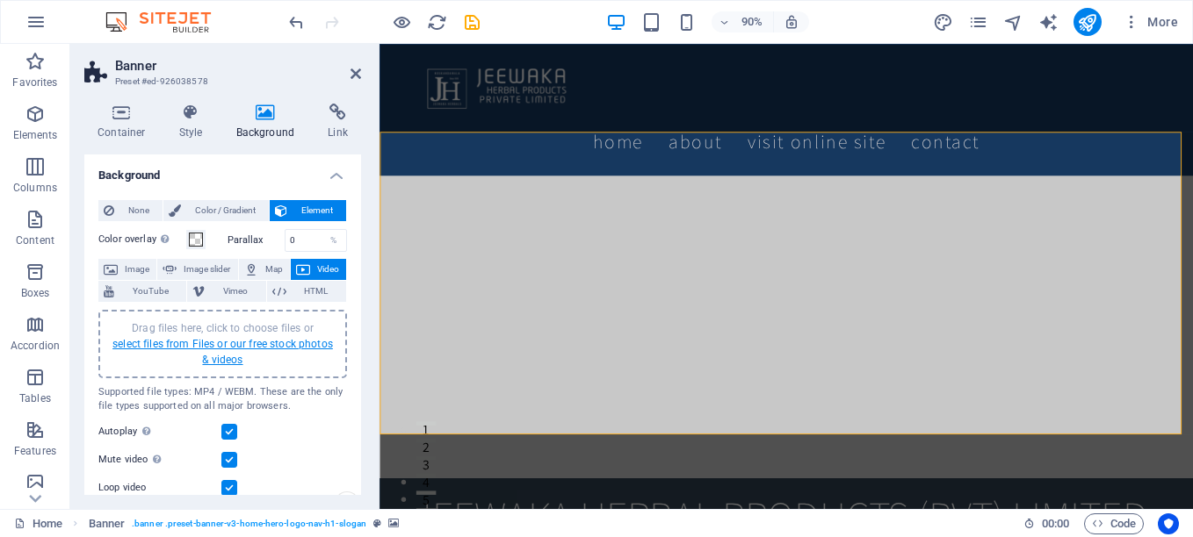
click at [252, 347] on link "select files from Files or our free stock photos & videos" at bounding box center [222, 352] width 220 height 28
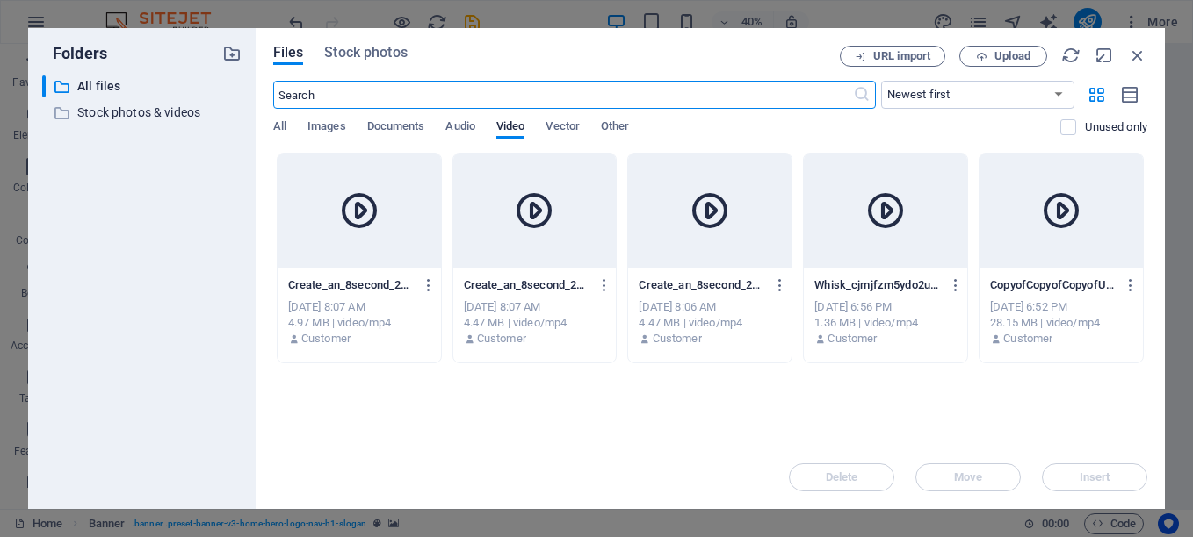
click at [488, 253] on div at bounding box center [534, 211] width 163 height 114
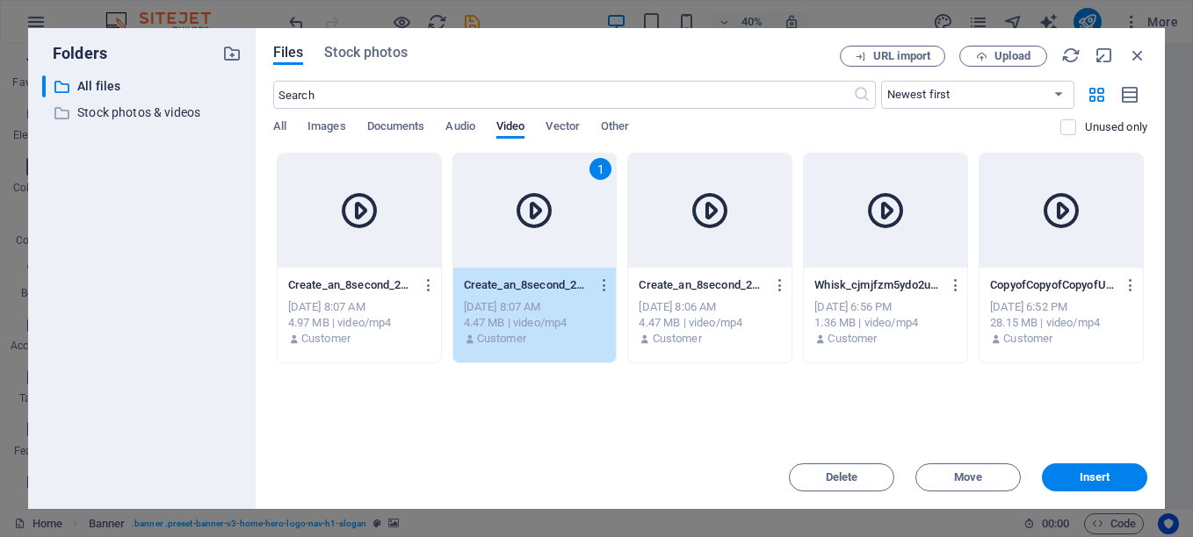
click at [408, 244] on div at bounding box center [359, 211] width 163 height 114
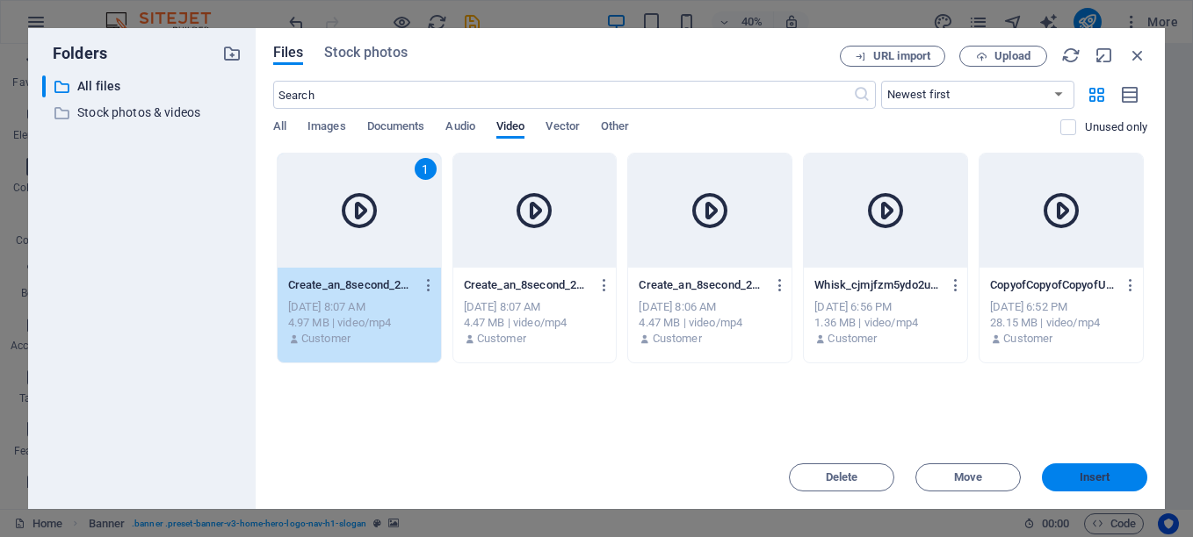
click at [1099, 467] on button "Insert" at bounding box center [1094, 478] width 105 height 28
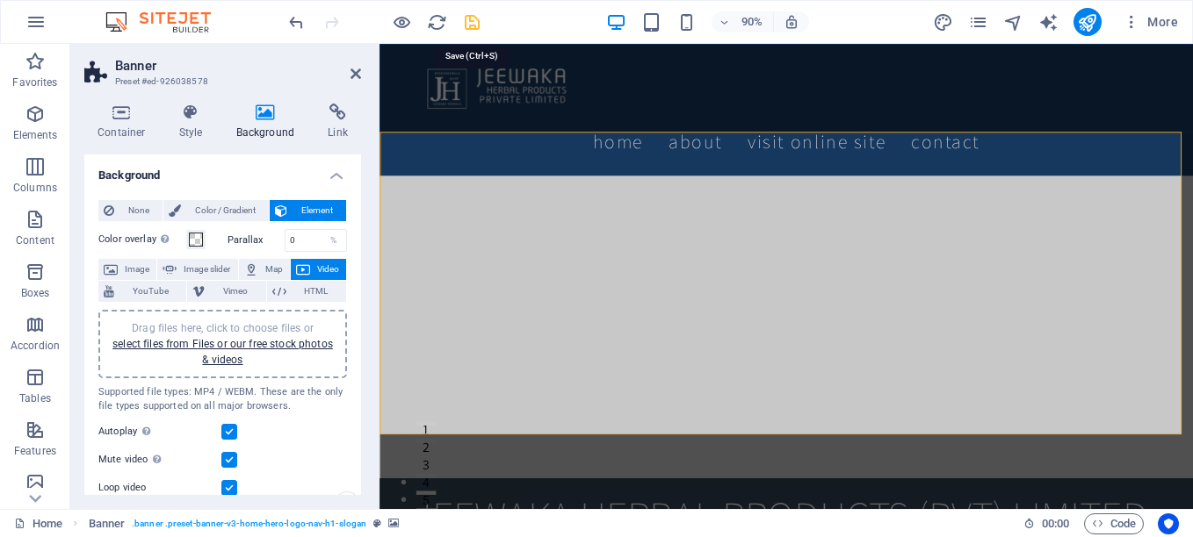
click at [476, 26] on icon "save" at bounding box center [472, 22] width 20 height 20
checkbox input "false"
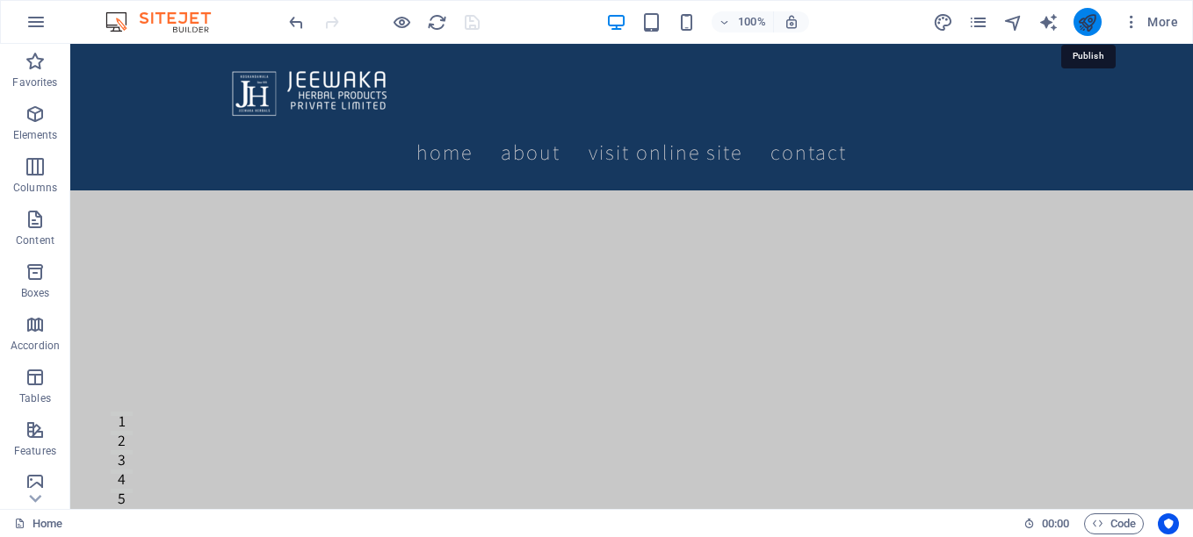
click at [1092, 24] on icon "publish" at bounding box center [1087, 22] width 20 height 20
